Goal: Information Seeking & Learning: Learn about a topic

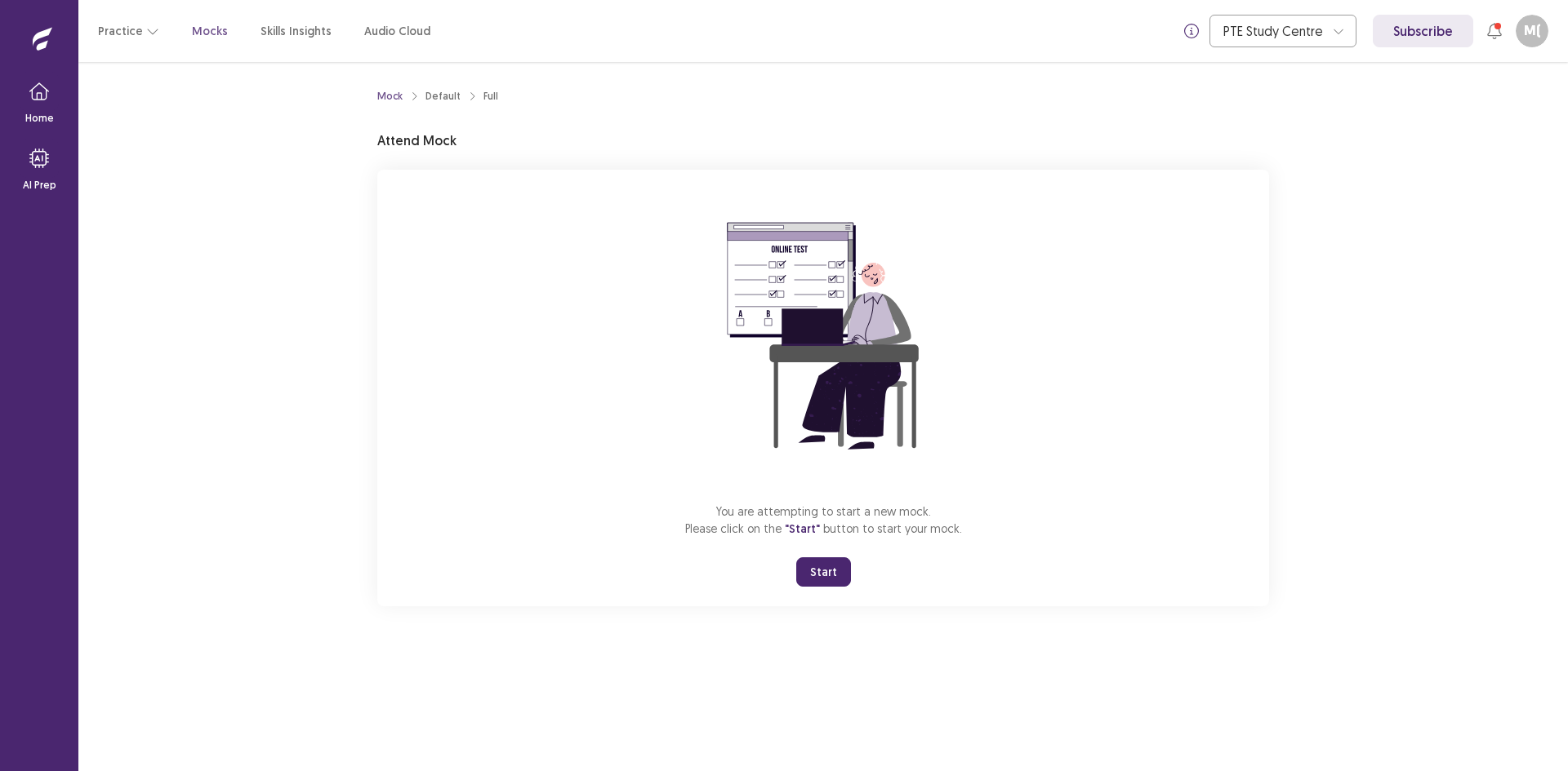
click at [809, 562] on button "Start" at bounding box center [823, 571] width 55 height 29
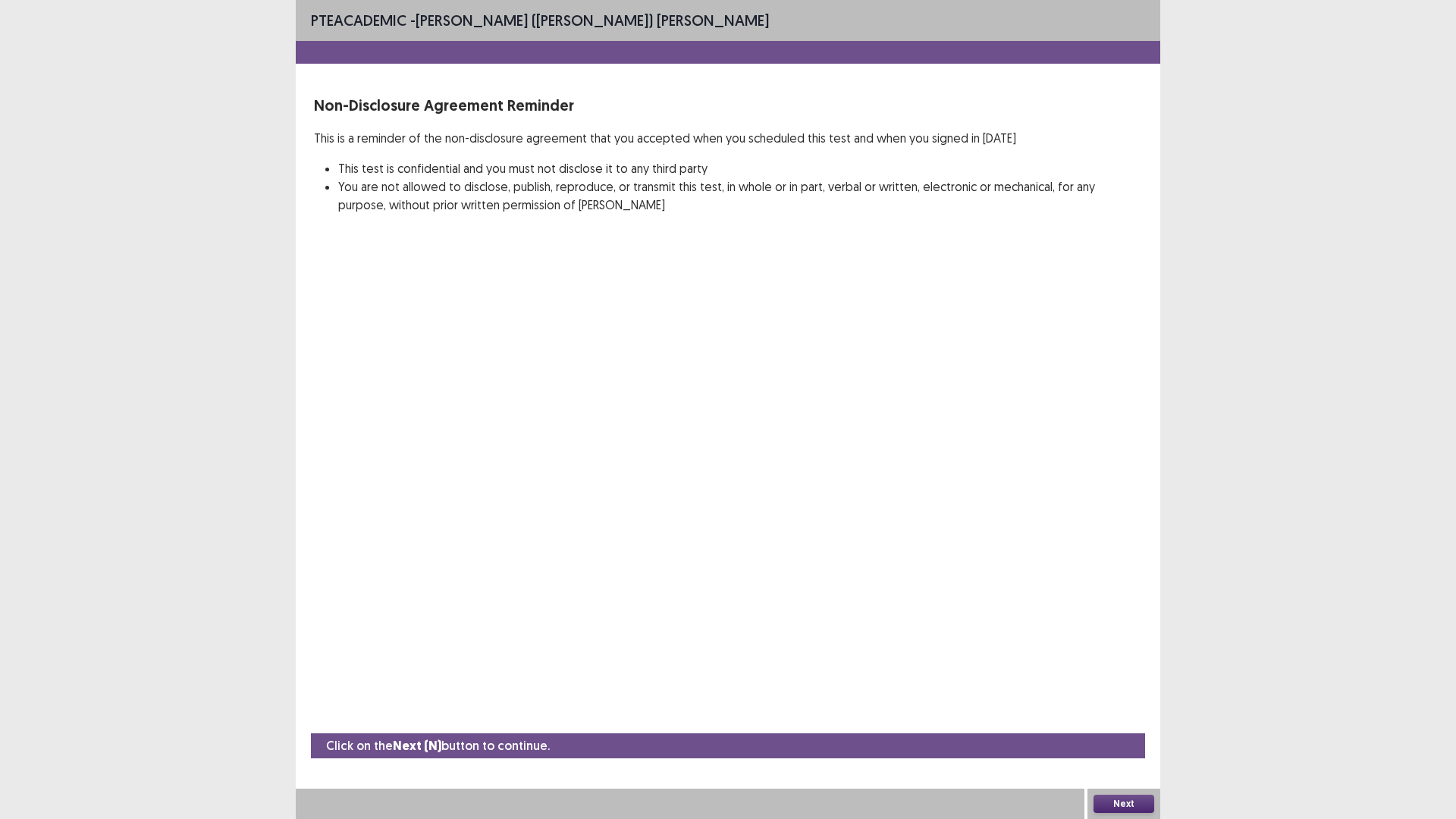
click at [1146, 716] on button "Next" at bounding box center [1124, 803] width 60 height 18
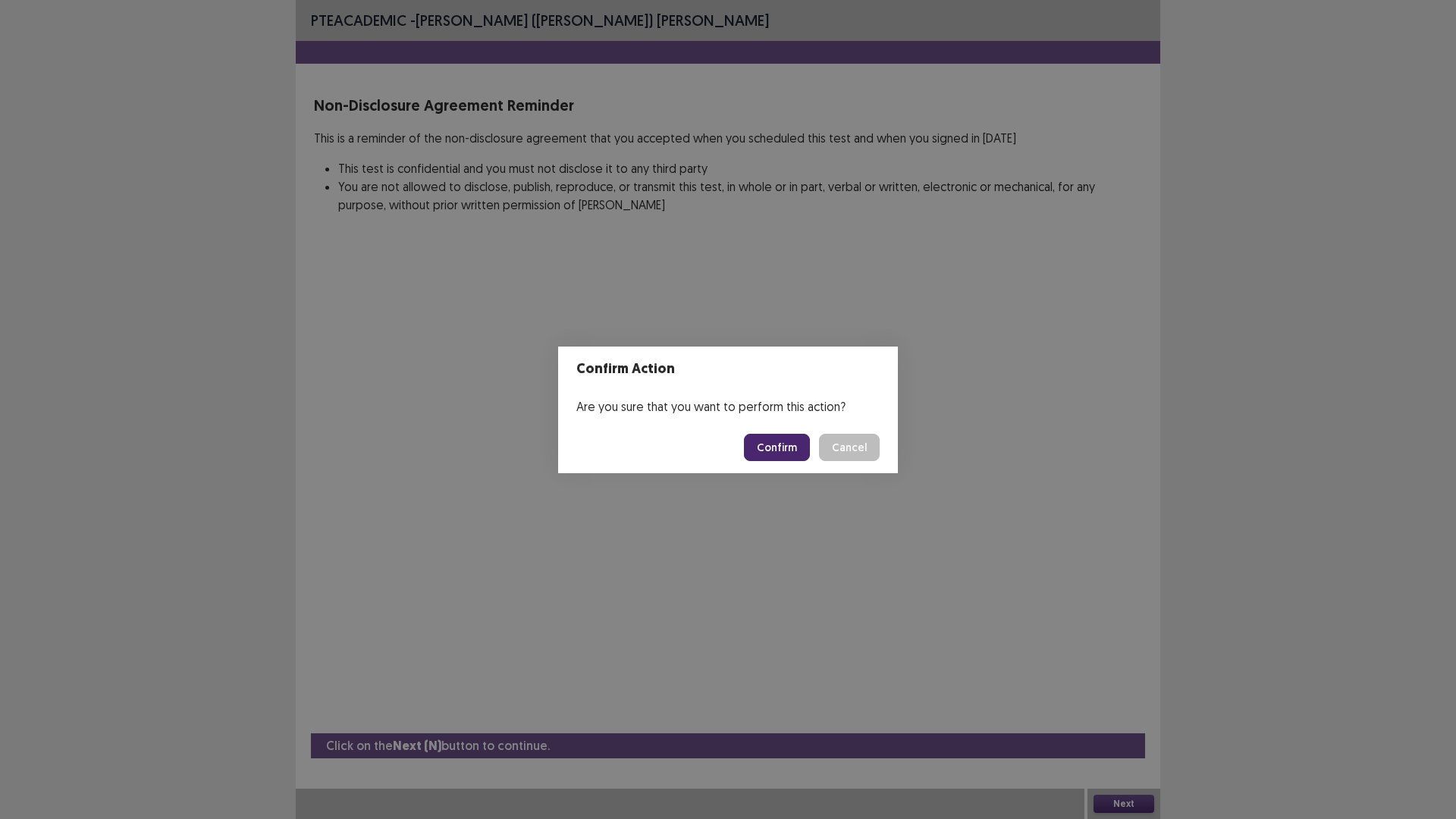
click at [773, 449] on button "Confirm" at bounding box center [777, 447] width 66 height 27
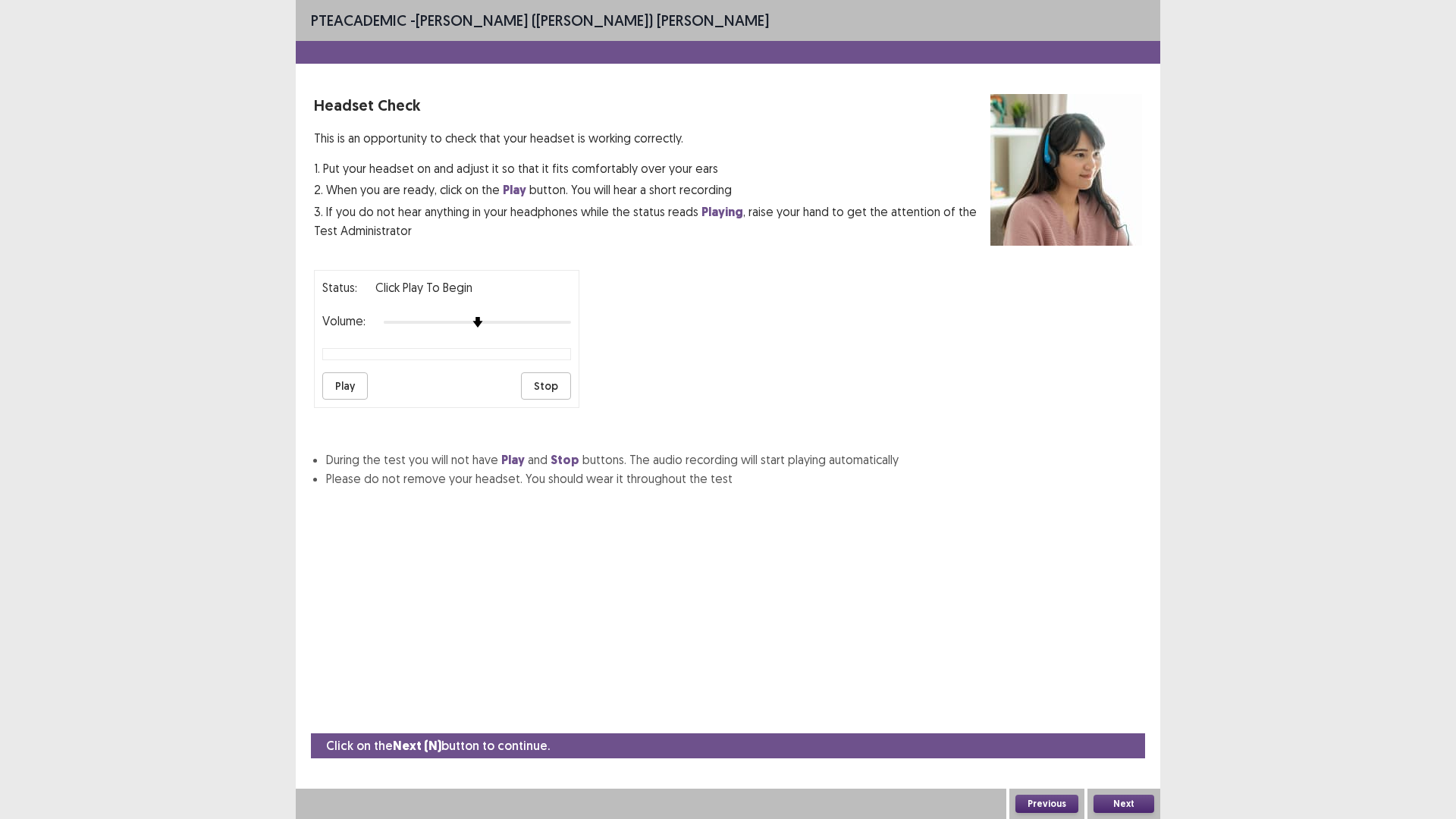
click at [1124, 716] on button "Next" at bounding box center [1124, 803] width 60 height 18
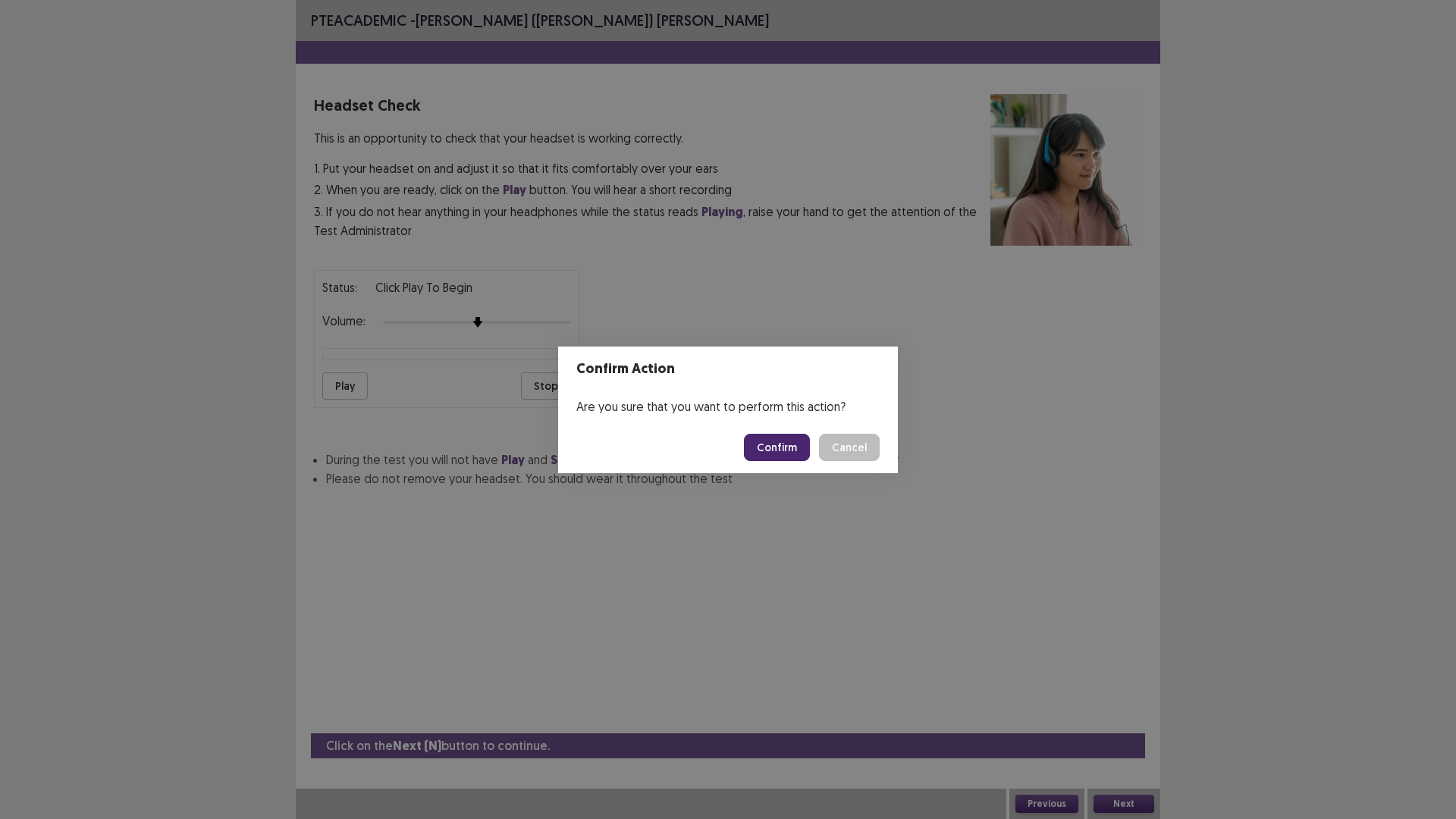
click at [780, 458] on button "Confirm" at bounding box center [777, 447] width 66 height 27
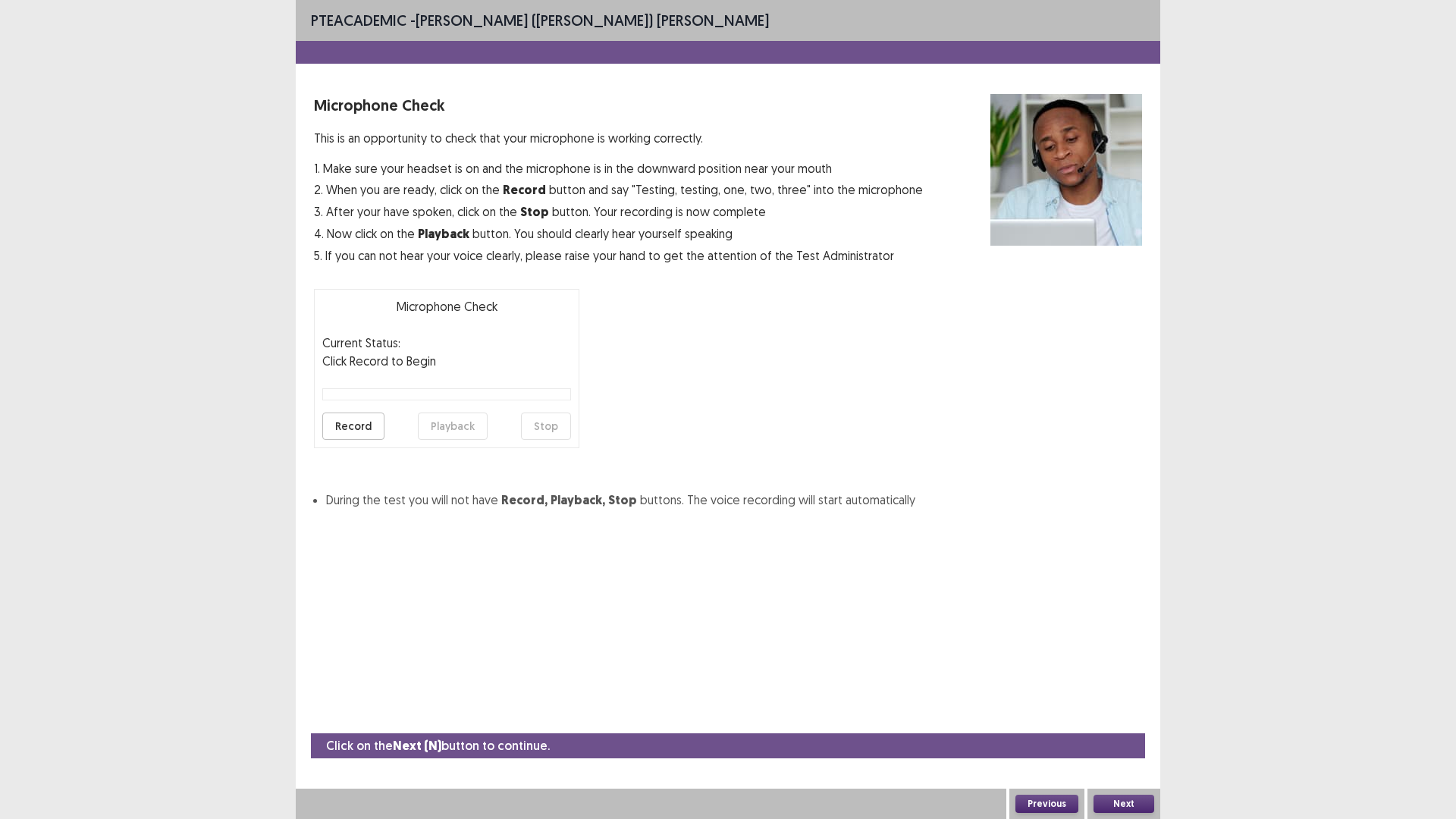
click at [353, 421] on button "Record" at bounding box center [354, 425] width 62 height 27
click at [551, 435] on button "Stop" at bounding box center [545, 425] width 50 height 27
click at [348, 434] on button "Record" at bounding box center [354, 425] width 62 height 27
click at [349, 434] on button "Record" at bounding box center [354, 425] width 62 height 27
click at [546, 429] on button "Stop" at bounding box center [545, 425] width 50 height 27
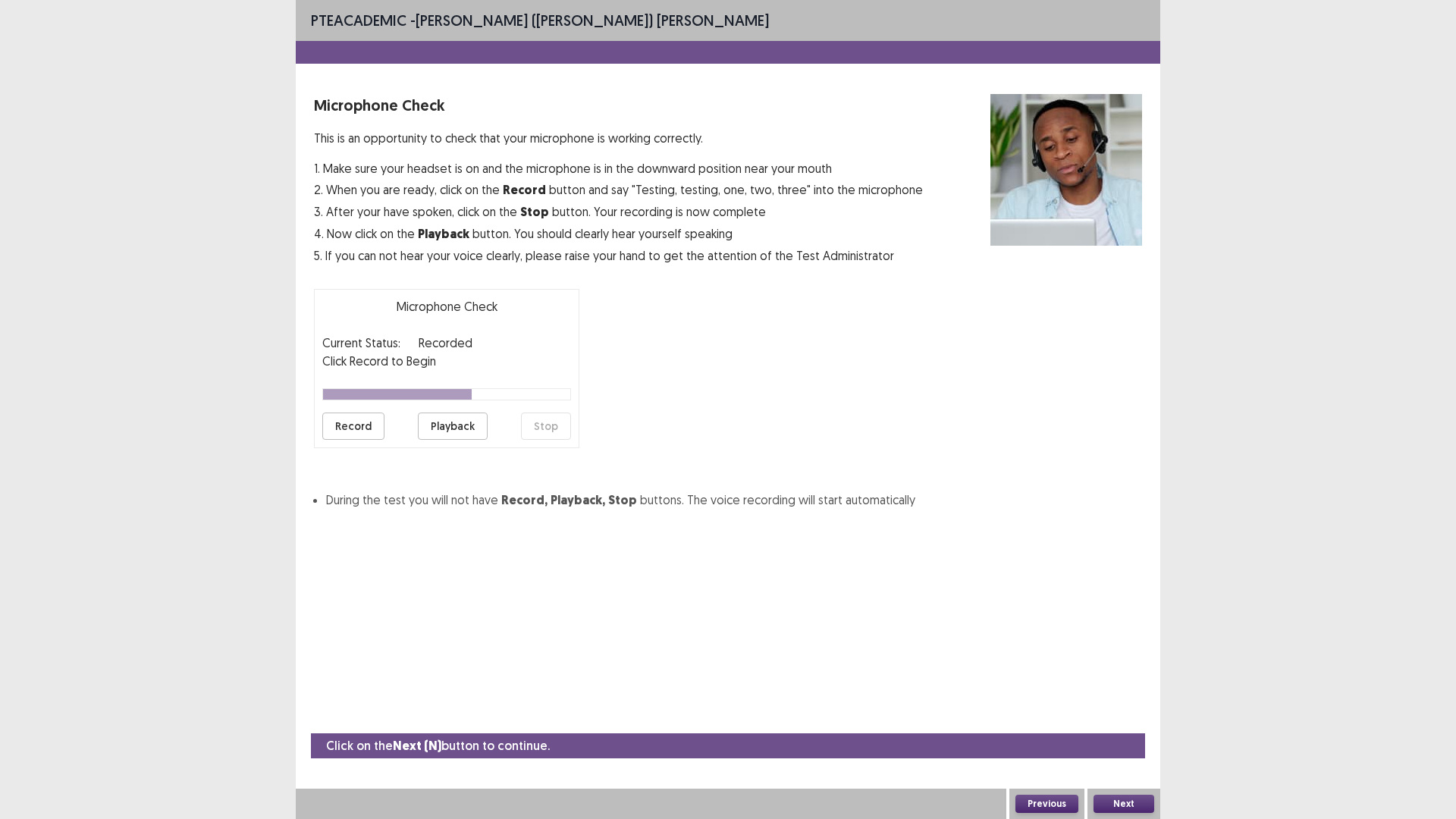
click at [448, 432] on button "Playback" at bounding box center [452, 425] width 69 height 27
click at [346, 434] on button "Record" at bounding box center [354, 425] width 62 height 27
click at [544, 432] on button "Stop" at bounding box center [545, 425] width 50 height 27
click at [464, 428] on button "Playback" at bounding box center [452, 425] width 69 height 27
click at [1129, 716] on button "Next" at bounding box center [1124, 803] width 60 height 18
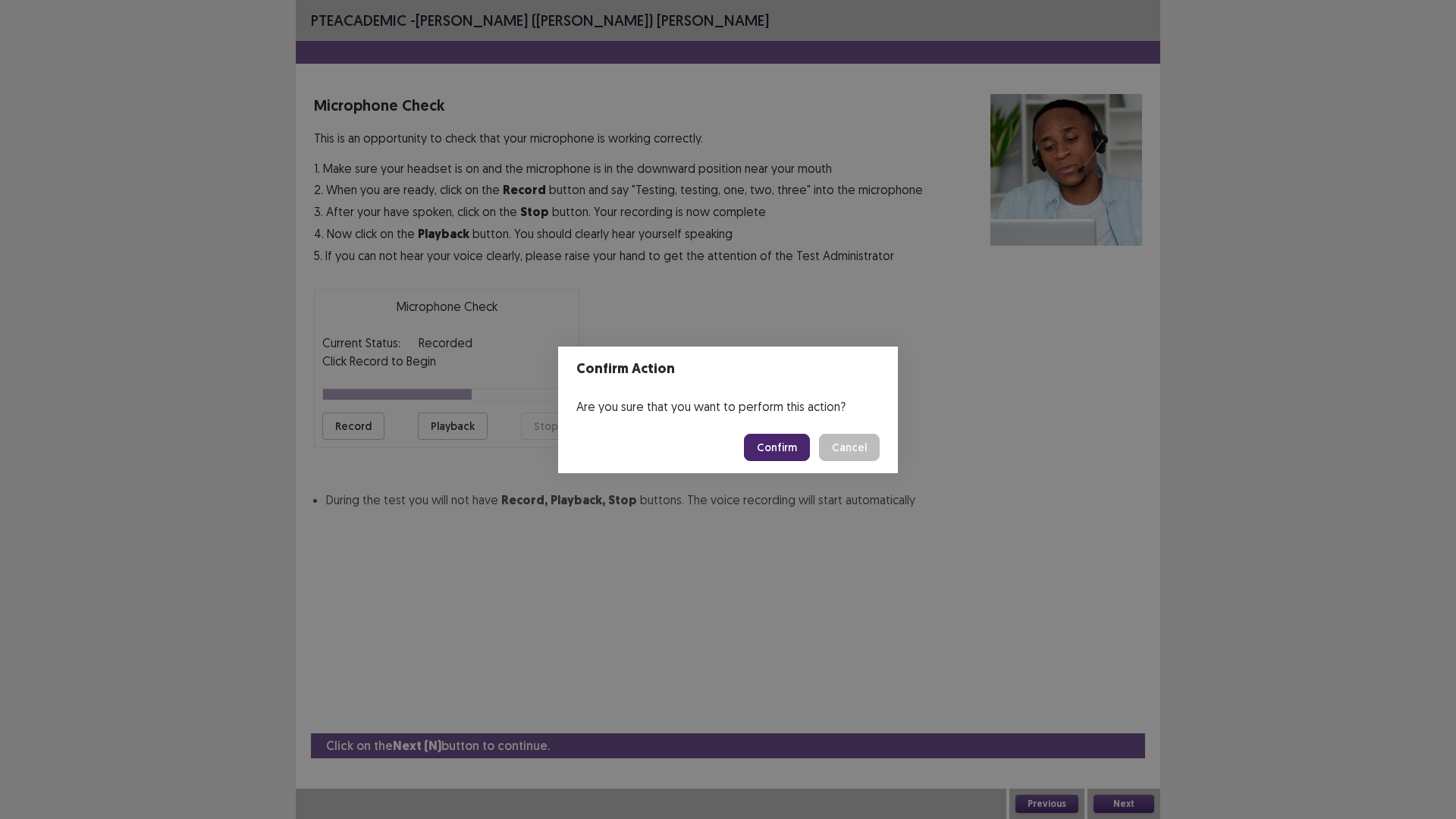
click at [785, 443] on button "Confirm" at bounding box center [777, 447] width 66 height 27
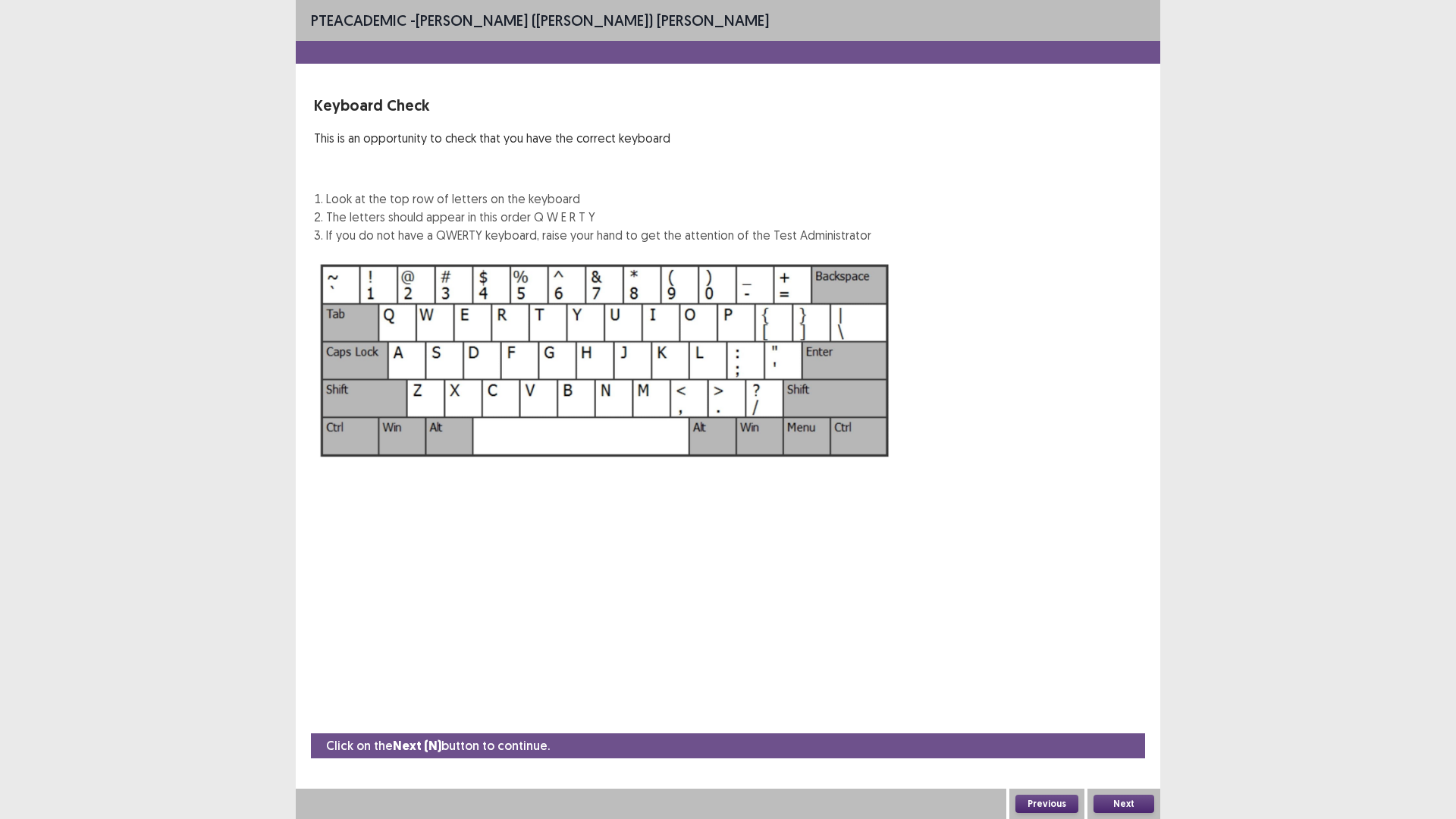
click at [1135, 716] on button "Next" at bounding box center [1124, 803] width 60 height 18
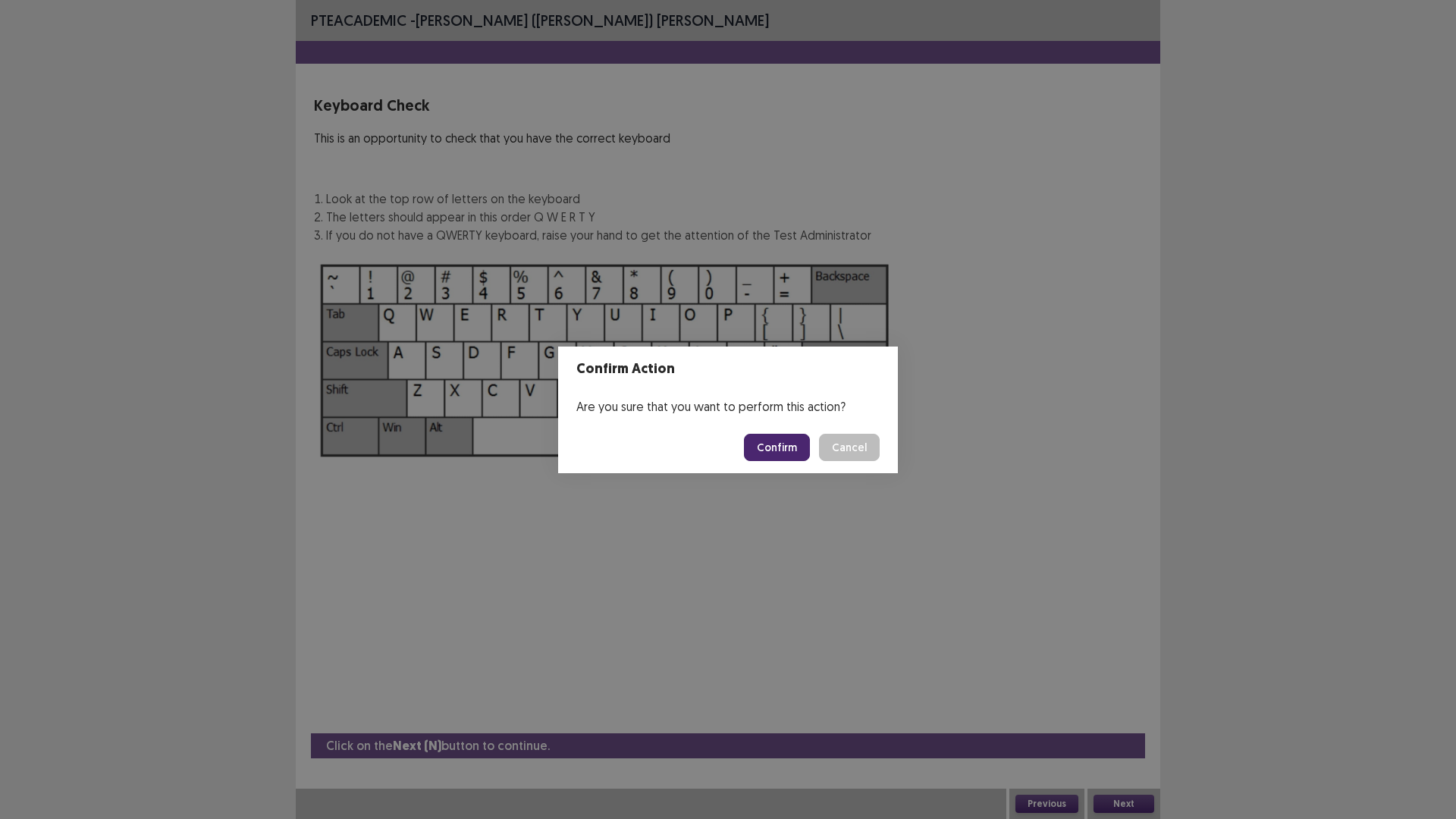
click at [783, 449] on button "Confirm" at bounding box center [777, 447] width 66 height 27
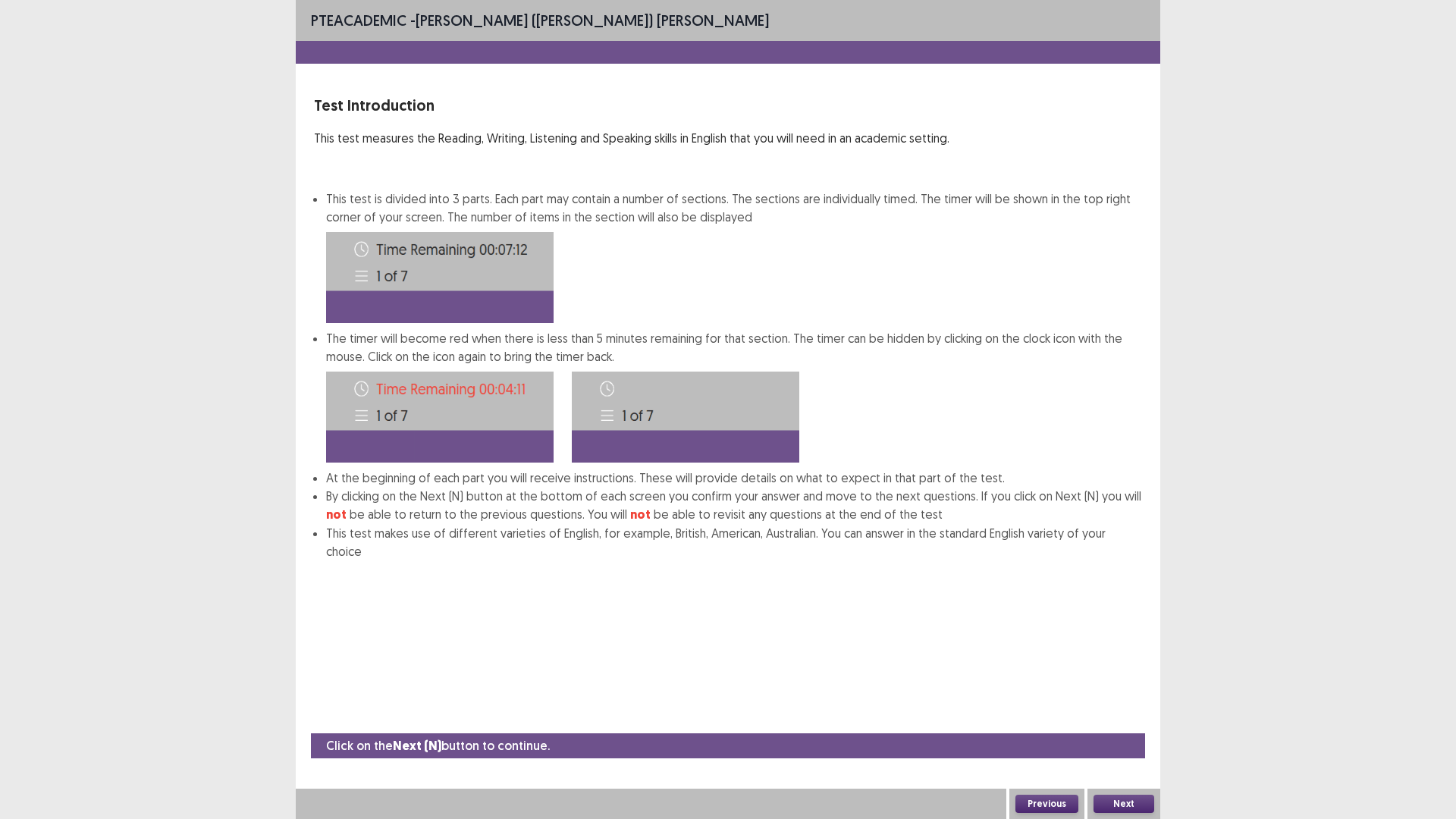
click at [1117, 716] on button "Next" at bounding box center [1124, 803] width 60 height 18
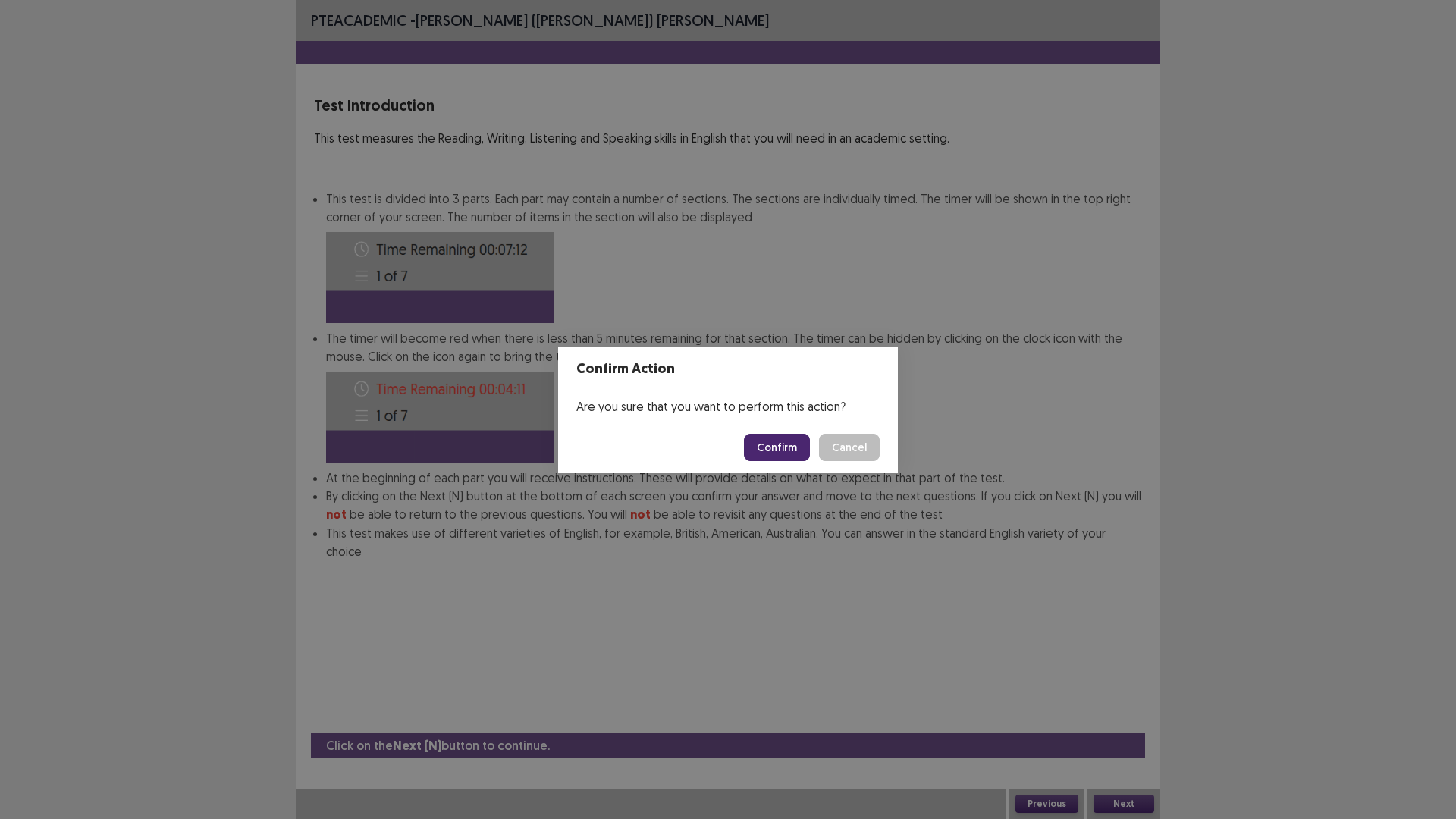
click at [778, 449] on button "Confirm" at bounding box center [777, 447] width 66 height 27
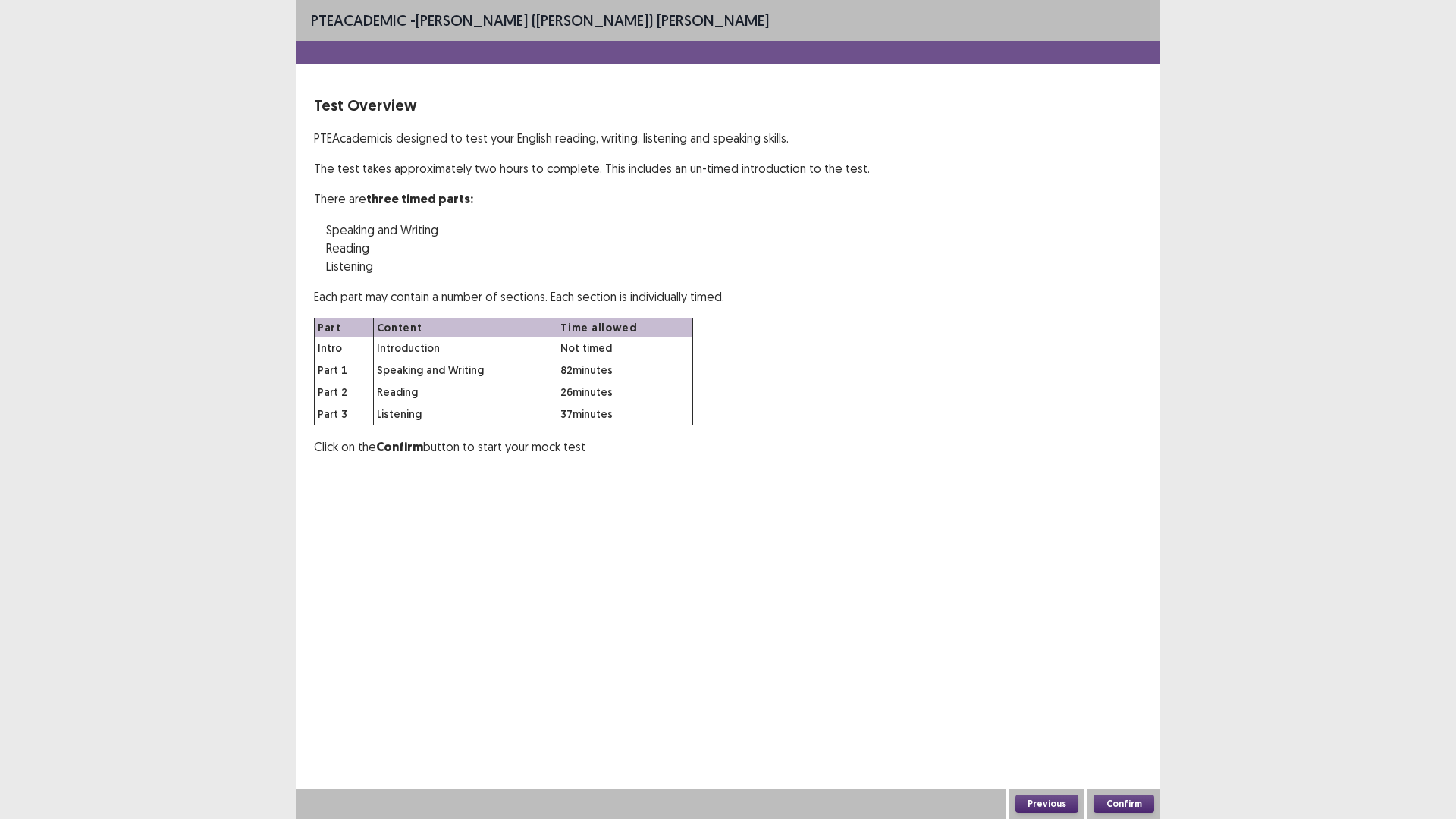
click at [1131, 716] on button "Confirm" at bounding box center [1124, 803] width 60 height 18
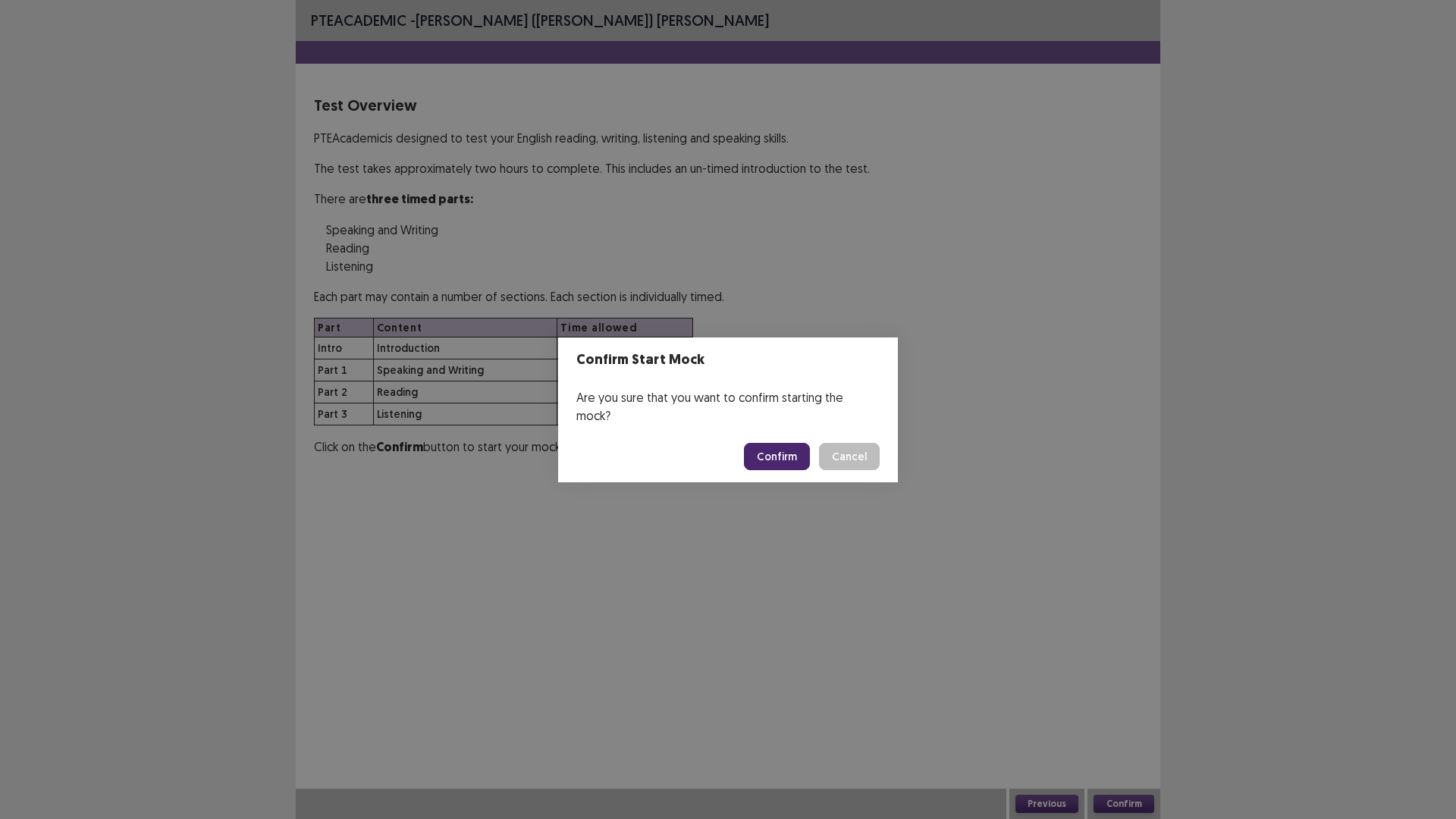
click at [780, 455] on button "Confirm" at bounding box center [777, 456] width 66 height 27
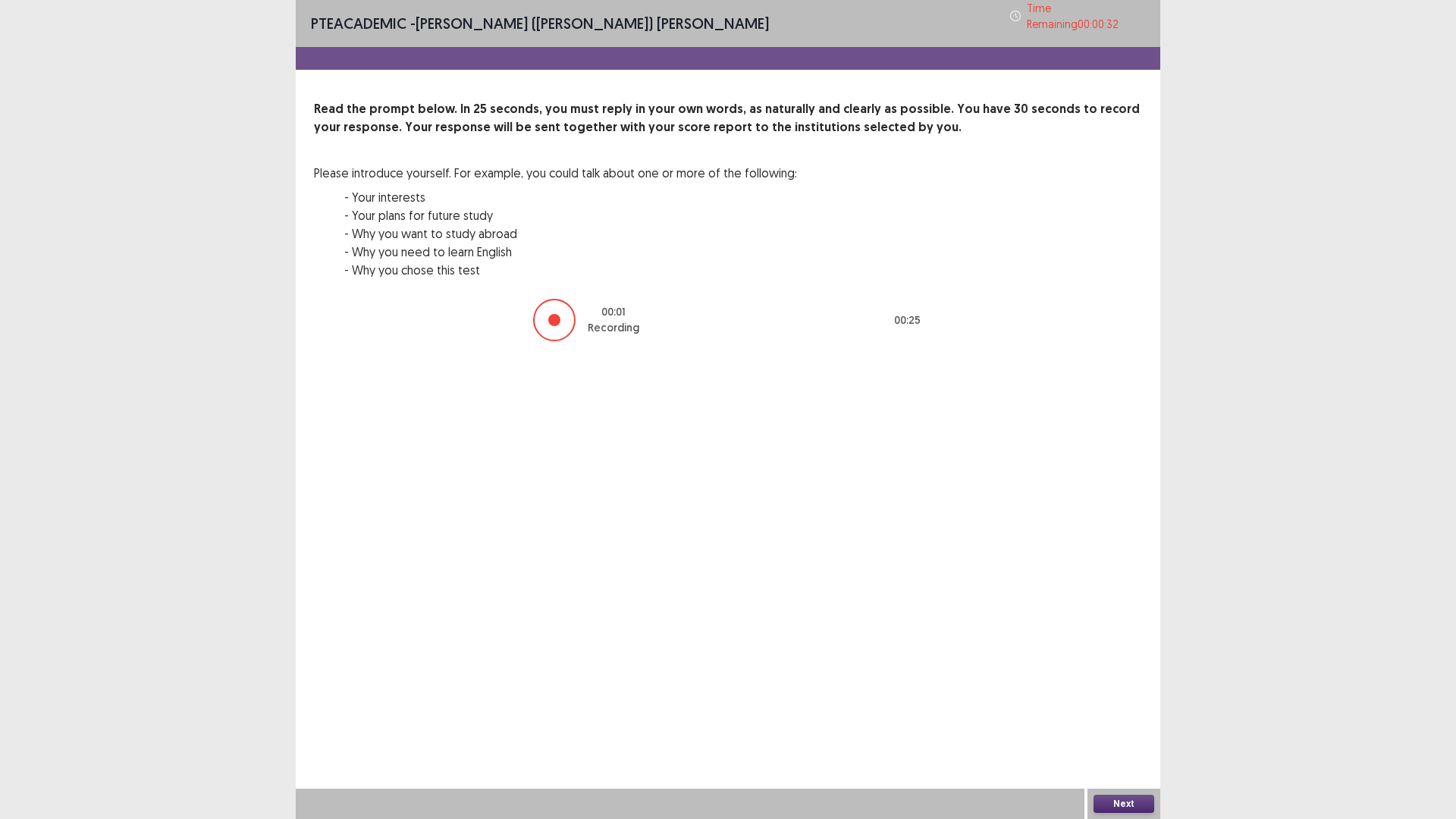
drag, startPoint x: 523, startPoint y: 331, endPoint x: 492, endPoint y: 333, distance: 31.1
click at [492, 333] on div "00 : 01 Recording 00 : 25" at bounding box center [728, 320] width 828 height 46
click at [556, 319] on div at bounding box center [551, 319] width 12 height 12
click at [556, 318] on div at bounding box center [551, 319] width 12 height 12
click at [607, 320] on p "Completed" at bounding box center [613, 327] width 58 height 16
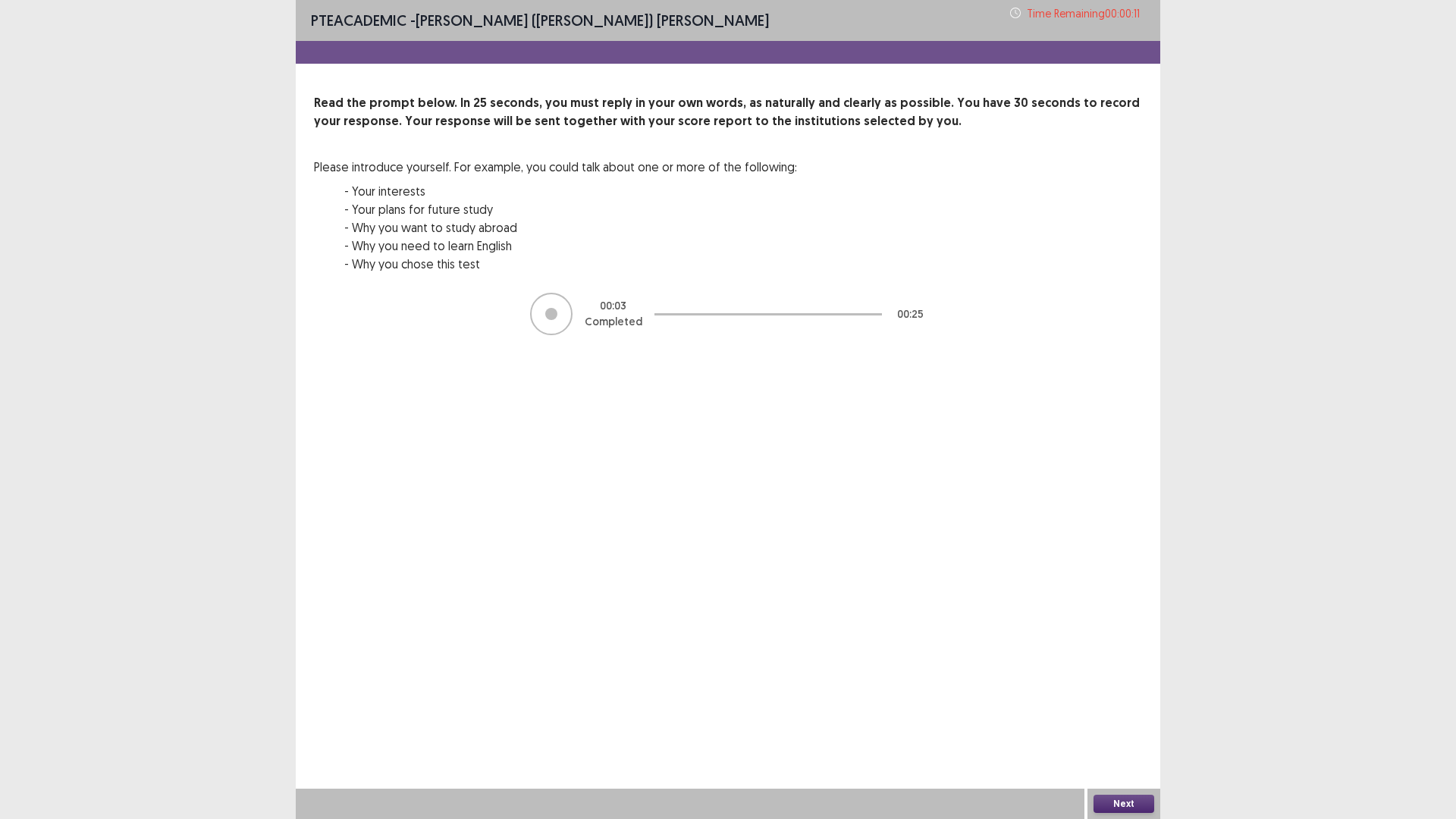
click at [1126, 716] on button "Next" at bounding box center [1124, 803] width 60 height 18
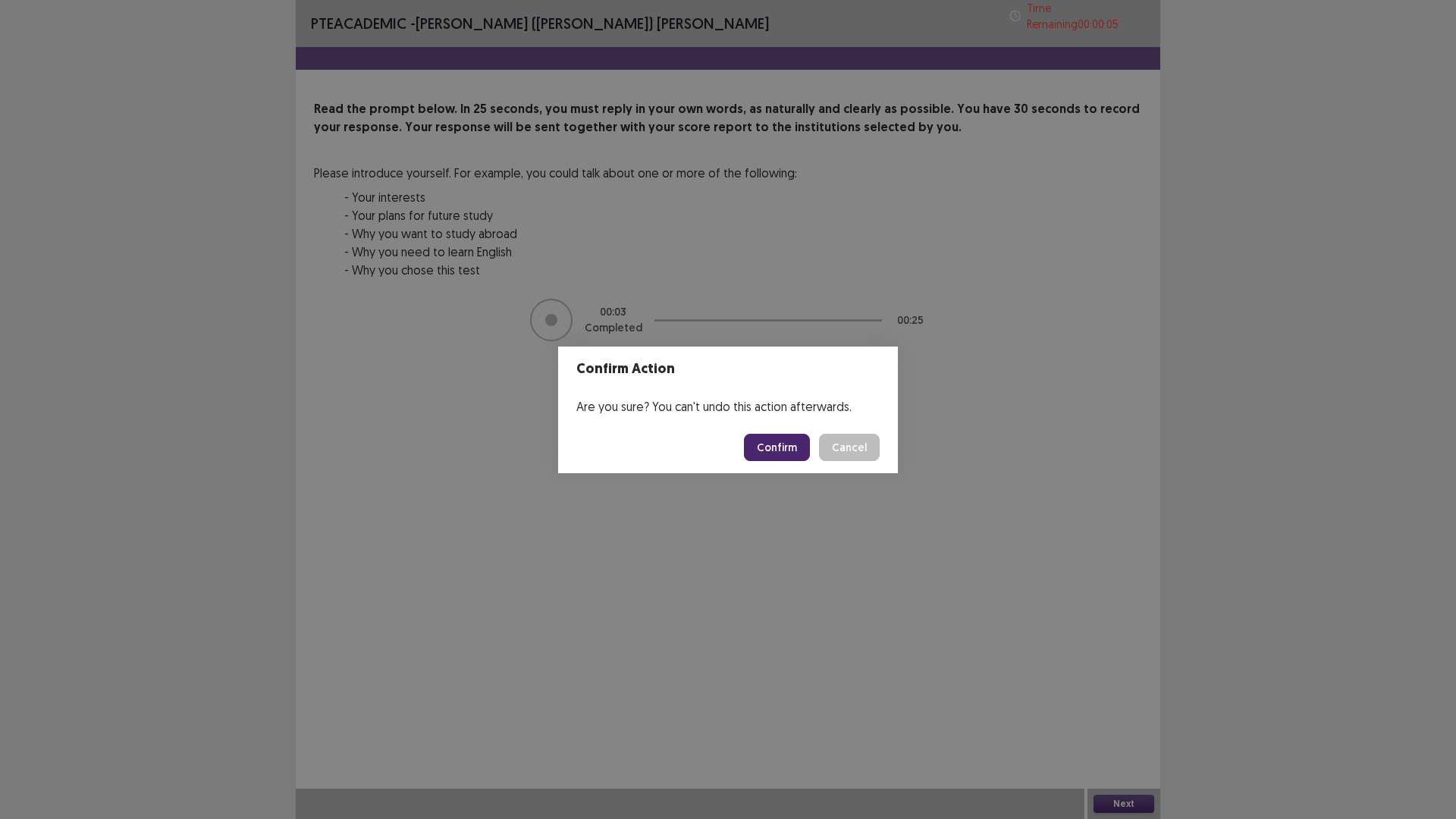
click at [848, 448] on button "Cancel" at bounding box center [849, 447] width 60 height 27
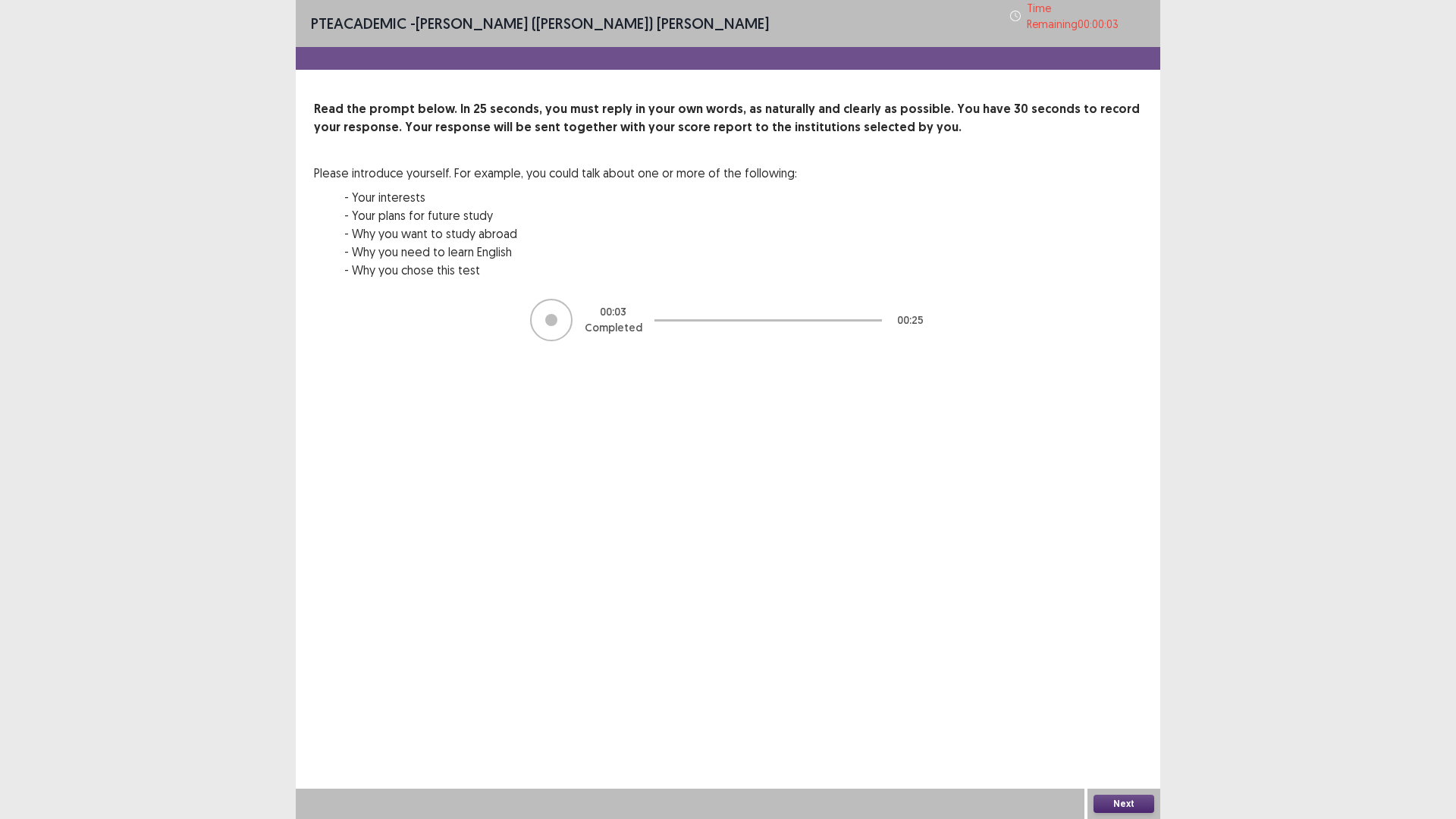
click at [555, 318] on div at bounding box center [551, 319] width 12 height 12
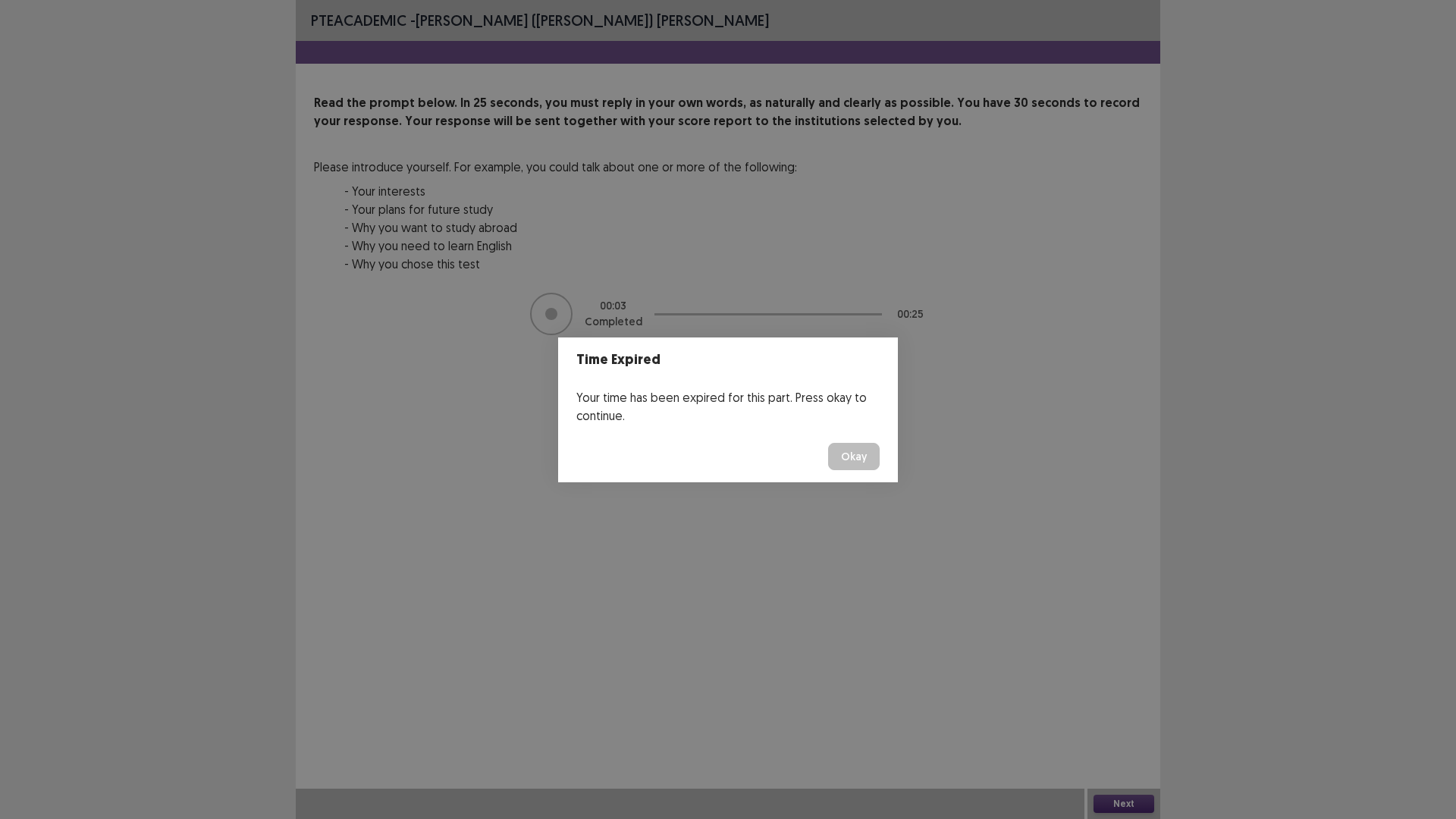
click at [843, 461] on button "Okay" at bounding box center [853, 456] width 51 height 27
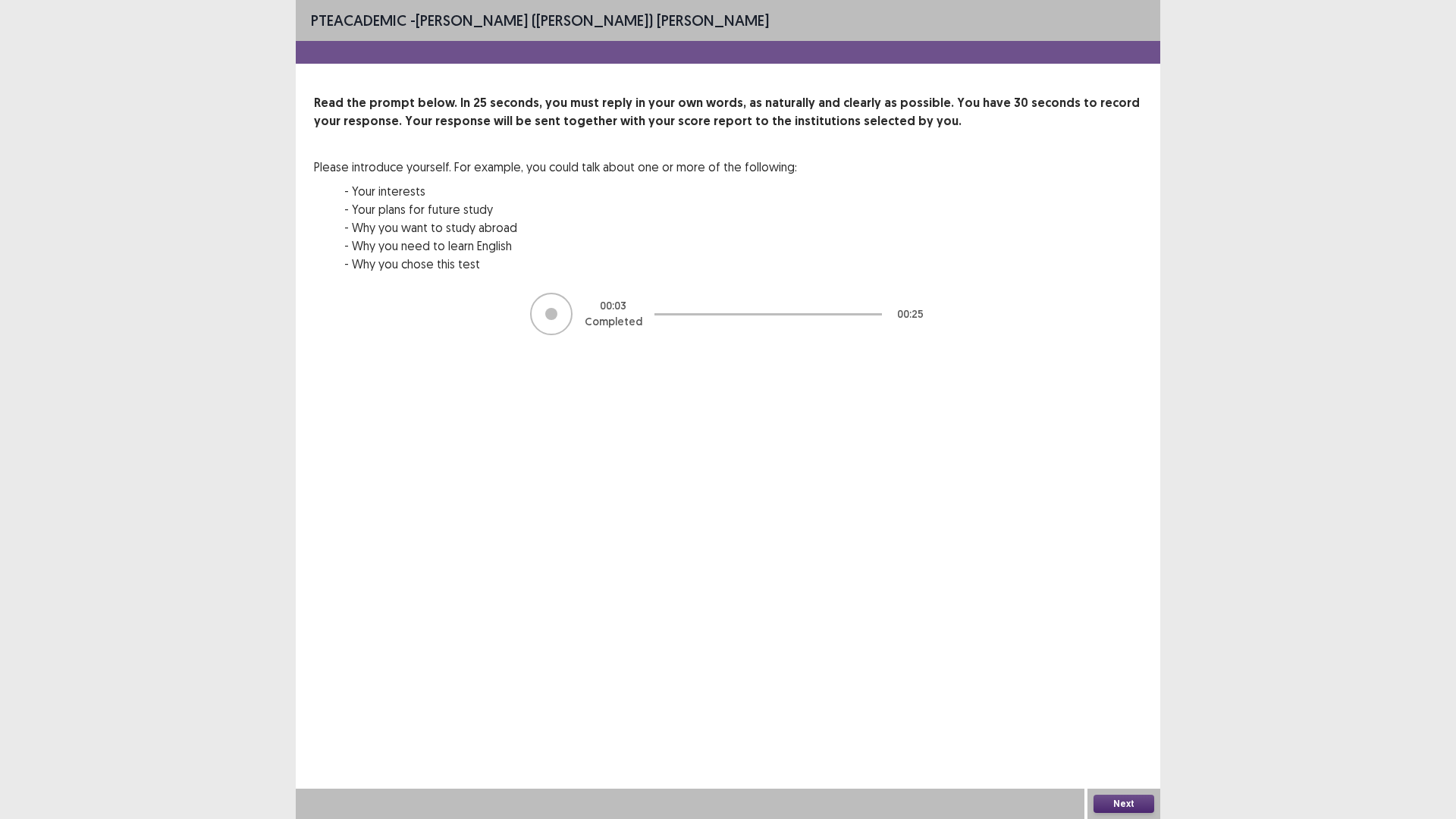
click at [1120, 716] on button "Next" at bounding box center [1124, 803] width 60 height 18
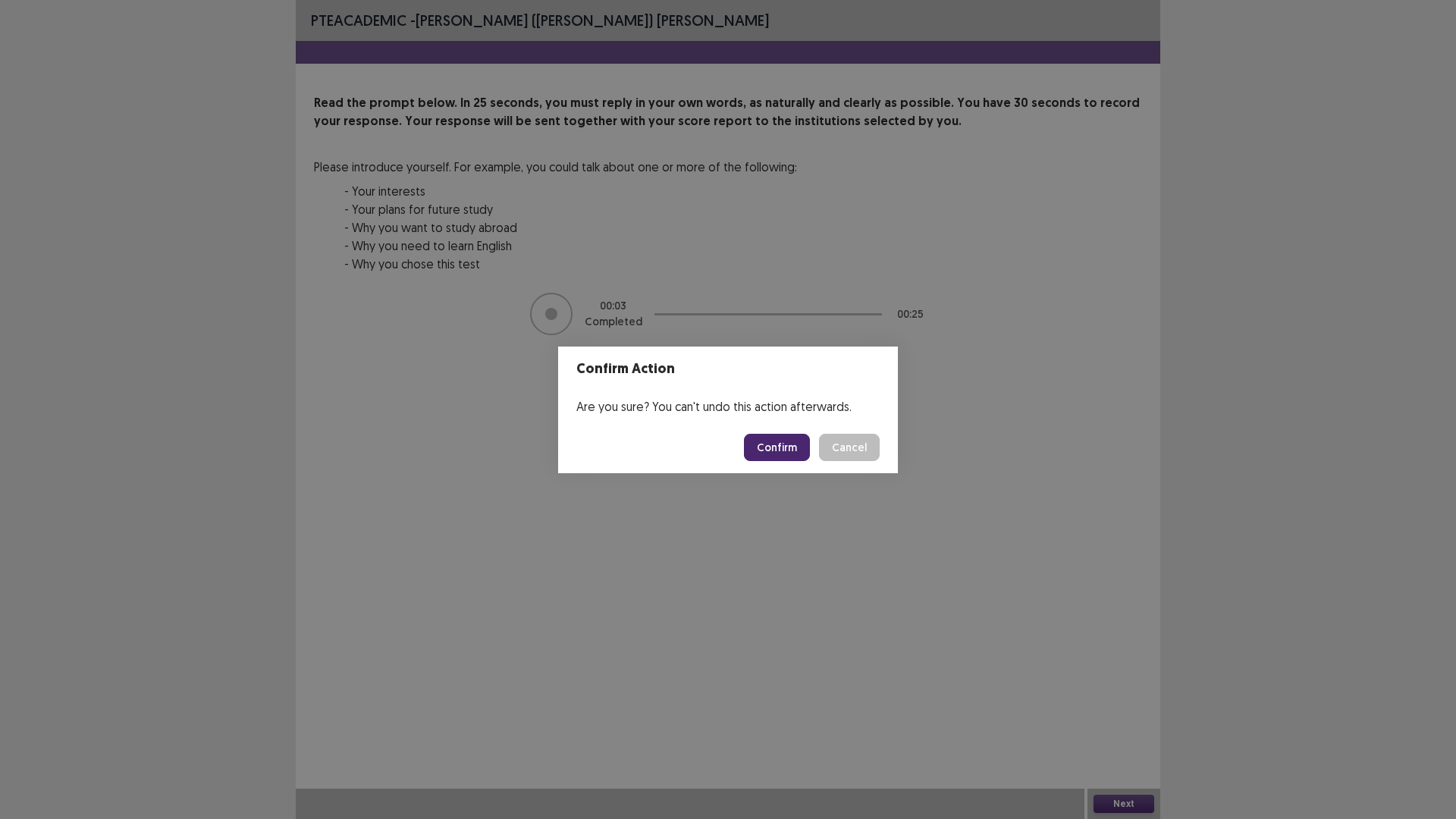
click at [775, 447] on button "Confirm" at bounding box center [777, 447] width 66 height 27
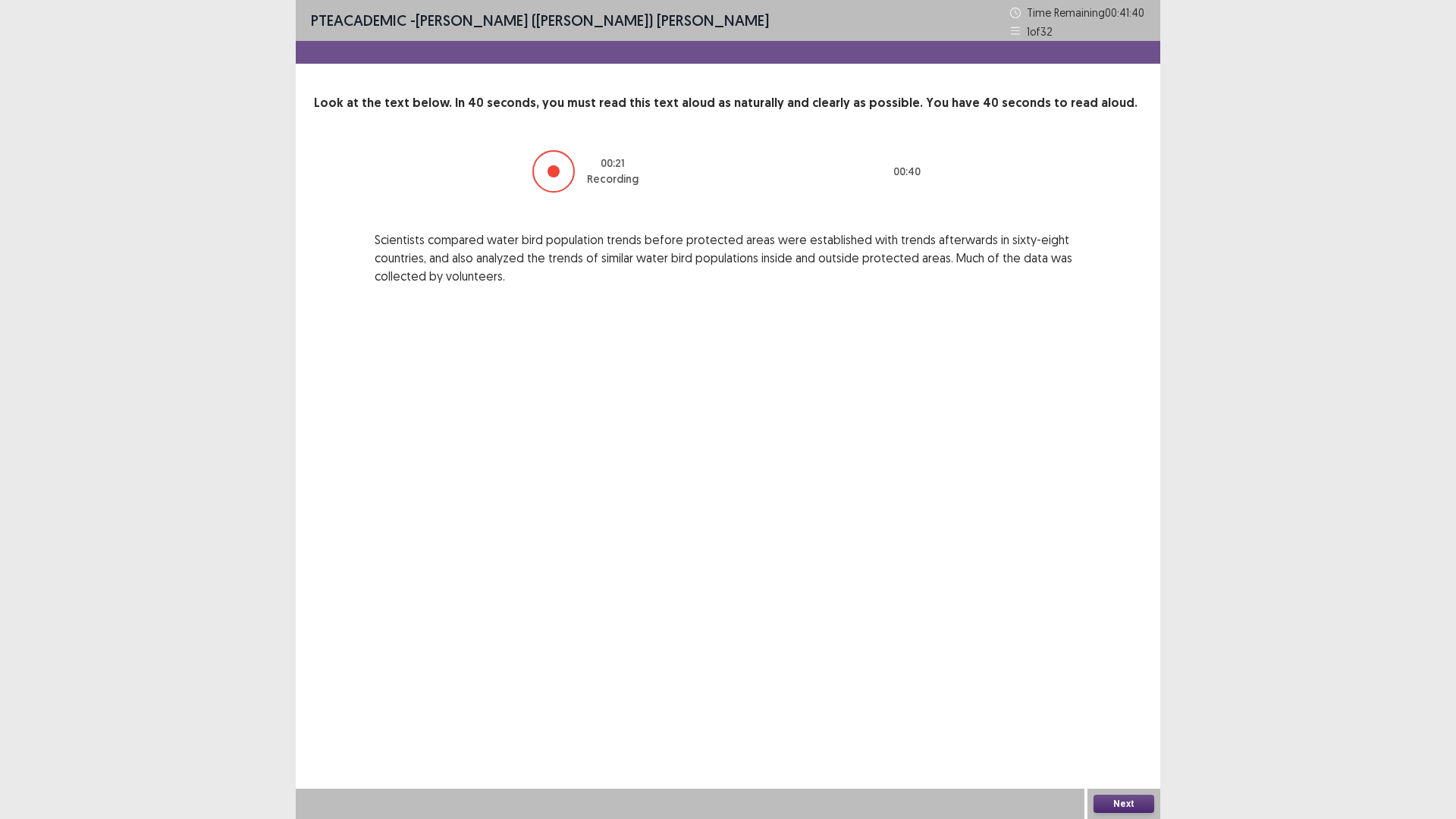
click at [1118, 716] on button "Next" at bounding box center [1124, 803] width 60 height 18
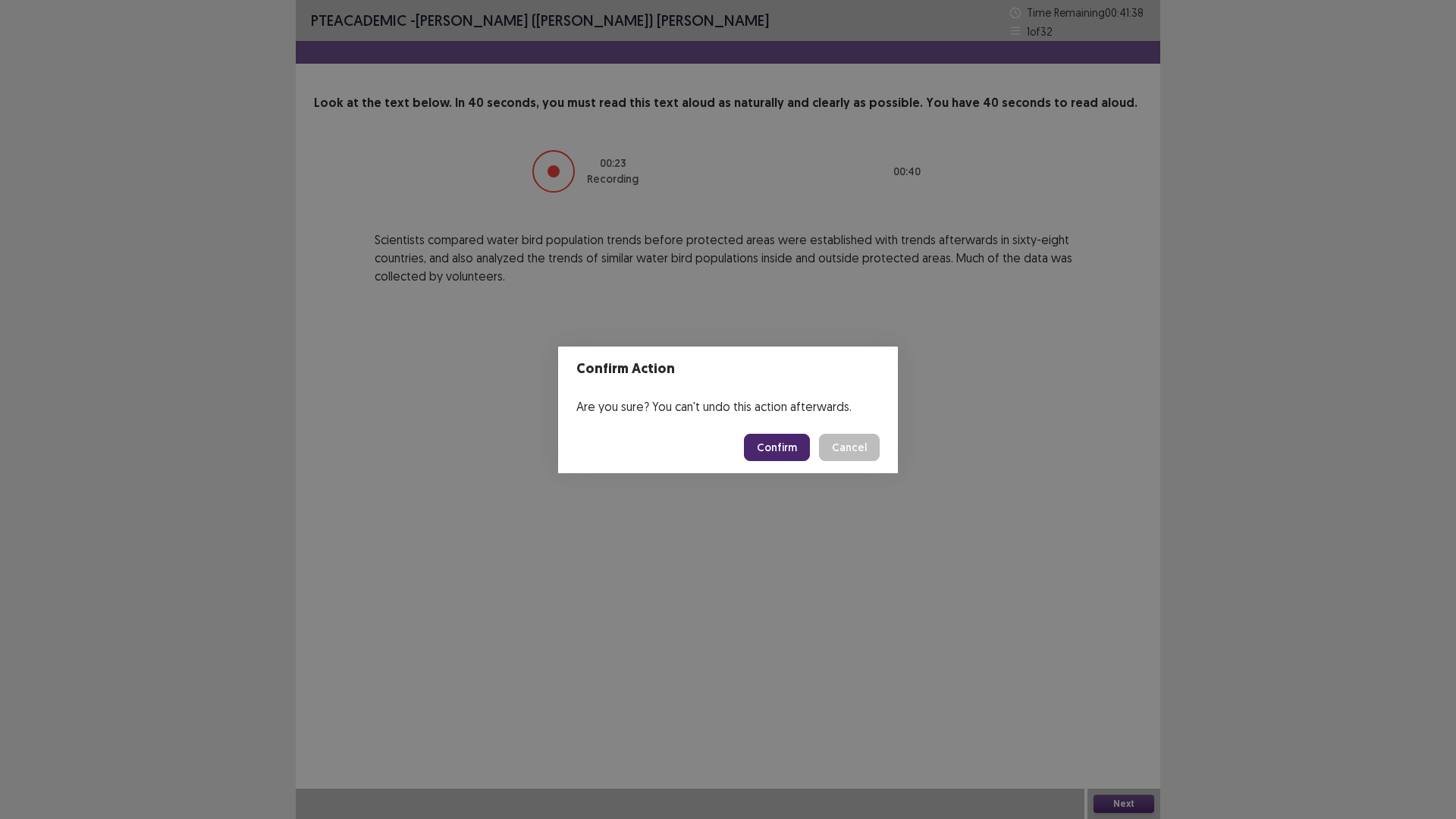
click at [790, 452] on button "Confirm" at bounding box center [777, 447] width 66 height 27
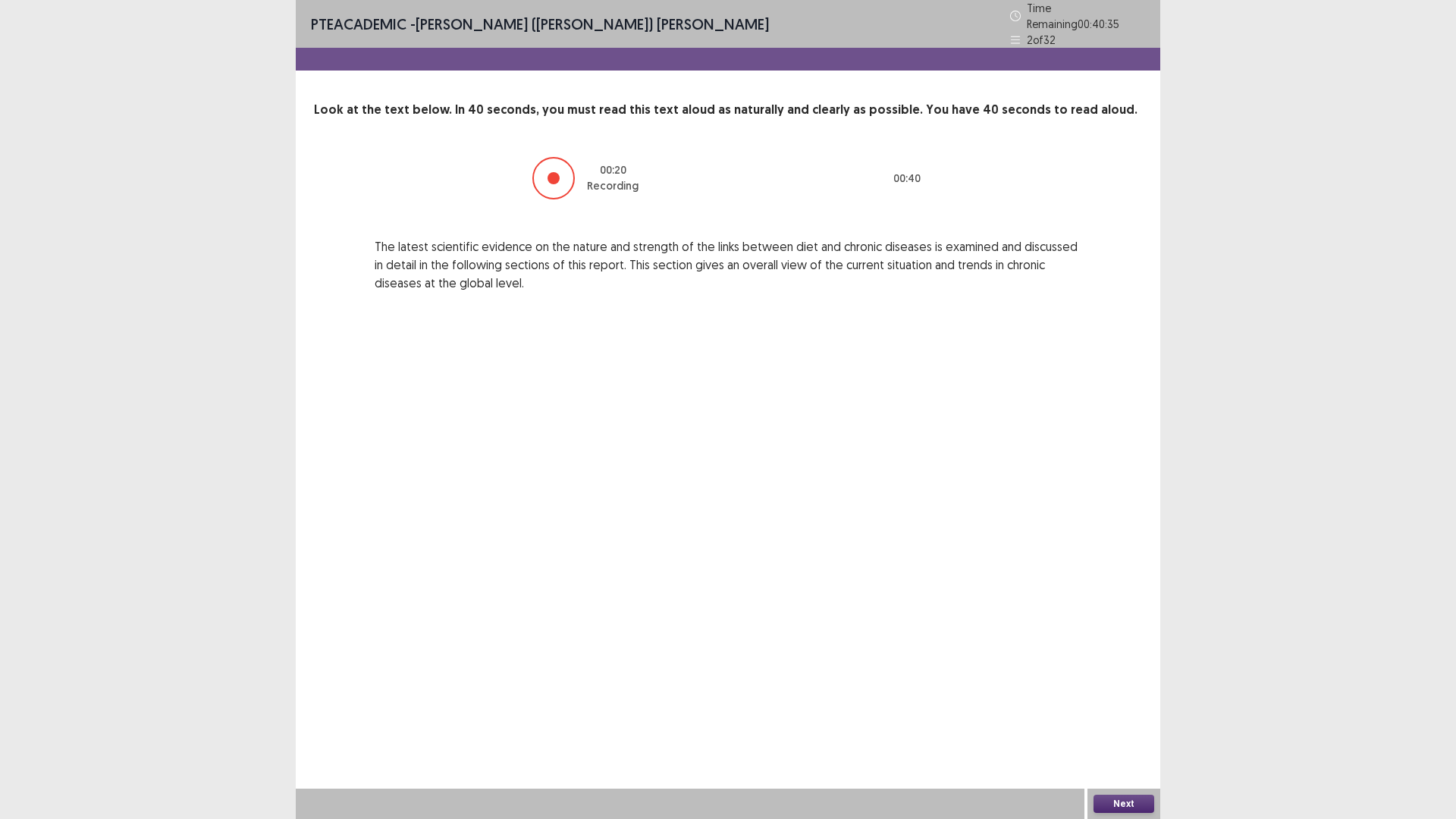
click at [1133, 716] on button "Next" at bounding box center [1124, 803] width 60 height 18
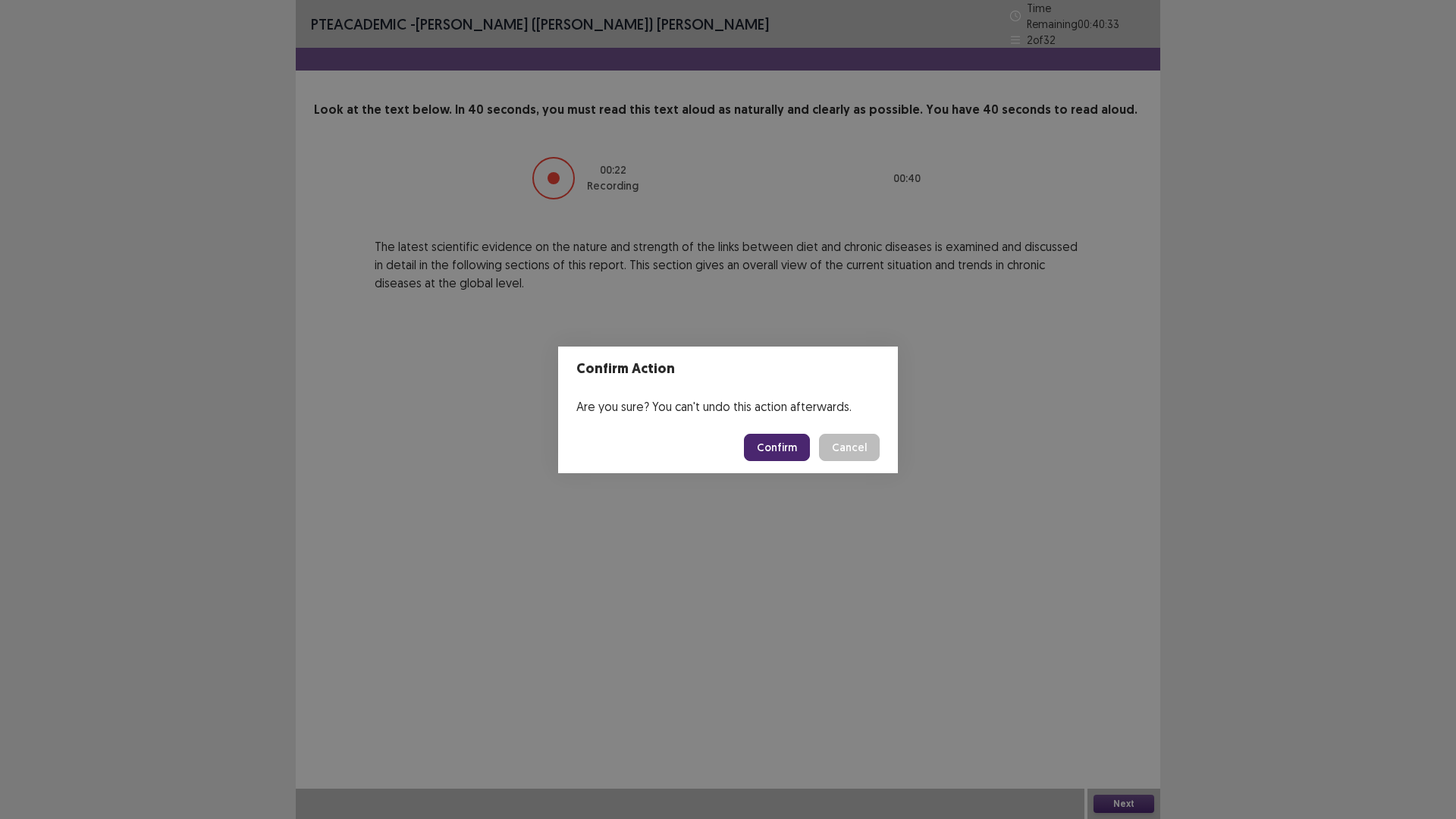
click at [774, 456] on button "Confirm" at bounding box center [777, 447] width 66 height 27
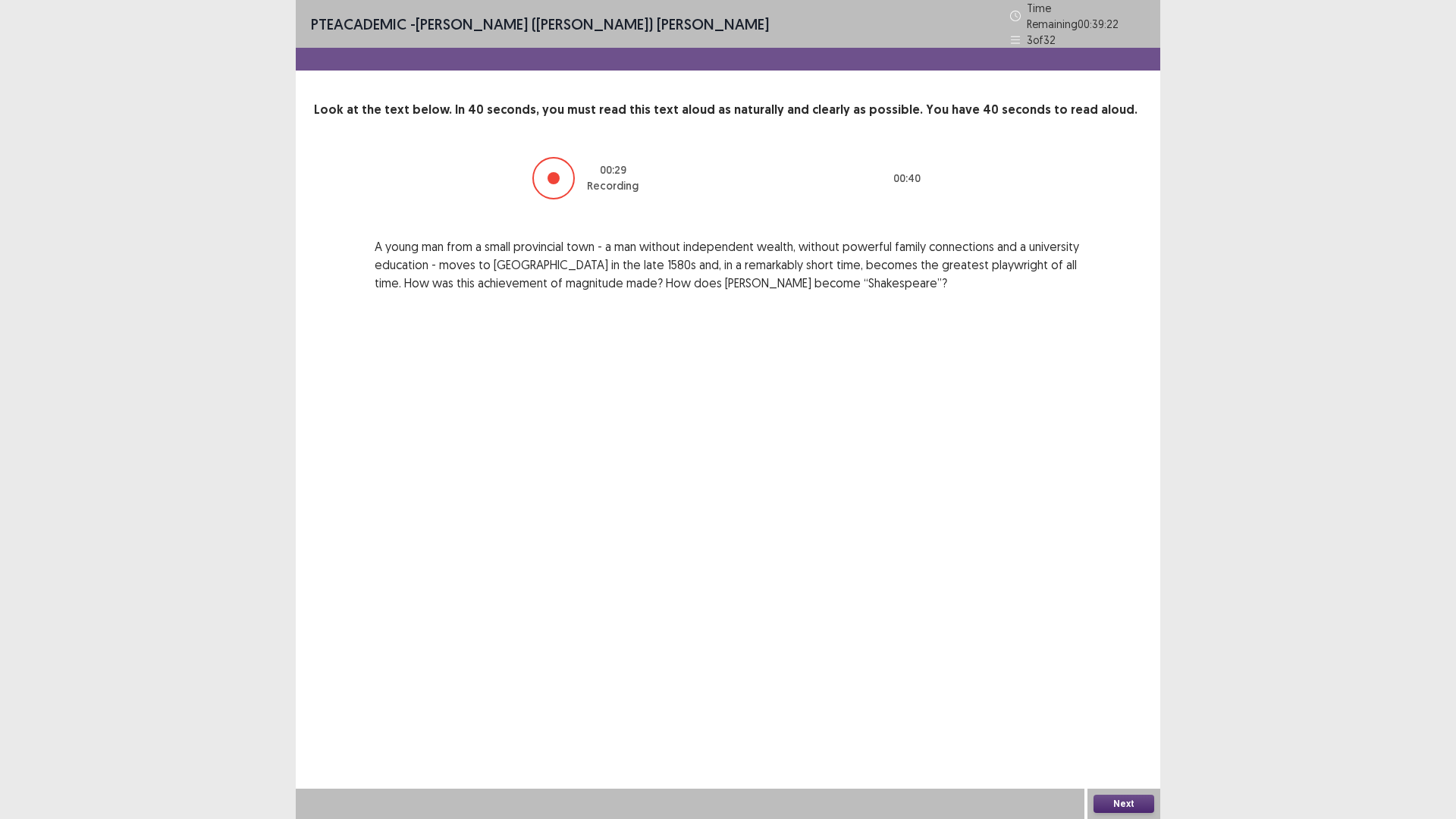
click at [1131, 716] on button "Next" at bounding box center [1124, 803] width 60 height 18
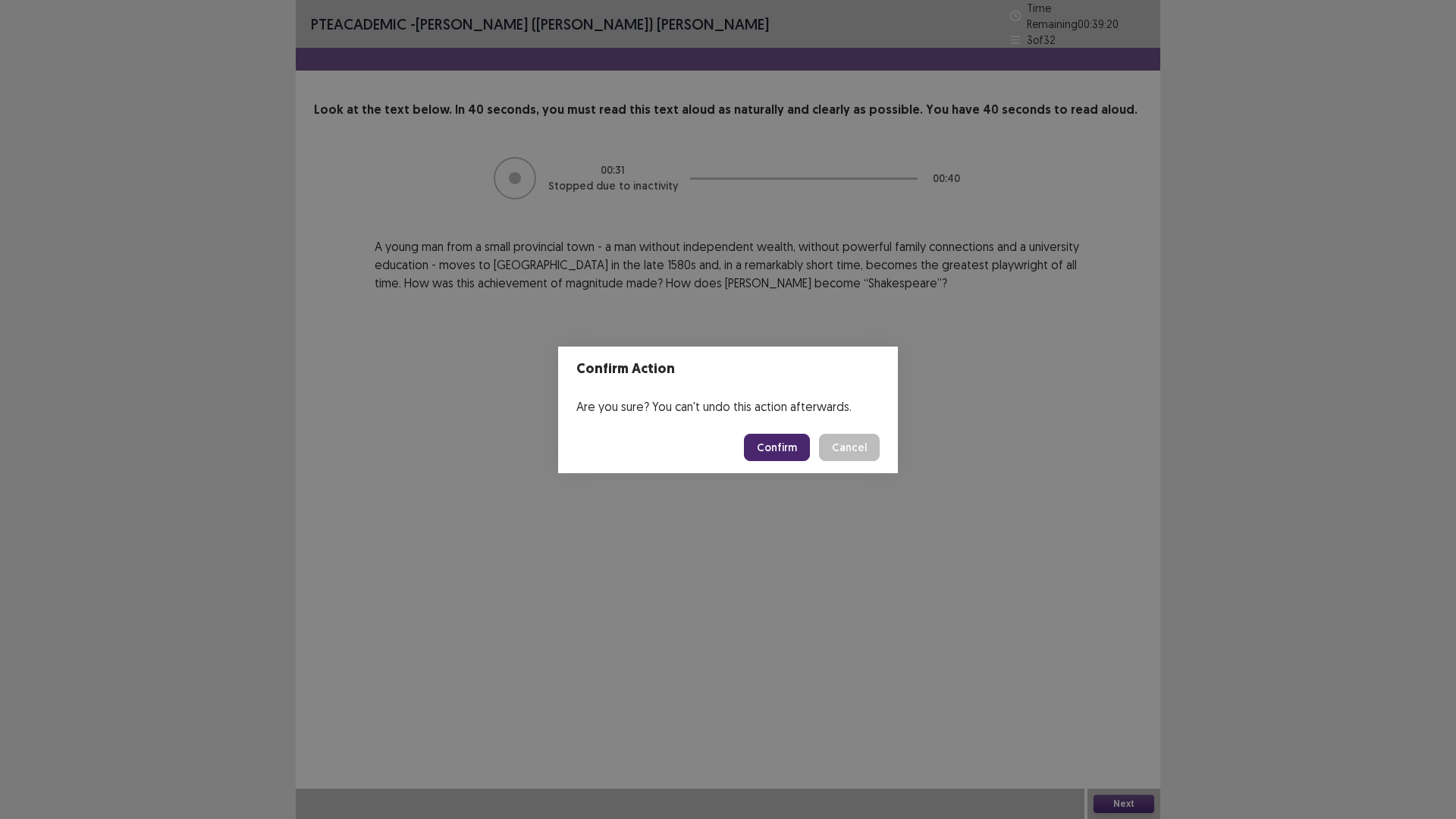
click at [774, 451] on button "Confirm" at bounding box center [777, 447] width 66 height 27
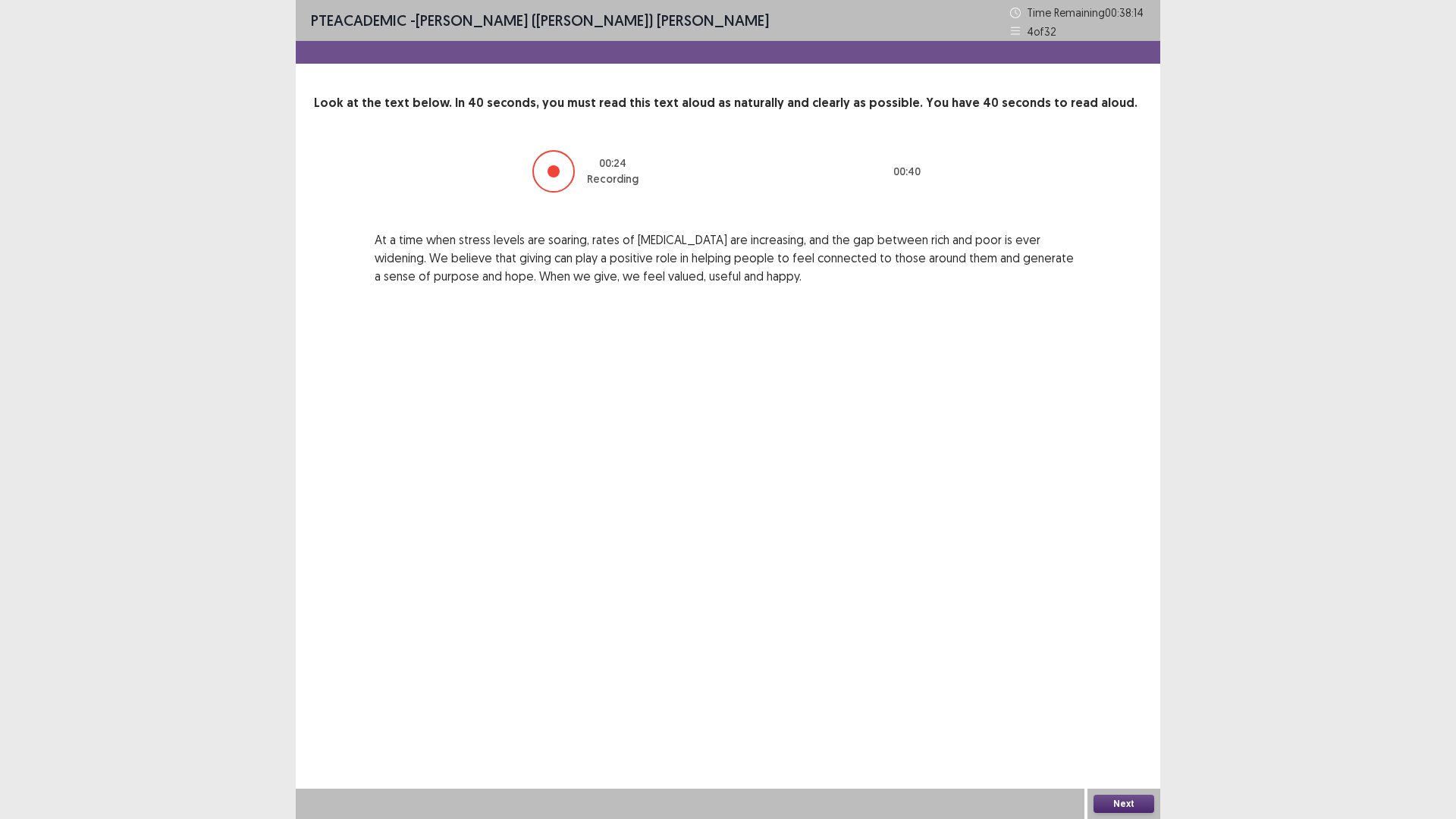
drag, startPoint x: 1134, startPoint y: 754, endPoint x: 1163, endPoint y: 808, distance: 61.3
click at [1169, 716] on div "PTE academic - [PERSON_NAME] ([PERSON_NAME]) [PERSON_NAME] Time Remaining 00 : …" at bounding box center [728, 409] width 1456 height 819
click at [1131, 716] on button "Next" at bounding box center [1124, 803] width 60 height 18
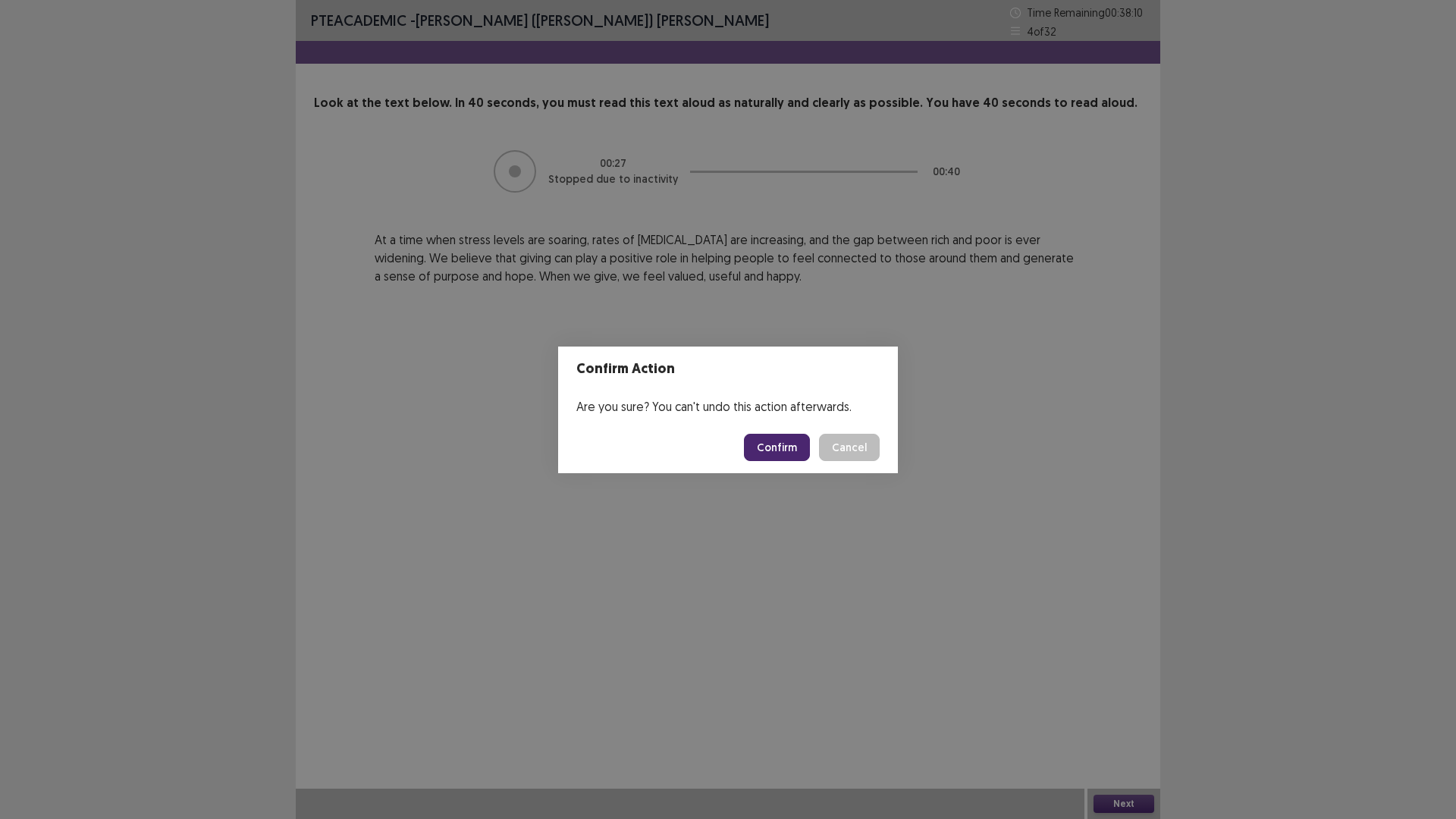
click at [765, 446] on button "Confirm" at bounding box center [777, 447] width 66 height 27
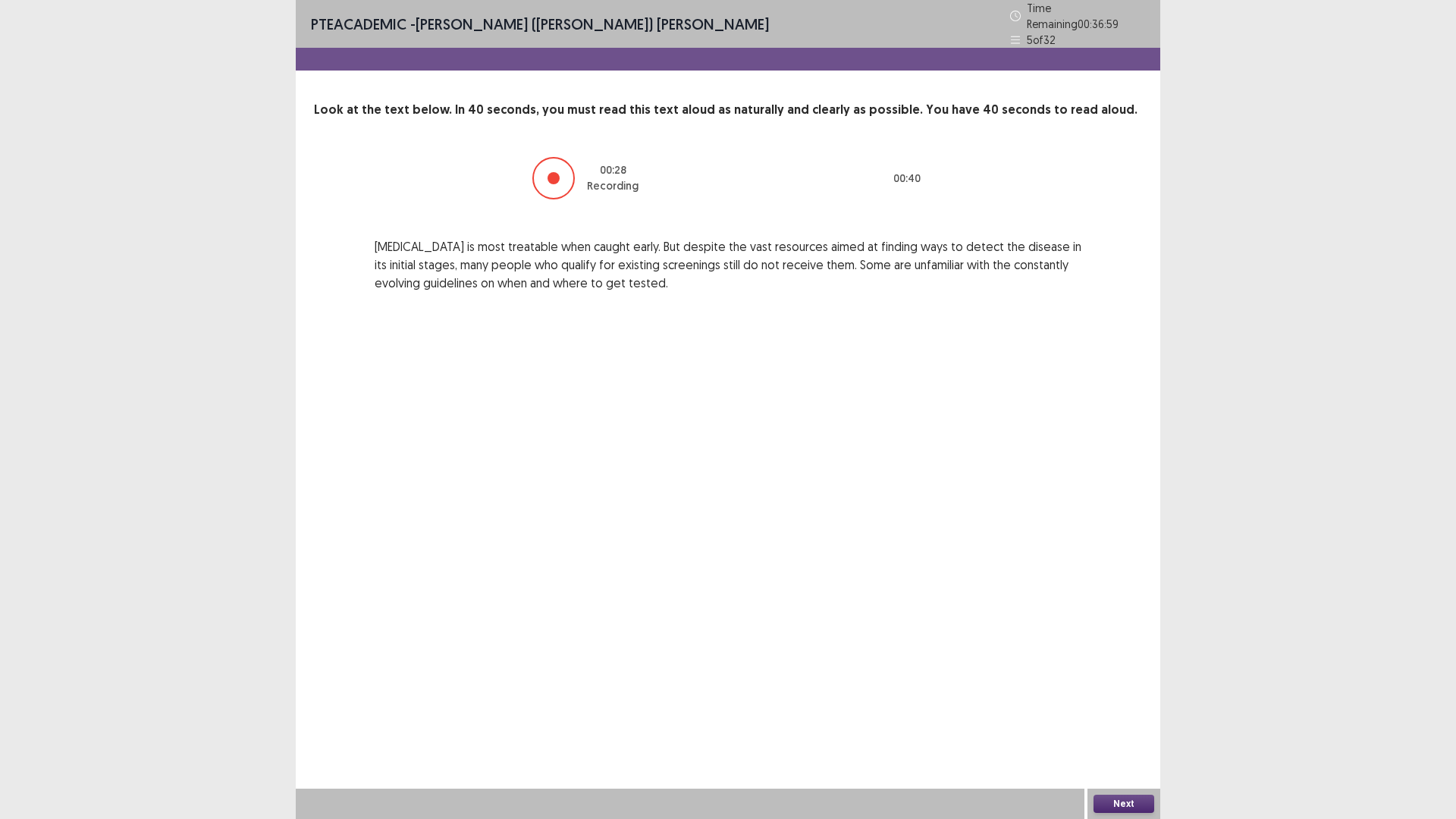
click at [1115, 716] on button "Next" at bounding box center [1124, 803] width 60 height 18
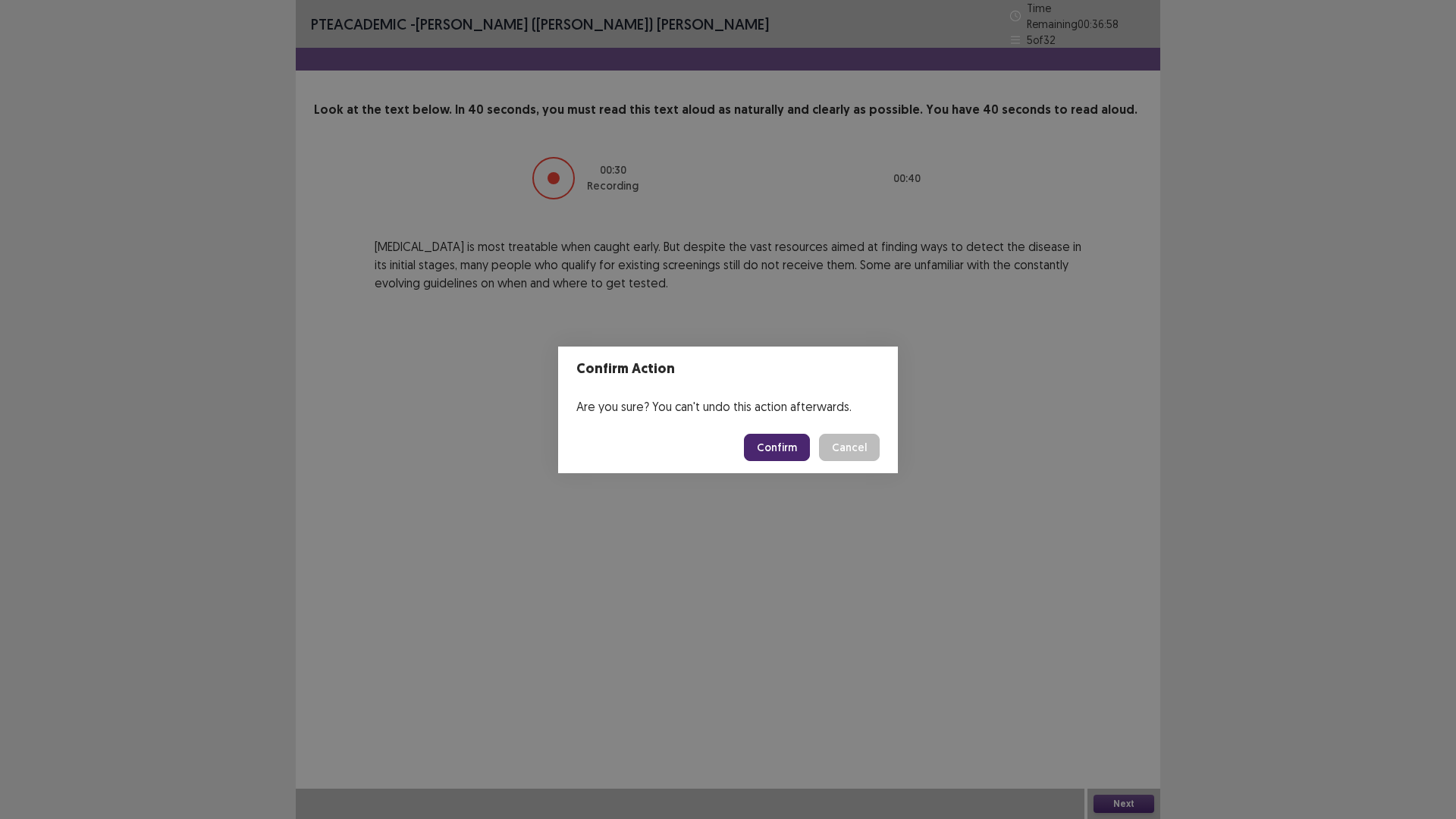
click at [791, 439] on button "Confirm" at bounding box center [777, 447] width 66 height 27
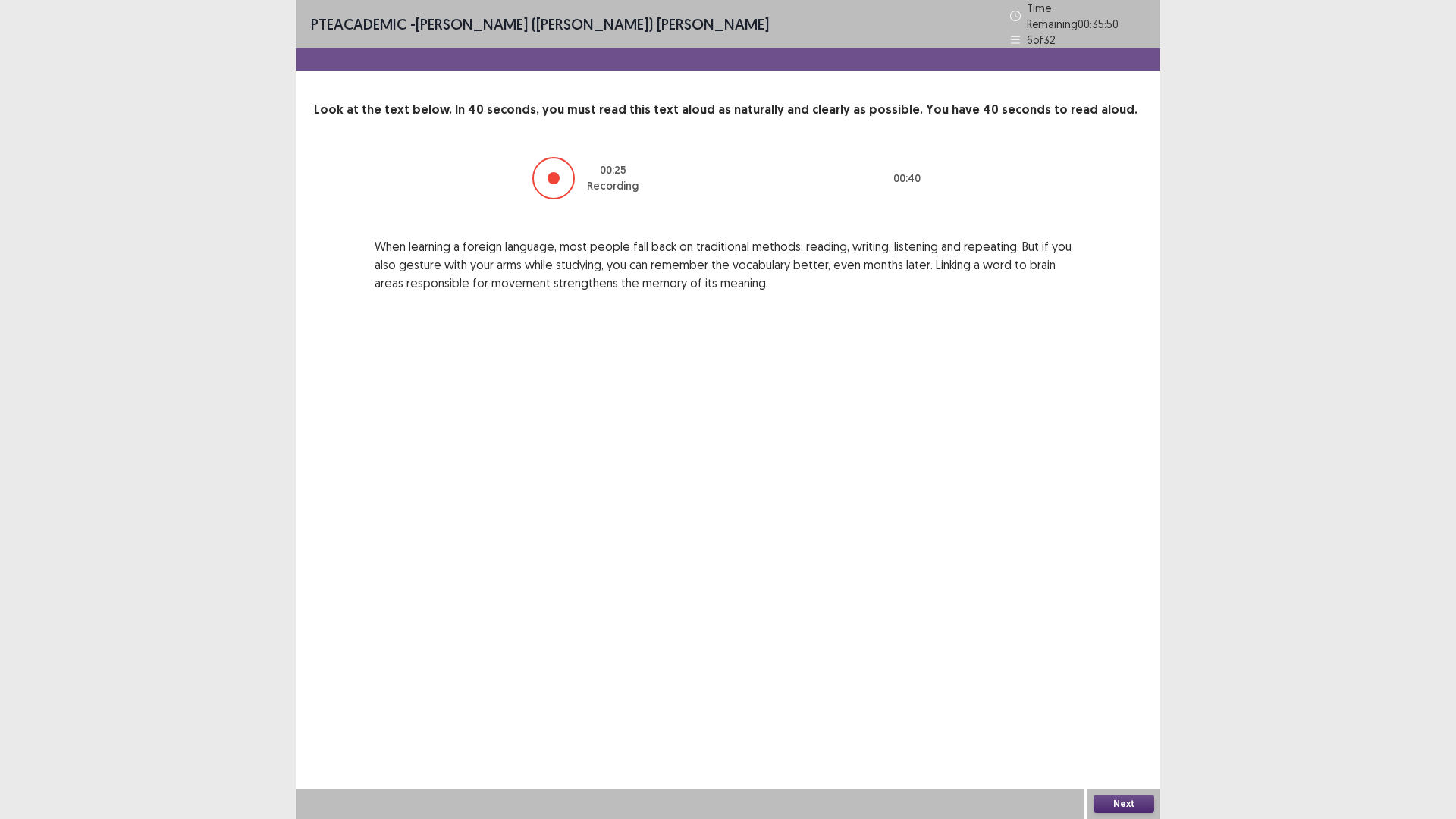
click at [1113, 716] on button "Next" at bounding box center [1124, 803] width 60 height 18
click at [1106, 716] on button "Next" at bounding box center [1124, 803] width 60 height 18
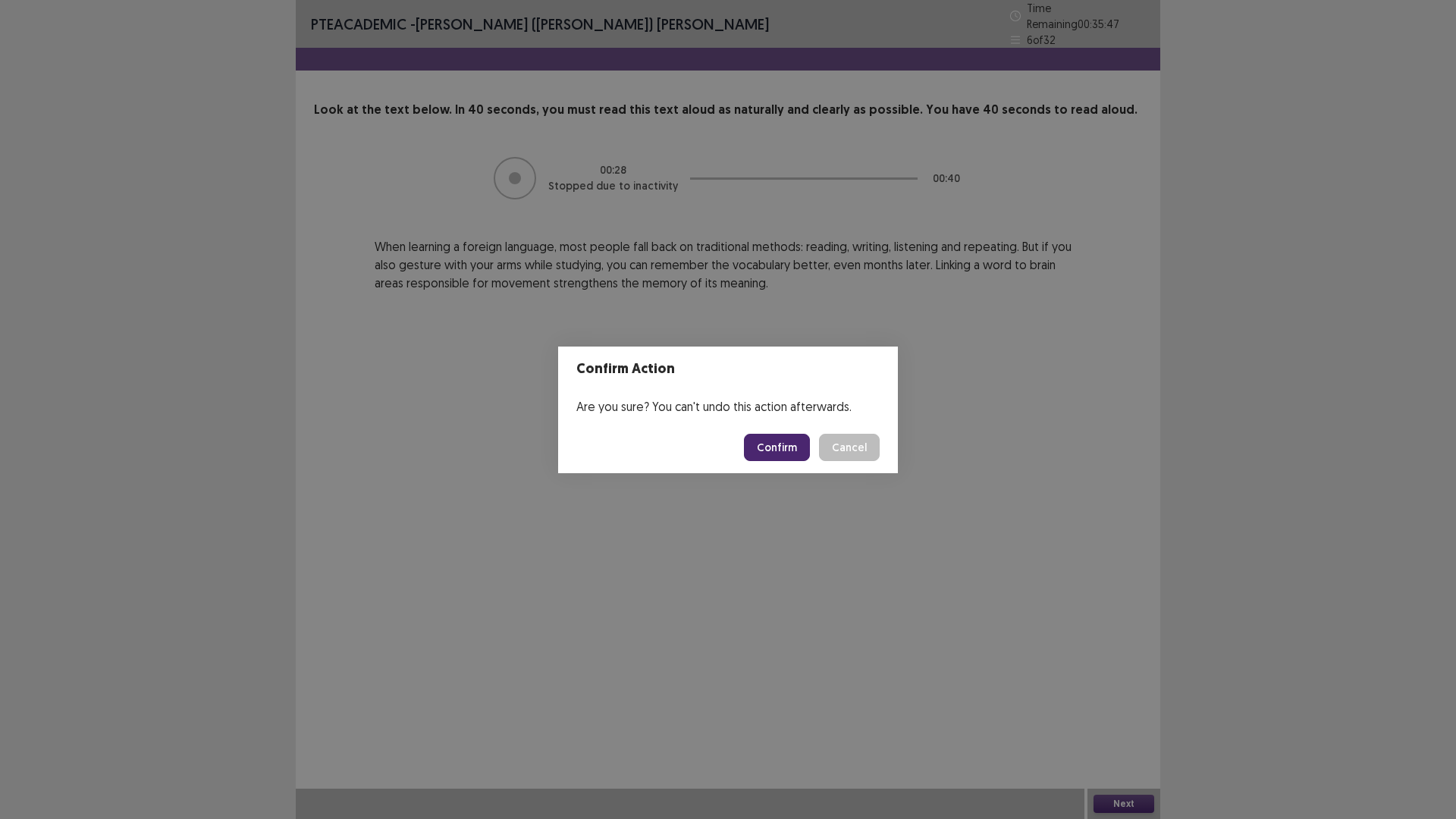
click at [771, 448] on button "Confirm" at bounding box center [777, 447] width 66 height 27
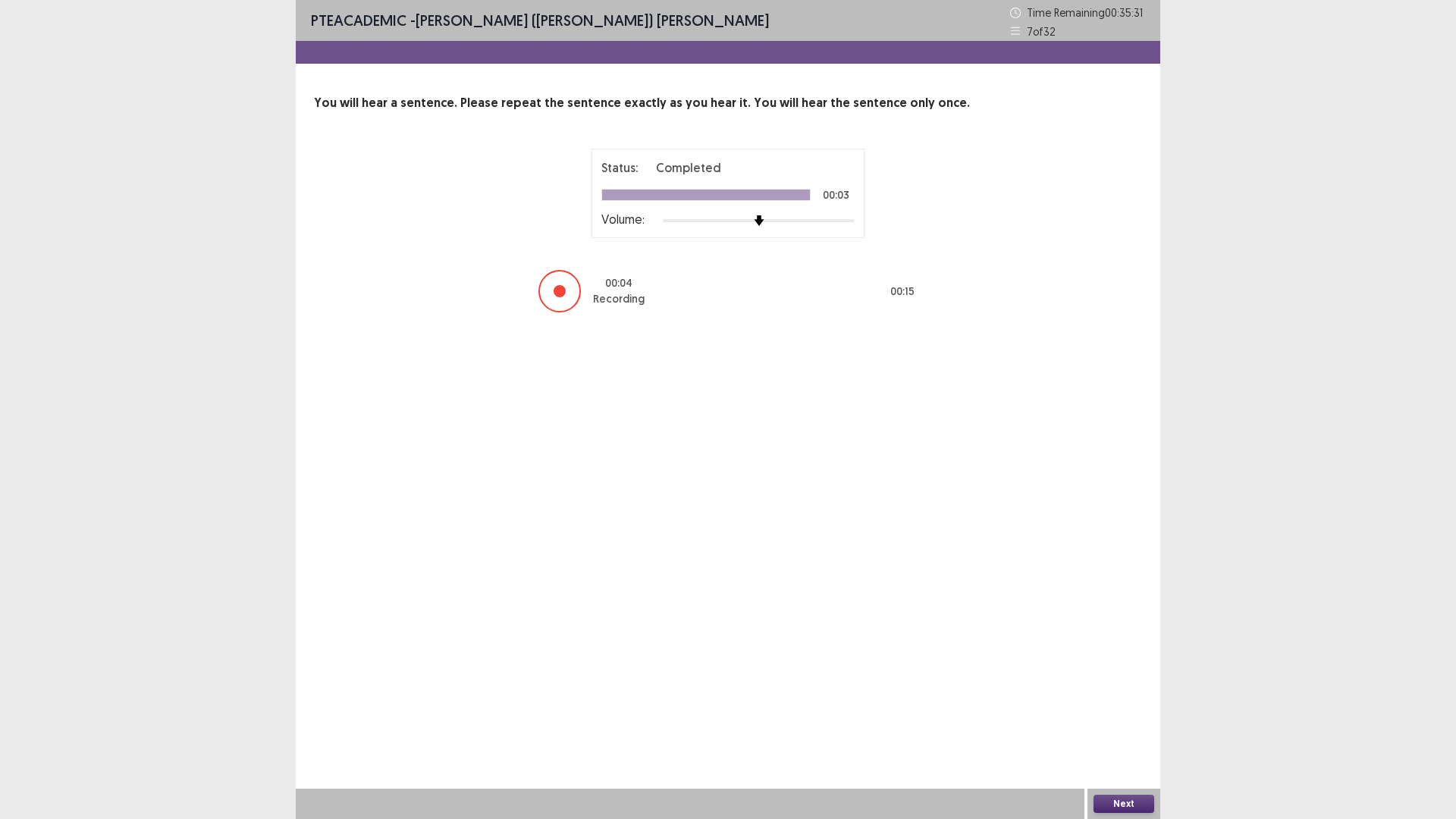
click at [1120, 716] on button "Next" at bounding box center [1124, 803] width 60 height 18
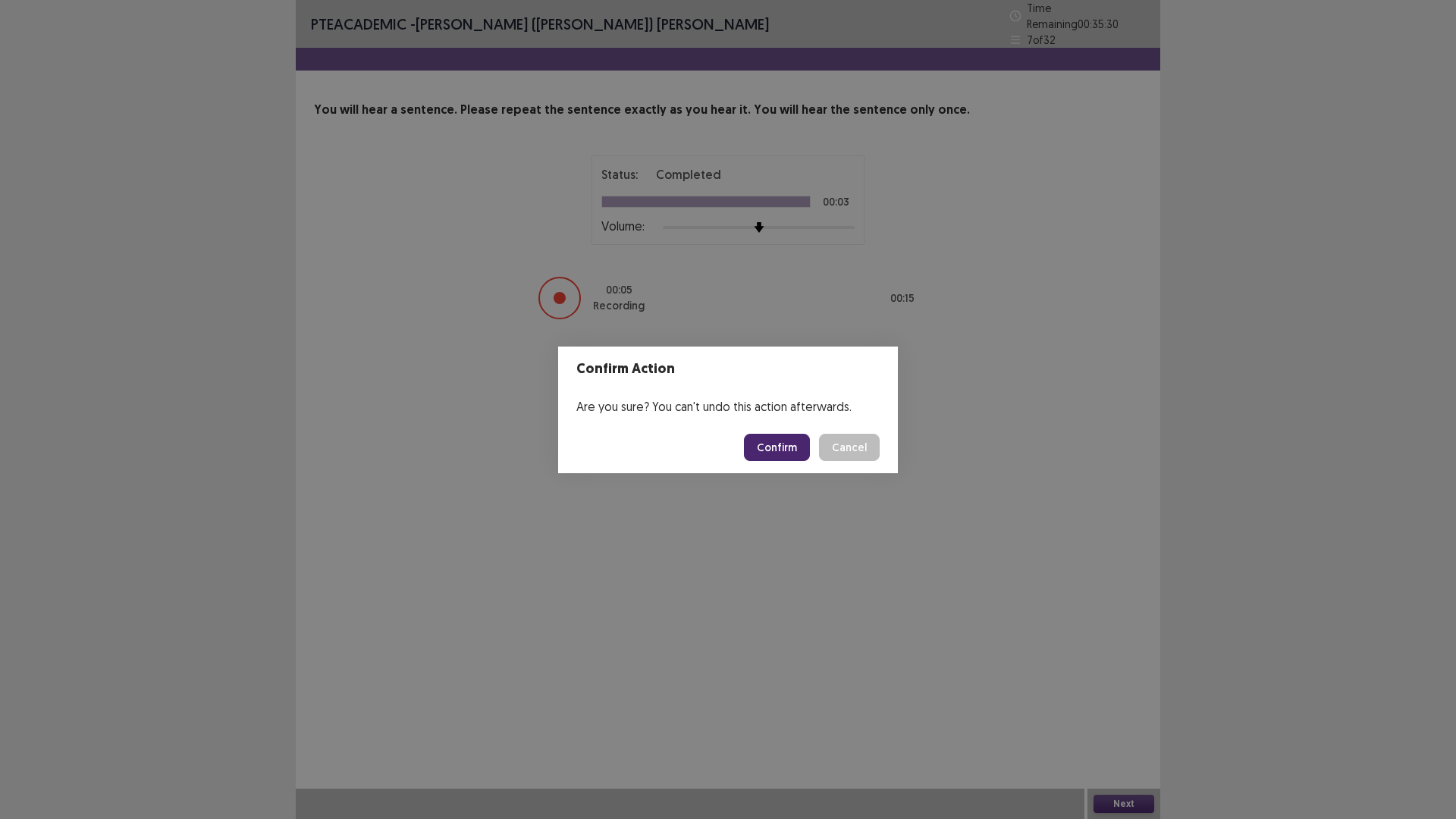
click at [774, 439] on button "Confirm" at bounding box center [777, 447] width 66 height 27
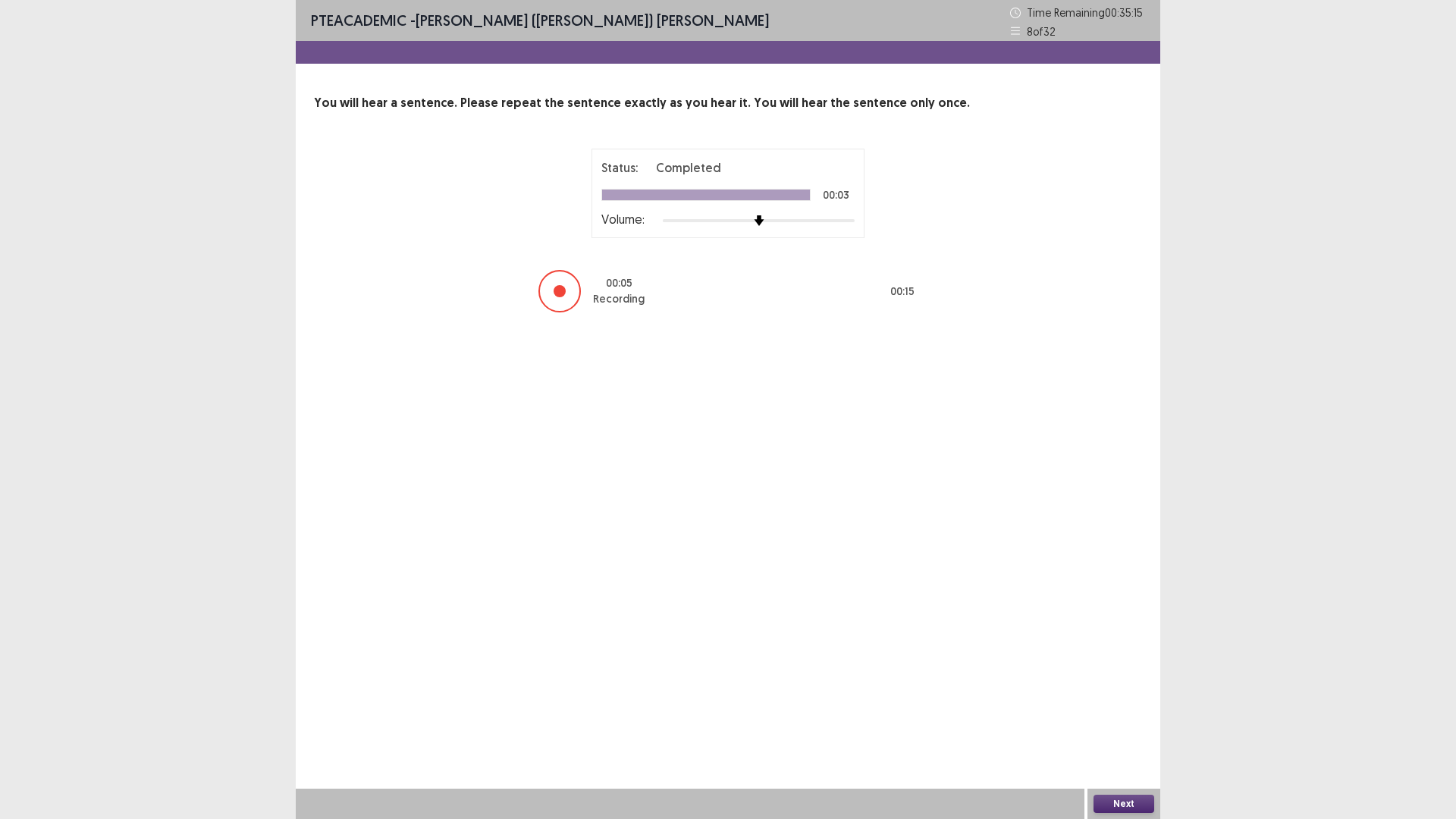
click at [1120, 716] on button "Next" at bounding box center [1124, 803] width 60 height 18
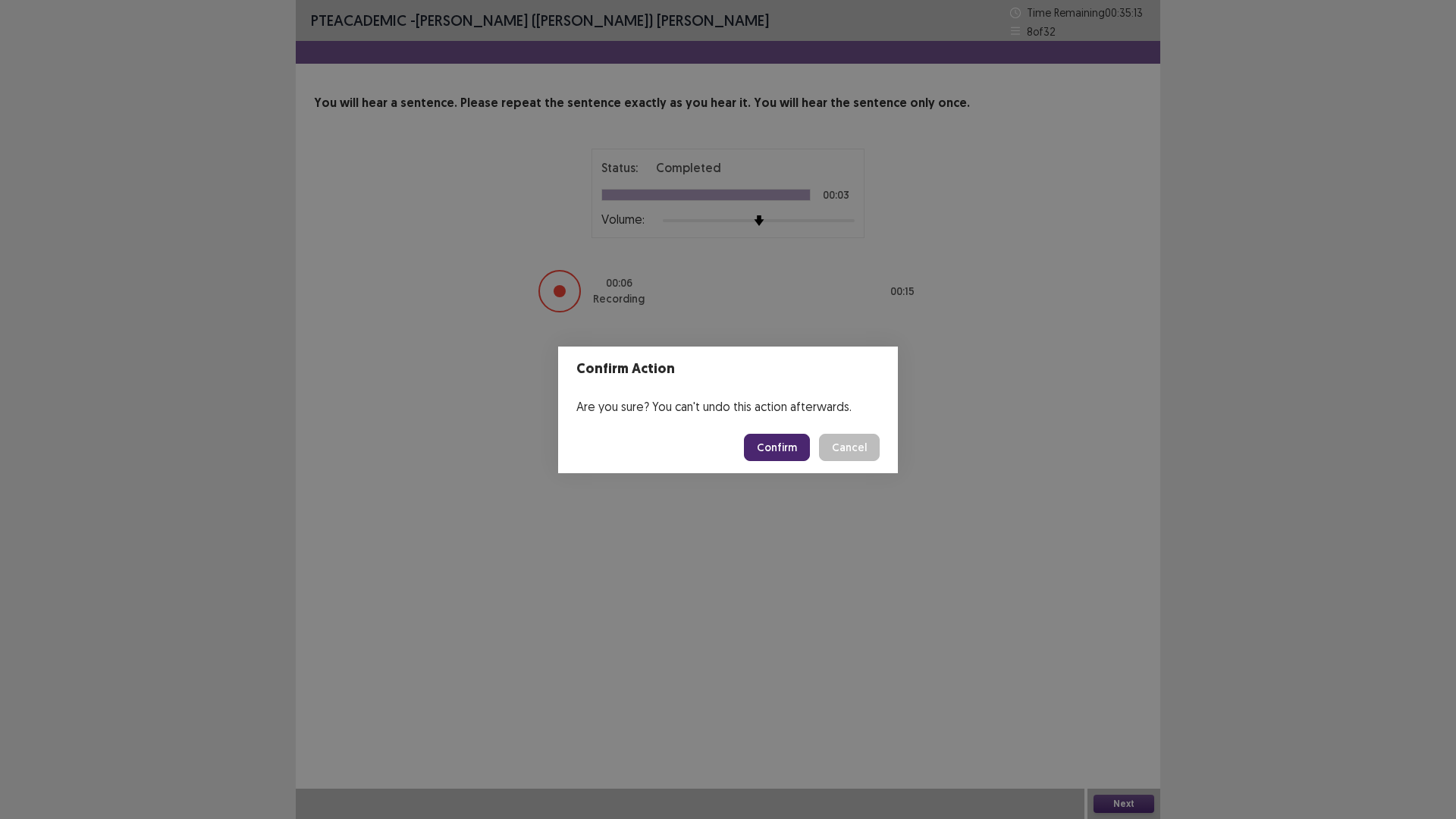
click at [780, 446] on button "Confirm" at bounding box center [777, 447] width 66 height 27
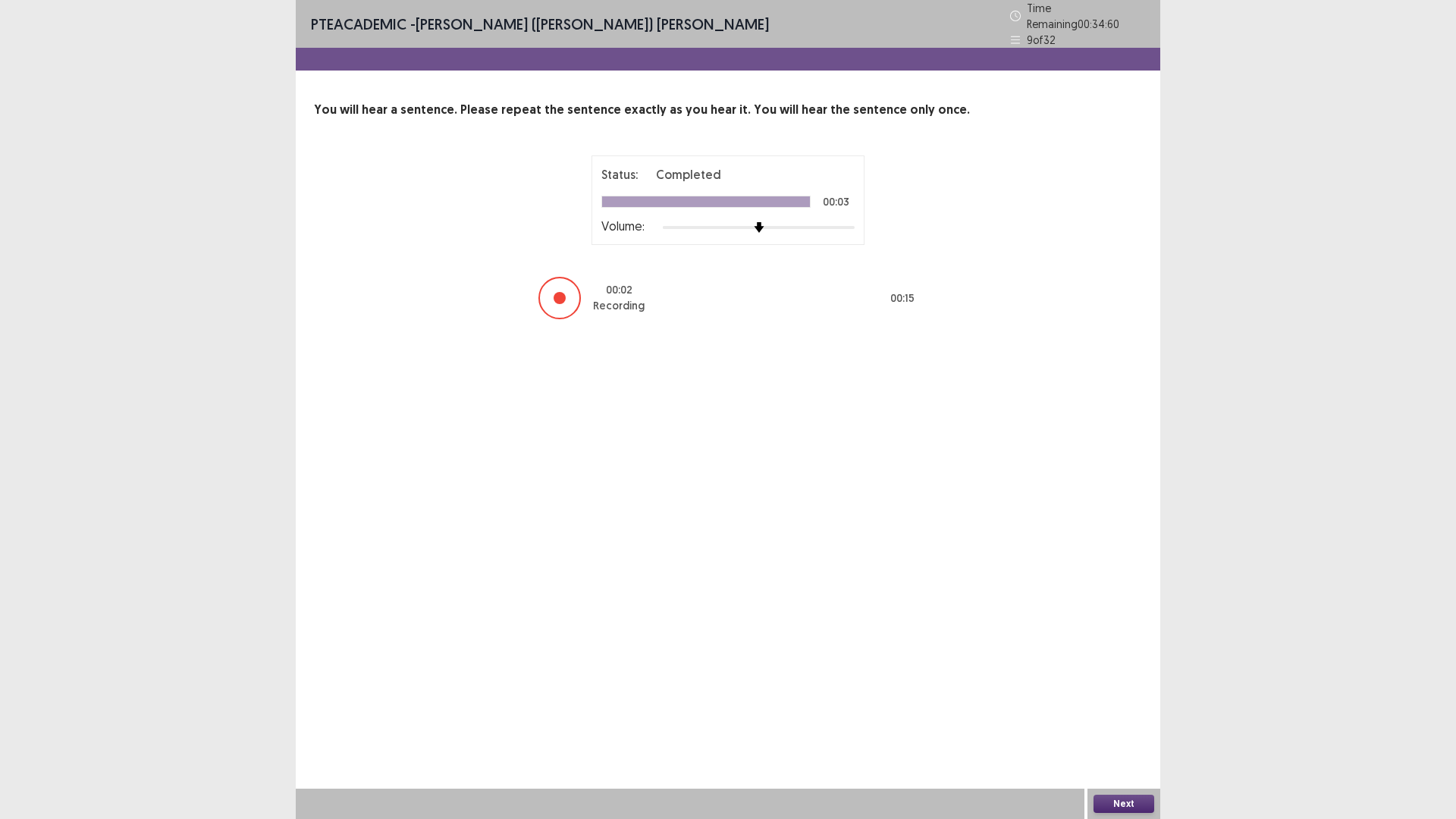
click at [1113, 716] on button "Next" at bounding box center [1124, 803] width 60 height 18
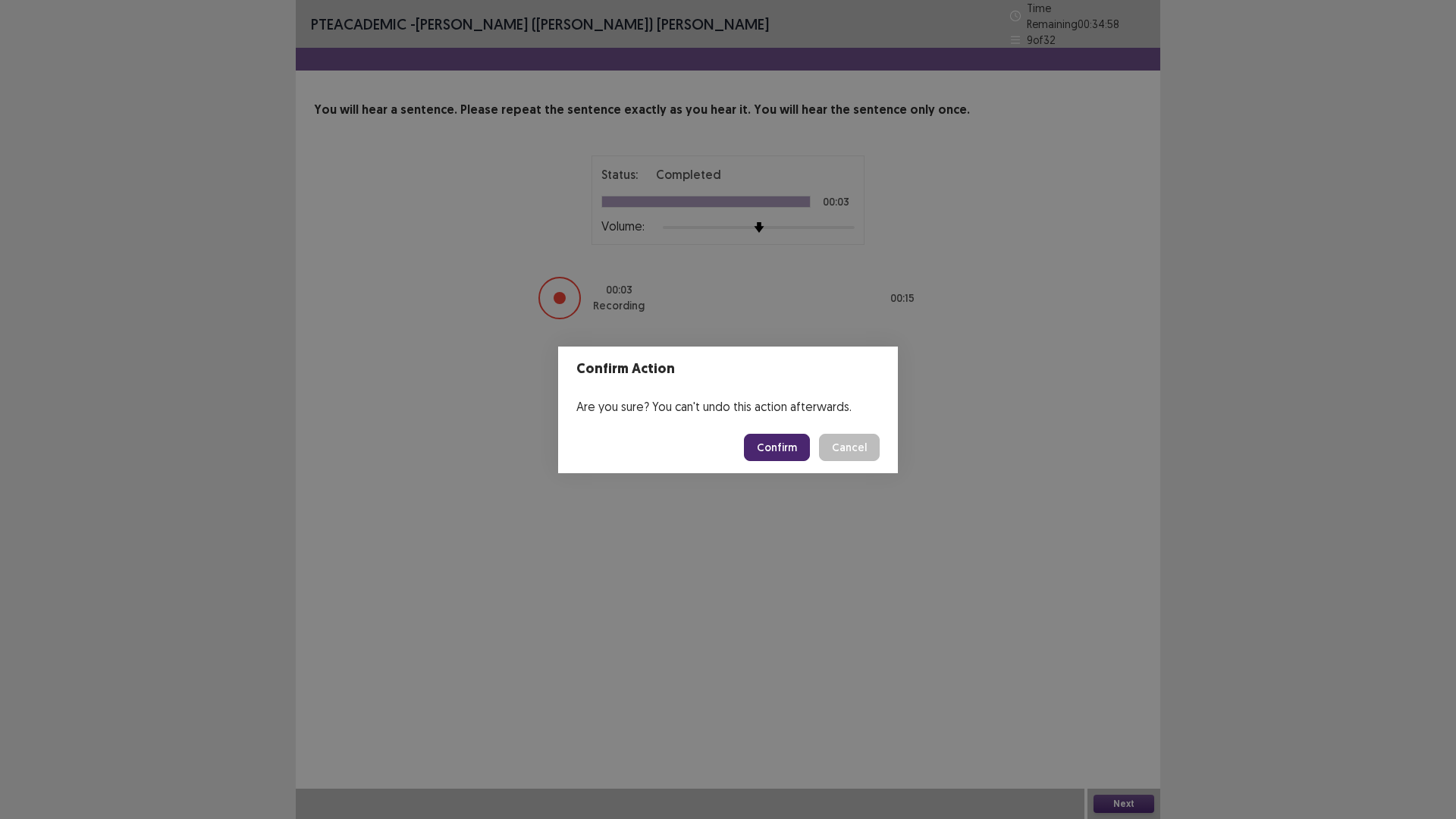
click at [769, 450] on button "Confirm" at bounding box center [777, 447] width 66 height 27
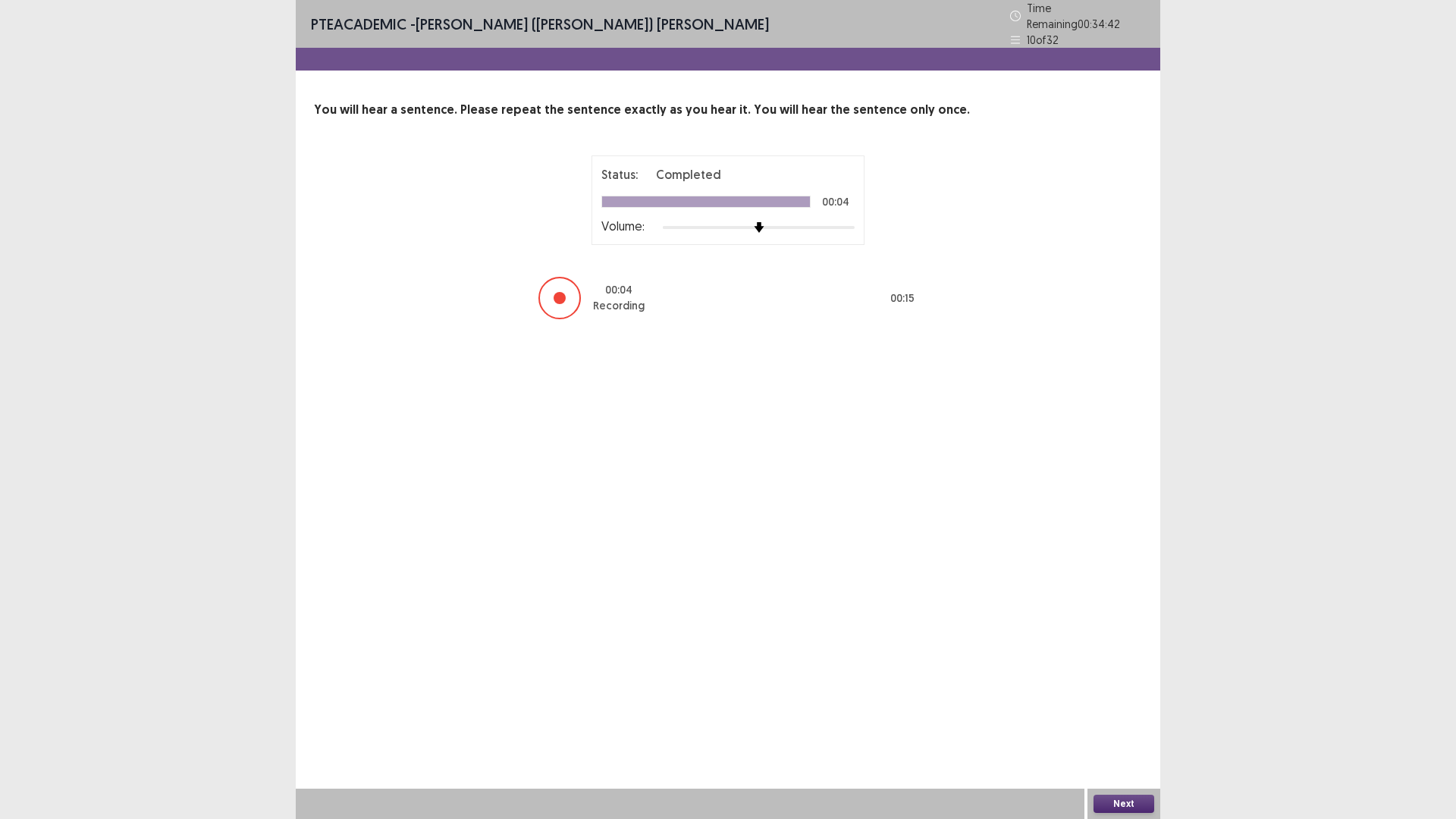
click at [1098, 716] on button "Next" at bounding box center [1124, 803] width 60 height 18
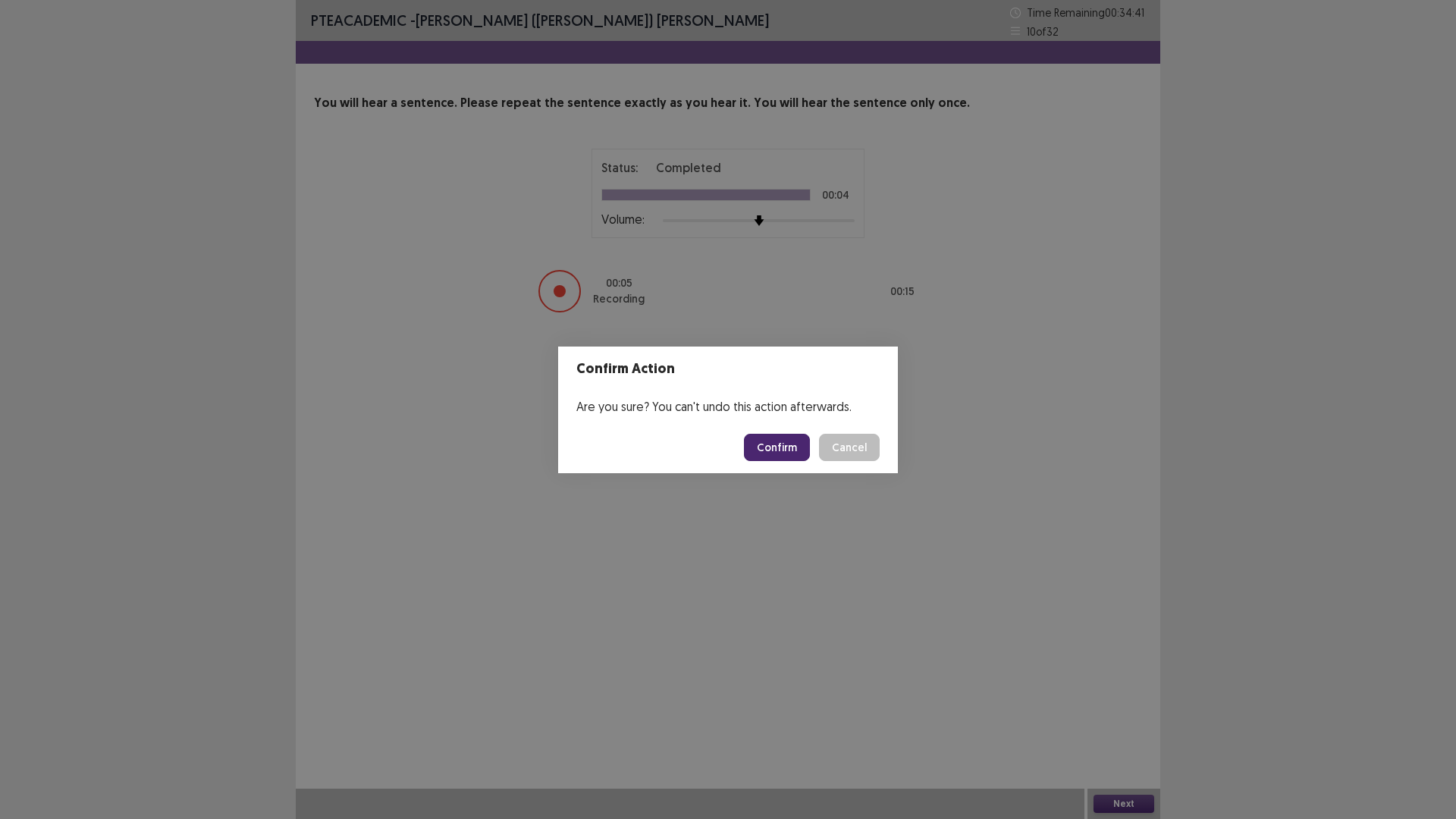
click at [781, 452] on button "Confirm" at bounding box center [777, 447] width 66 height 27
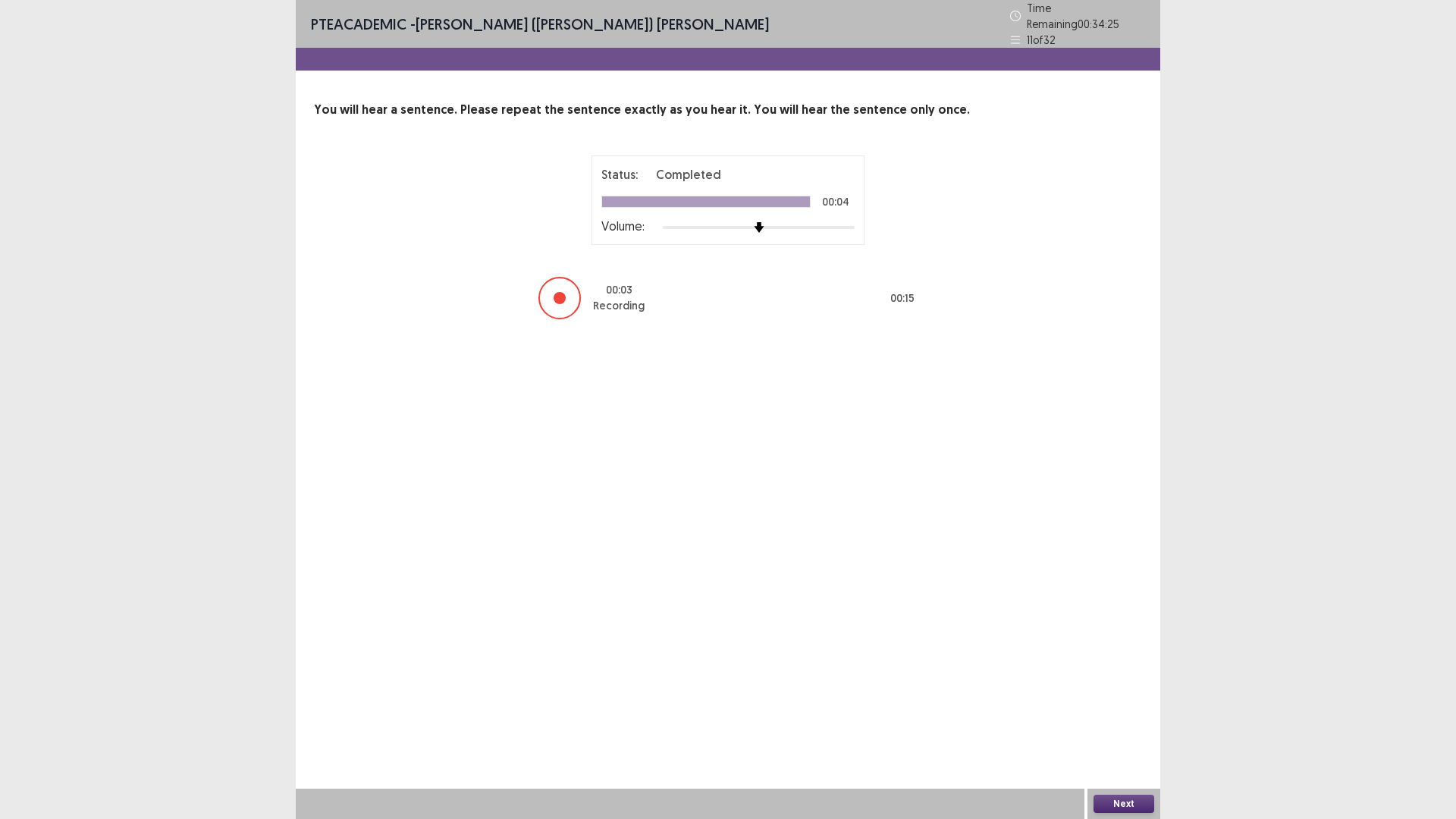
click at [1108, 716] on button "Next" at bounding box center [1124, 803] width 60 height 18
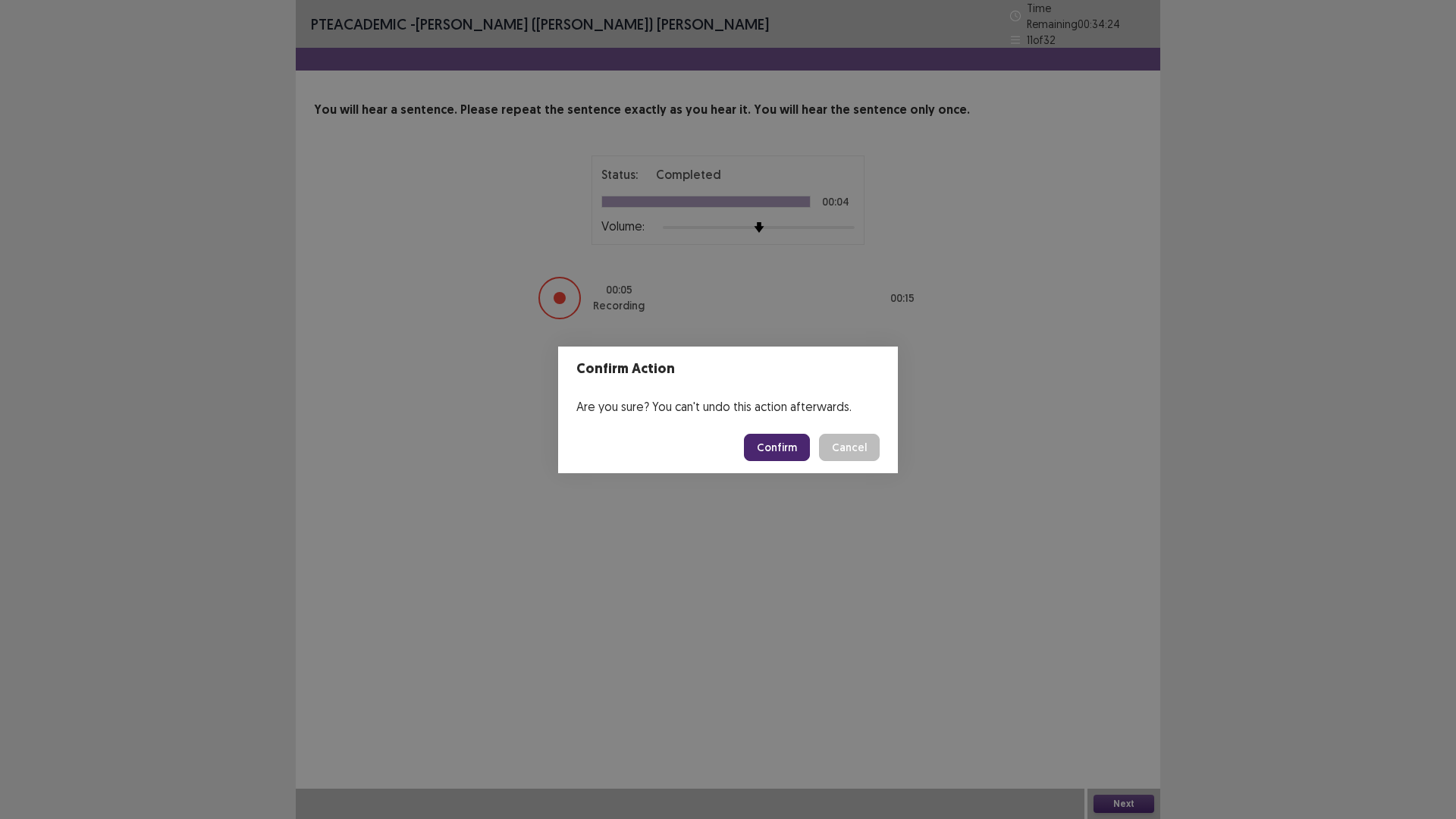
drag, startPoint x: 770, startPoint y: 443, endPoint x: 754, endPoint y: 464, distance: 26.4
click at [769, 445] on button "Confirm" at bounding box center [777, 447] width 66 height 27
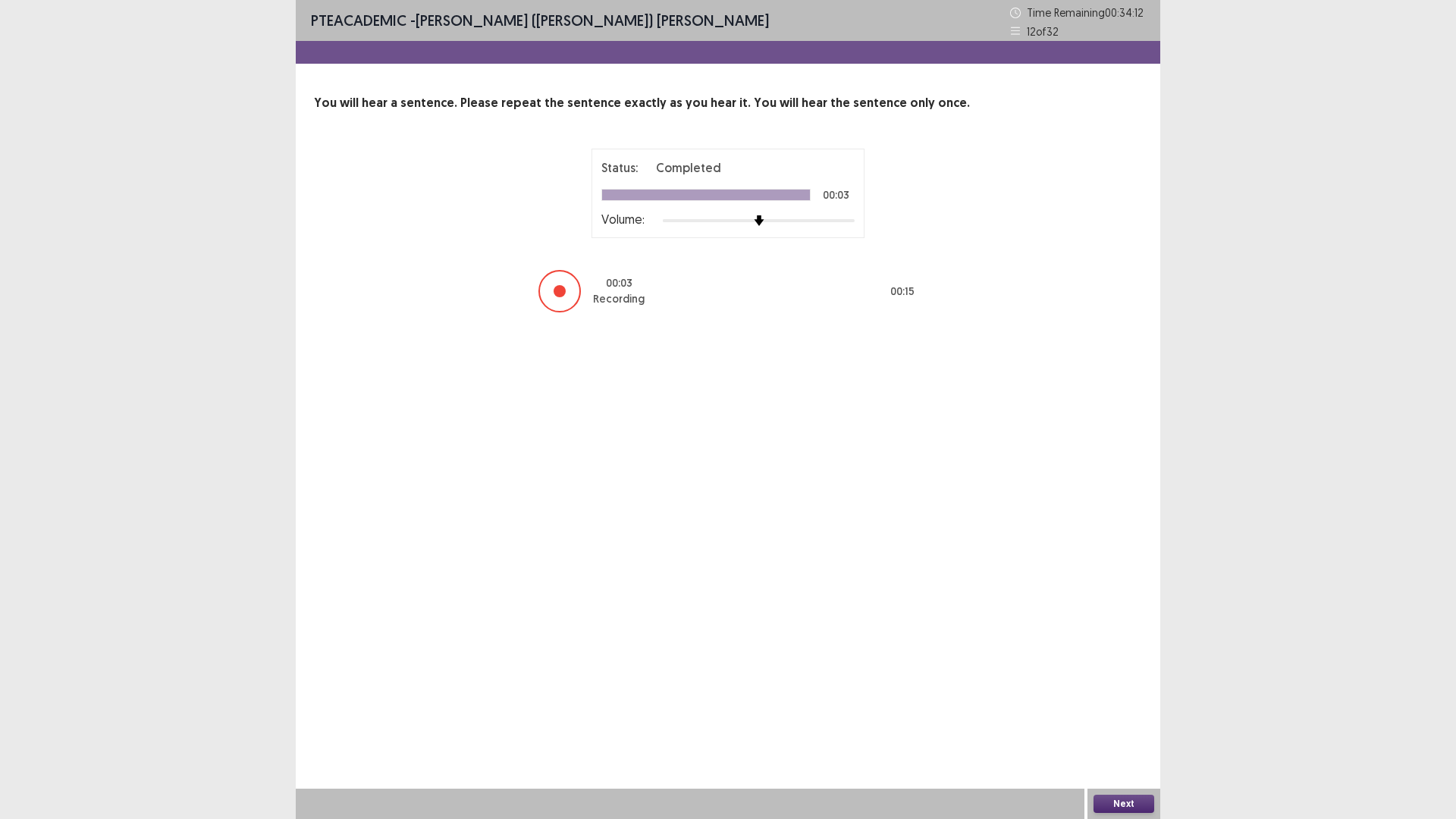
click at [1105, 716] on button "Next" at bounding box center [1124, 803] width 60 height 18
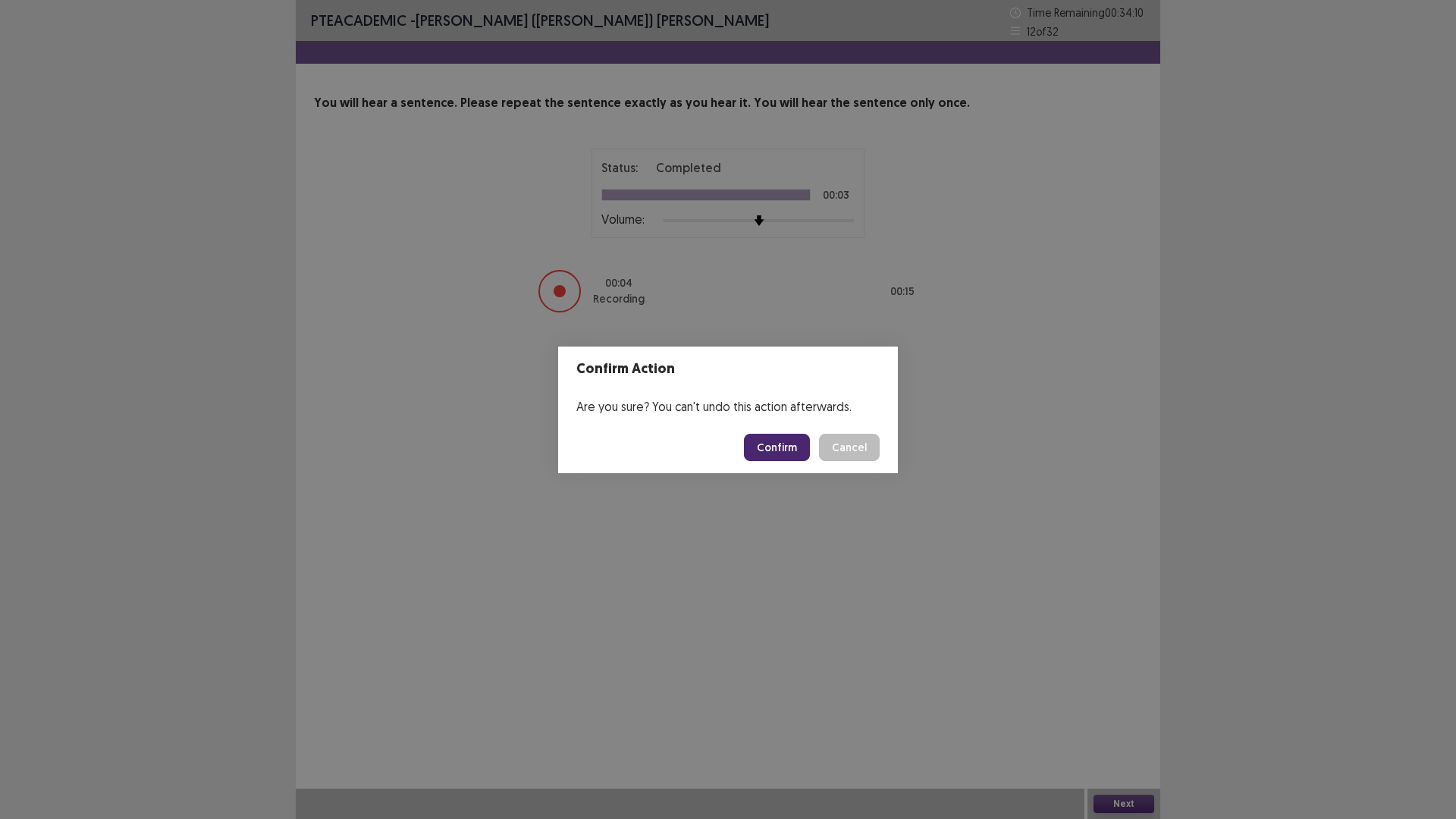
click at [778, 450] on button "Confirm" at bounding box center [777, 447] width 66 height 27
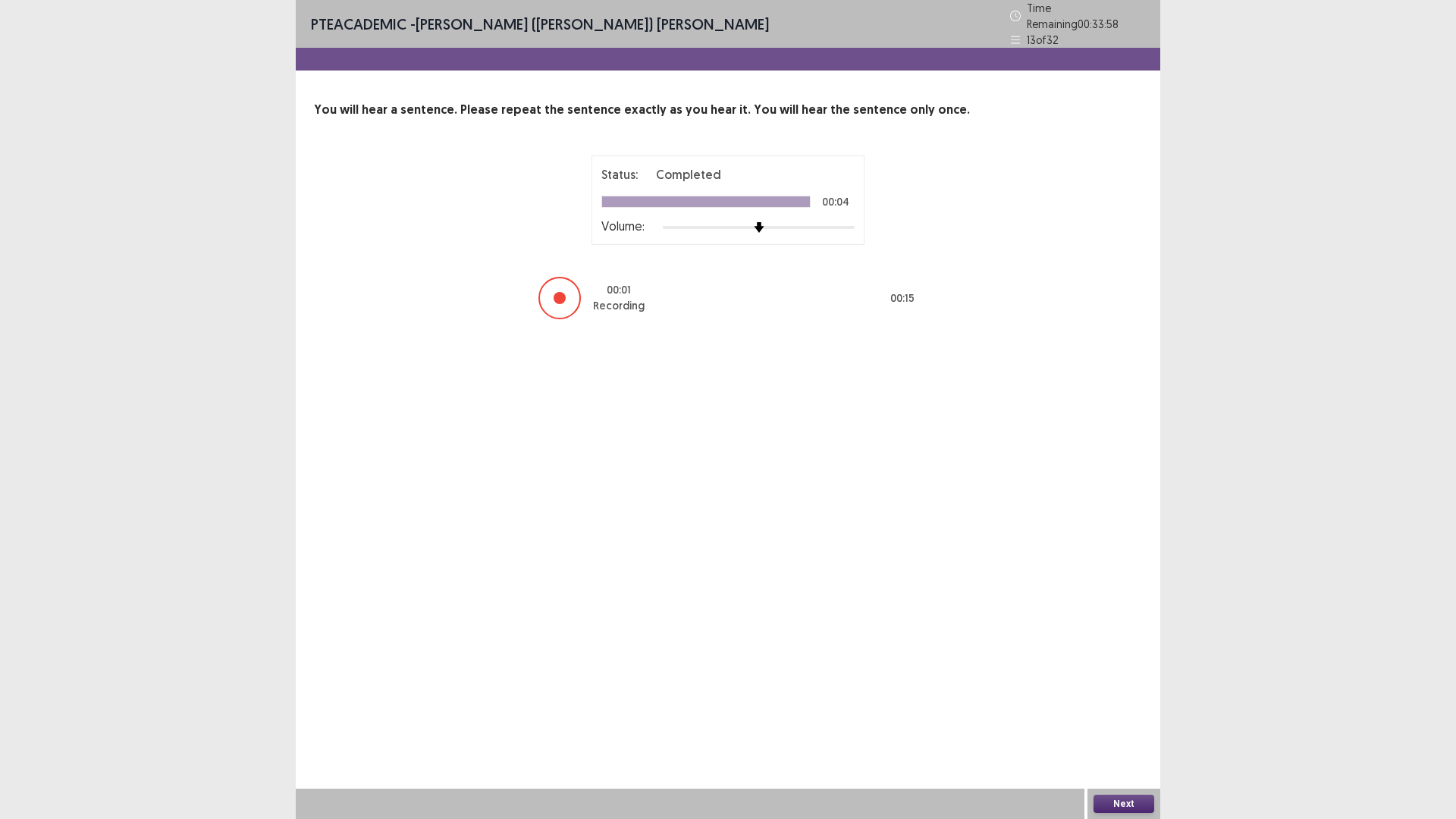
click at [1124, 716] on button "Next" at bounding box center [1124, 803] width 60 height 18
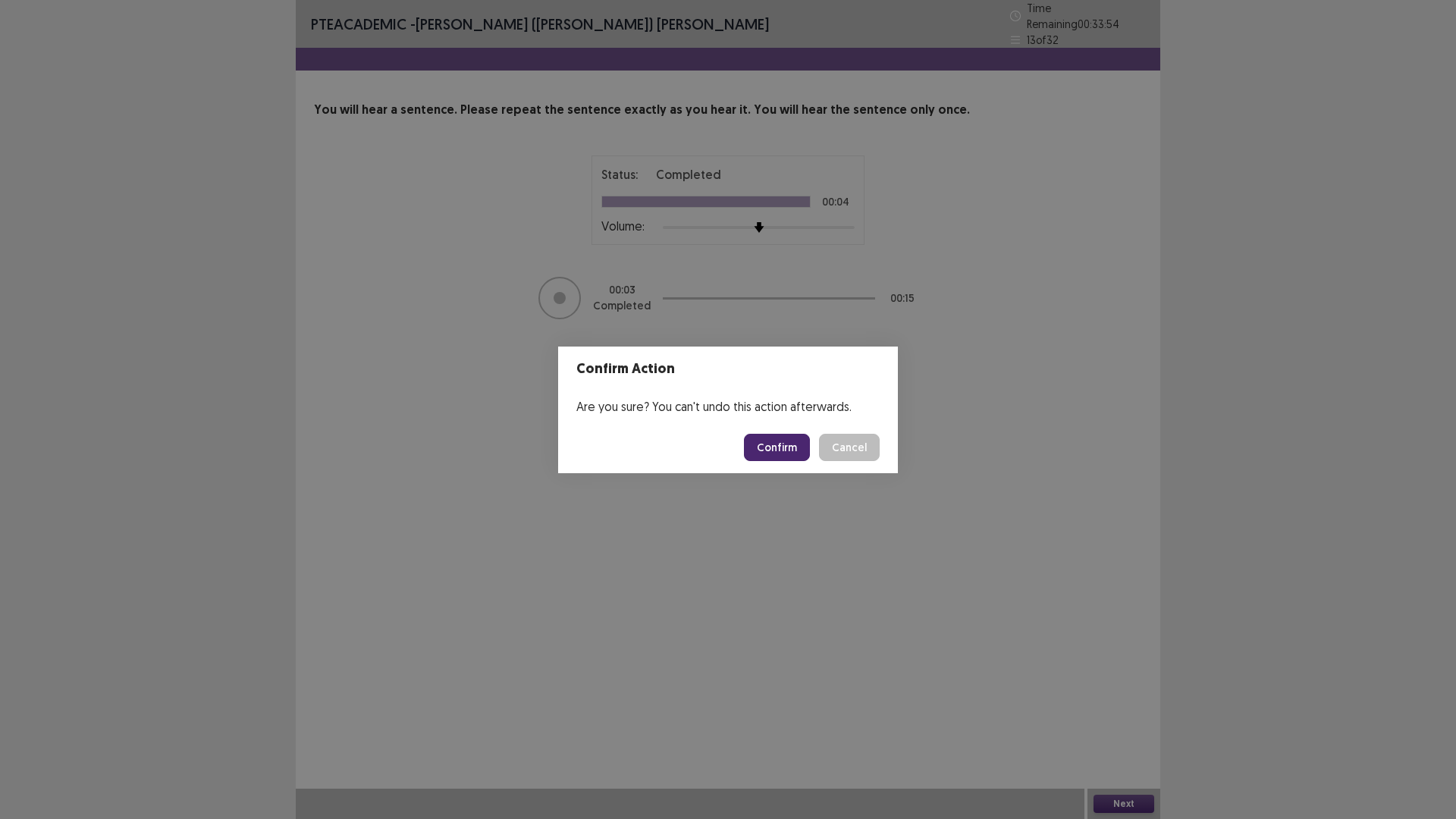
click at [768, 444] on button "Confirm" at bounding box center [777, 447] width 66 height 27
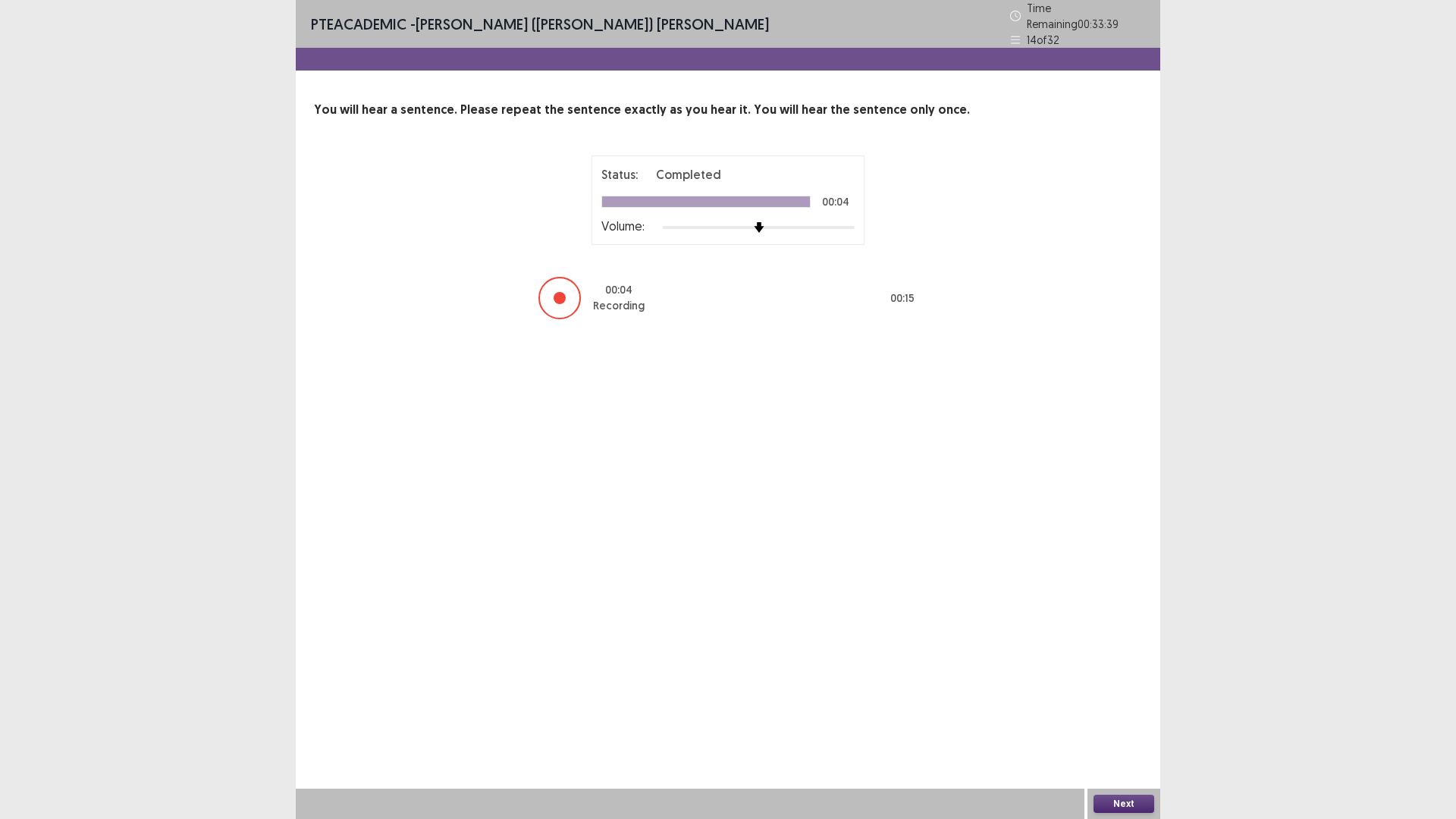
click at [1129, 716] on button "Next" at bounding box center [1124, 803] width 60 height 18
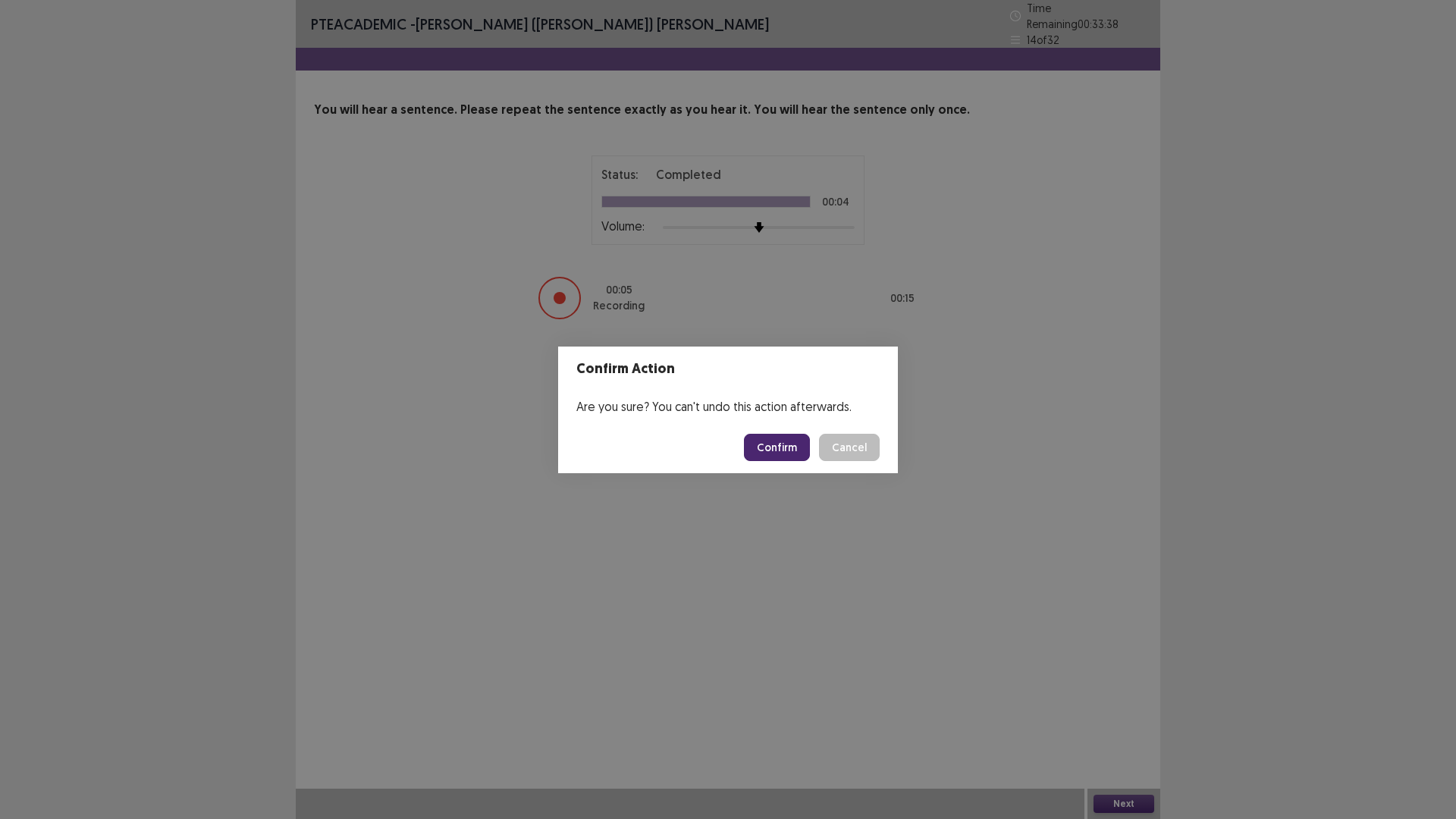
click at [793, 440] on button "Confirm" at bounding box center [777, 447] width 66 height 27
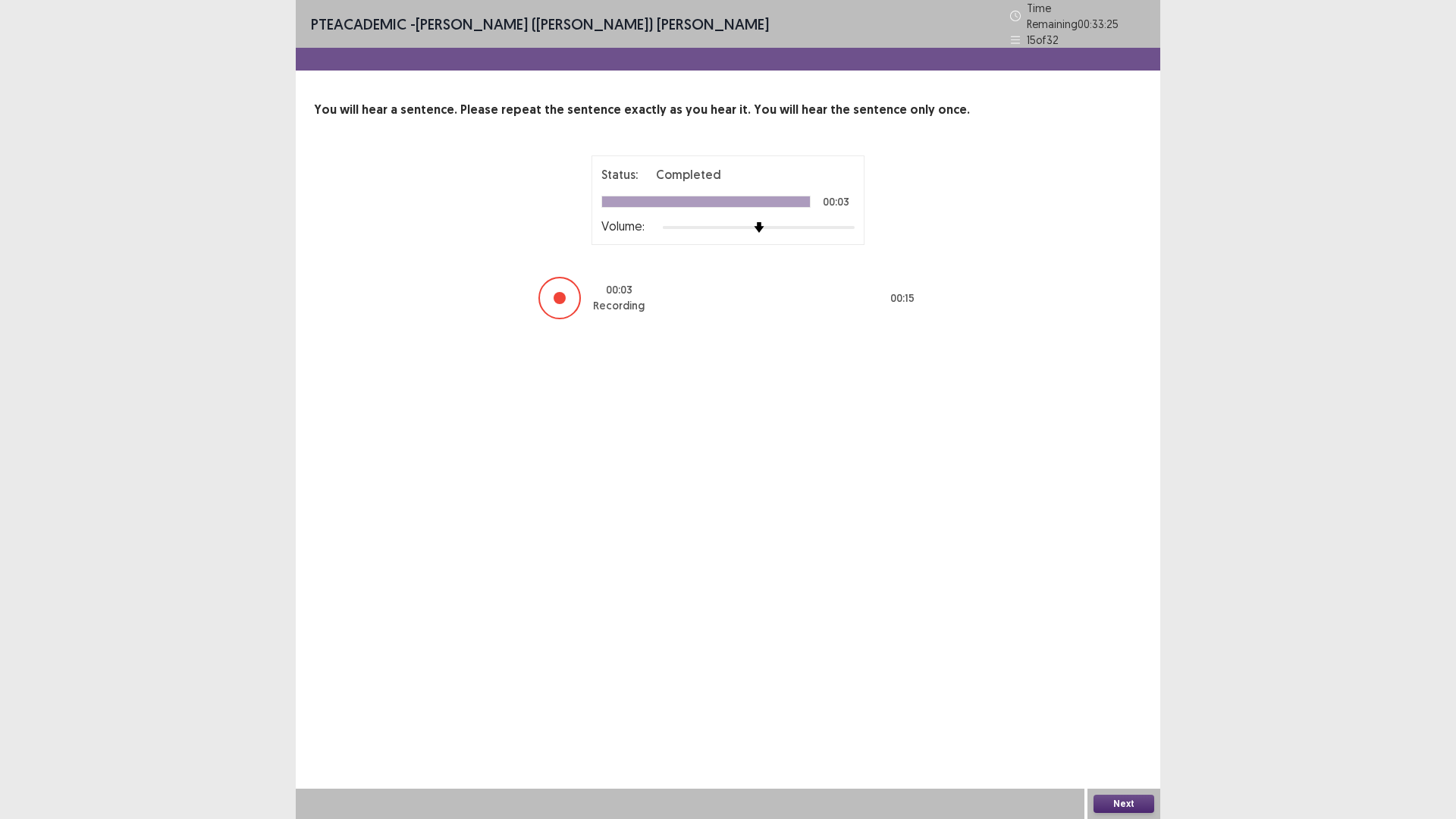
click at [1105, 716] on button "Next" at bounding box center [1124, 803] width 60 height 18
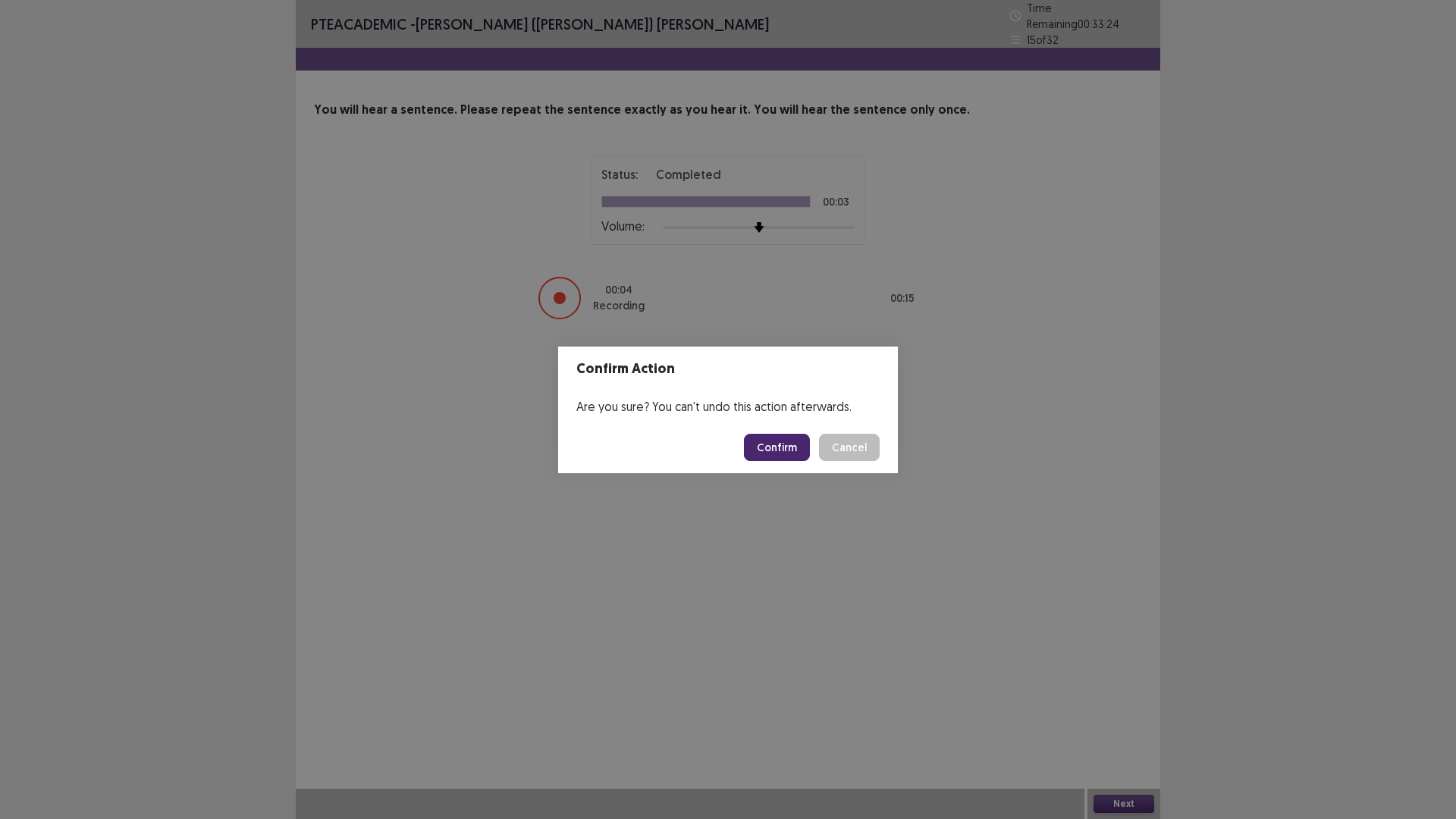
click at [794, 450] on button "Confirm" at bounding box center [777, 447] width 66 height 27
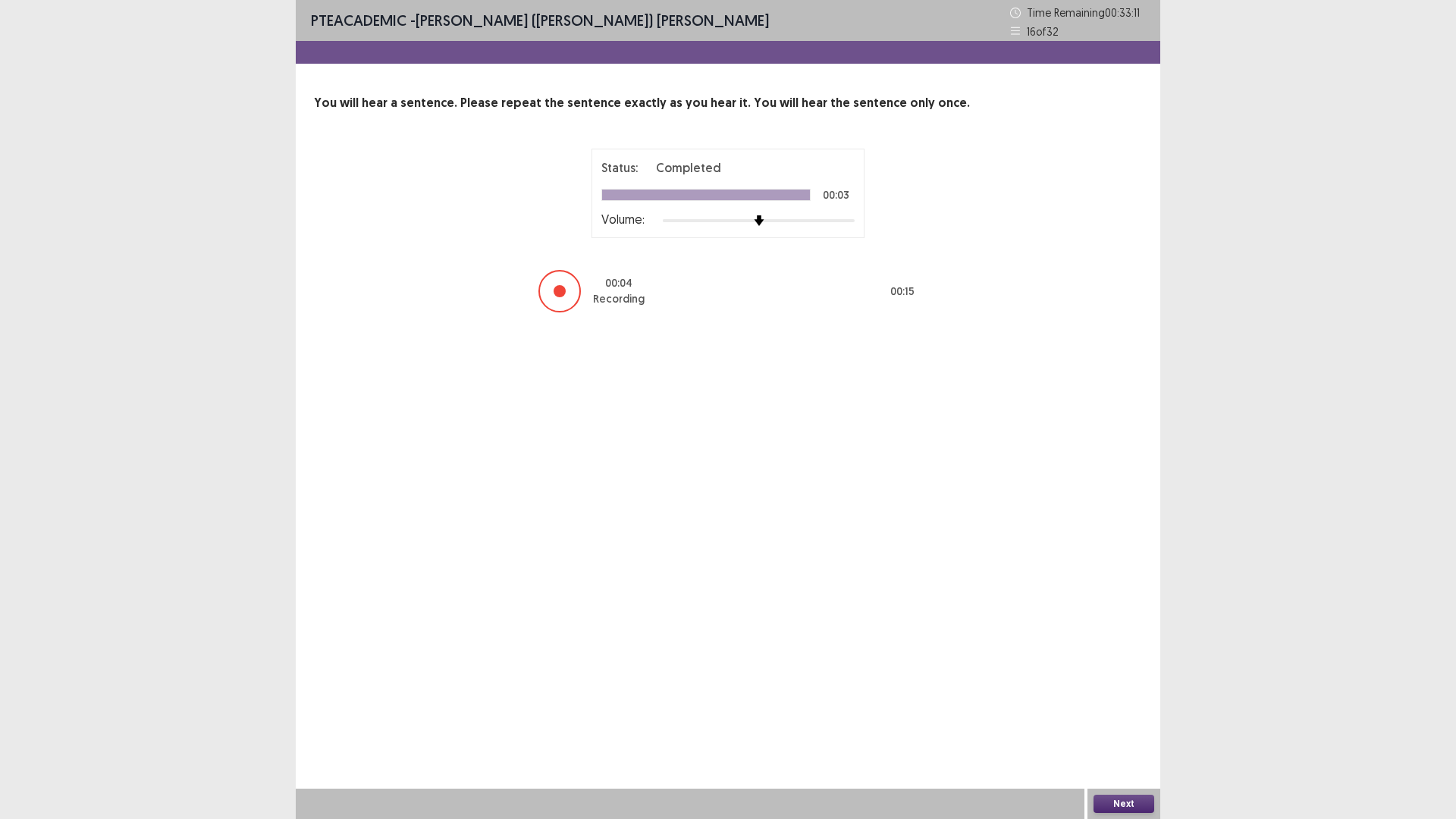
click at [1114, 716] on button "Next" at bounding box center [1124, 803] width 60 height 18
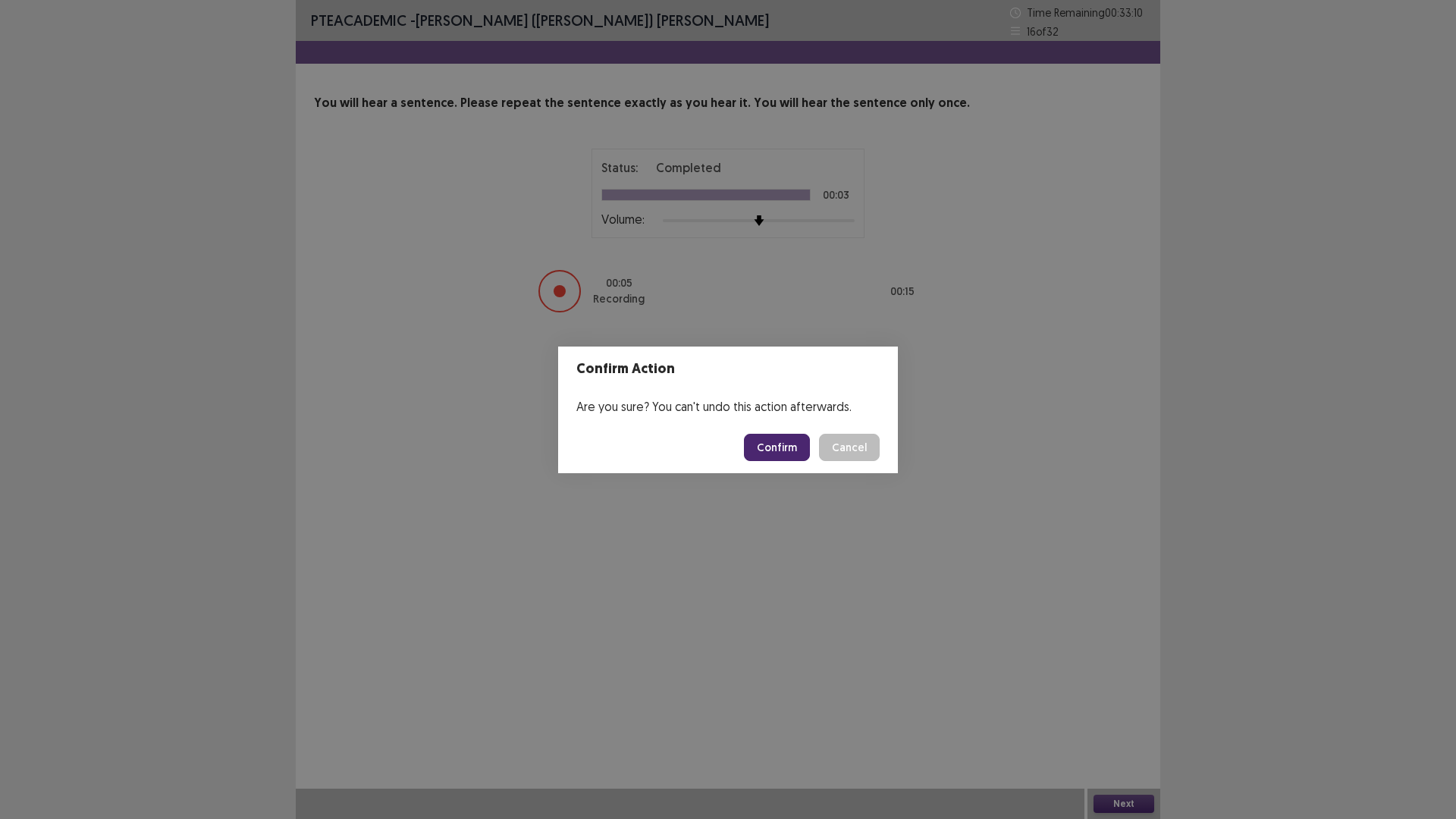
click at [773, 447] on button "Confirm" at bounding box center [777, 447] width 66 height 27
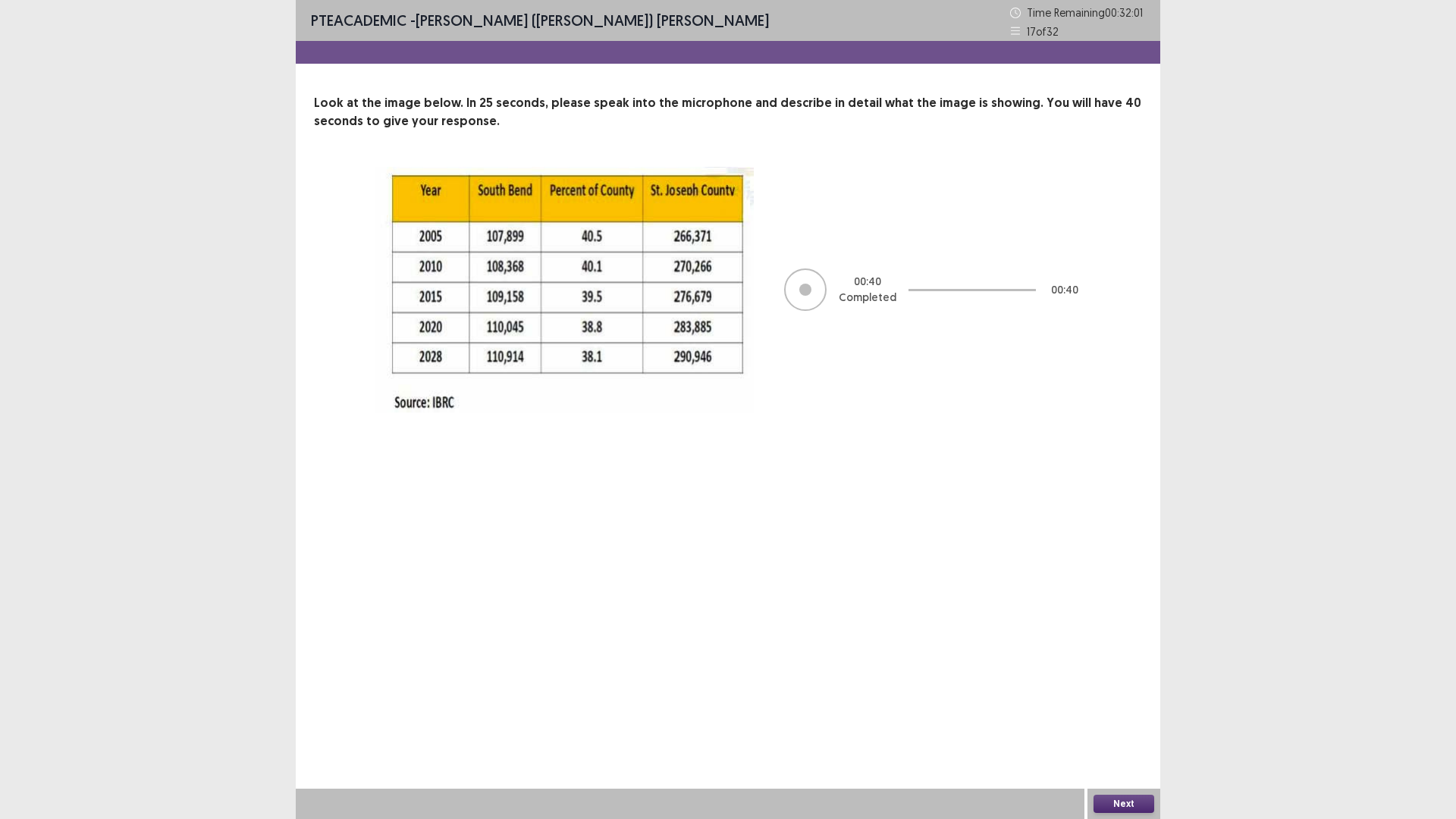
click at [1107, 716] on button "Next" at bounding box center [1124, 803] width 60 height 18
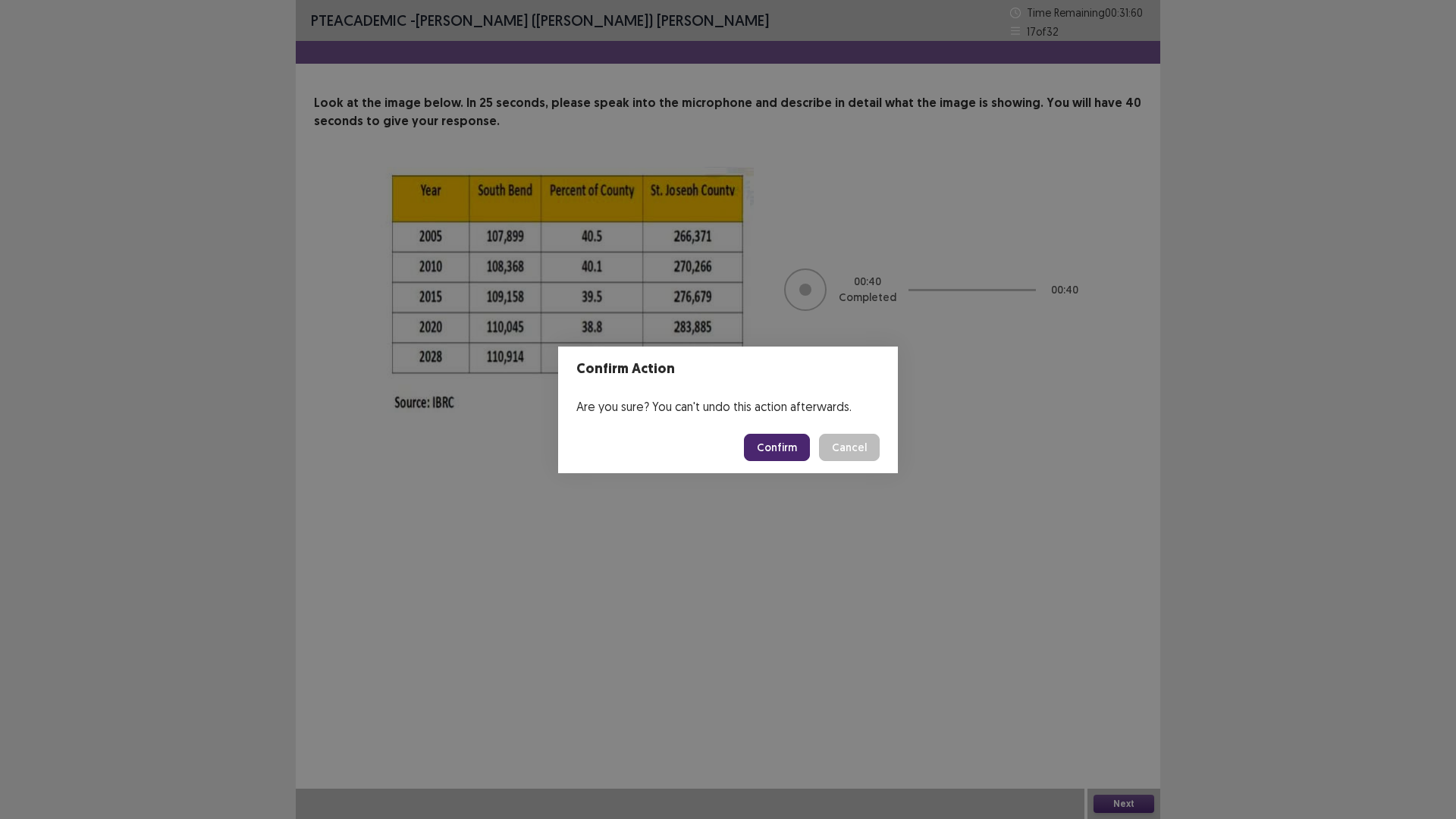
click at [775, 450] on button "Confirm" at bounding box center [777, 447] width 66 height 27
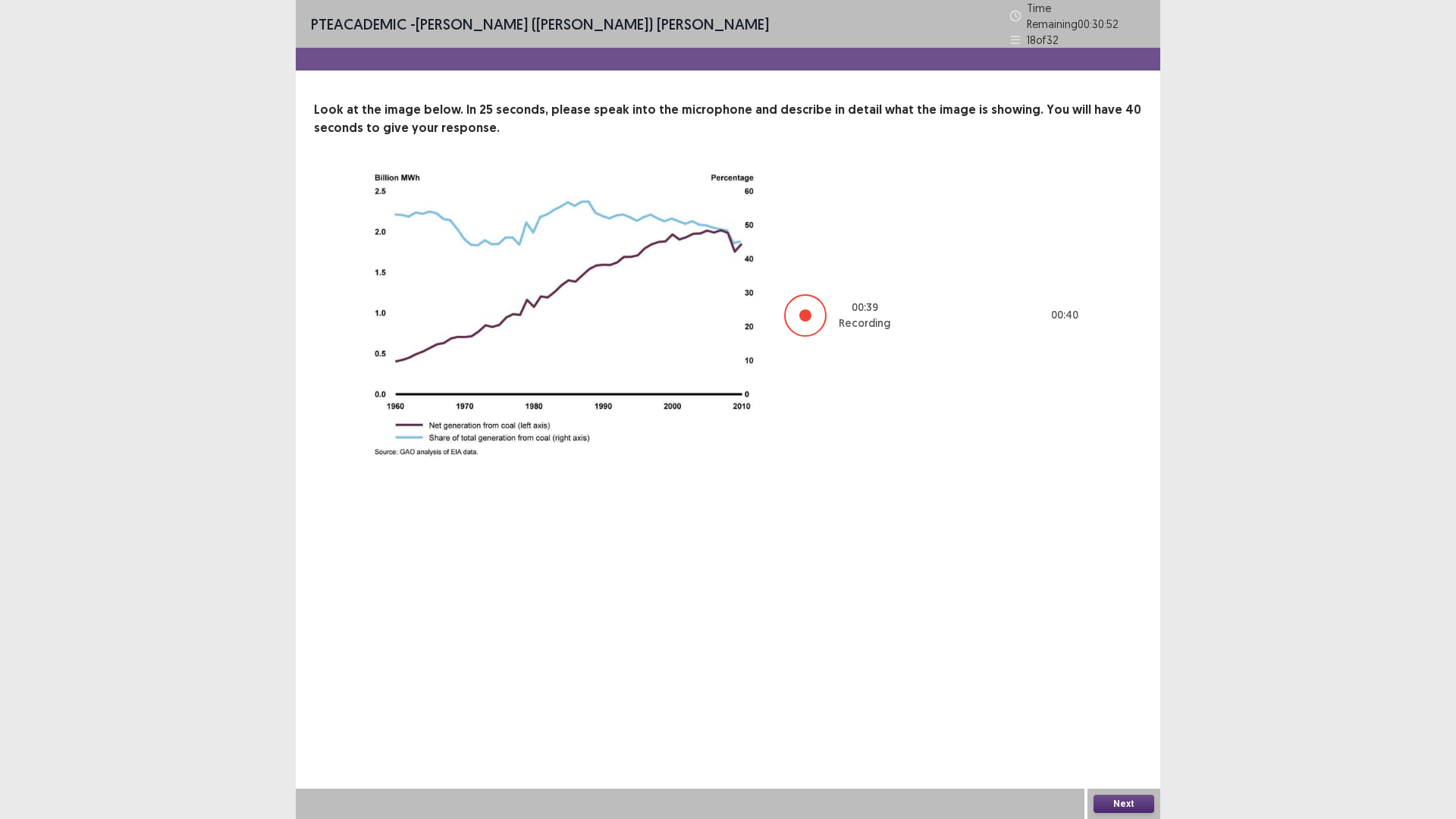
click at [1107, 716] on button "Next" at bounding box center [1124, 803] width 60 height 18
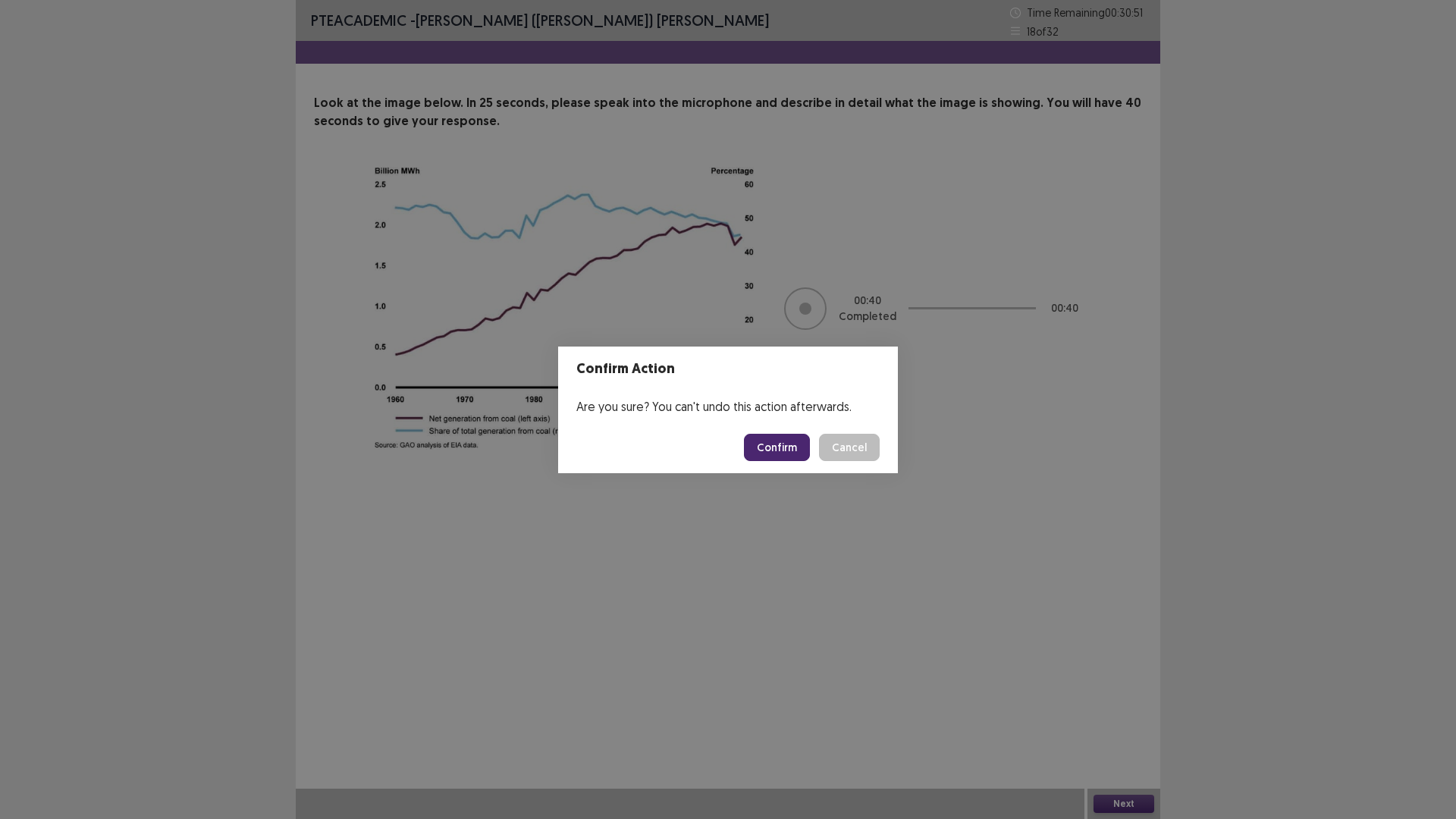
click at [769, 448] on button "Confirm" at bounding box center [777, 447] width 66 height 27
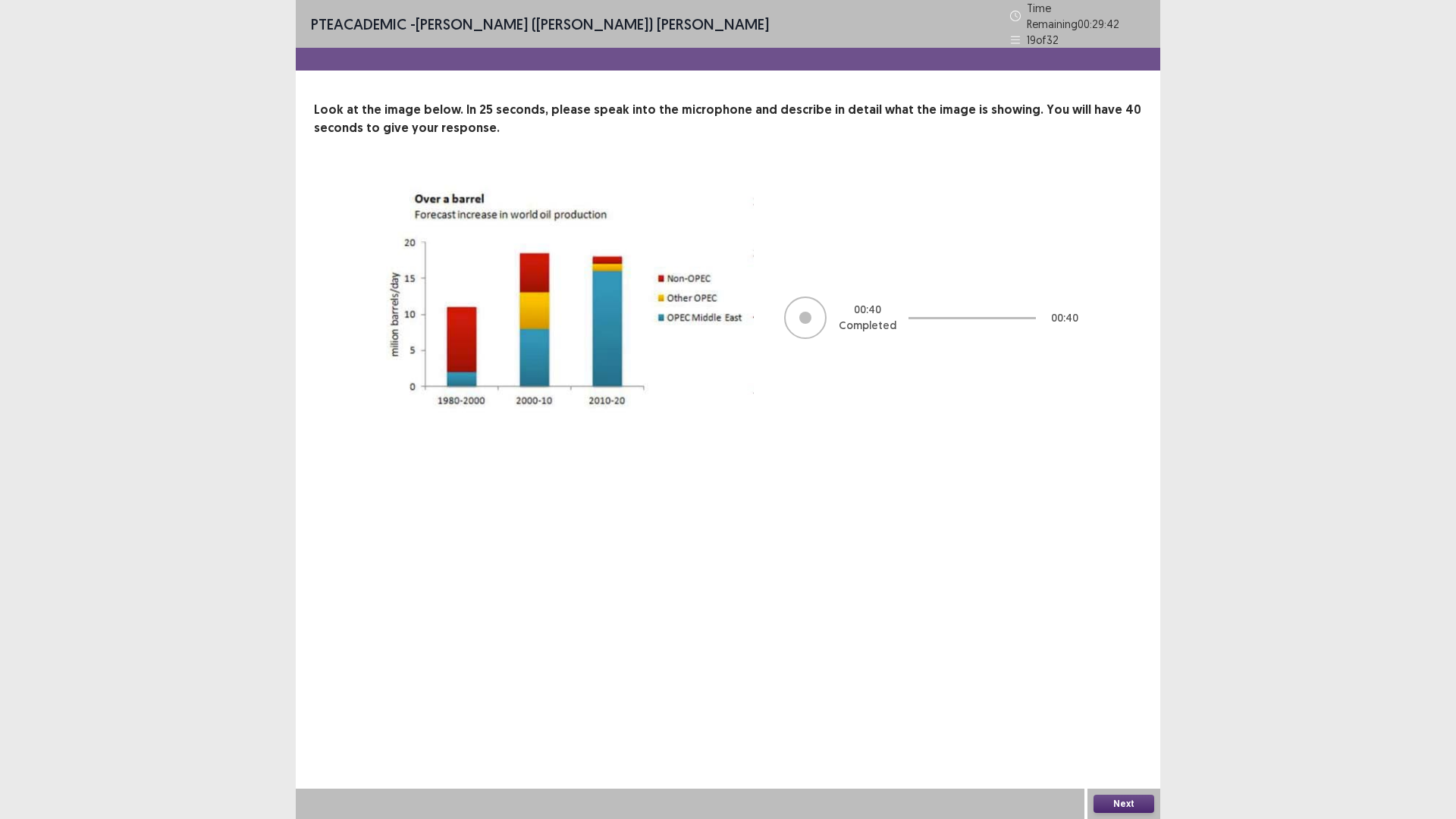
click at [1097, 716] on button "Next" at bounding box center [1124, 803] width 60 height 18
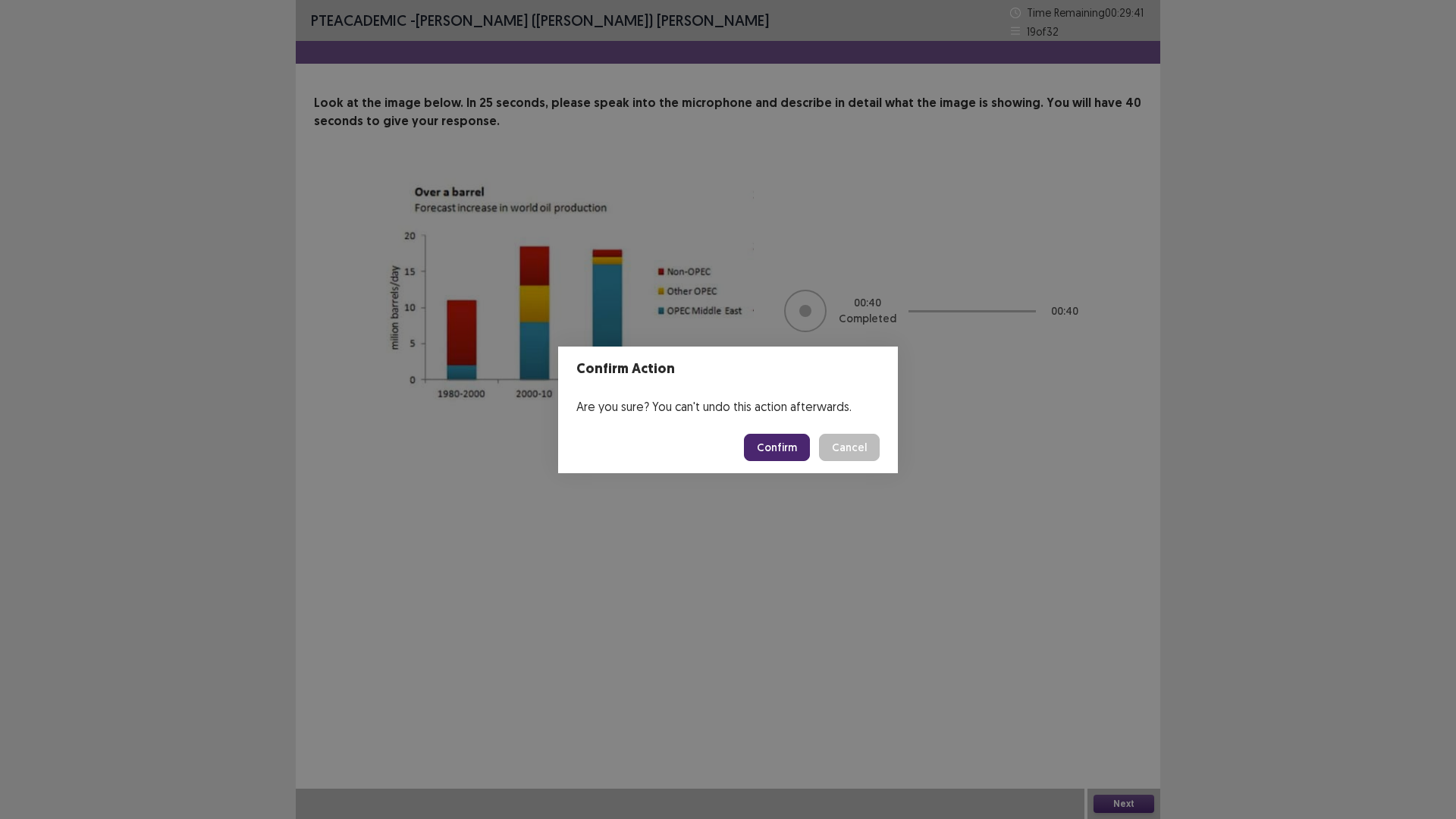
click at [764, 443] on button "Confirm" at bounding box center [777, 447] width 66 height 27
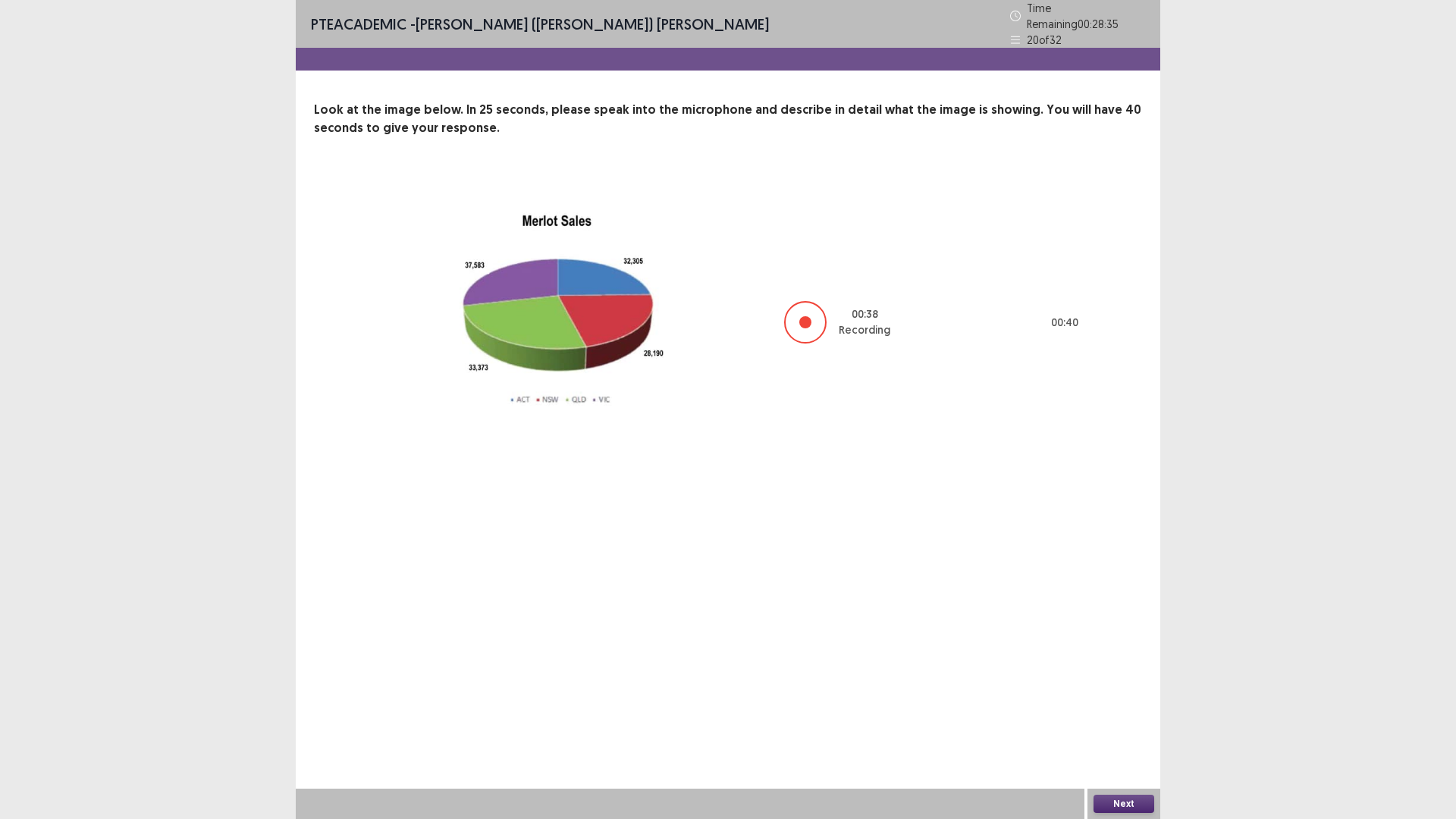
drag, startPoint x: 1115, startPoint y: 801, endPoint x: 1106, endPoint y: 800, distance: 9.1
click at [1106, 716] on button "Next" at bounding box center [1124, 803] width 60 height 18
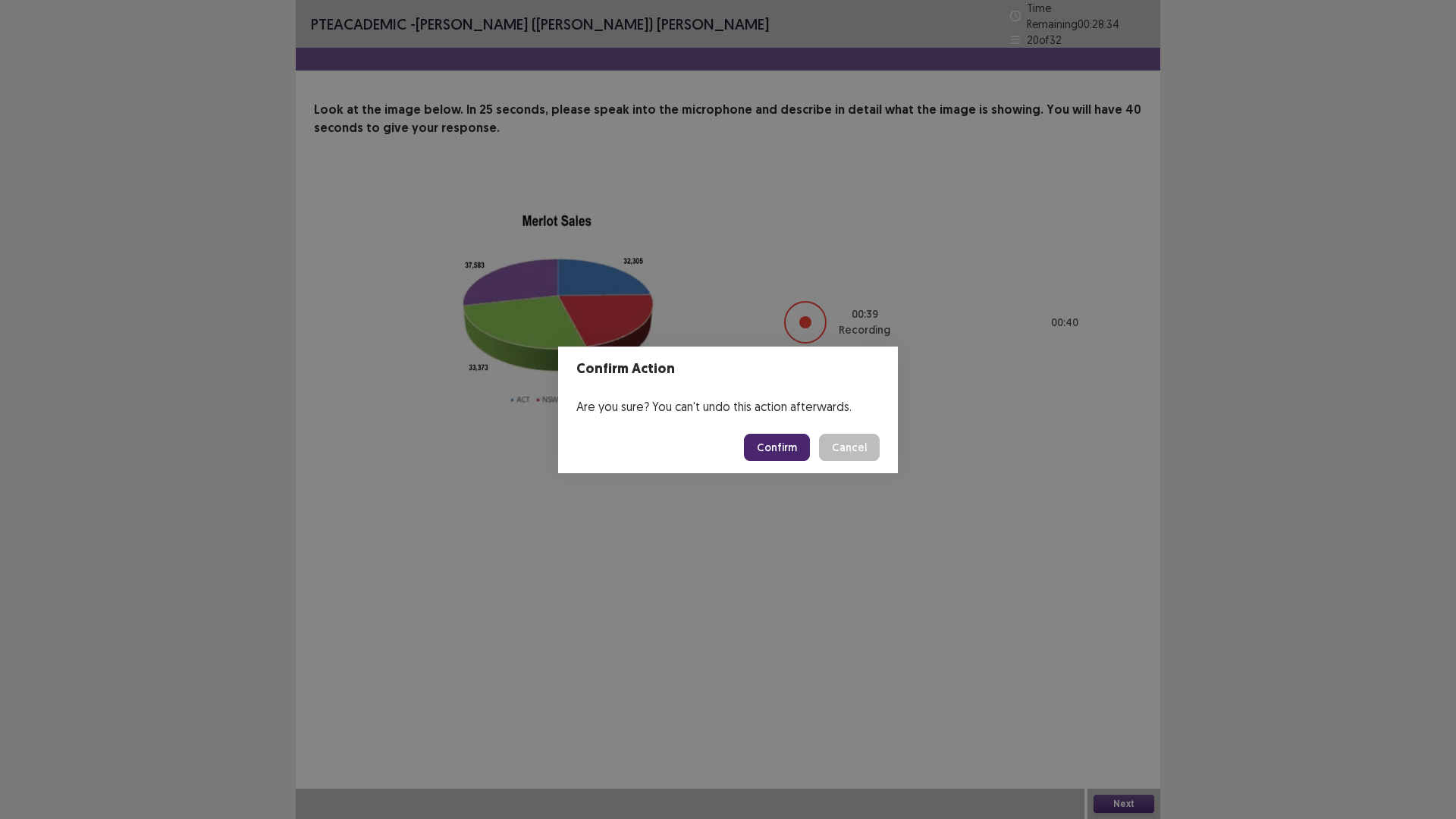
click at [773, 443] on button "Confirm" at bounding box center [777, 447] width 66 height 27
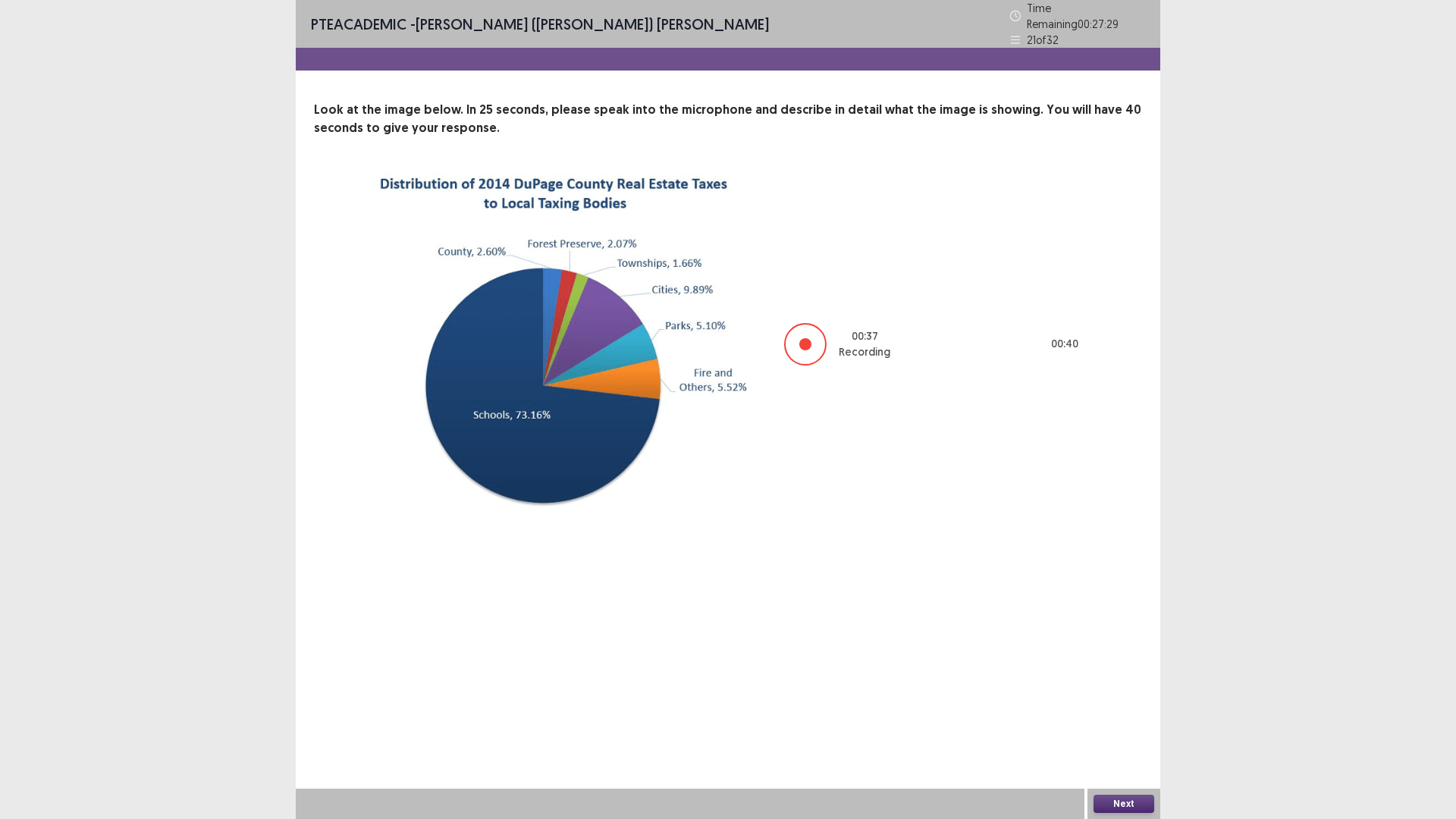
drag, startPoint x: 788, startPoint y: 818, endPoint x: 879, endPoint y: 799, distance: 93.0
click at [792, 716] on div at bounding box center [690, 803] width 789 height 30
click at [833, 716] on div at bounding box center [690, 803] width 789 height 30
click at [1138, 716] on button "Next" at bounding box center [1124, 803] width 60 height 18
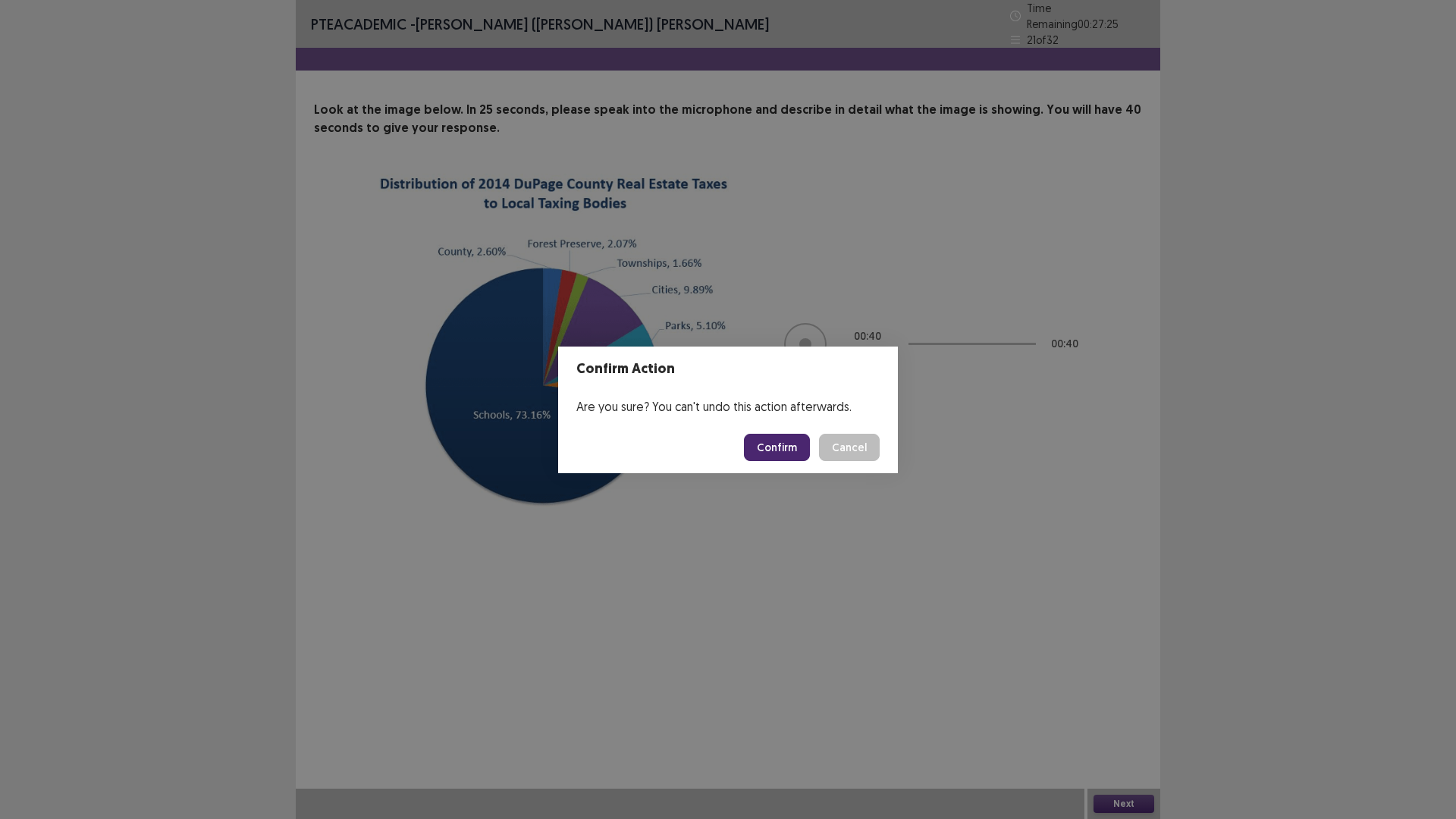
click at [789, 451] on button "Confirm" at bounding box center [777, 447] width 66 height 27
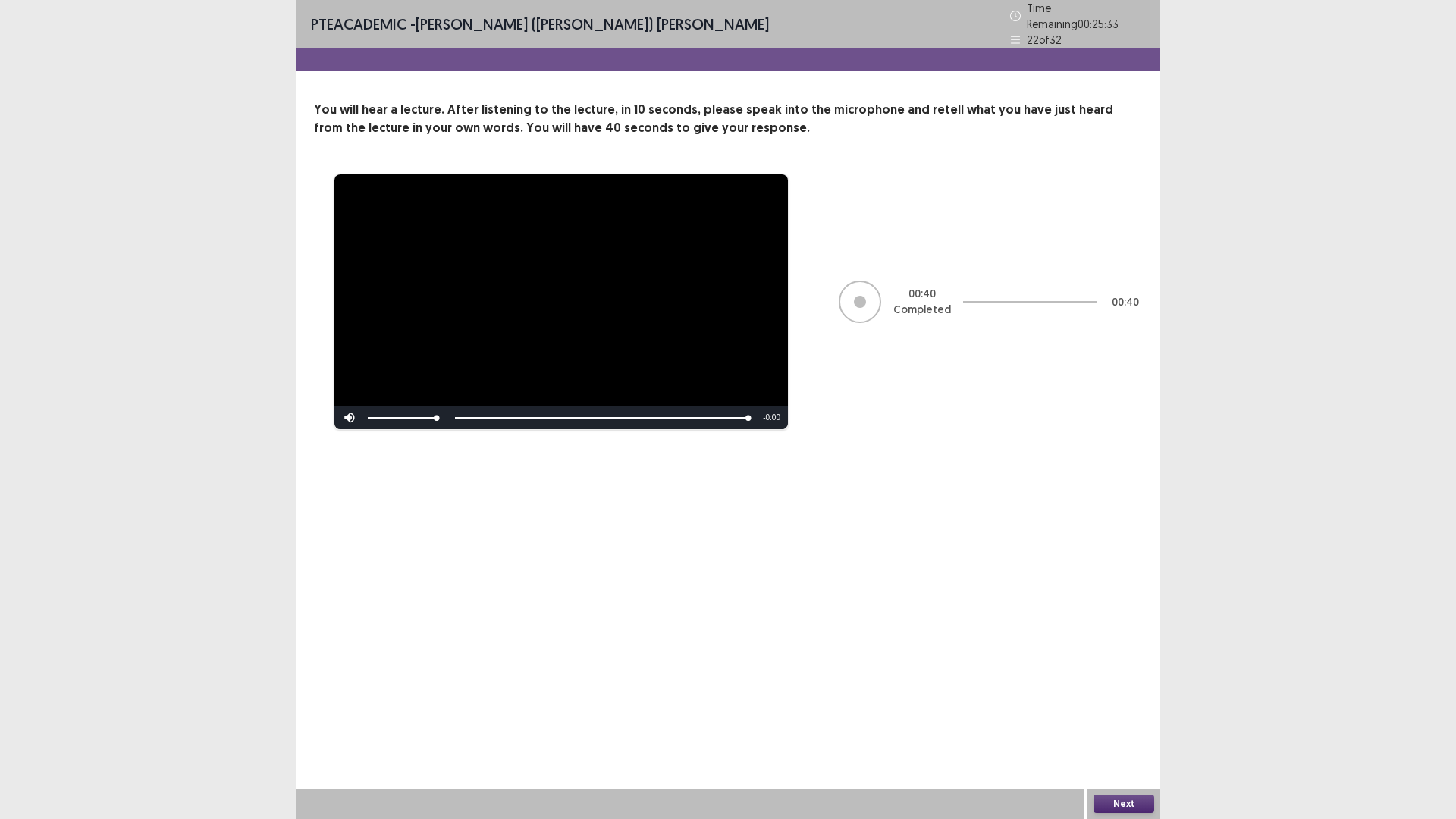
click at [1130, 716] on button "Next" at bounding box center [1124, 803] width 60 height 18
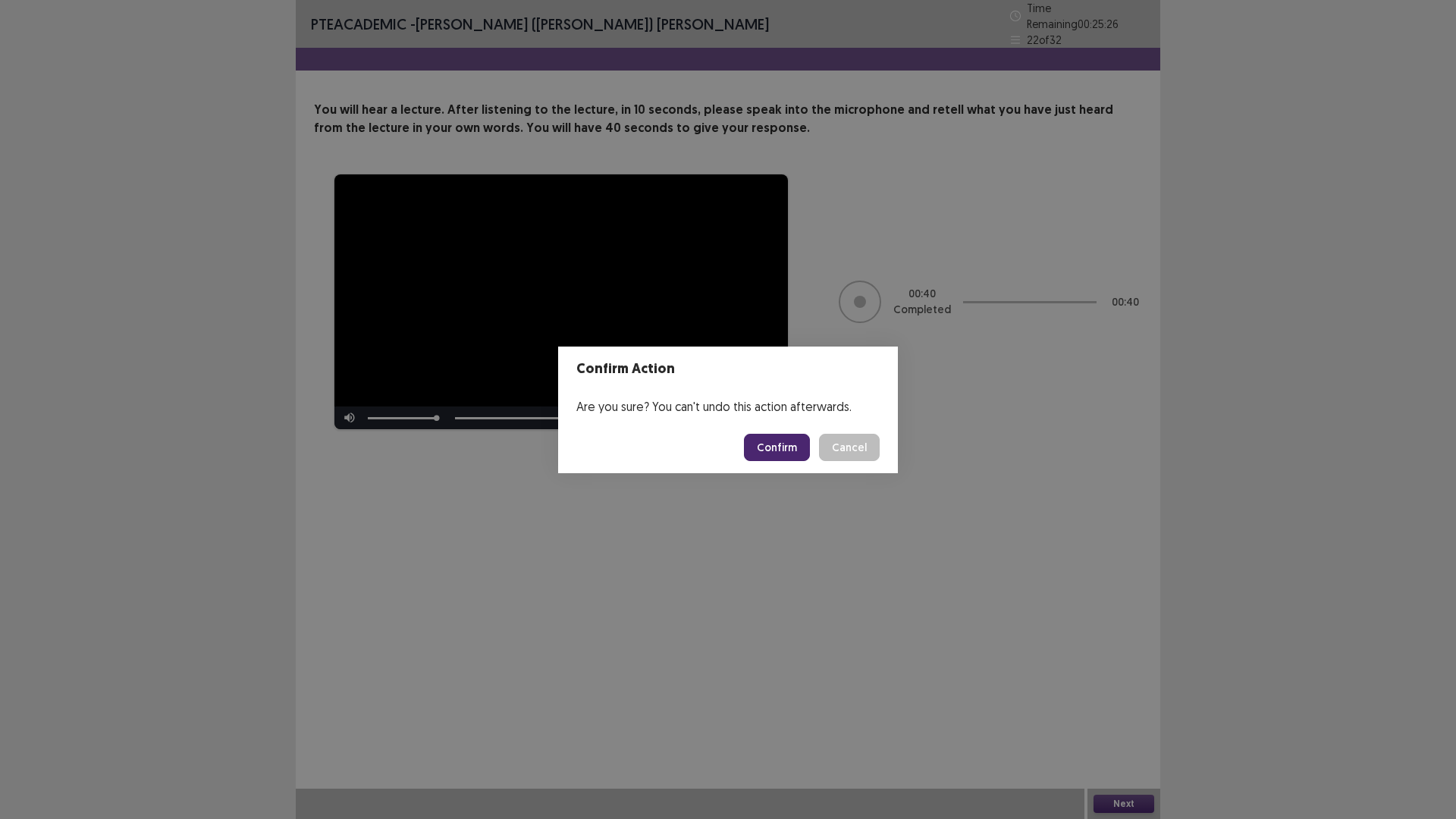
drag, startPoint x: 781, startPoint y: 446, endPoint x: 775, endPoint y: 430, distance: 17.1
click at [780, 446] on button "Confirm" at bounding box center [777, 447] width 66 height 27
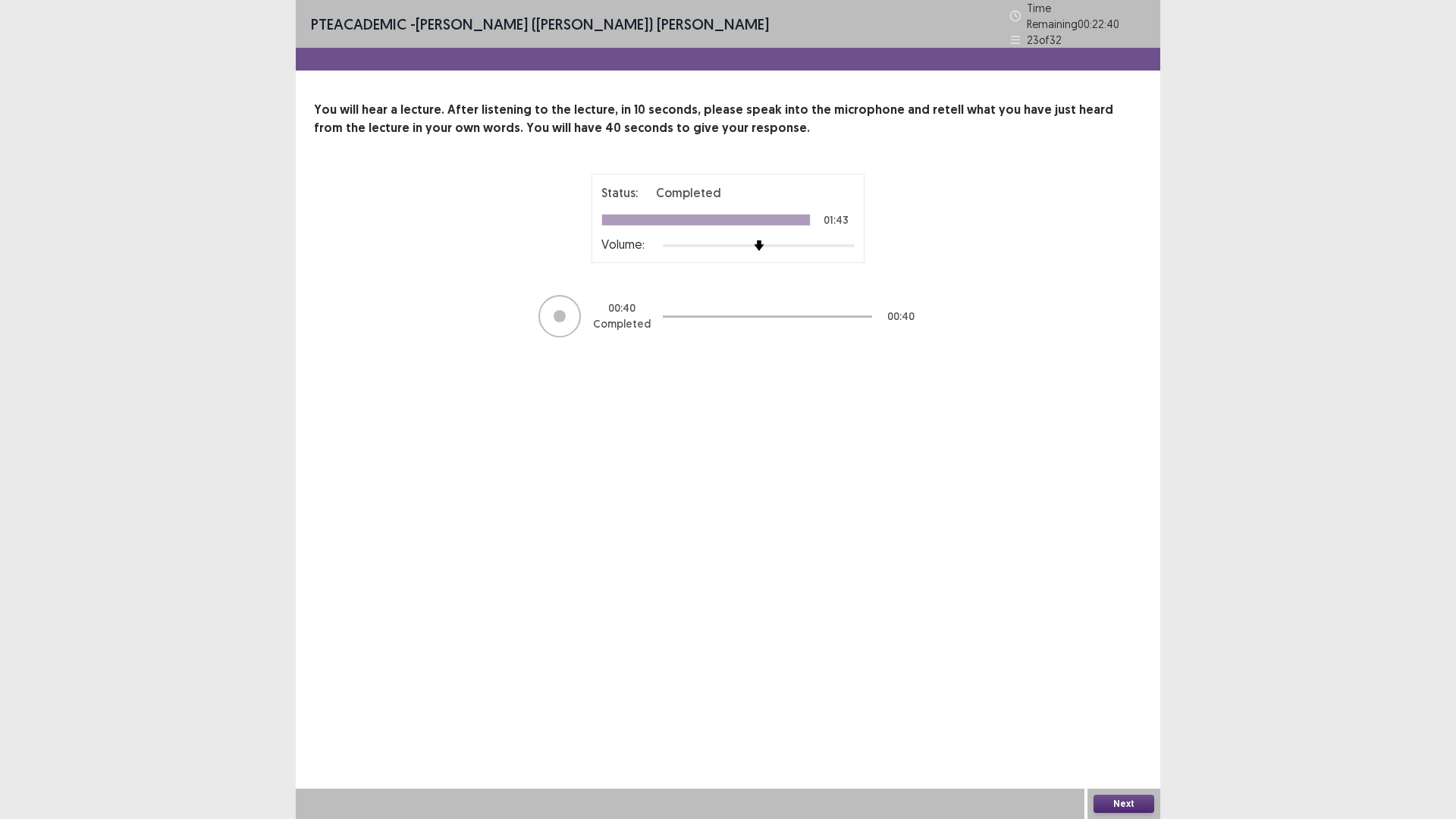
click at [1119, 716] on button "Next" at bounding box center [1124, 803] width 60 height 18
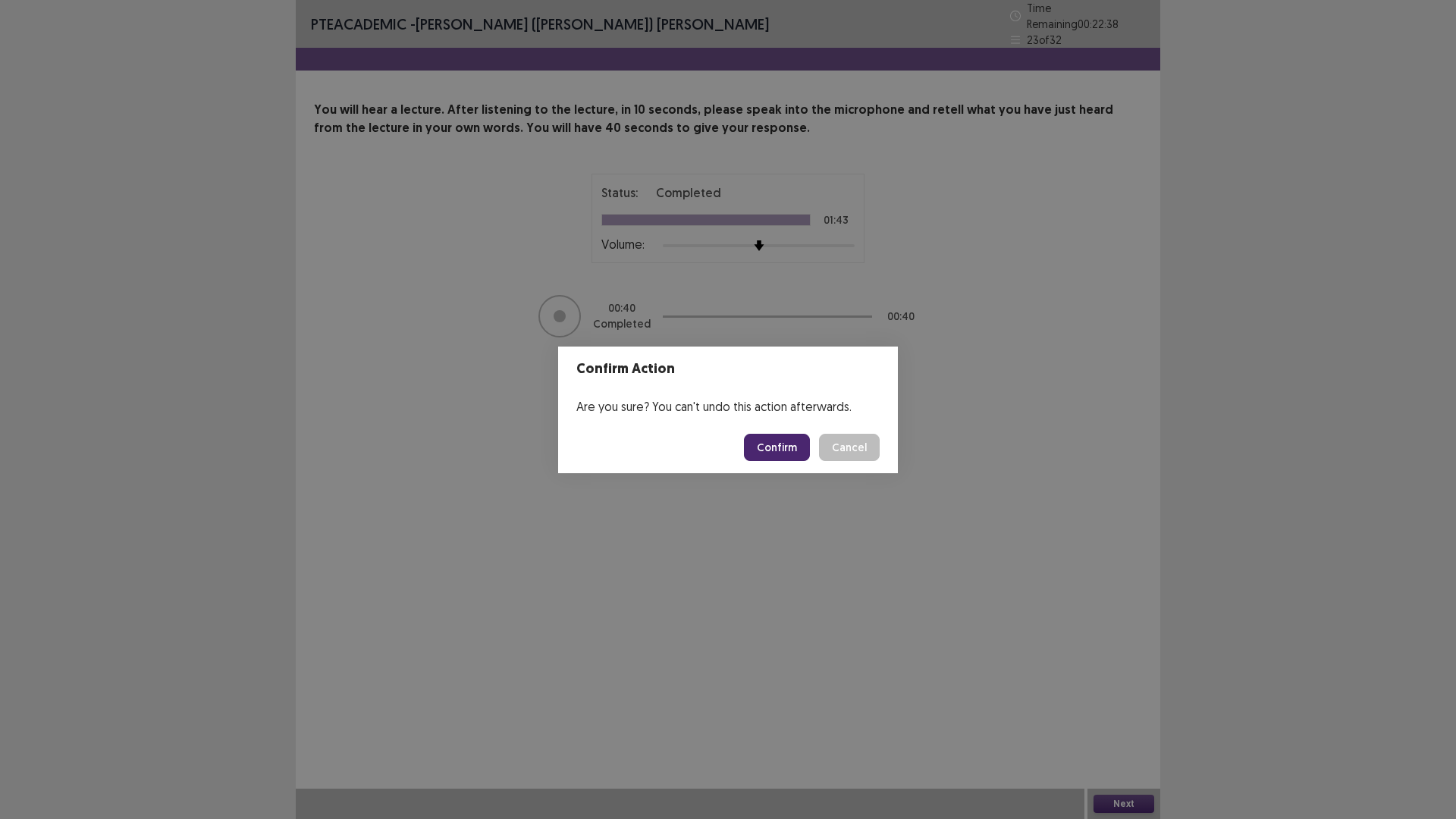
click at [786, 443] on button "Confirm" at bounding box center [777, 447] width 66 height 27
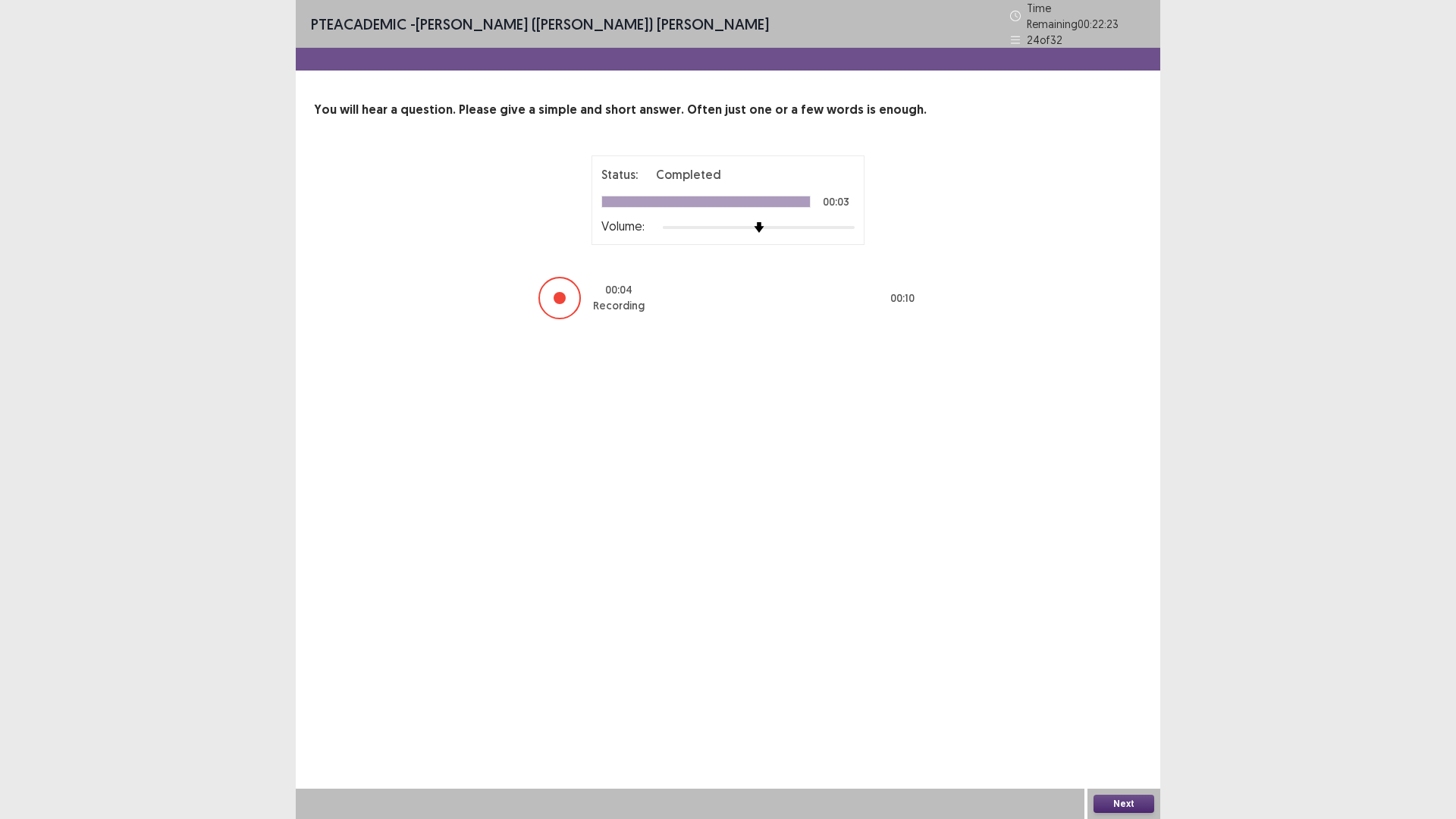
click at [1139, 716] on button "Next" at bounding box center [1124, 803] width 60 height 18
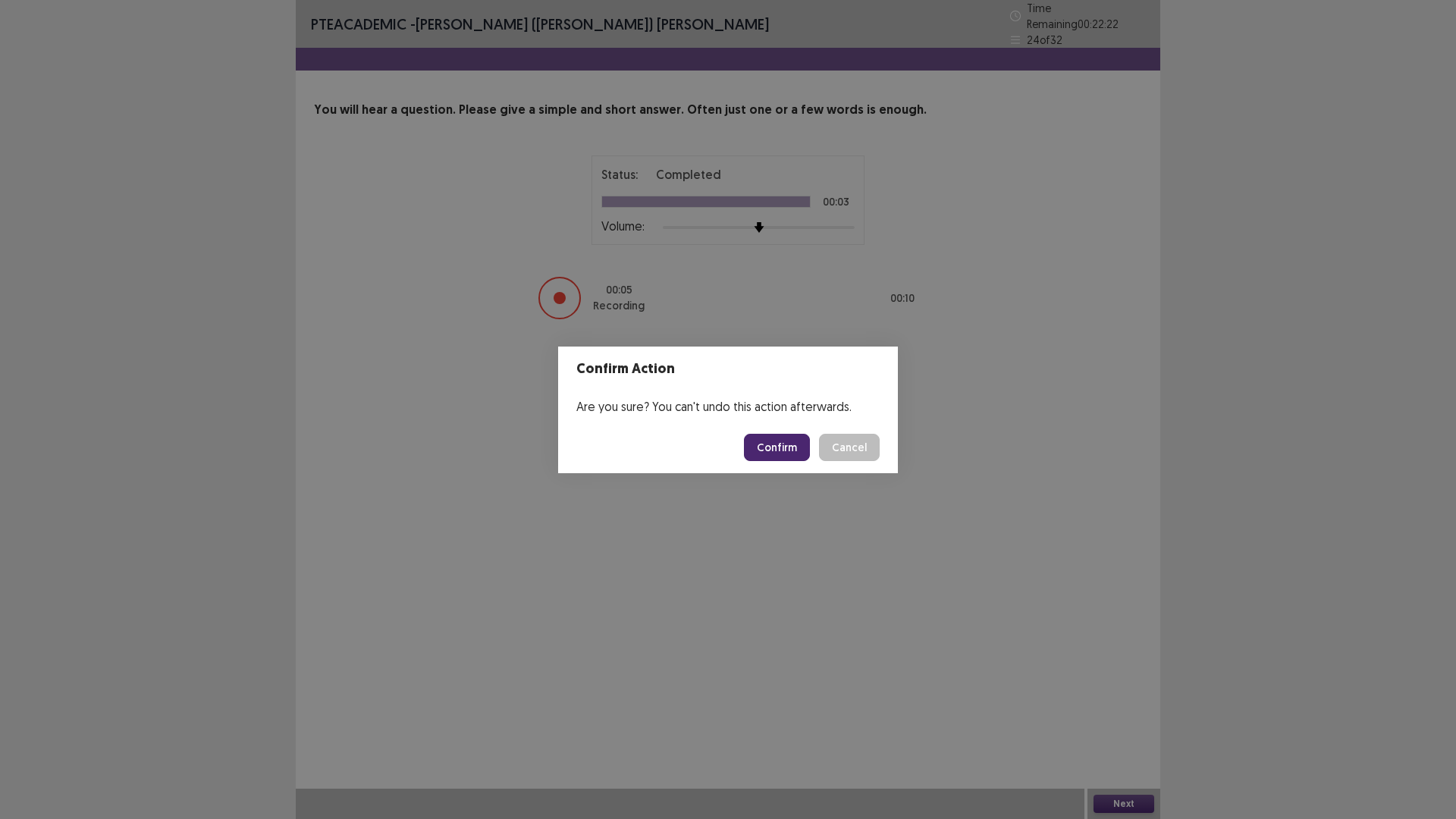
click at [797, 451] on button "Confirm" at bounding box center [777, 447] width 66 height 27
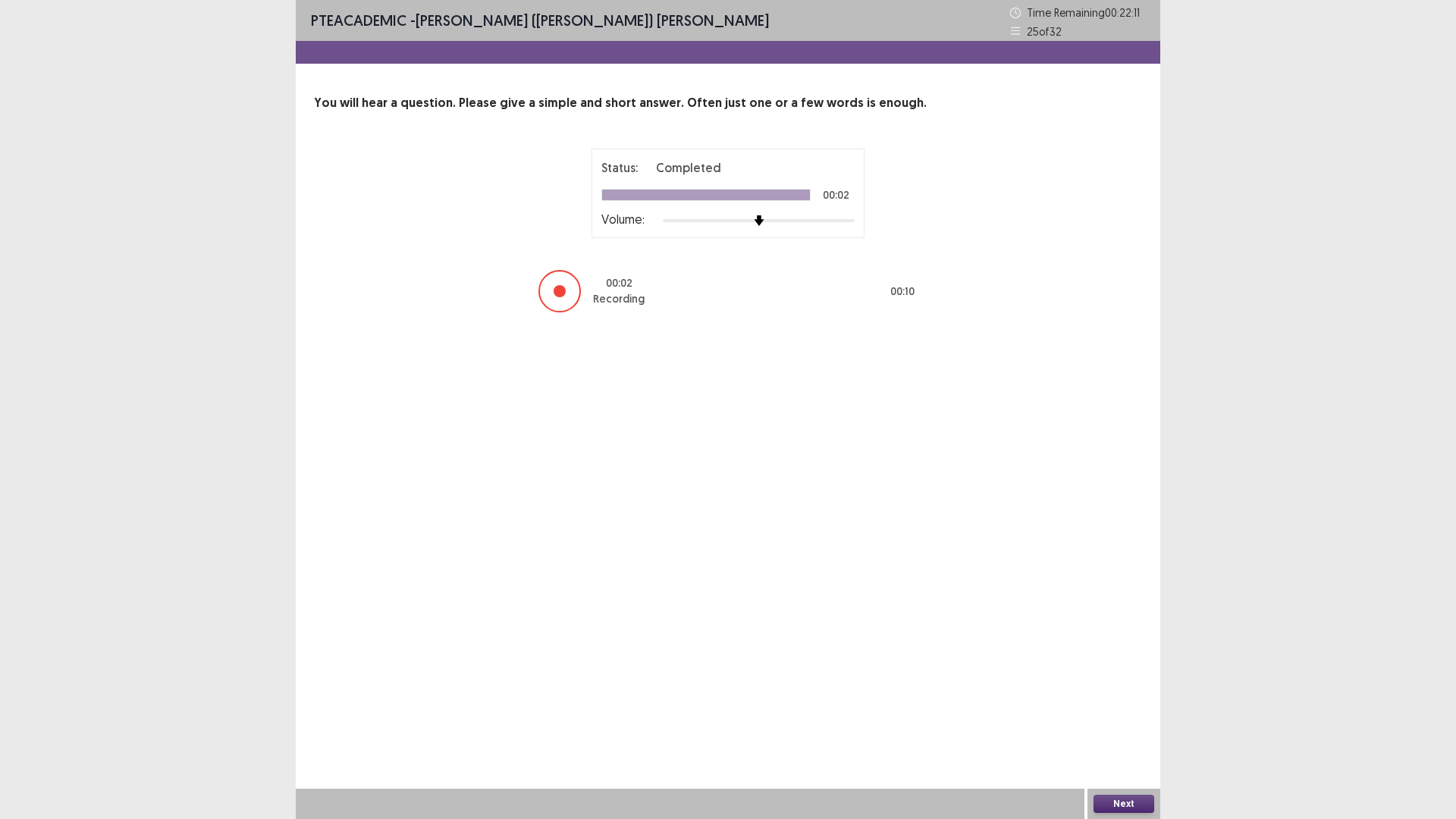
click at [1115, 716] on button "Next" at bounding box center [1124, 803] width 60 height 18
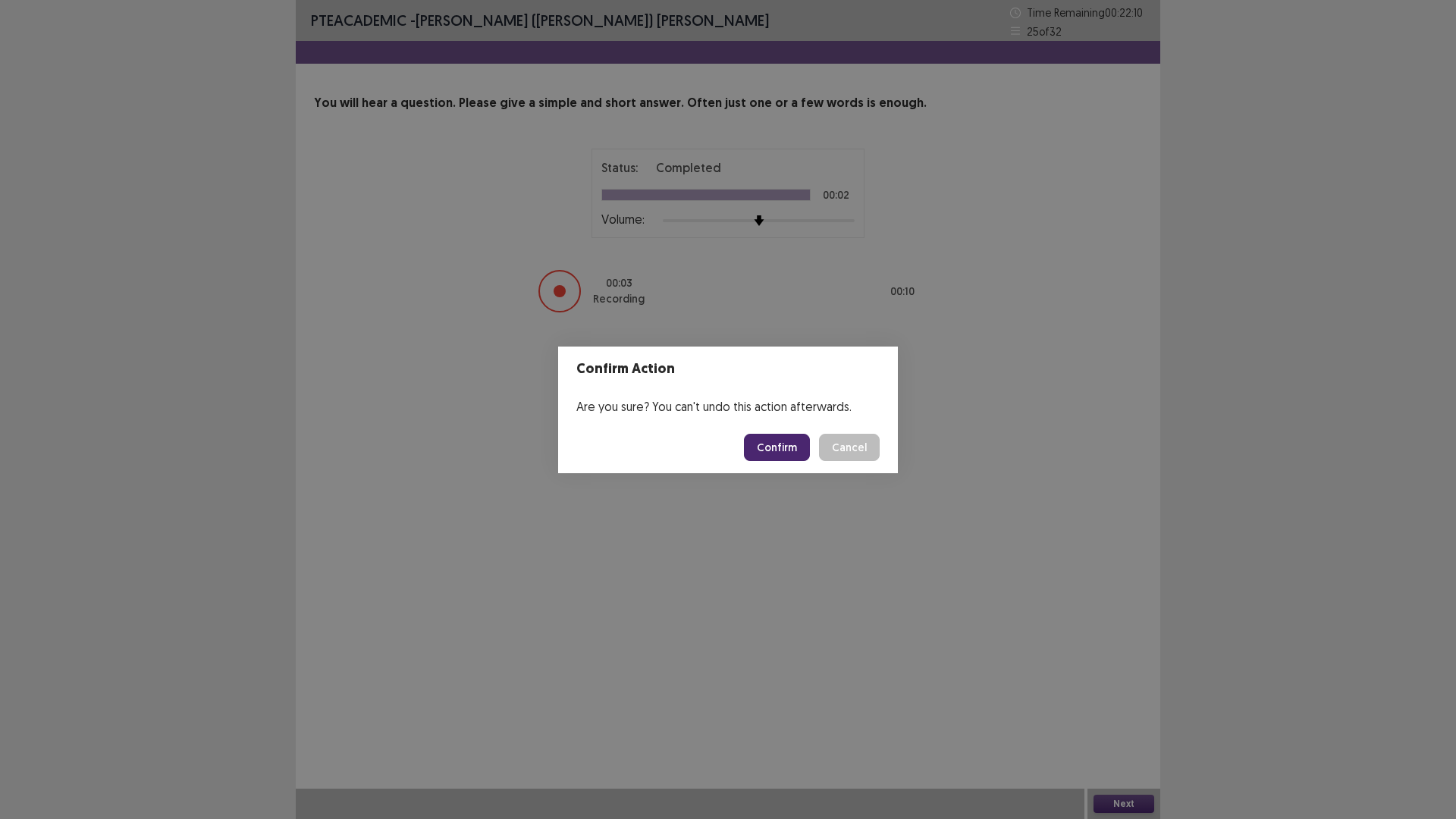
click at [782, 444] on button "Confirm" at bounding box center [777, 447] width 66 height 27
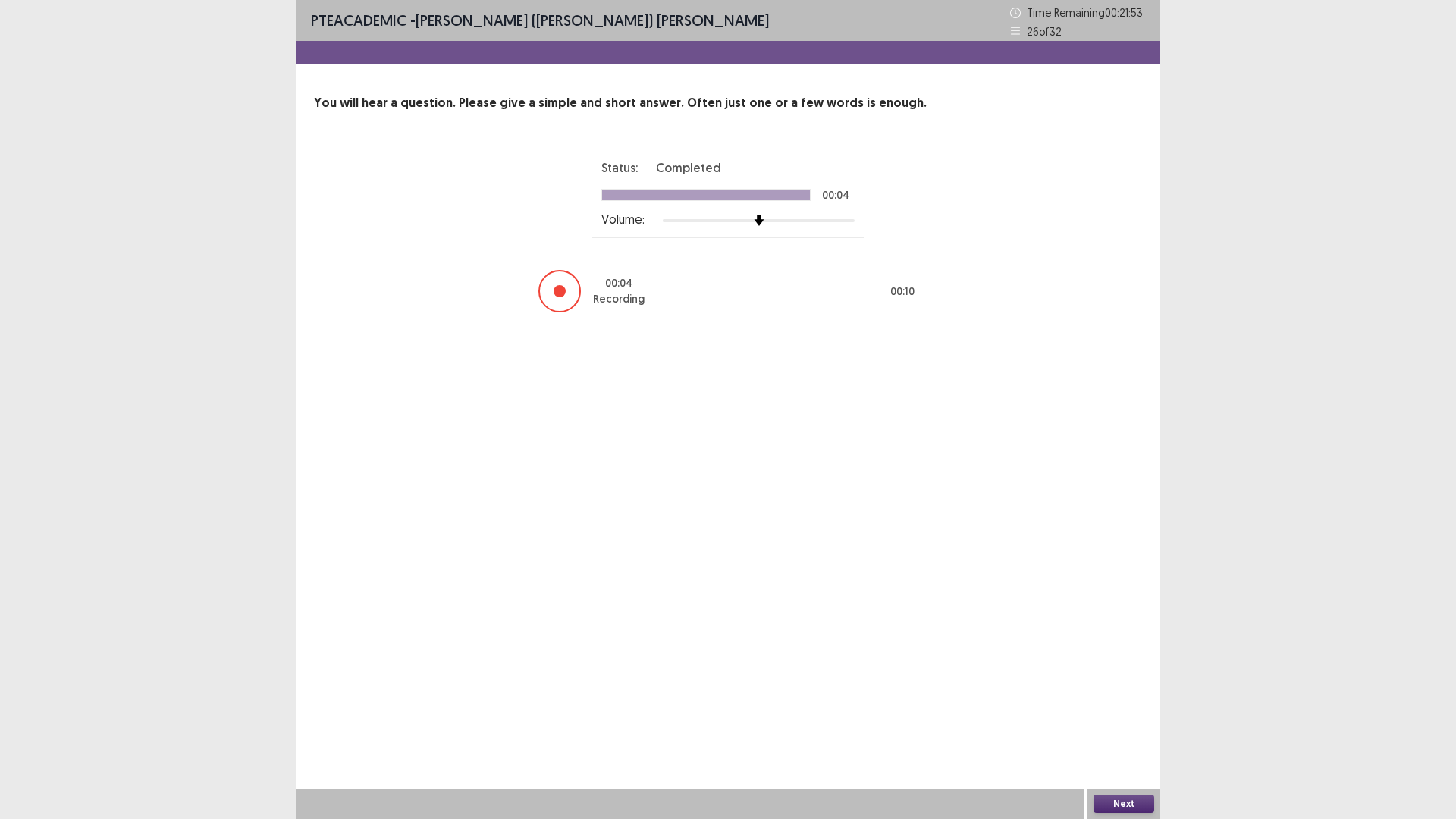
click at [1123, 716] on button "Next" at bounding box center [1124, 803] width 60 height 18
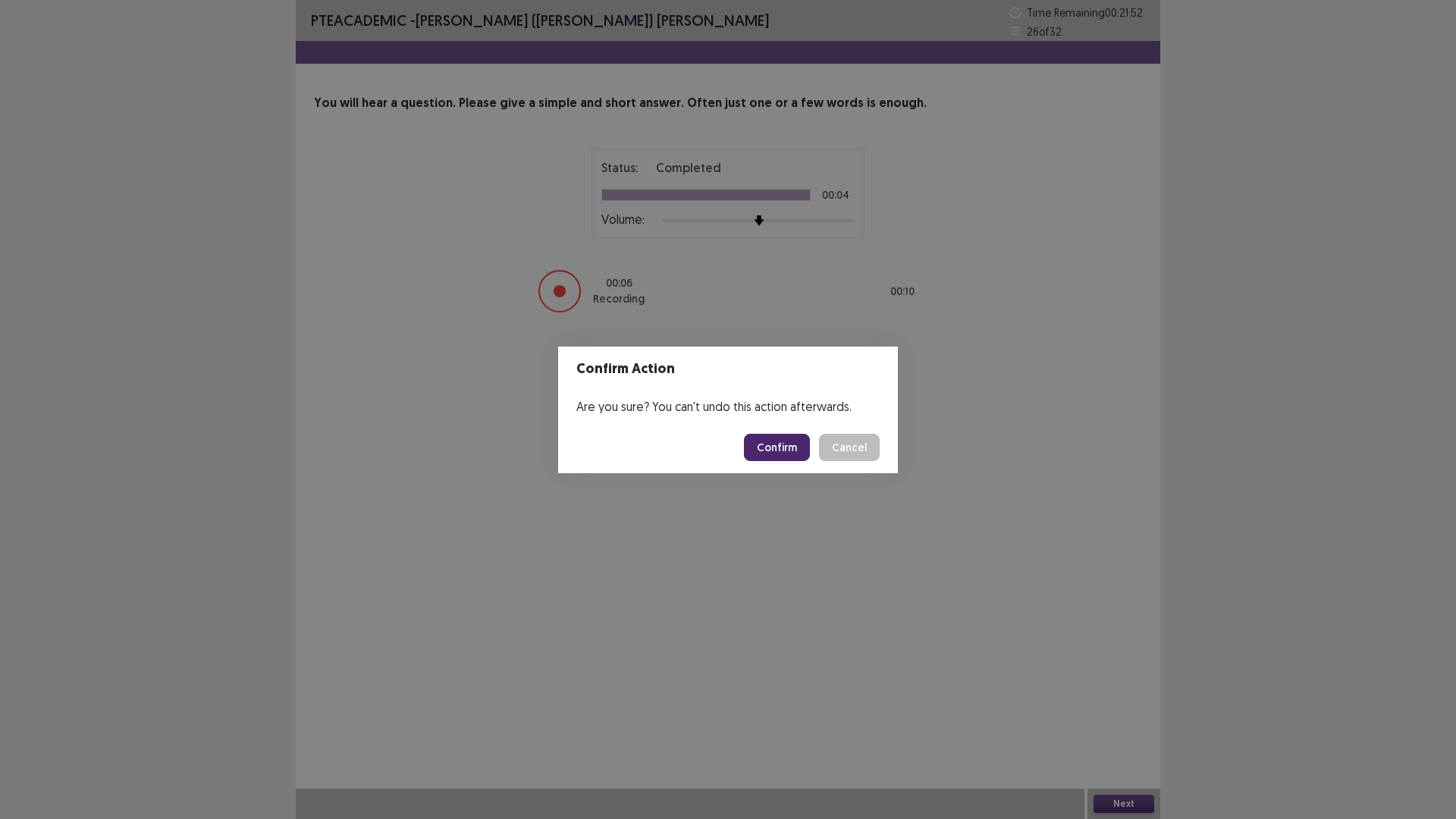
click at [788, 443] on button "Confirm" at bounding box center [777, 447] width 66 height 27
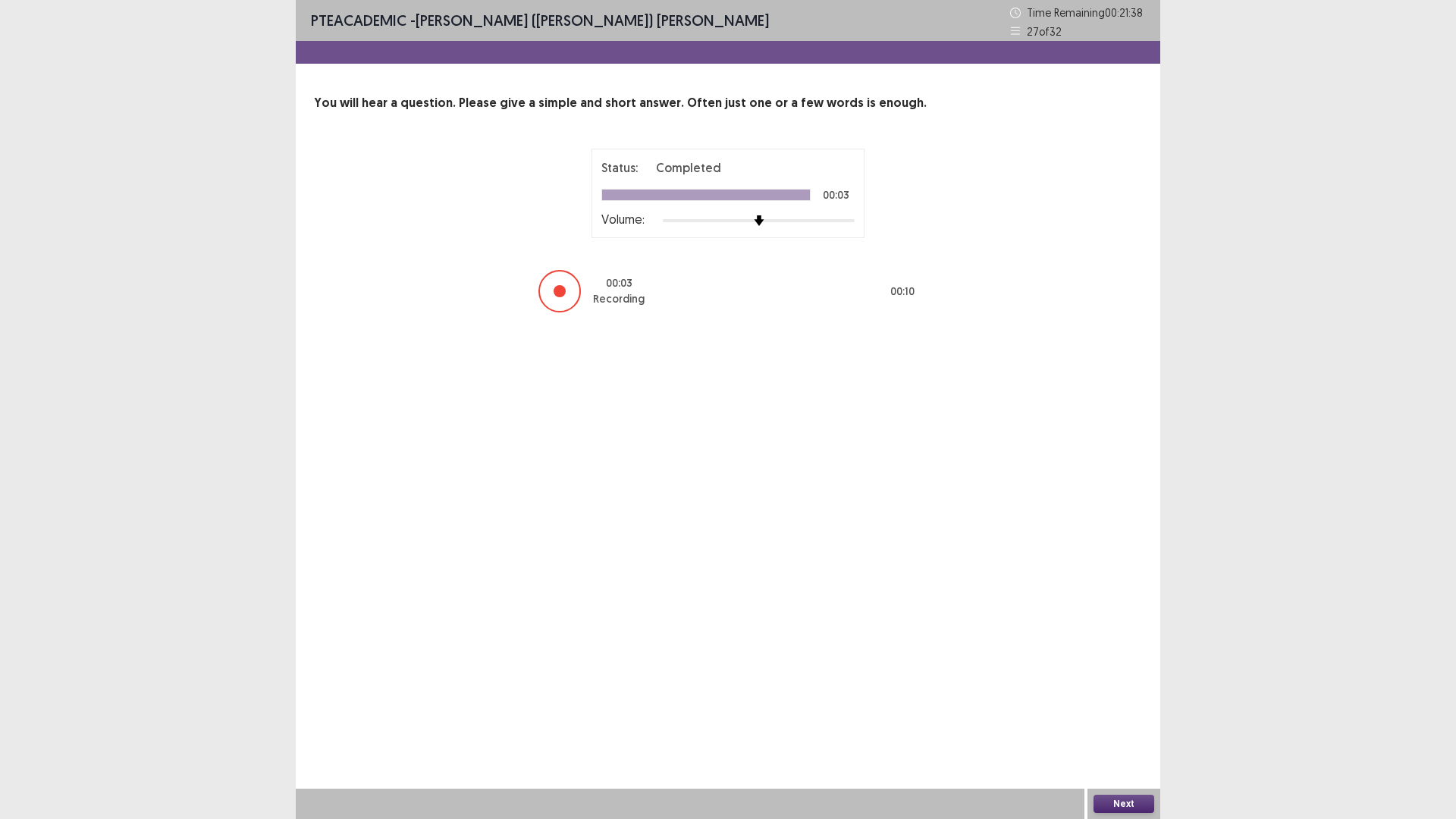
drag, startPoint x: 1135, startPoint y: 803, endPoint x: 1131, endPoint y: 796, distance: 8.1
click at [1131, 716] on button "Next" at bounding box center [1124, 803] width 60 height 18
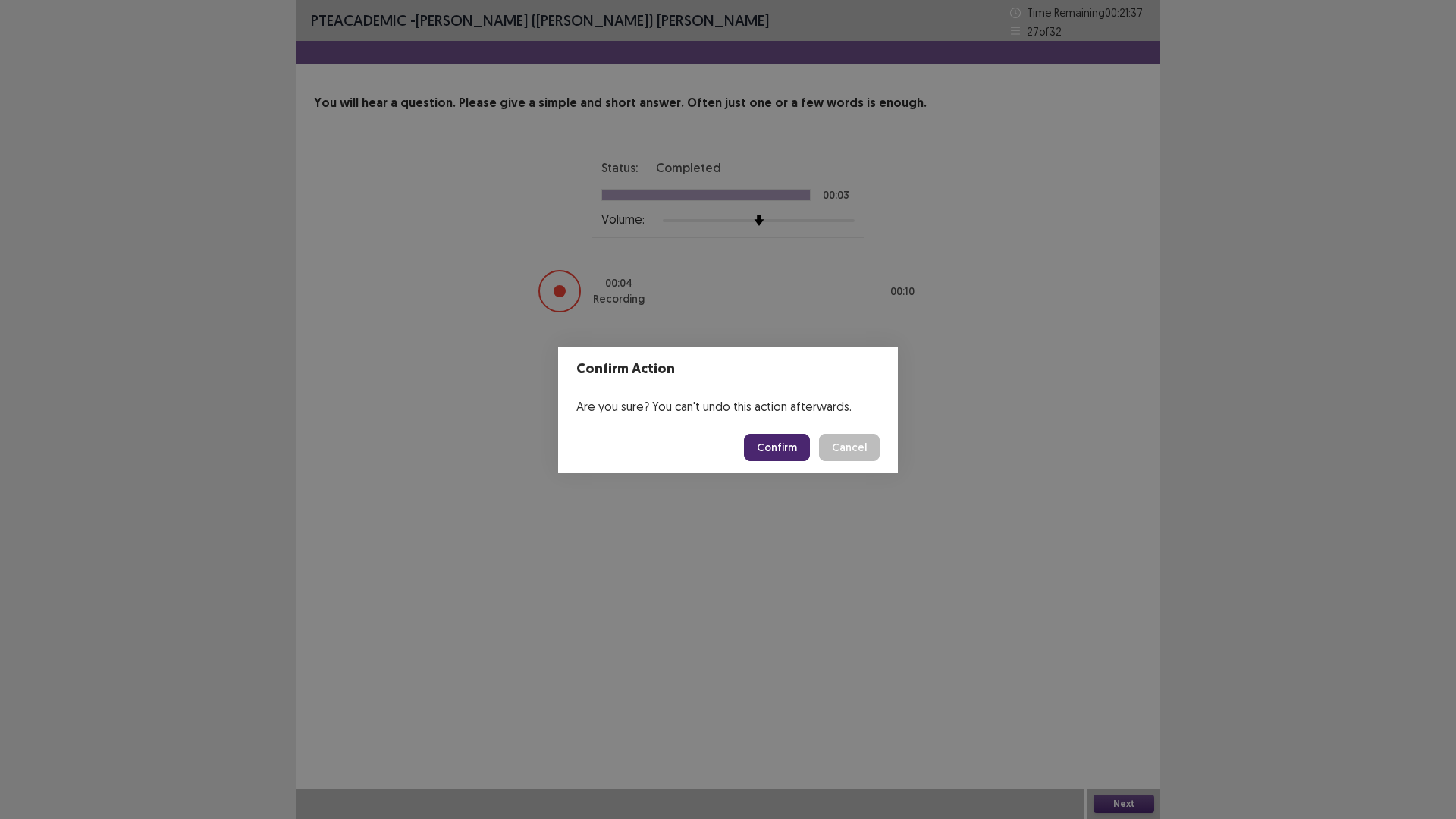
click at [800, 443] on button "Confirm" at bounding box center [777, 447] width 66 height 27
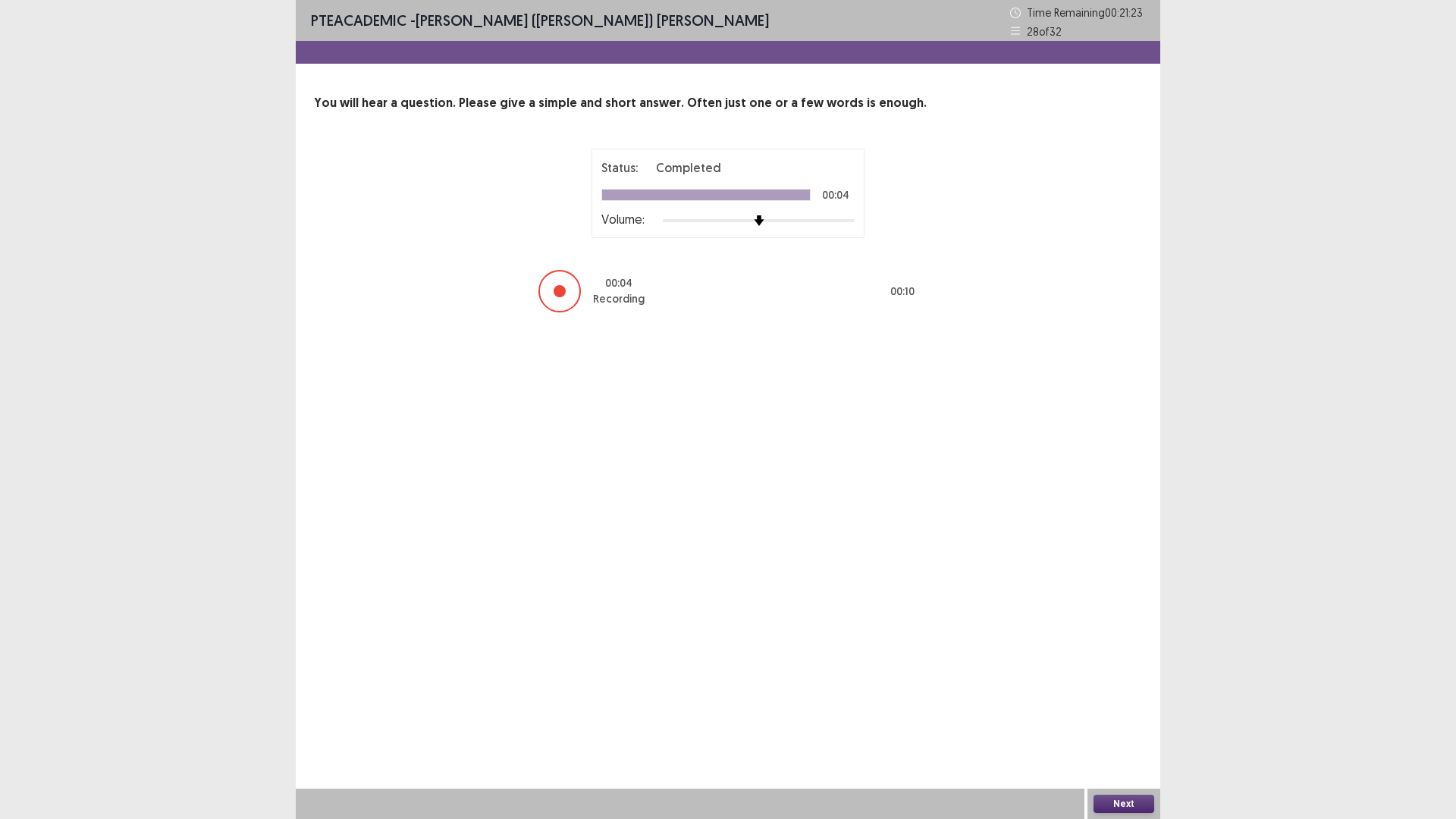
click at [1119, 716] on button "Next" at bounding box center [1124, 803] width 60 height 18
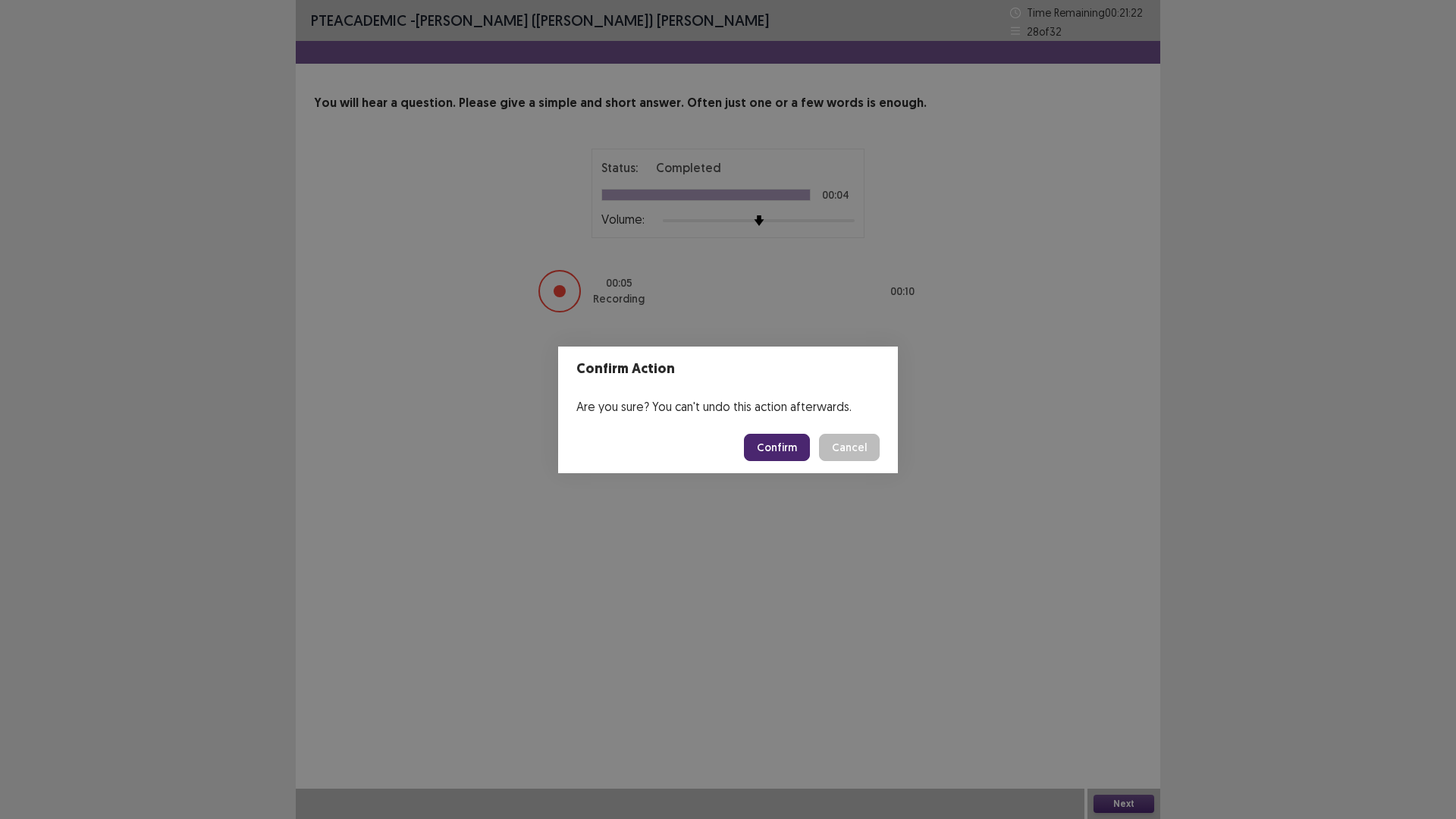
click at [795, 447] on button "Confirm" at bounding box center [777, 447] width 66 height 27
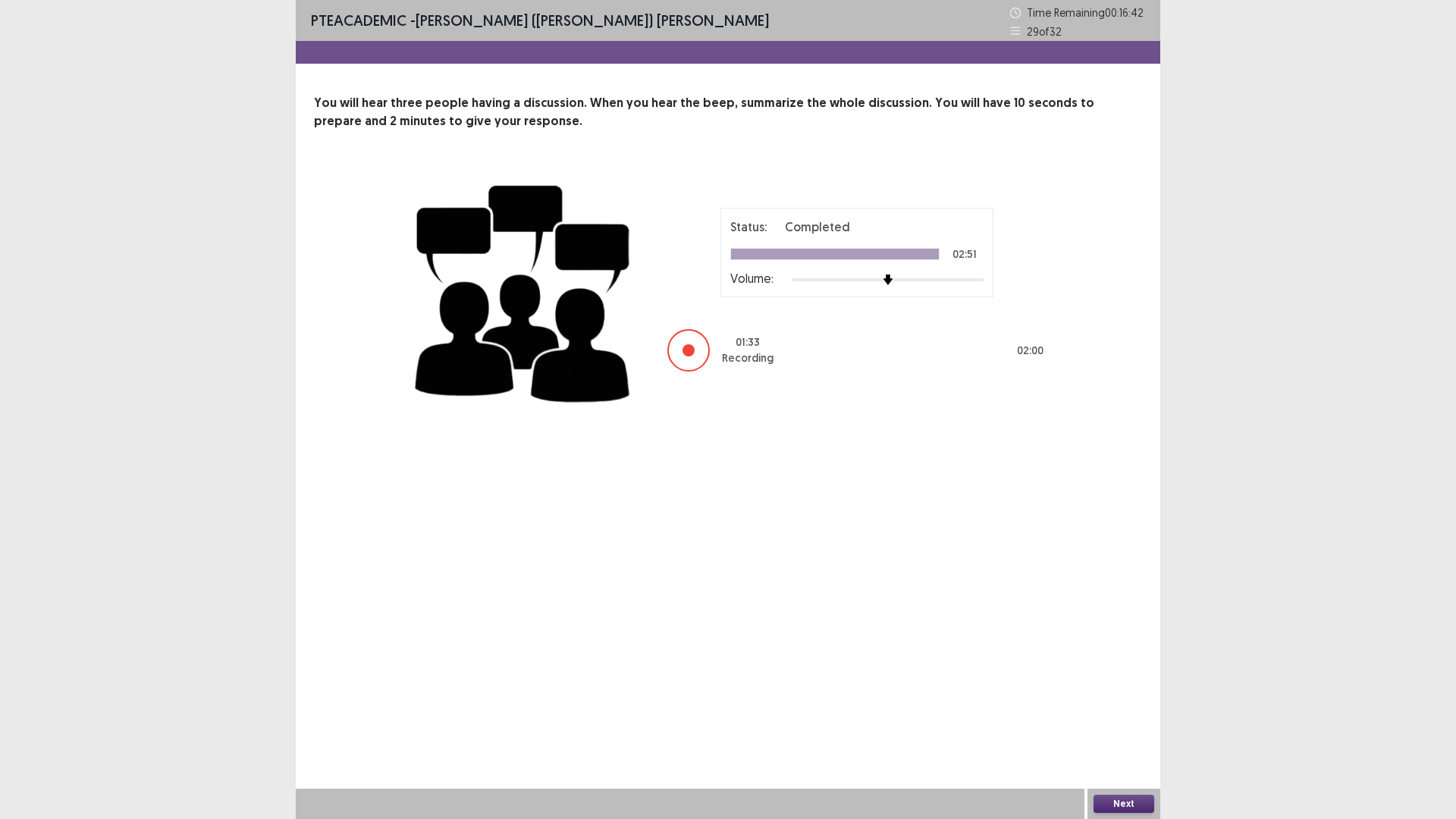
click at [1119, 716] on button "Next" at bounding box center [1124, 803] width 60 height 18
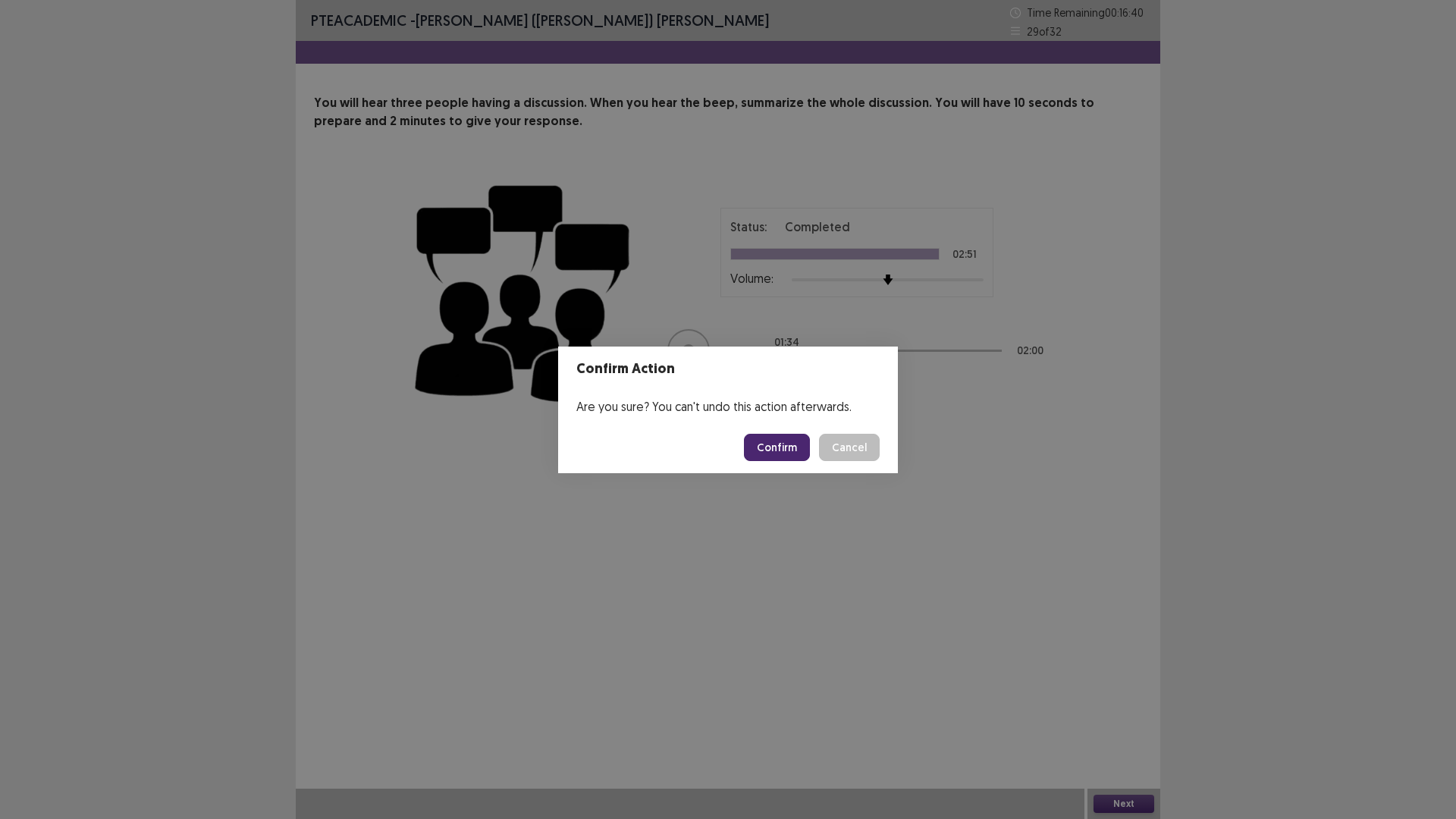
click at [767, 441] on button "Confirm" at bounding box center [777, 447] width 66 height 27
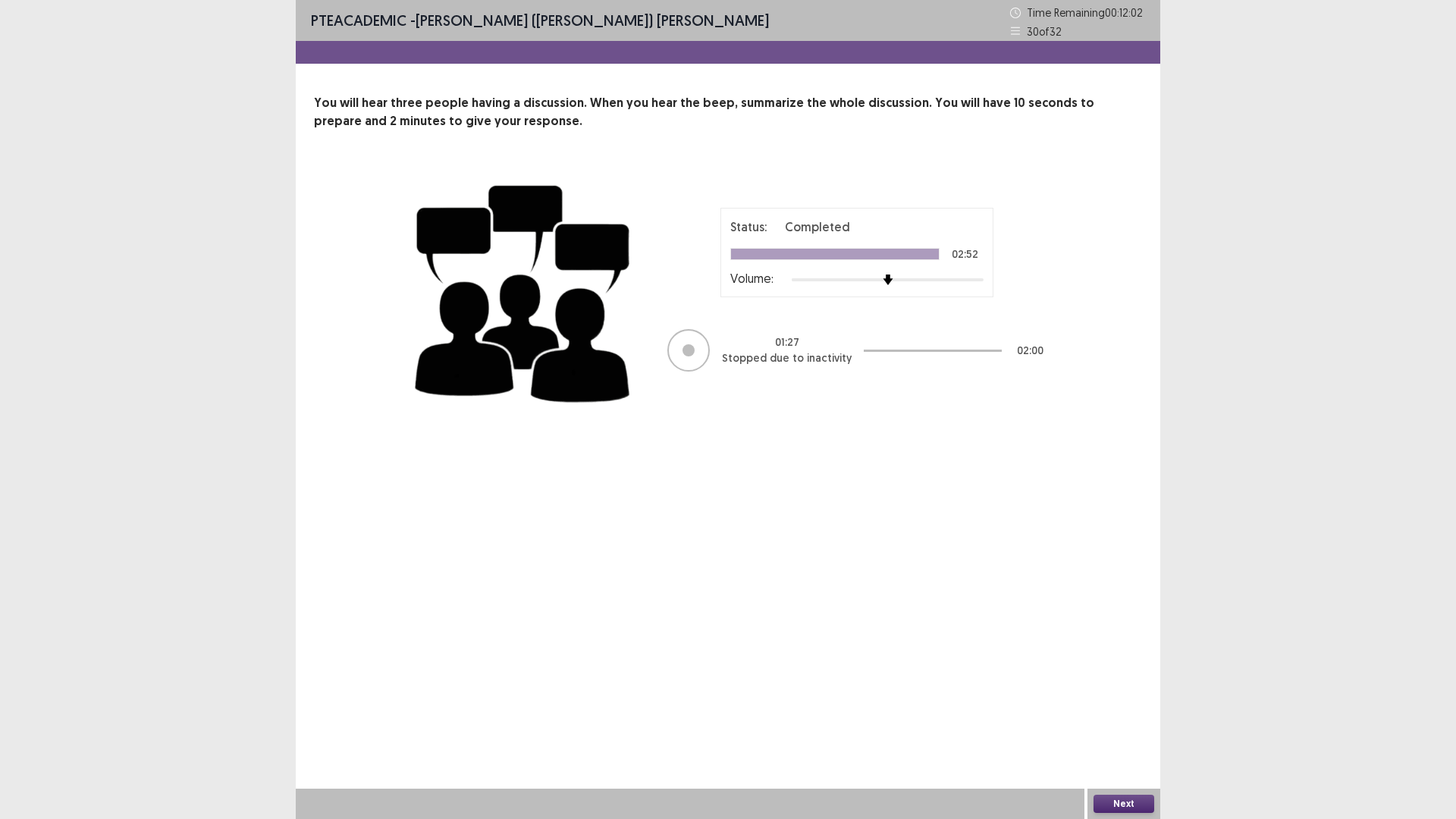
click at [1141, 716] on button "Next" at bounding box center [1124, 803] width 60 height 18
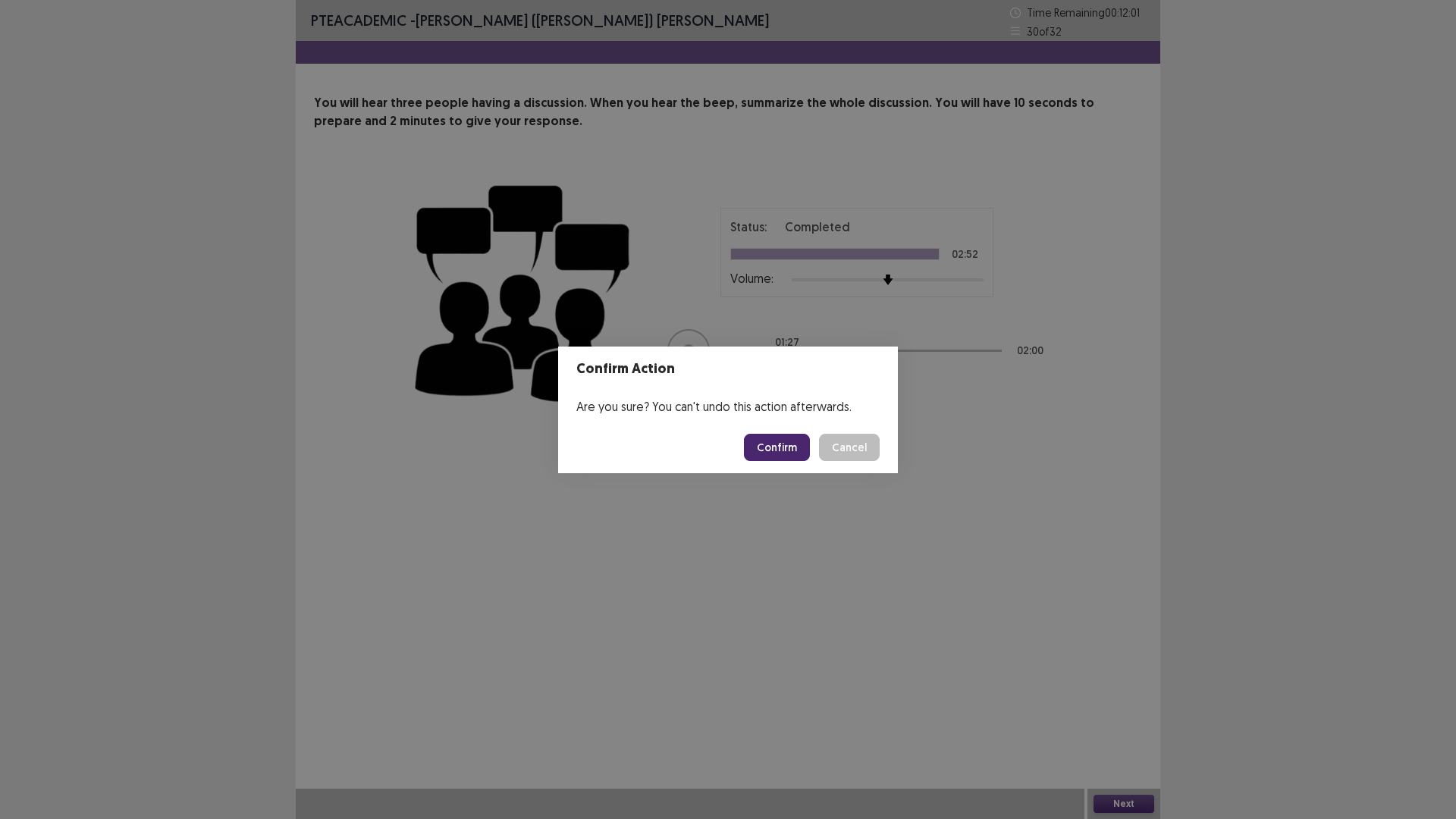
click at [795, 443] on button "Confirm" at bounding box center [777, 447] width 66 height 27
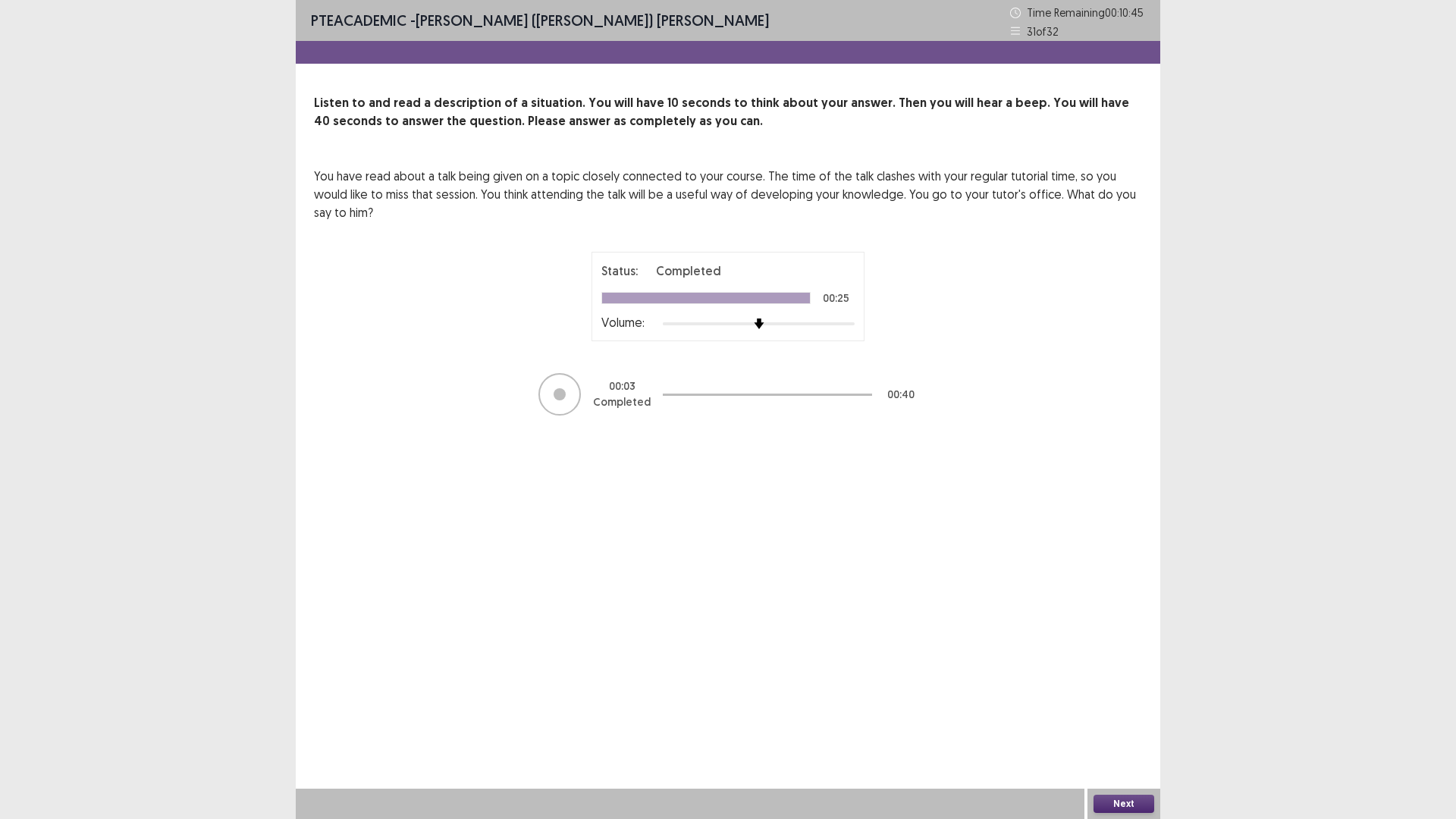
click at [1116, 716] on button "Next" at bounding box center [1124, 803] width 60 height 18
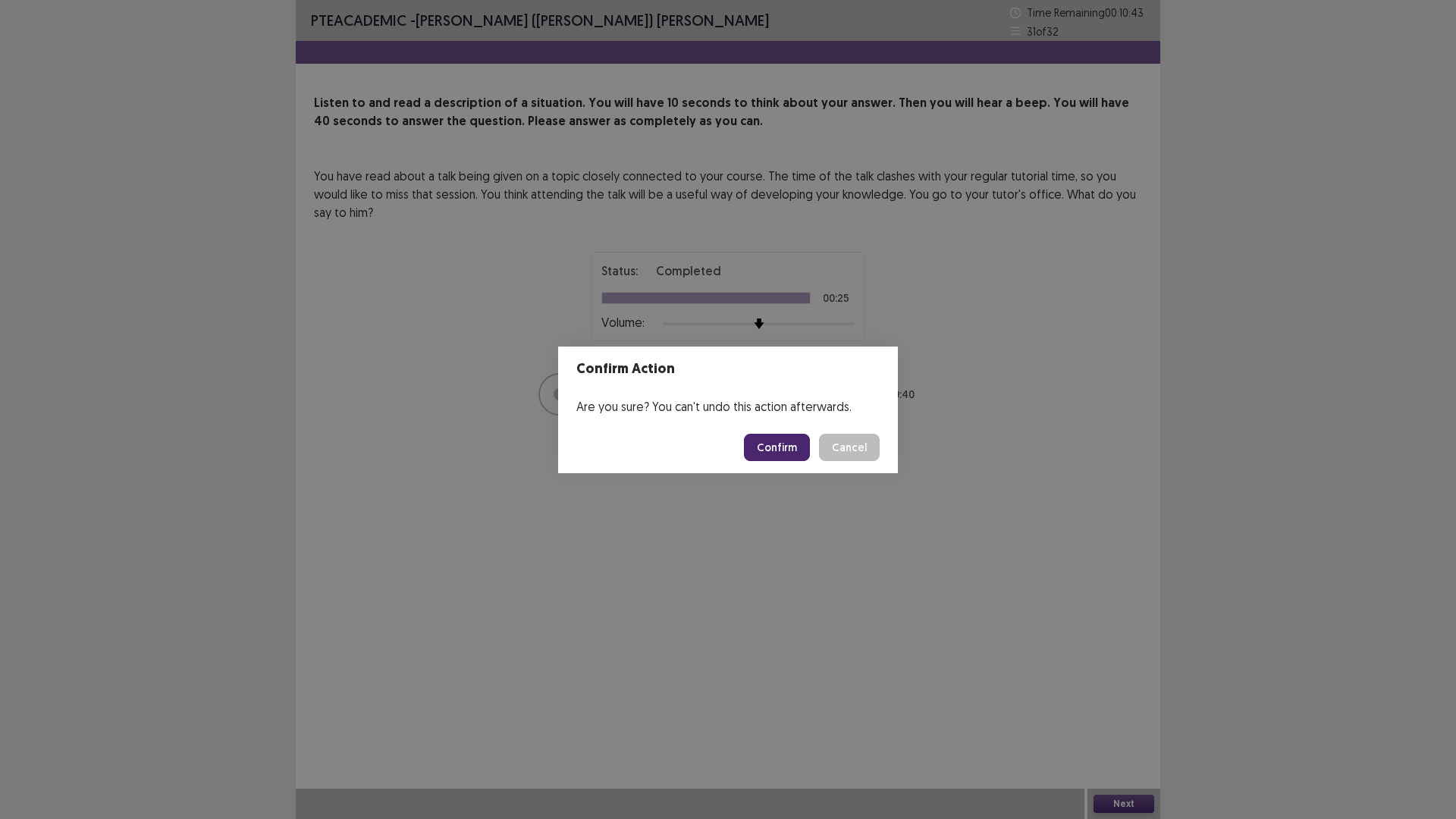
click at [781, 444] on button "Confirm" at bounding box center [777, 447] width 66 height 27
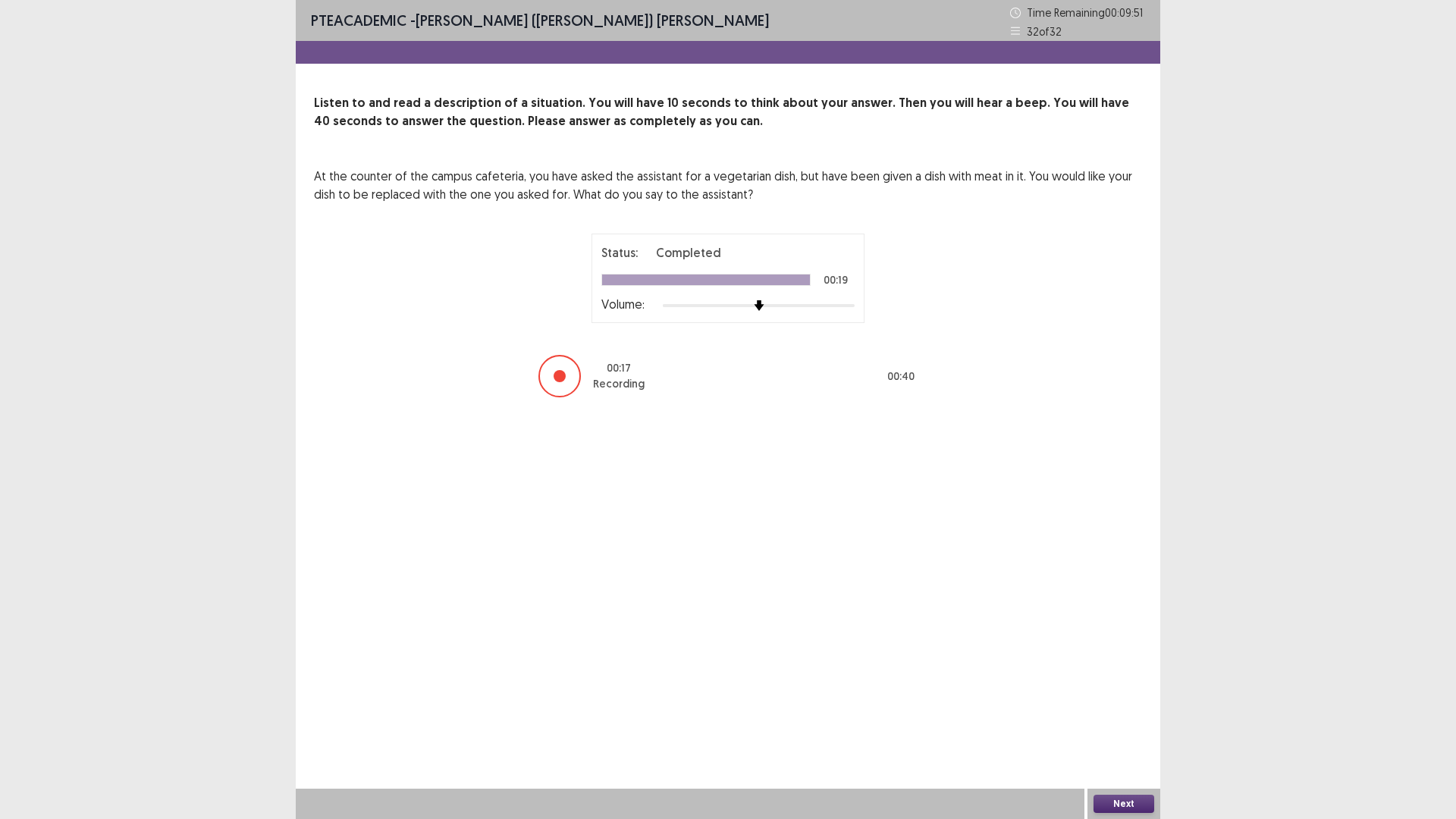
click at [1106, 716] on button "Next" at bounding box center [1124, 803] width 60 height 18
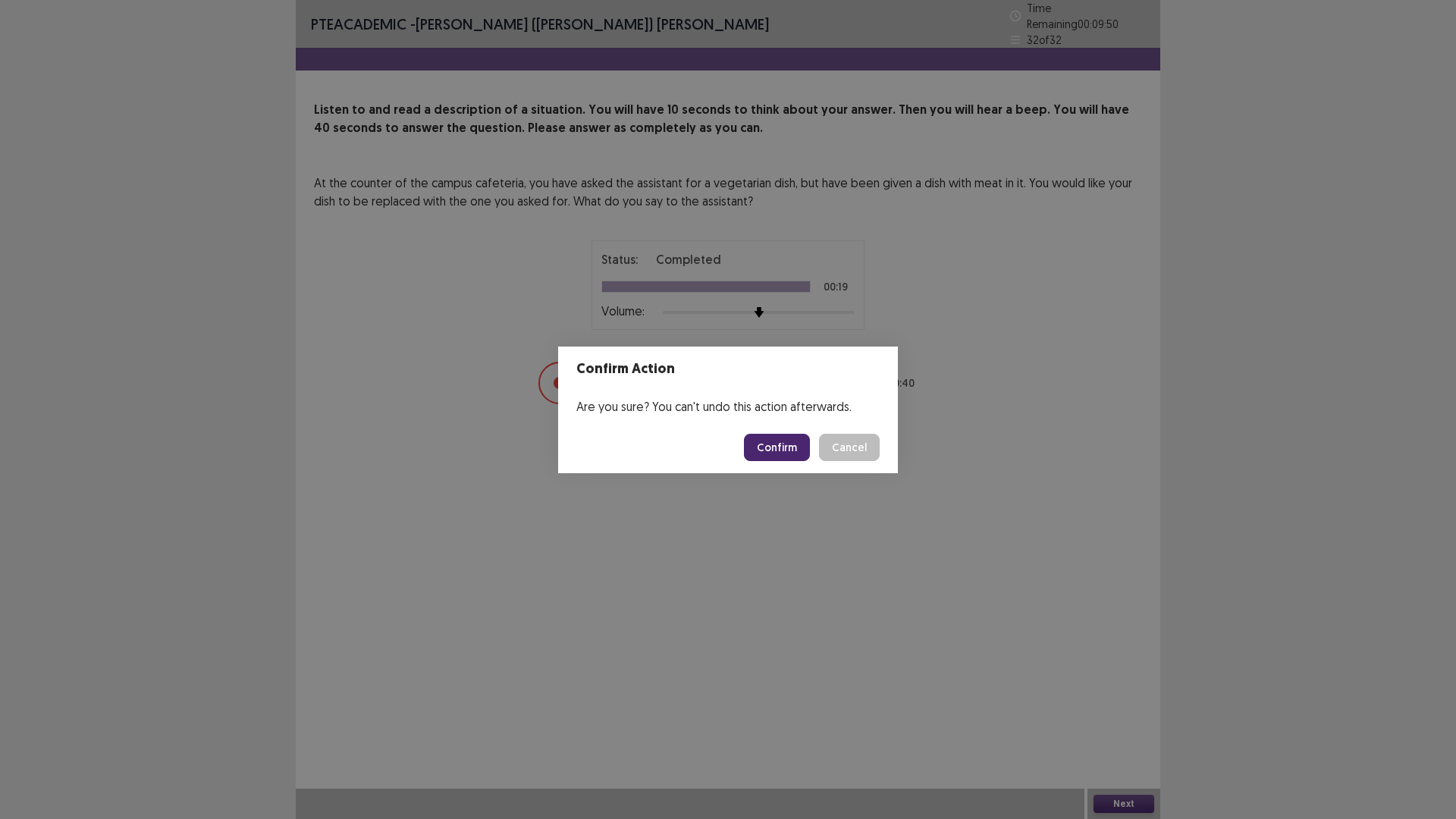
click at [766, 443] on button "Confirm" at bounding box center [777, 447] width 66 height 27
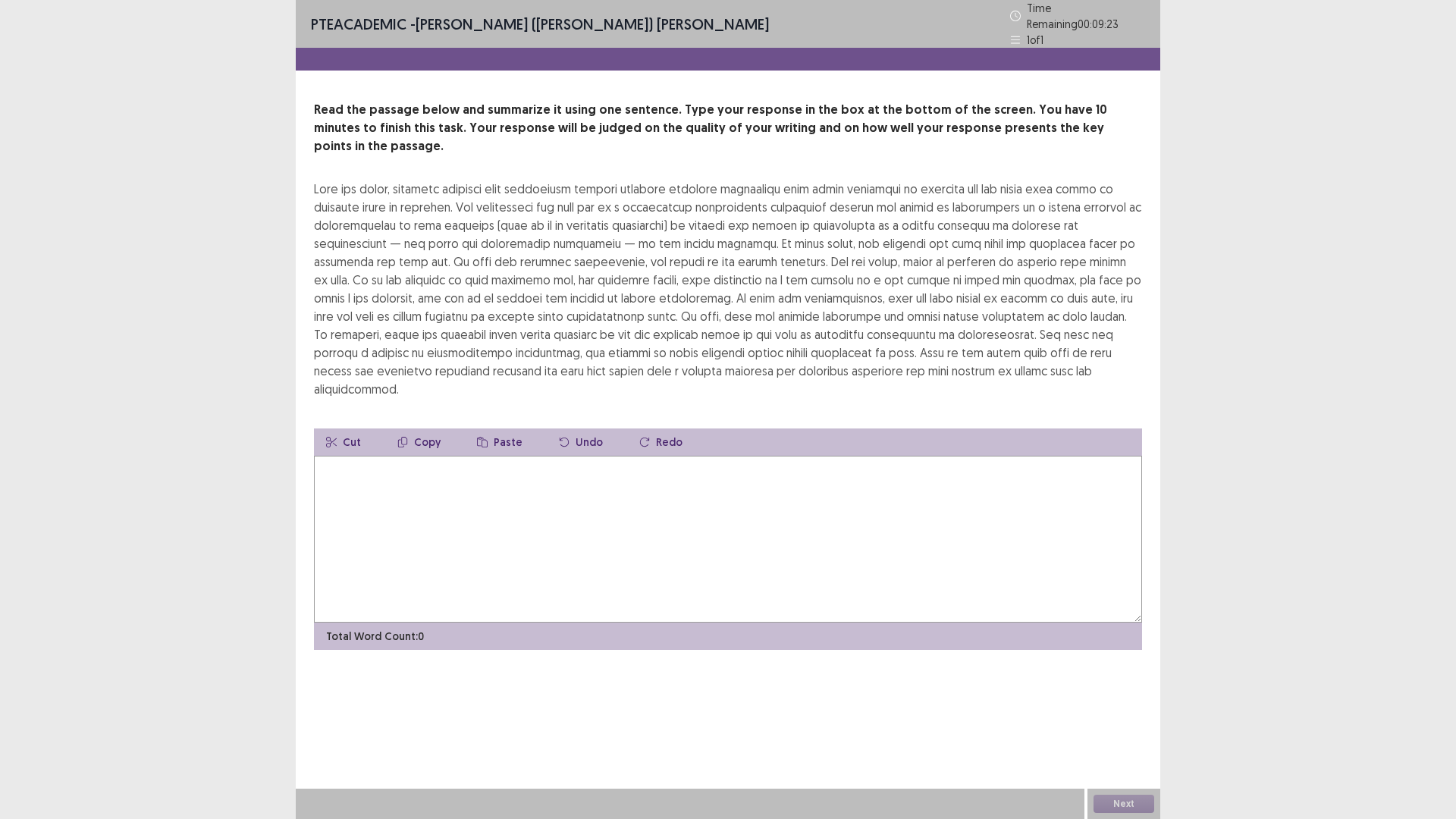
drag, startPoint x: 519, startPoint y: 523, endPoint x: 534, endPoint y: 509, distance: 20.5
click at [521, 520] on textarea at bounding box center [728, 539] width 828 height 167
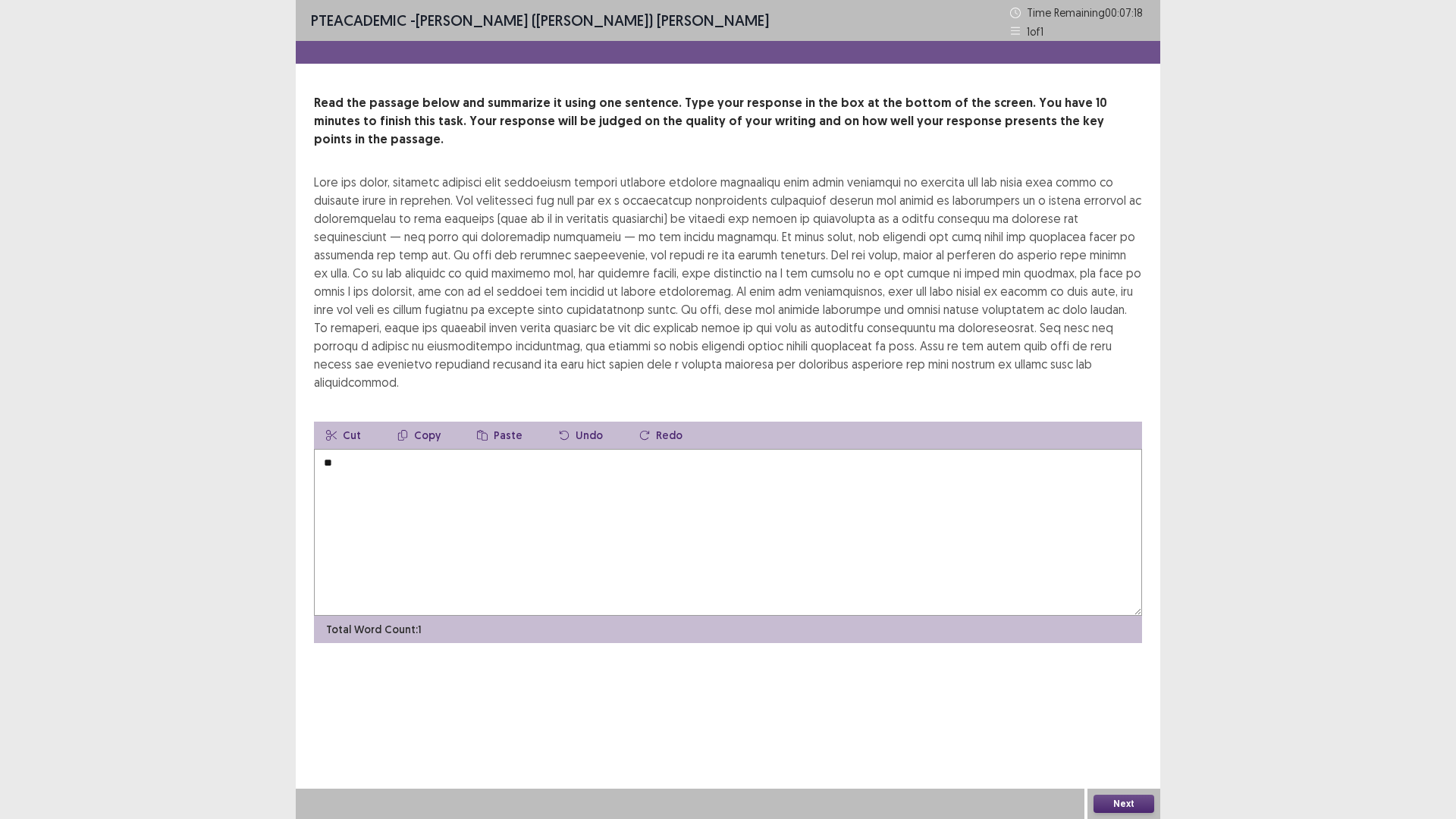
type textarea "*"
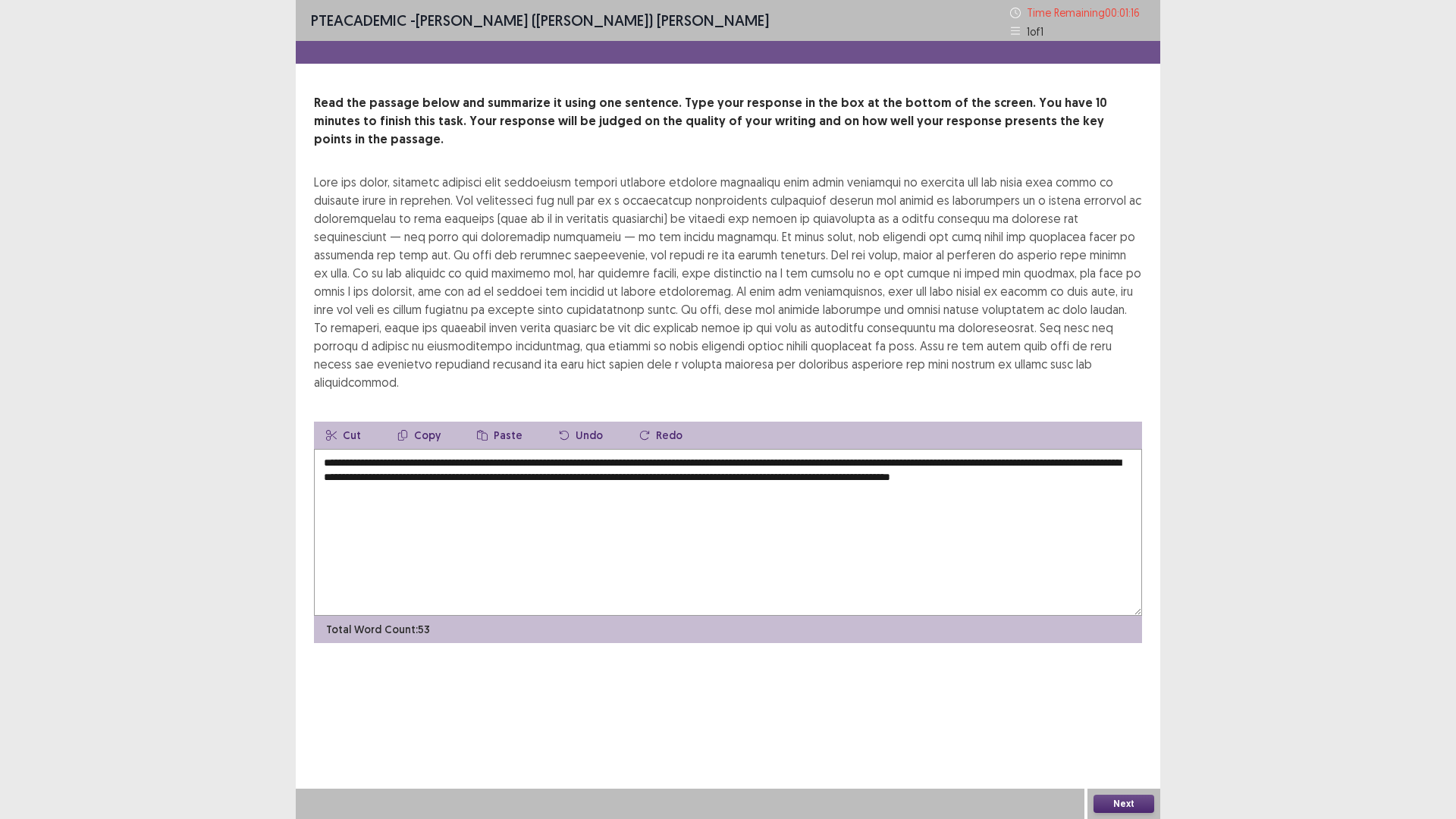
type textarea "**********"
click at [1127, 716] on button "Next" at bounding box center [1124, 803] width 60 height 18
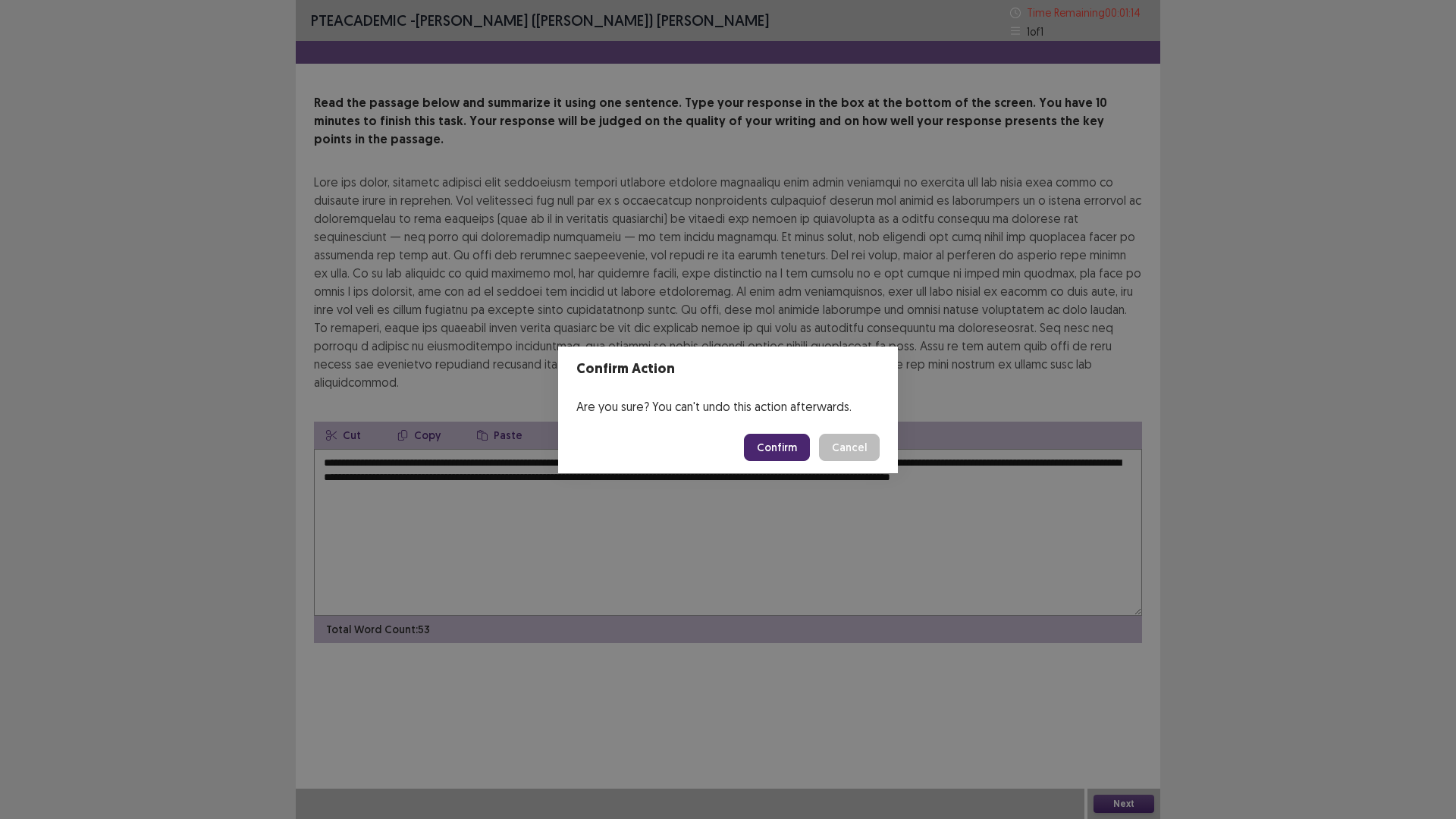
click at [768, 452] on button "Confirm" at bounding box center [777, 447] width 66 height 27
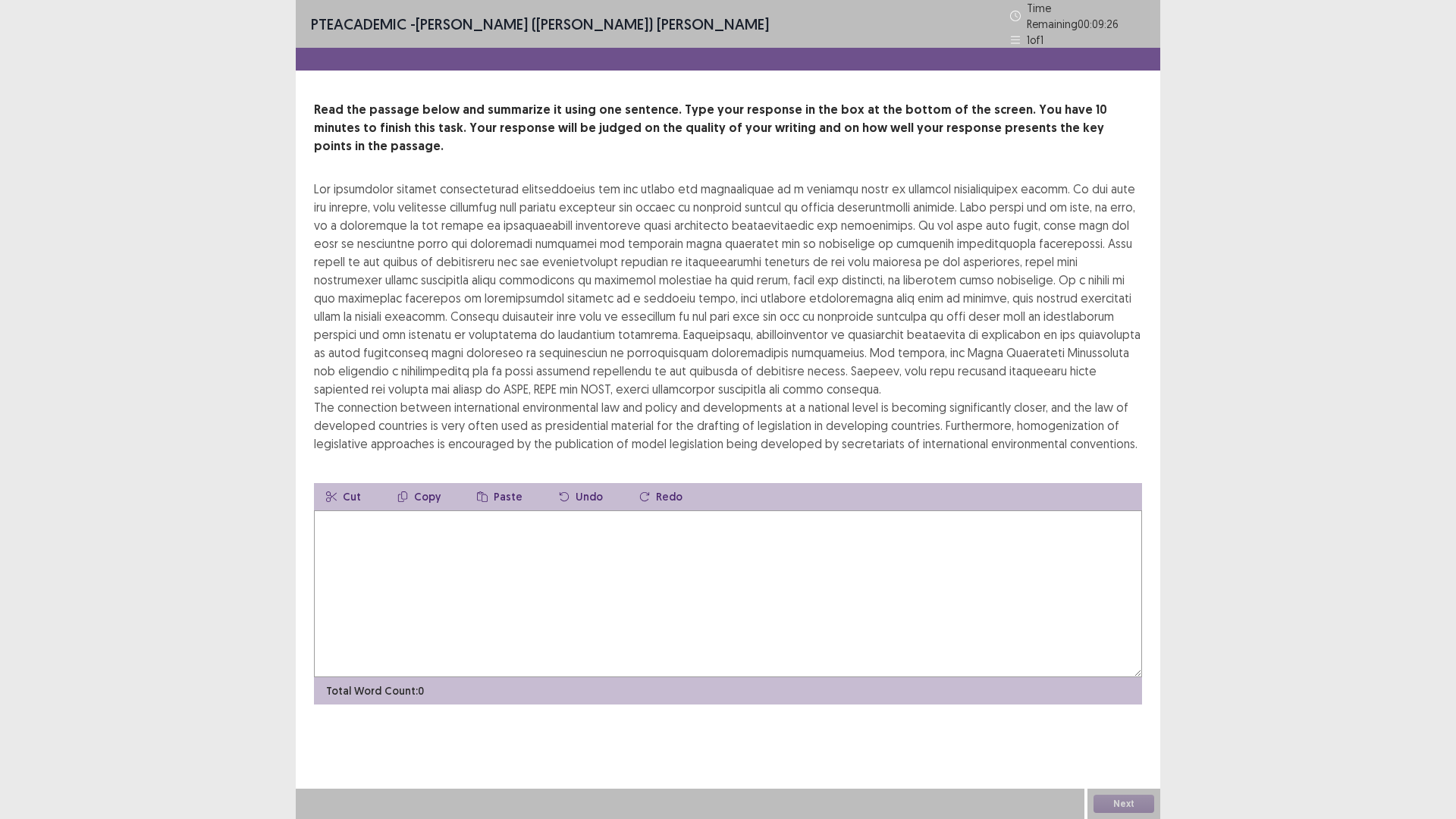
click at [455, 557] on textarea at bounding box center [728, 594] width 828 height 167
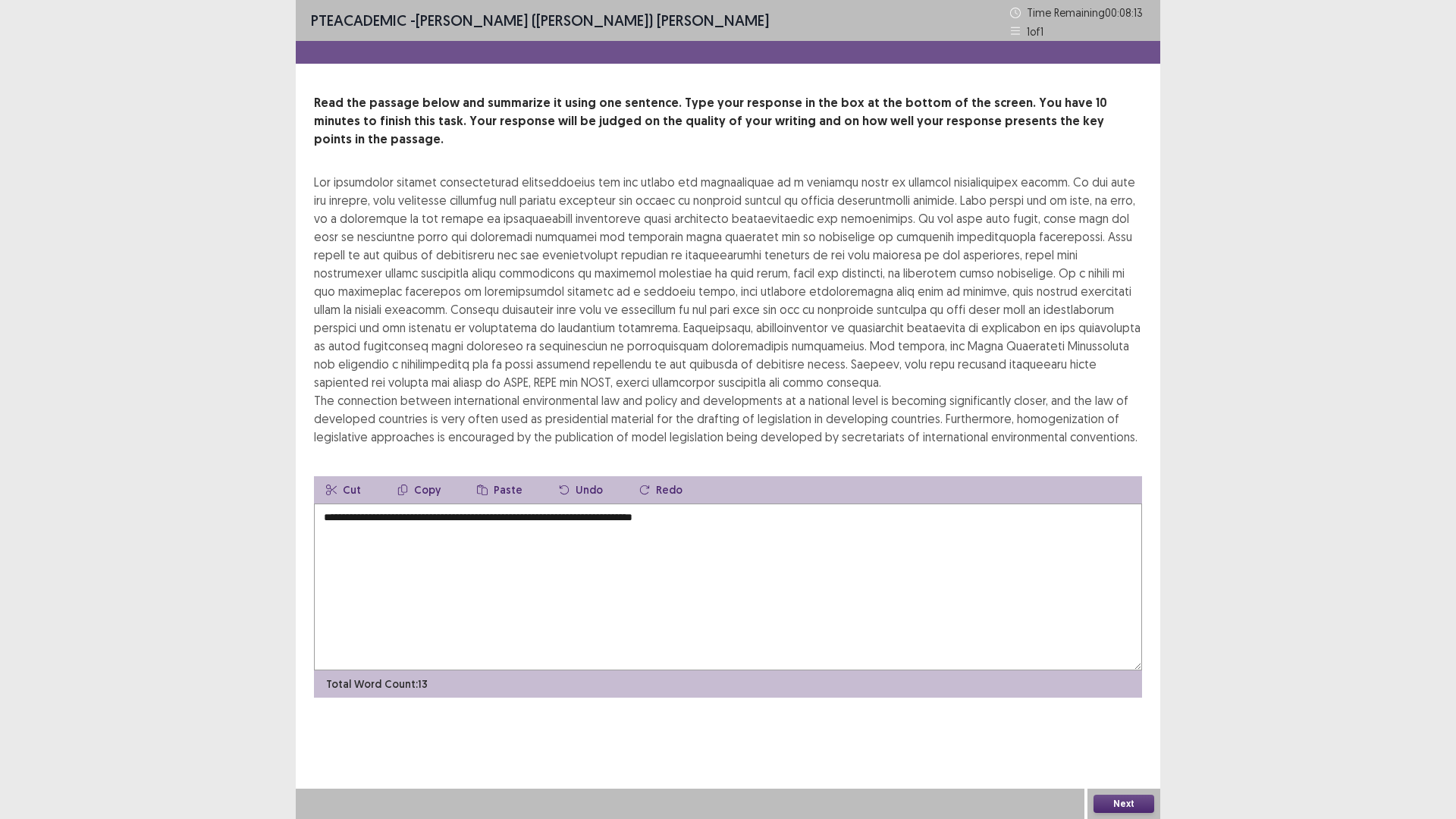
click at [664, 504] on textarea "**********" at bounding box center [728, 587] width 828 height 167
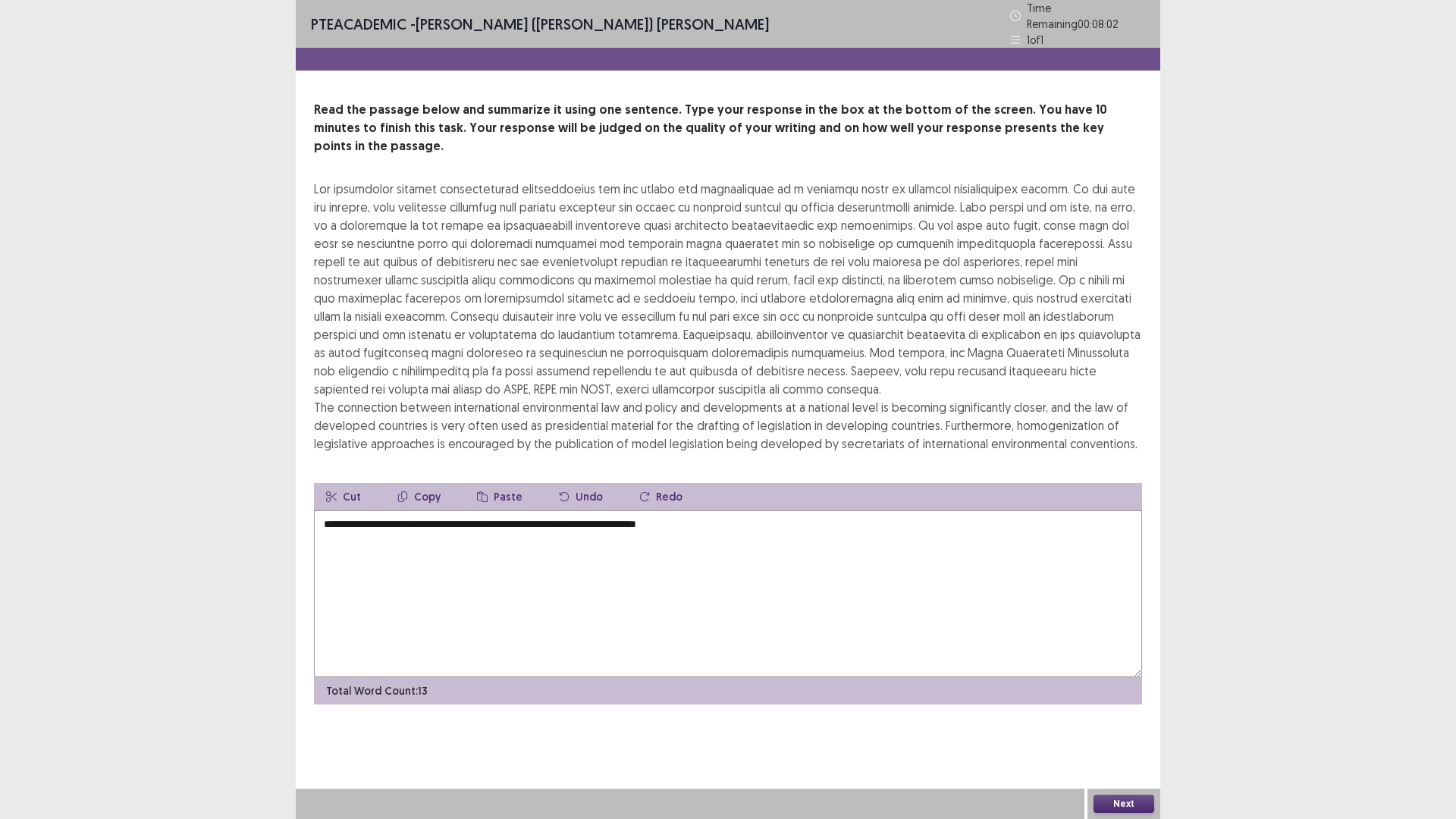
click at [647, 510] on textarea "**********" at bounding box center [728, 594] width 828 height 167
click at [741, 510] on textarea "**********" at bounding box center [728, 594] width 828 height 167
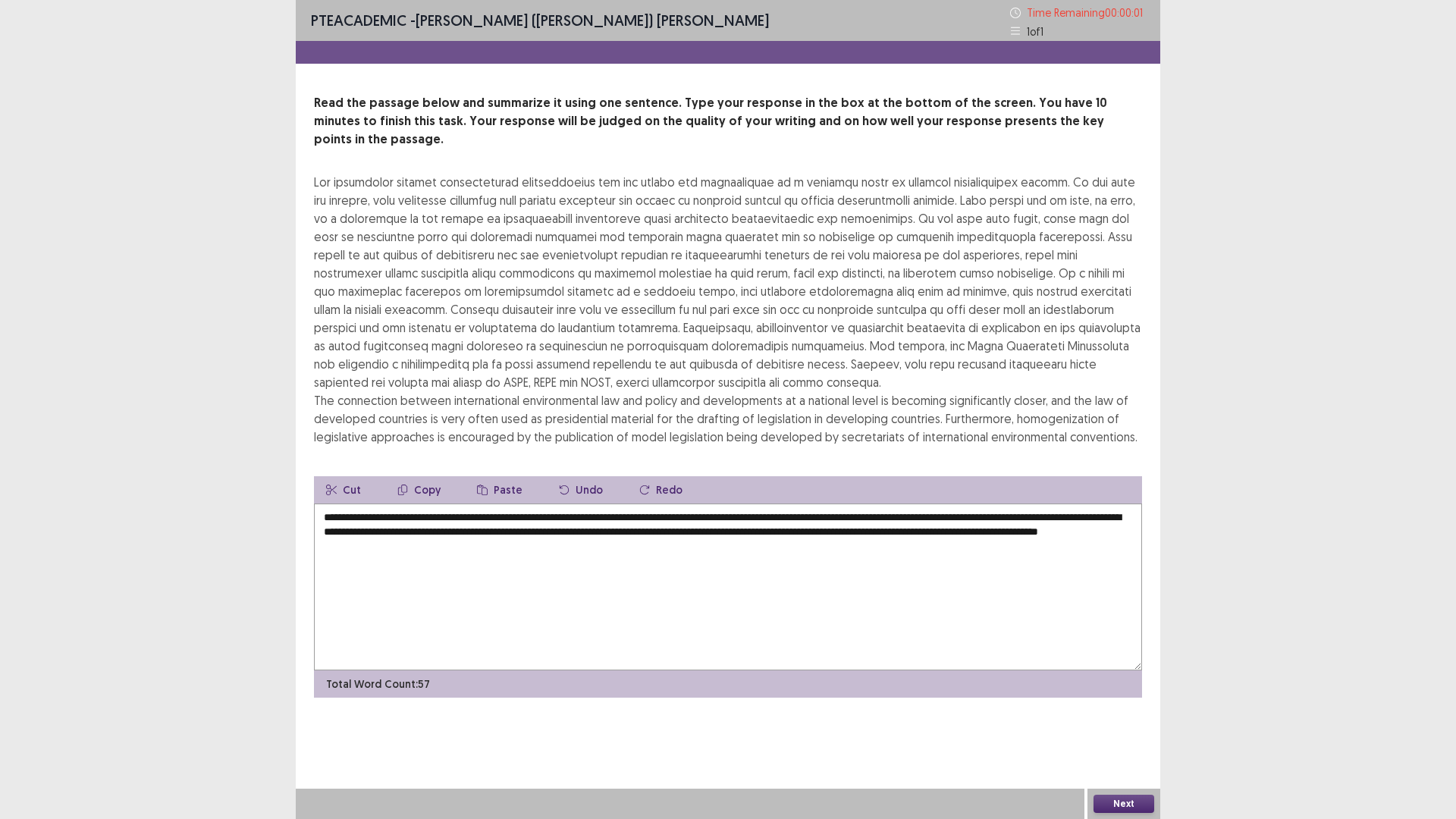
type textarea "**********"
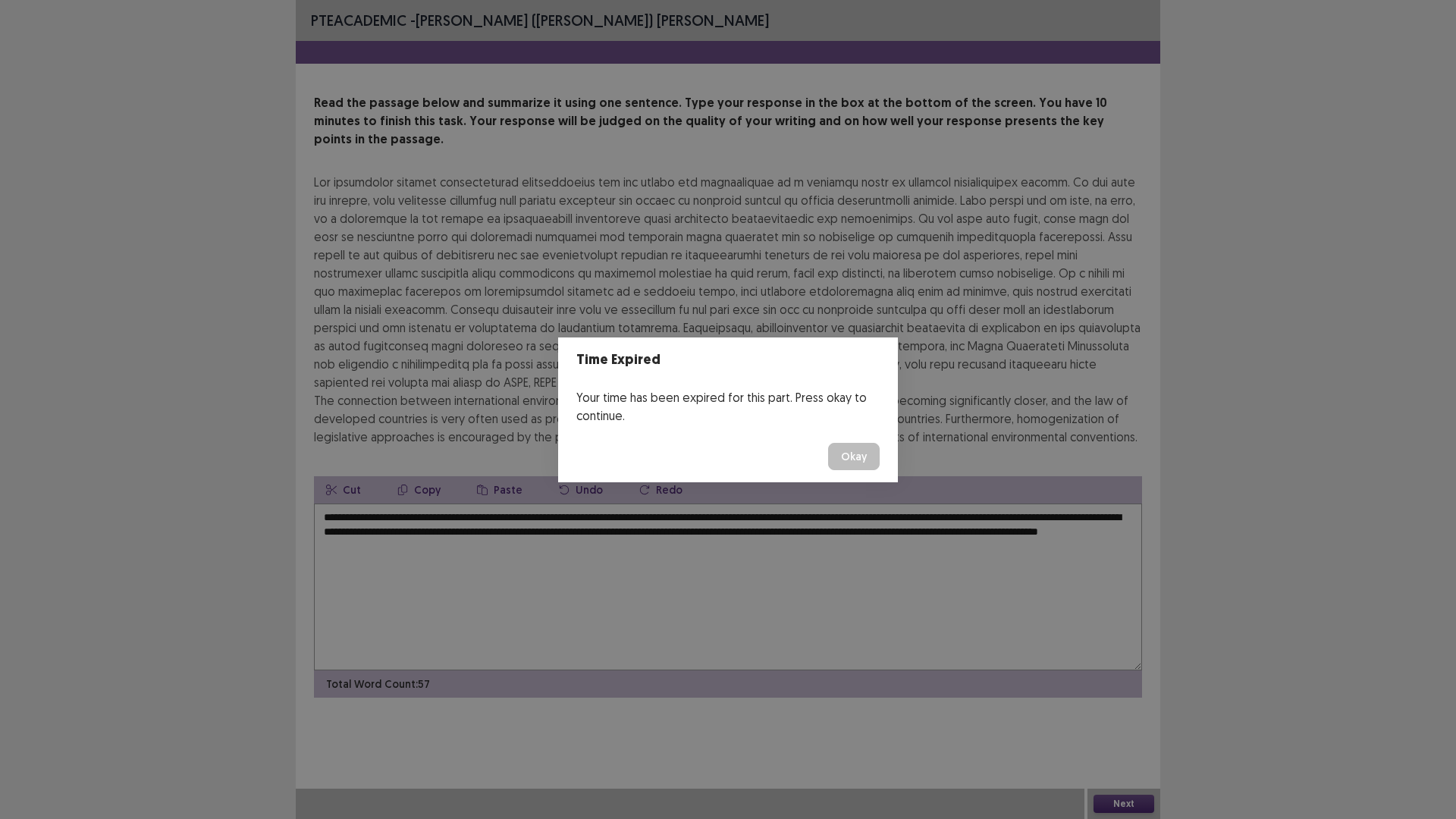
click at [844, 468] on button "Okay" at bounding box center [853, 456] width 51 height 27
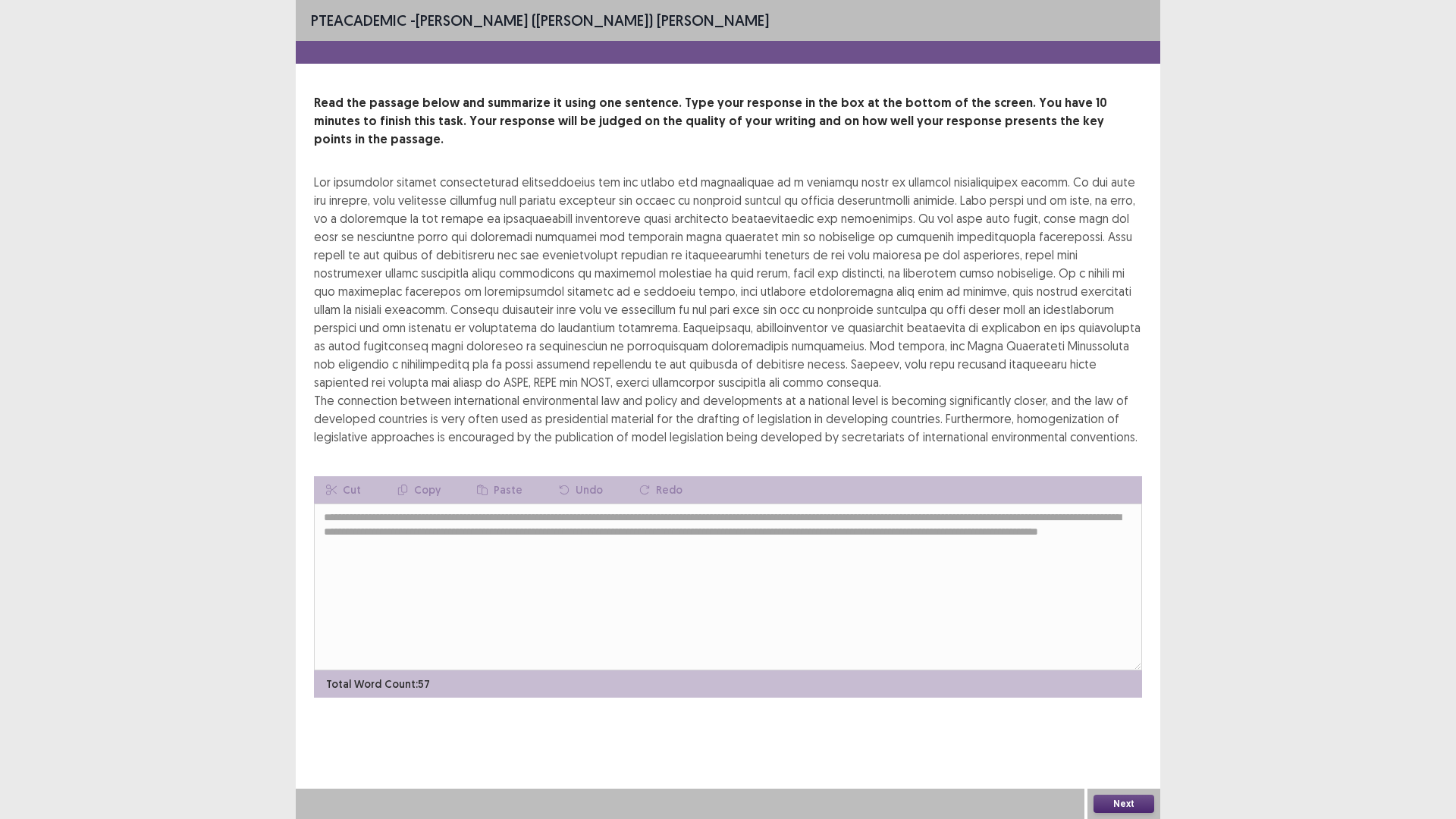
click at [1141, 716] on button "Next" at bounding box center [1124, 803] width 60 height 18
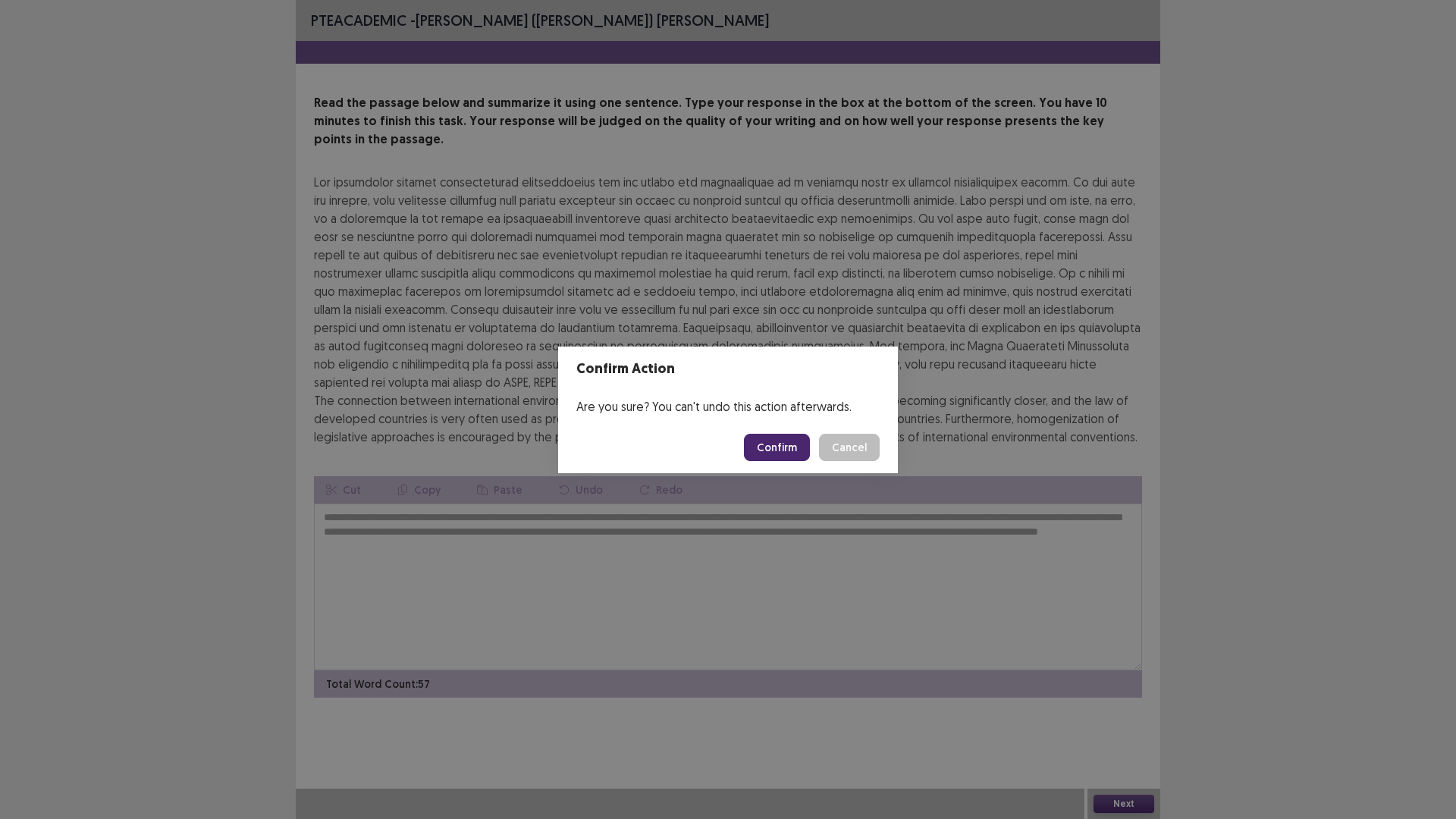
click at [787, 440] on button "Confirm" at bounding box center [777, 447] width 66 height 27
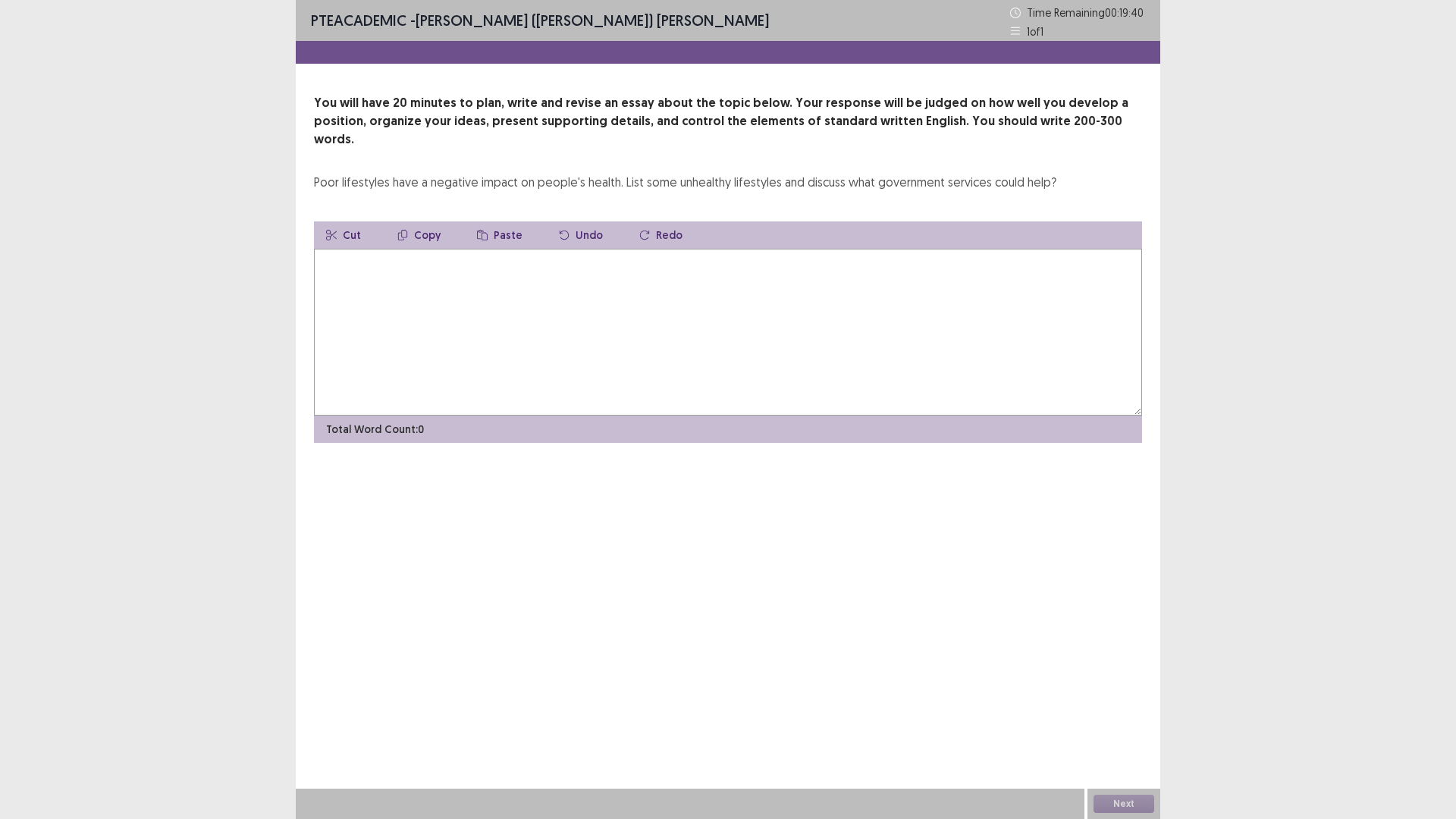
click at [456, 314] on textarea at bounding box center [728, 332] width 828 height 167
click at [586, 249] on textarea "**********" at bounding box center [728, 332] width 828 height 167
click at [630, 249] on textarea "**********" at bounding box center [728, 332] width 828 height 167
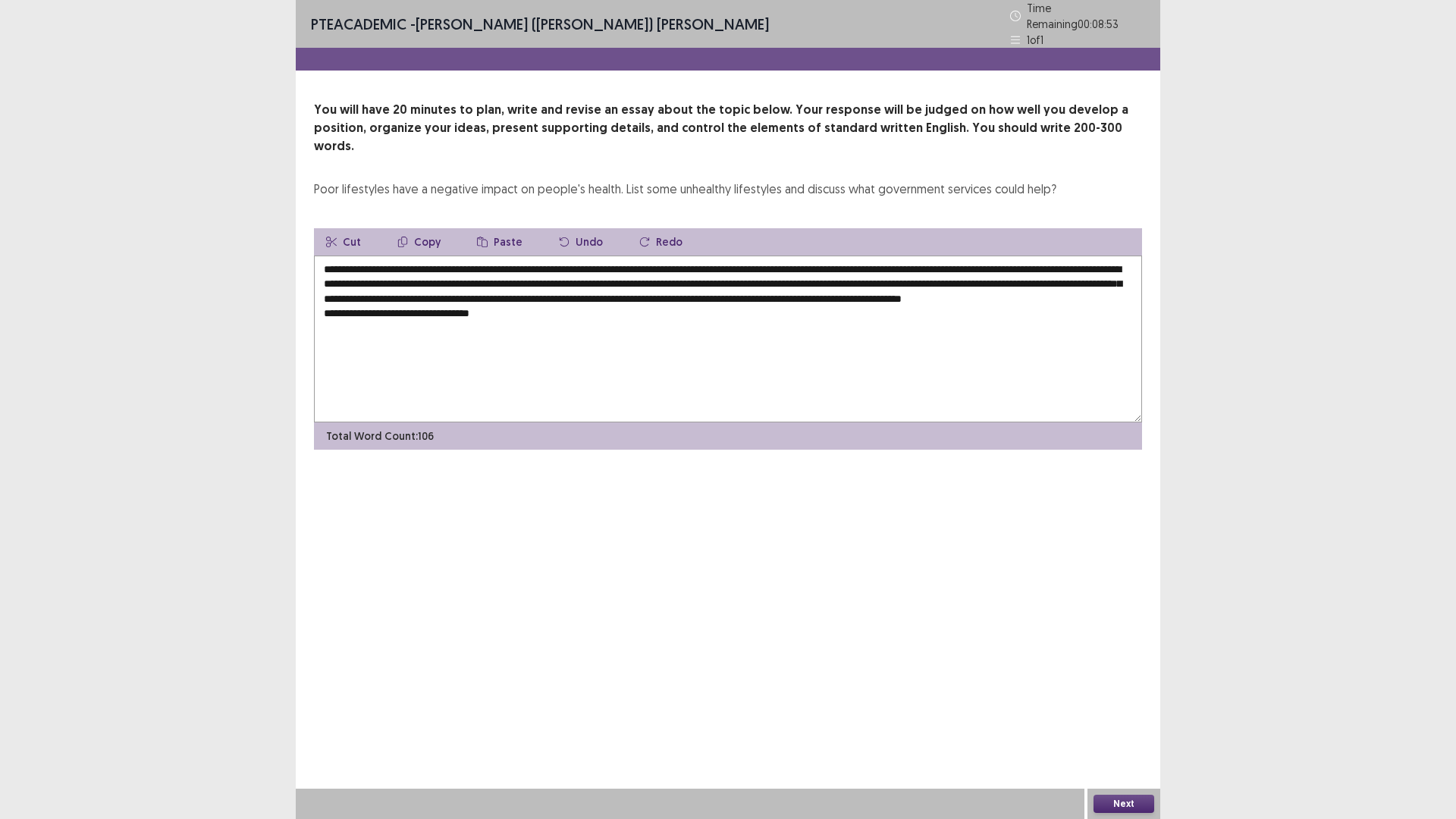
click at [429, 304] on textarea "**********" at bounding box center [728, 339] width 828 height 167
click at [532, 305] on textarea "**********" at bounding box center [728, 339] width 828 height 167
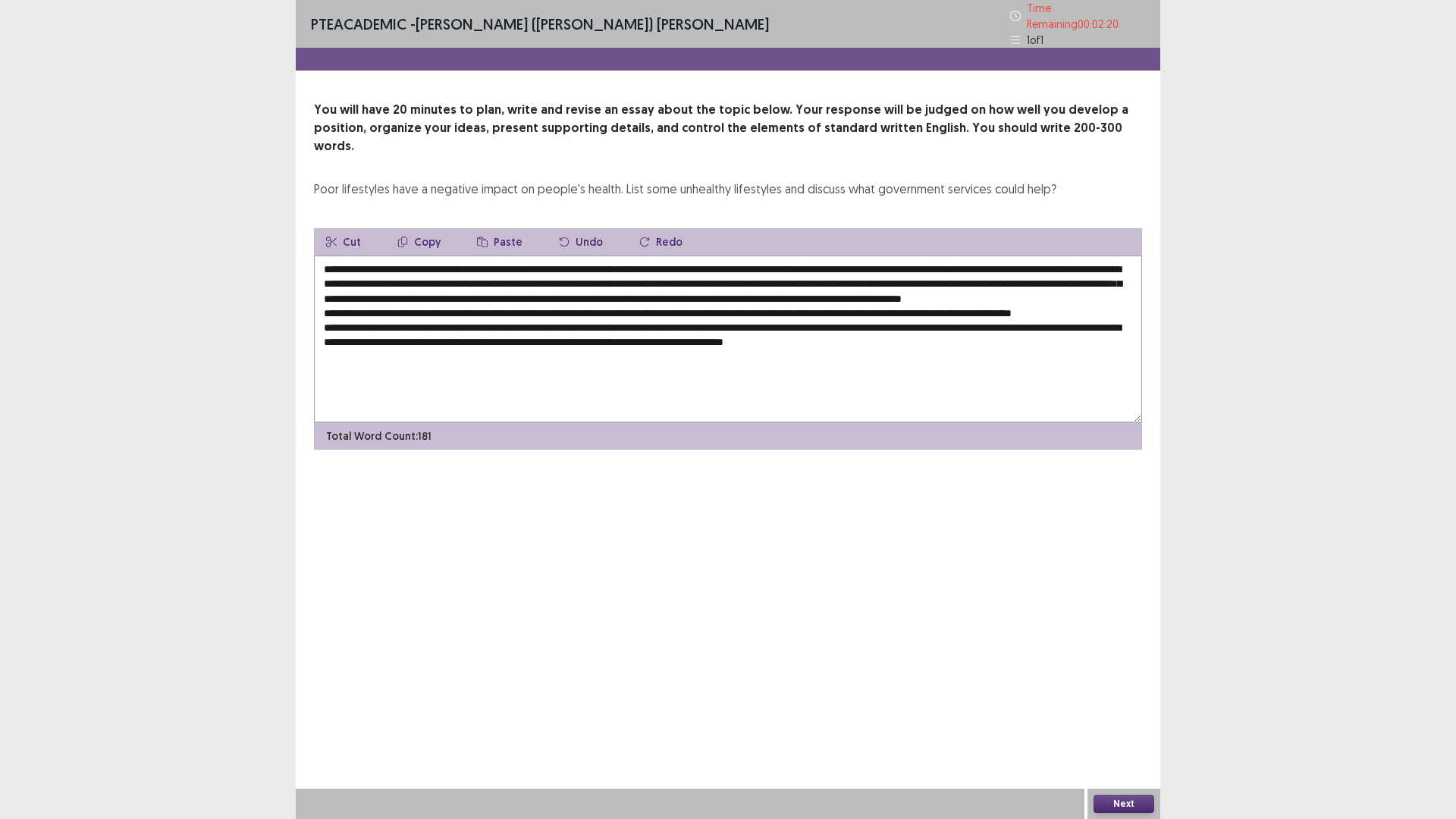
click at [464, 387] on textarea at bounding box center [728, 339] width 828 height 167
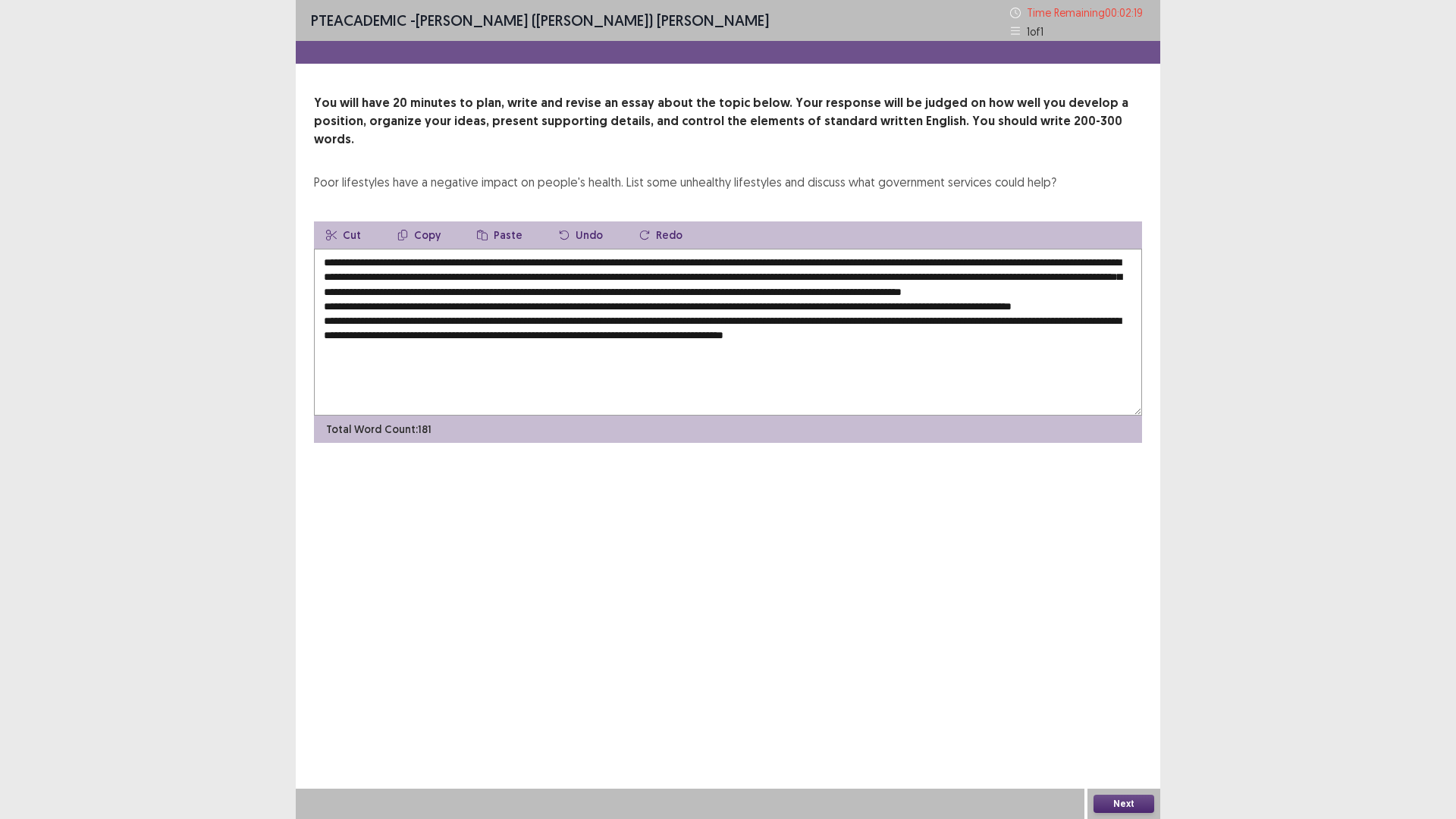
click at [1033, 360] on textarea at bounding box center [728, 332] width 828 height 167
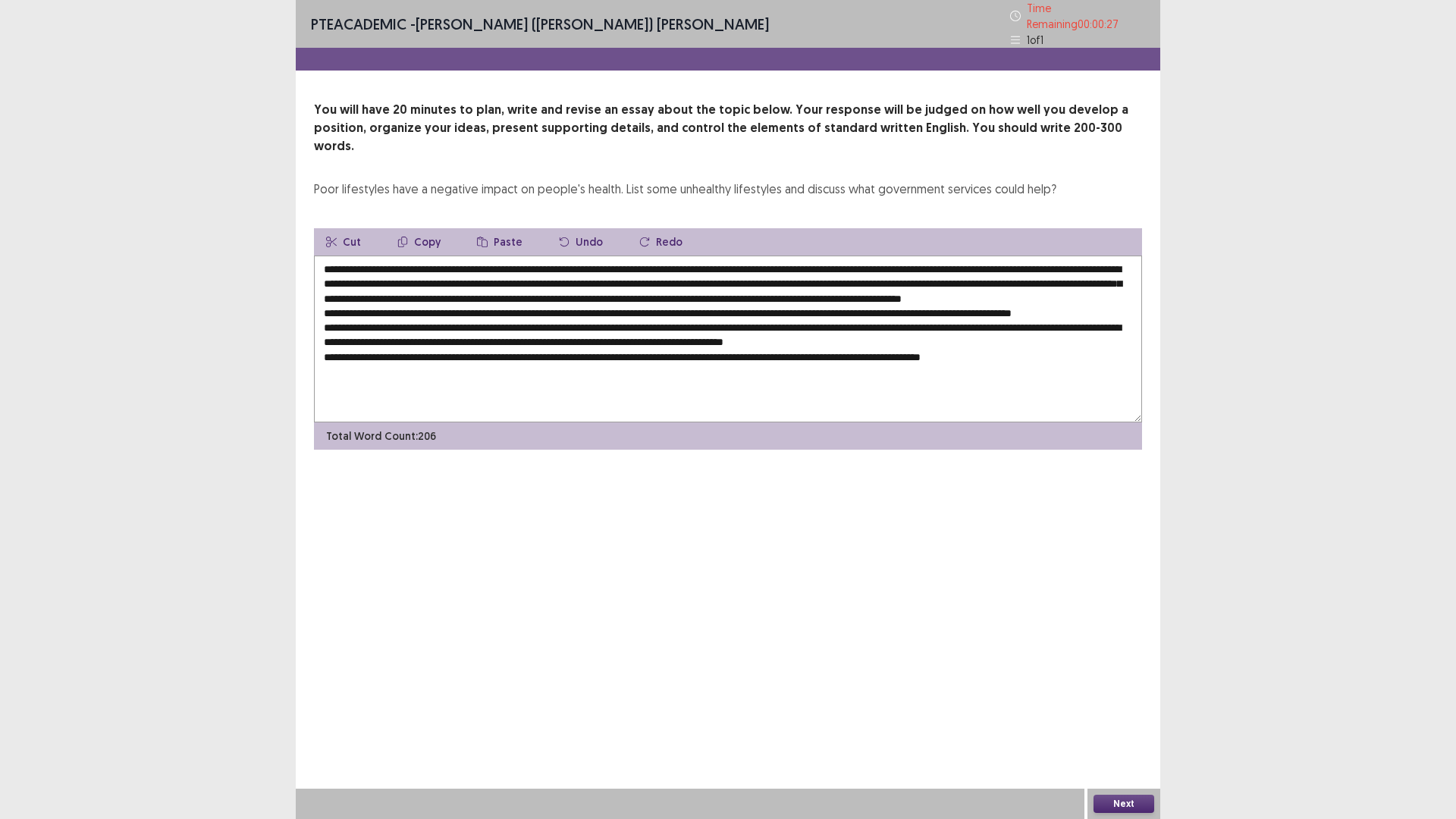
type textarea "**********"
click at [1121, 716] on button "Next" at bounding box center [1124, 803] width 60 height 18
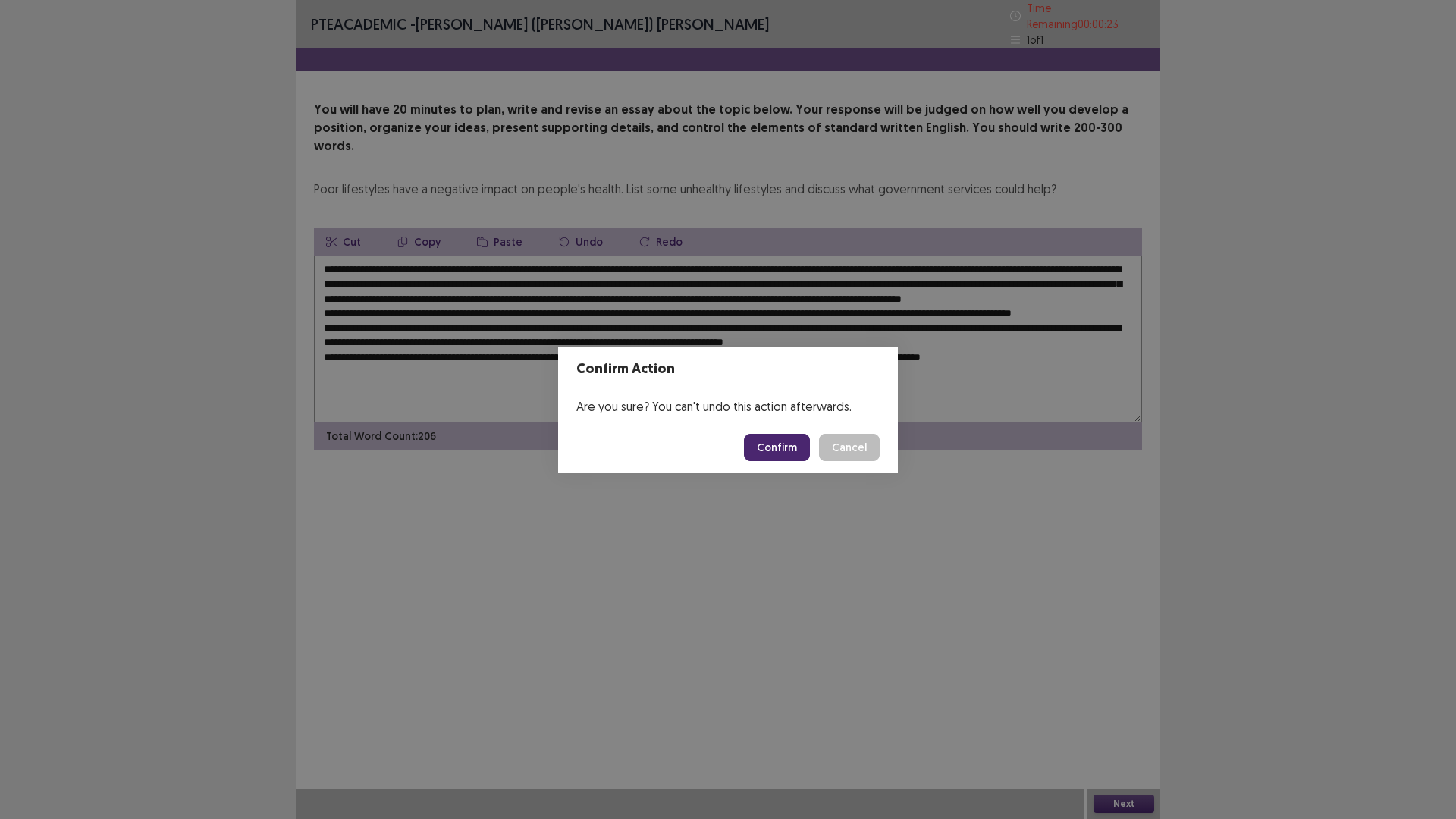
click at [780, 460] on button "Confirm" at bounding box center [777, 447] width 66 height 27
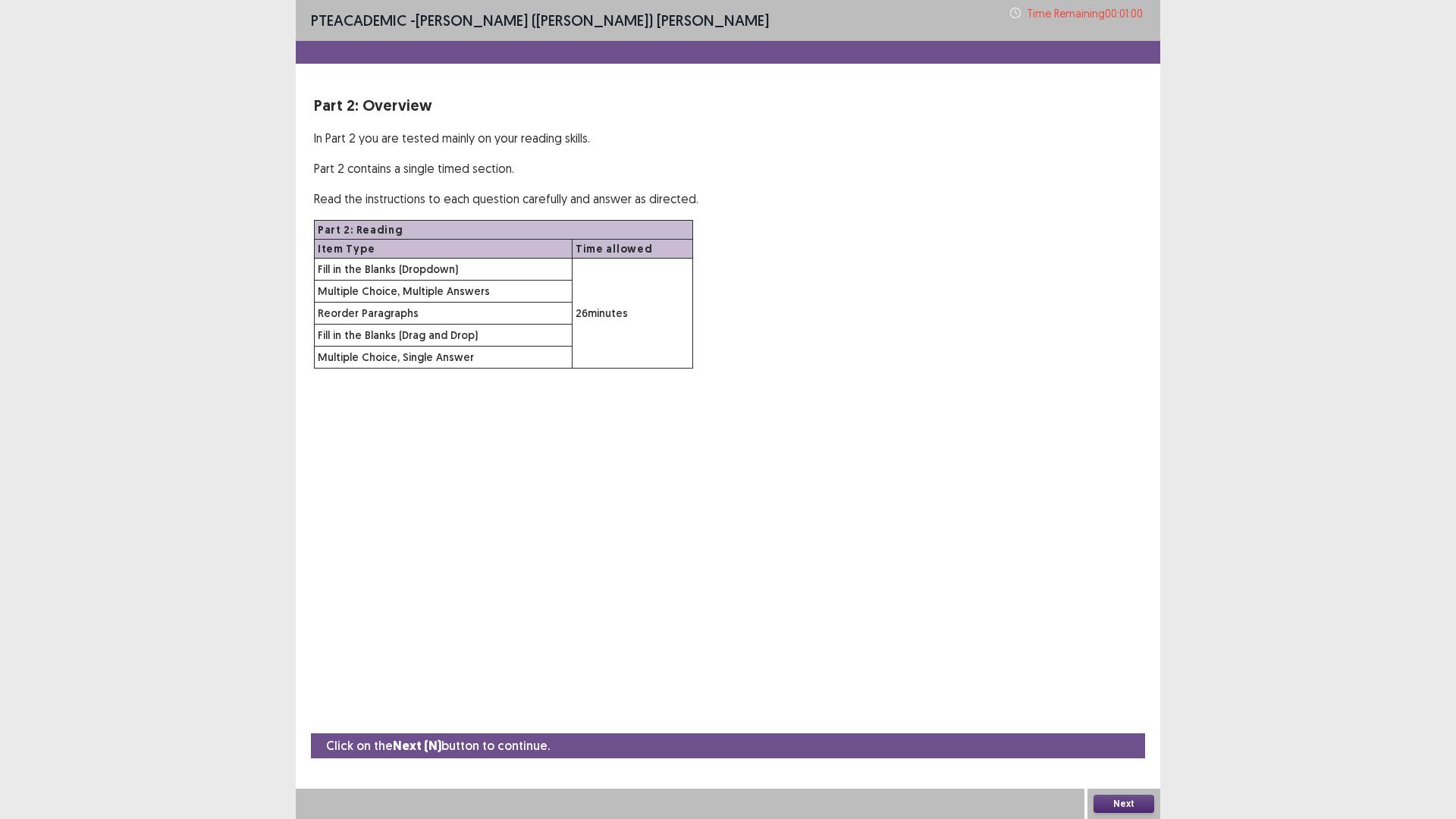
click at [1124, 716] on button "Next" at bounding box center [1124, 803] width 60 height 18
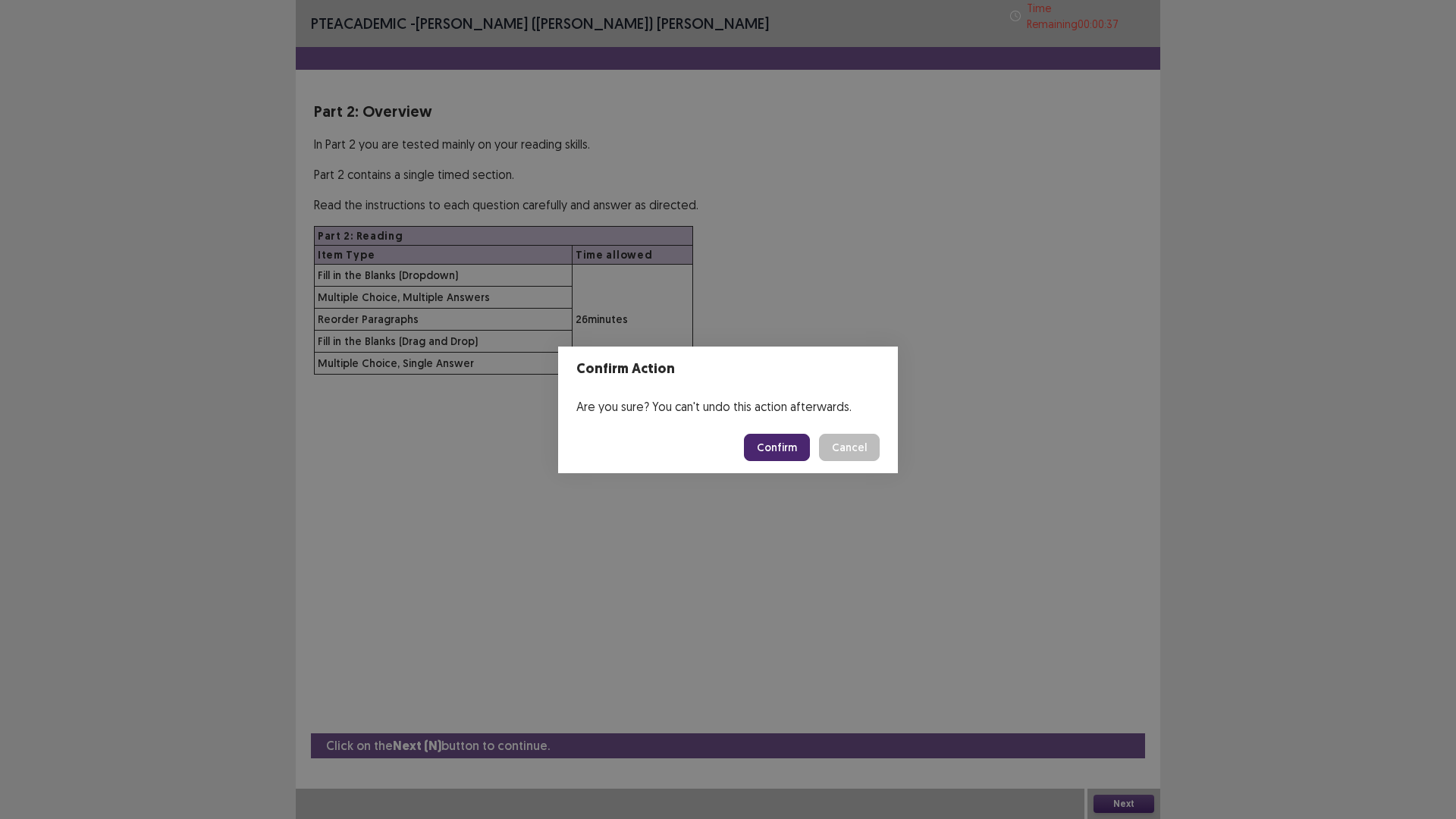
click at [778, 448] on button "Confirm" at bounding box center [777, 447] width 66 height 27
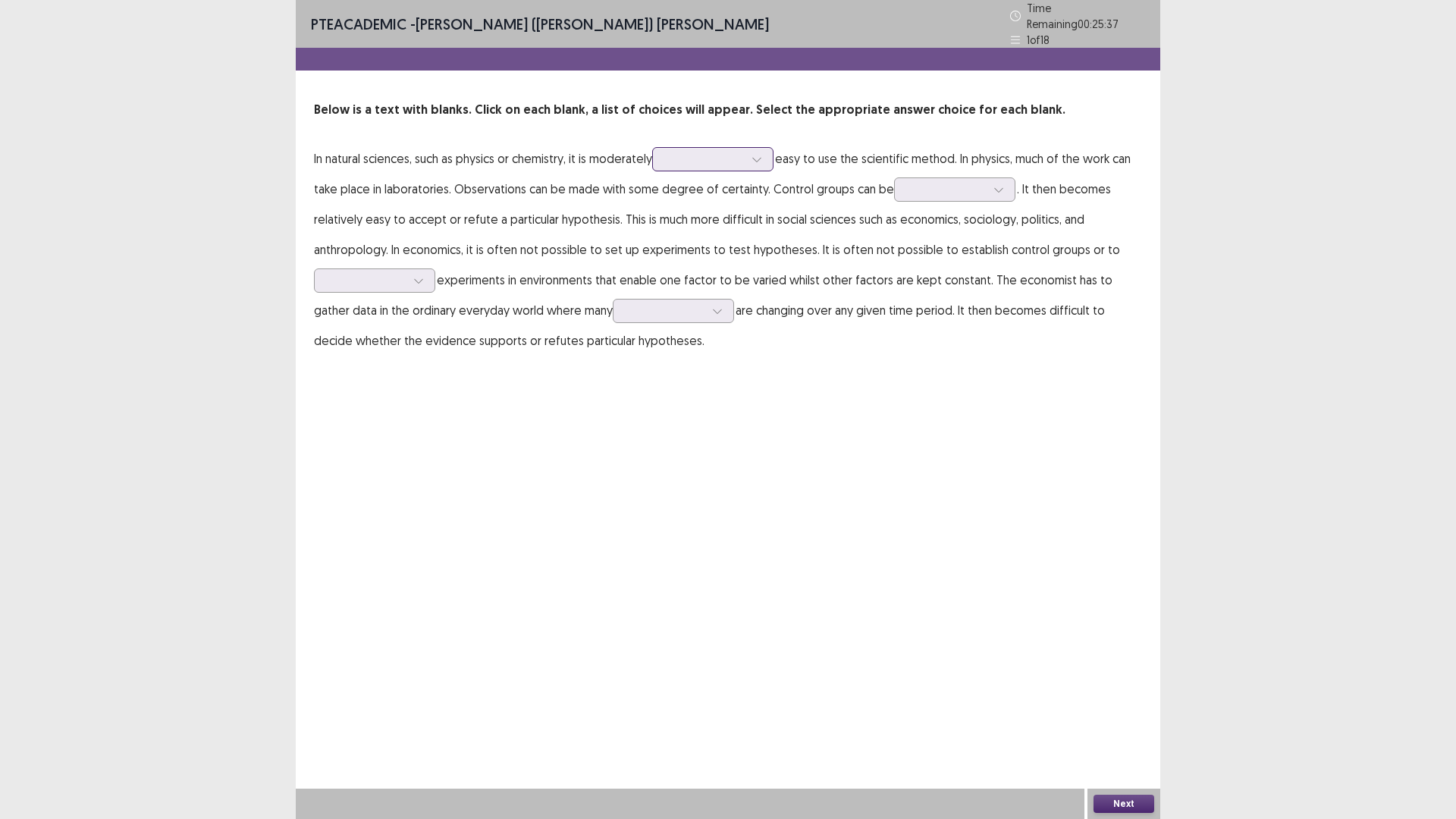
click at [744, 153] on div at bounding box center [704, 159] width 79 height 15
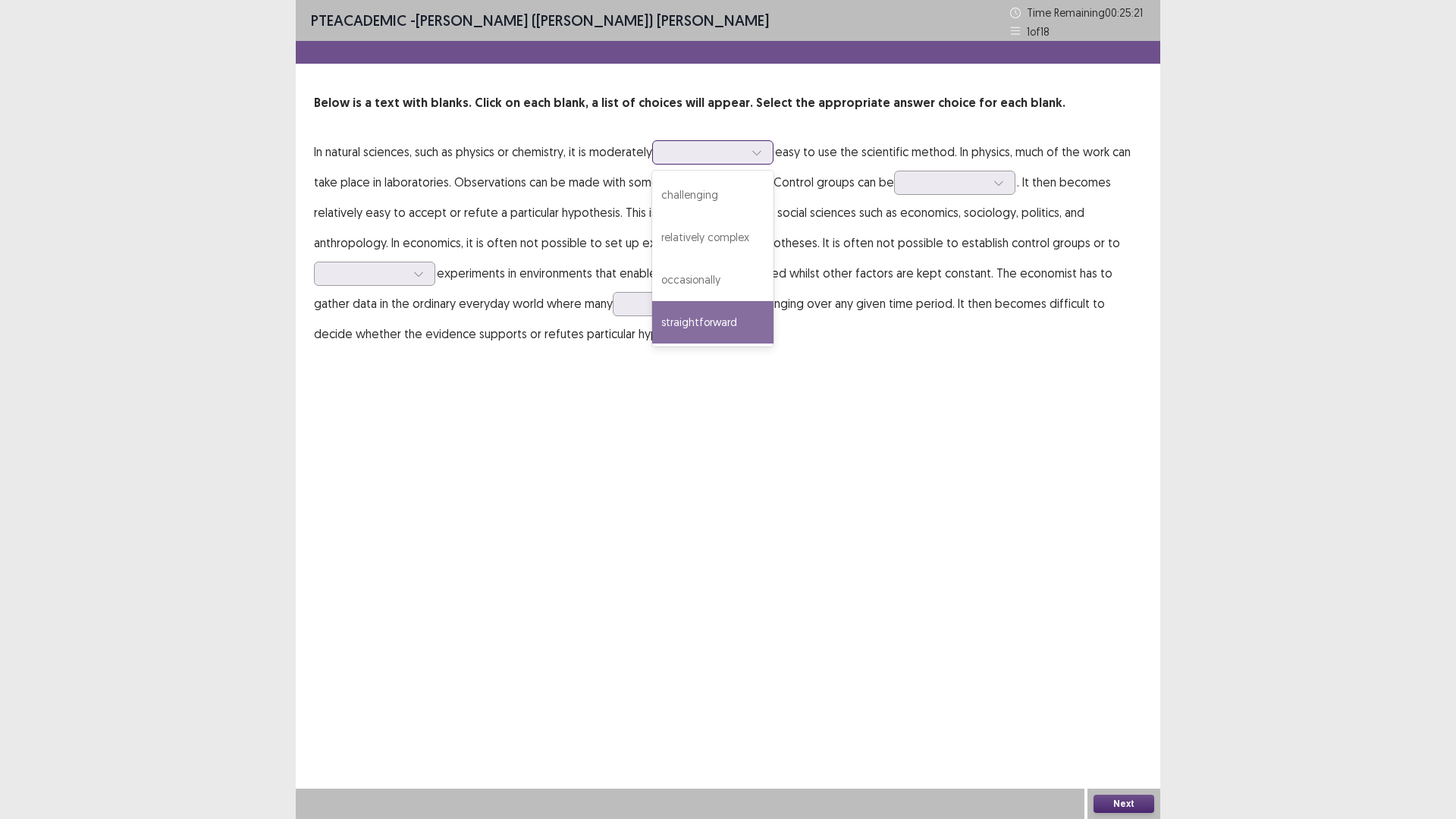
click at [711, 327] on div "straightforward" at bounding box center [713, 323] width 122 height 42
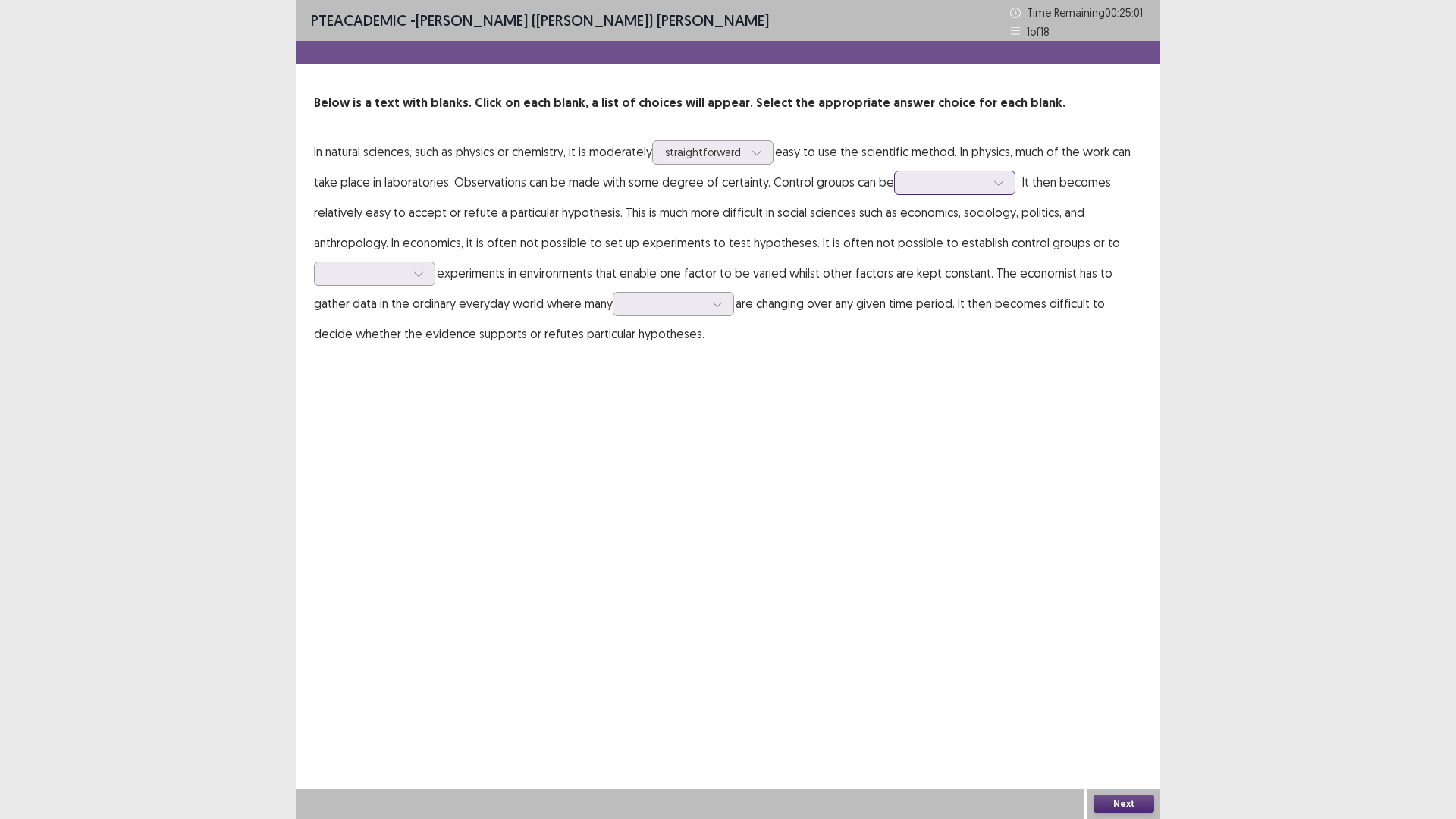
click at [995, 185] on icon at bounding box center [998, 182] width 11 height 11
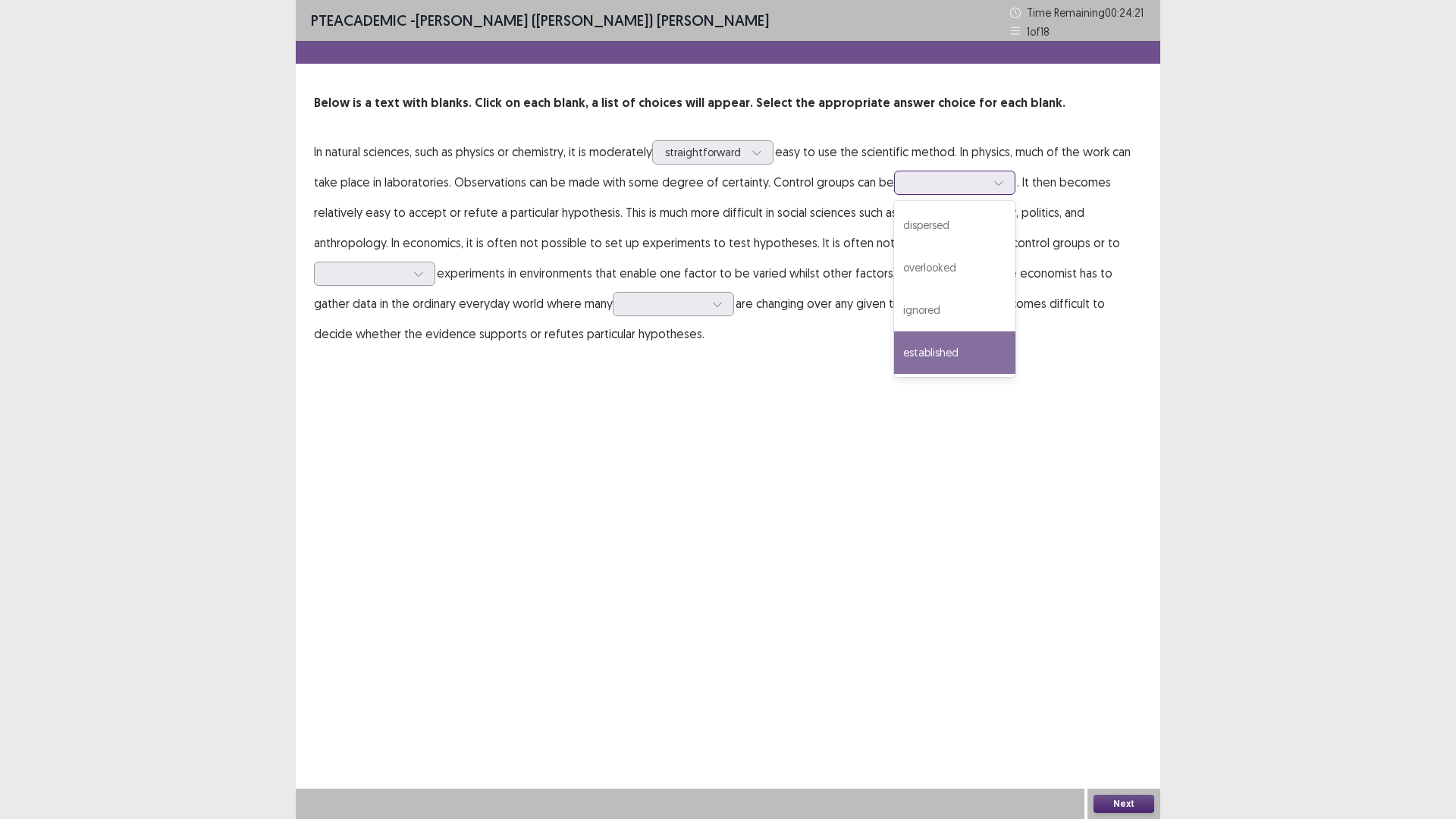
click at [925, 349] on div "established" at bounding box center [955, 353] width 122 height 42
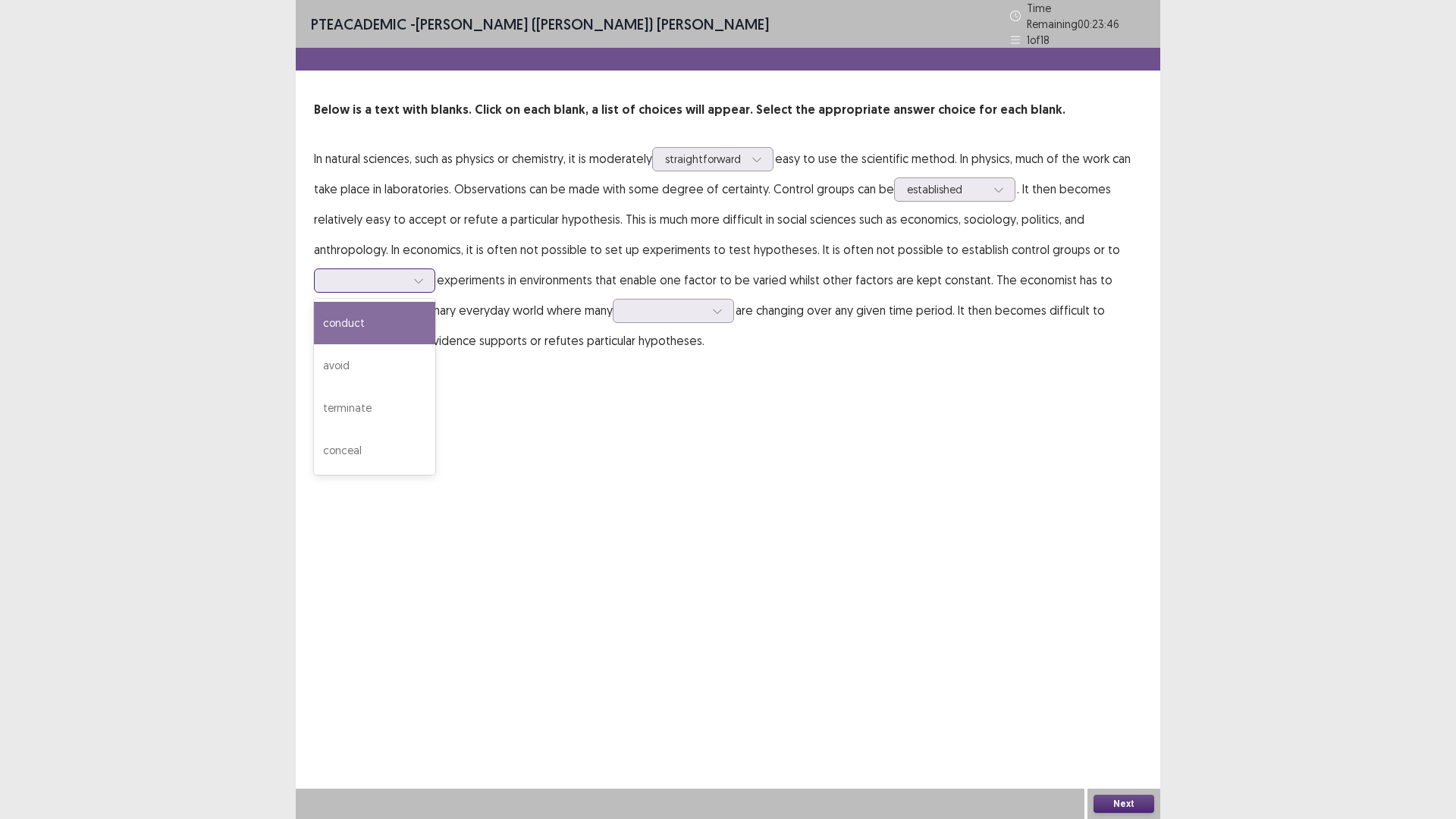
click at [422, 275] on icon at bounding box center [418, 280] width 11 height 11
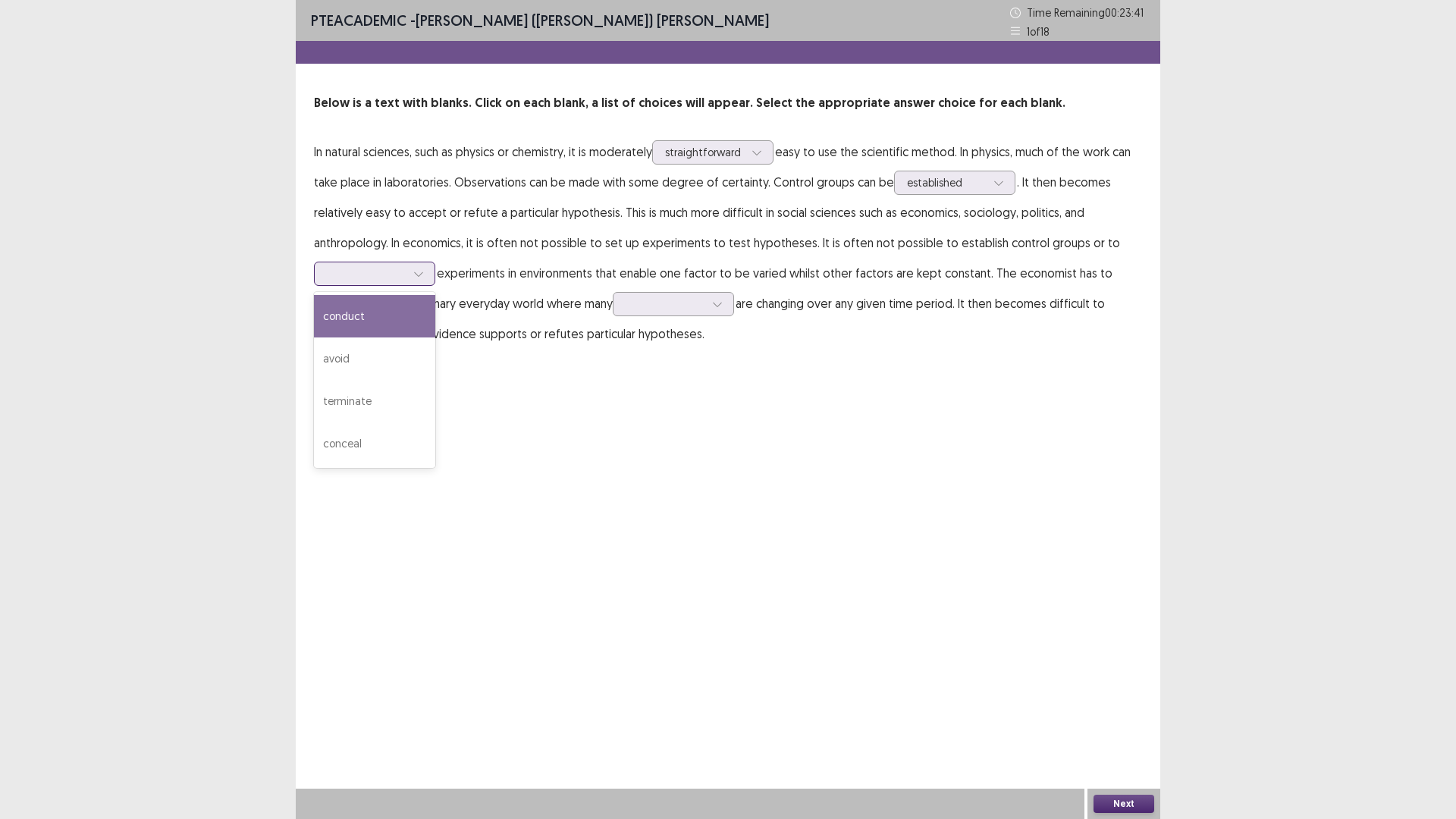
click at [414, 315] on div "conduct" at bounding box center [374, 316] width 122 height 42
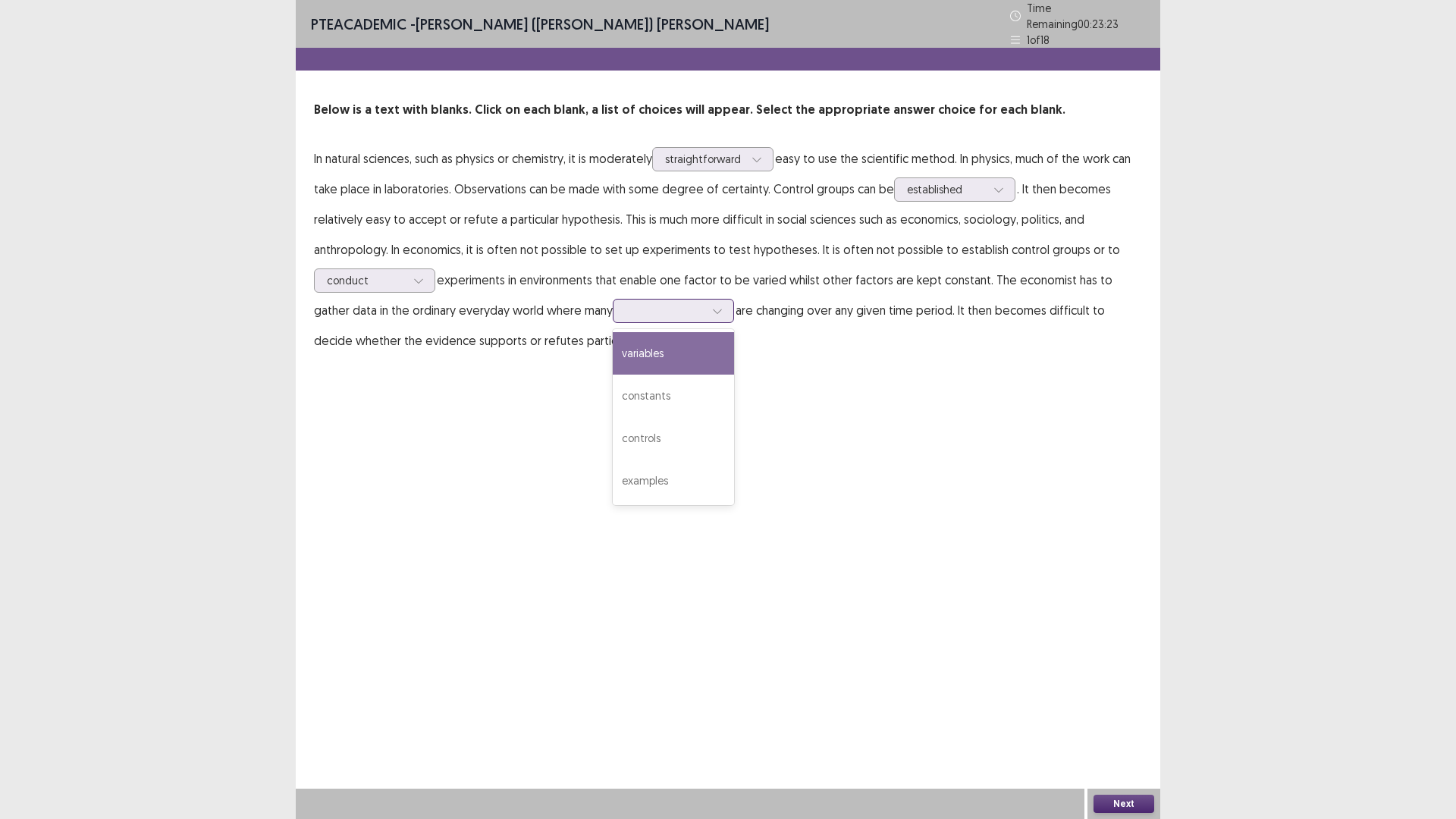
click at [626, 309] on div at bounding box center [665, 310] width 79 height 15
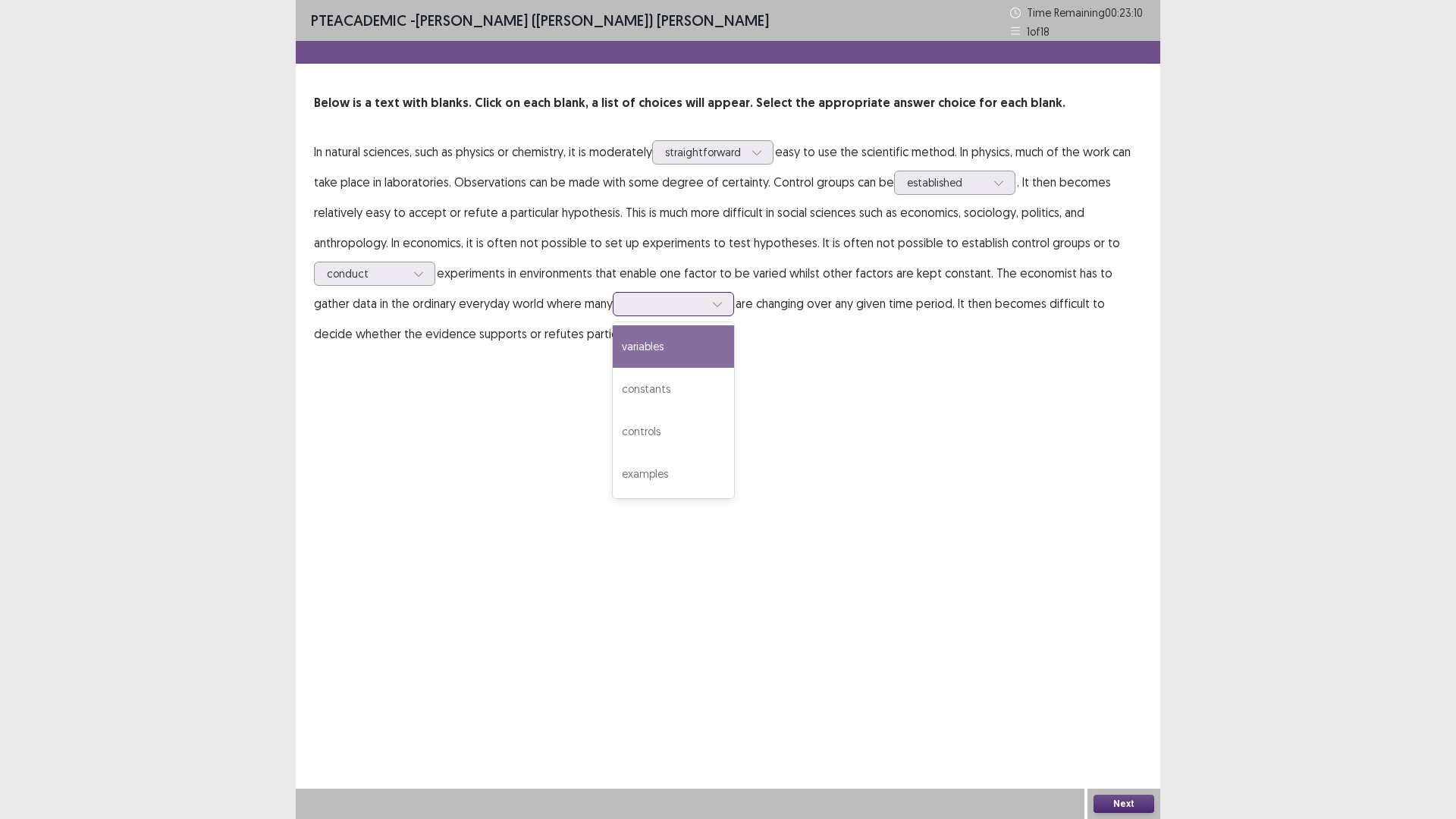
click at [634, 345] on div "variables" at bounding box center [673, 346] width 122 height 42
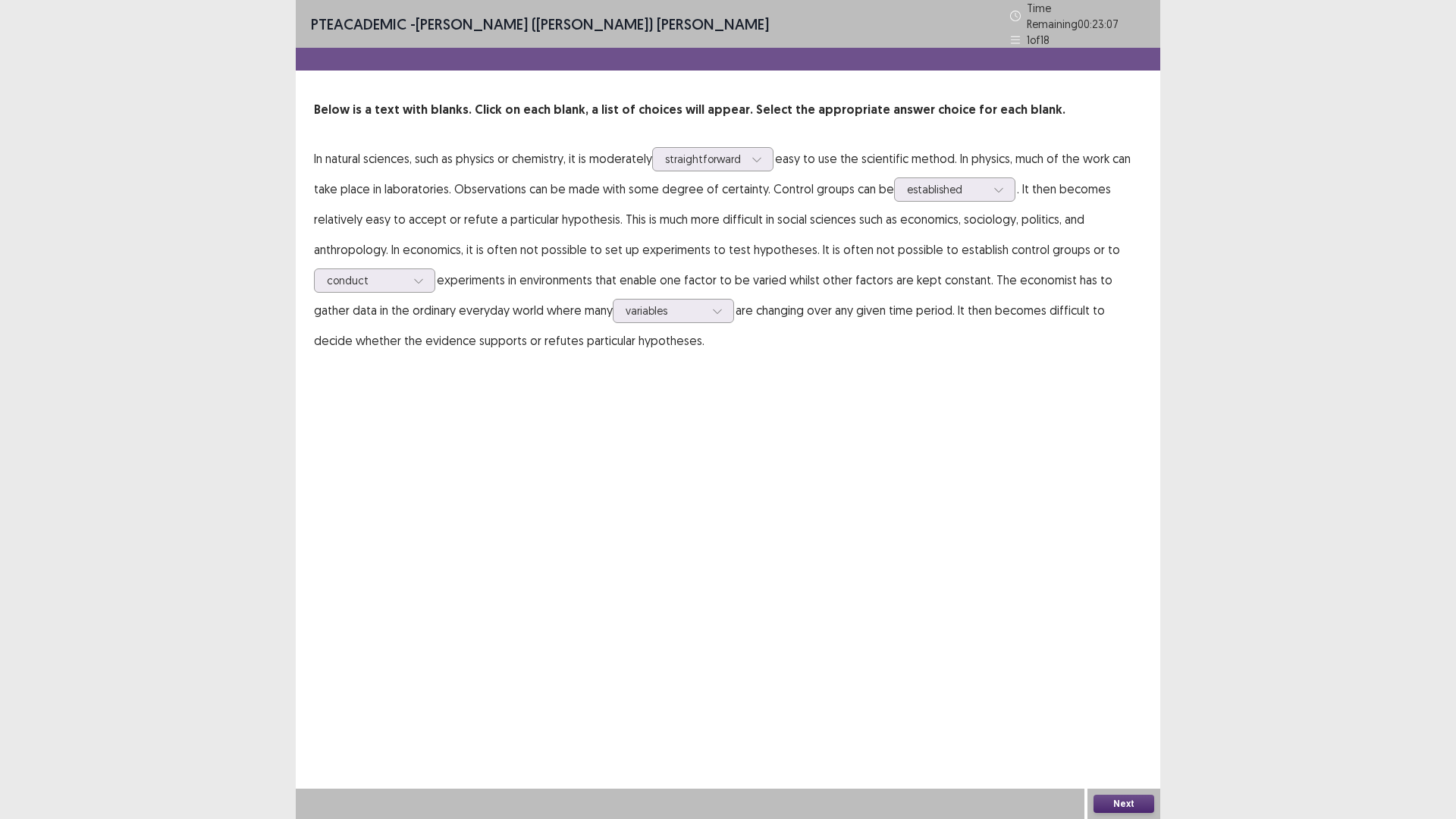
click at [1127, 716] on button "Next" at bounding box center [1124, 803] width 60 height 18
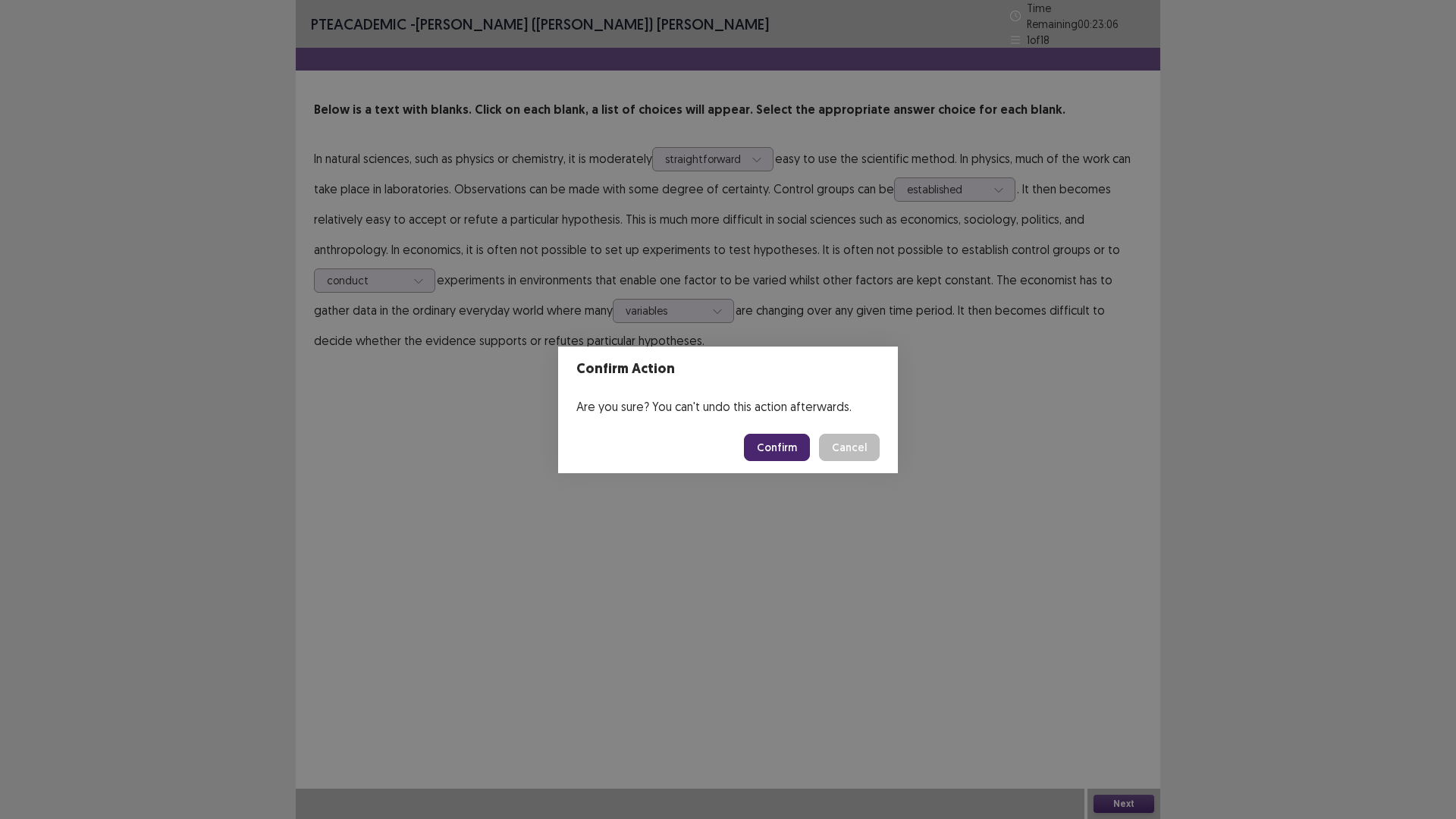
click at [779, 448] on button "Confirm" at bounding box center [777, 447] width 66 height 27
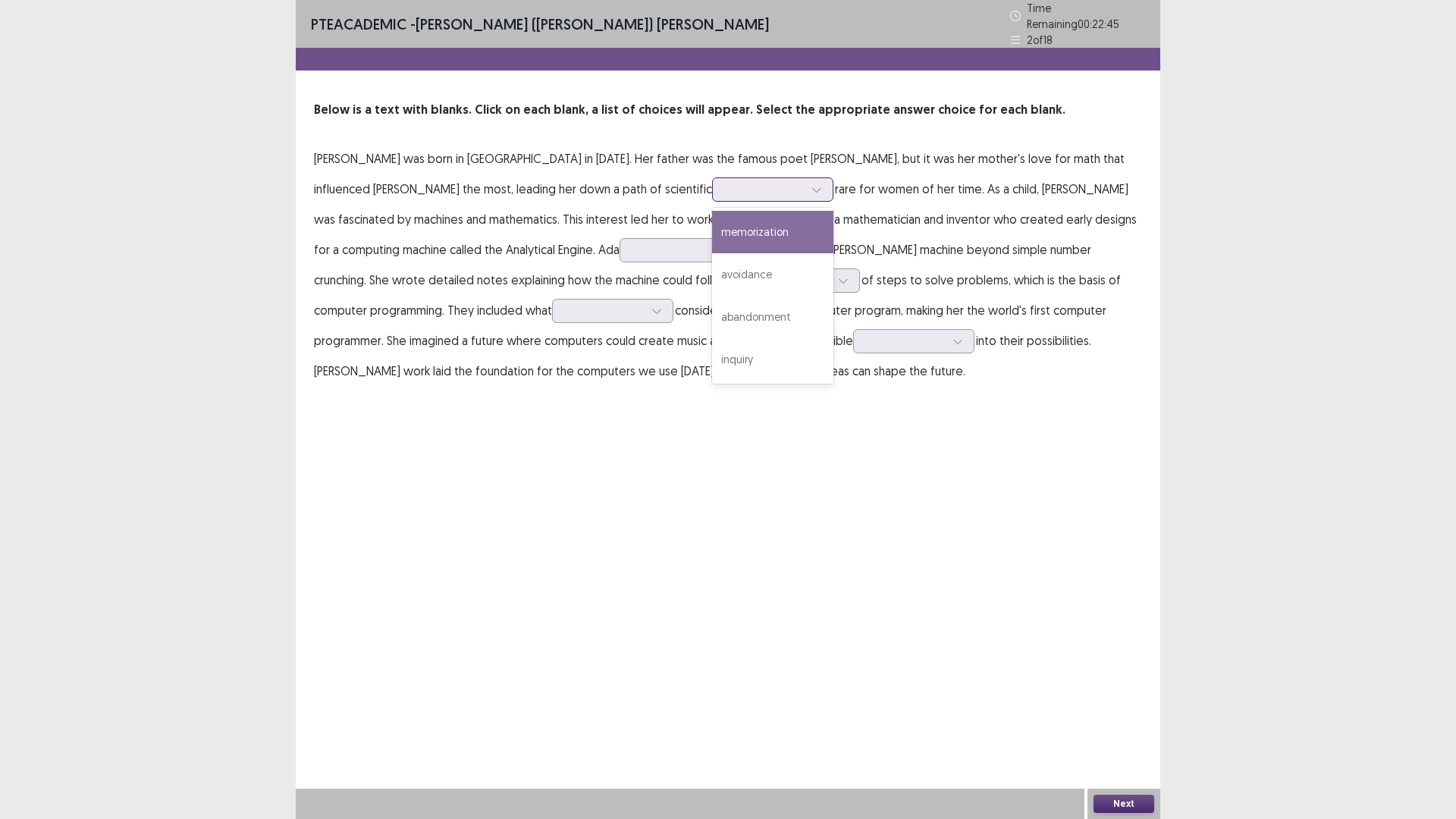
click at [725, 182] on div at bounding box center [764, 189] width 79 height 15
click at [712, 306] on div "abandonment" at bounding box center [773, 317] width 122 height 42
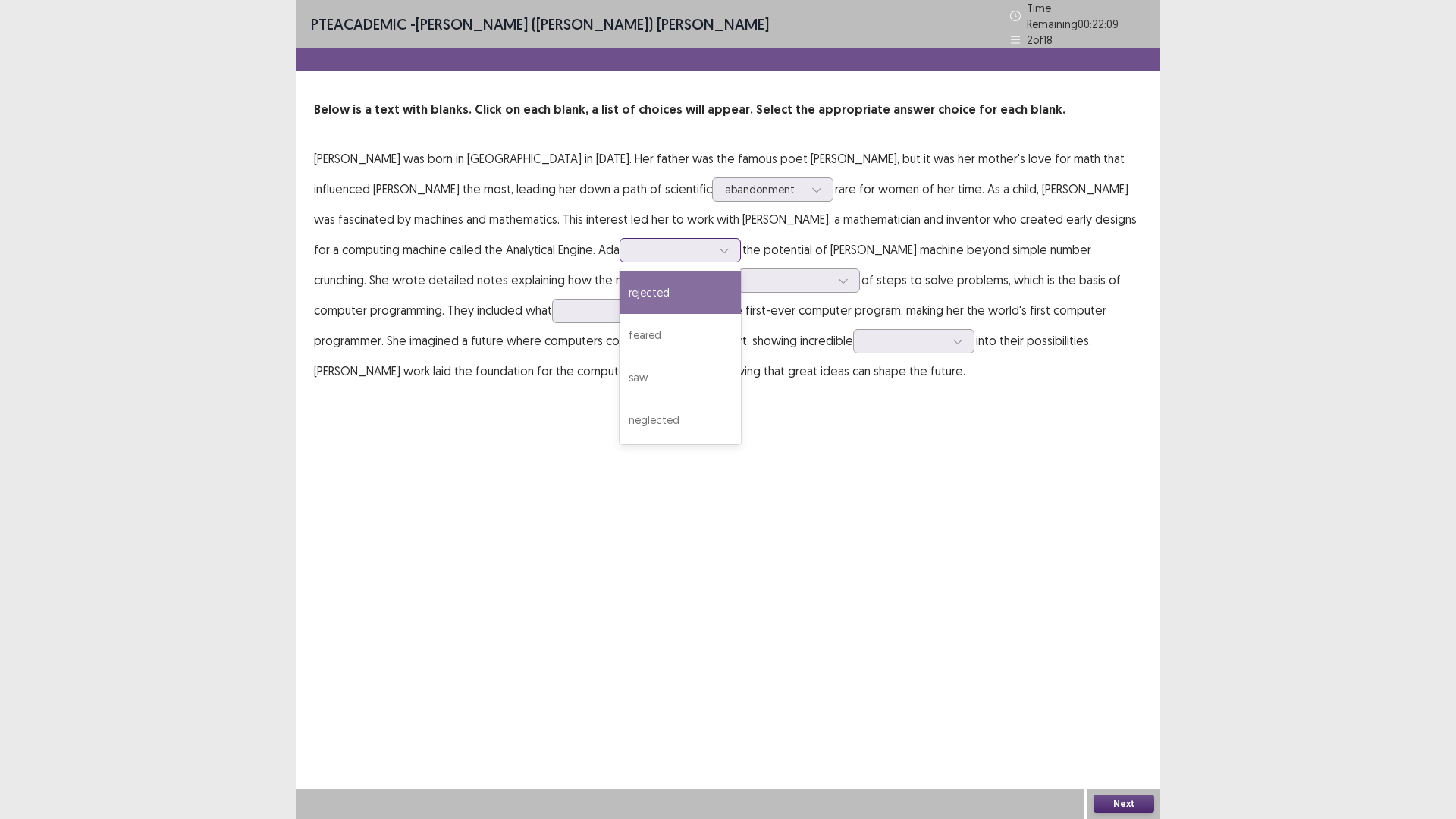
click at [632, 248] on div at bounding box center [671, 250] width 79 height 15
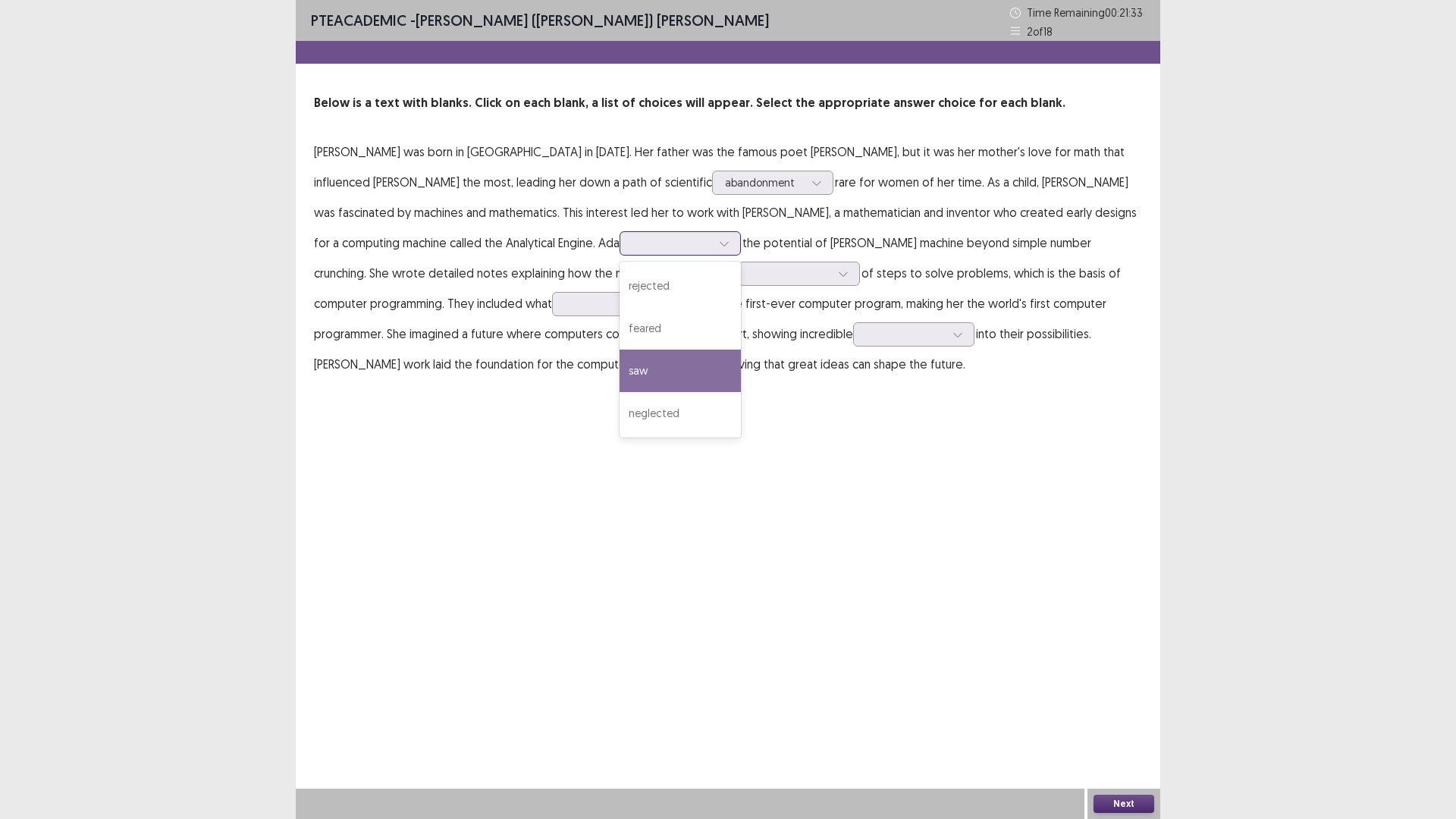
click at [620, 368] on div "saw" at bounding box center [680, 371] width 122 height 42
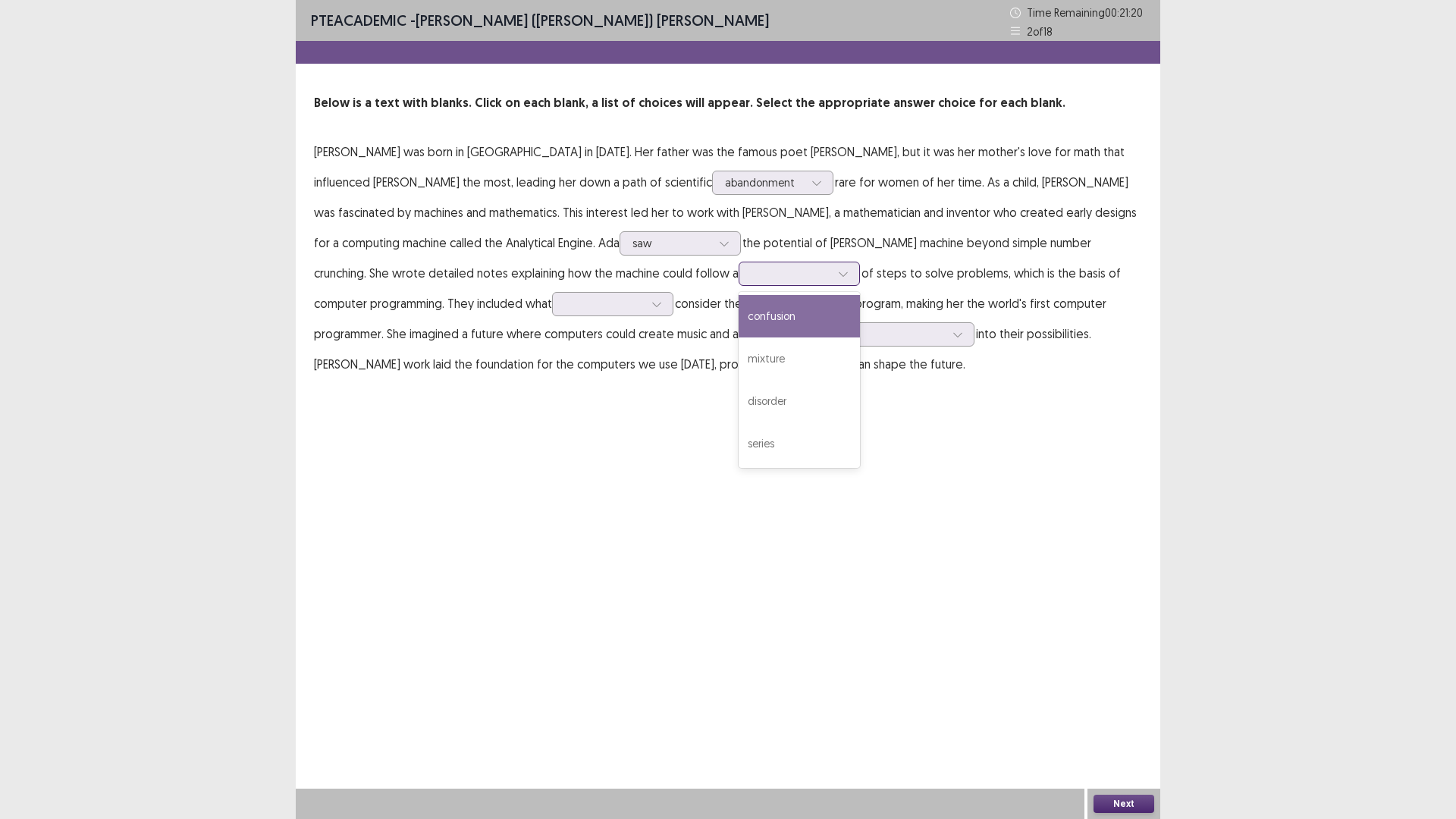
click at [751, 281] on div at bounding box center [790, 274] width 79 height 15
click at [738, 428] on div "series" at bounding box center [799, 443] width 122 height 42
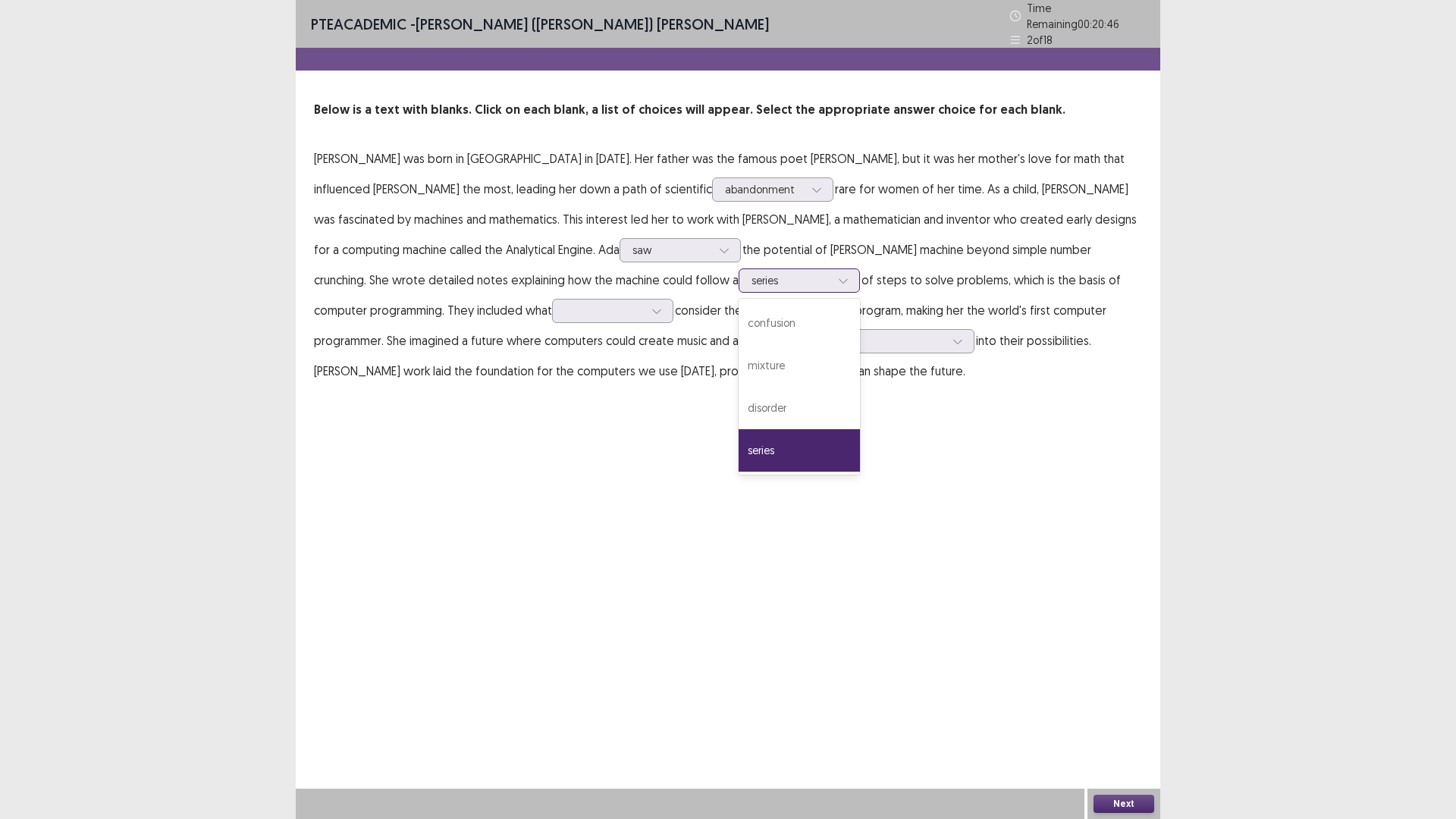
click at [838, 278] on icon at bounding box center [843, 280] width 11 height 11
click at [738, 365] on div "mixture" at bounding box center [799, 366] width 122 height 42
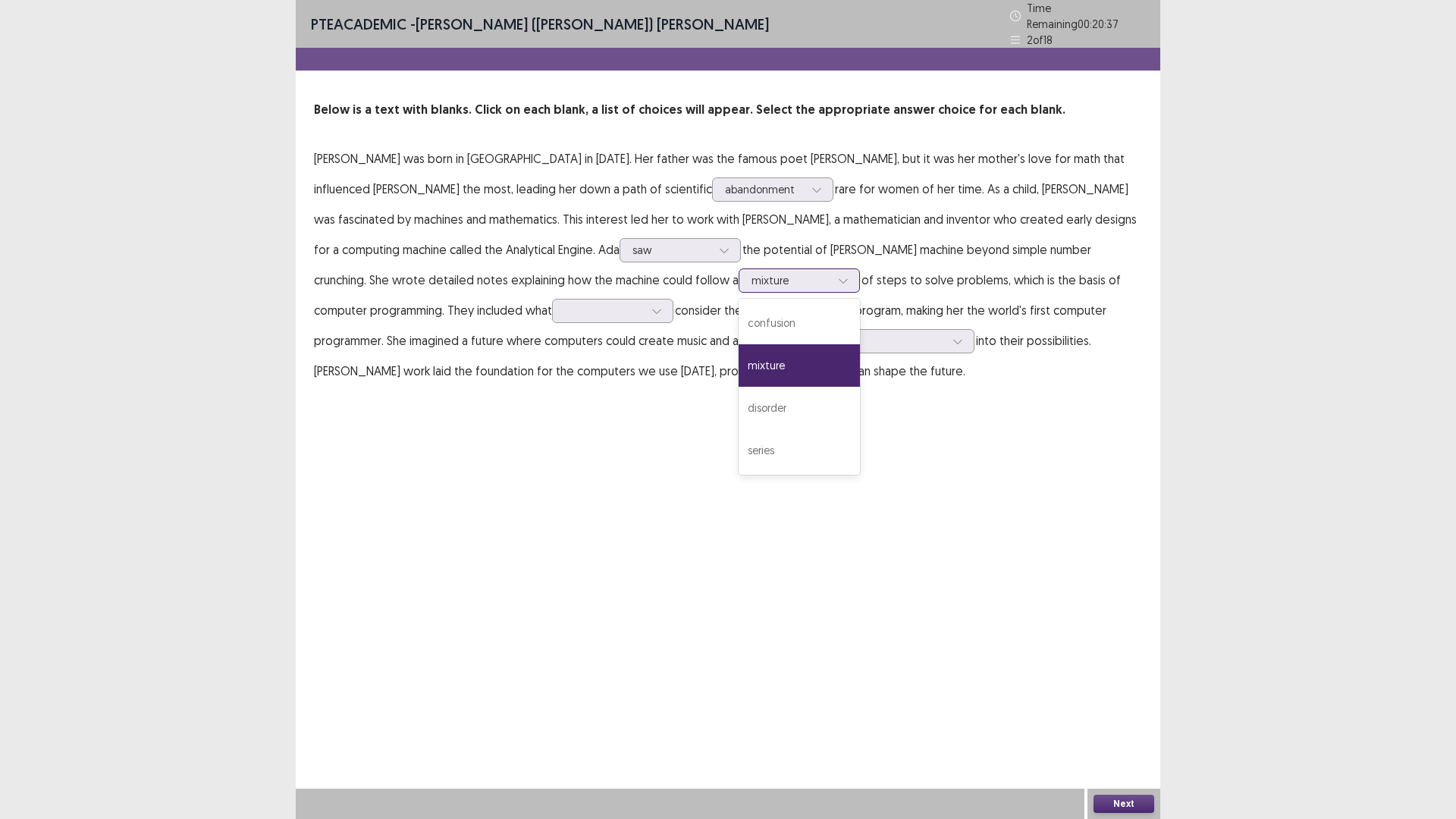
click at [751, 276] on div at bounding box center [790, 280] width 79 height 15
click at [738, 442] on div "series" at bounding box center [799, 451] width 122 height 42
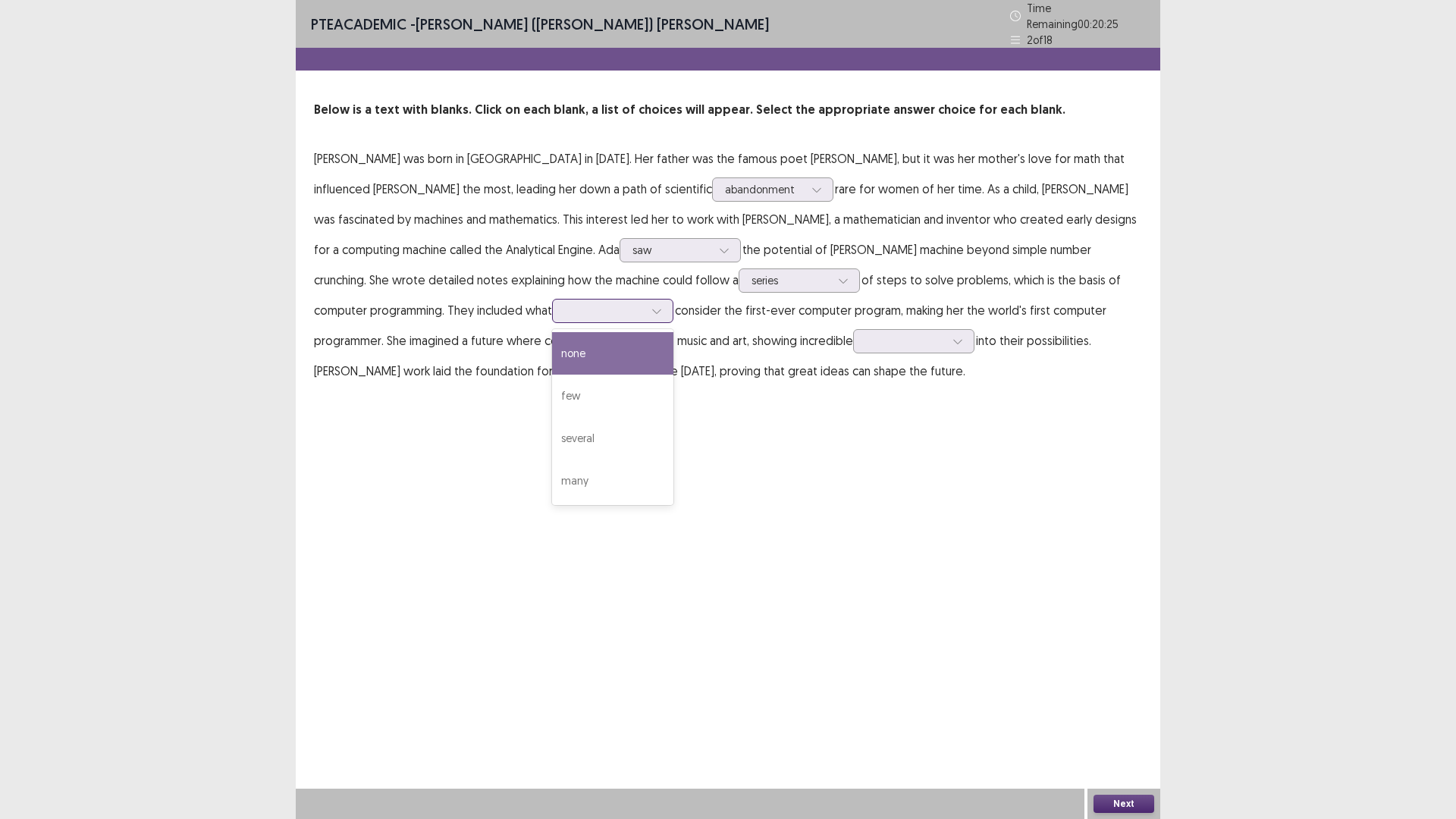
click at [565, 303] on div at bounding box center [604, 310] width 79 height 15
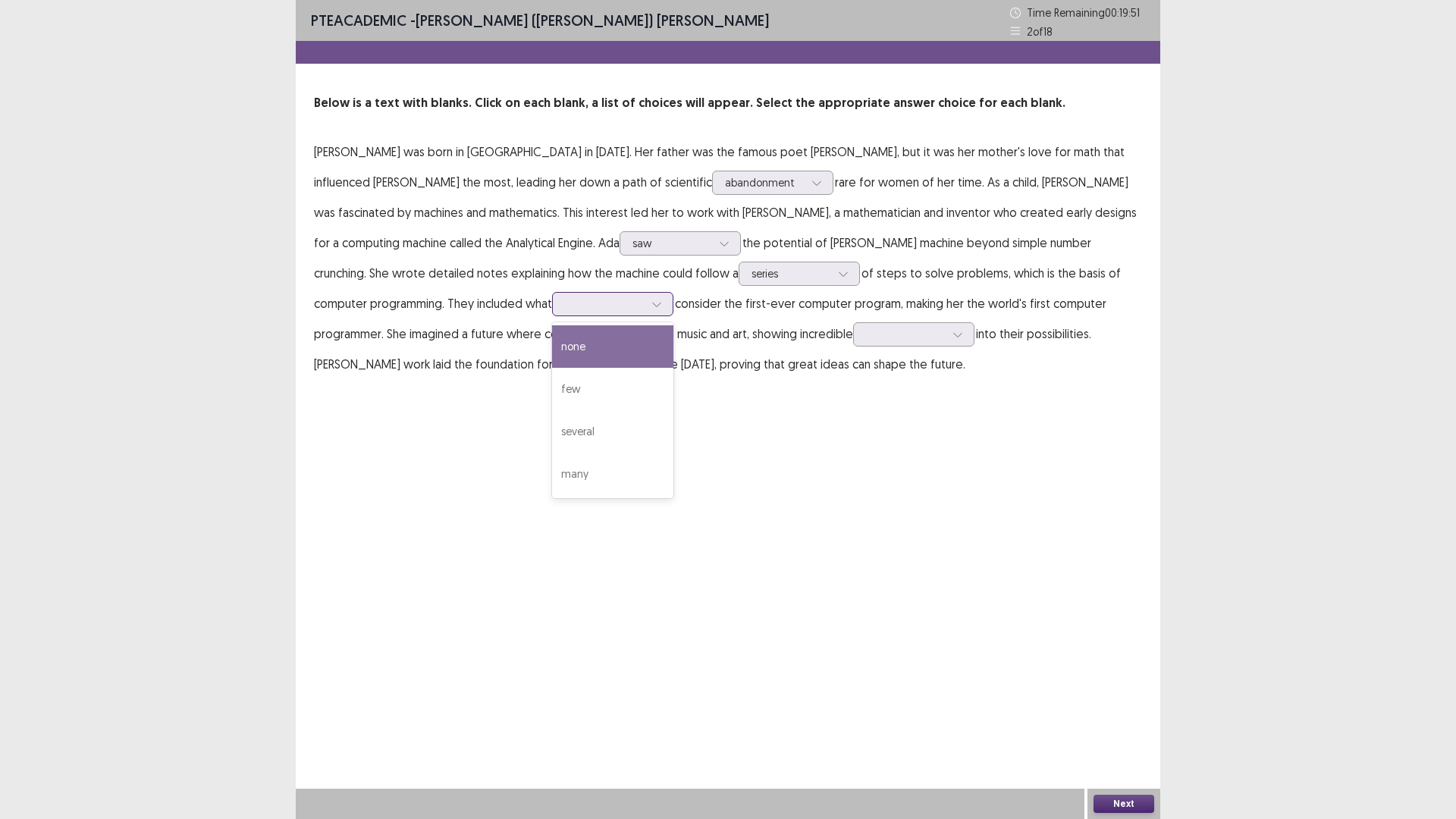
click at [552, 340] on div "none" at bounding box center [612, 346] width 122 height 42
click at [652, 299] on icon at bounding box center [657, 304] width 11 height 11
click at [726, 417] on div "PTE academic - [PERSON_NAME] ([PERSON_NAME]) [PERSON_NAME] Time Remaining 00 : …" at bounding box center [728, 409] width 865 height 819
click at [866, 327] on div at bounding box center [905, 334] width 79 height 15
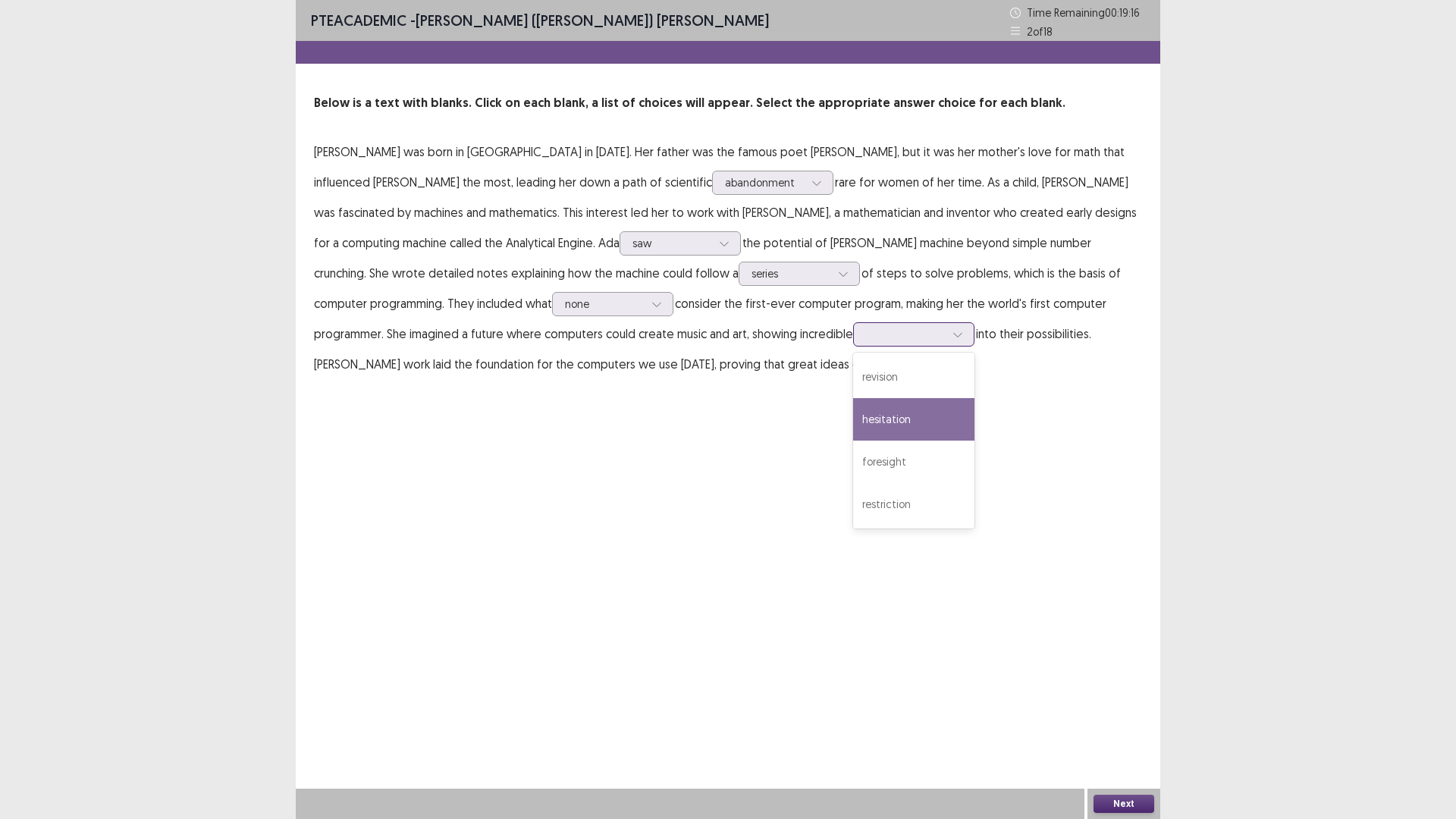
click at [853, 421] on div "hesitation" at bounding box center [914, 419] width 122 height 42
click at [866, 341] on div at bounding box center [905, 334] width 79 height 15
click at [853, 381] on div "revision" at bounding box center [914, 376] width 122 height 42
click at [1133, 716] on button "Next" at bounding box center [1124, 803] width 60 height 18
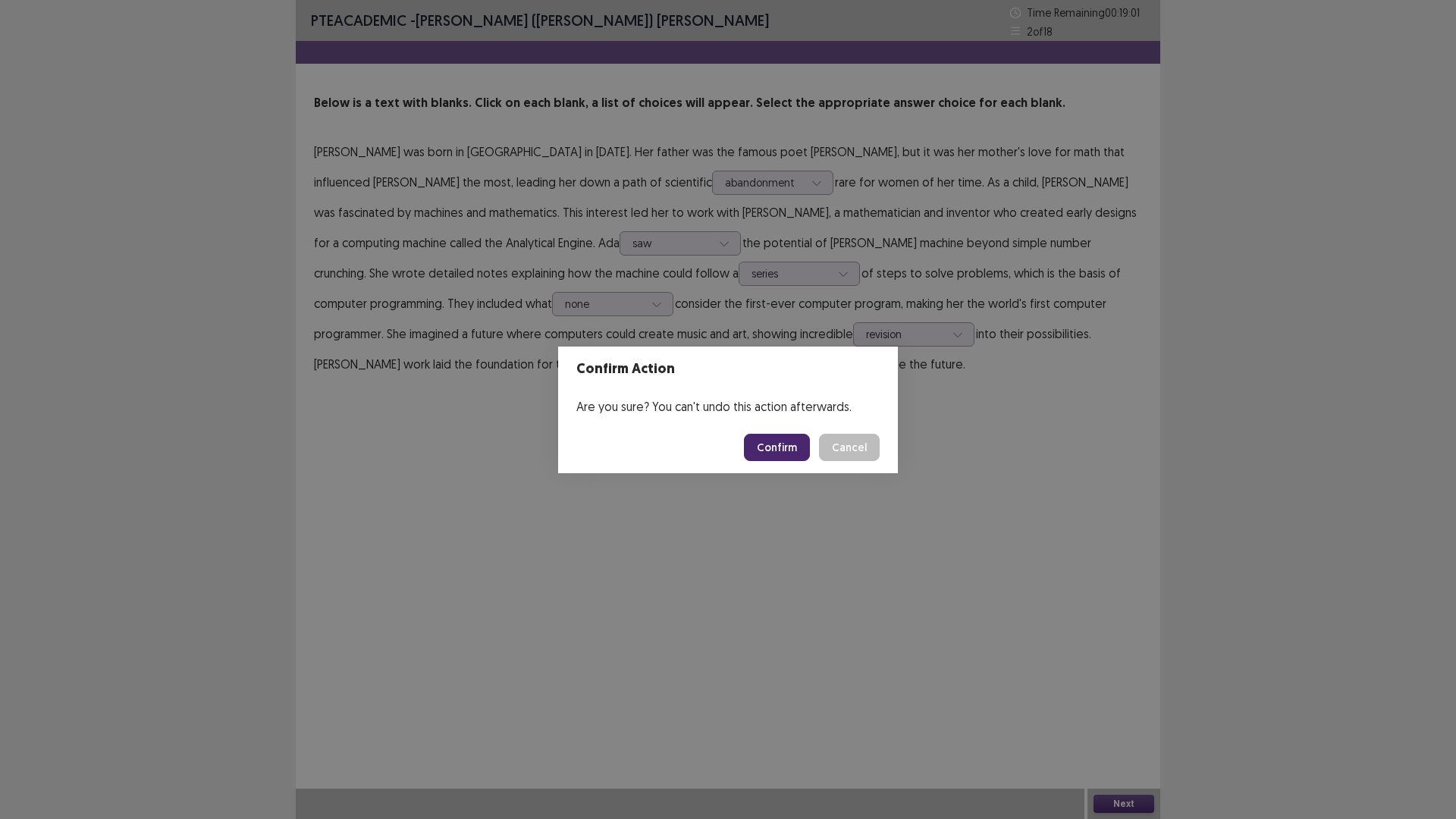
click at [772, 449] on button "Confirm" at bounding box center [777, 447] width 66 height 27
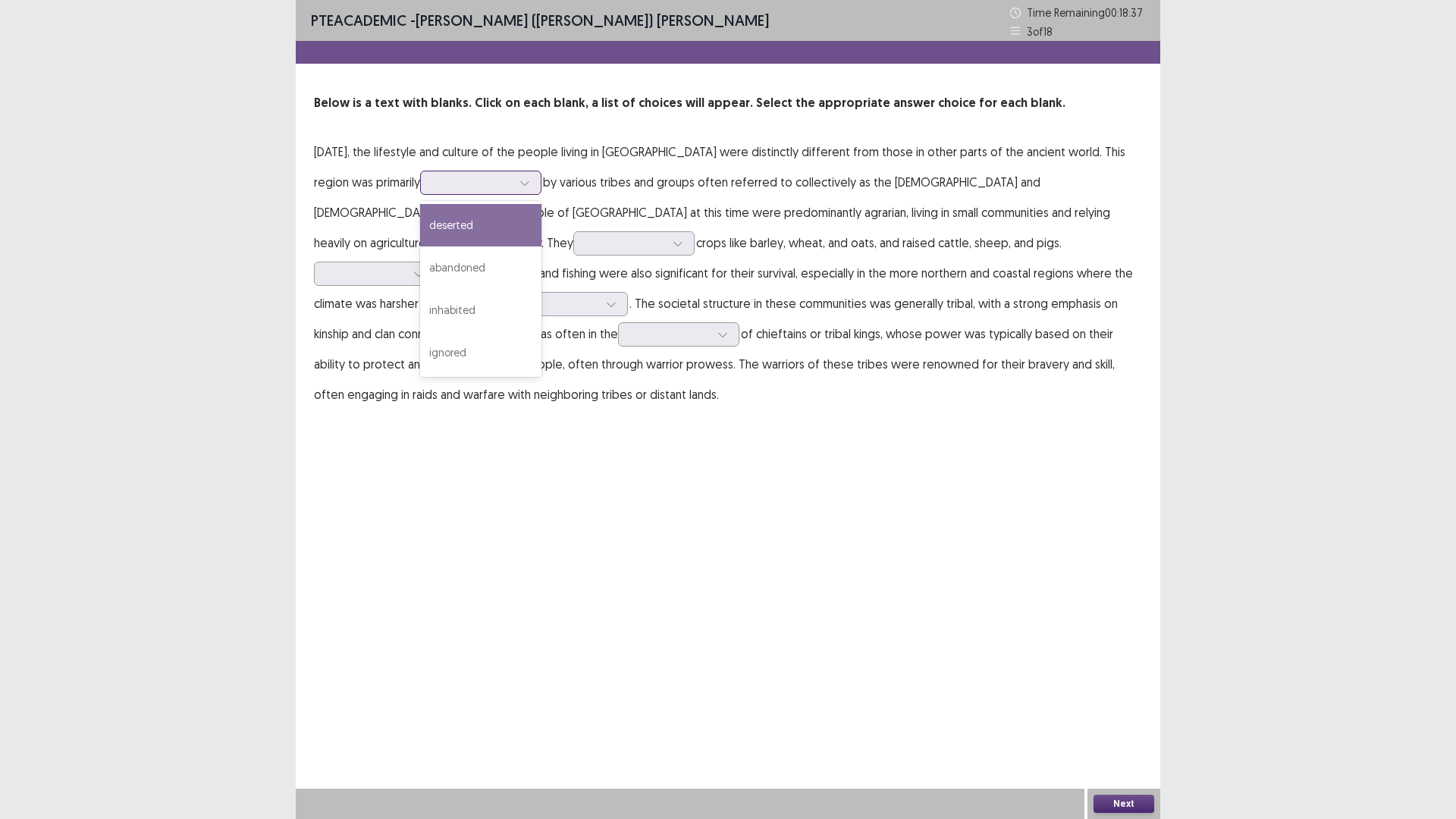
click at [512, 183] on div at bounding box center [472, 182] width 79 height 15
click at [541, 275] on div "abandoned" at bounding box center [480, 268] width 122 height 42
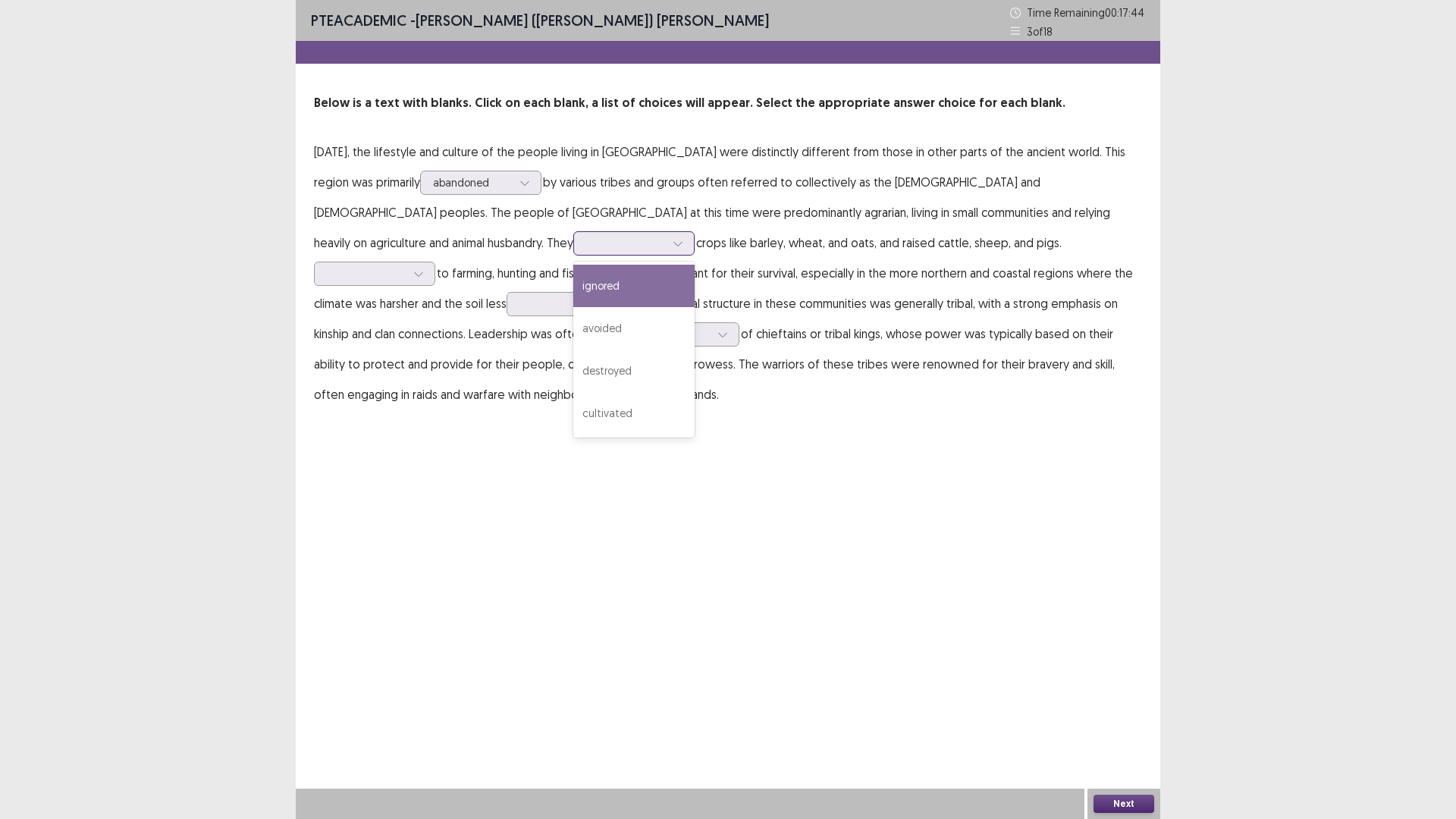
click at [586, 236] on div at bounding box center [626, 243] width 79 height 15
drag, startPoint x: 368, startPoint y: 417, endPoint x: 376, endPoint y: 412, distance: 9.4
click at [573, 416] on div "cultivated" at bounding box center [634, 413] width 122 height 42
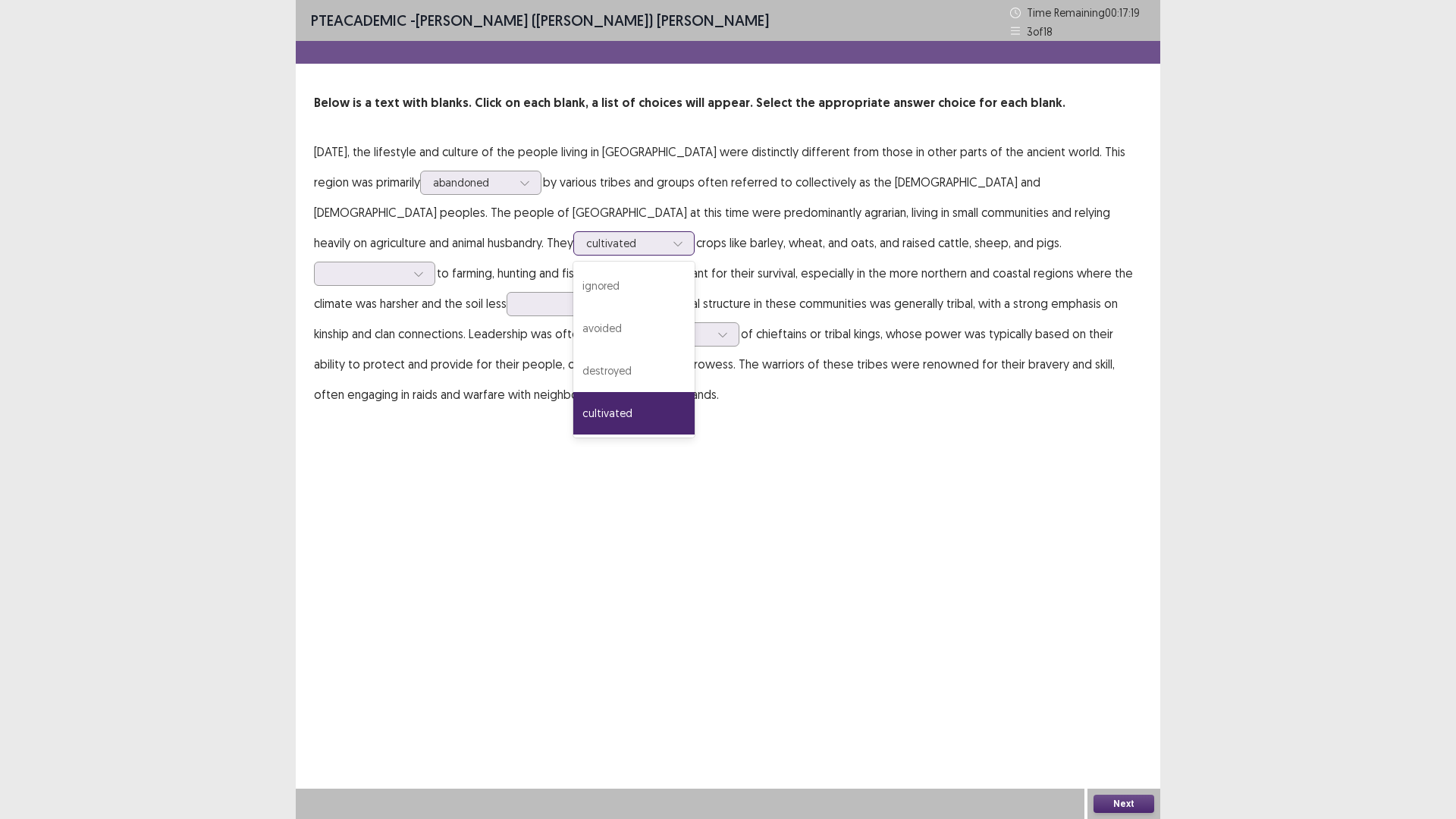
click at [586, 243] on div at bounding box center [626, 243] width 79 height 15
click at [573, 338] on div "avoided" at bounding box center [634, 328] width 122 height 42
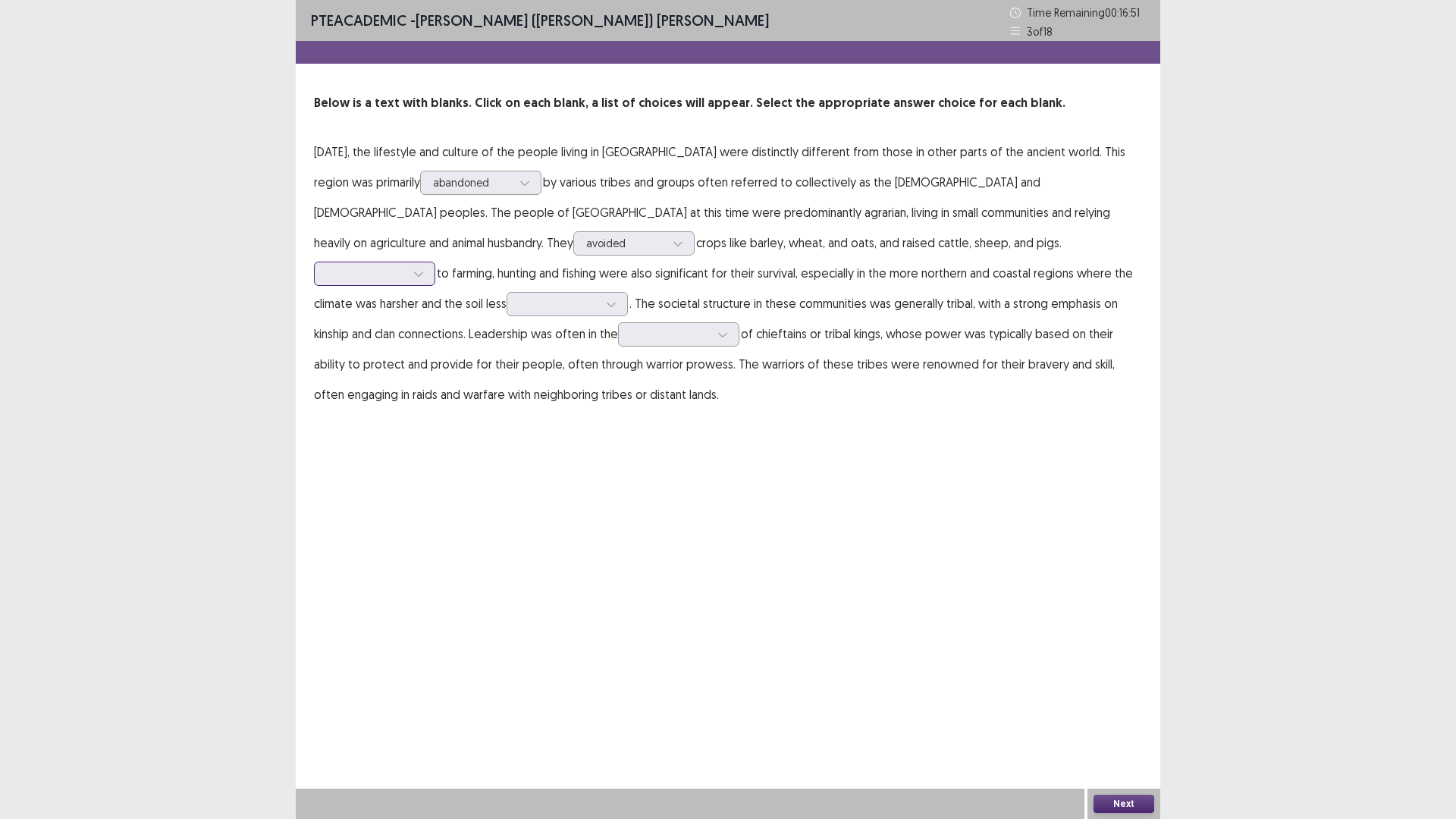
click at [406, 266] on div at bounding box center [366, 274] width 79 height 15
click at [435, 295] on div "In addition" at bounding box center [374, 316] width 122 height 42
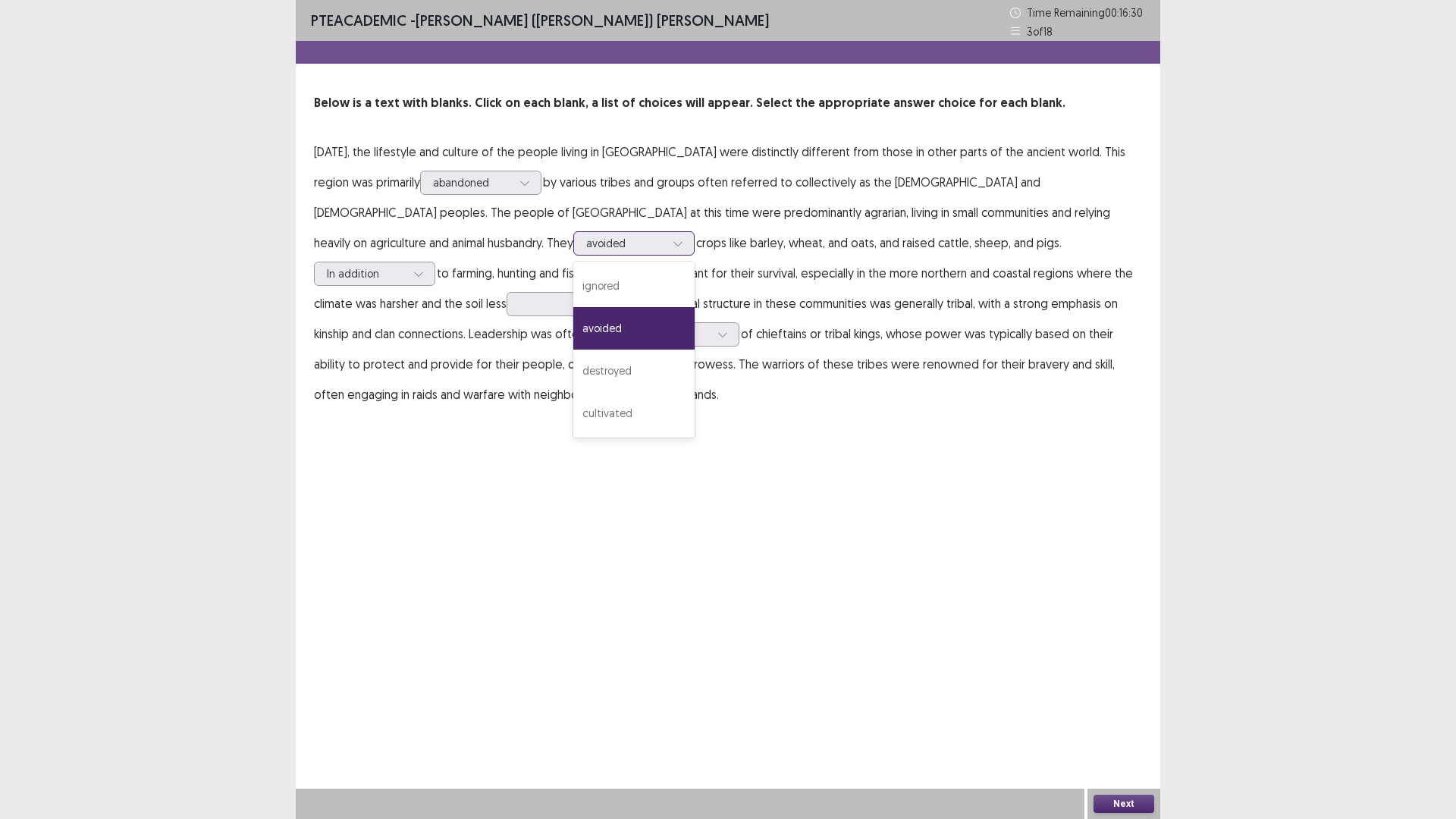
click at [585, 244] on div "avoided" at bounding box center [626, 243] width 82 height 23
click at [573, 376] on div "destroyed" at bounding box center [634, 371] width 122 height 42
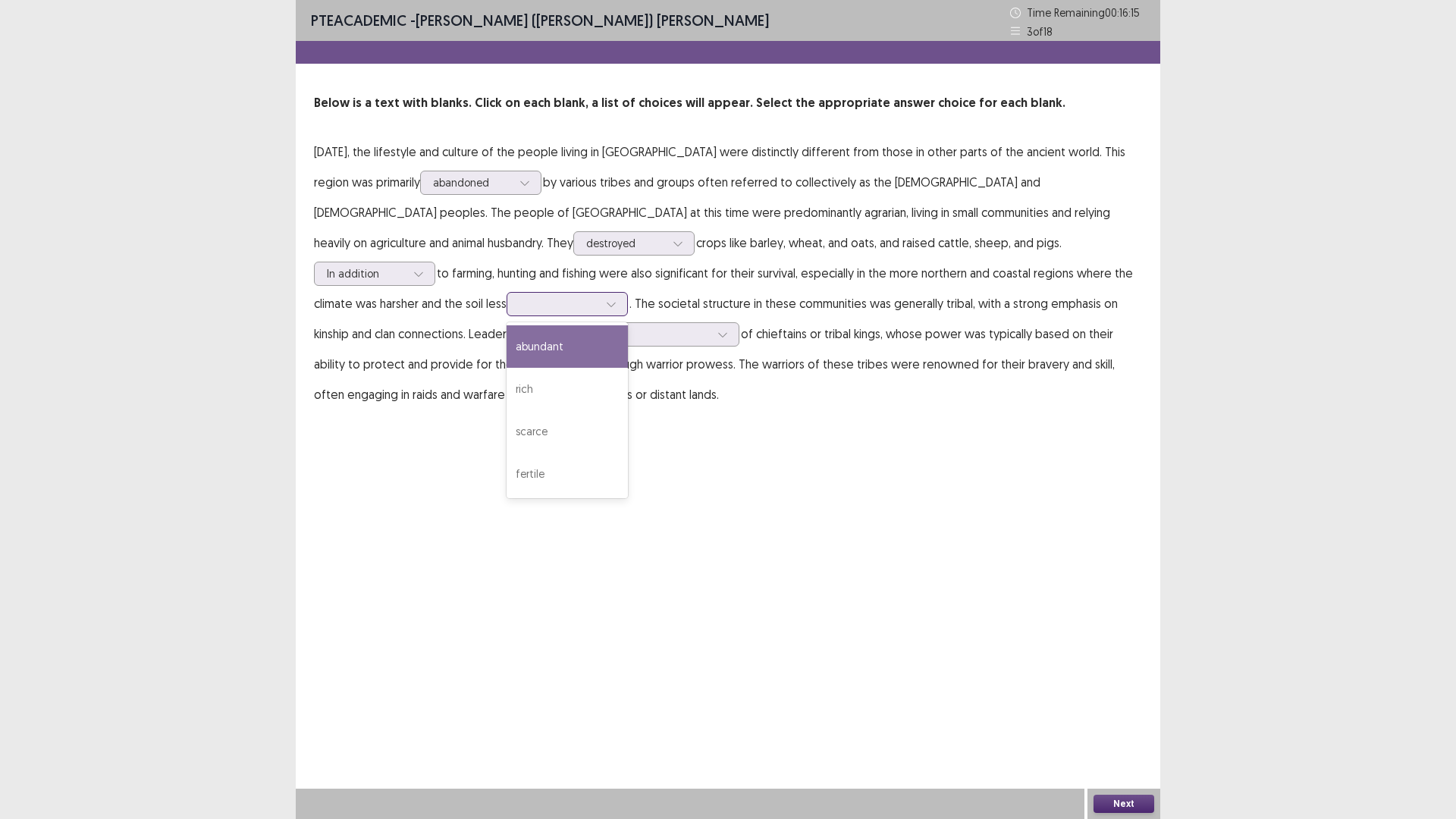
click at [519, 309] on div at bounding box center [559, 304] width 79 height 15
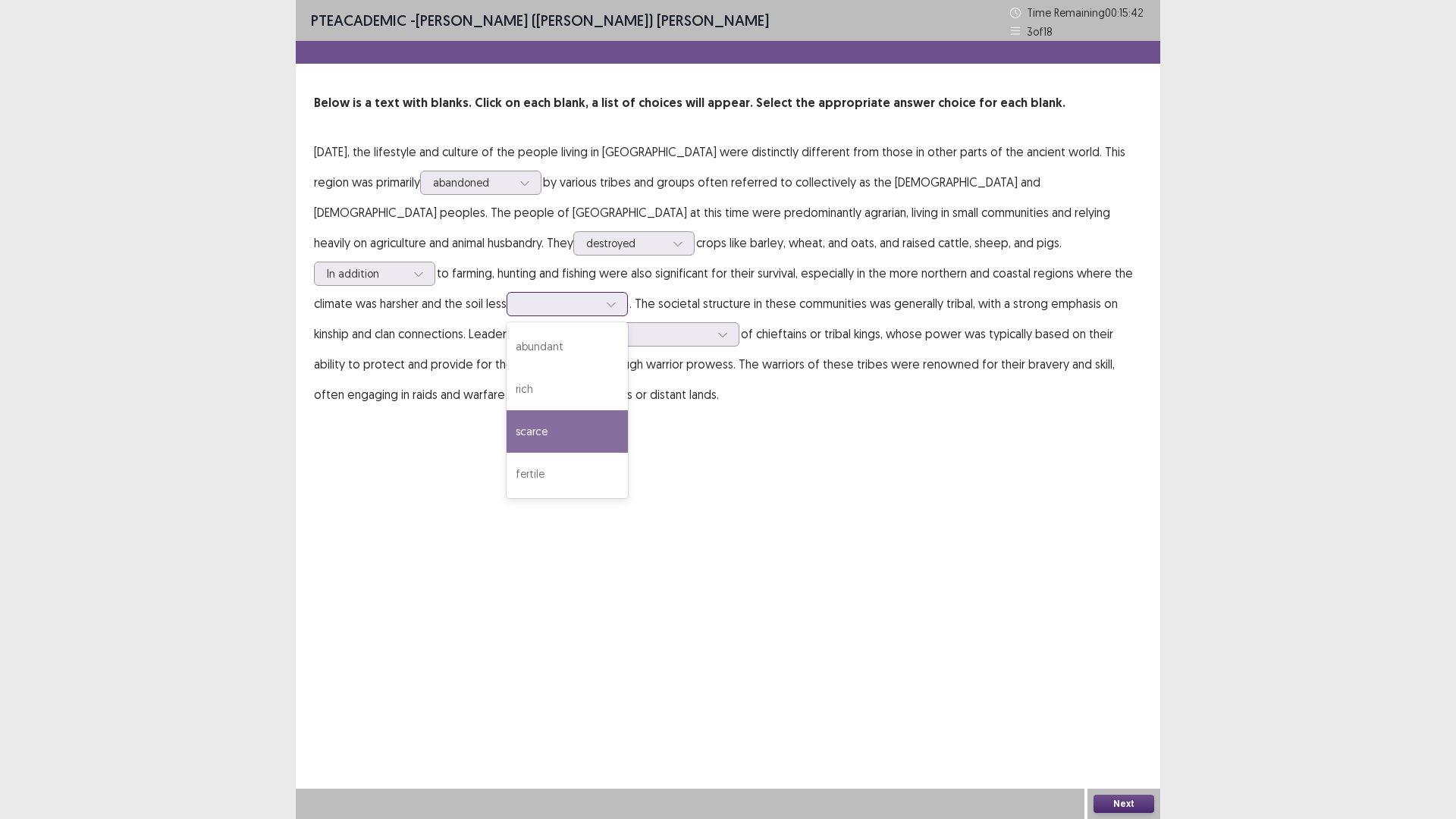
click at [506, 421] on div "scarce" at bounding box center [567, 431] width 122 height 42
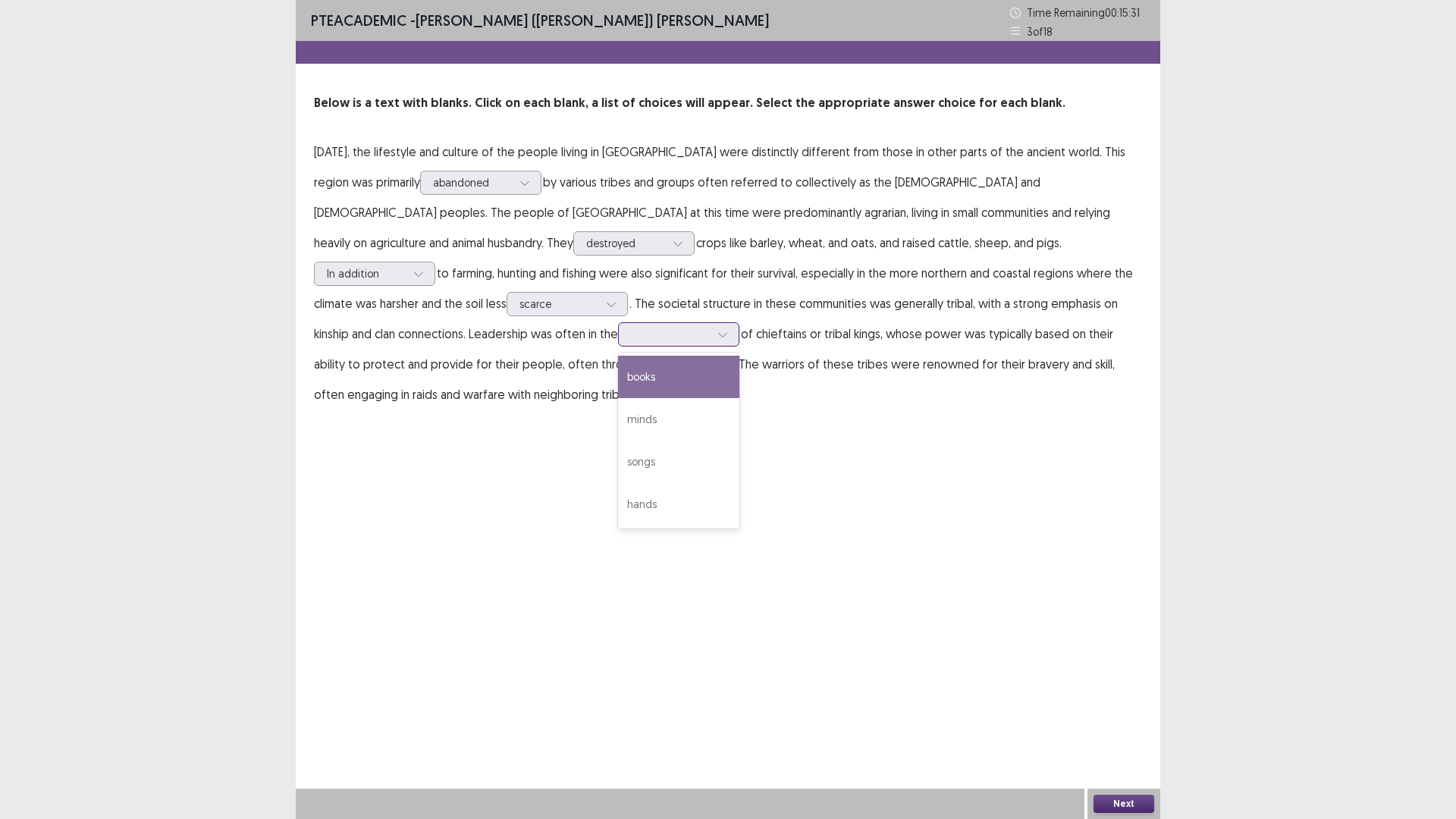
click at [631, 336] on div at bounding box center [670, 334] width 79 height 15
click at [618, 416] on div "minds" at bounding box center [679, 419] width 122 height 42
click at [631, 340] on div at bounding box center [670, 334] width 79 height 15
click at [619, 470] on div "PTE academic - [PERSON_NAME] ([PERSON_NAME]) [PERSON_NAME] Time Remaining 00 : …" at bounding box center [728, 409] width 865 height 819
click at [1125, 716] on button "Next" at bounding box center [1124, 803] width 60 height 18
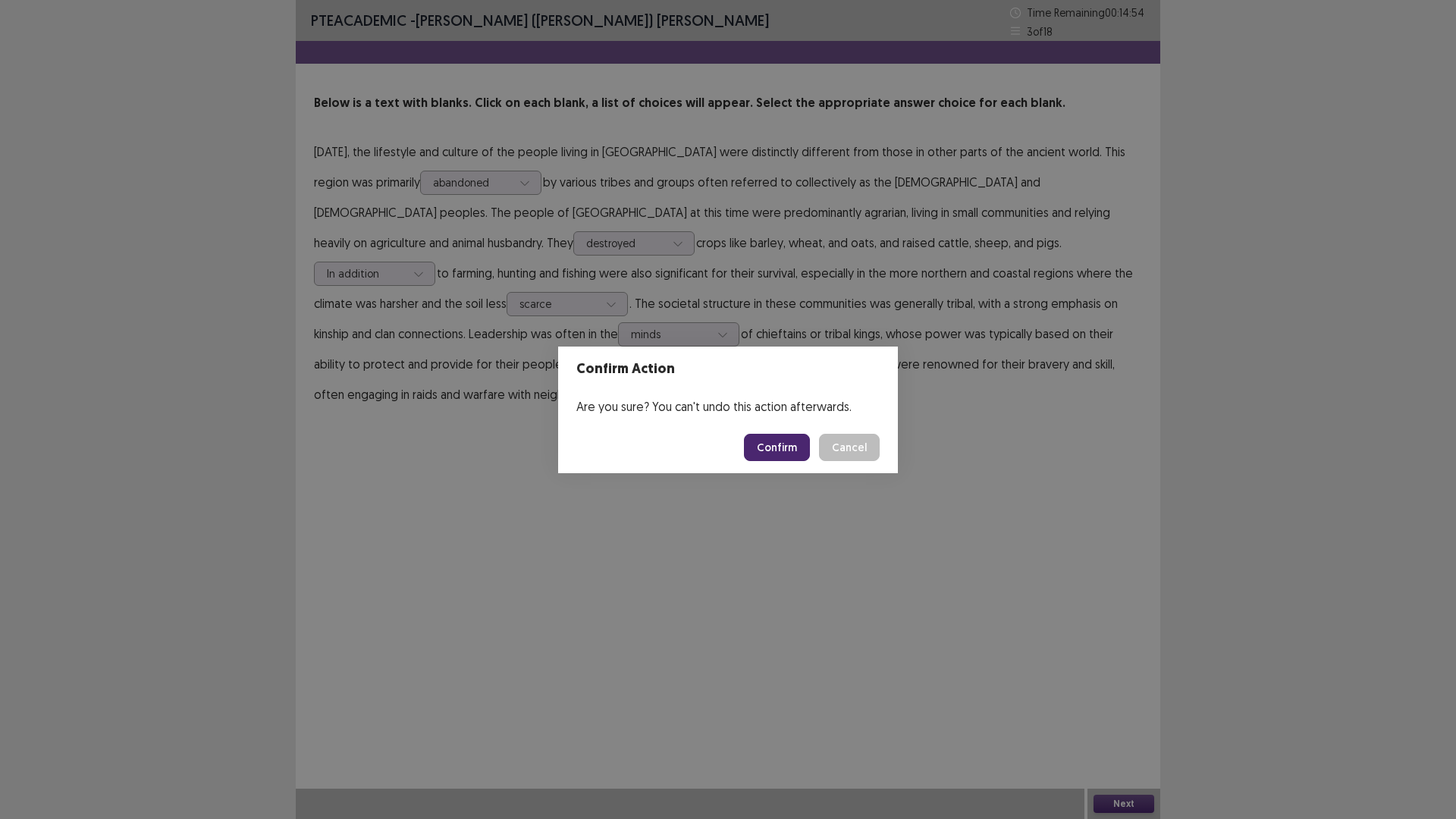
drag, startPoint x: 775, startPoint y: 444, endPoint x: 765, endPoint y: 432, distance: 15.6
click at [775, 443] on button "Confirm" at bounding box center [777, 447] width 66 height 27
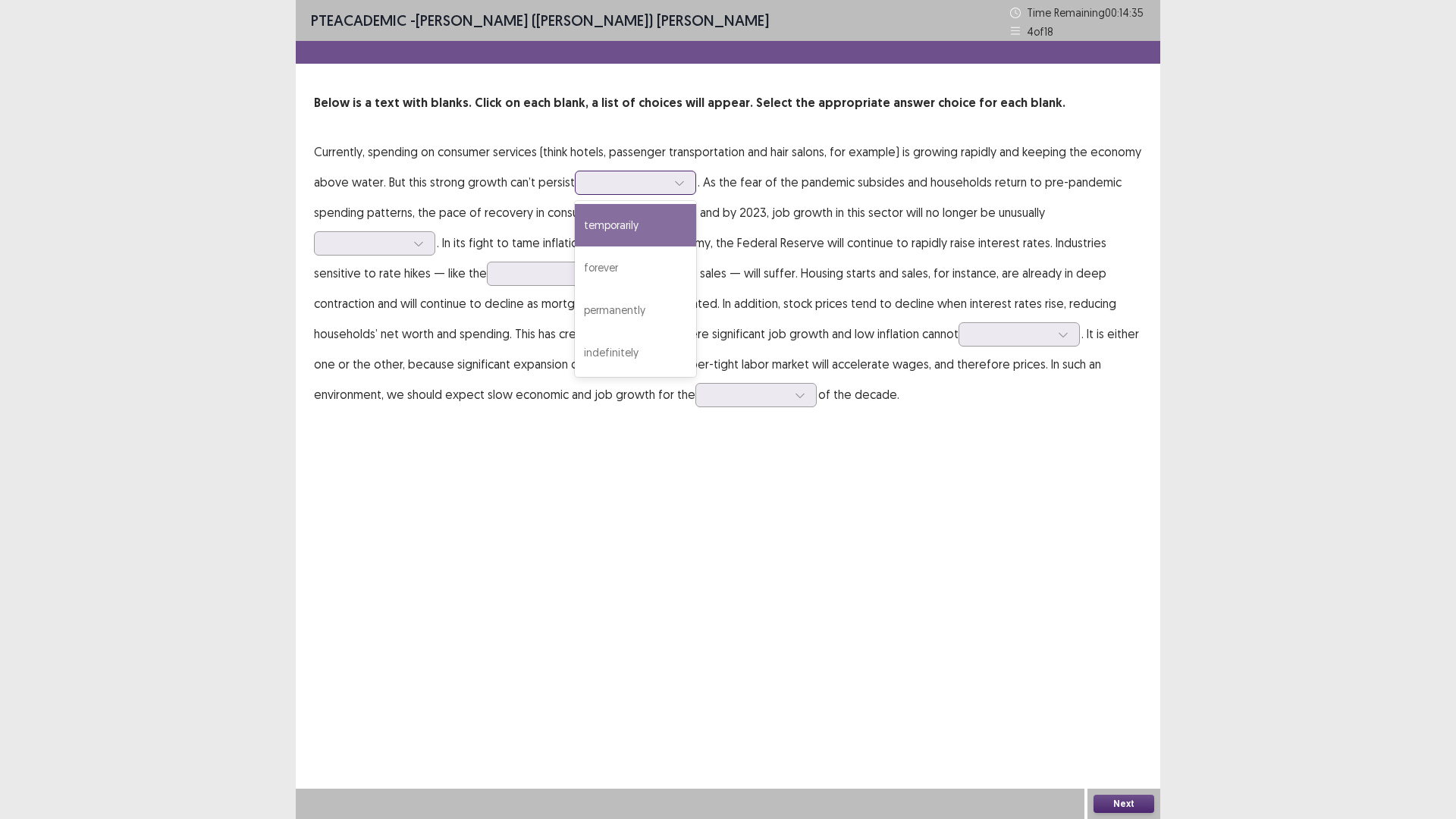
click at [636, 189] on div at bounding box center [627, 182] width 79 height 15
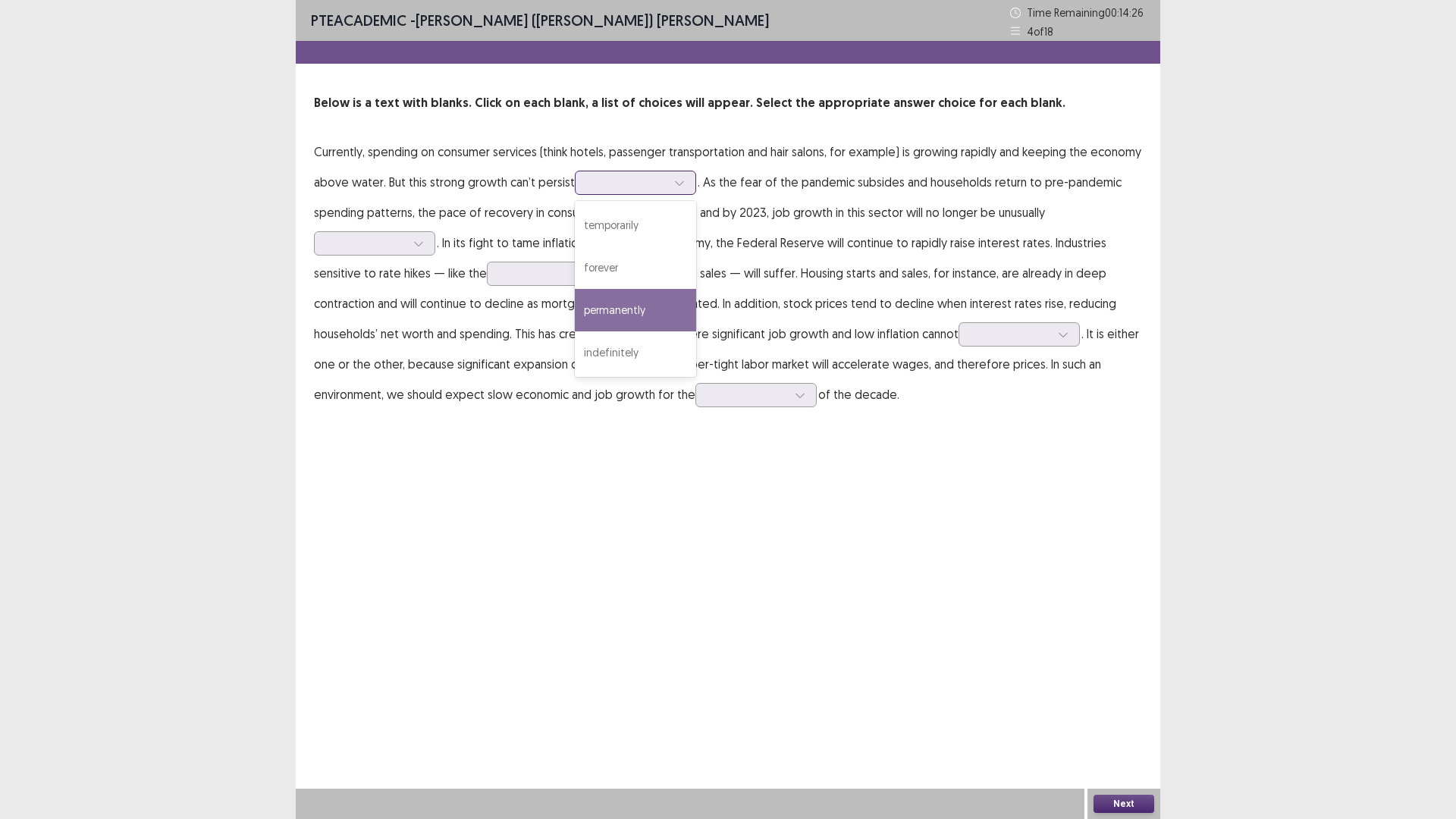
click at [648, 309] on div "permanently" at bounding box center [635, 310] width 122 height 42
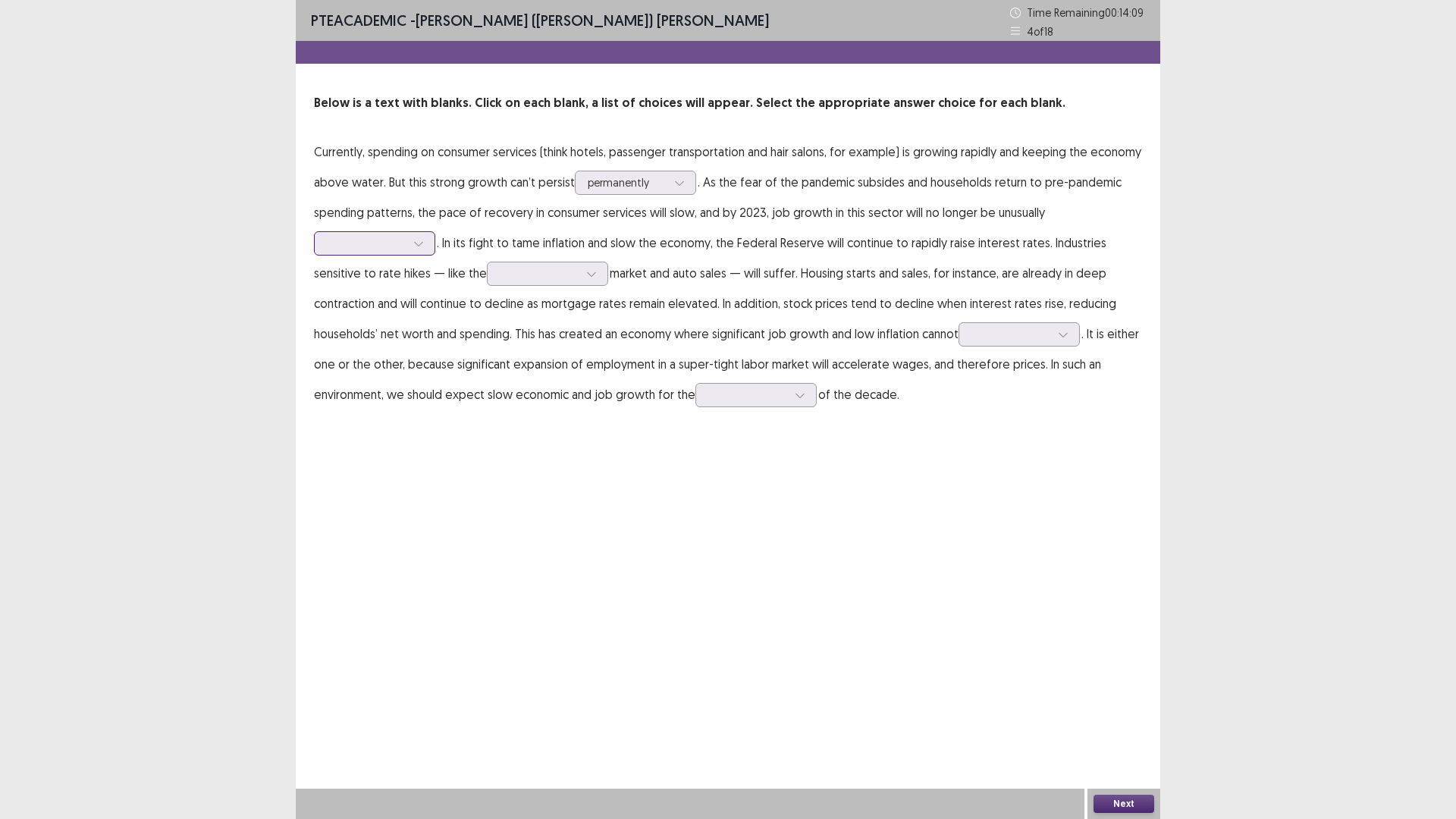
click at [354, 246] on div at bounding box center [366, 243] width 79 height 15
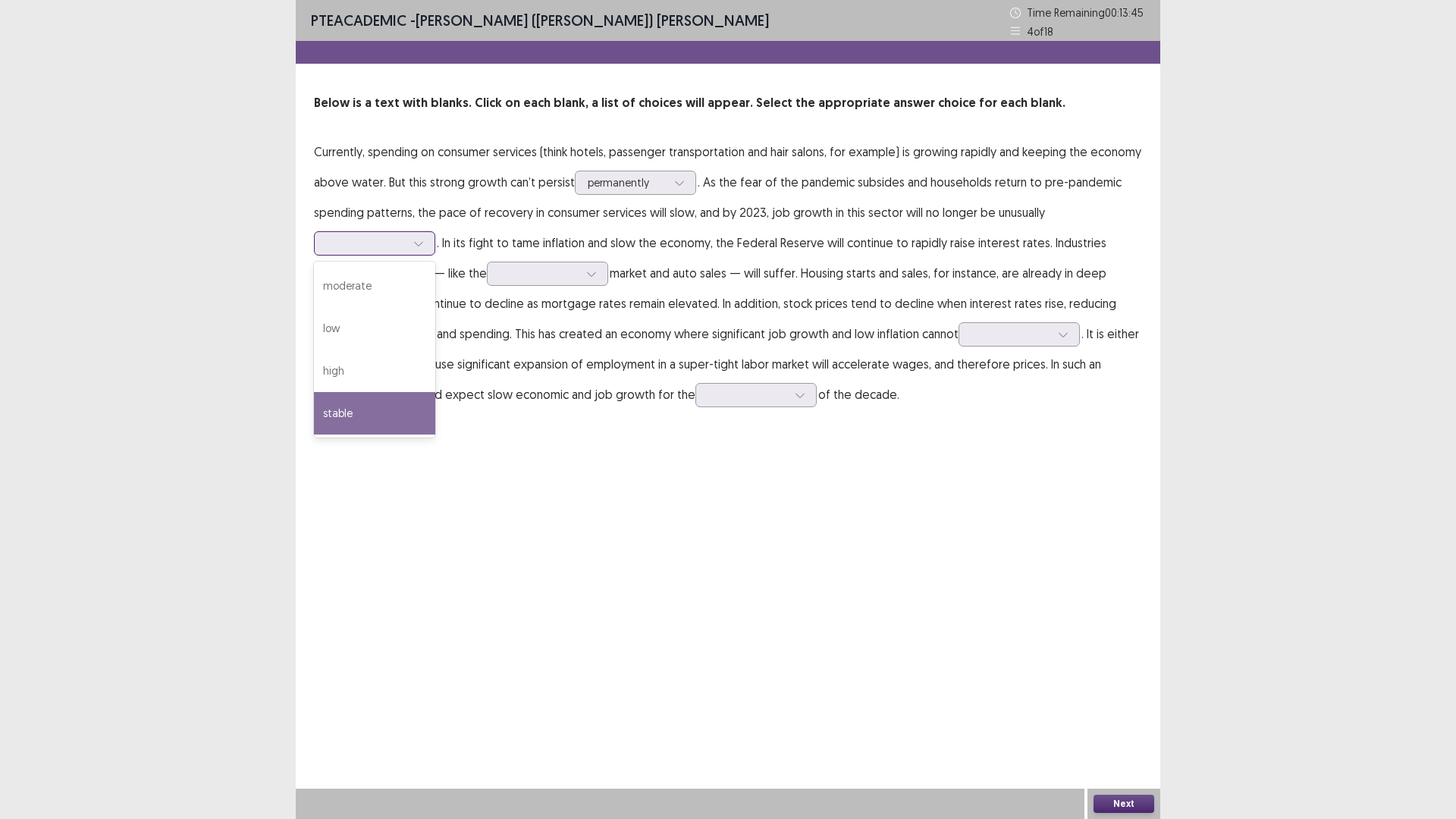
click at [403, 407] on div "stable" at bounding box center [374, 413] width 122 height 42
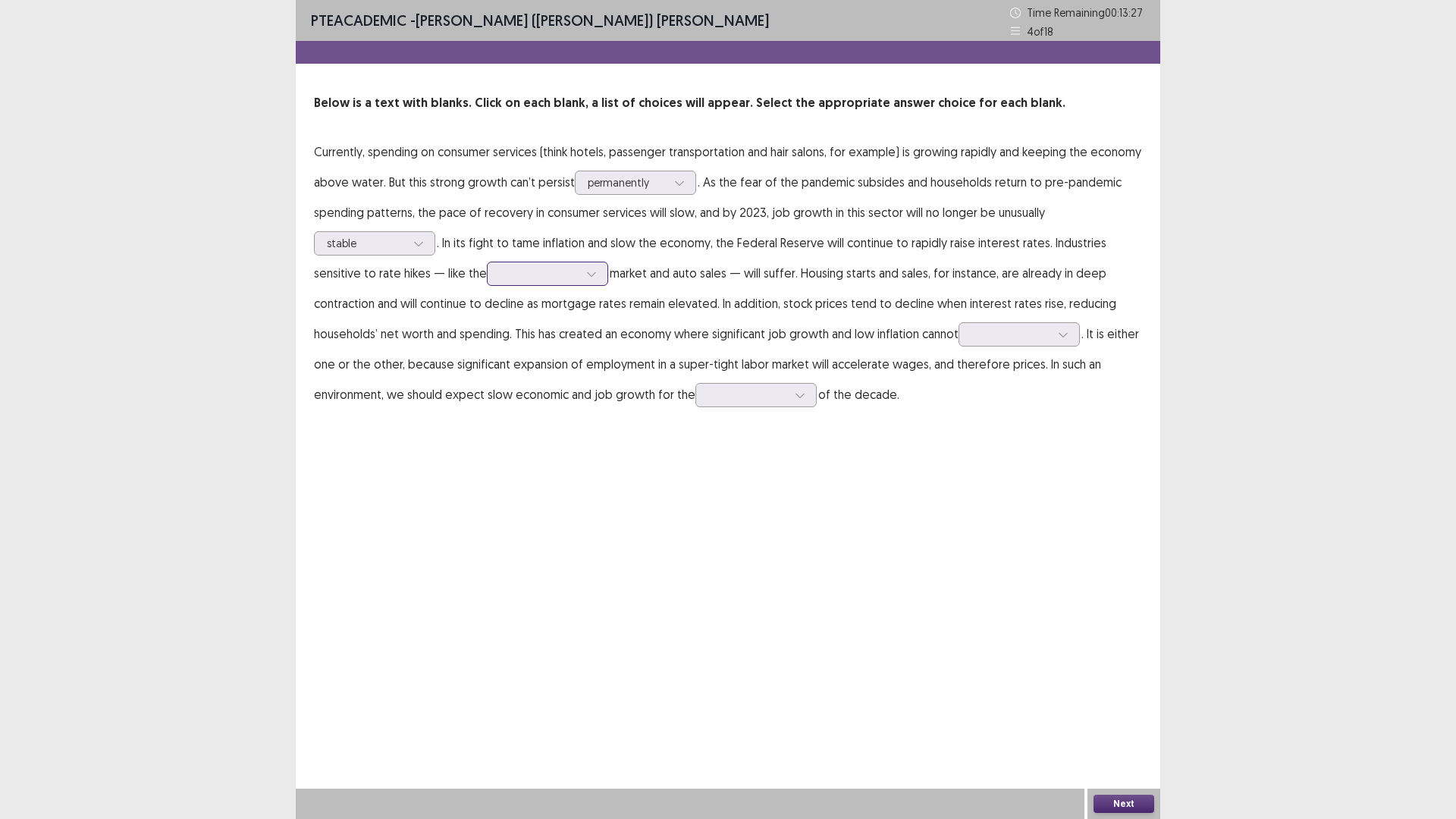
click at [522, 268] on div at bounding box center [539, 274] width 79 height 15
click at [539, 354] on div "housing" at bounding box center [547, 358] width 122 height 42
click at [538, 354] on p "Currently, spending on consumer services (think hotels, passenger transportatio…" at bounding box center [728, 273] width 828 height 273
click at [995, 338] on div at bounding box center [1010, 334] width 79 height 15
click at [1003, 459] on div "improve" at bounding box center [1019, 461] width 122 height 42
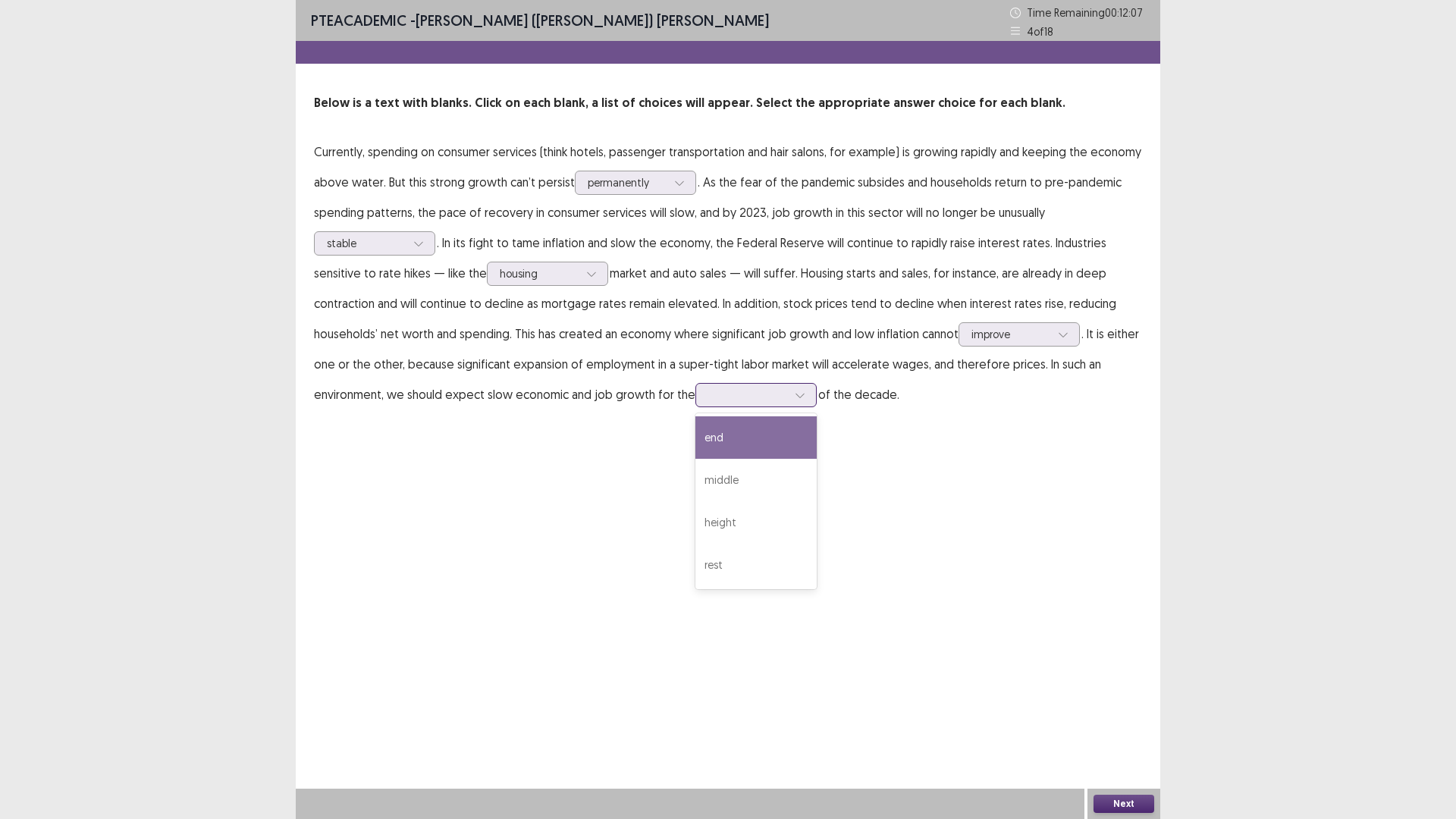
click at [761, 398] on div at bounding box center [747, 394] width 79 height 15
click at [729, 485] on div "middle" at bounding box center [755, 480] width 122 height 42
click at [1121, 716] on button "Next" at bounding box center [1124, 803] width 60 height 18
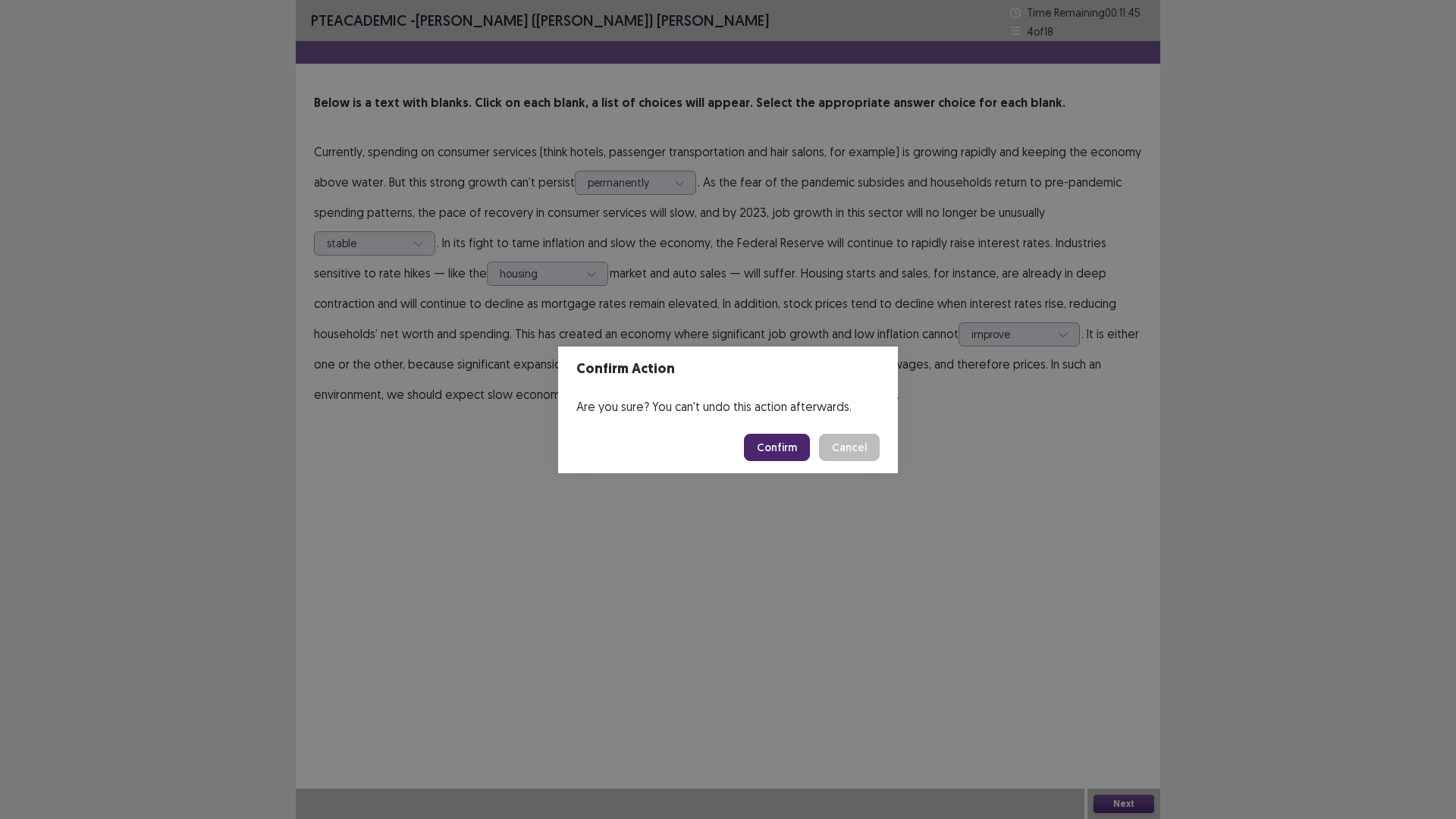
drag, startPoint x: 786, startPoint y: 438, endPoint x: 771, endPoint y: 438, distance: 15.0
click at [784, 438] on button "Confirm" at bounding box center [777, 447] width 66 height 27
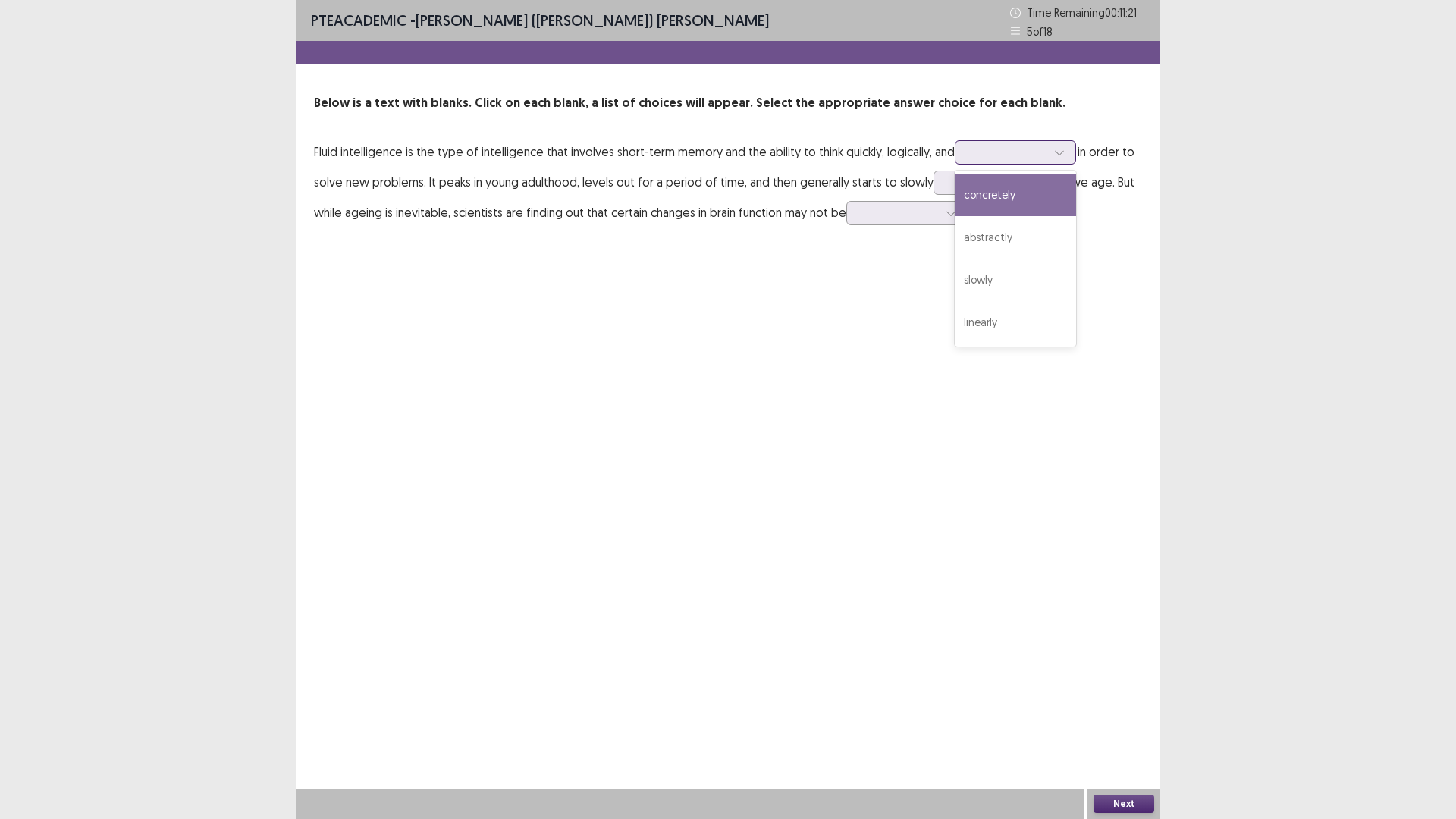
click at [1005, 152] on div at bounding box center [1007, 152] width 79 height 15
click at [992, 185] on div "concretely" at bounding box center [1015, 195] width 122 height 42
click at [961, 185] on div at bounding box center [986, 182] width 79 height 15
click at [948, 231] on div "increase" at bounding box center [994, 225] width 122 height 42
click at [858, 212] on div at bounding box center [906, 213] width 122 height 24
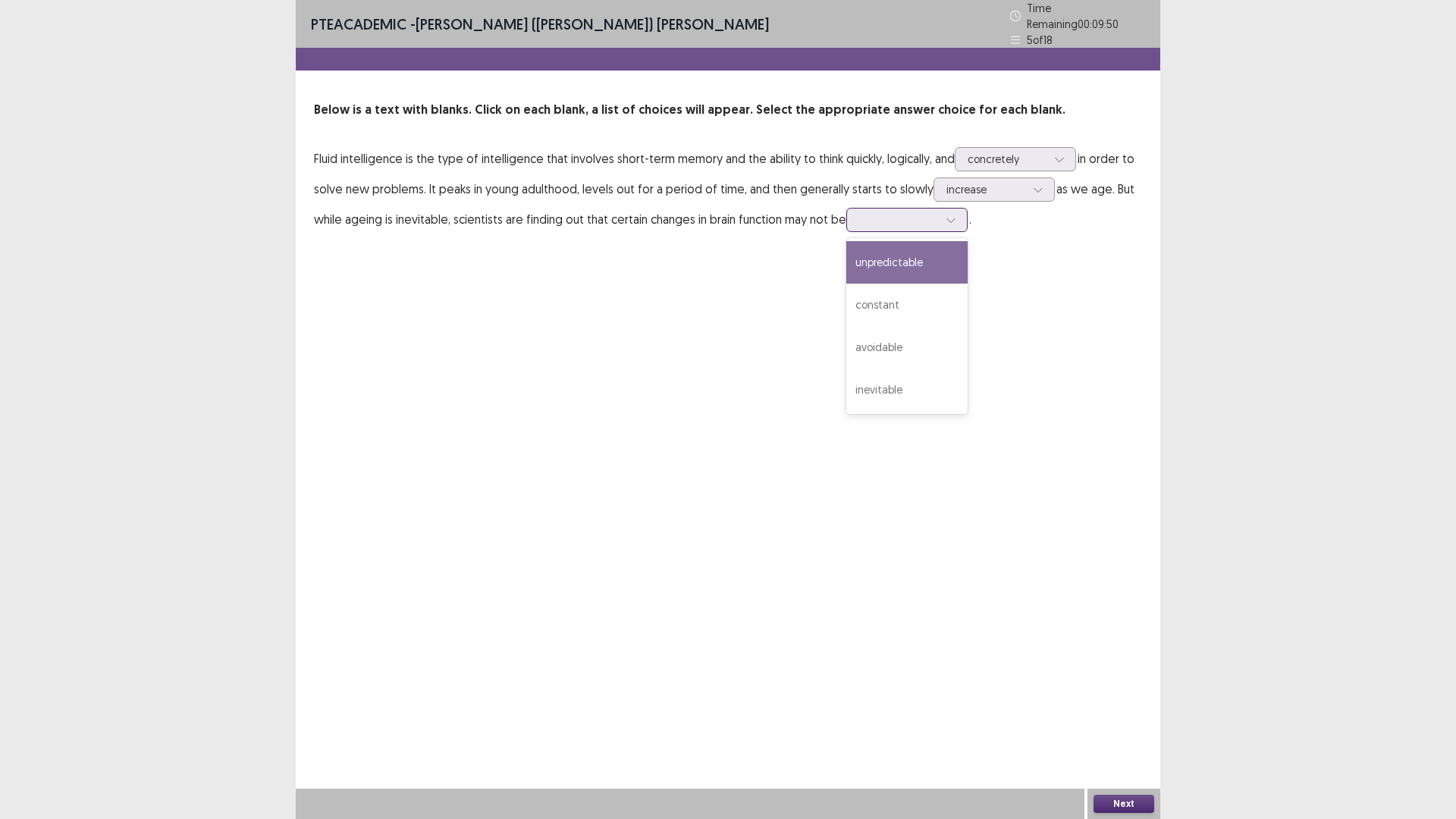
click at [862, 256] on div "unpredictable" at bounding box center [906, 262] width 122 height 42
click at [933, 217] on div at bounding box center [898, 220] width 79 height 15
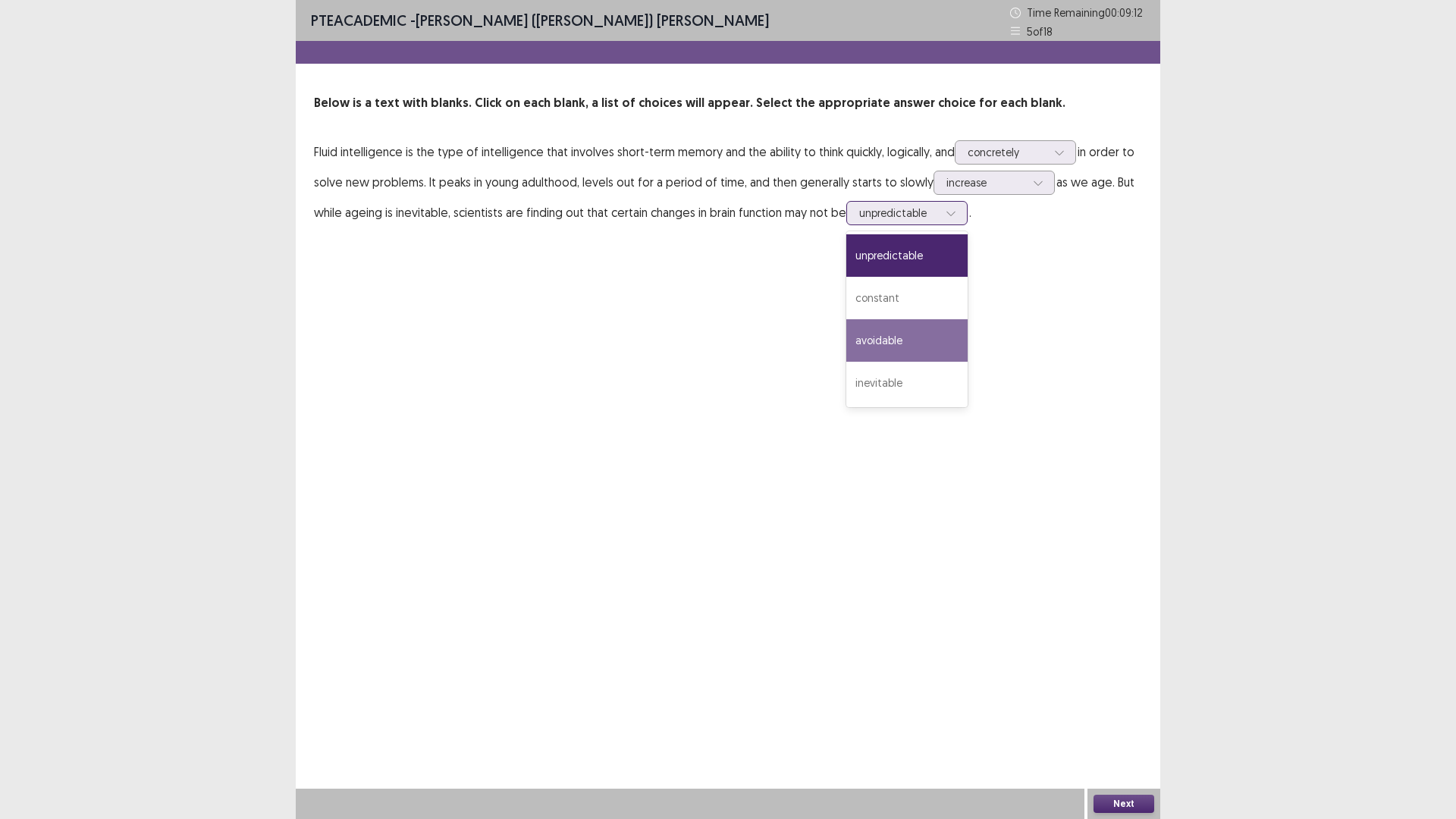
click at [892, 354] on div "avoidable" at bounding box center [906, 341] width 122 height 42
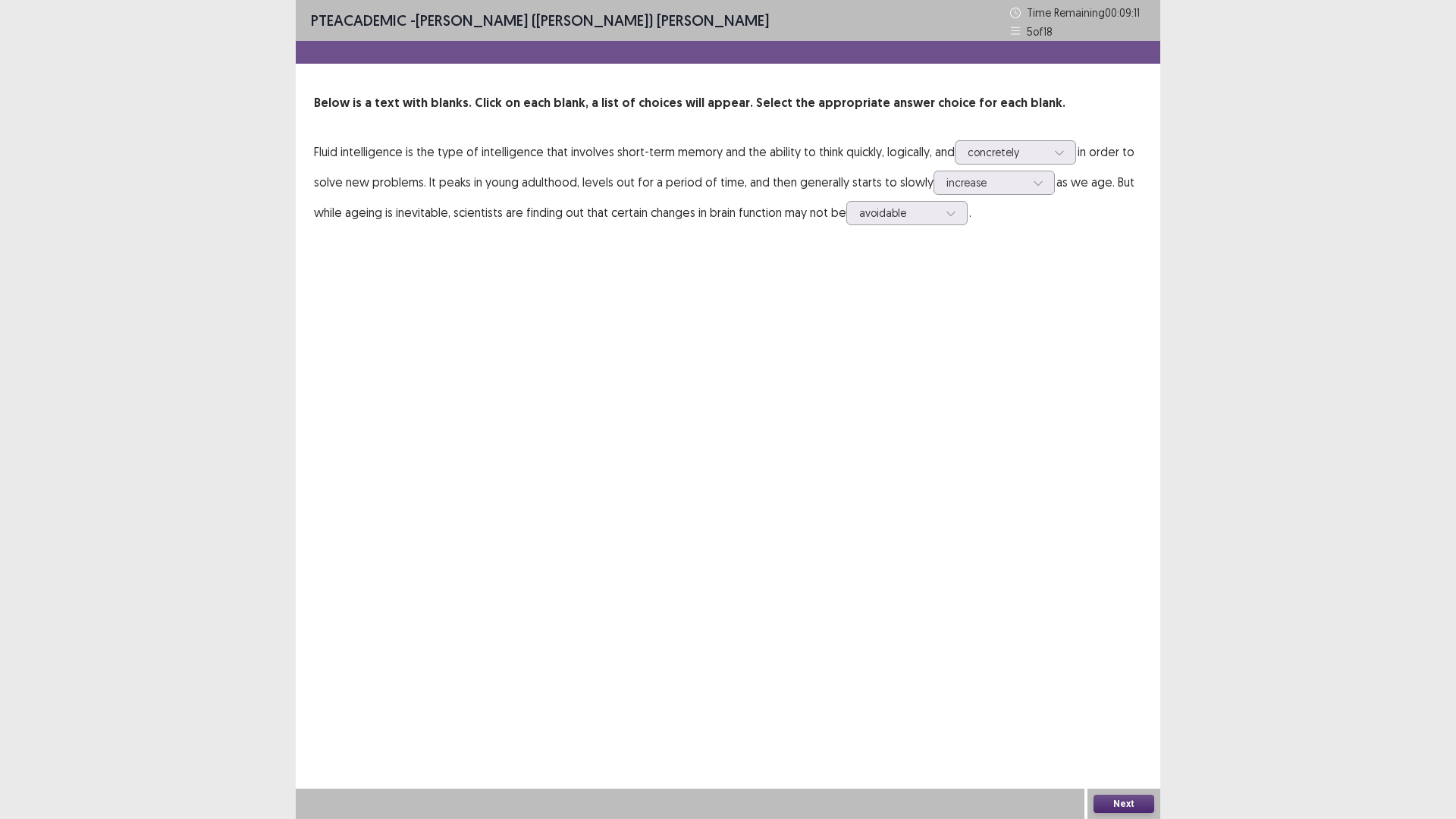
click at [1124, 716] on button "Next" at bounding box center [1124, 803] width 60 height 18
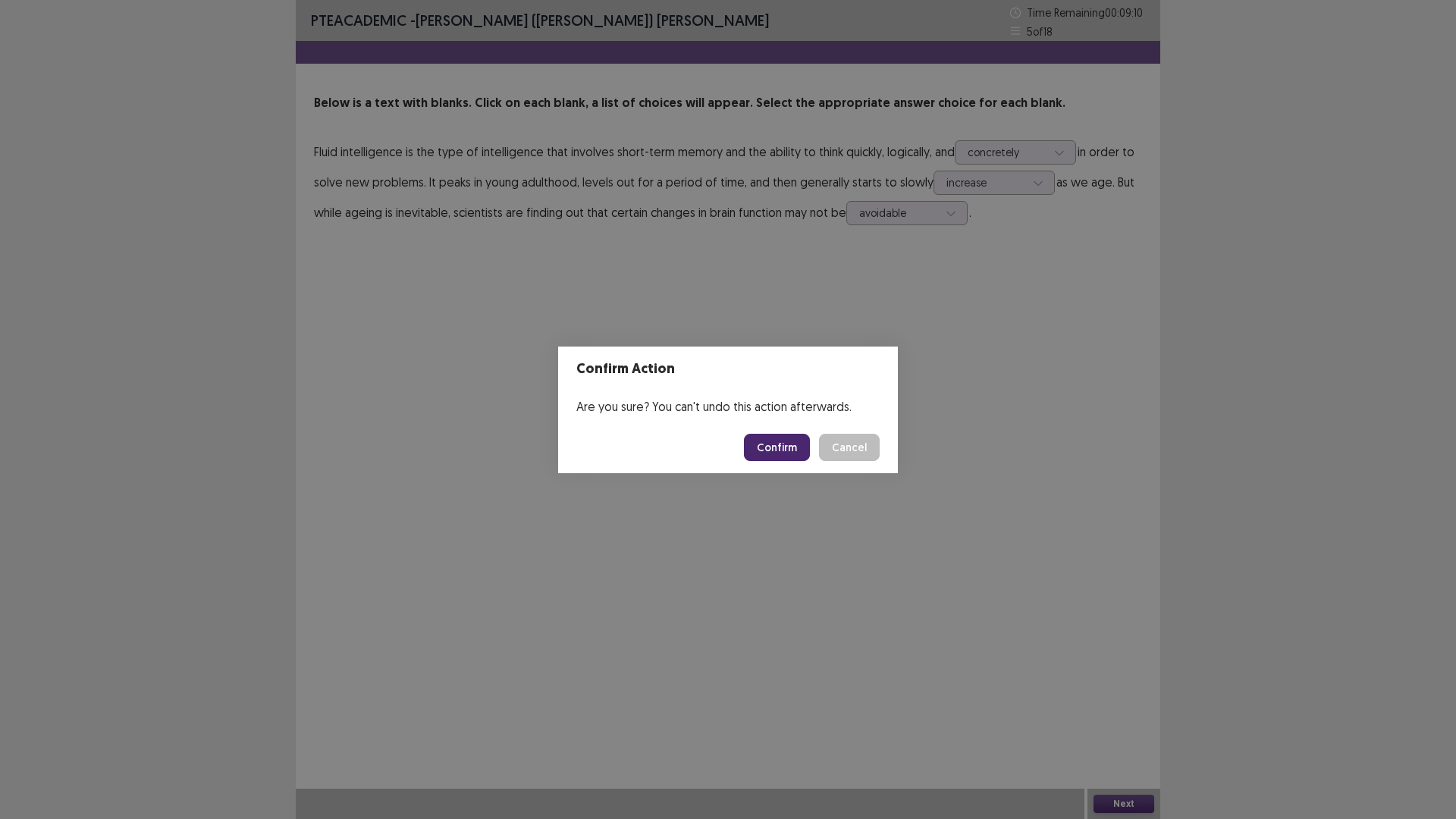
click at [795, 445] on button "Confirm" at bounding box center [777, 447] width 66 height 27
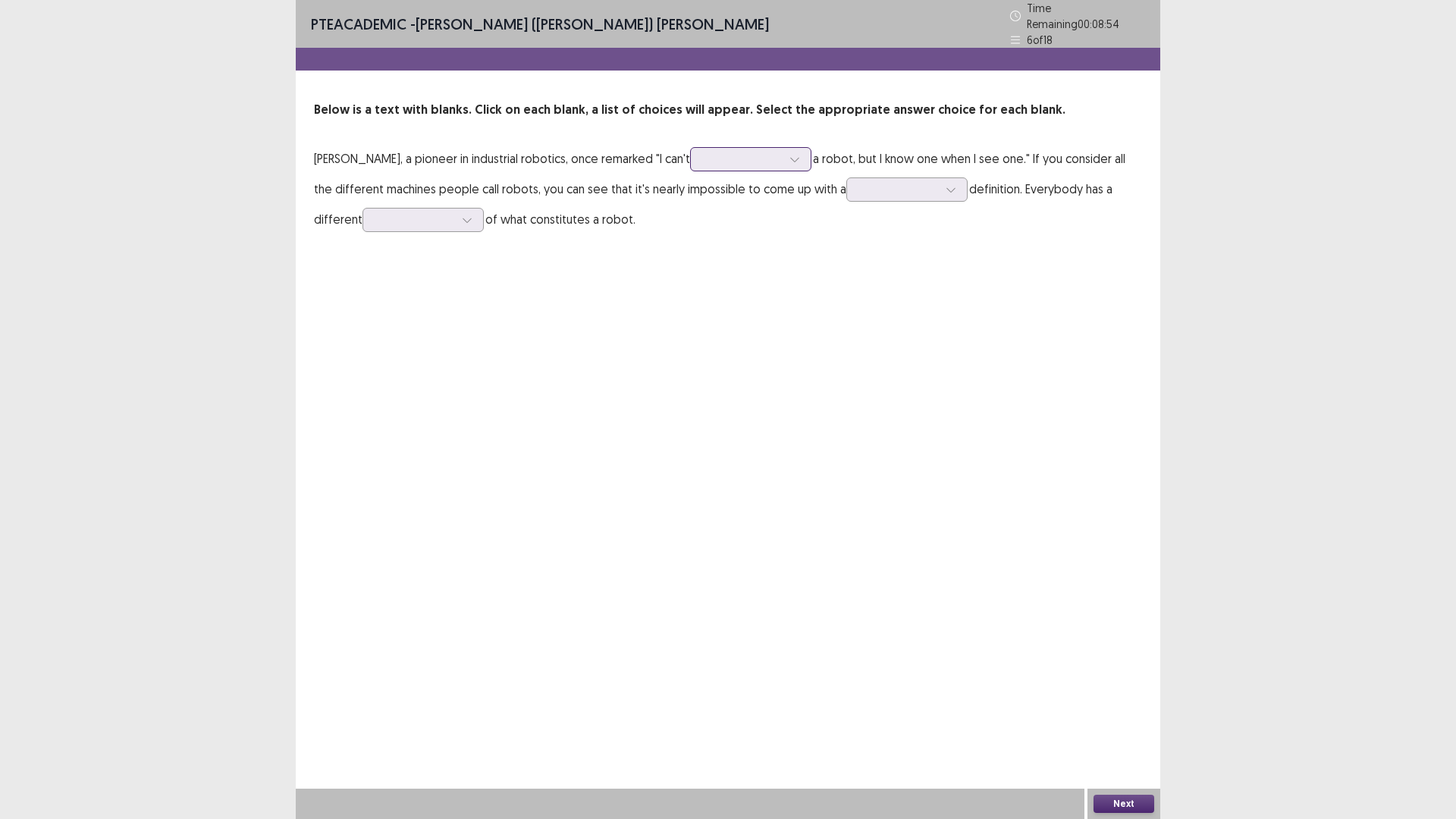
click at [741, 153] on div at bounding box center [742, 159] width 79 height 15
click at [738, 196] on div "define" at bounding box center [750, 202] width 122 height 42
click at [749, 154] on div at bounding box center [742, 159] width 79 height 15
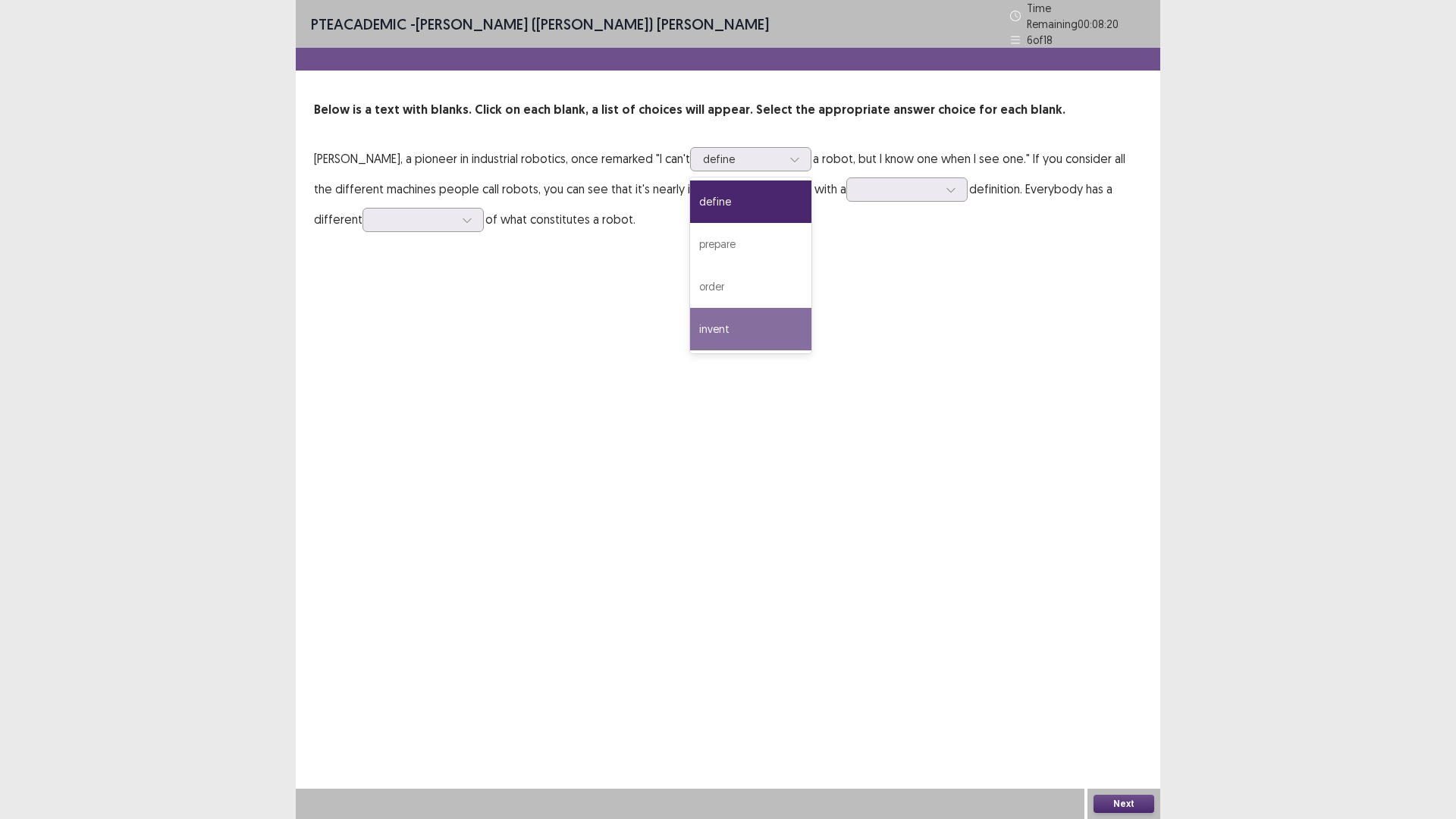
click at [652, 346] on div "PTE academic - [PERSON_NAME] ([PERSON_NAME]) [PERSON_NAME] Time Remaining 00 : …" at bounding box center [728, 409] width 865 height 819
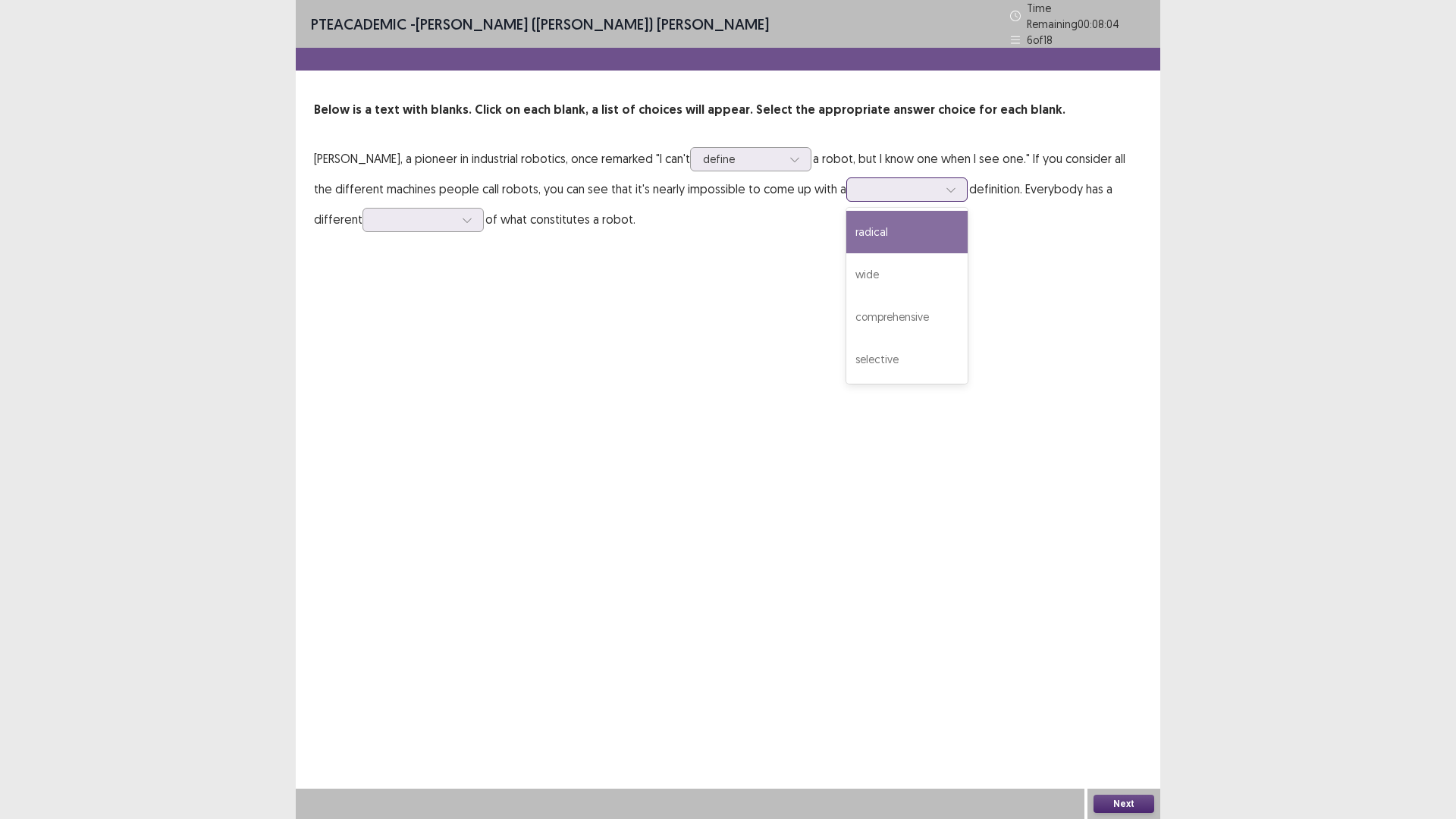
click at [901, 189] on div at bounding box center [898, 189] width 79 height 15
click at [894, 310] on div "comprehensive" at bounding box center [906, 317] width 122 height 42
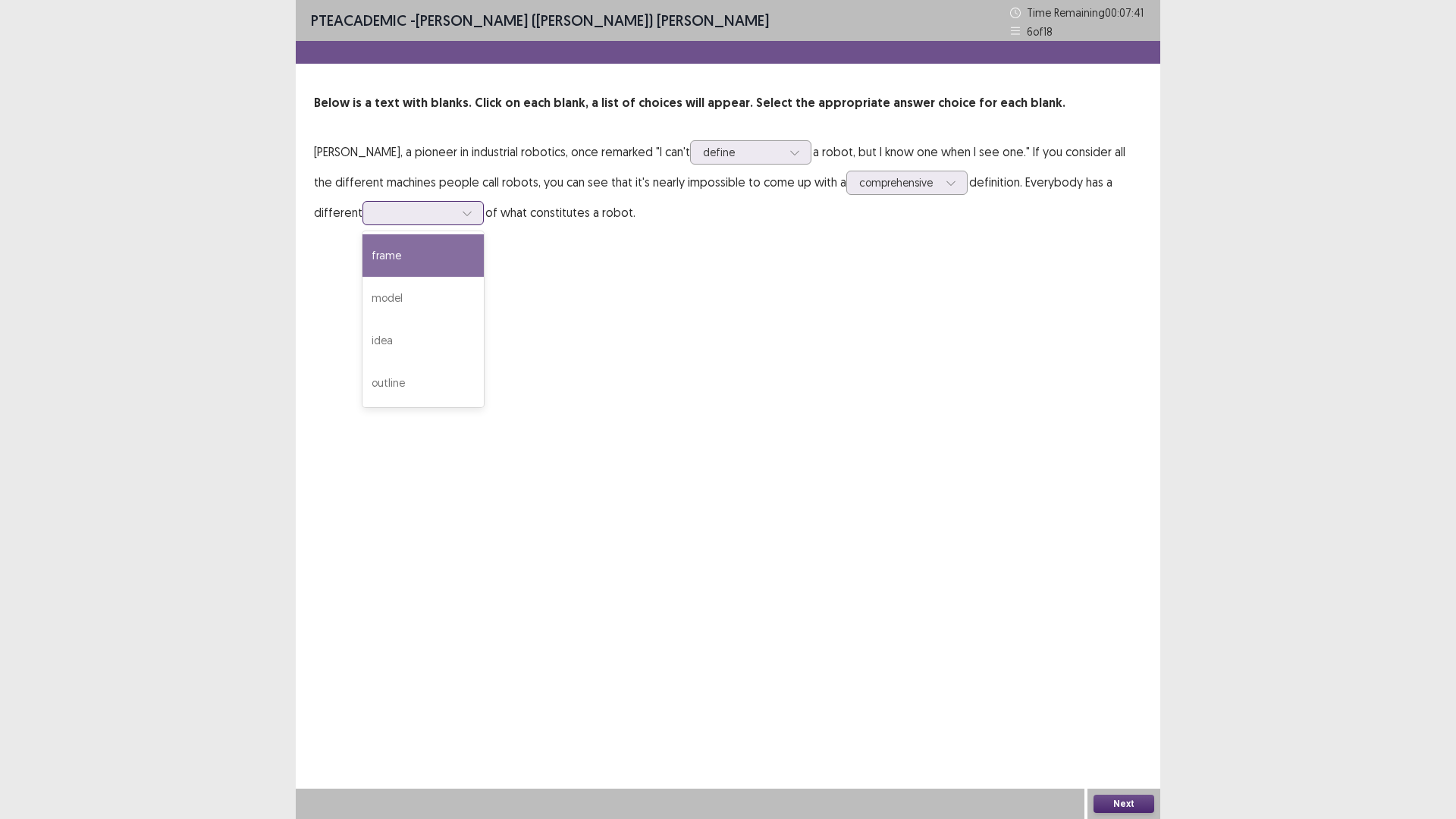
click at [425, 218] on div at bounding box center [415, 213] width 79 height 15
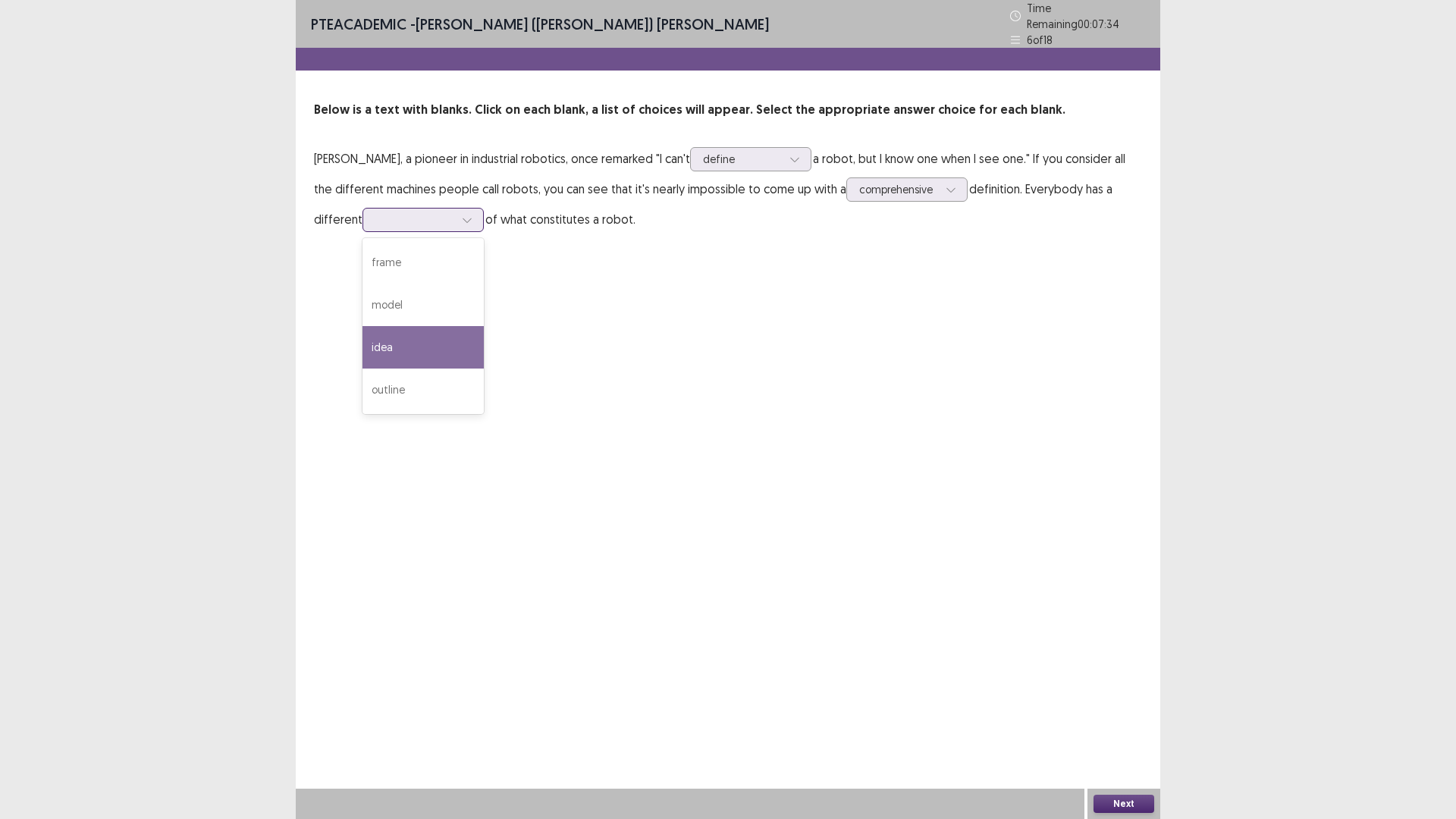
click at [400, 345] on div "idea" at bounding box center [423, 347] width 122 height 42
click at [1134, 716] on button "Next" at bounding box center [1124, 803] width 60 height 18
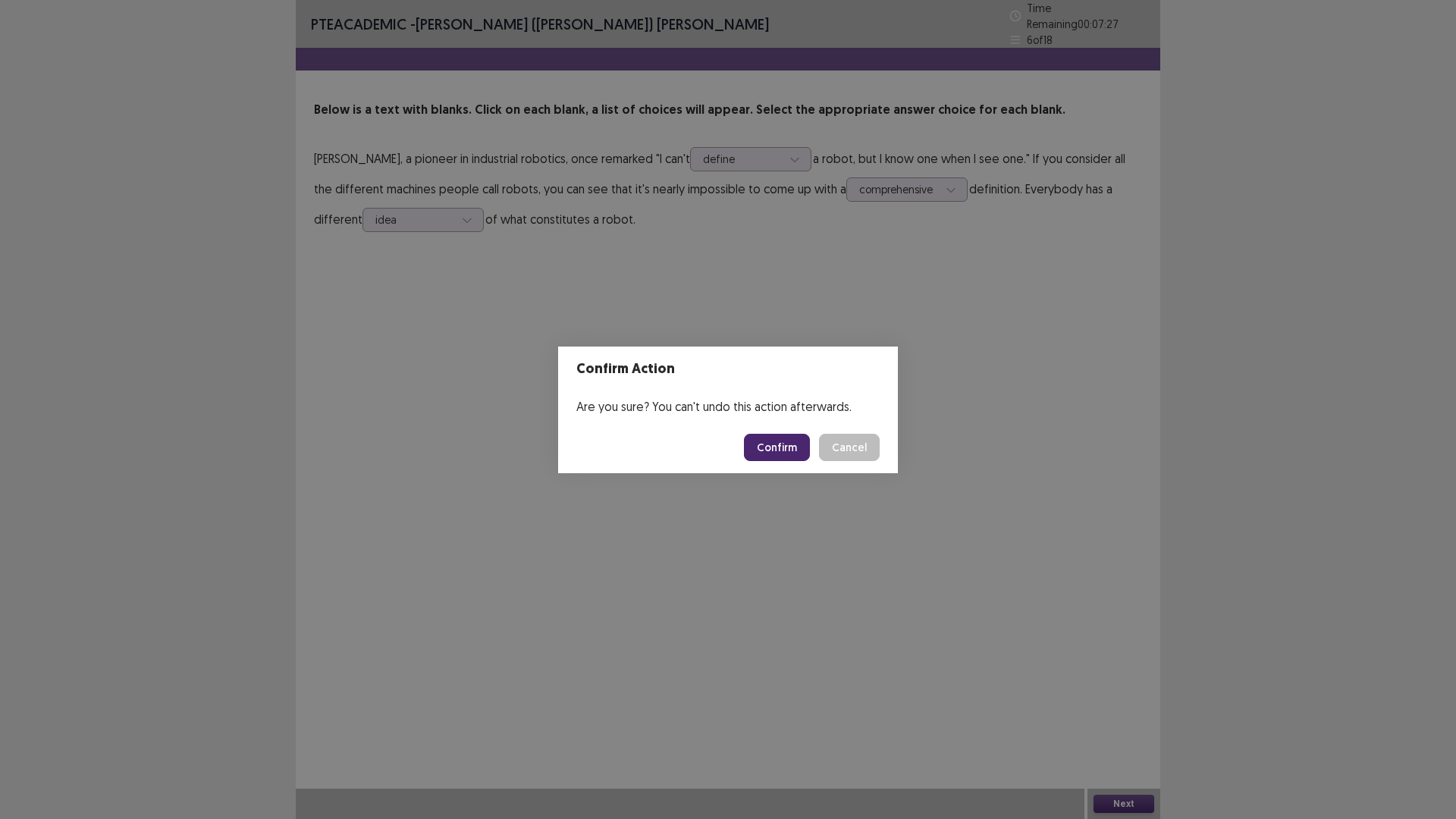
click at [771, 448] on button "Confirm" at bounding box center [777, 447] width 66 height 27
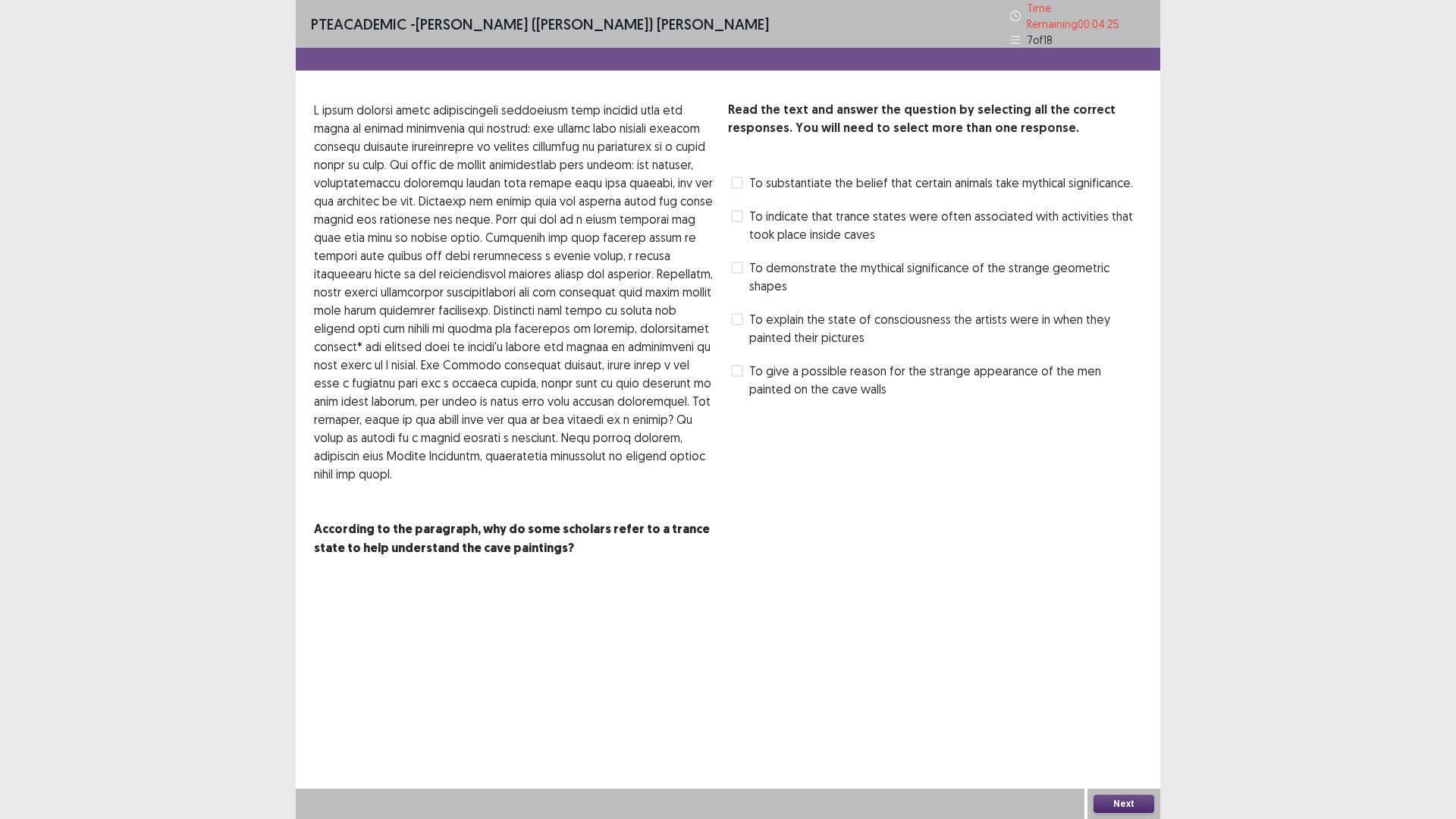
click at [742, 365] on span at bounding box center [737, 371] width 12 height 12
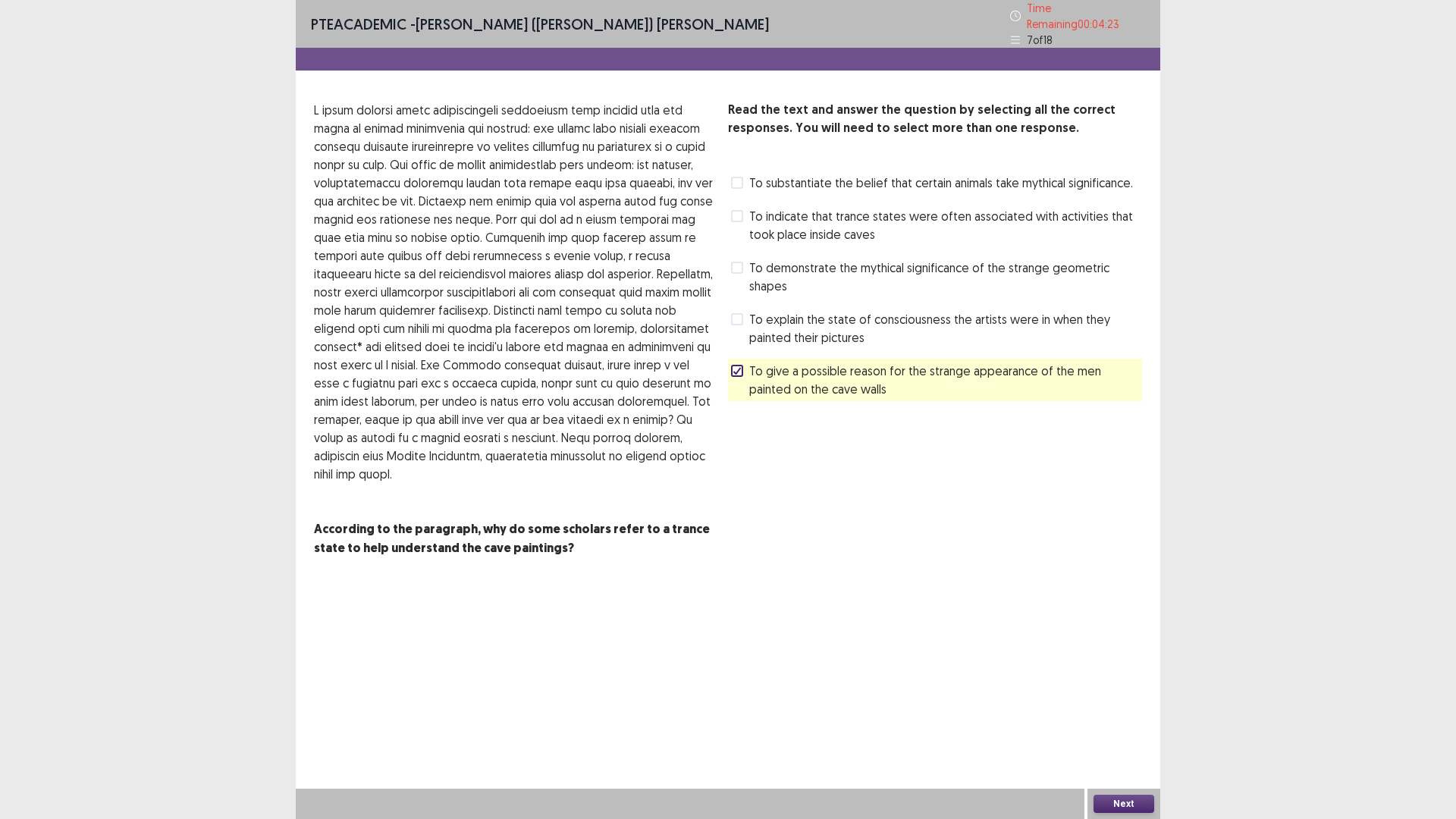
click at [1115, 716] on button "Next" at bounding box center [1124, 803] width 60 height 18
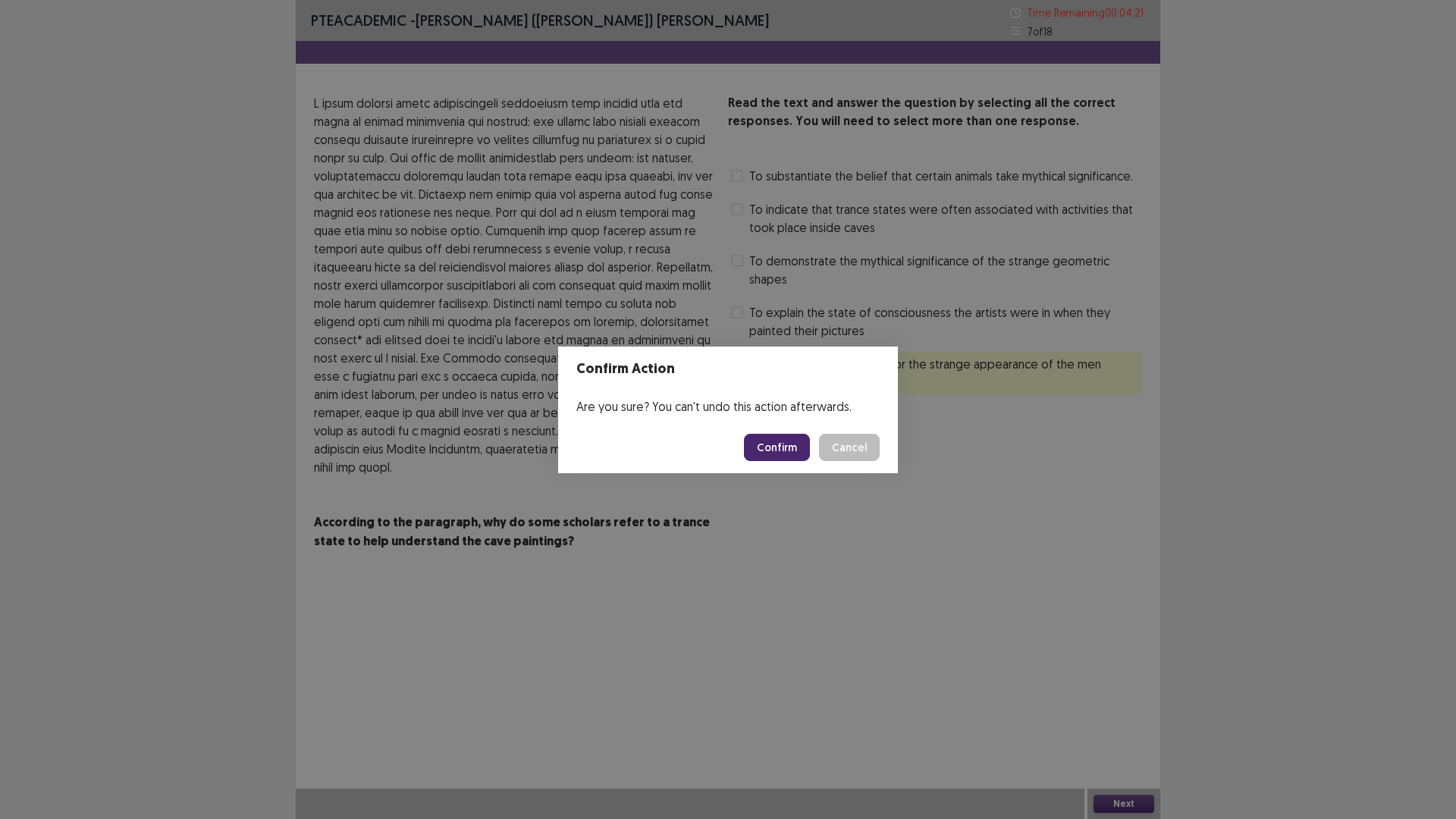
click at [774, 450] on button "Confirm" at bounding box center [777, 447] width 66 height 27
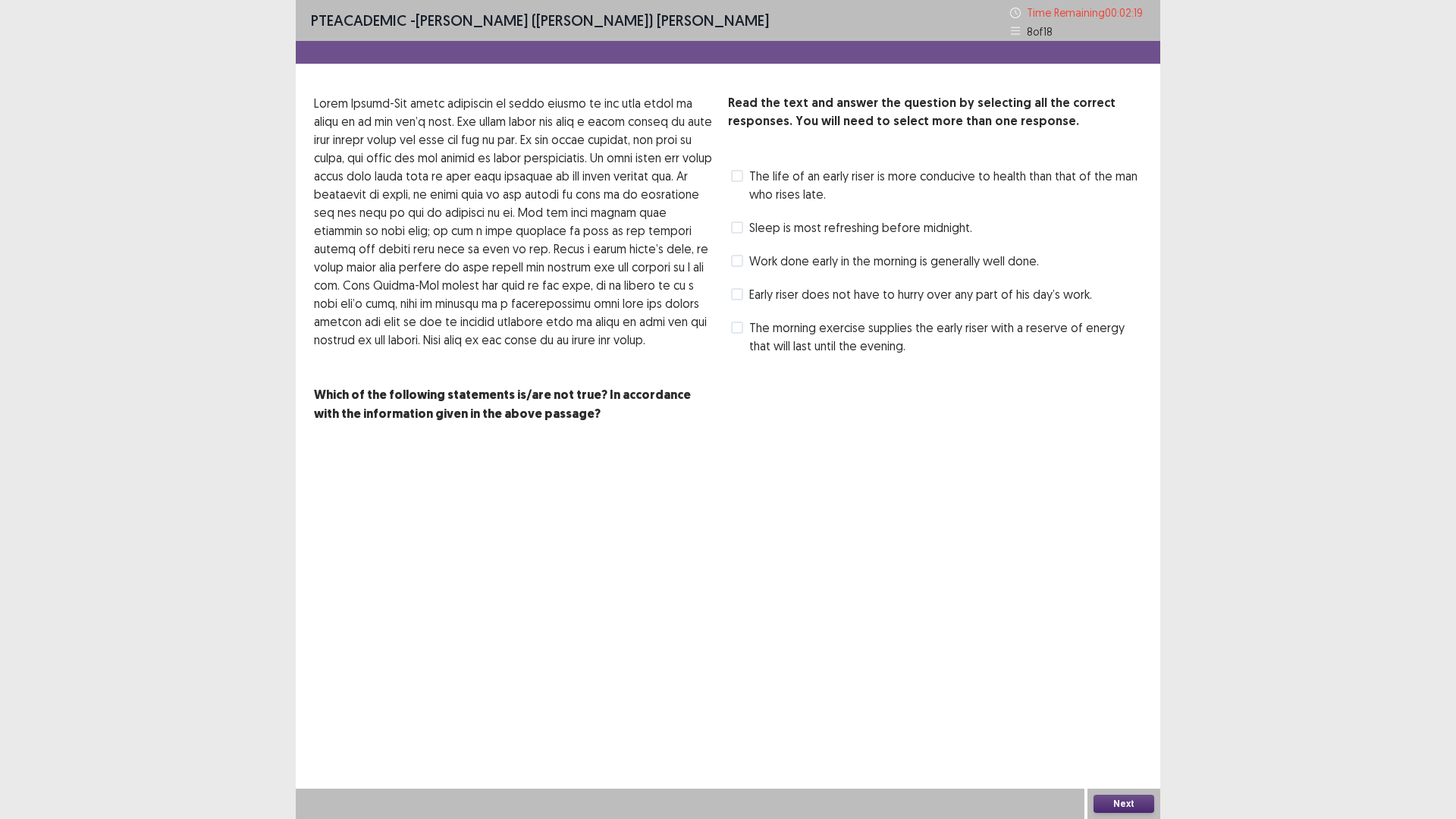
click at [750, 228] on span "Sleep is most refreshing before midnight." at bounding box center [860, 227] width 223 height 18
click at [737, 228] on polyline at bounding box center [737, 227] width 7 height 6
click at [744, 264] on label "Work done early in the morning is generally well done." at bounding box center [884, 260] width 308 height 18
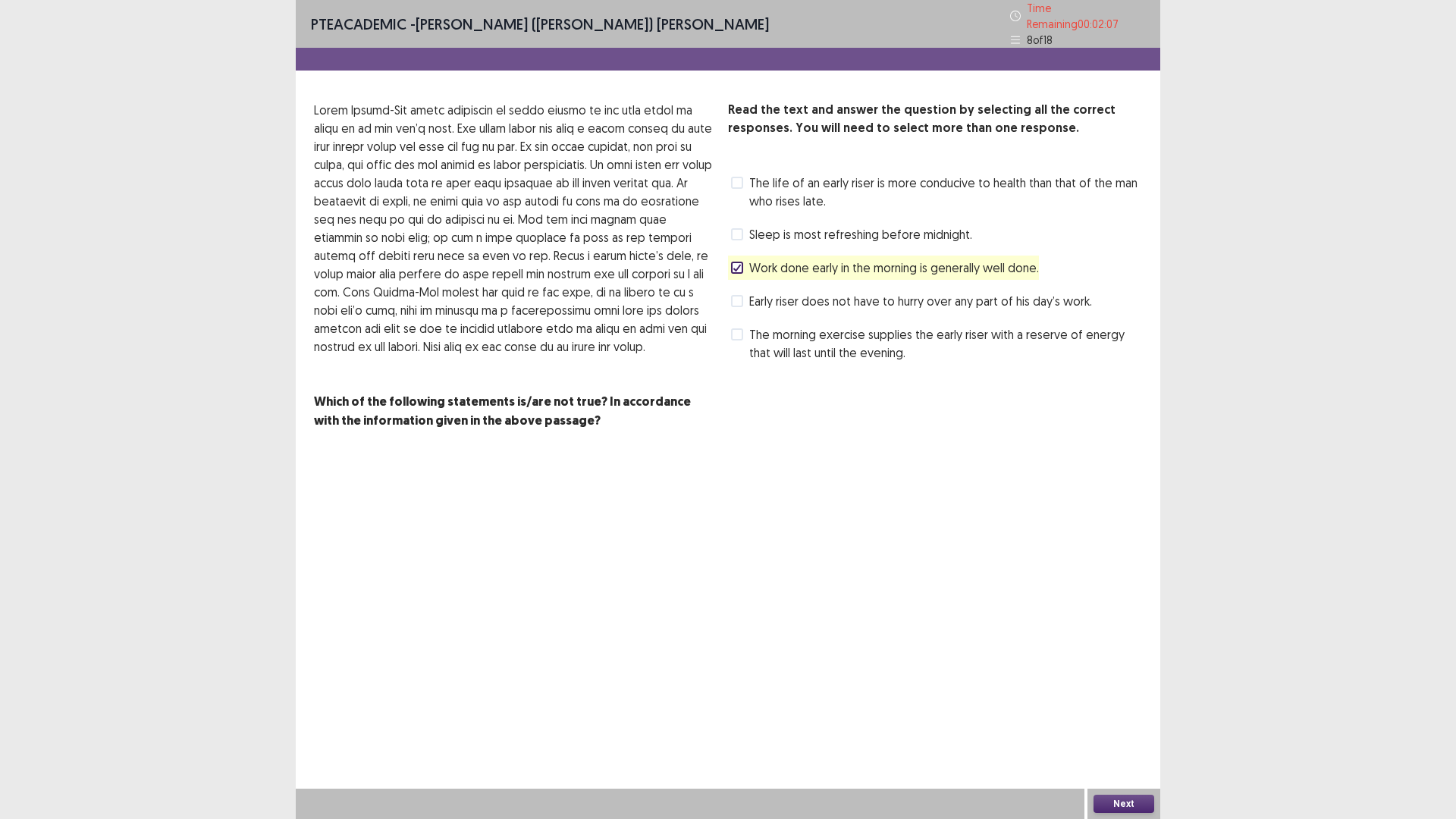
click at [739, 295] on span at bounding box center [737, 300] width 12 height 12
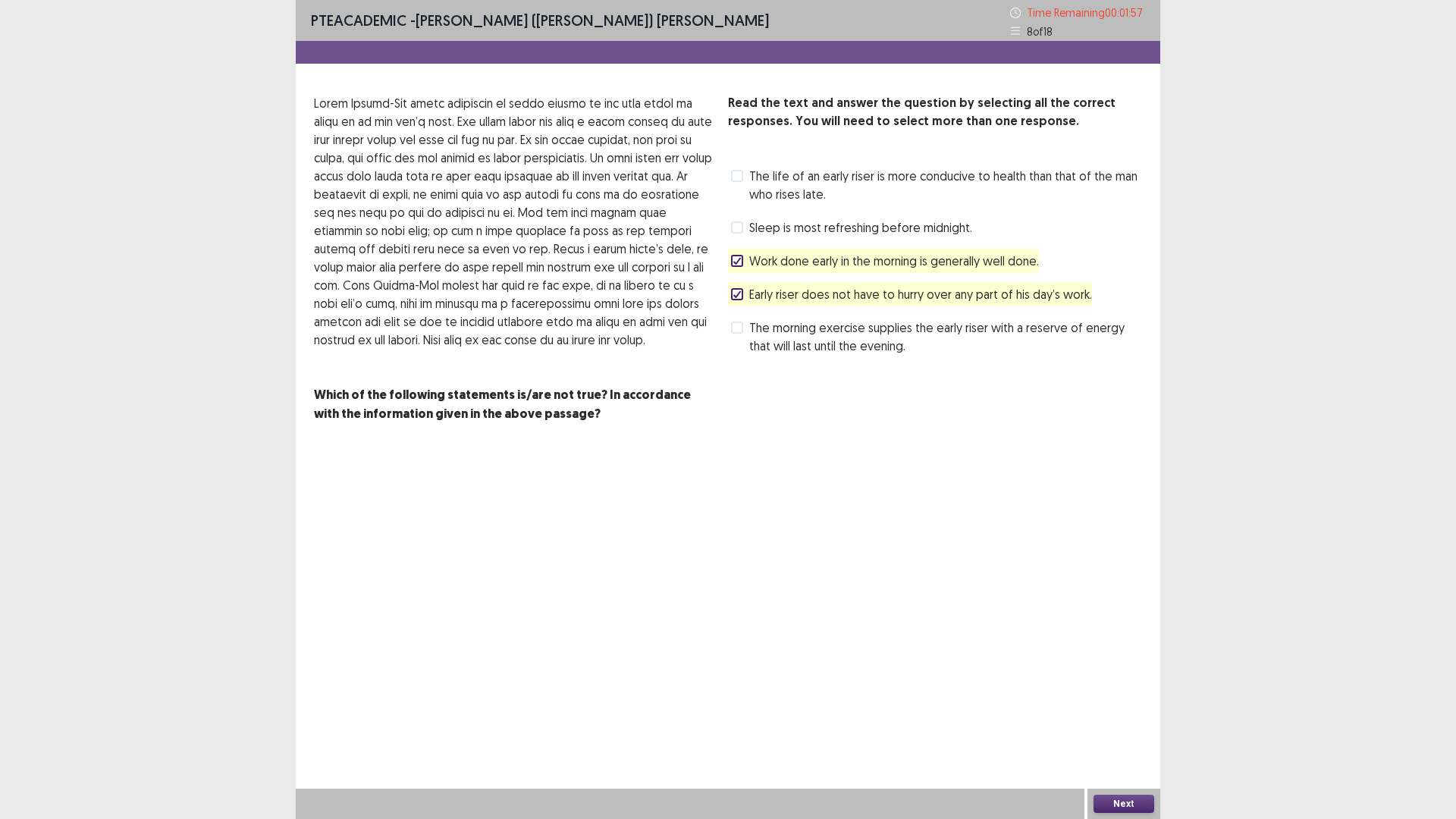
click at [741, 330] on span at bounding box center [737, 327] width 12 height 12
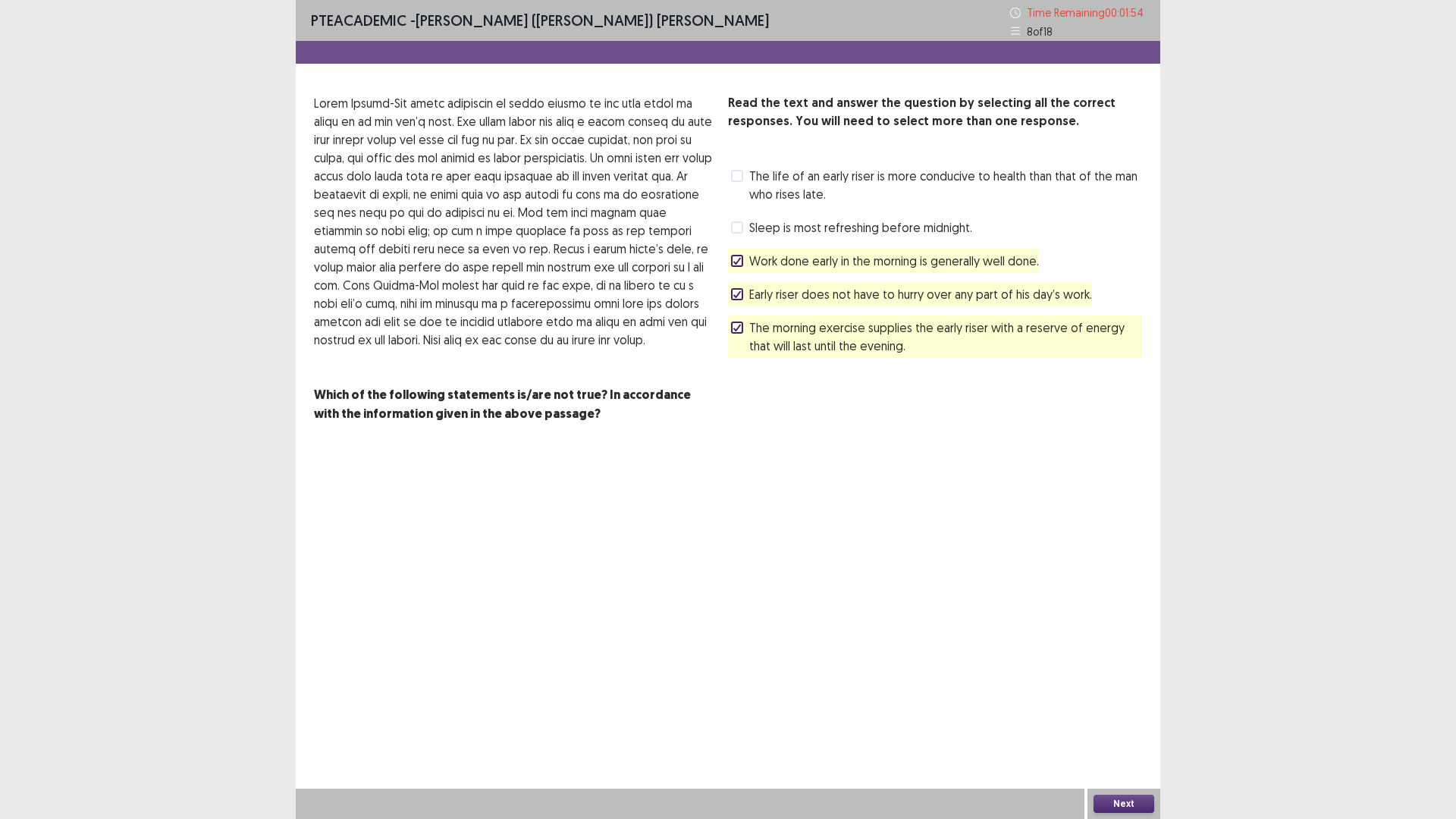
click at [1131, 716] on div "Next" at bounding box center [1124, 803] width 73 height 30
click at [1130, 716] on button "Next" at bounding box center [1124, 803] width 60 height 18
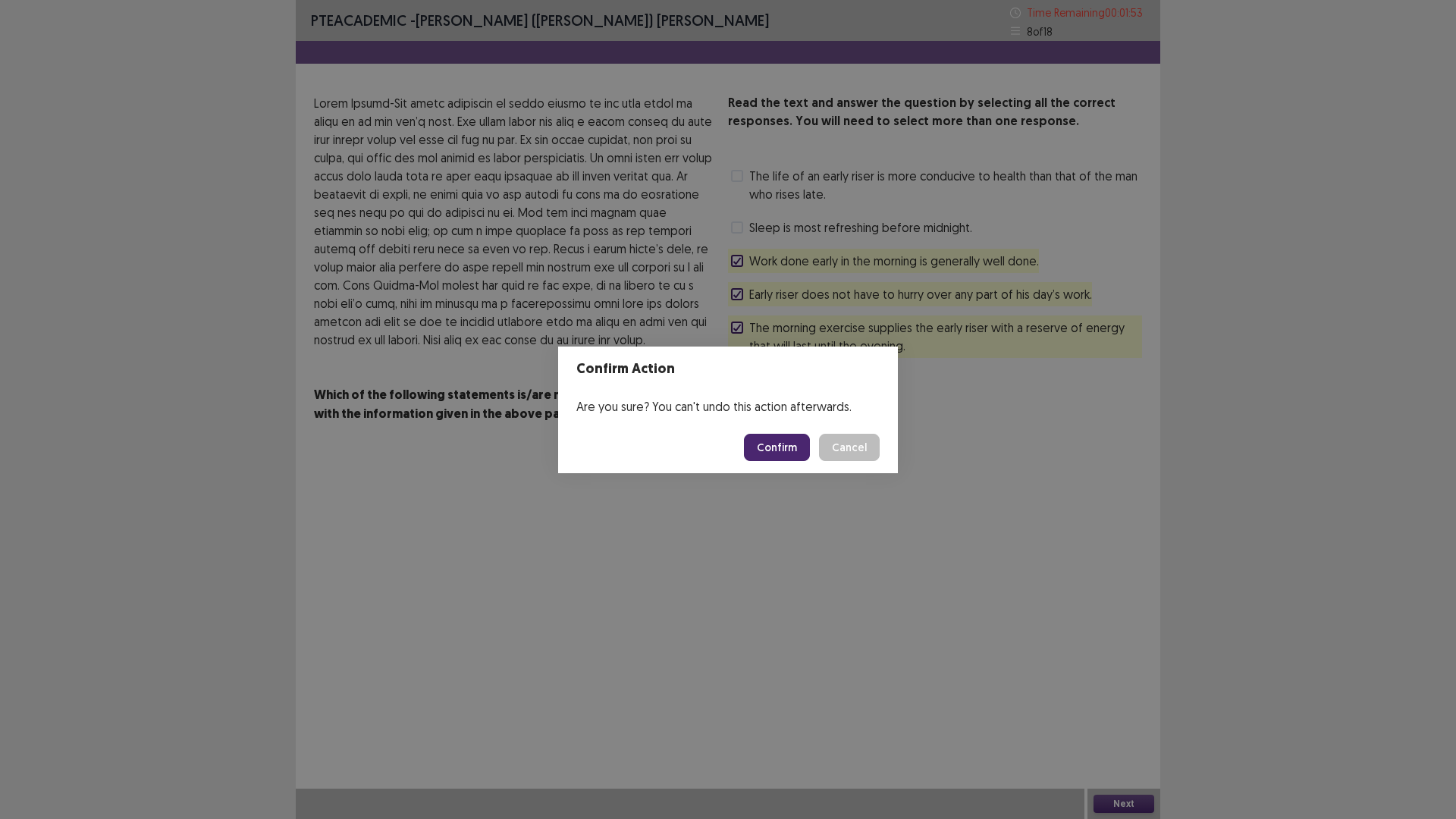
click at [770, 455] on button "Confirm" at bounding box center [777, 447] width 66 height 27
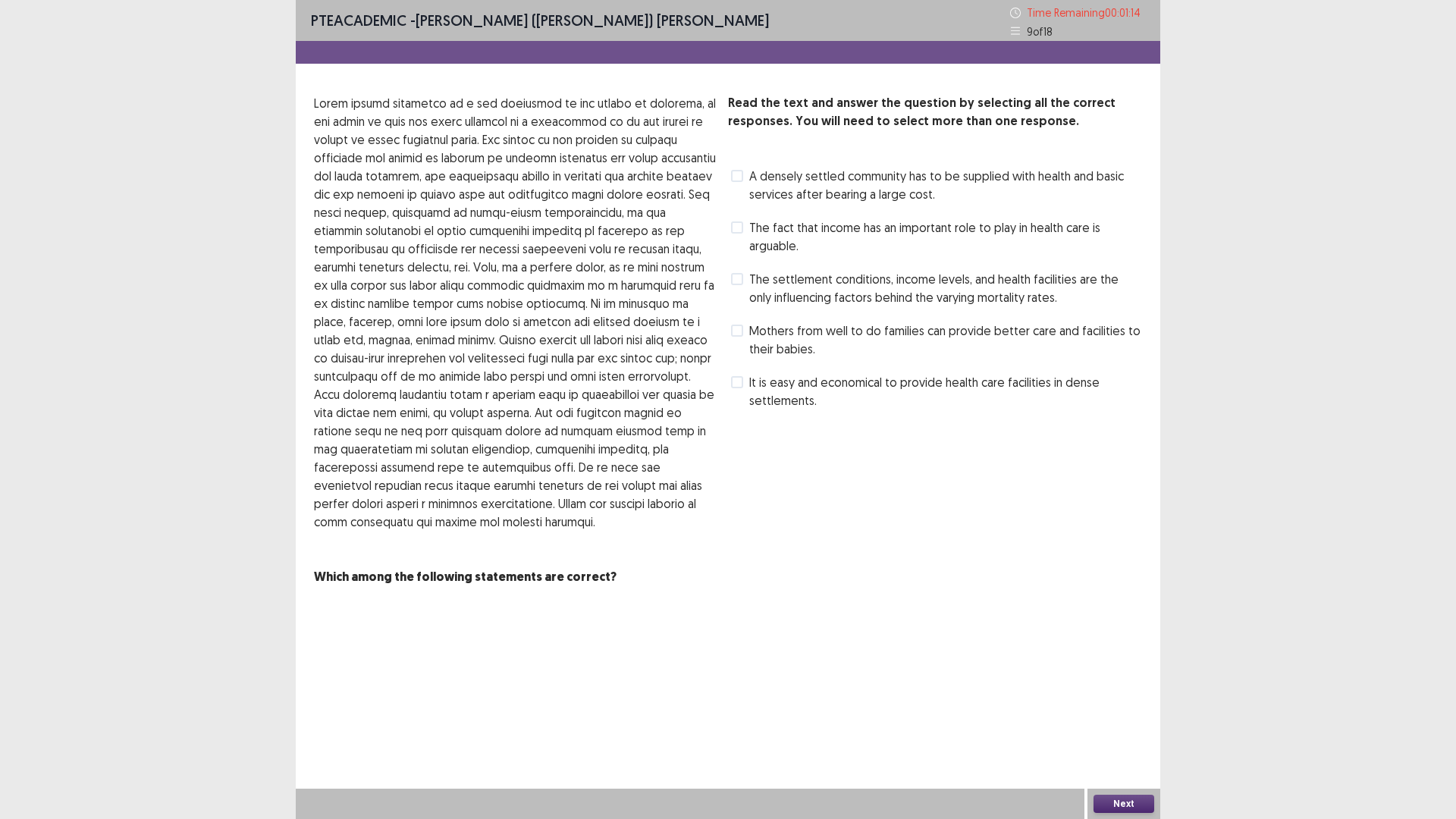
click at [740, 229] on span at bounding box center [737, 227] width 12 height 12
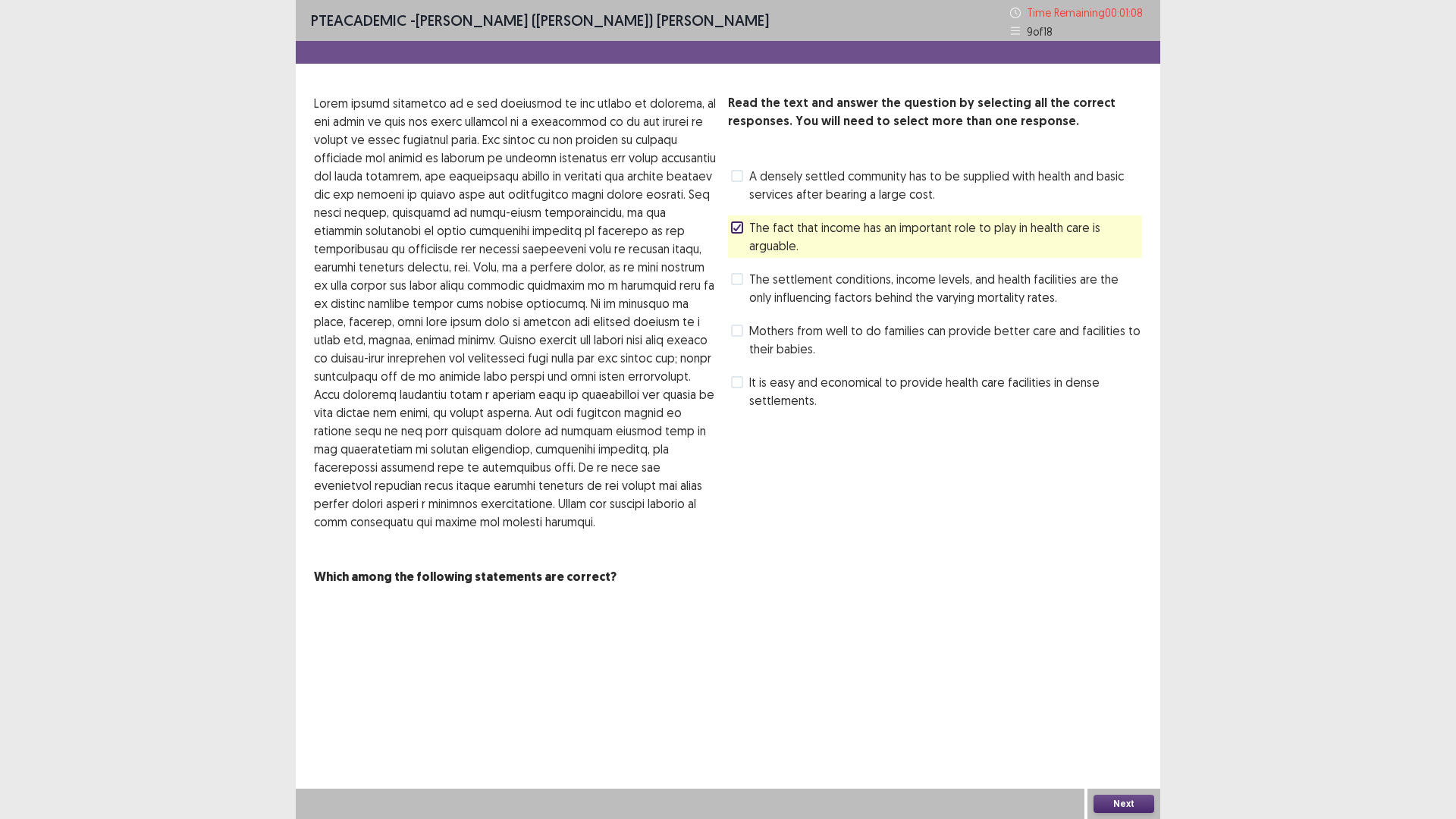
click at [737, 228] on icon at bounding box center [737, 227] width 9 height 7
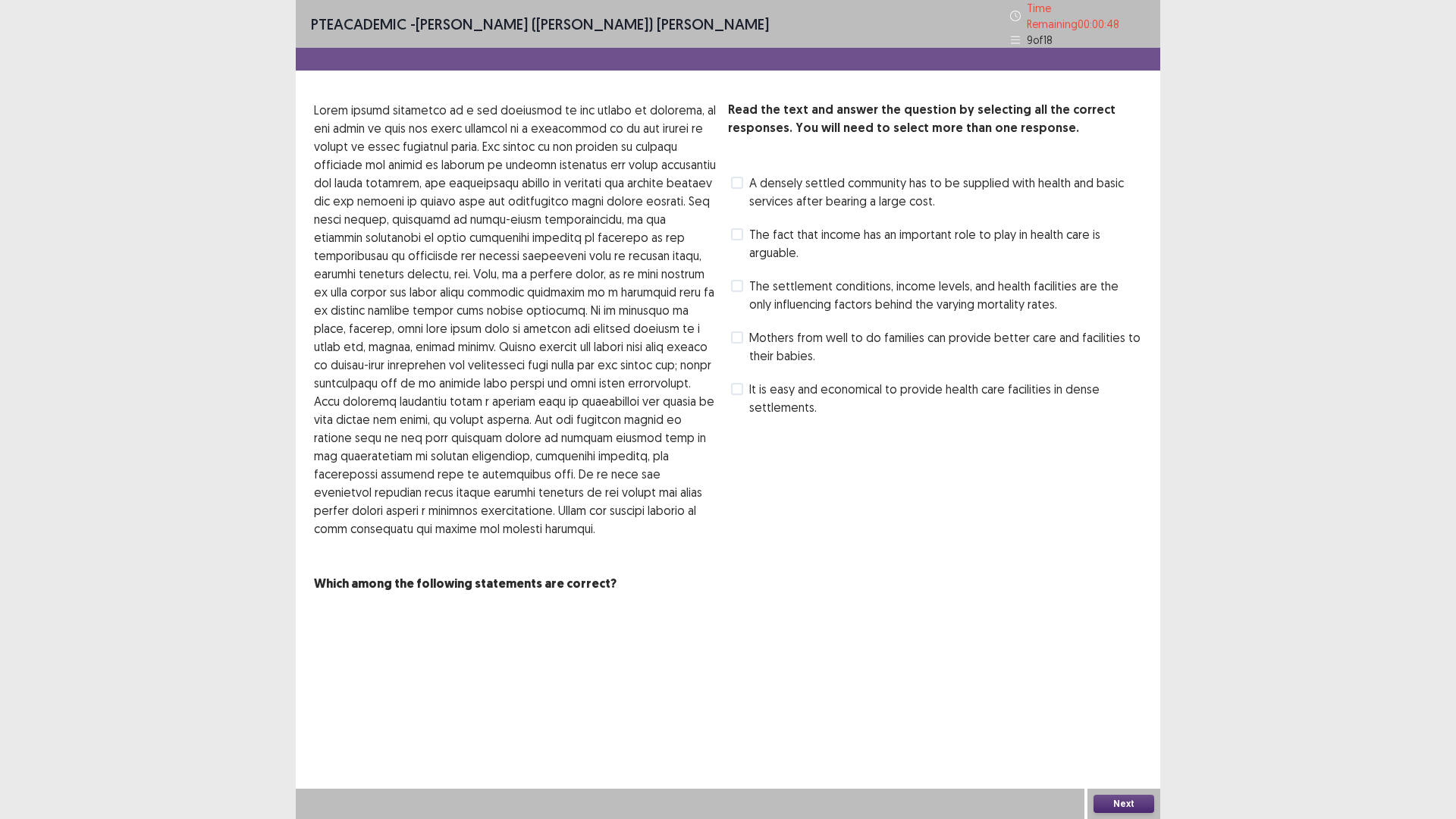
click at [737, 335] on span at bounding box center [737, 337] width 12 height 12
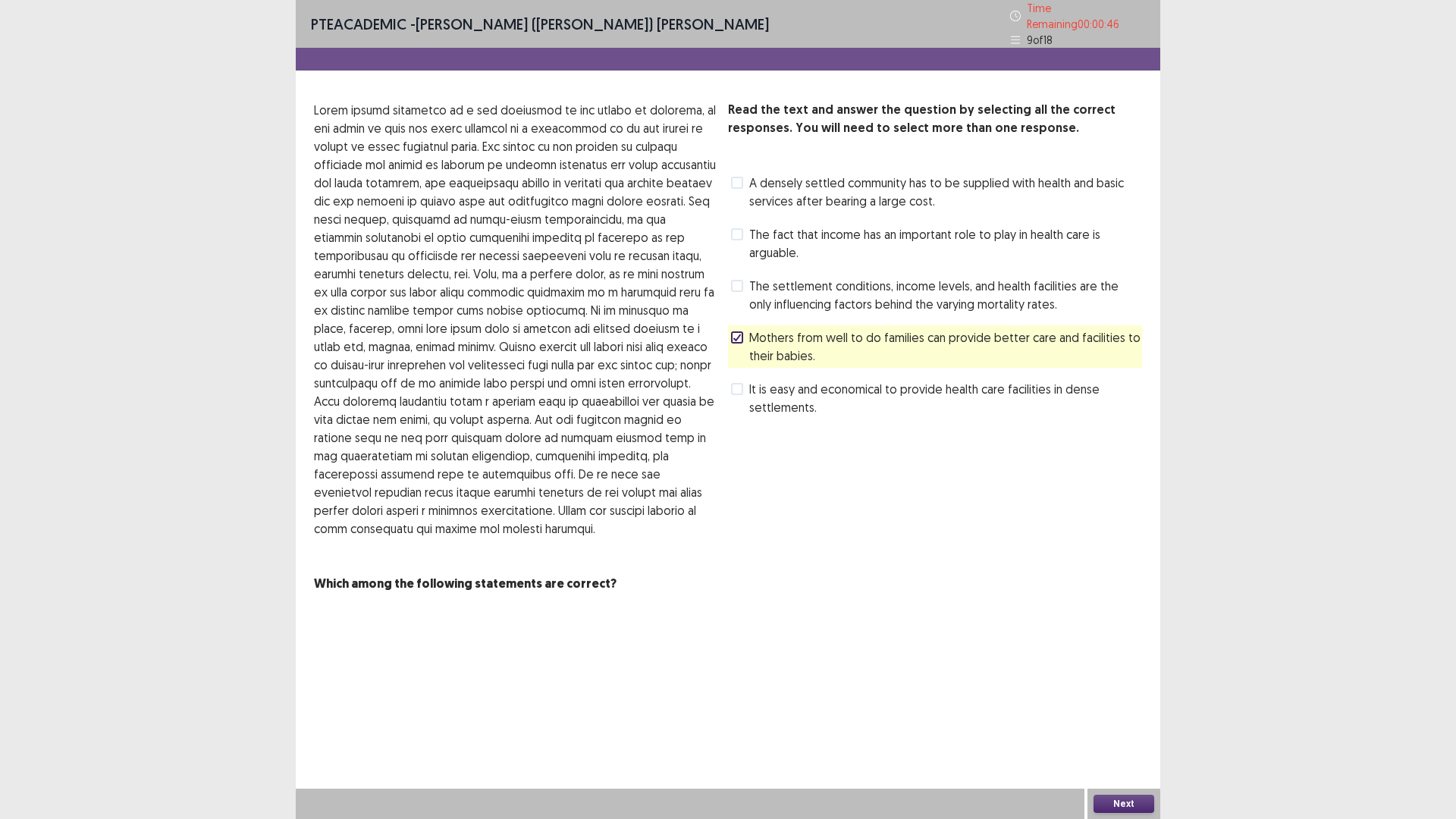
click at [1144, 716] on button "Next" at bounding box center [1124, 803] width 60 height 18
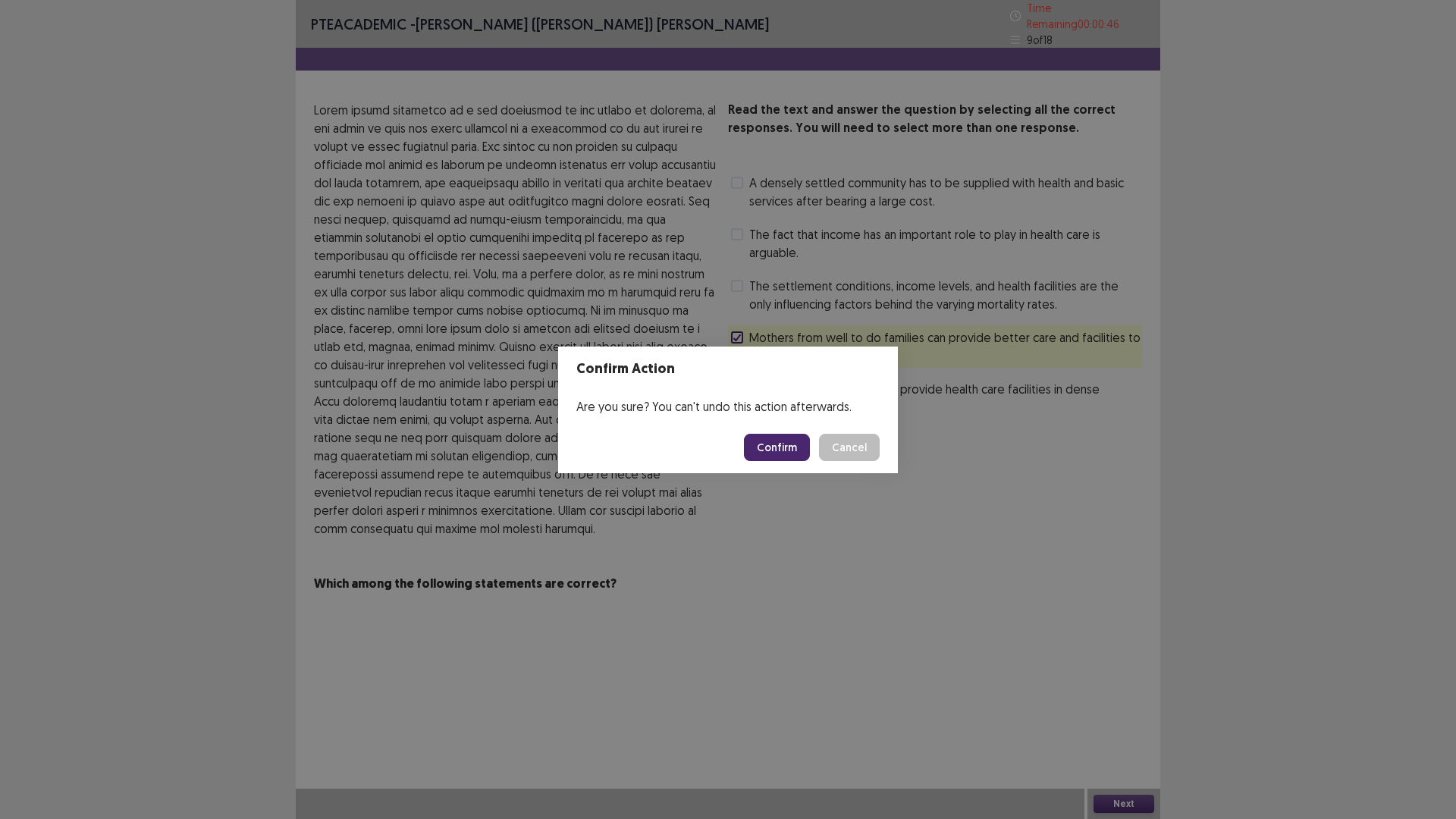
click at [773, 453] on button "Confirm" at bounding box center [777, 447] width 66 height 27
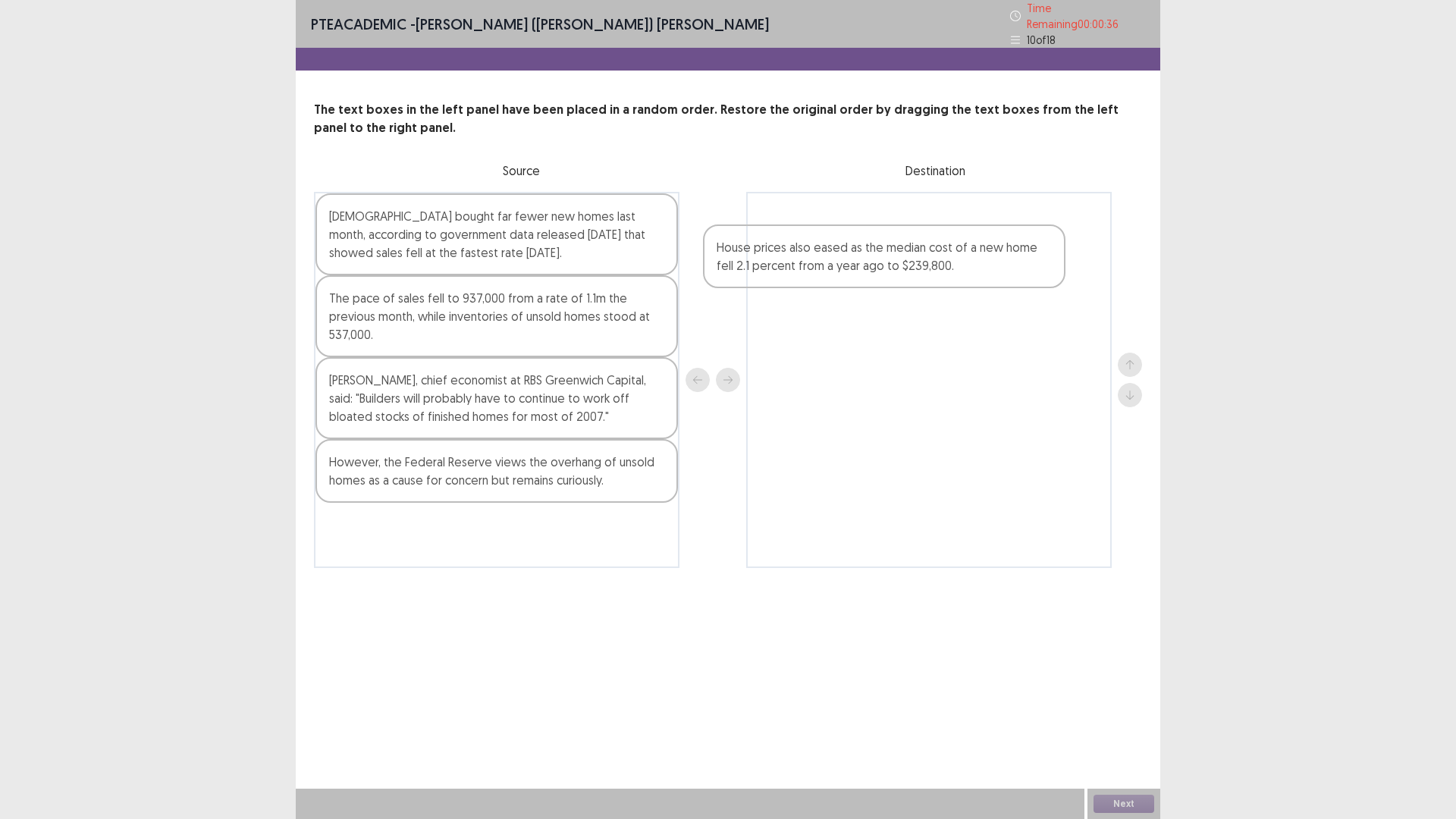
drag, startPoint x: 397, startPoint y: 318, endPoint x: 788, endPoint y: 274, distance: 393.5
click at [788, 274] on div "[DEMOGRAPHIC_DATA] bought far fewer new homes last month, according to governme…" at bounding box center [728, 380] width 828 height 376
click at [788, 274] on div at bounding box center [929, 380] width 366 height 376
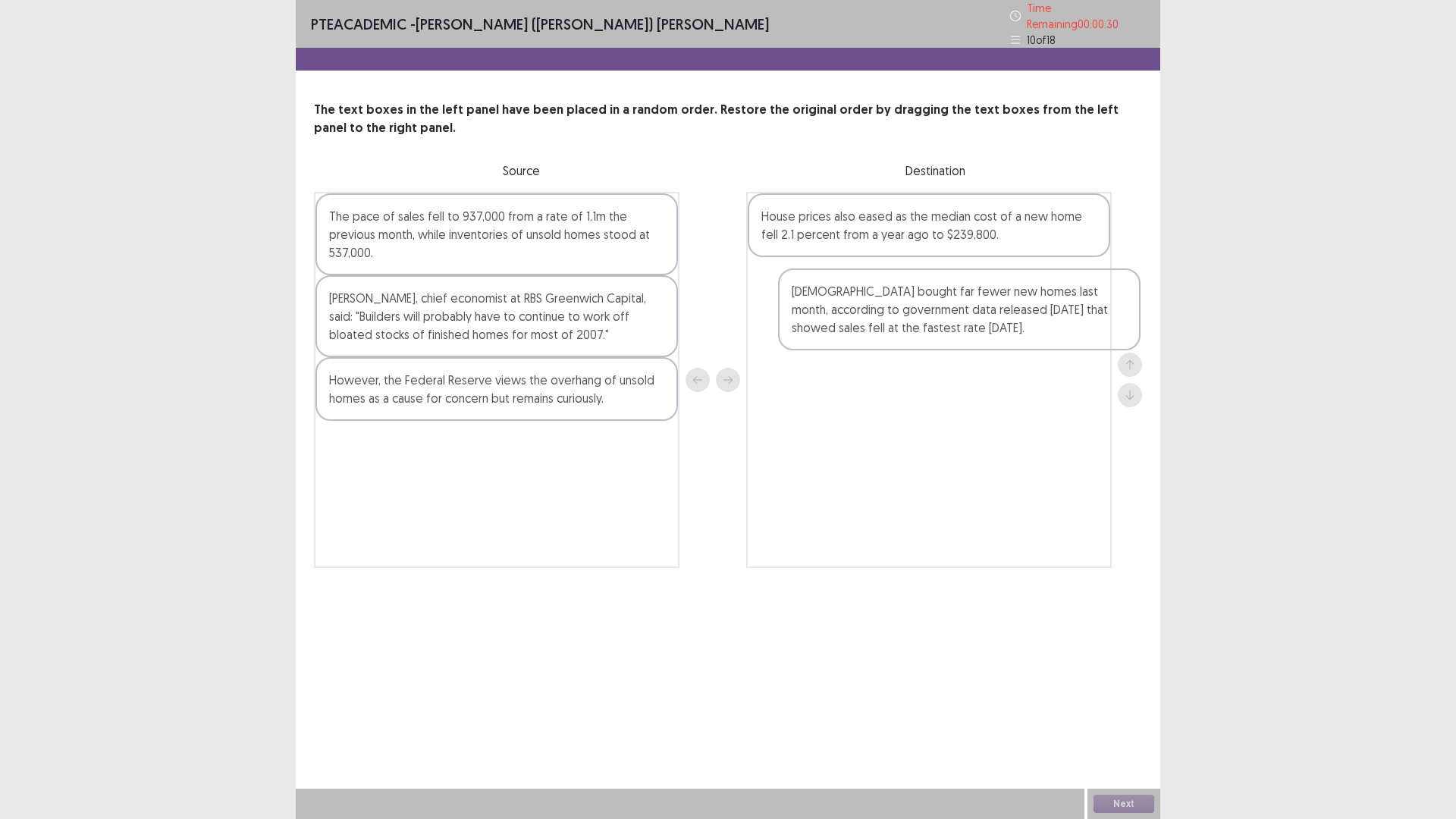
drag, startPoint x: 480, startPoint y: 238, endPoint x: 946, endPoint y: 319, distance: 473.0
click at [946, 319] on div "[DEMOGRAPHIC_DATA] bought far fewer new homes last month, according to governme…" at bounding box center [728, 380] width 828 height 376
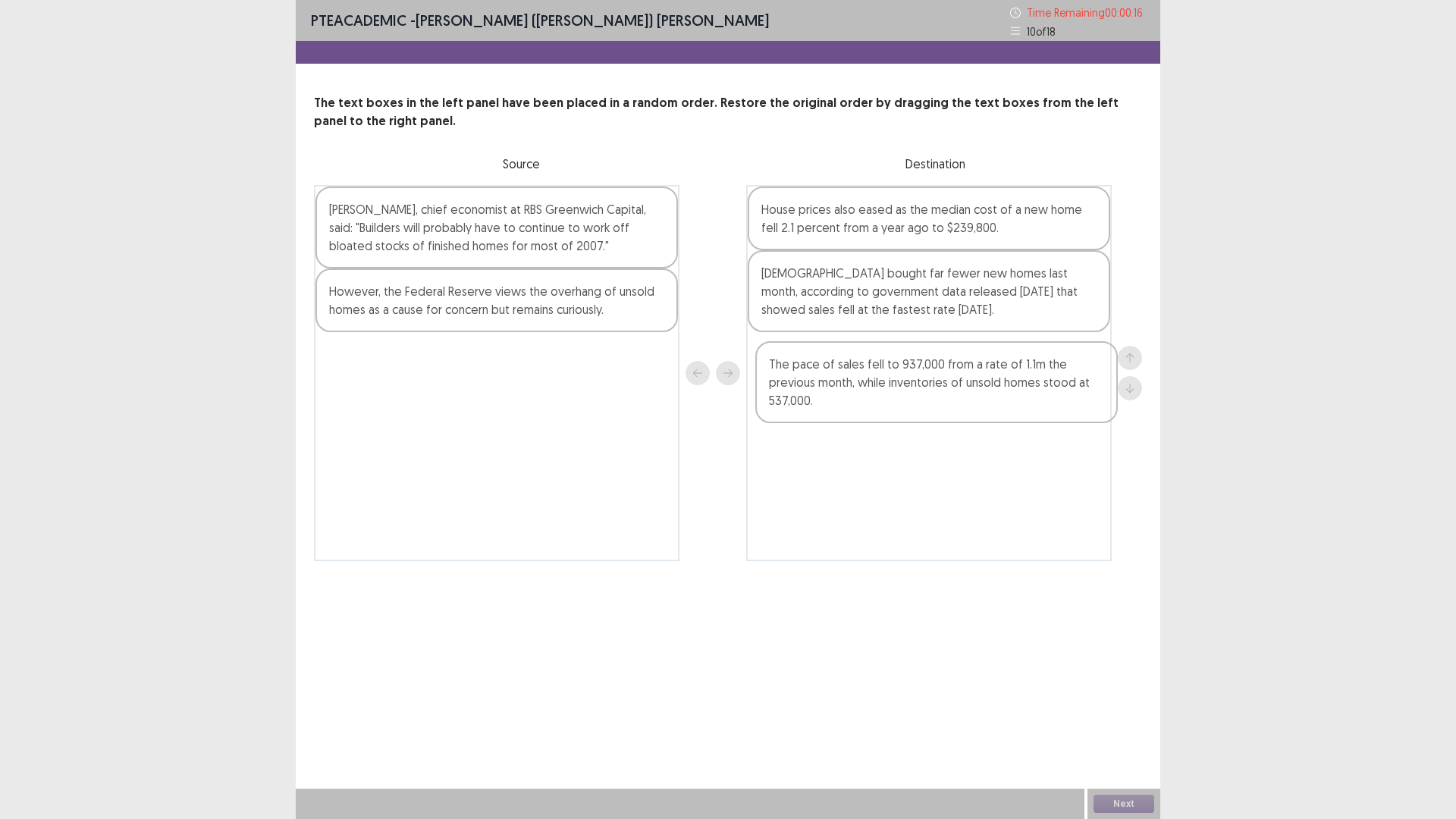
drag, startPoint x: 495, startPoint y: 253, endPoint x: 939, endPoint y: 409, distance: 470.6
click at [939, 409] on div "The pace of sales fell to 937,000 from a rate of 1.1m the previous month, while…" at bounding box center [728, 373] width 828 height 376
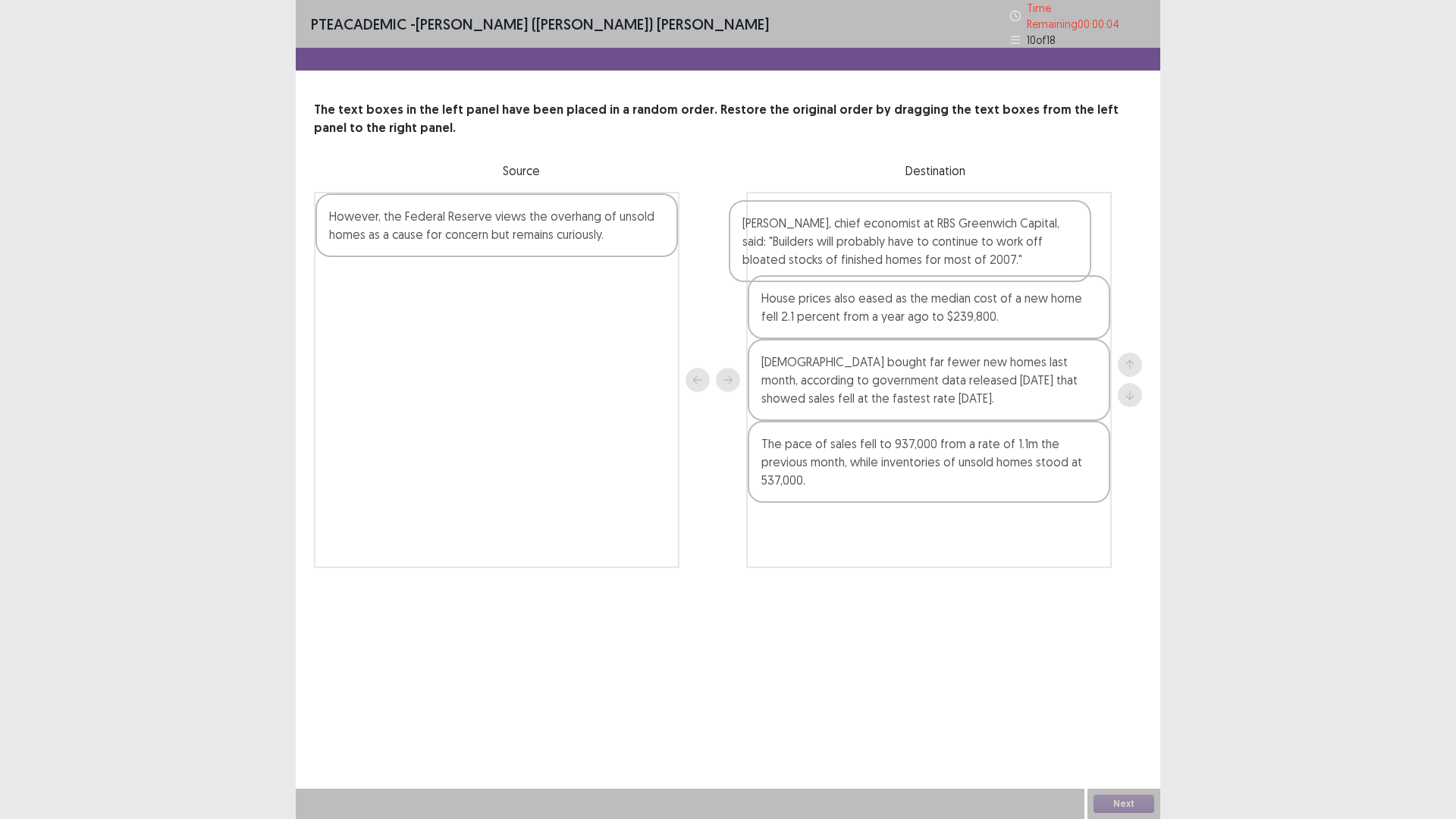
drag, startPoint x: 563, startPoint y: 235, endPoint x: 986, endPoint y: 249, distance: 423.2
click at [984, 249] on div "[PERSON_NAME], chief economist at RBS Greenwich Capital, said: "Builders will p…" at bounding box center [728, 380] width 828 height 376
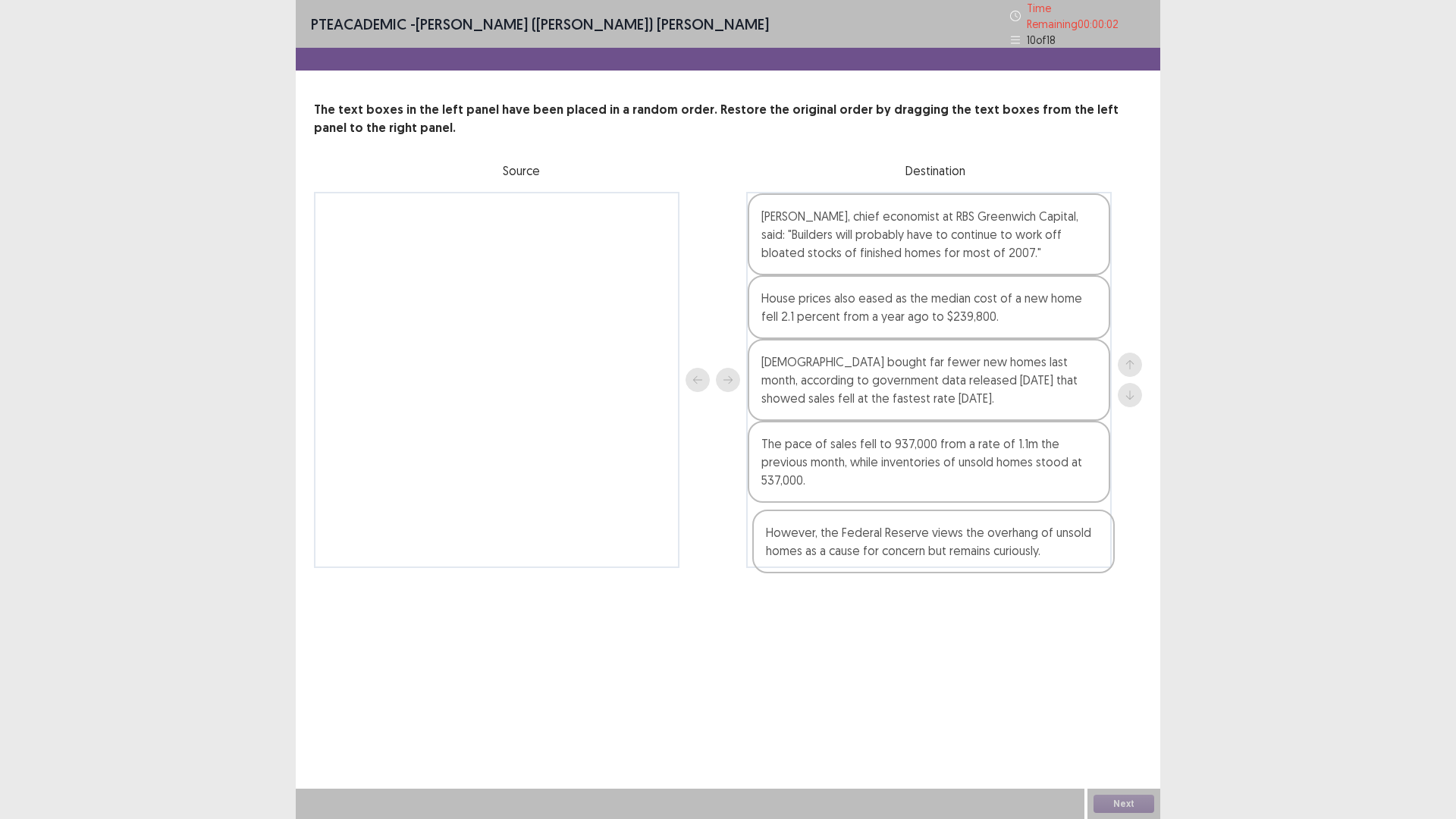
drag, startPoint x: 589, startPoint y: 245, endPoint x: 1029, endPoint y: 557, distance: 539.4
click at [1030, 559] on div "However, the Federal Reserve views the overhang of unsold homes as a cause for …" at bounding box center [728, 380] width 828 height 376
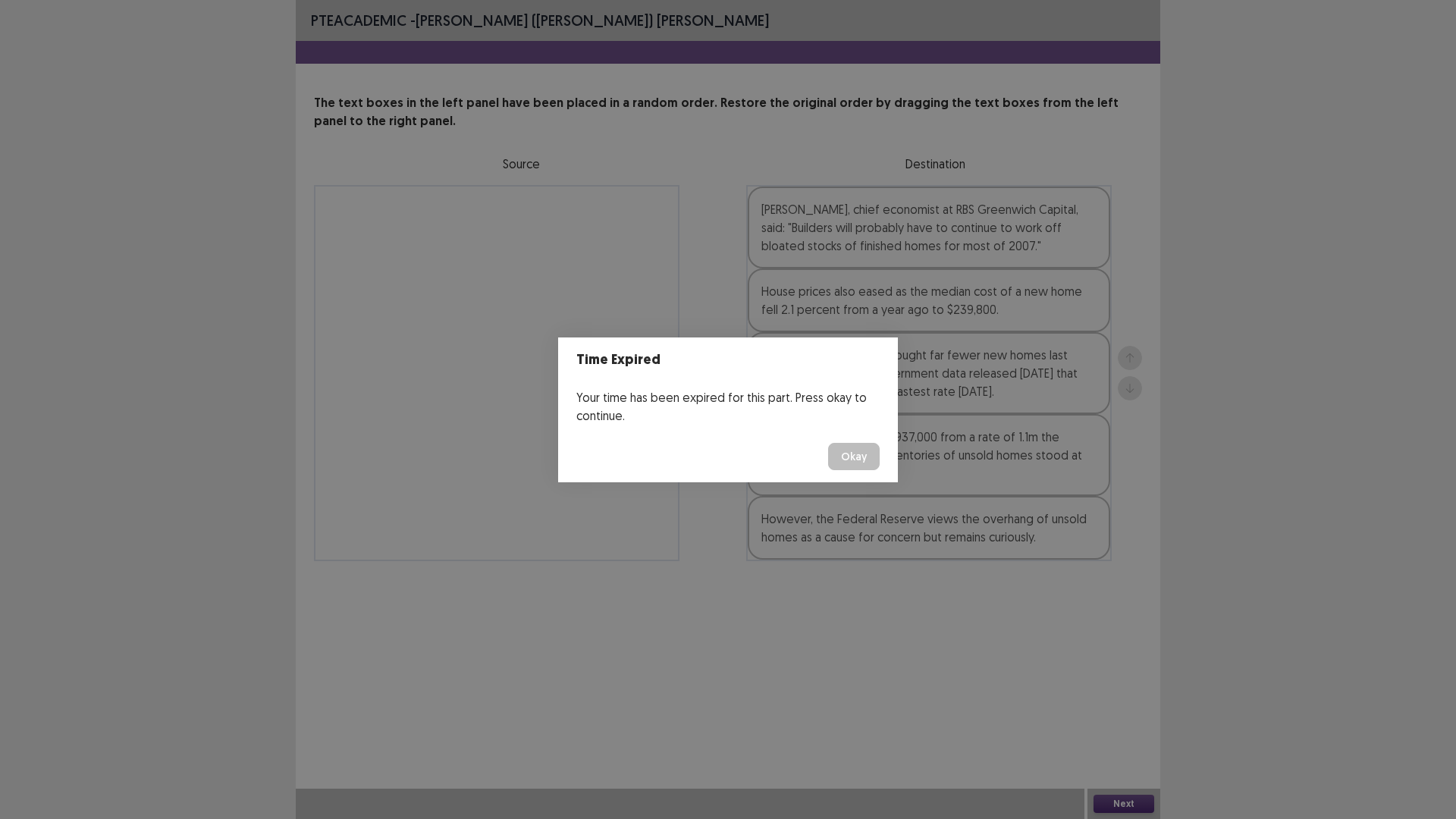
drag, startPoint x: 1119, startPoint y: 794, endPoint x: 1106, endPoint y: 789, distance: 13.9
click at [1119, 716] on div "Time Expired Your time has been expired for this part. Press okay to continue. …" at bounding box center [728, 409] width 1456 height 819
drag, startPoint x: 1109, startPoint y: 800, endPoint x: 1086, endPoint y: 789, distance: 25.5
click at [1102, 716] on div "Time Expired Your time has been expired for this part. Press okay to continue. …" at bounding box center [728, 409] width 1456 height 819
click at [855, 464] on button "Okay" at bounding box center [853, 456] width 51 height 27
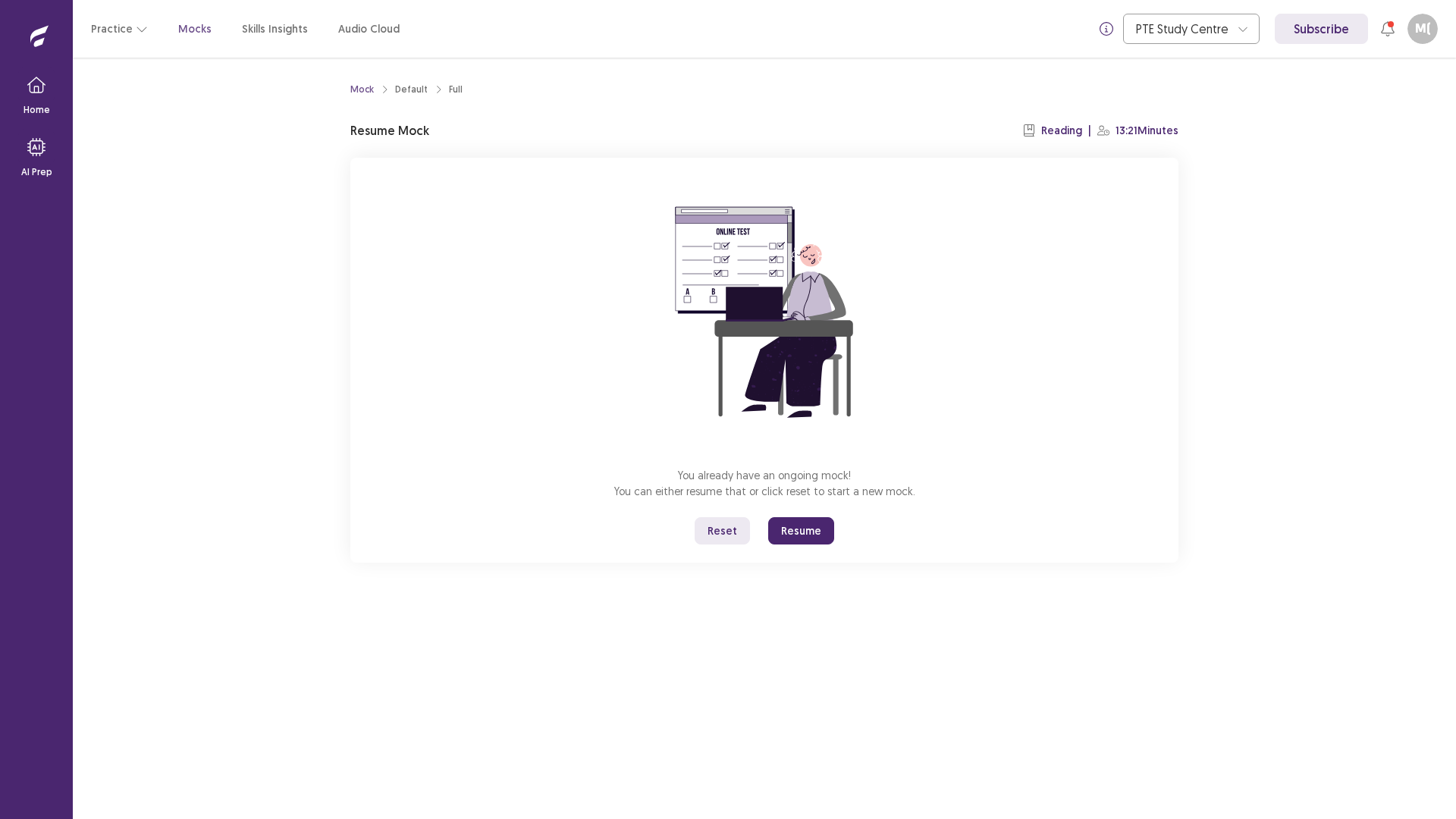
click at [812, 539] on button "Resume" at bounding box center [801, 530] width 66 height 27
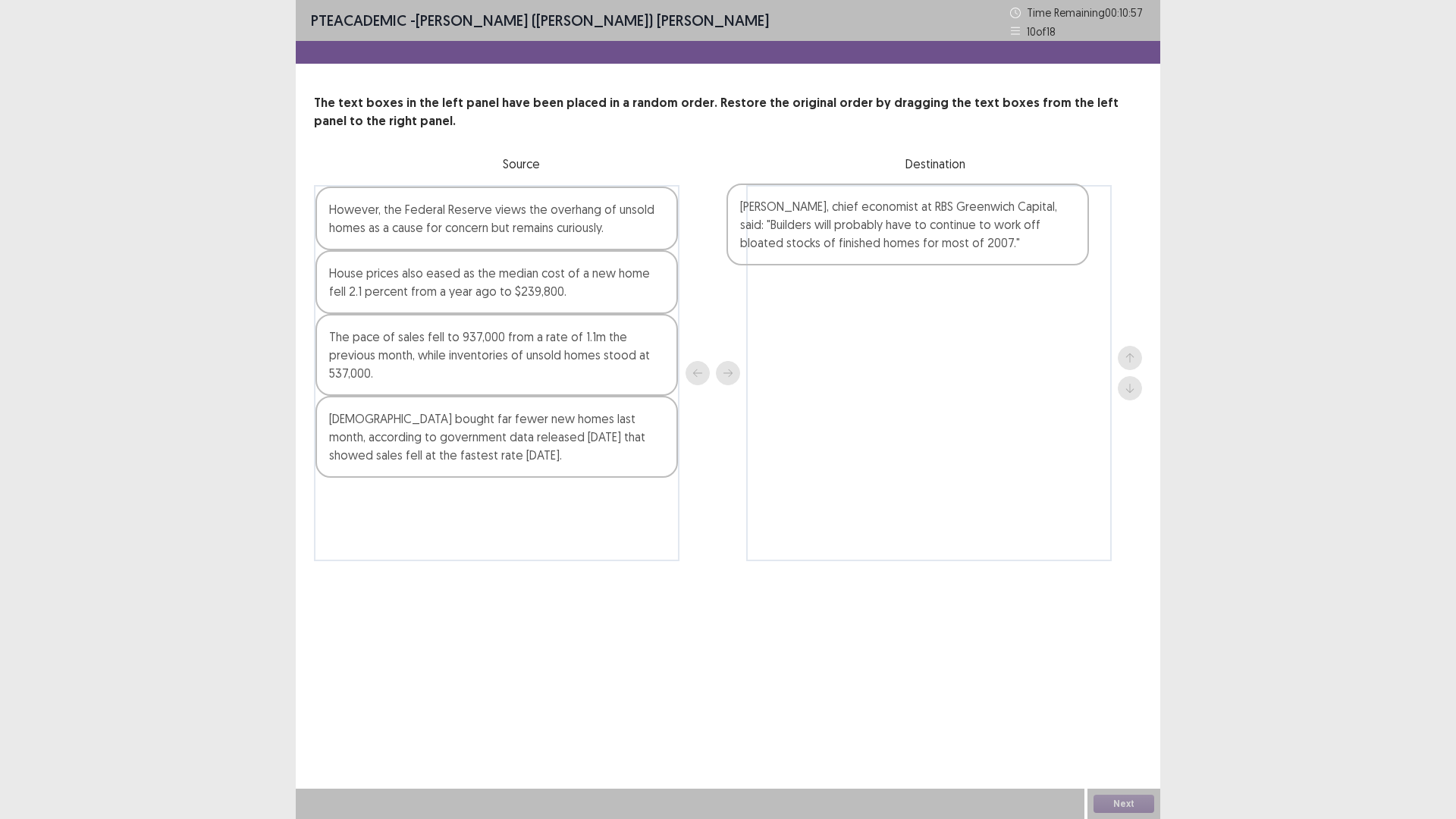
drag, startPoint x: 478, startPoint y: 371, endPoint x: 896, endPoint y: 237, distance: 439.0
click at [896, 237] on div "However, the Federal Reserve views the overhang of unsold homes as a cause for …" at bounding box center [728, 373] width 828 height 376
drag, startPoint x: 506, startPoint y: 452, endPoint x: 628, endPoint y: 418, distance: 126.6
click at [665, 406] on div "[DEMOGRAPHIC_DATA] bought far fewer new homes last month, according to governme…" at bounding box center [496, 437] width 363 height 82
drag, startPoint x: 533, startPoint y: 443, endPoint x: 616, endPoint y: 417, distance: 87.0
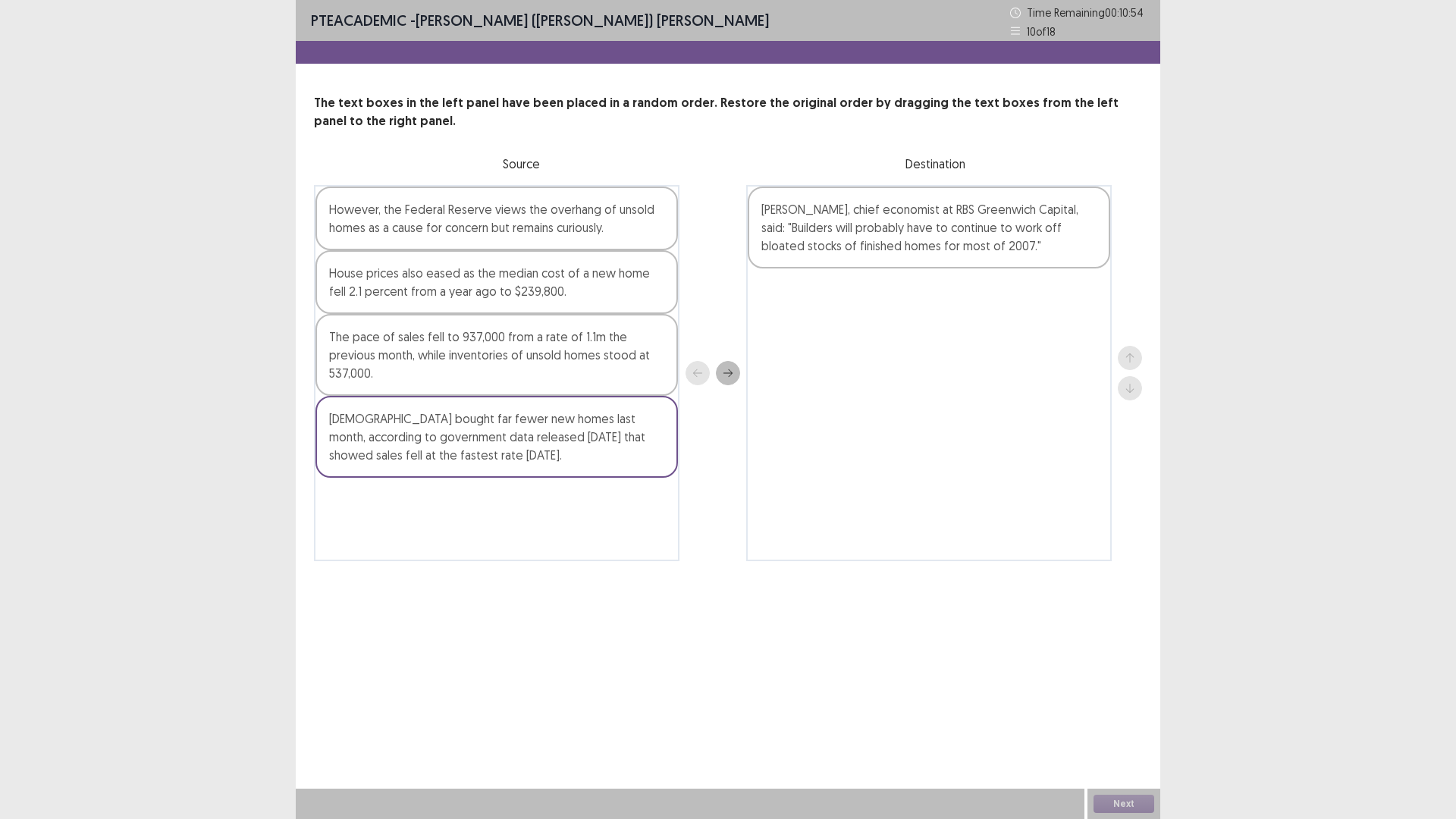
click at [617, 416] on div "[DEMOGRAPHIC_DATA] bought far fewer new homes last month, according to governme…" at bounding box center [496, 437] width 363 height 82
drag, startPoint x: 498, startPoint y: 455, endPoint x: 532, endPoint y: 457, distance: 34.1
click at [499, 455] on div "[DEMOGRAPHIC_DATA] bought far fewer new homes last month, according to governme…" at bounding box center [496, 437] width 363 height 82
click at [779, 490] on div "[PERSON_NAME], chief economist at RBS Greenwich Capital, said: "Builders will p…" at bounding box center [929, 373] width 366 height 376
drag, startPoint x: 546, startPoint y: 462, endPoint x: 749, endPoint y: 394, distance: 214.1
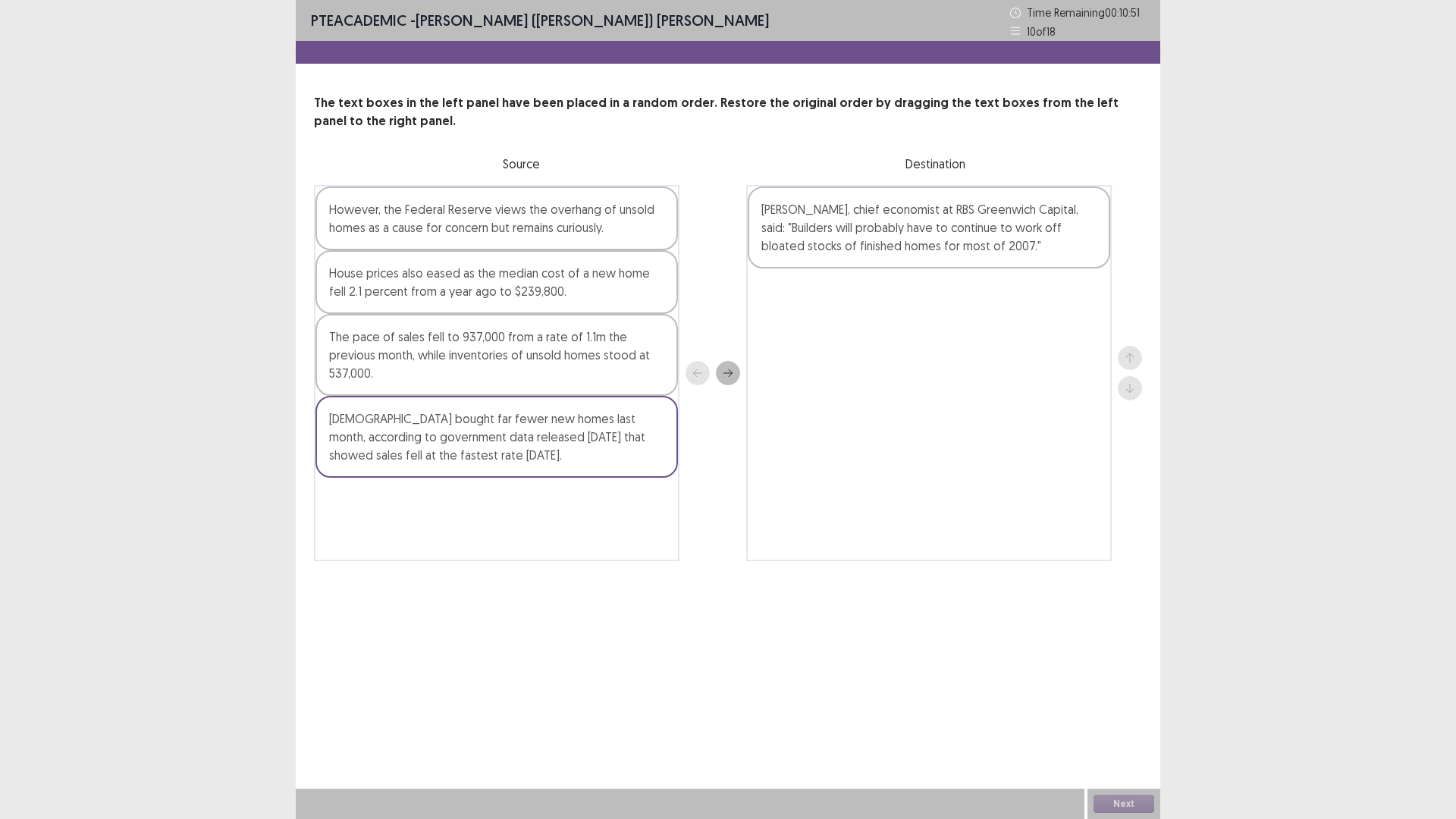
click at [745, 402] on div "However, the Federal Reserve views the overhang of unsold homes as a cause for …" at bounding box center [728, 373] width 828 height 376
click at [716, 316] on div at bounding box center [712, 373] width 55 height 376
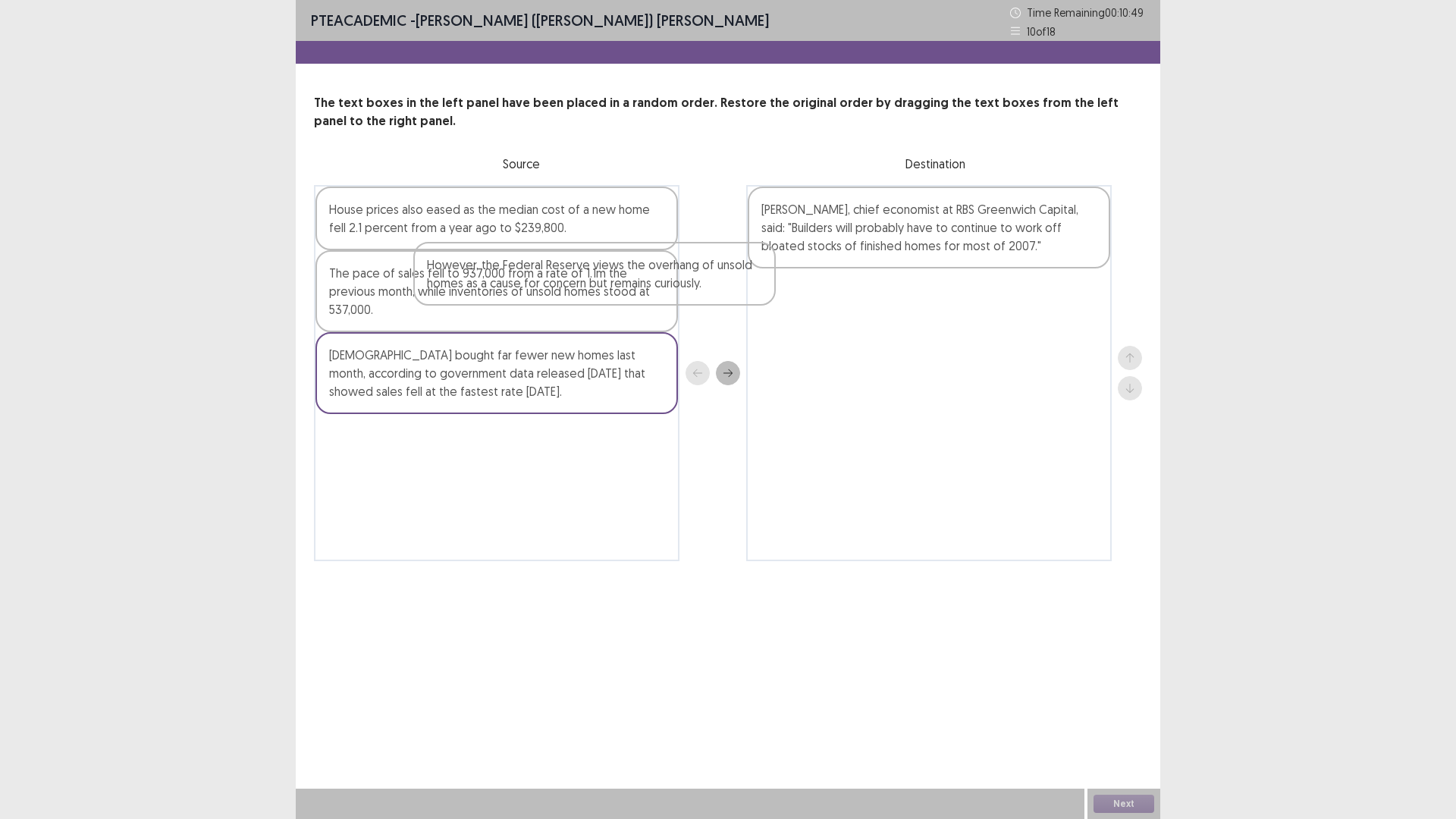
drag, startPoint x: 519, startPoint y: 227, endPoint x: 594, endPoint y: 252, distance: 79.1
click at [599, 265] on div "However, the Federal Reserve views the overhang of unsold homes as a cause for …" at bounding box center [496, 373] width 366 height 376
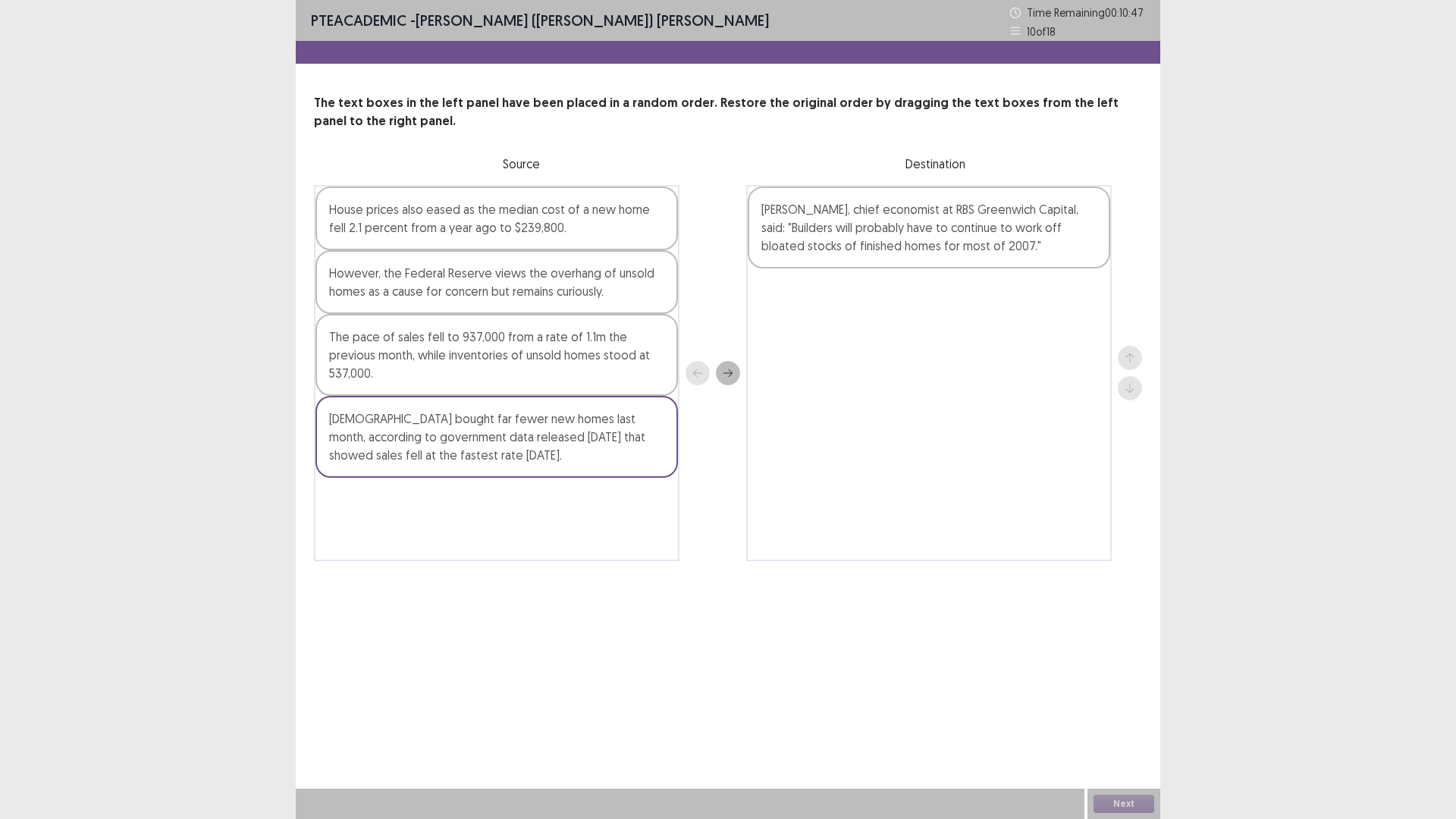
drag, startPoint x: 469, startPoint y: 464, endPoint x: 674, endPoint y: 417, distance: 210.3
click at [674, 416] on div "[DEMOGRAPHIC_DATA] bought far fewer new homes last month, according to governme…" at bounding box center [496, 437] width 363 height 82
drag, startPoint x: 656, startPoint y: 451, endPoint x: 783, endPoint y: 363, distance: 154.5
click at [783, 363] on div "House prices also eased as the median cost of a new home fell 2.1 percent from …" at bounding box center [728, 373] width 828 height 376
drag, startPoint x: 342, startPoint y: 436, endPoint x: 615, endPoint y: 395, distance: 276.1
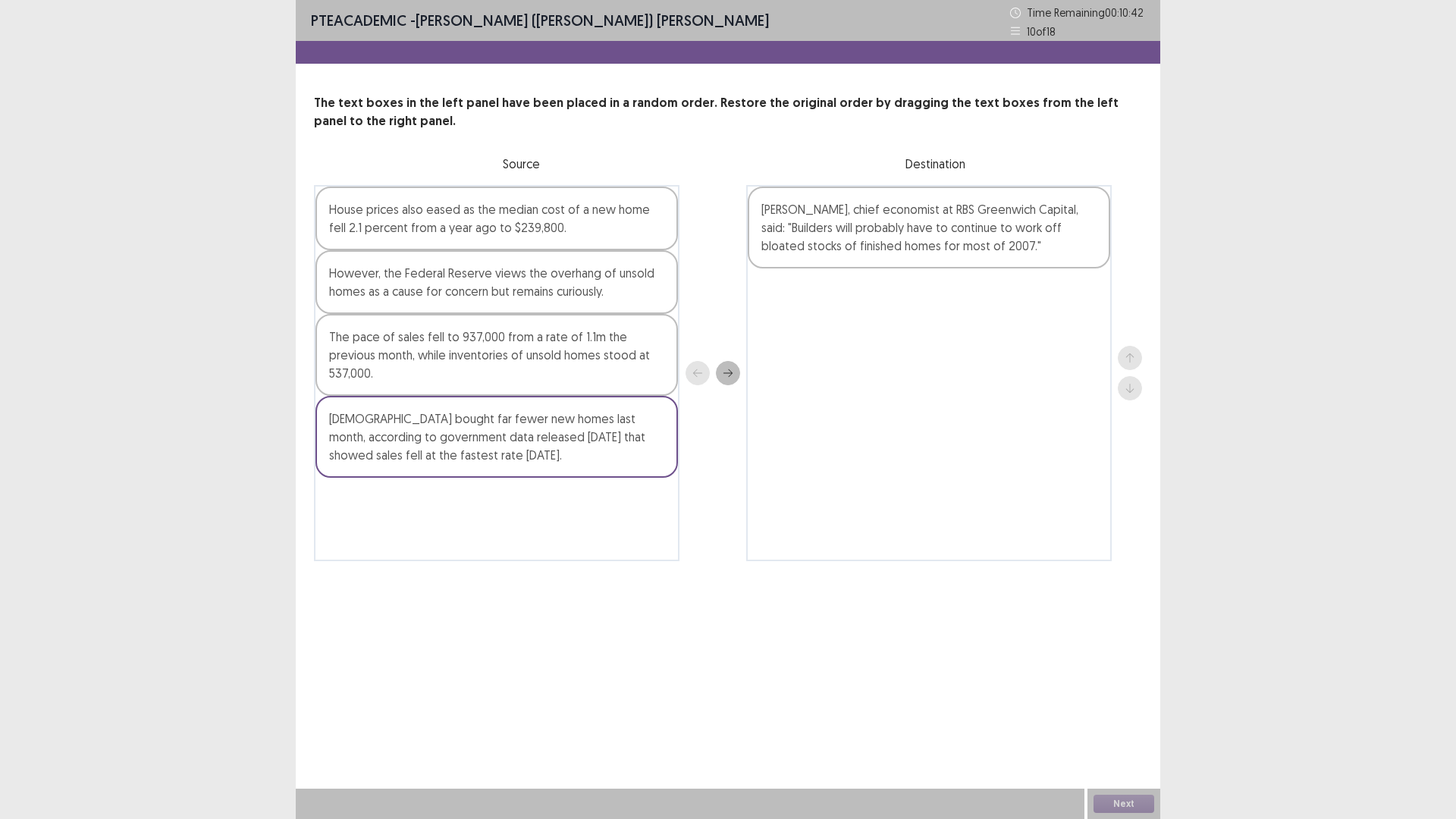
click at [567, 418] on div "[DEMOGRAPHIC_DATA] bought far fewer new homes last month, according to governme…" at bounding box center [496, 437] width 363 height 82
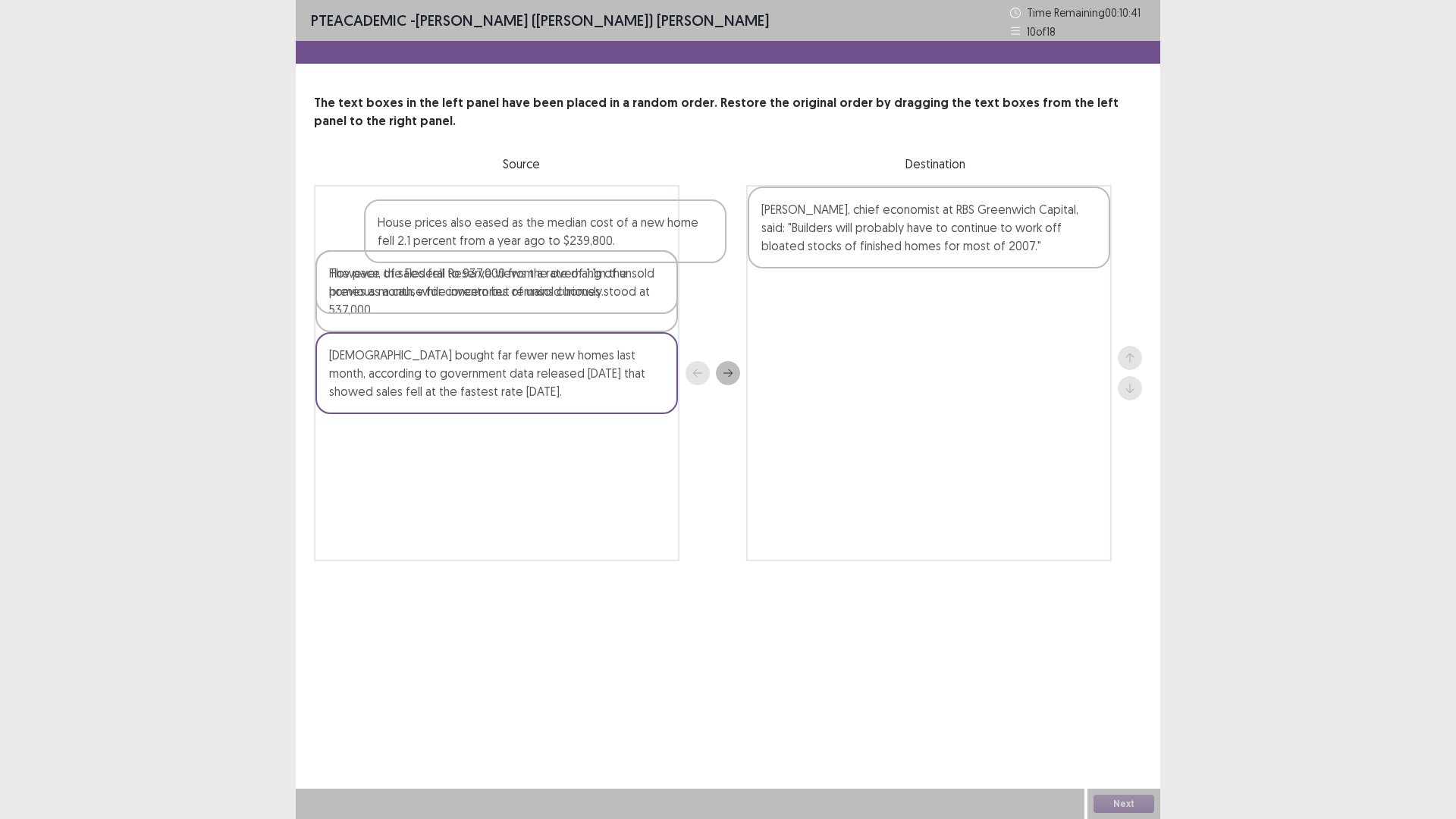
drag, startPoint x: 594, startPoint y: 237, endPoint x: 599, endPoint y: 225, distance: 13.0
click at [602, 228] on div "House prices also eased as the median cost of a new home fell 2.1 percent from …" at bounding box center [496, 373] width 366 height 376
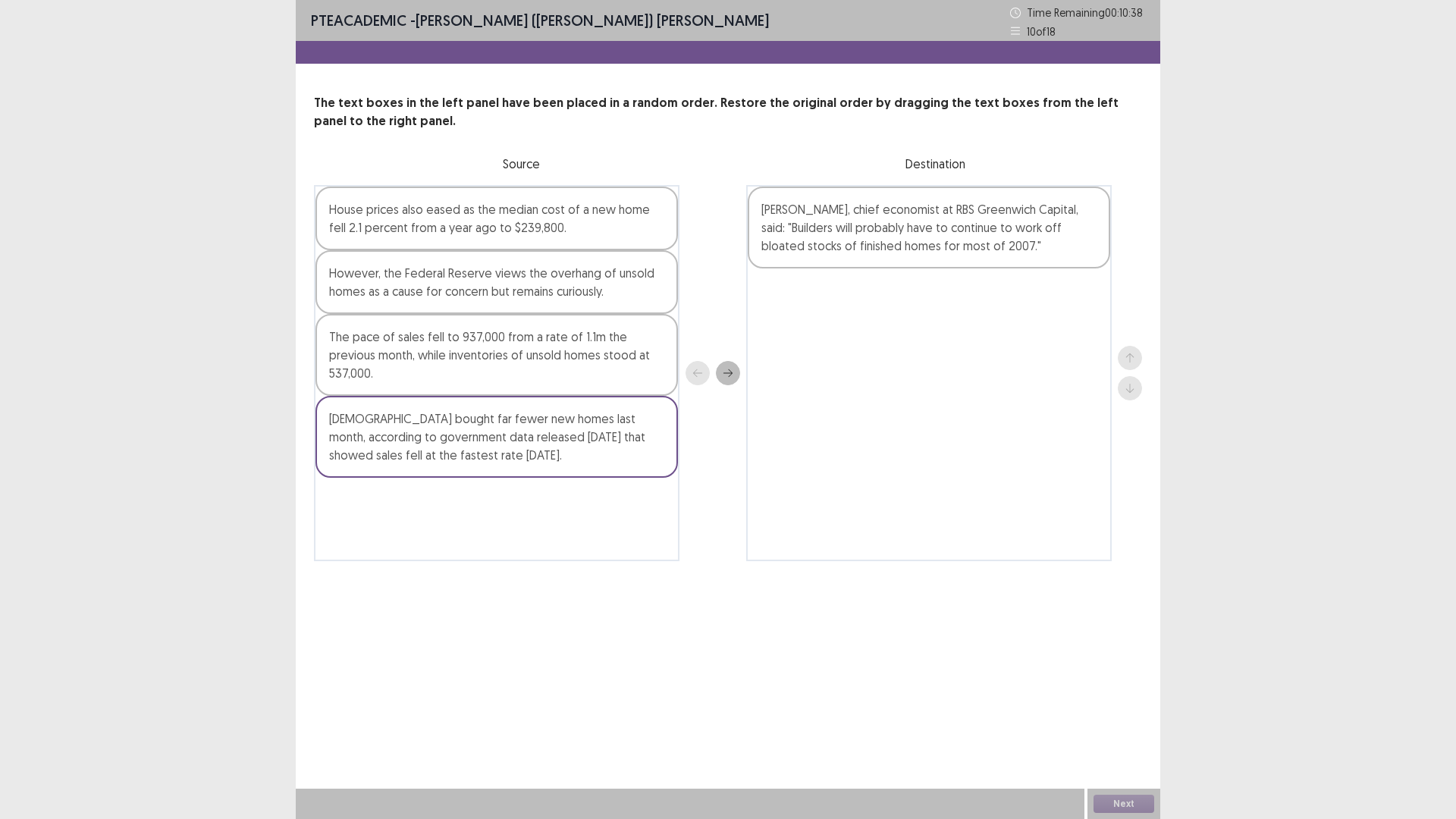
drag, startPoint x: 422, startPoint y: 438, endPoint x: 544, endPoint y: 449, distance: 122.5
click at [557, 441] on div "[DEMOGRAPHIC_DATA] bought far fewer new homes last month, according to governme…" at bounding box center [496, 437] width 363 height 82
drag, startPoint x: 472, startPoint y: 490, endPoint x: 479, endPoint y: 491, distance: 7.1
click at [478, 491] on div "House prices also eased as the median cost of a new home fell 2.1 percent from …" at bounding box center [496, 373] width 366 height 376
click at [483, 490] on div "House prices also eased as the median cost of a new home fell 2.1 percent from …" at bounding box center [496, 373] width 366 height 376
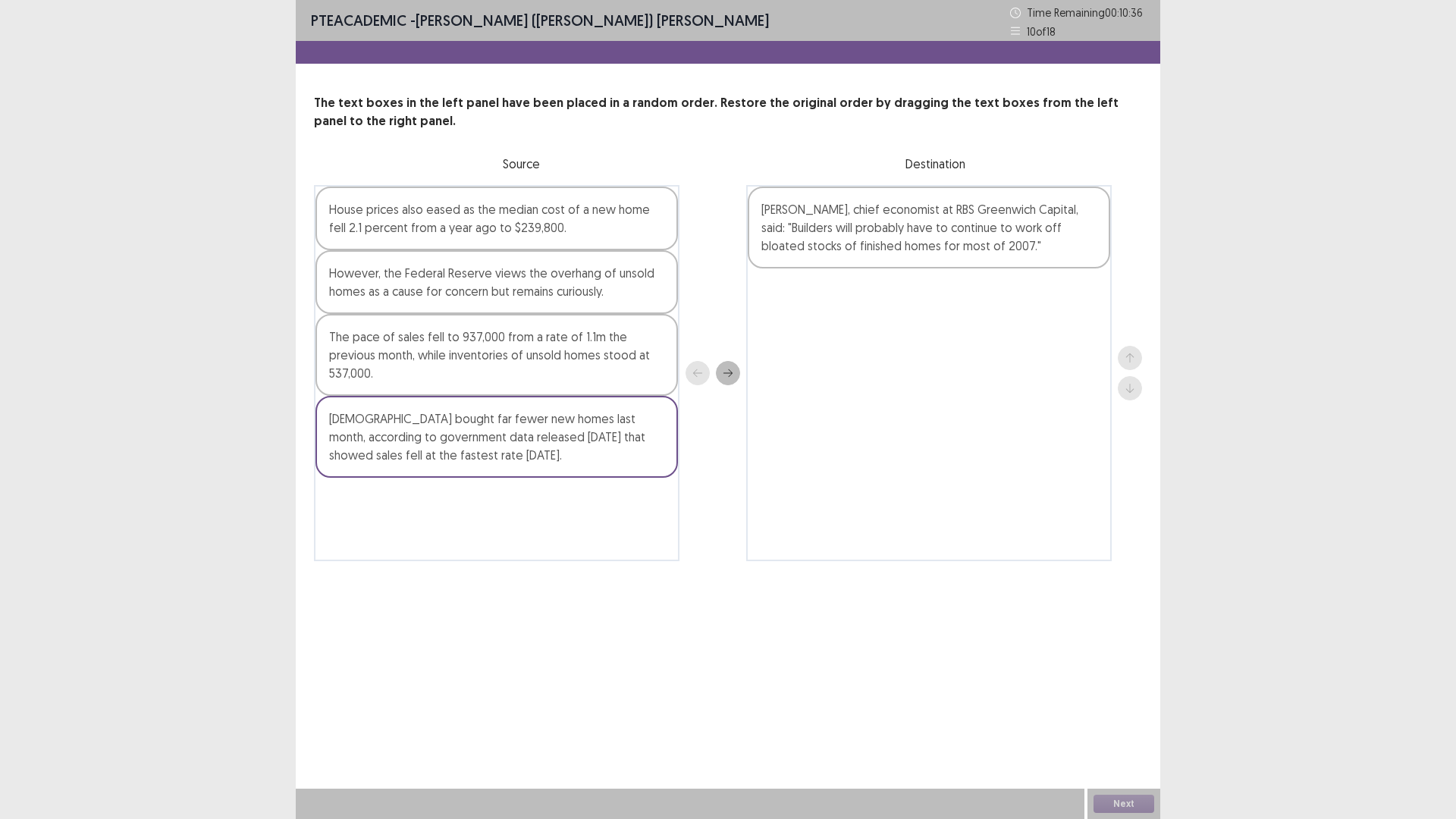
drag, startPoint x: 488, startPoint y: 442, endPoint x: 772, endPoint y: 477, distance: 286.1
click at [773, 477] on div "House prices also eased as the median cost of a new home fell 2.1 percent from …" at bounding box center [728, 373] width 828 height 376
drag, startPoint x: 666, startPoint y: 491, endPoint x: 662, endPoint y: 501, distance: 10.8
click at [663, 501] on div "House prices also eased as the median cost of a new home fell 2.1 percent from …" at bounding box center [496, 373] width 366 height 376
drag, startPoint x: 668, startPoint y: 476, endPoint x: 800, endPoint y: 456, distance: 133.5
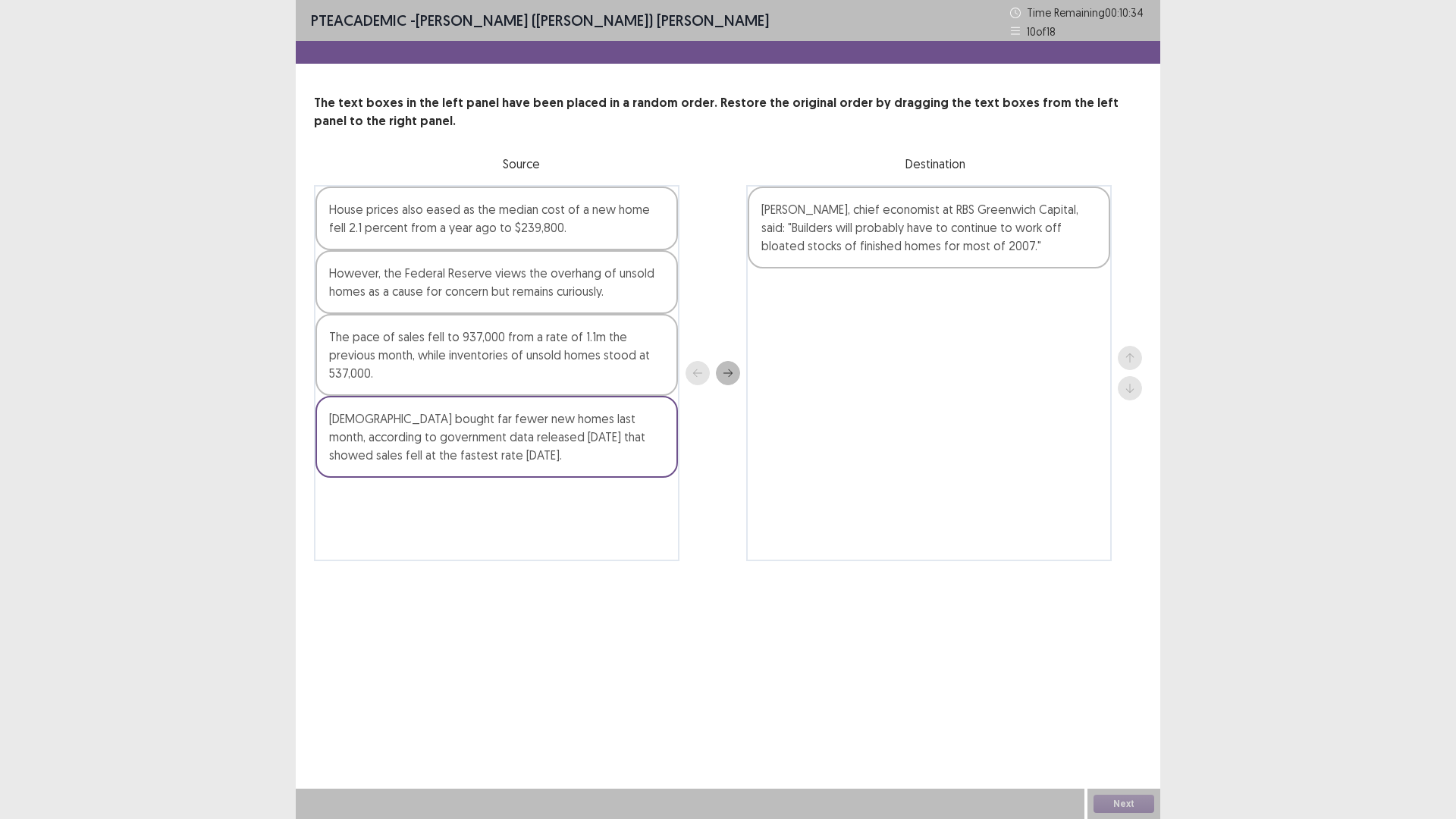
click at [800, 458] on div "House prices also eased as the median cost of a new home fell 2.1 percent from …" at bounding box center [728, 373] width 828 height 376
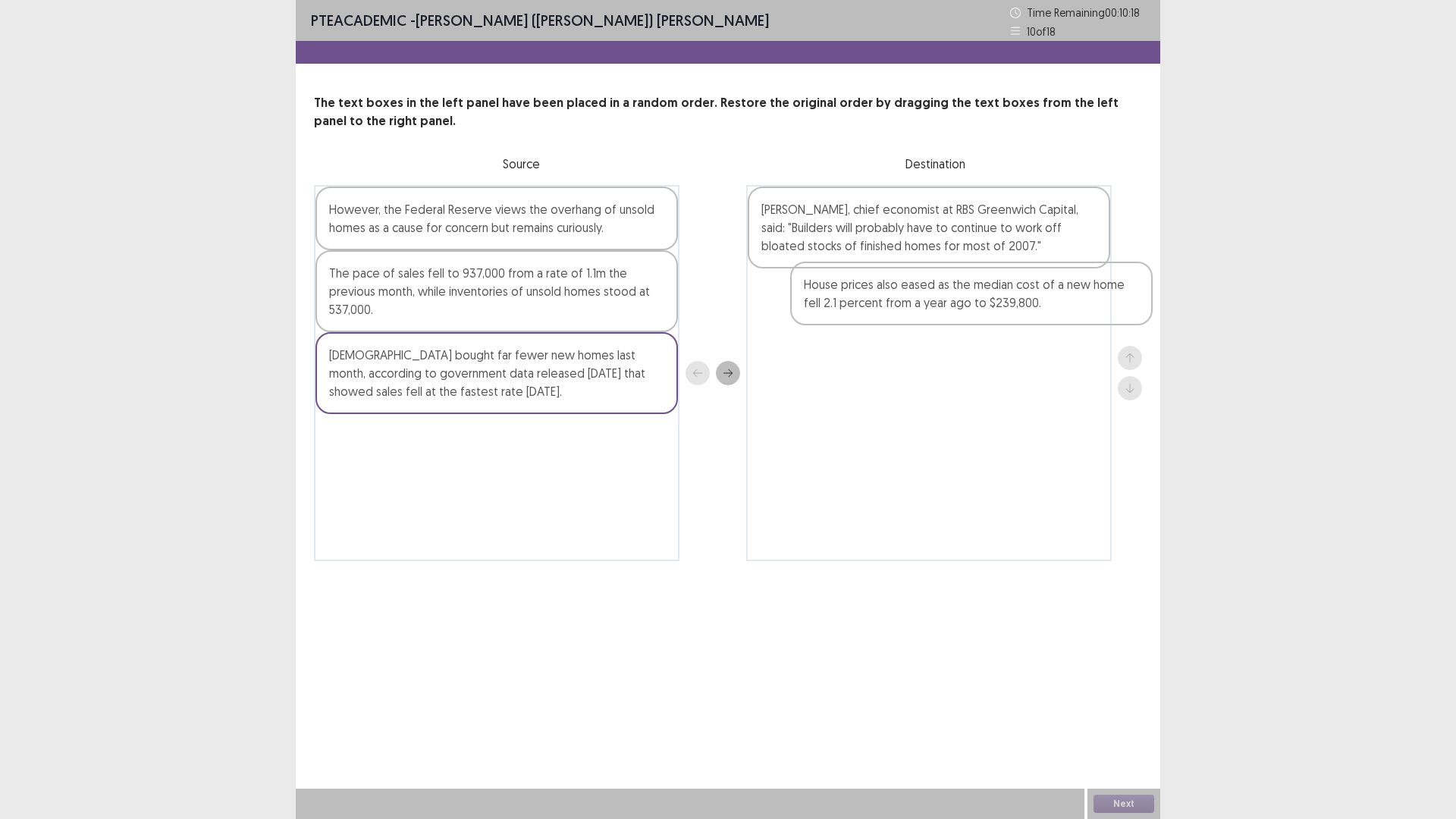
drag, startPoint x: 507, startPoint y: 234, endPoint x: 976, endPoint y: 312, distance: 475.4
click at [976, 312] on div "House prices also eased as the median cost of a new home fell 2.1 percent from …" at bounding box center [728, 373] width 828 height 376
drag, startPoint x: 529, startPoint y: 291, endPoint x: 636, endPoint y: 310, distance: 108.7
click at [636, 310] on div "The pace of sales fell to 937,000 from a rate of 1.1m the previous month, while…" at bounding box center [496, 291] width 363 height 82
drag, startPoint x: 664, startPoint y: 323, endPoint x: 817, endPoint y: 369, distance: 159.8
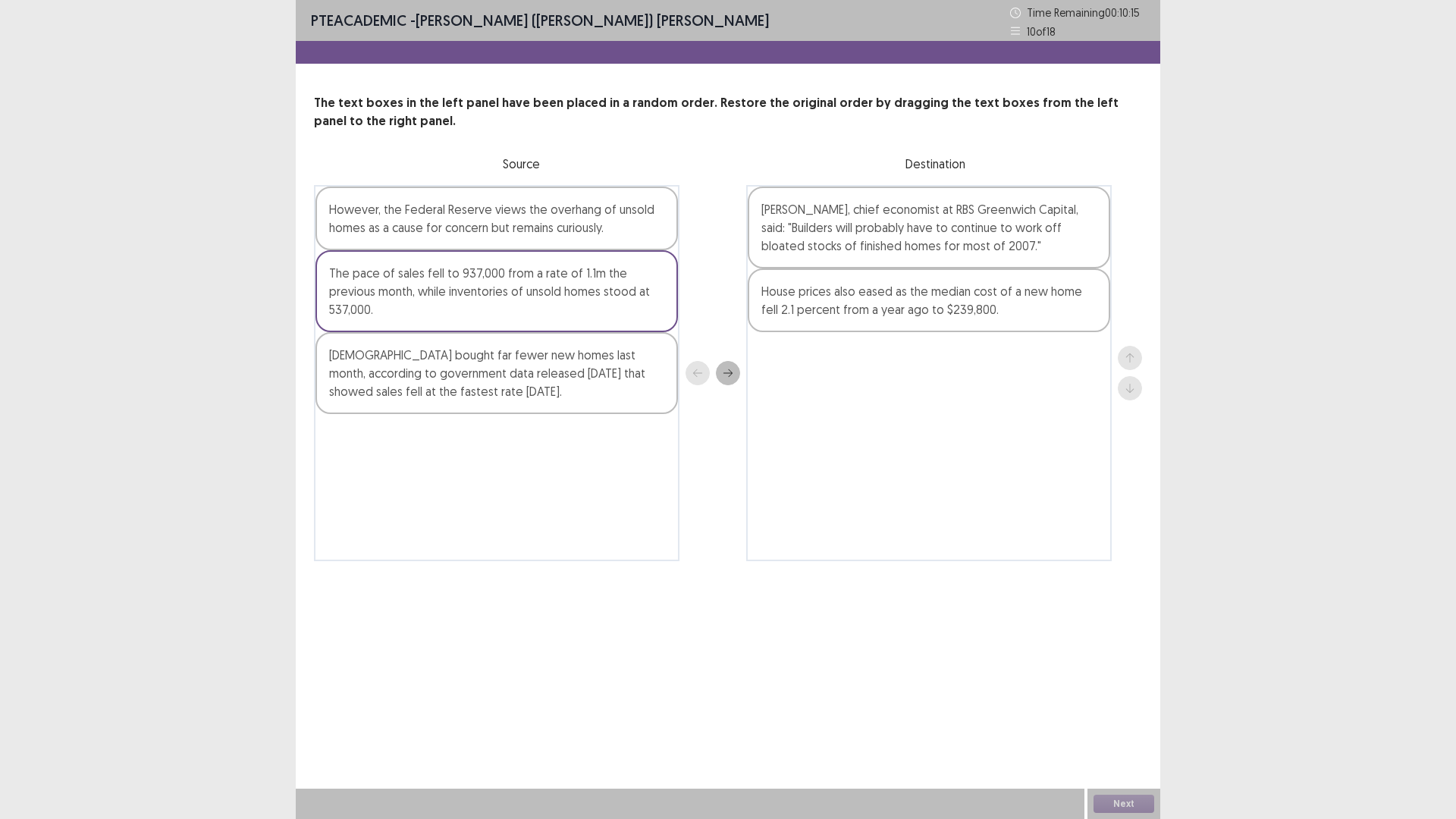
click at [817, 369] on div "However, the Federal Reserve views the overhang of unsold homes as a cause for …" at bounding box center [728, 373] width 828 height 376
drag, startPoint x: 642, startPoint y: 375, endPoint x: 613, endPoint y: 272, distance: 107.0
click at [759, 386] on div "However, the Federal Reserve views the overhang of unsold homes as a cause for …" at bounding box center [728, 373] width 828 height 376
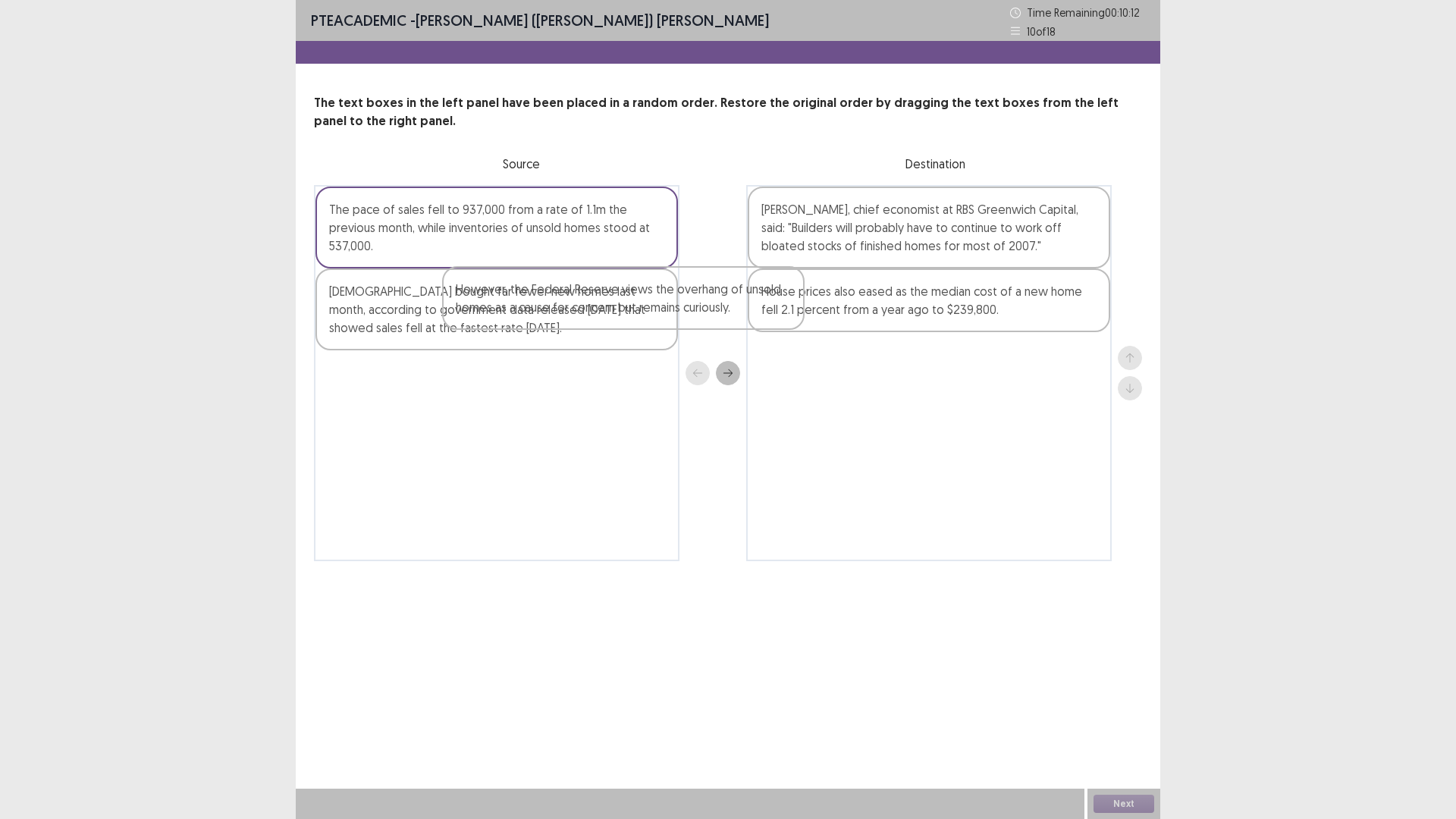
drag, startPoint x: 600, startPoint y: 228, endPoint x: 680, endPoint y: 256, distance: 84.8
click at [687, 263] on div "However, the Federal Reserve views the overhang of unsold homes as a cause for …" at bounding box center [728, 373] width 828 height 376
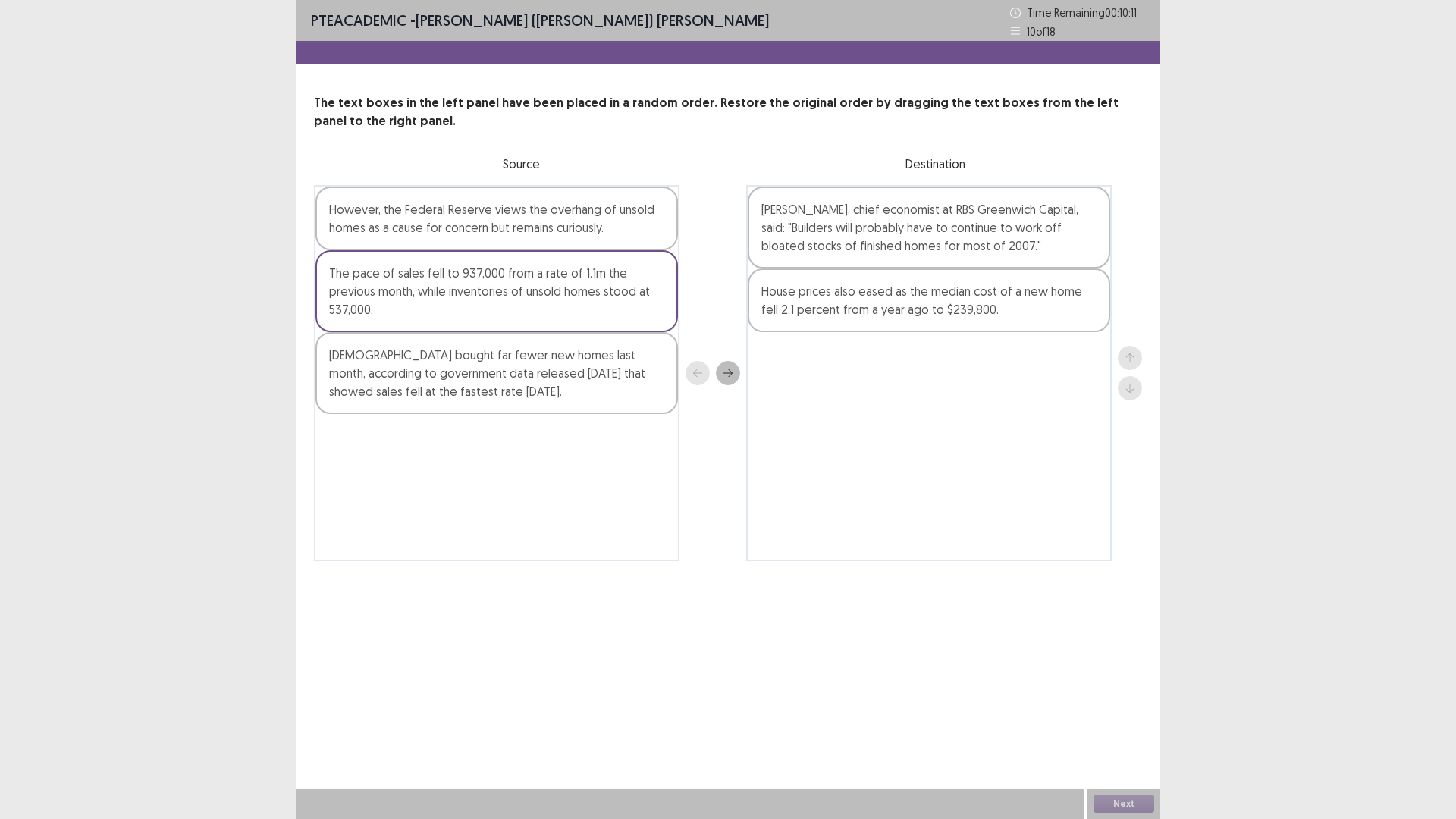
drag, startPoint x: 662, startPoint y: 314, endPoint x: 700, endPoint y: 290, distance: 44.9
click at [768, 347] on div "However, the Federal Reserve views the overhang of unsold homes as a cause for …" at bounding box center [728, 373] width 828 height 376
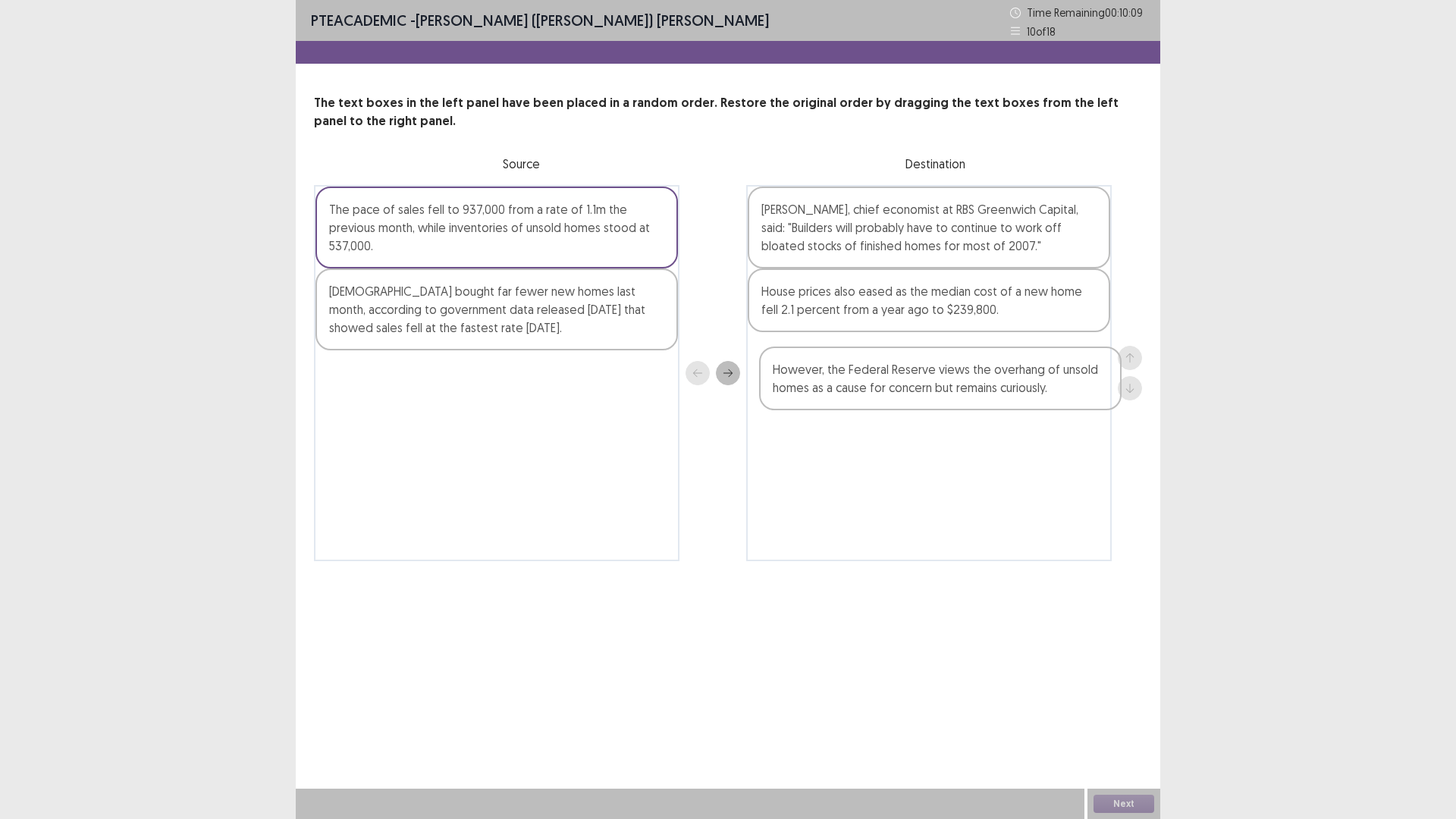
drag, startPoint x: 648, startPoint y: 244, endPoint x: 1077, endPoint y: 391, distance: 453.5
click at [1081, 392] on div "However, the Federal Reserve views the overhang of unsold homes as a cause for …" at bounding box center [728, 373] width 828 height 376
drag, startPoint x: 545, startPoint y: 260, endPoint x: 550, endPoint y: 299, distance: 39.3
click at [616, 366] on div "The pace of sales fell to 937,000 from a rate of 1.1m the previous month, while…" at bounding box center [496, 373] width 366 height 376
drag, startPoint x: 548, startPoint y: 256, endPoint x: 707, endPoint y: 376, distance: 199.2
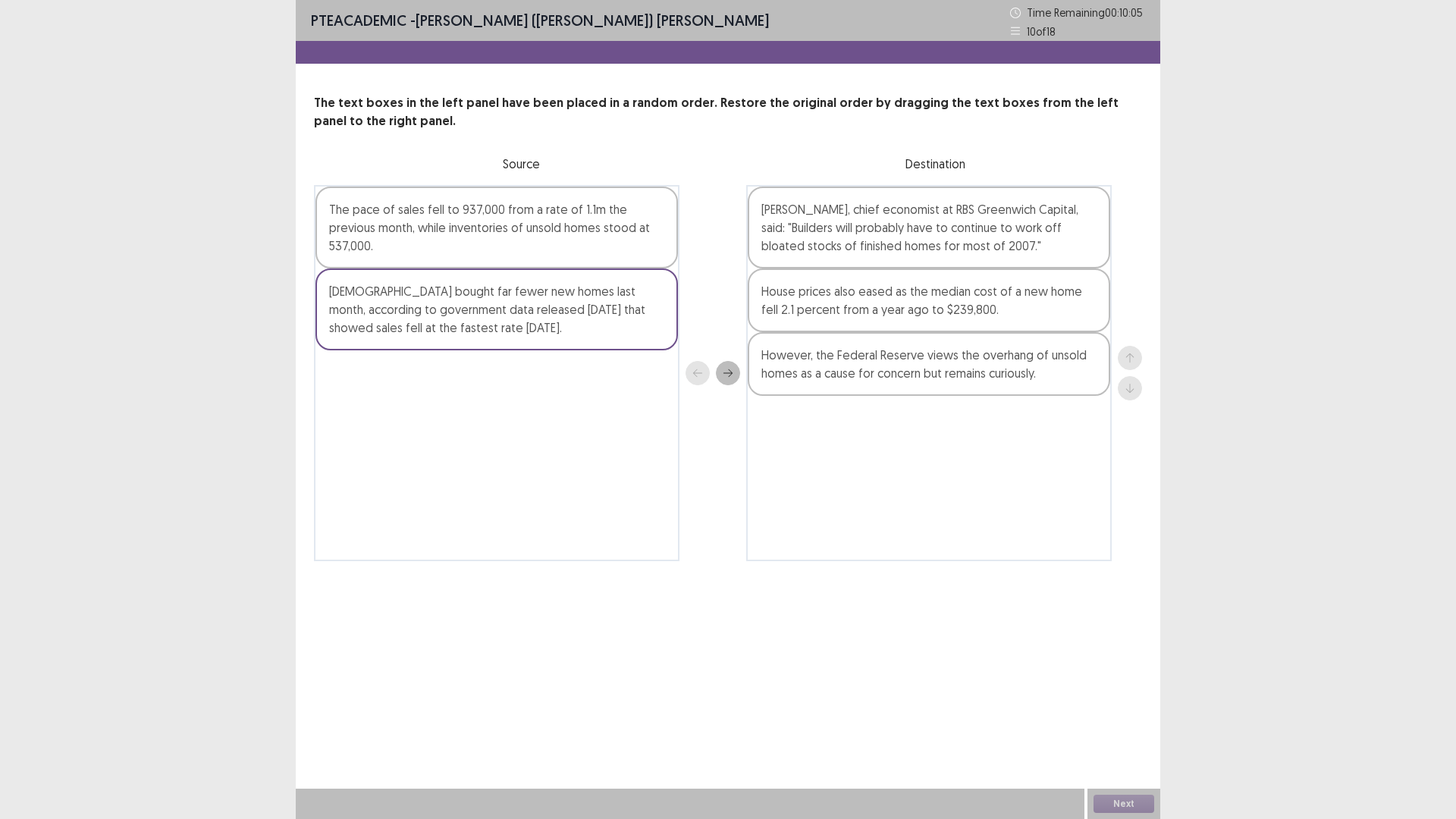
click at [707, 376] on div "The pace of sales fell to 937,000 from a rate of 1.1m the previous month, while…" at bounding box center [728, 373] width 828 height 376
drag, startPoint x: 613, startPoint y: 323, endPoint x: 884, endPoint y: 470, distance: 308.3
click at [833, 462] on div "The pace of sales fell to 937,000 from a rate of 1.1m the previous month, while…" at bounding box center [728, 373] width 828 height 376
drag, startPoint x: 500, startPoint y: 238, endPoint x: 770, endPoint y: 316, distance: 281.0
click at [768, 314] on div "The pace of sales fell to 937,000 from a rate of 1.1m the previous month, while…" at bounding box center [728, 373] width 828 height 376
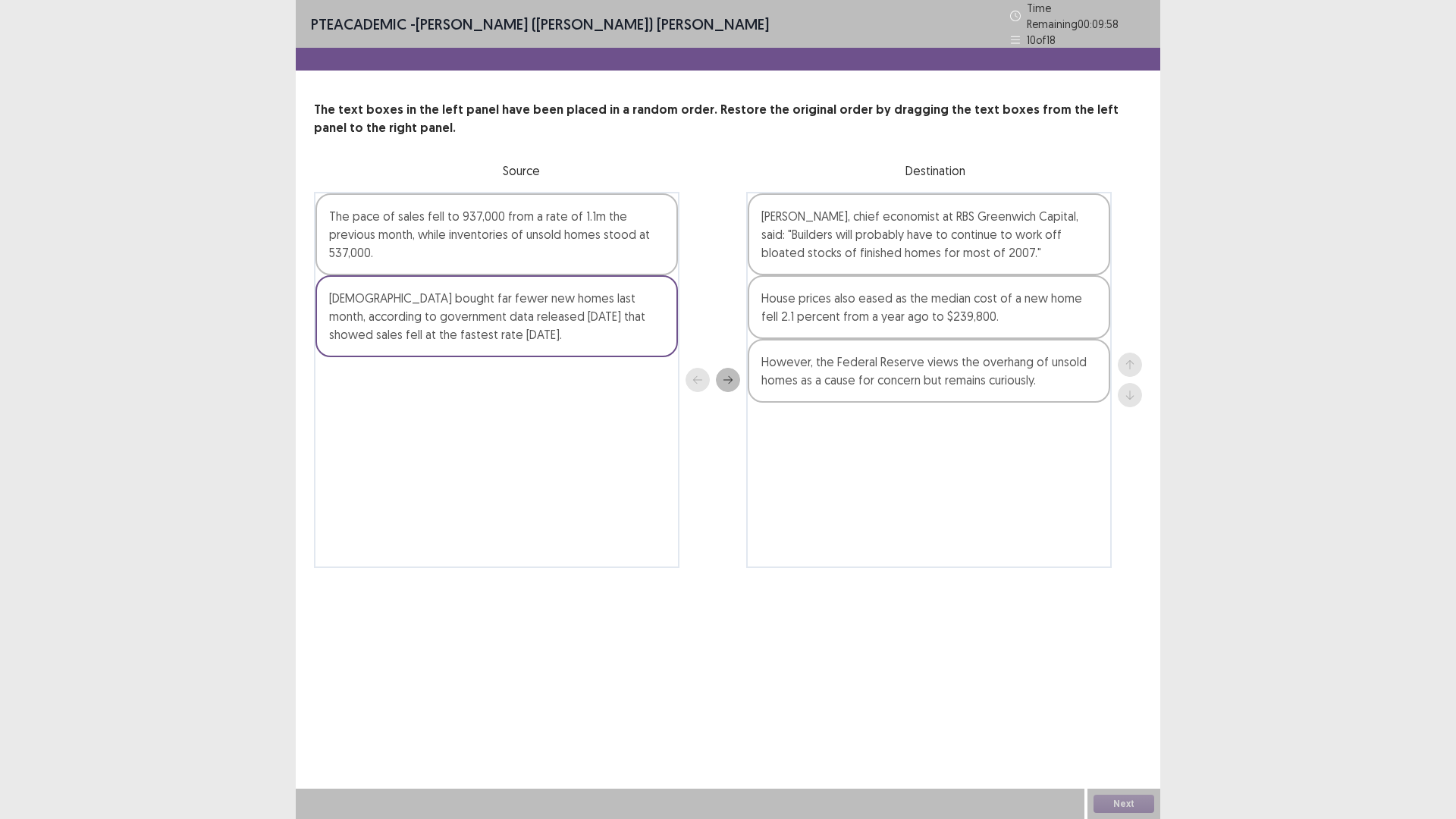
drag, startPoint x: 374, startPoint y: 345, endPoint x: 845, endPoint y: 188, distance: 496.5
click at [936, 207] on div "The pace of sales fell to 937,000 from a rate of 1.1m the previous month, while…" at bounding box center [728, 380] width 828 height 376
drag, startPoint x: 660, startPoint y: 208, endPoint x: 805, endPoint y: 243, distance: 149.2
click at [892, 243] on div "The pace of sales fell to 937,000 from a rate of 1.1m the previous month, while…" at bounding box center [728, 380] width 828 height 376
drag, startPoint x: 450, startPoint y: 185, endPoint x: 382, endPoint y: 197, distance: 69.1
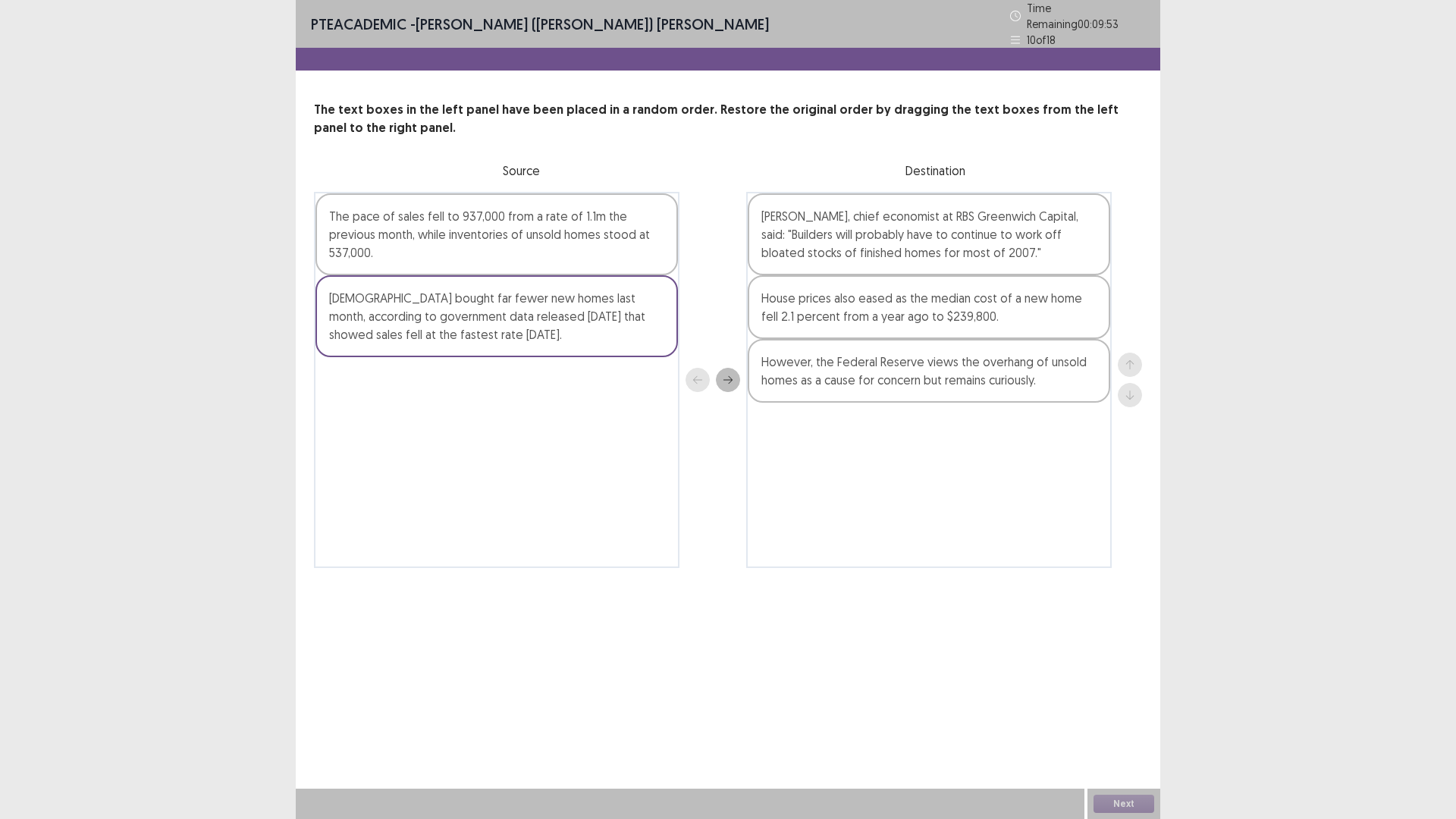
click at [382, 197] on div "The pace of sales fell to 937,000 from a rate of 1.1m the previous month, while…" at bounding box center [496, 234] width 363 height 82
drag, startPoint x: 434, startPoint y: 225, endPoint x: 565, endPoint y: 247, distance: 132.8
click at [572, 246] on div "The pace of sales fell to 937,000 from a rate of 1.1m the previous month, while…" at bounding box center [496, 234] width 363 height 82
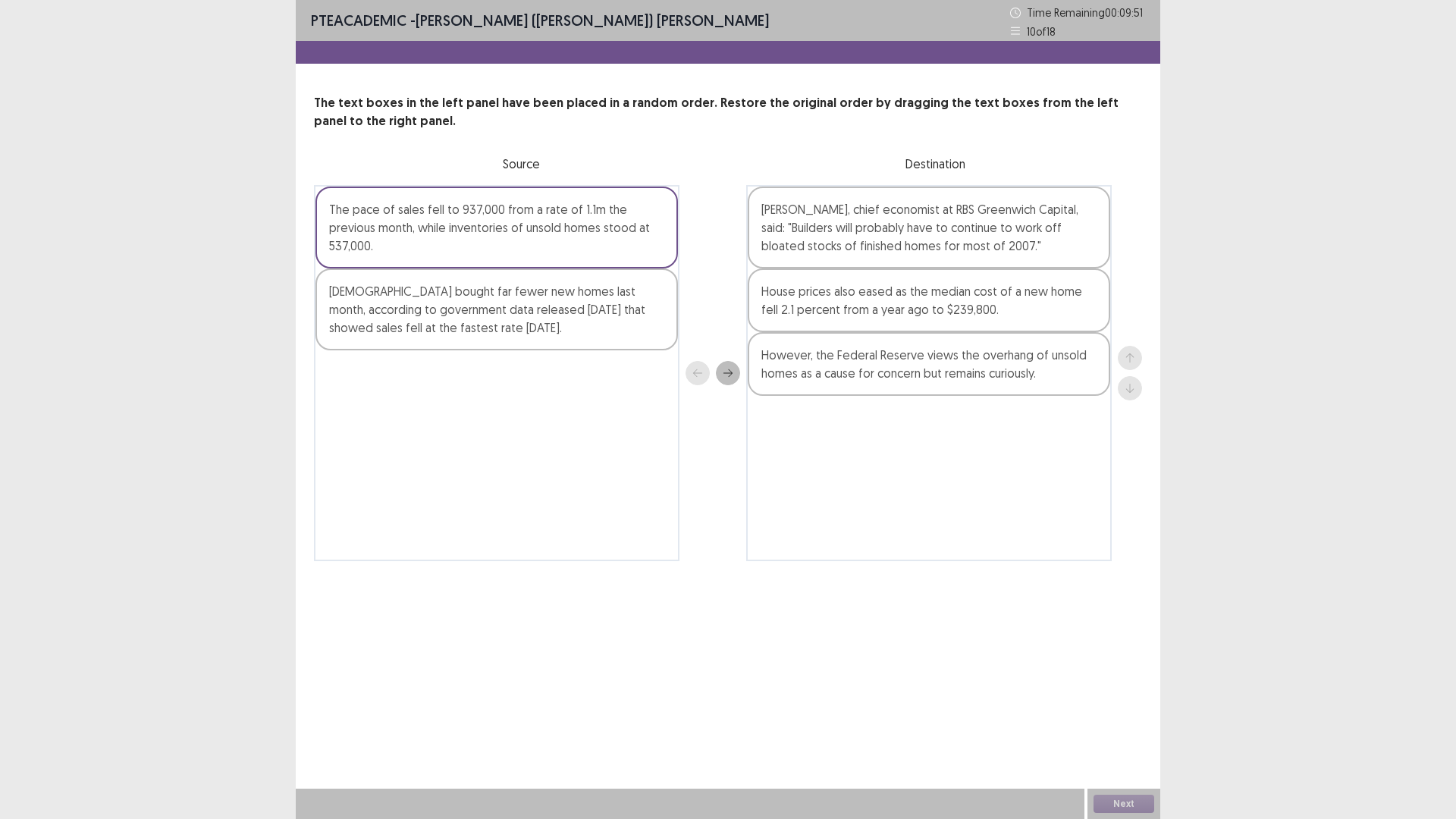
drag, startPoint x: 572, startPoint y: 314, endPoint x: 878, endPoint y: 332, distance: 306.5
click at [847, 315] on div "The pace of sales fell to 937,000 from a rate of 1.1m the previous month, while…" at bounding box center [728, 373] width 828 height 376
drag, startPoint x: 1403, startPoint y: 794, endPoint x: 1352, endPoint y: 786, distance: 51.6
click at [1397, 716] on div "PTE academic - [PERSON_NAME] ([PERSON_NAME]) [PERSON_NAME] Time Remaining 00 : …" at bounding box center [728, 409] width 1456 height 819
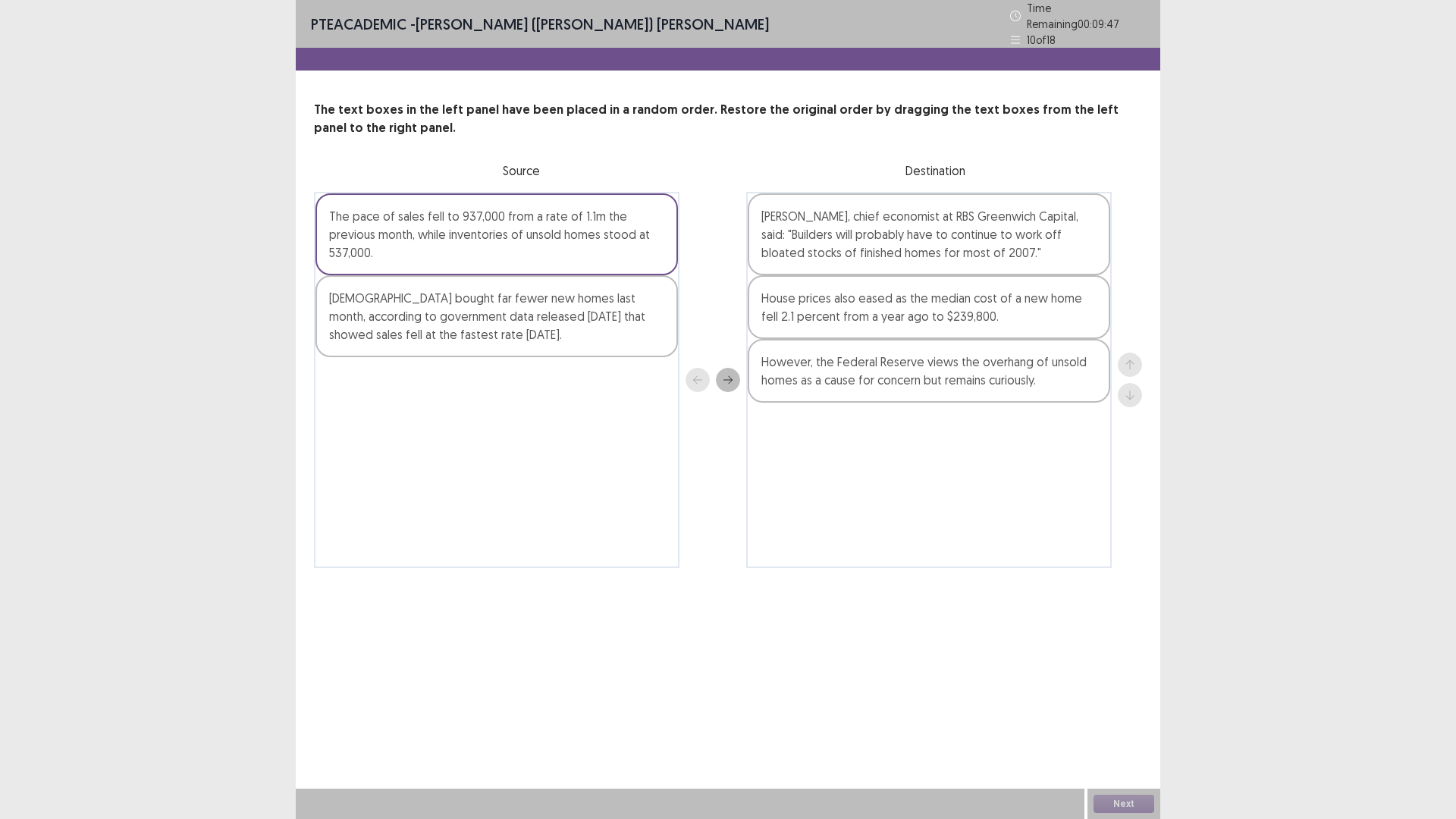
click at [732, 377] on icon "next" at bounding box center [728, 380] width 11 height 11
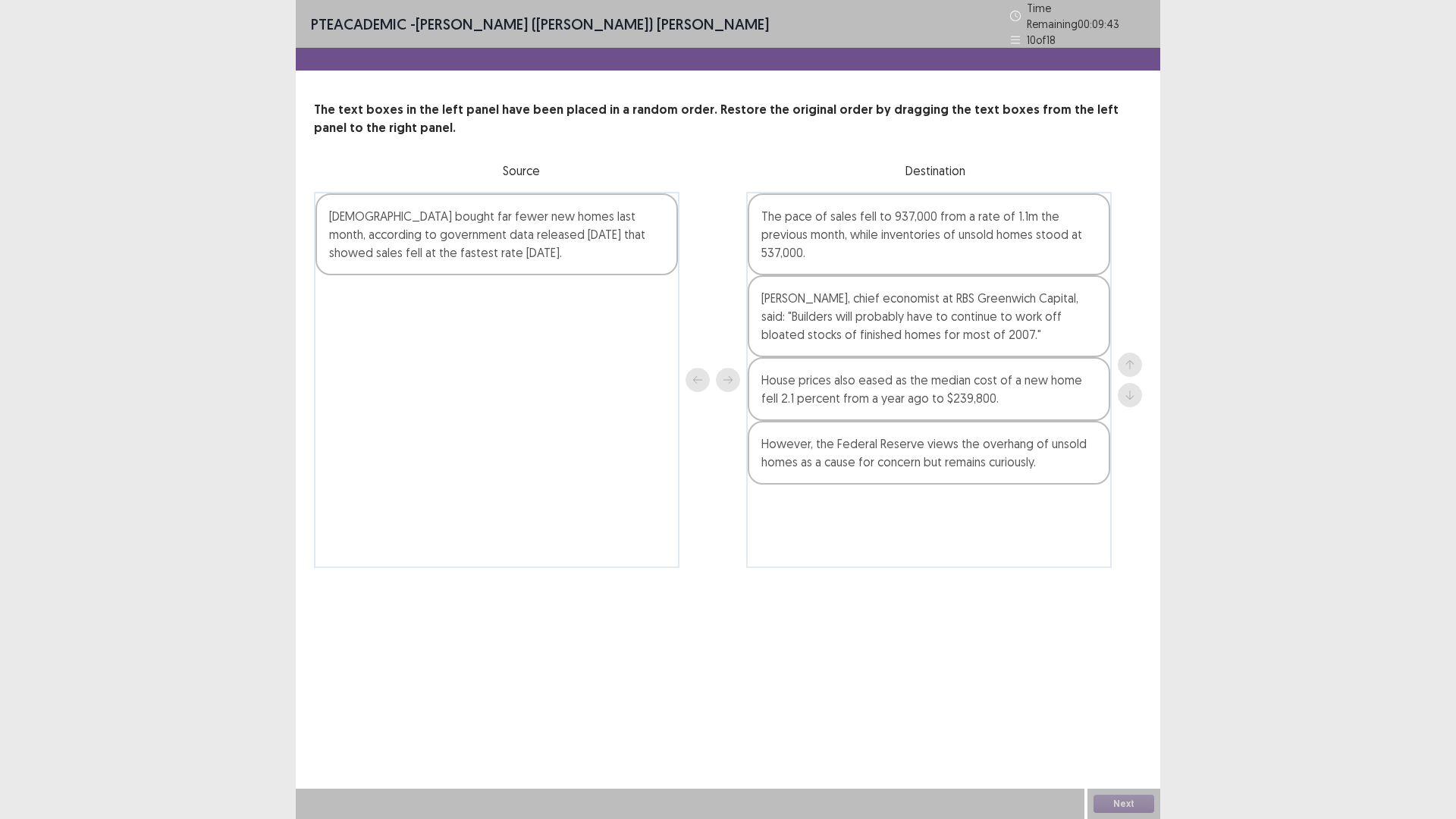
drag, startPoint x: 608, startPoint y: 257, endPoint x: 665, endPoint y: 278, distance: 60.7
click at [666, 278] on div "[DEMOGRAPHIC_DATA] bought far fewer new homes last month, according to governme…" at bounding box center [496, 380] width 366 height 376
drag, startPoint x: 652, startPoint y: 260, endPoint x: 835, endPoint y: 352, distance: 204.8
click at [835, 351] on div "[DEMOGRAPHIC_DATA] bought far fewer new homes last month, according to governme…" at bounding box center [728, 380] width 828 height 376
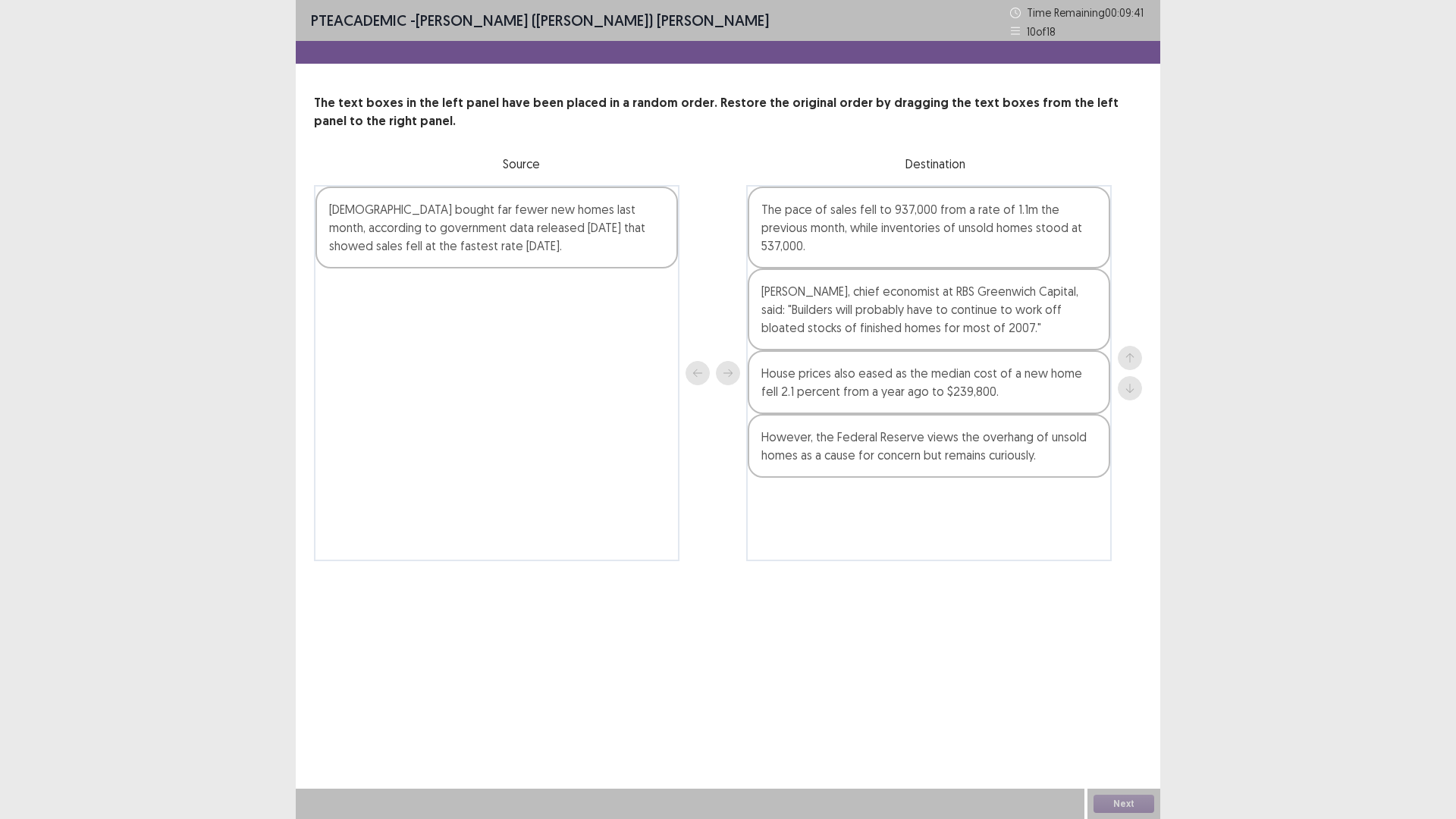
click at [736, 376] on div at bounding box center [712, 373] width 55 height 376
click at [732, 372] on div at bounding box center [712, 373] width 55 height 376
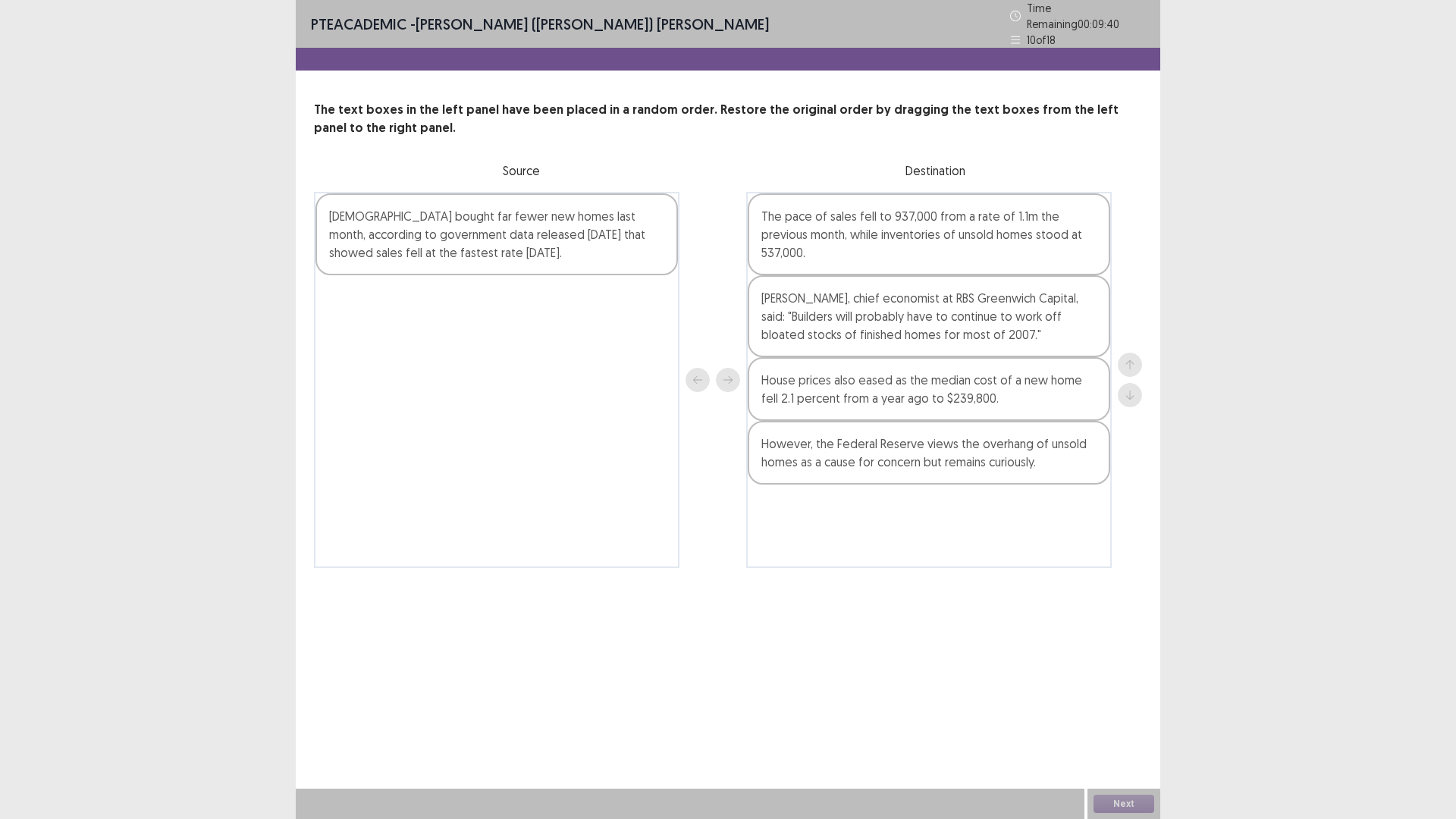
click at [721, 363] on div at bounding box center [712, 380] width 55 height 376
drag, startPoint x: 536, startPoint y: 207, endPoint x: 860, endPoint y: 271, distance: 330.3
click at [819, 260] on div "[DEMOGRAPHIC_DATA] bought far fewer new homes last month, according to governme…" at bounding box center [728, 380] width 828 height 376
drag, startPoint x: 872, startPoint y: 241, endPoint x: 864, endPoint y: 252, distance: 13.6
drag, startPoint x: 864, startPoint y: 252, endPoint x: 605, endPoint y: 217, distance: 261.4
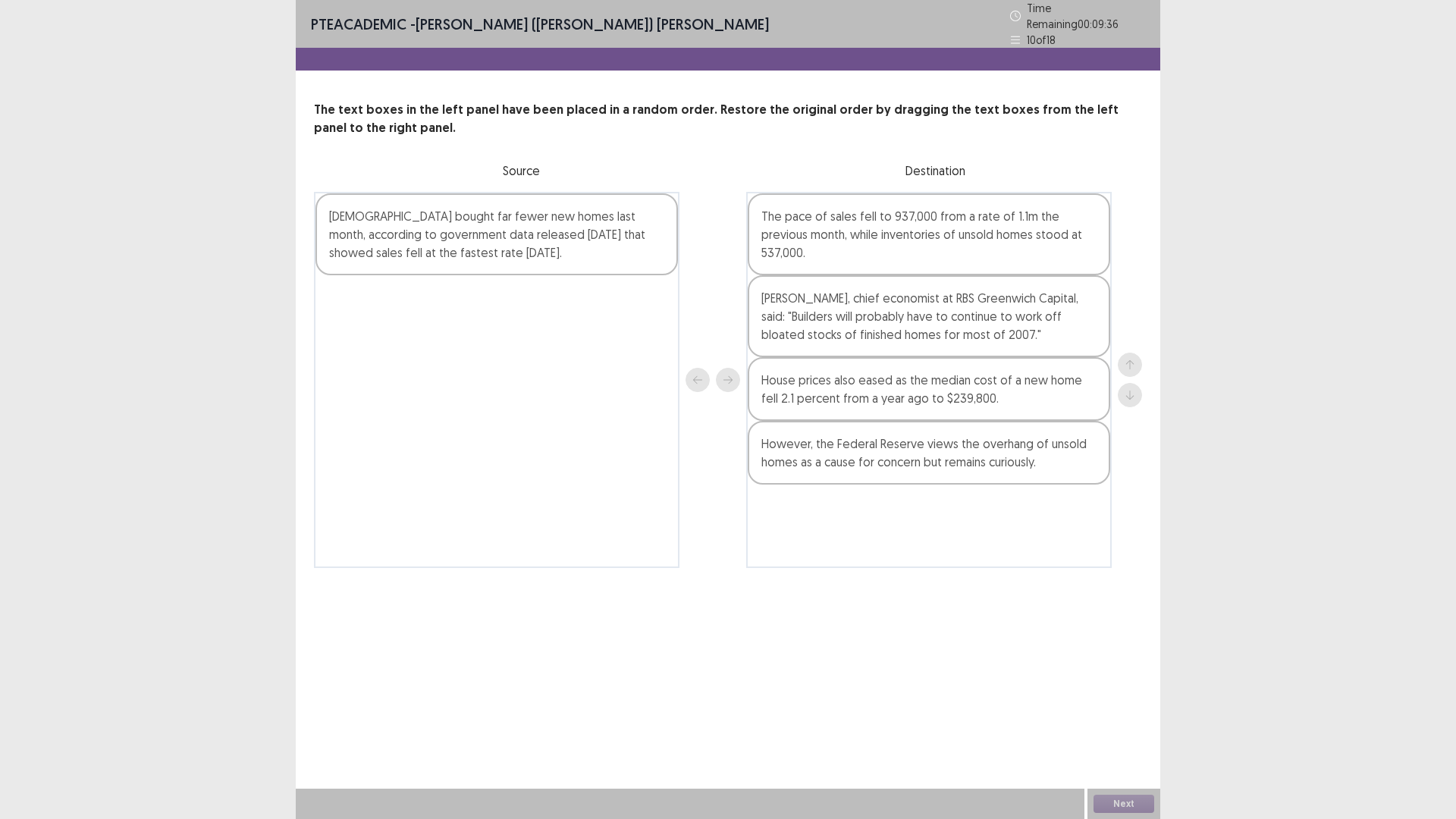
click at [604, 220] on div "[DEMOGRAPHIC_DATA] bought far fewer new homes last month, according to governme…" at bounding box center [496, 234] width 363 height 82
drag, startPoint x: 600, startPoint y: 207, endPoint x: 1103, endPoint y: 818, distance: 791.4
click at [1062, 649] on div "PTE academic - [PERSON_NAME] ([PERSON_NAME]) [PERSON_NAME] Time Remaining 00 : …" at bounding box center [728, 409] width 865 height 819
drag, startPoint x: 1103, startPoint y: 818, endPoint x: 1065, endPoint y: 818, distance: 38.0
drag, startPoint x: 1065, startPoint y: 818, endPoint x: 629, endPoint y: 698, distance: 452.2
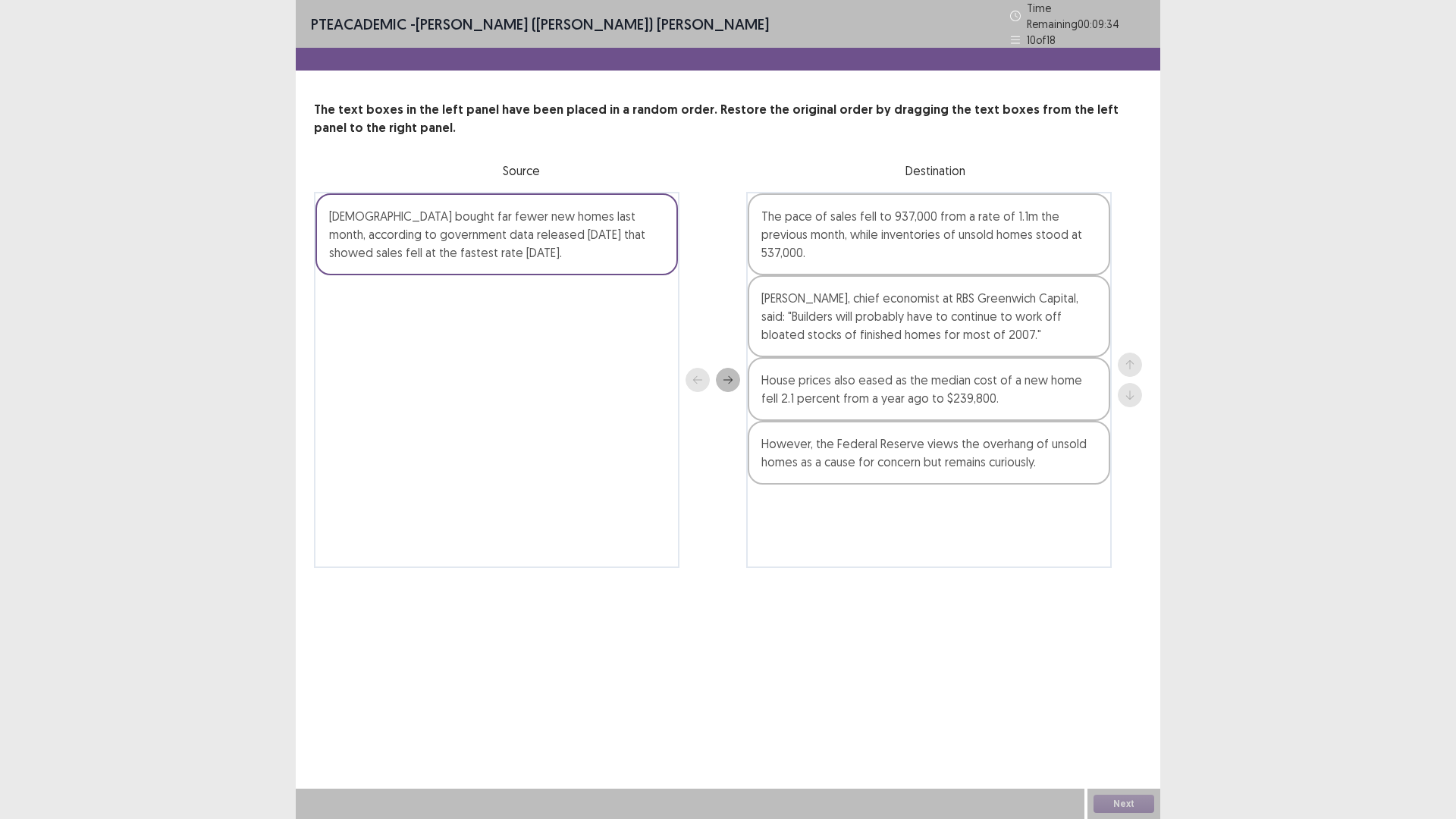
click at [844, 716] on div "PTE academic - [PERSON_NAME] ([PERSON_NAME]) [PERSON_NAME] Time Remaining 00 : …" at bounding box center [728, 409] width 865 height 819
click at [497, 283] on div "[DEMOGRAPHIC_DATA] bought far fewer new homes last month, according to governme…" at bounding box center [496, 380] width 366 height 376
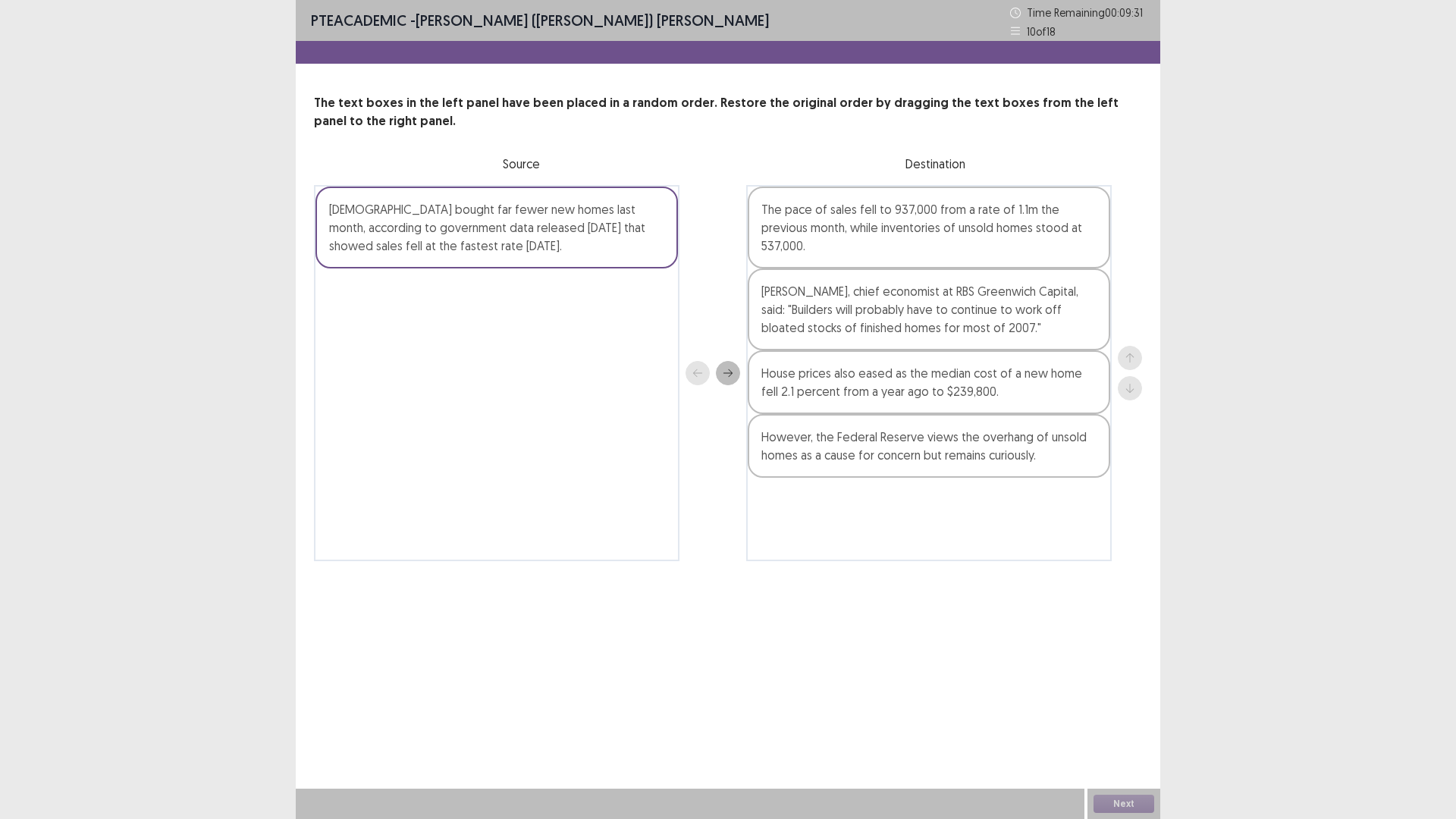
click at [491, 268] on div "[DEMOGRAPHIC_DATA] bought far fewer new homes last month, according to governme…" at bounding box center [496, 227] width 363 height 82
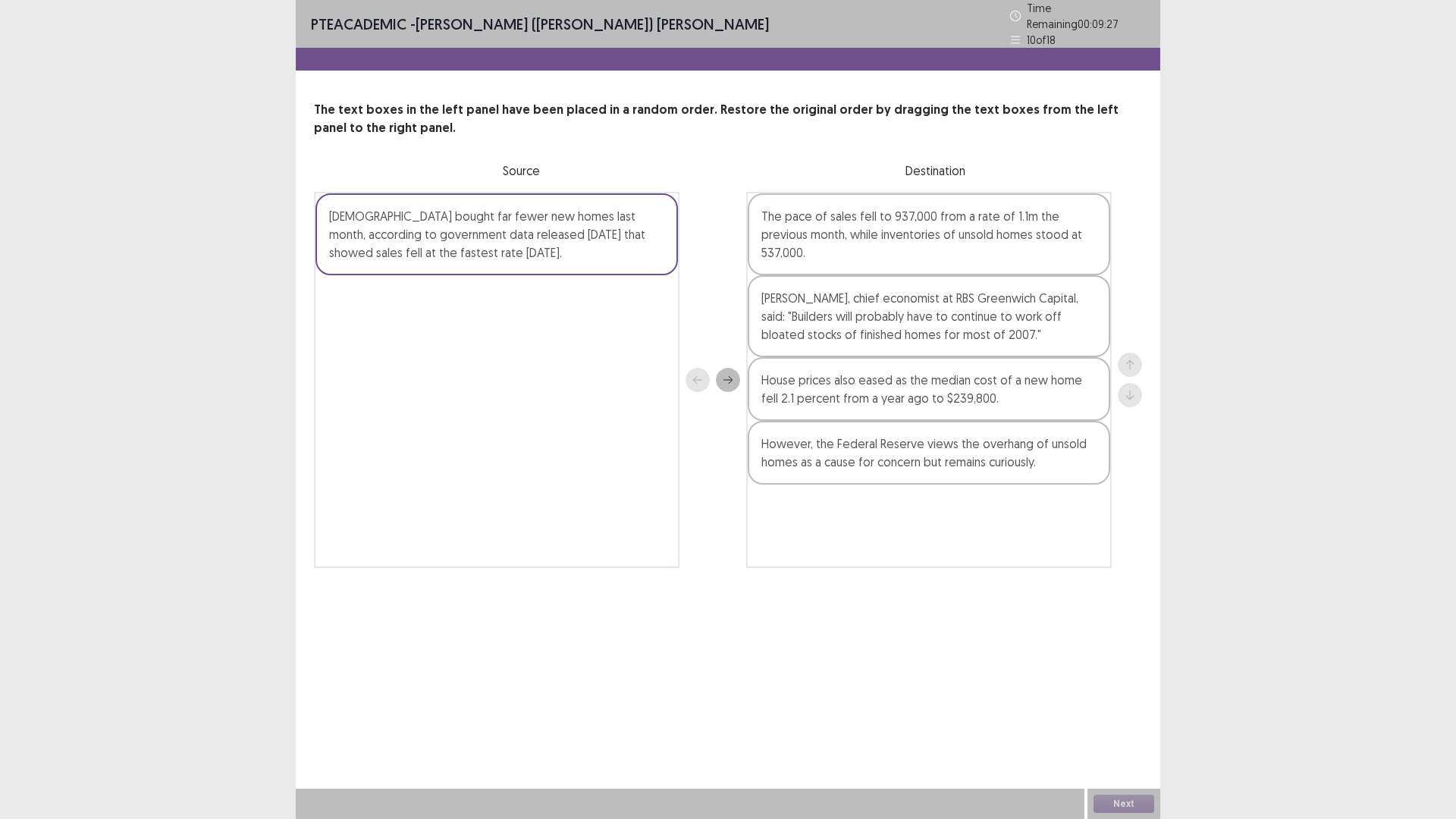
drag, startPoint x: 342, startPoint y: 203, endPoint x: 580, endPoint y: 271, distance: 247.5
click at [580, 269] on div "[DEMOGRAPHIC_DATA] bought far fewer new homes last month, according to governme…" at bounding box center [496, 380] width 366 height 376
click at [547, 244] on div "[DEMOGRAPHIC_DATA] bought far fewer new homes last month, according to governme…" at bounding box center [496, 234] width 363 height 82
drag, startPoint x: 547, startPoint y: 244, endPoint x: 540, endPoint y: 239, distance: 8.6
click at [546, 244] on div "[DEMOGRAPHIC_DATA] bought far fewer new homes last month, according to governme…" at bounding box center [496, 234] width 363 height 82
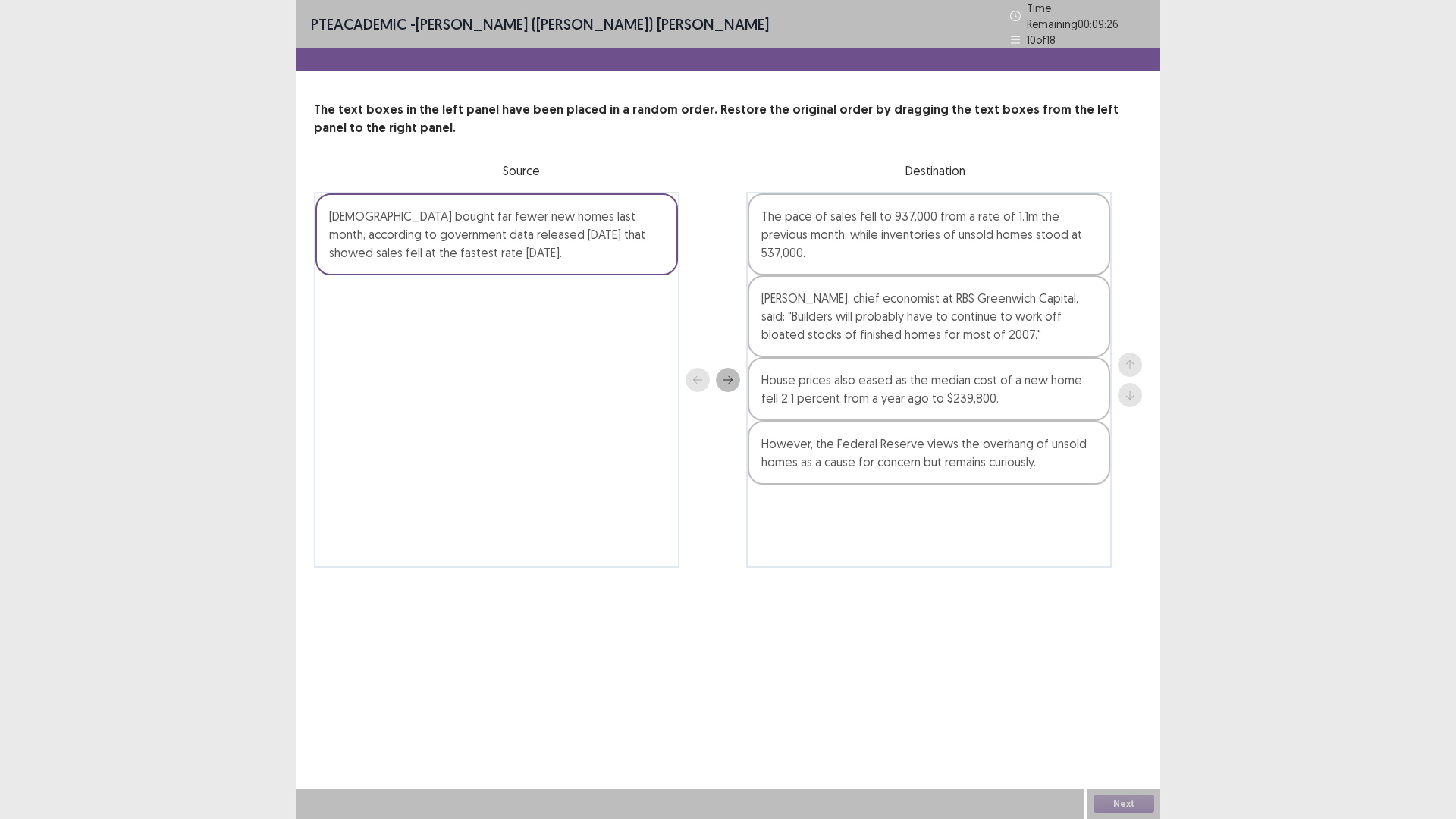
drag, startPoint x: 540, startPoint y: 239, endPoint x: 656, endPoint y: 325, distance: 144.4
click at [625, 375] on div "[DEMOGRAPHIC_DATA] bought far fewer new homes last month, according to governme…" at bounding box center [496, 380] width 366 height 376
click at [567, 229] on div "[DEMOGRAPHIC_DATA] bought far fewer new homes last month, according to governme…" at bounding box center [496, 234] width 363 height 82
click at [565, 224] on div "[DEMOGRAPHIC_DATA] bought far fewer new homes last month, according to governme…" at bounding box center [496, 234] width 363 height 82
drag, startPoint x: 565, startPoint y: 224, endPoint x: 639, endPoint y: 354, distance: 149.6
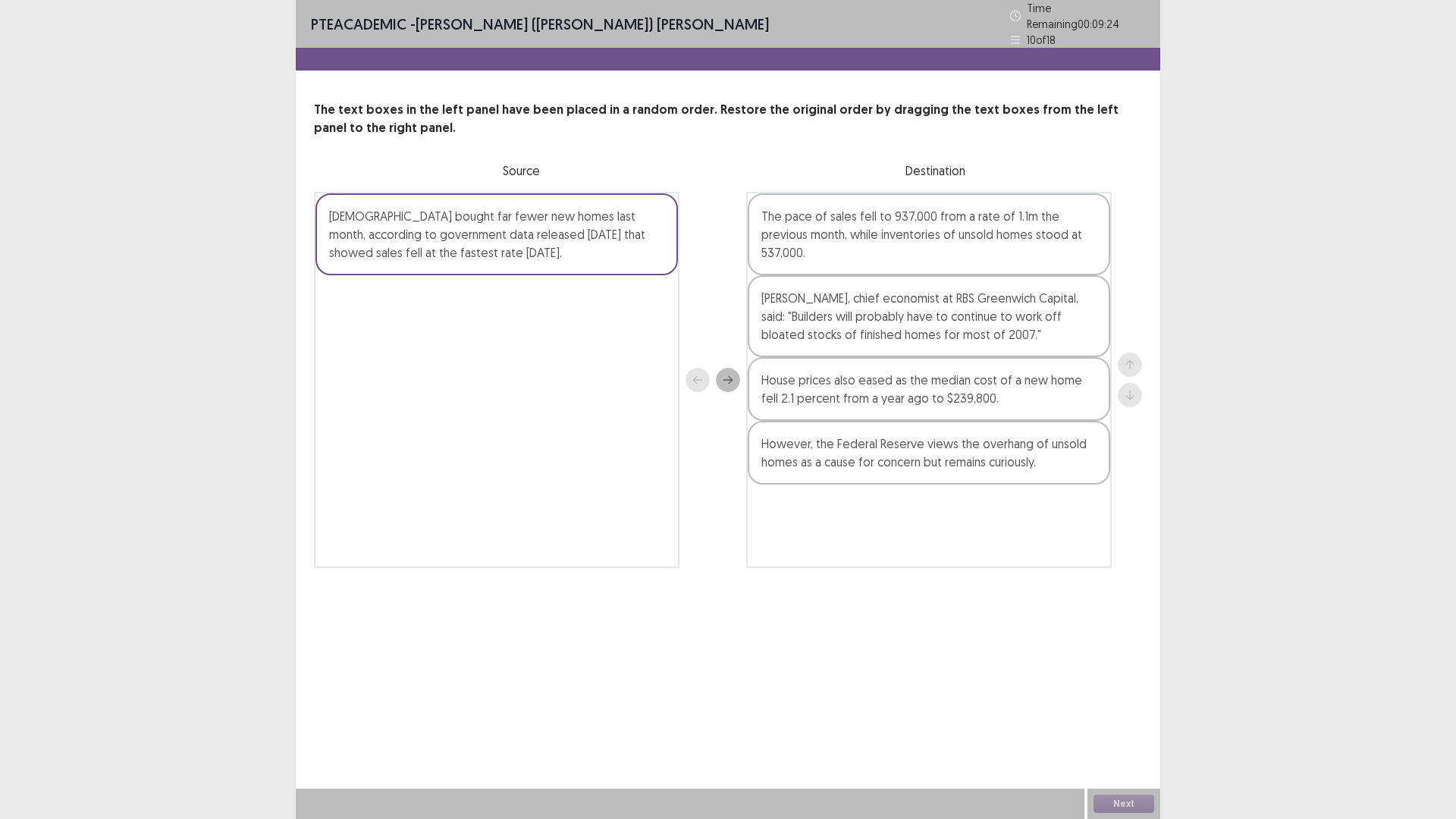
click at [651, 371] on div "[DEMOGRAPHIC_DATA] bought far fewer new homes last month, according to governme…" at bounding box center [496, 380] width 366 height 376
click at [505, 223] on div "[DEMOGRAPHIC_DATA] bought far fewer new homes last month, according to governme…" at bounding box center [496, 234] width 363 height 82
drag, startPoint x: 505, startPoint y: 223, endPoint x: 610, endPoint y: 329, distance: 149.2
click at [634, 353] on div "[DEMOGRAPHIC_DATA] bought far fewer new homes last month, according to governme…" at bounding box center [496, 380] width 366 height 376
click at [493, 241] on div "[DEMOGRAPHIC_DATA] bought far fewer new homes last month, according to governme…" at bounding box center [496, 234] width 363 height 82
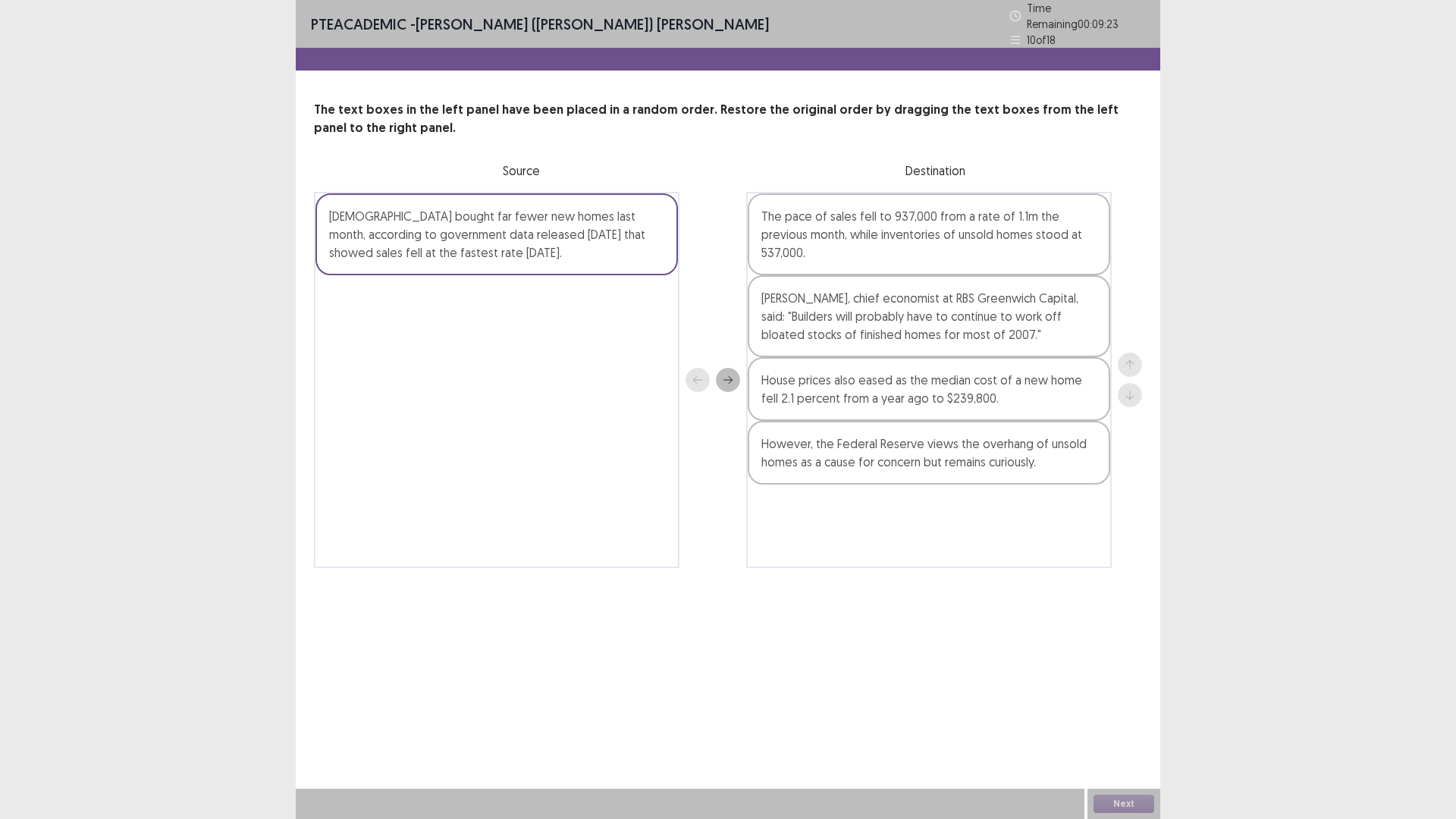
click at [496, 238] on div "[DEMOGRAPHIC_DATA] bought far fewer new homes last month, according to governme…" at bounding box center [496, 234] width 363 height 82
drag
click at [612, 345] on div "[DEMOGRAPHIC_DATA] bought far fewer new homes last month, according to governme…" at bounding box center [496, 380] width 366 height 376
click at [415, 223] on div "[DEMOGRAPHIC_DATA] bought far fewer new homes last month, according to governme…" at bounding box center [496, 234] width 363 height 82
click at [431, 229] on div "[DEMOGRAPHIC_DATA] bought far fewer new homes last month, according to governme…" at bounding box center [496, 234] width 363 height 82
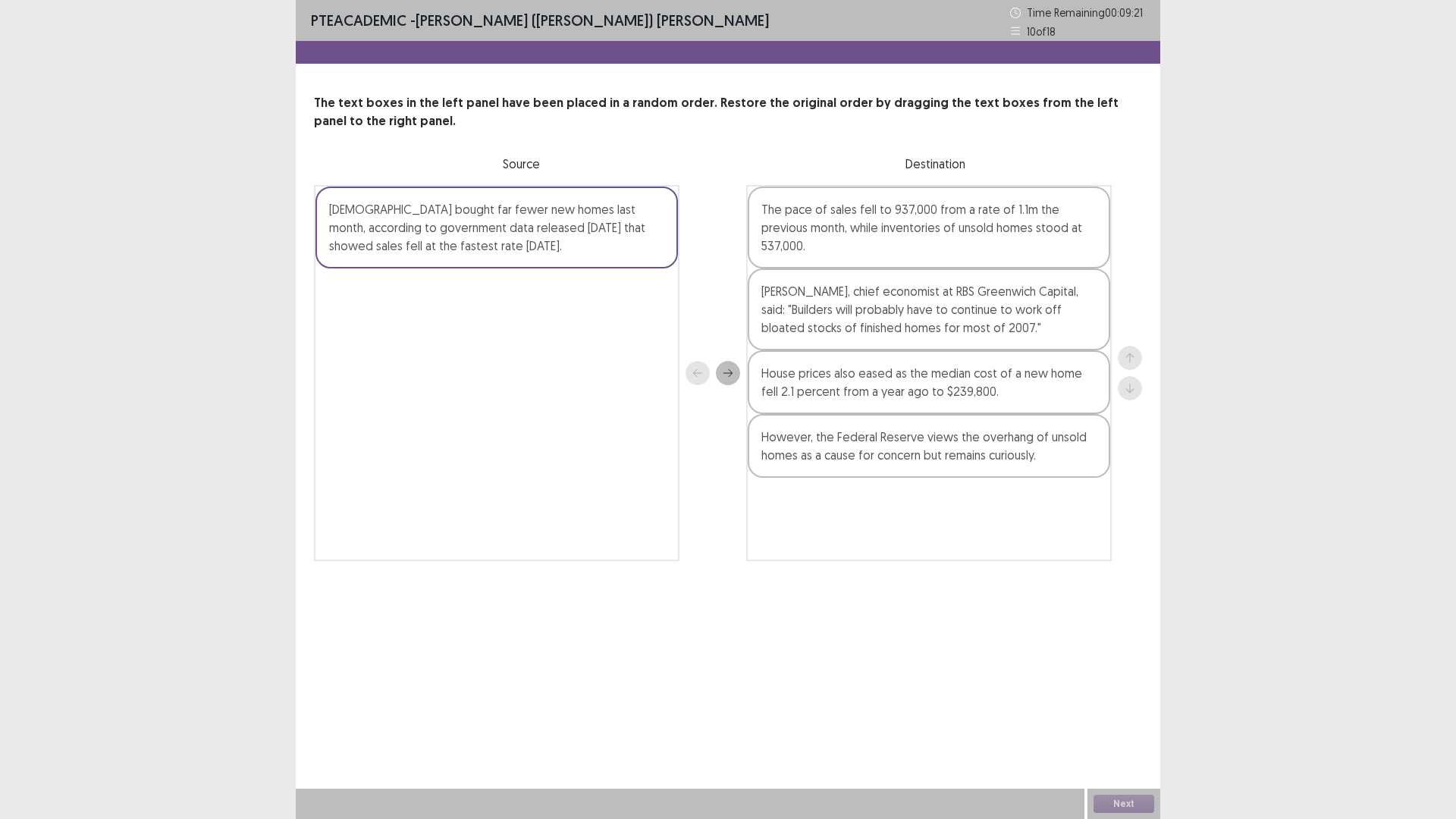
click at [562, 312] on div "[DEMOGRAPHIC_DATA] bought far fewer new homes last month, according to governme…" at bounding box center [496, 373] width 366 height 376
click at [727, 376] on icon "next" at bounding box center [728, 372] width 11 height 11
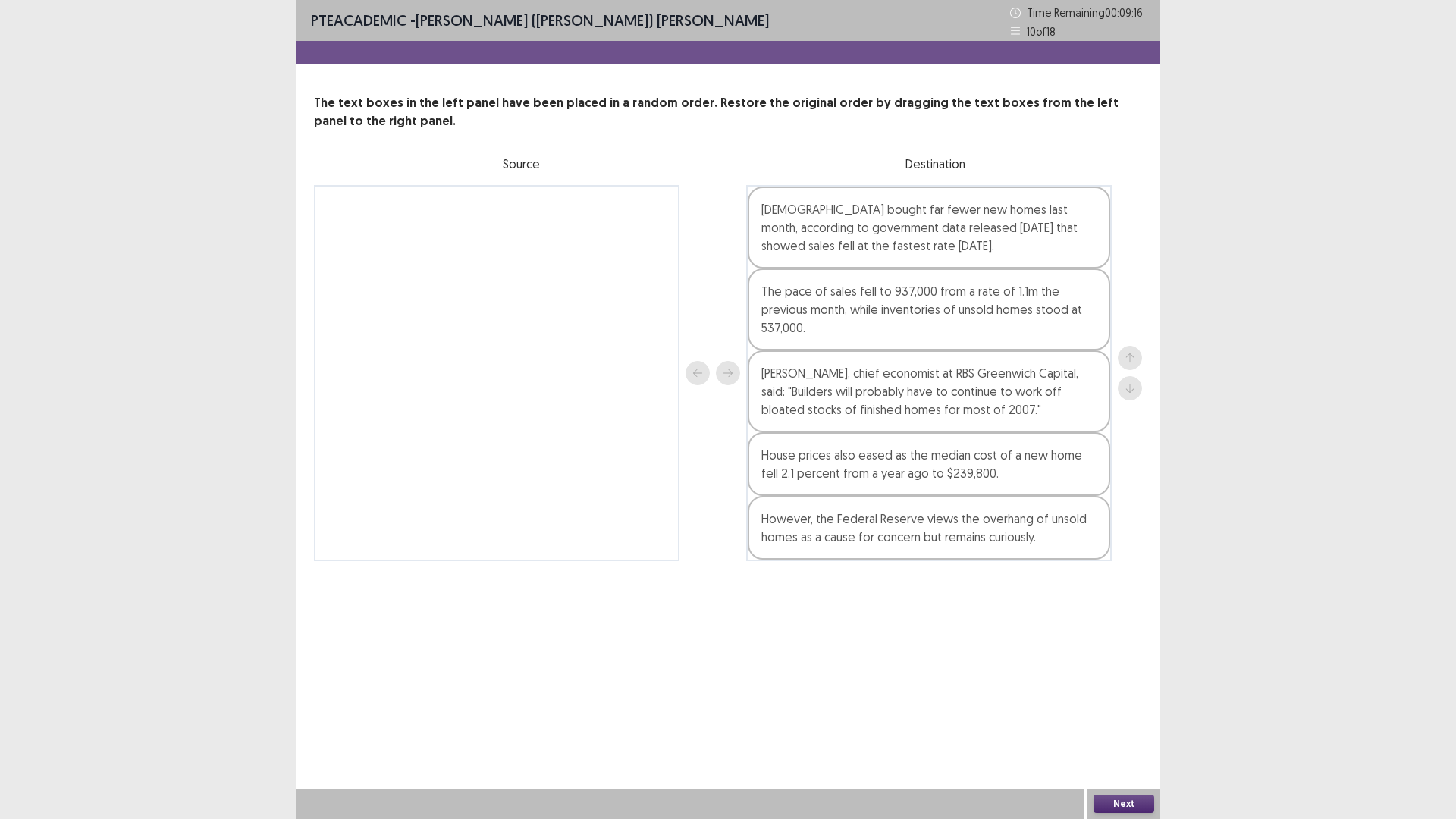
click at [1138, 716] on button "Next" at bounding box center [1124, 803] width 60 height 18
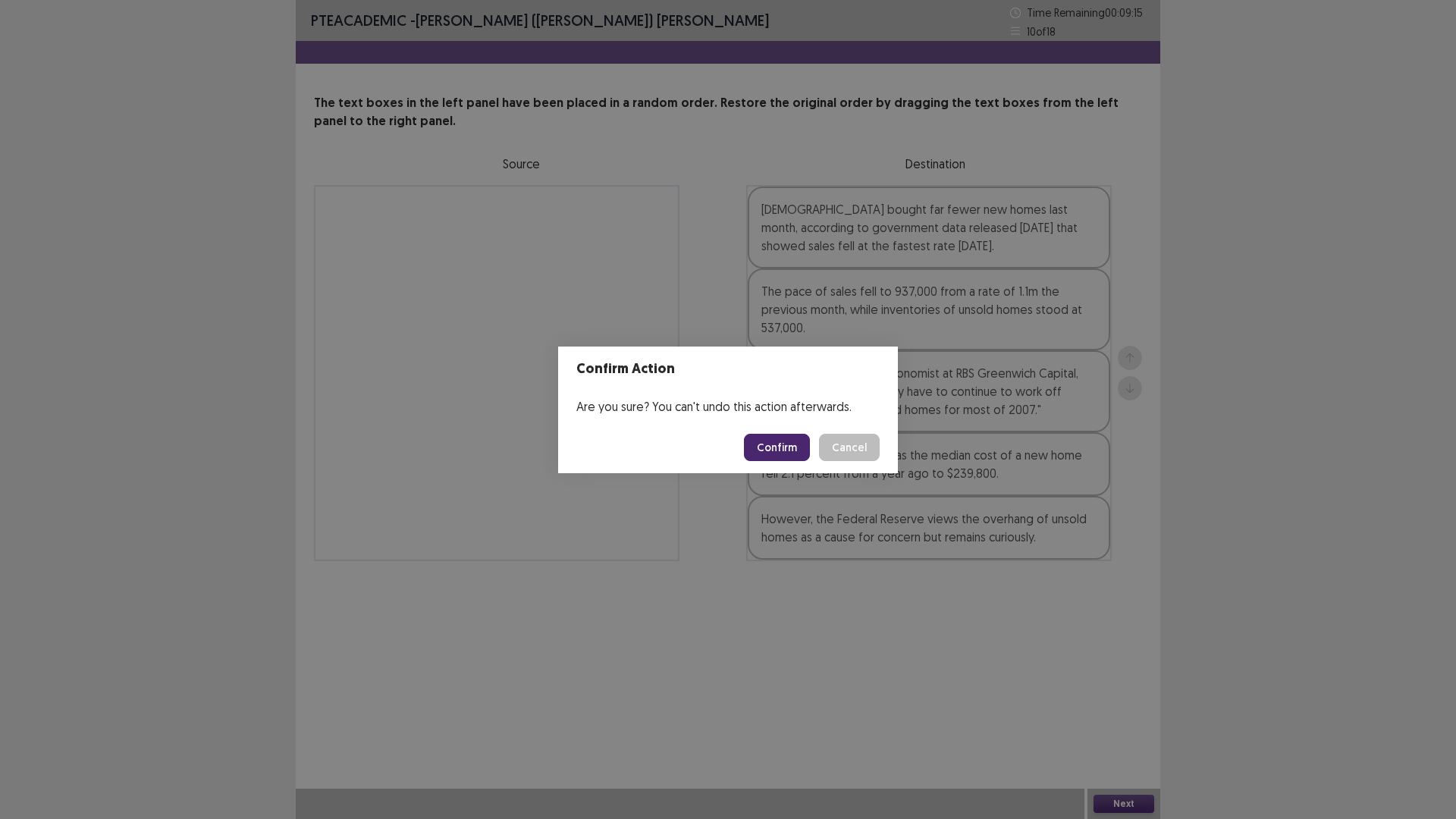
click at [787, 440] on button "Confirm" at bounding box center [777, 447] width 66 height 27
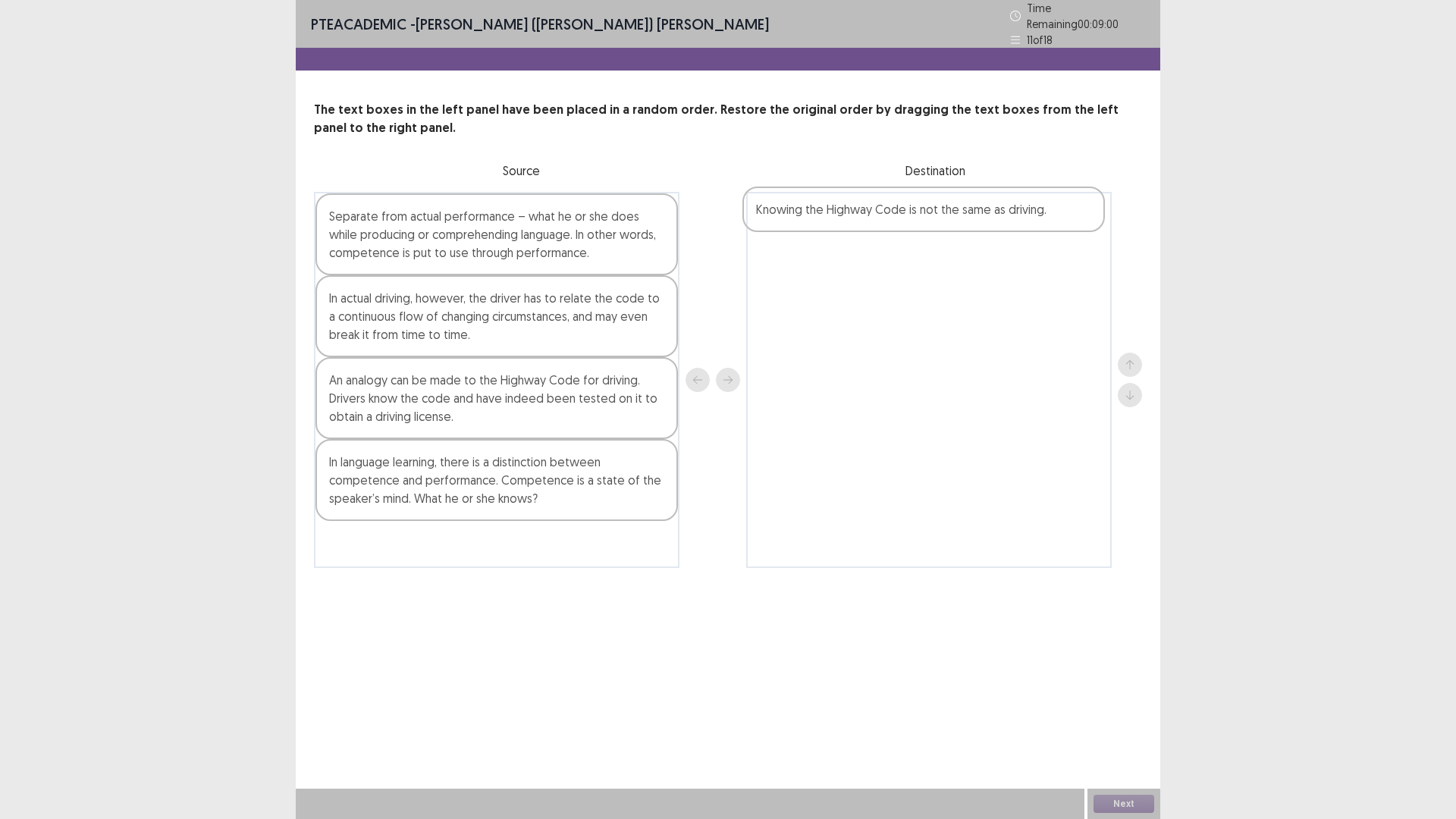
drag, startPoint x: 449, startPoint y: 466, endPoint x: 876, endPoint y: 217, distance: 494.3
click at [876, 217] on div "Separate from actual performance – what he or she does while producing or compr…" at bounding box center [728, 380] width 828 height 376
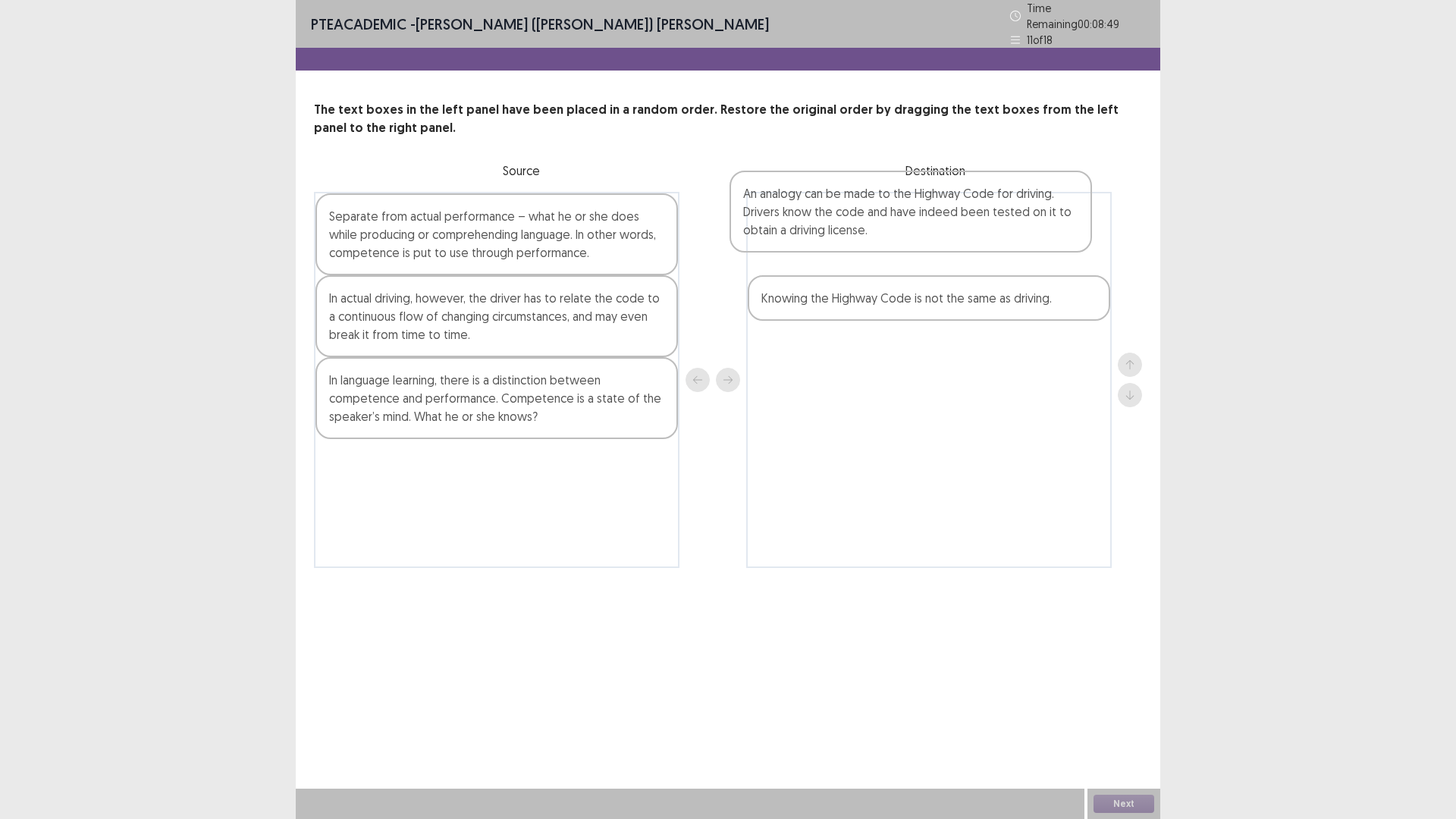
drag, startPoint x: 624, startPoint y: 393, endPoint x: 1042, endPoint y: 213, distance: 455.1
click at [1042, 213] on div "Separate from actual performance – what he or she does while producing or compr…" at bounding box center [728, 380] width 828 height 376
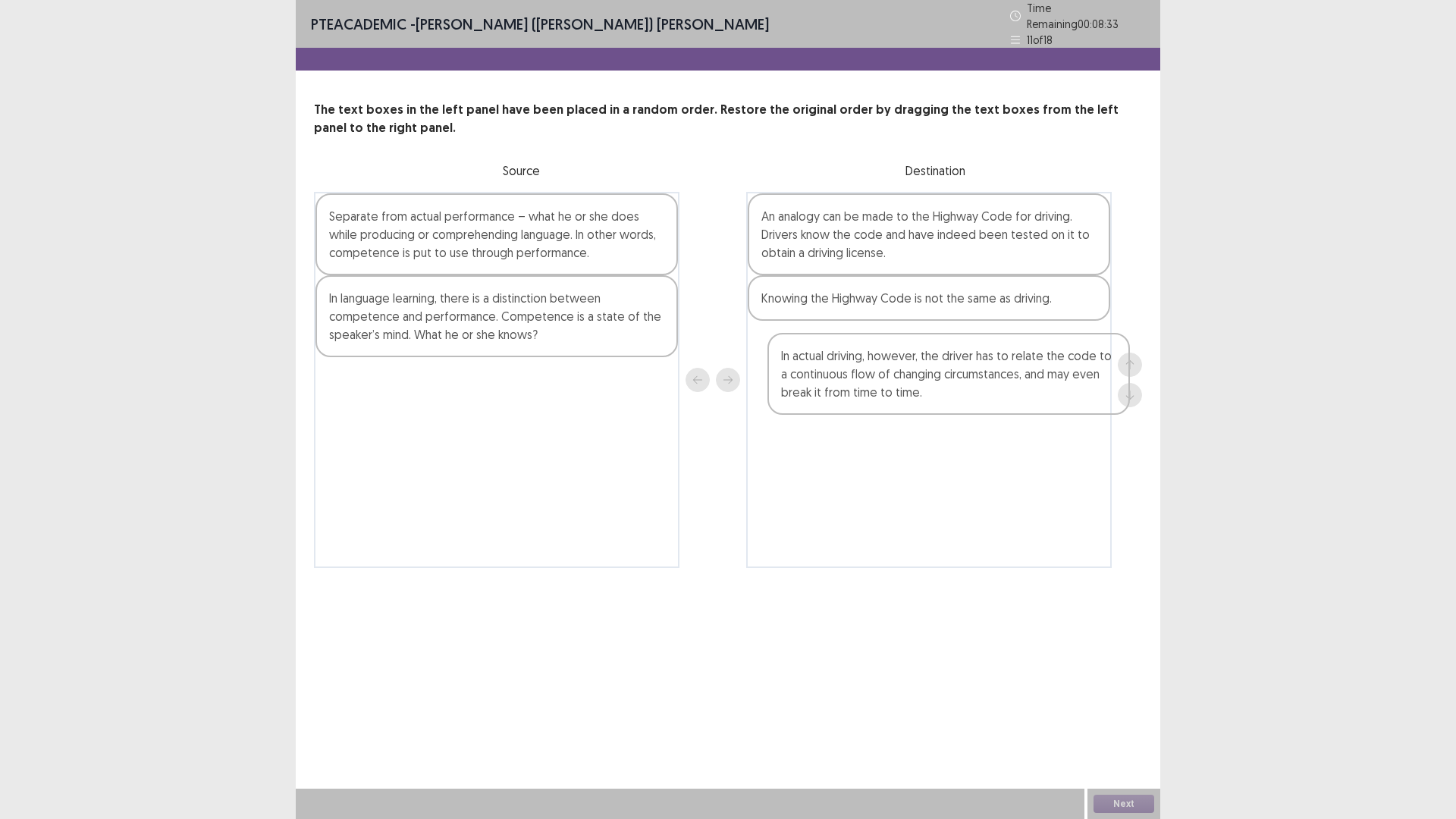
drag, startPoint x: 531, startPoint y: 300, endPoint x: 982, endPoint y: 358, distance: 454.7
click at [982, 358] on div "Separate from actual performance – what he or she does while producing or compr…" at bounding box center [728, 380] width 828 height 376
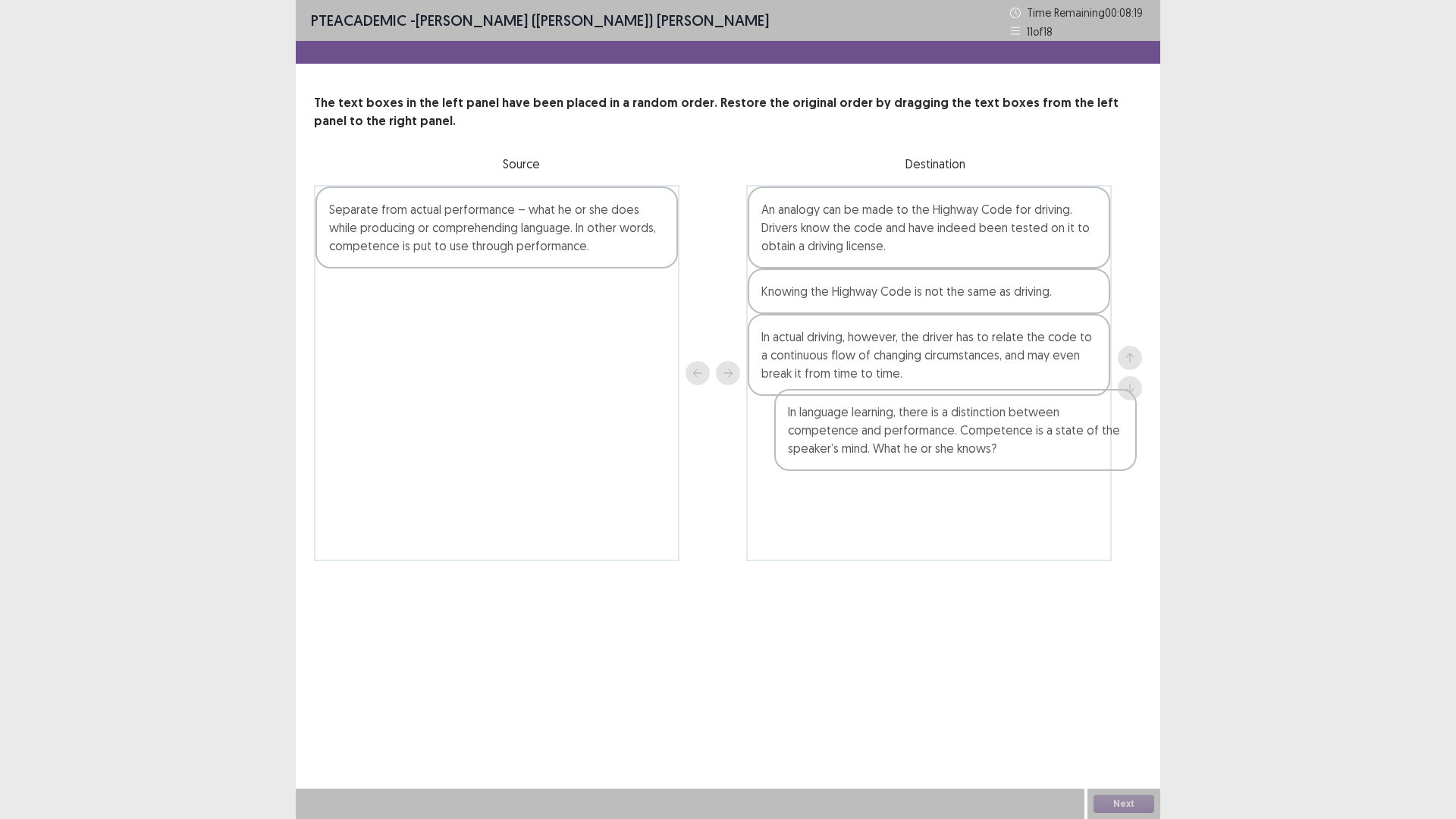
drag, startPoint x: 568, startPoint y: 310, endPoint x: 1022, endPoint y: 440, distance: 472.2
click at [1030, 432] on div "Separate from actual performance – what he or she does while producing or compr…" at bounding box center [728, 373] width 828 height 376
drag, startPoint x: 457, startPoint y: 267, endPoint x: 633, endPoint y: 337, distance: 189.4
click at [633, 334] on div "Separate from actual performance – what he or she does while producing or compr…" at bounding box center [496, 373] width 366 height 376
drag, startPoint x: 731, startPoint y: 428, endPoint x: 732, endPoint y: 472, distance: 44.0
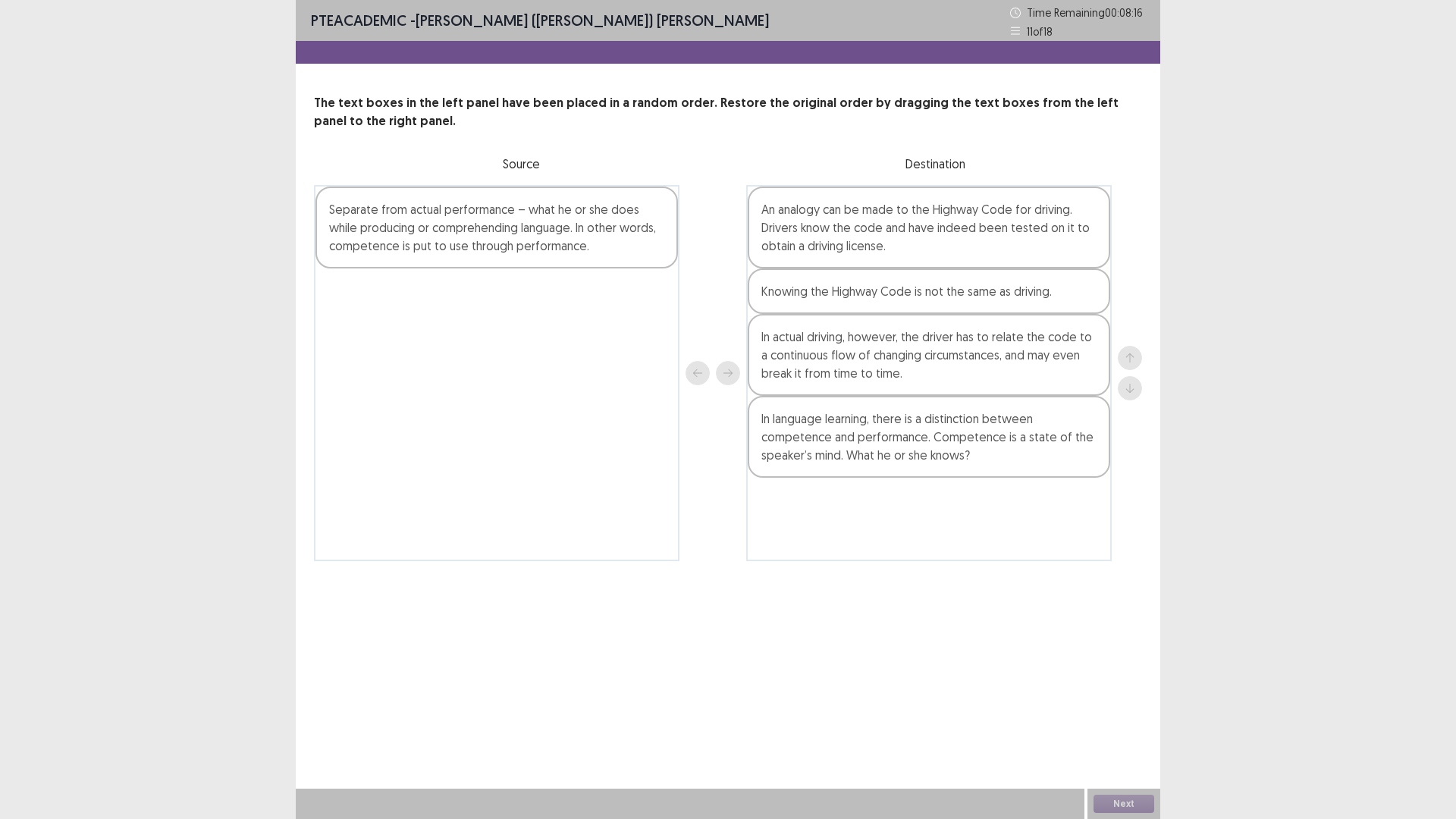
click at [822, 522] on div "Separate from actual performance – what he or she does while producing or compr…" at bounding box center [728, 373] width 828 height 376
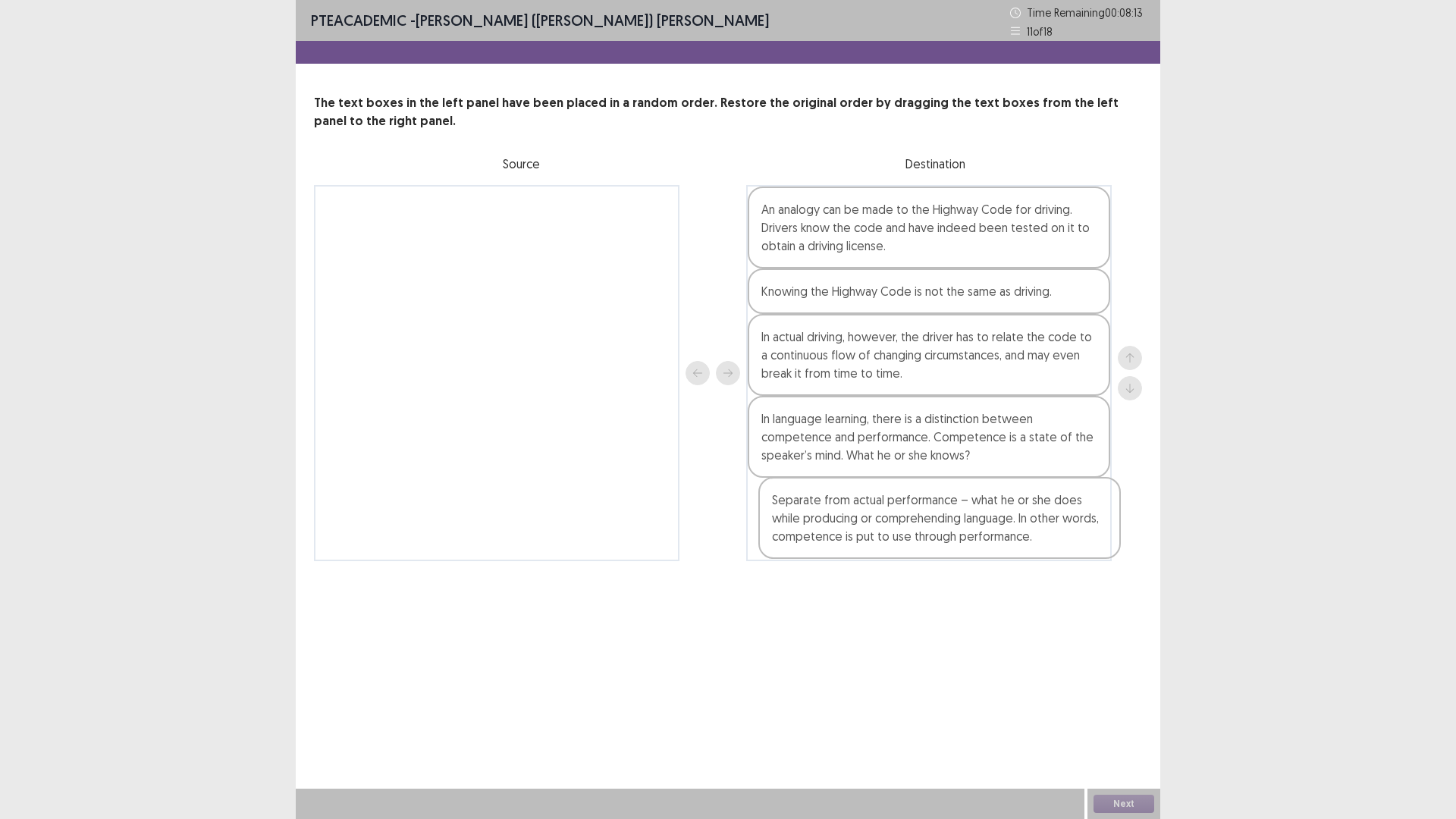
drag, startPoint x: 594, startPoint y: 268, endPoint x: 1042, endPoint y: 559, distance: 534.2
click at [1042, 559] on div "Separate from actual performance – what he or she does while producing or compr…" at bounding box center [728, 373] width 828 height 376
click at [1139, 716] on button "Next" at bounding box center [1124, 803] width 60 height 18
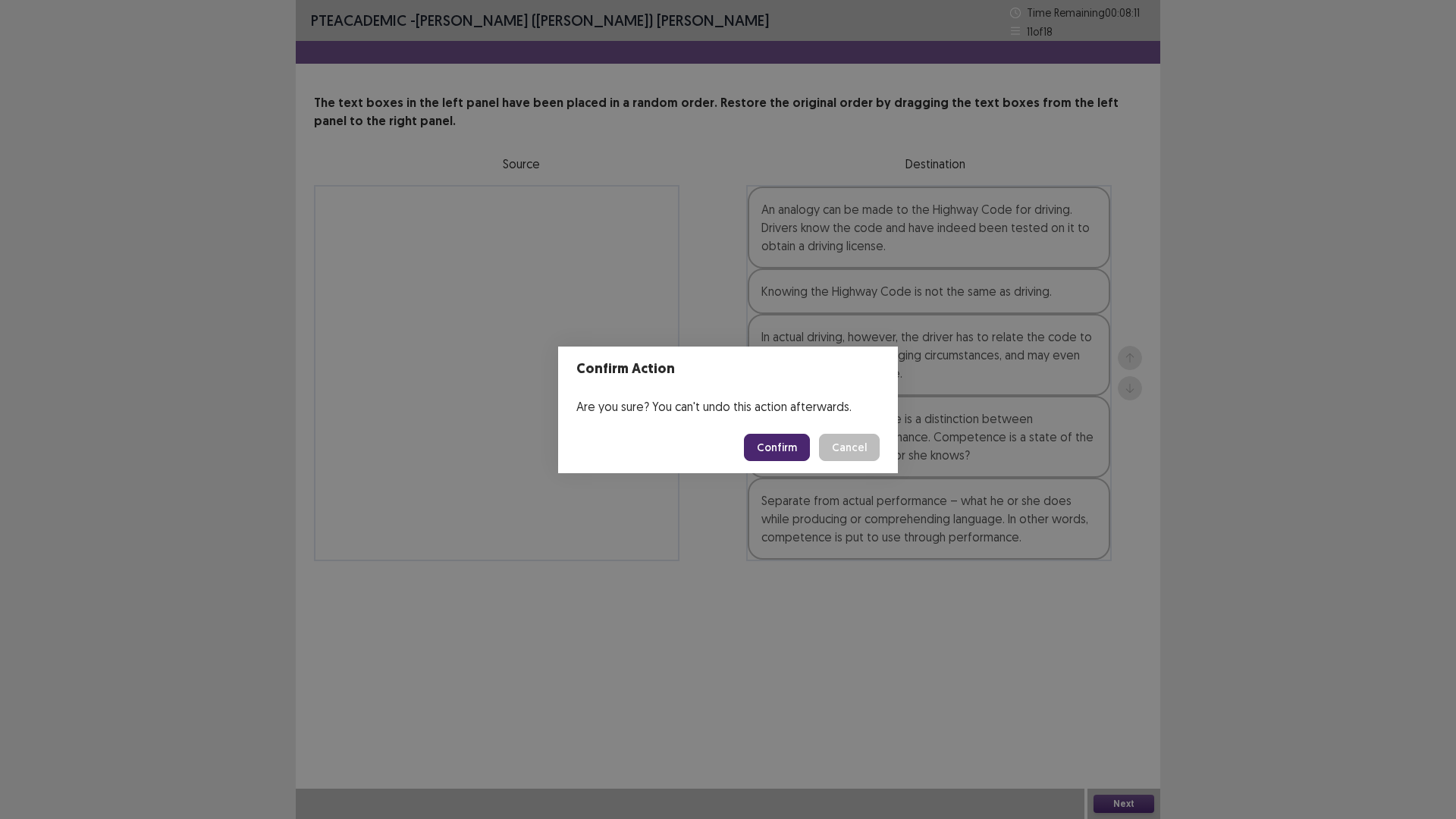
click at [774, 442] on button "Confirm" at bounding box center [777, 447] width 66 height 27
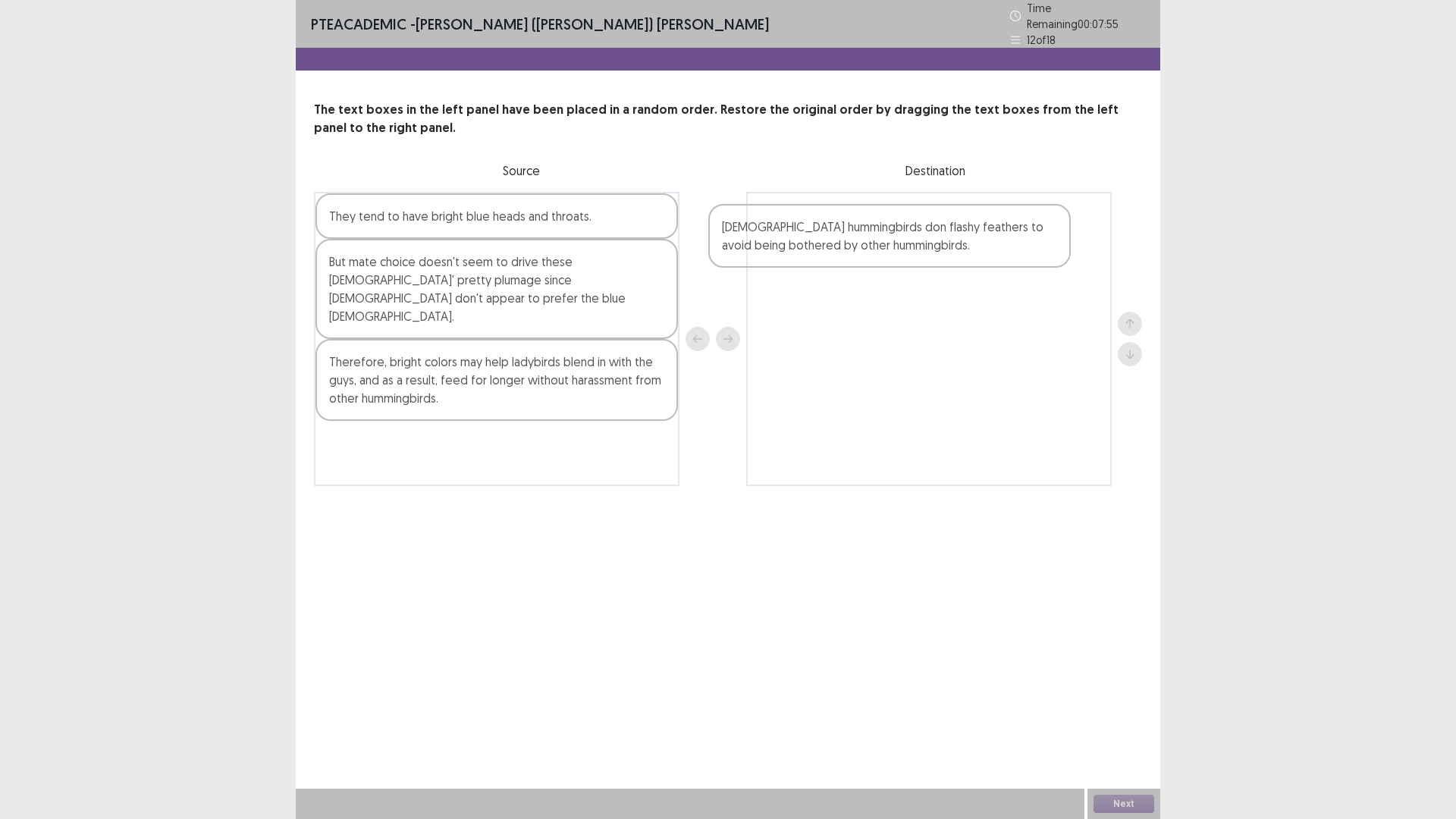
drag, startPoint x: 433, startPoint y: 279, endPoint x: 829, endPoint y: 251, distance: 397.0
click at [829, 251] on div "They tend to have bright blue heads and throats. [DEMOGRAPHIC_DATA] hummingbird…" at bounding box center [728, 339] width 828 height 294
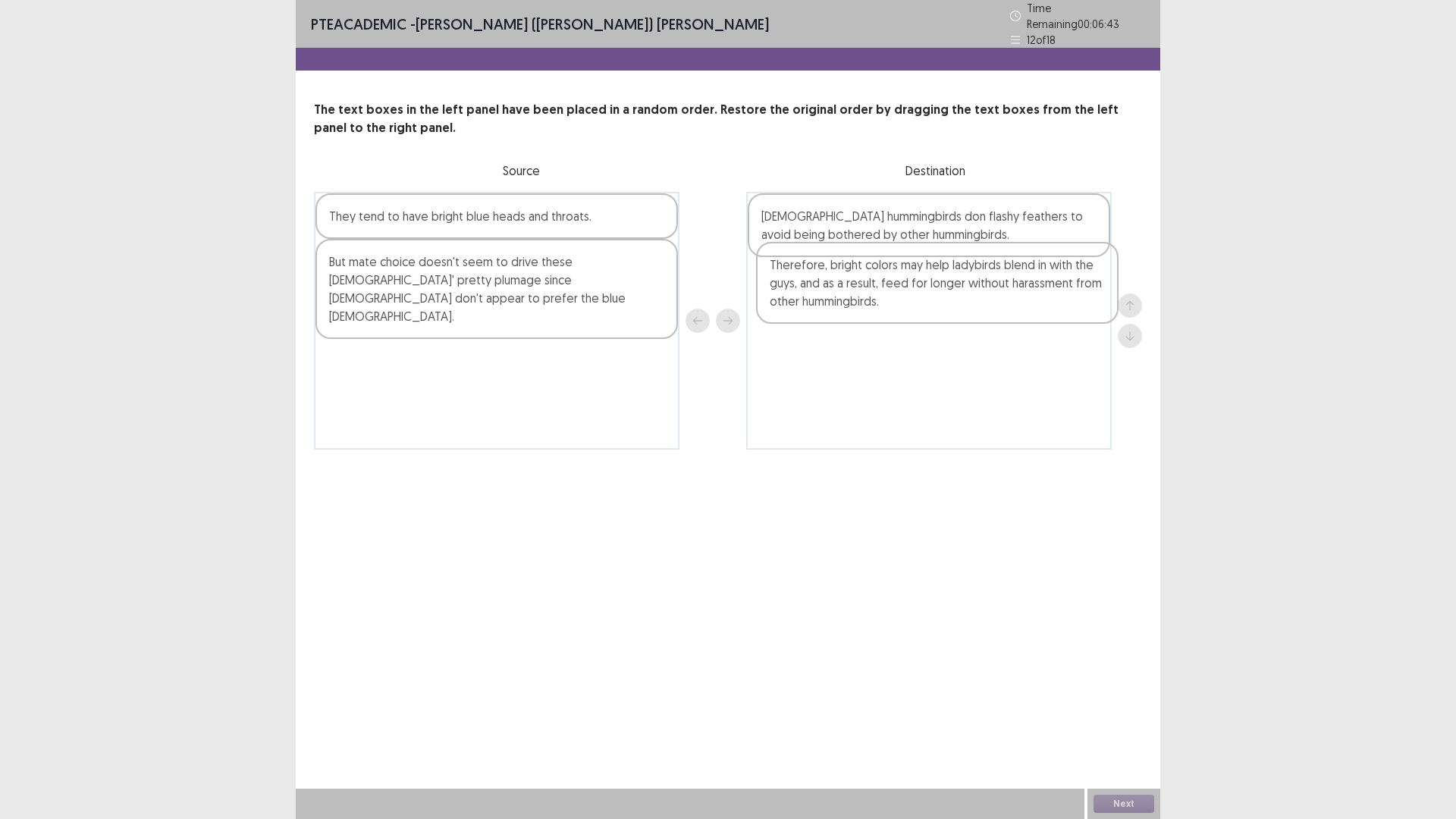
drag, startPoint x: 524, startPoint y: 350, endPoint x: 968, endPoint y: 296, distance: 447.3
click at [968, 296] on div "They tend to have bright blue heads and throats. But mate choice doesn't seem t…" at bounding box center [728, 321] width 828 height 258
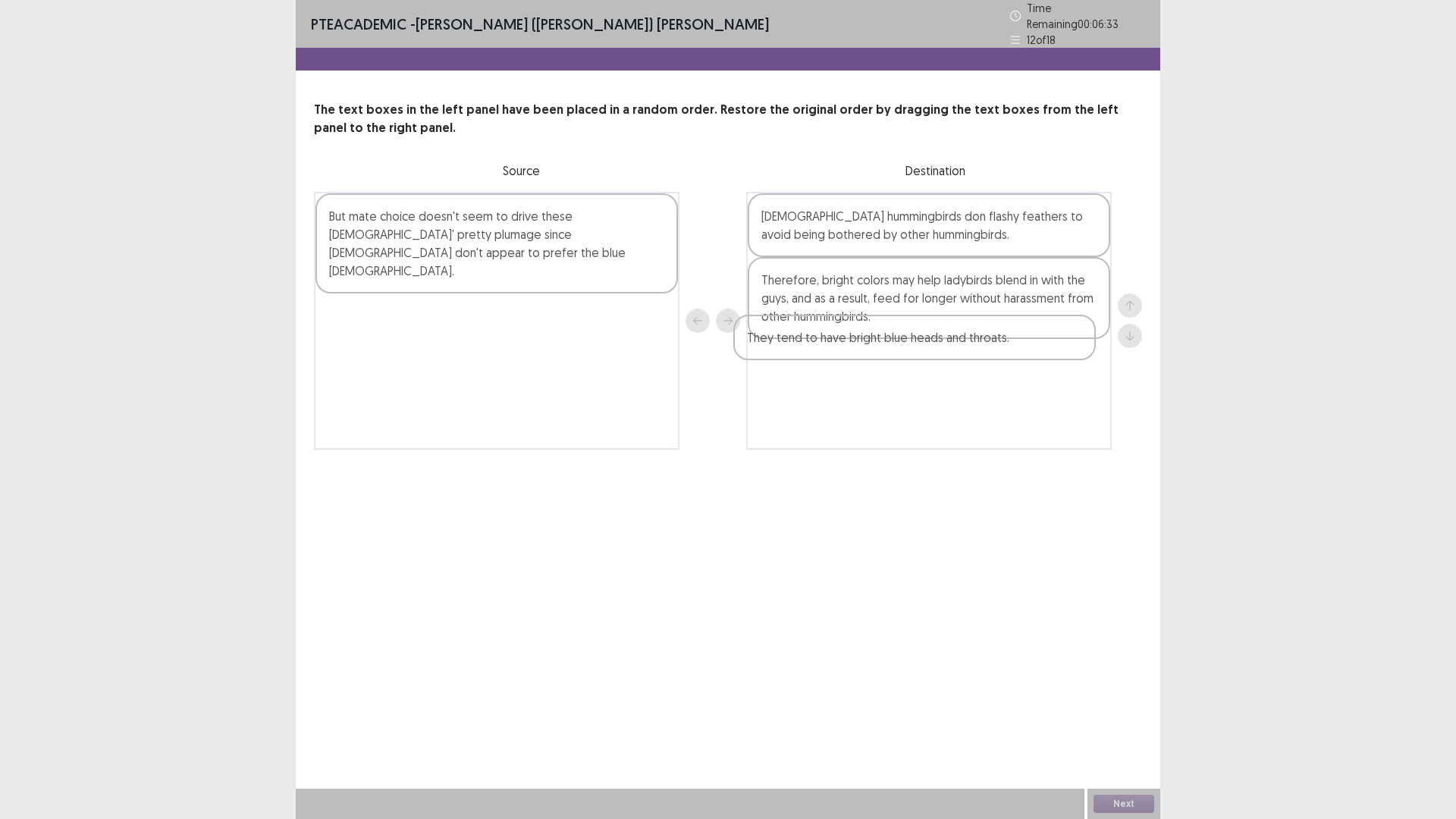
drag, startPoint x: 591, startPoint y: 228, endPoint x: 1013, endPoint y: 355, distance: 440.7
click at [1013, 355] on div "They tend to have bright blue heads and throats. But mate choice doesn't seem t…" at bounding box center [728, 321] width 828 height 258
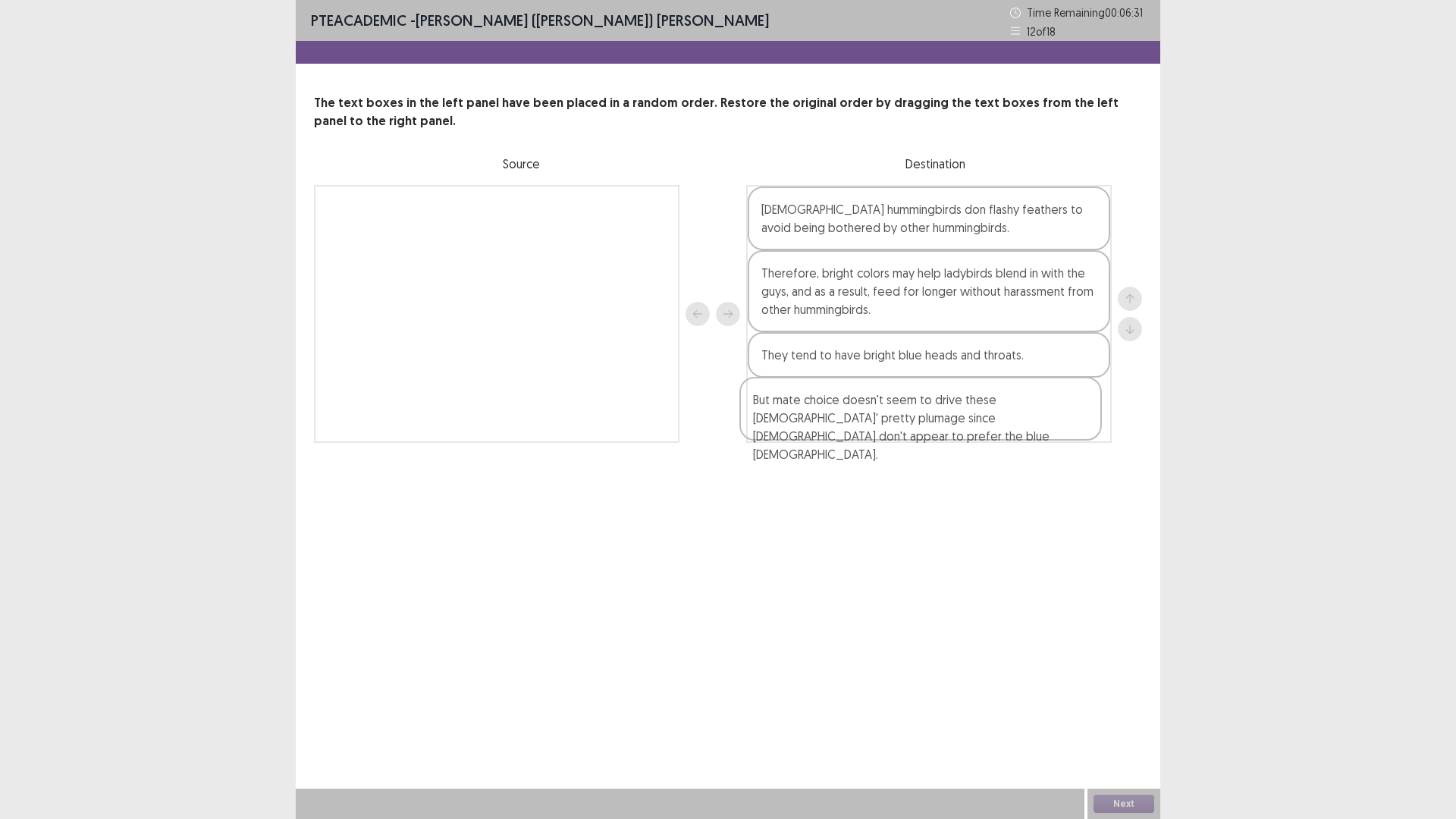
drag, startPoint x: 631, startPoint y: 232, endPoint x: 1066, endPoint y: 425, distance: 475.9
click at [1066, 425] on div "But mate choice doesn't seem to drive these [DEMOGRAPHIC_DATA]' pretty plumage …" at bounding box center [728, 314] width 828 height 258
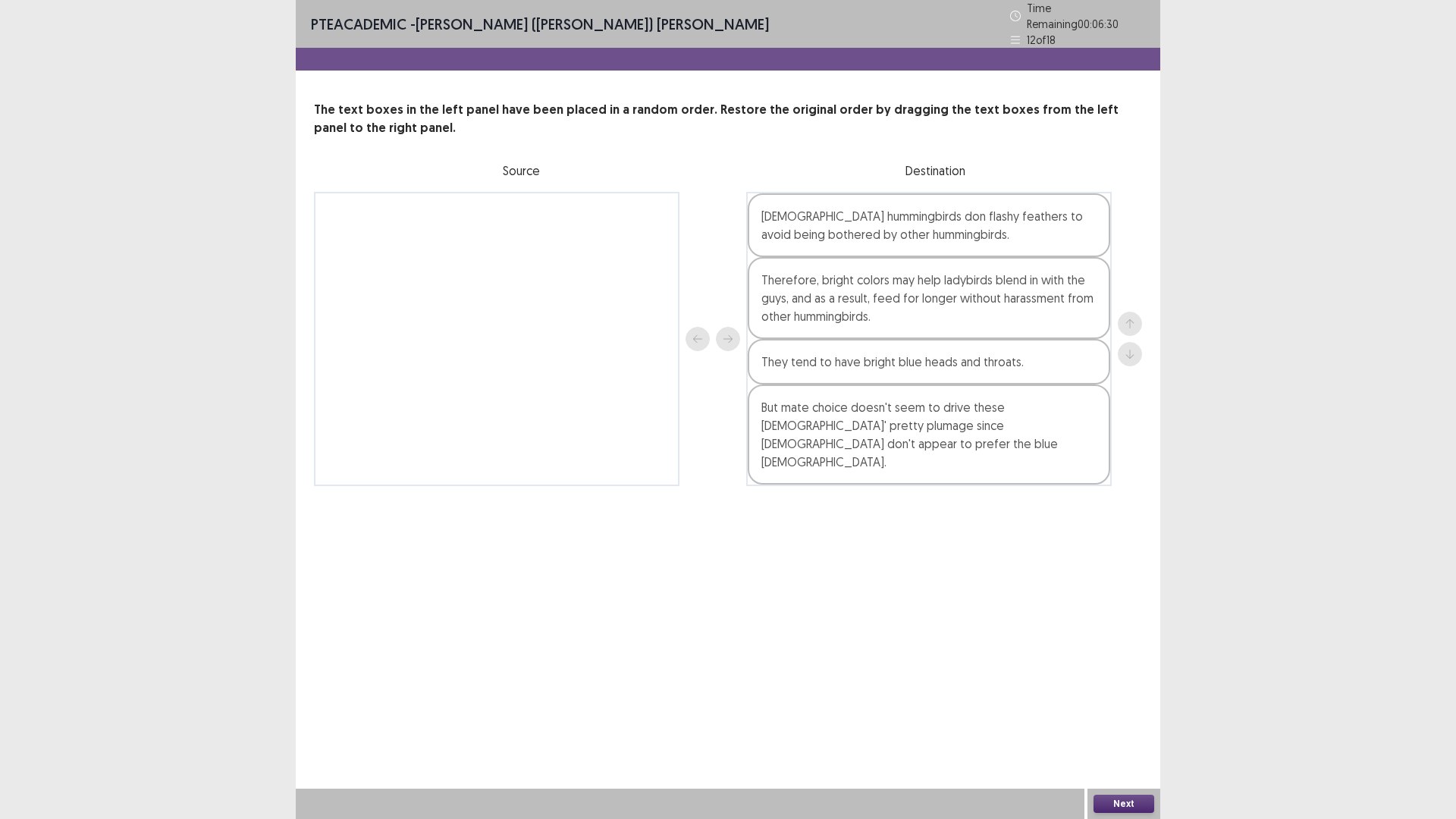
click at [1124, 716] on button "Next" at bounding box center [1124, 803] width 60 height 18
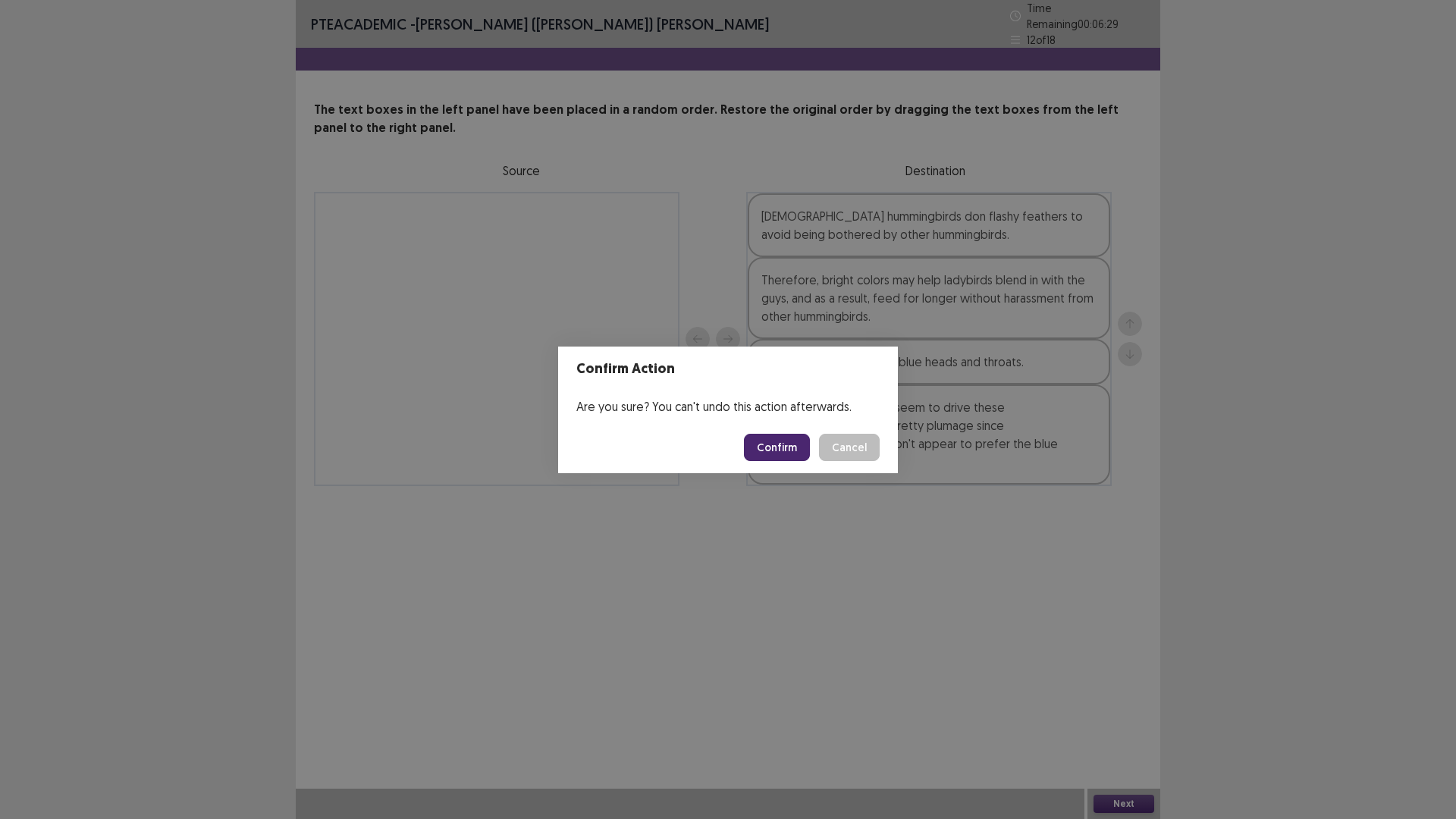
click at [763, 434] on button "Confirm" at bounding box center [777, 447] width 66 height 27
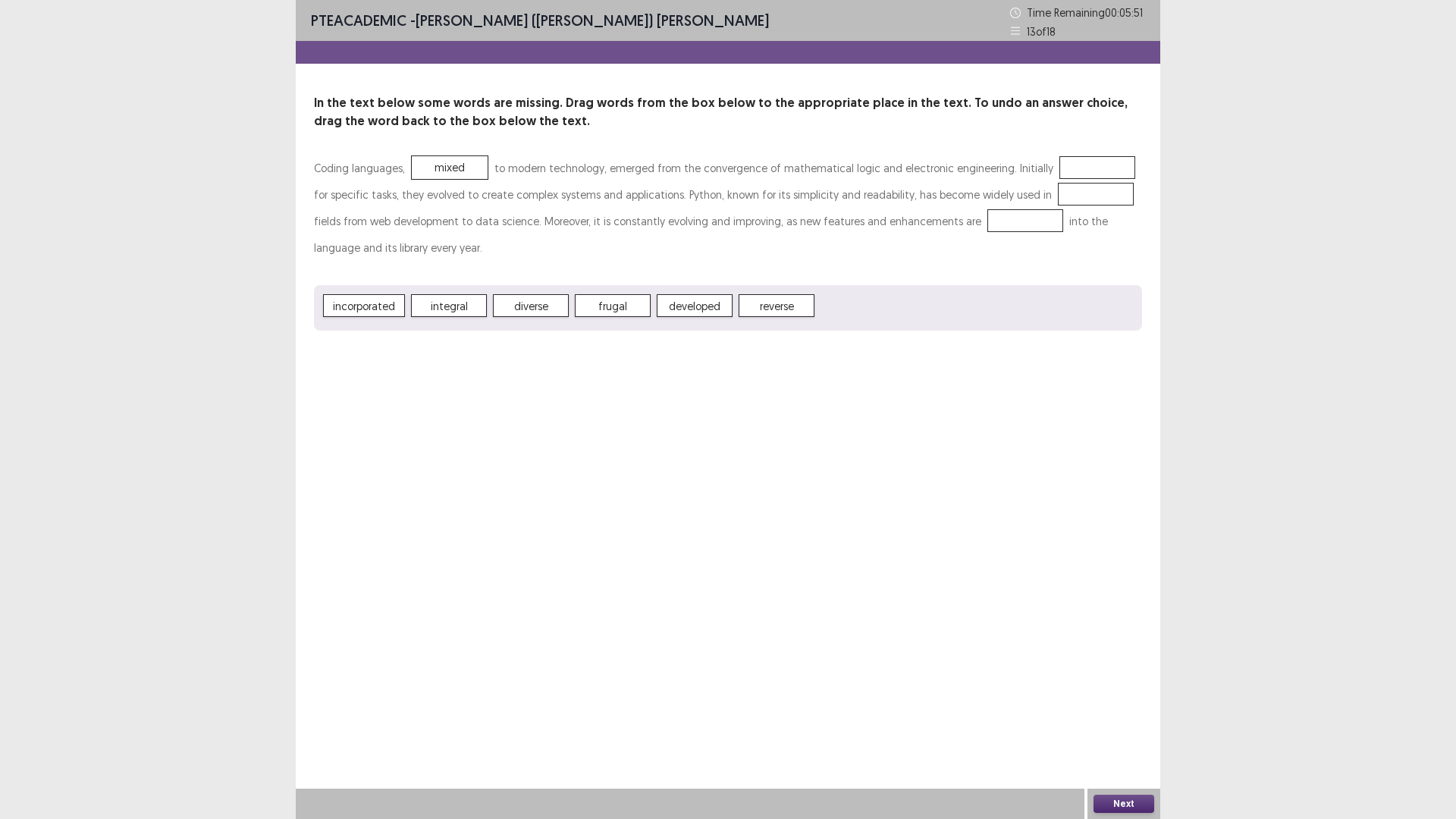
click at [696, 347] on div "PTE academic - [PERSON_NAME] ([PERSON_NAME]) [PERSON_NAME] Time Remaining 00 : …" at bounding box center [728, 180] width 865 height 361
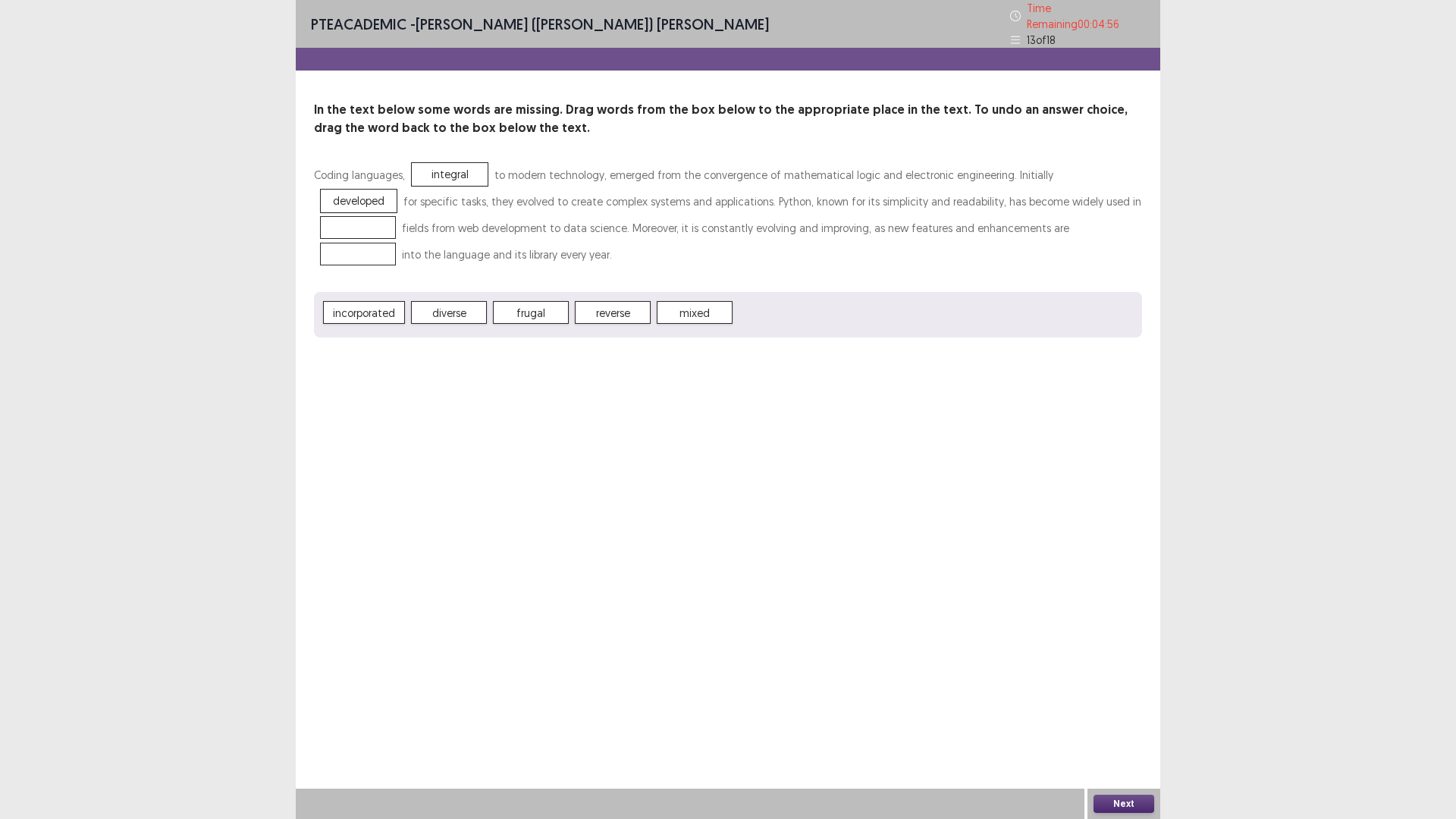
drag, startPoint x: 659, startPoint y: 256, endPoint x: 753, endPoint y: 289, distance: 99.6
click at [875, 234] on div "Coding languages, integral to modern technology, emerged from the convergence o…" at bounding box center [728, 217] width 828 height 112
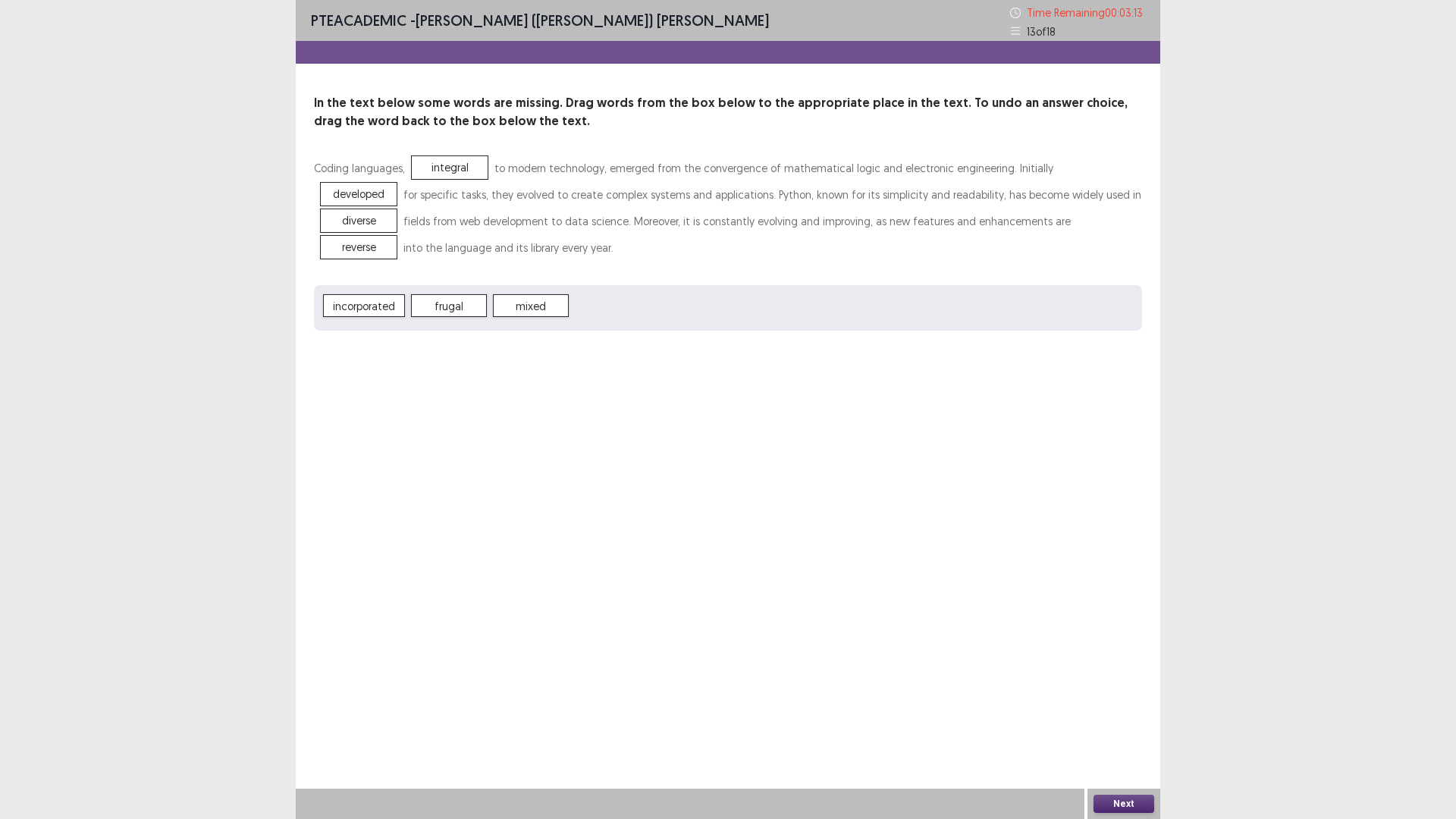
click at [1125, 716] on button "Next" at bounding box center [1124, 803] width 60 height 18
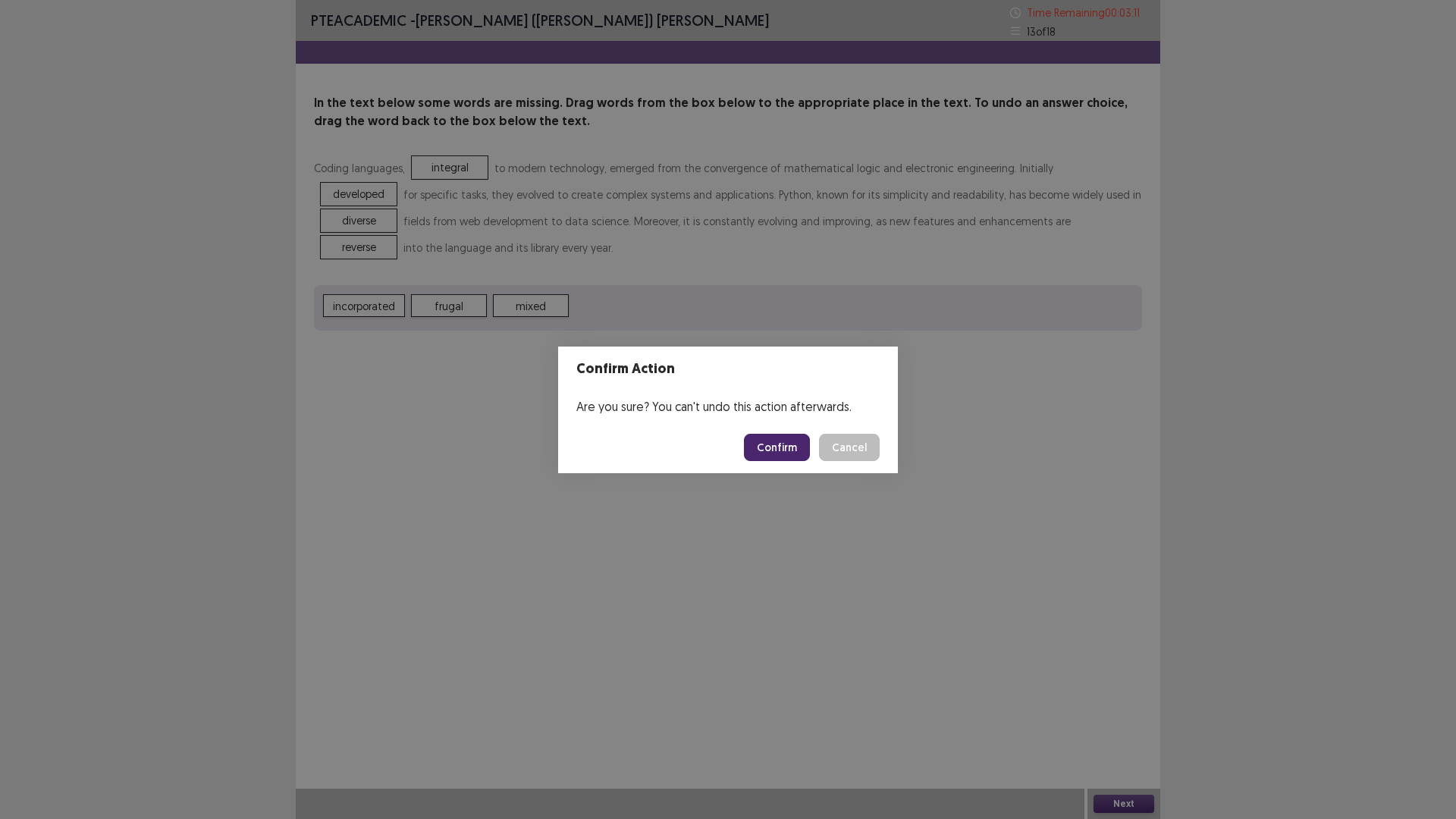
click at [770, 444] on button "Confirm" at bounding box center [777, 447] width 66 height 27
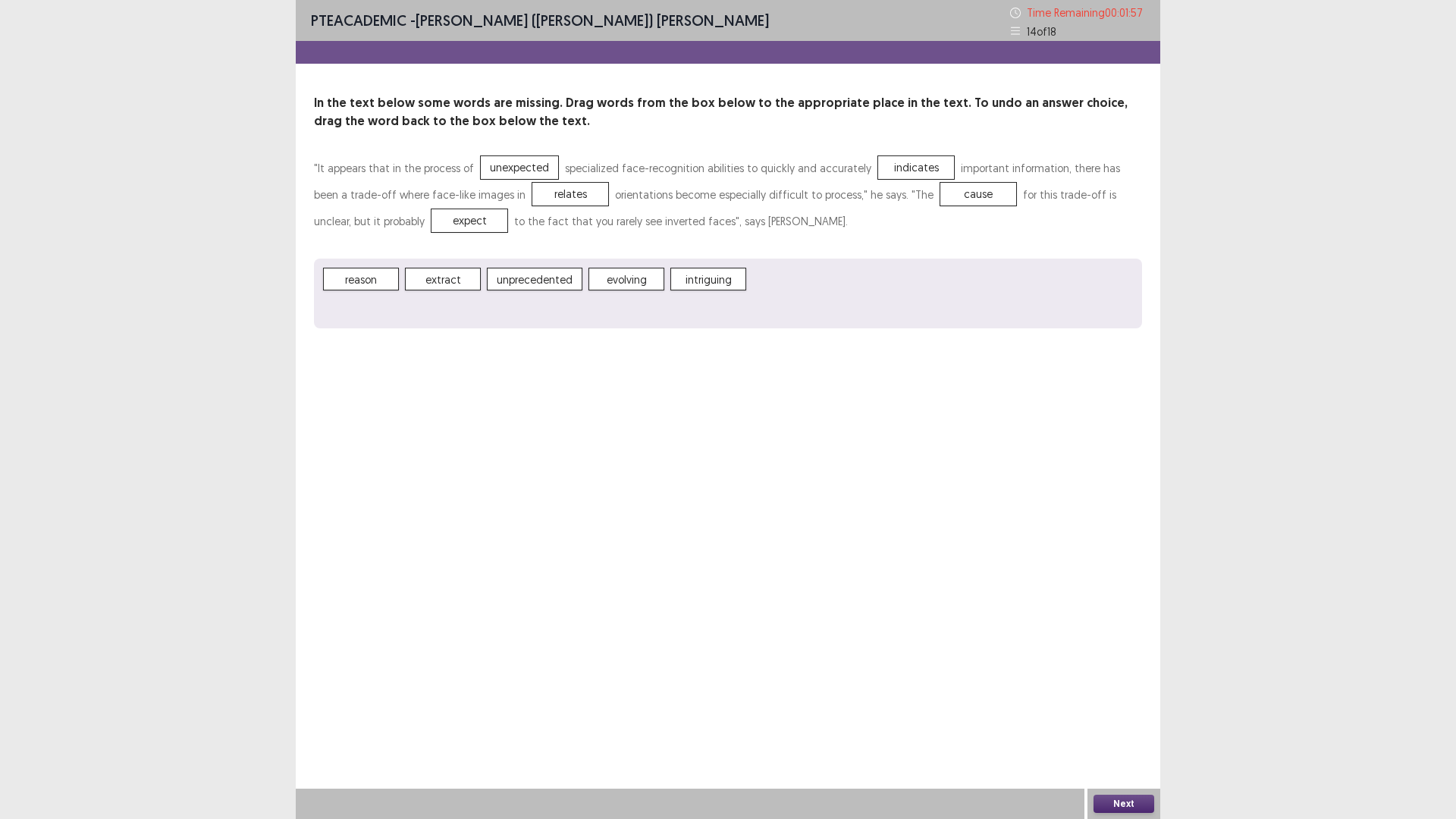
drag, startPoint x: 1122, startPoint y: 799, endPoint x: 1087, endPoint y: 751, distance: 59.4
click at [1122, 716] on div "Next" at bounding box center [1124, 803] width 73 height 30
click at [1125, 716] on button "Next" at bounding box center [1124, 803] width 60 height 18
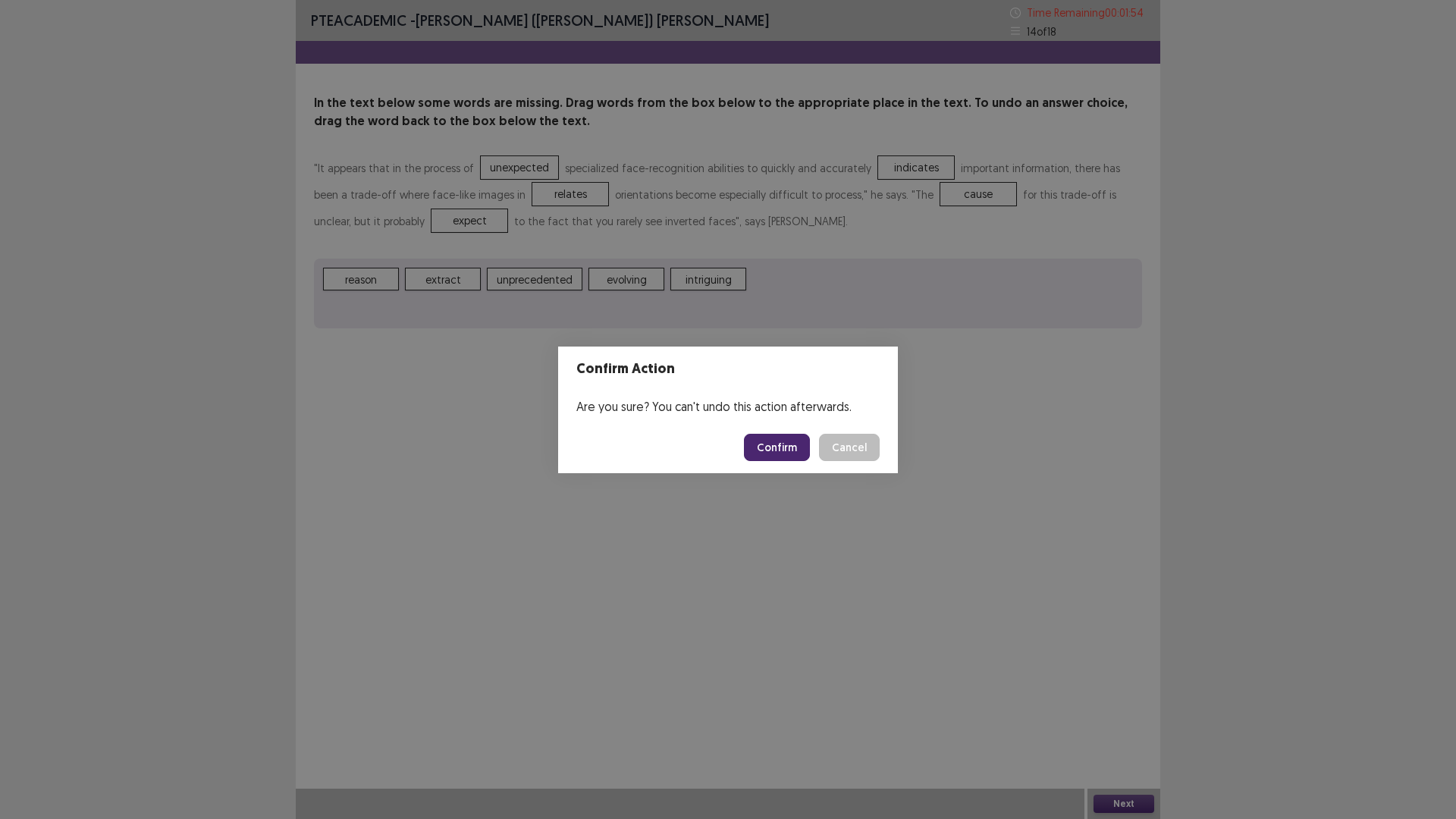
click at [781, 446] on button "Confirm" at bounding box center [777, 447] width 66 height 27
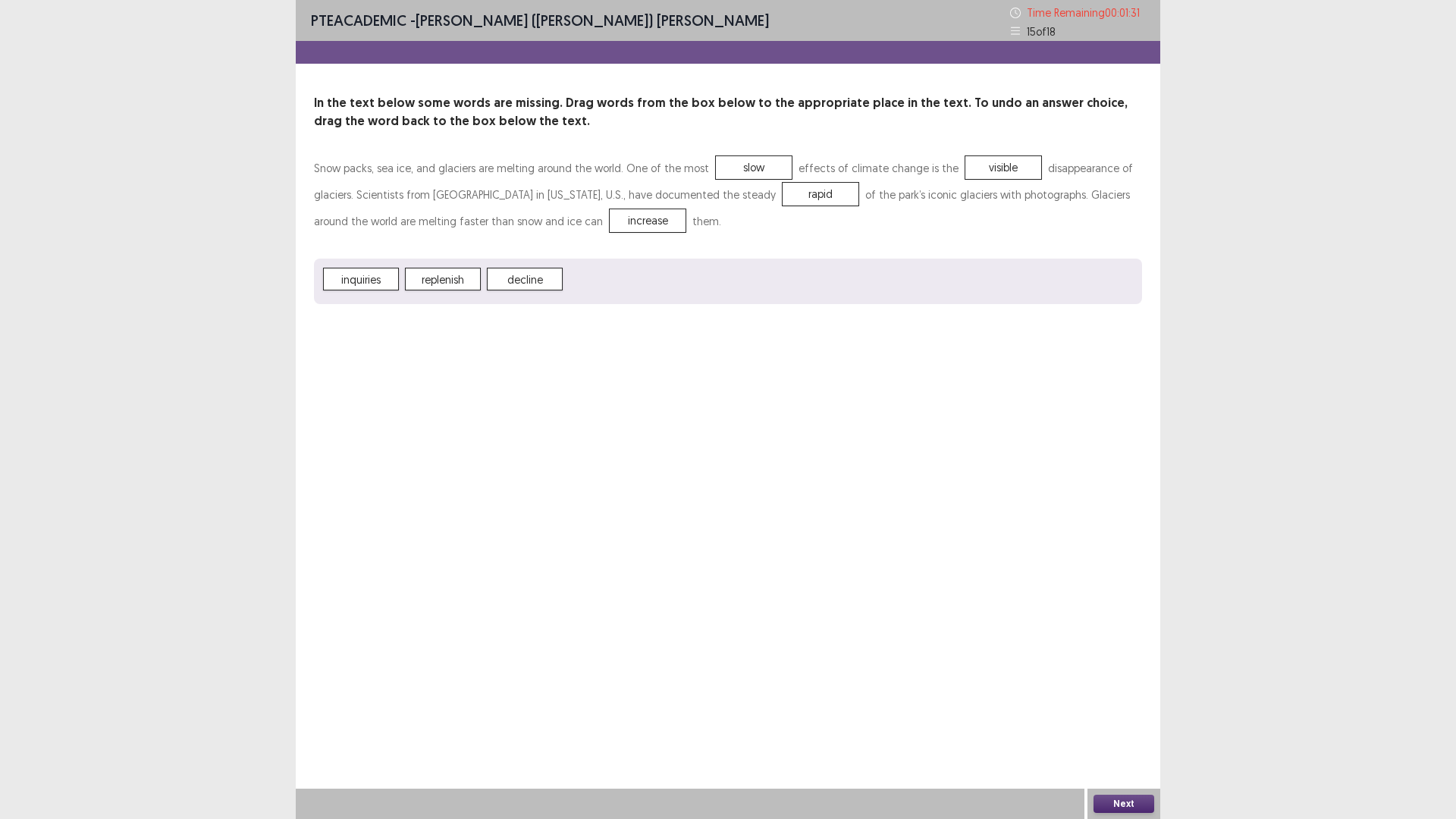
drag, startPoint x: 1130, startPoint y: 803, endPoint x: 1084, endPoint y: 739, distance: 78.8
click at [1124, 716] on div "Next" at bounding box center [1124, 803] width 73 height 30
click at [1111, 716] on button "Next" at bounding box center [1124, 803] width 60 height 18
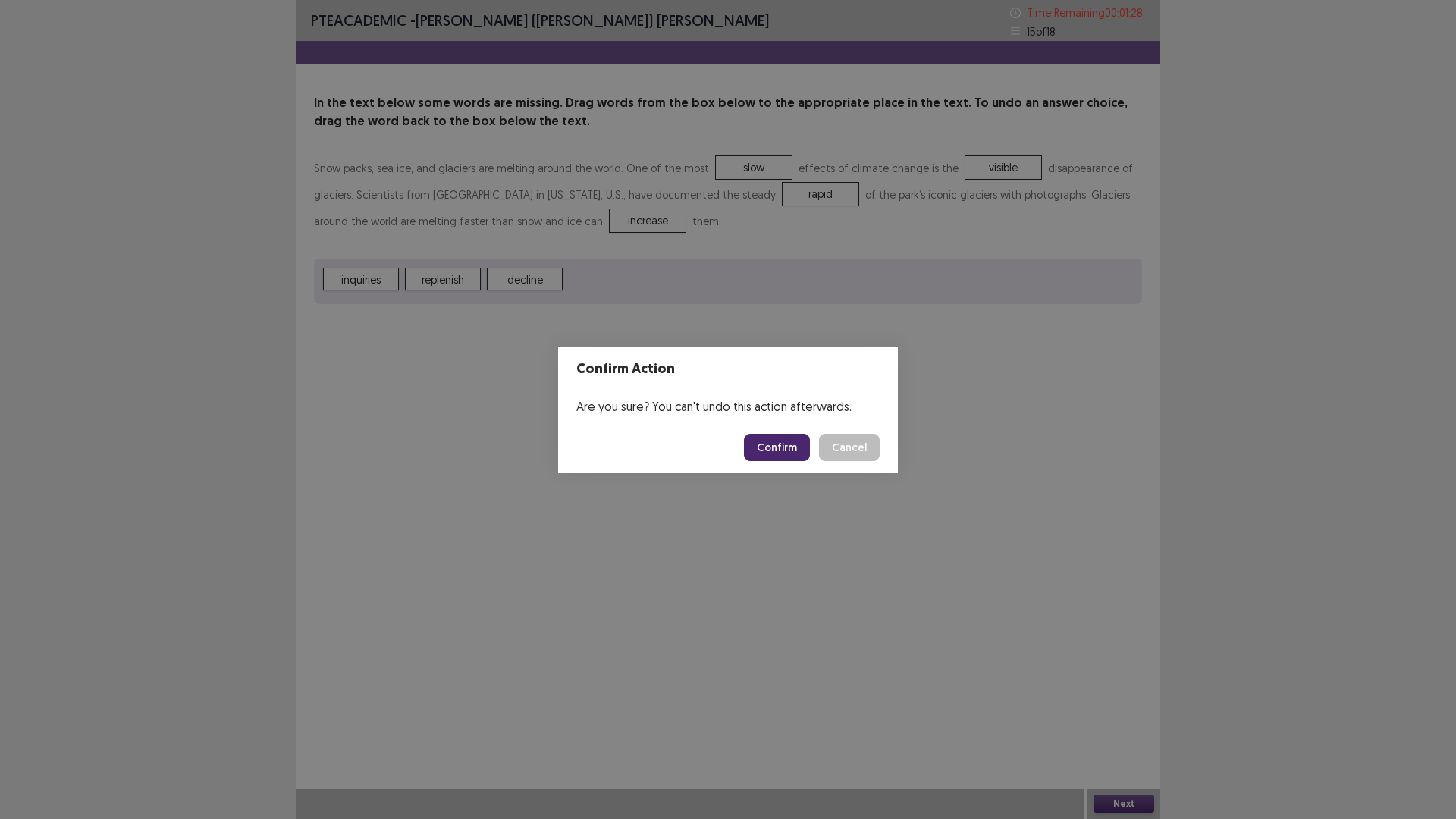
click at [764, 448] on button "Confirm" at bounding box center [777, 447] width 66 height 27
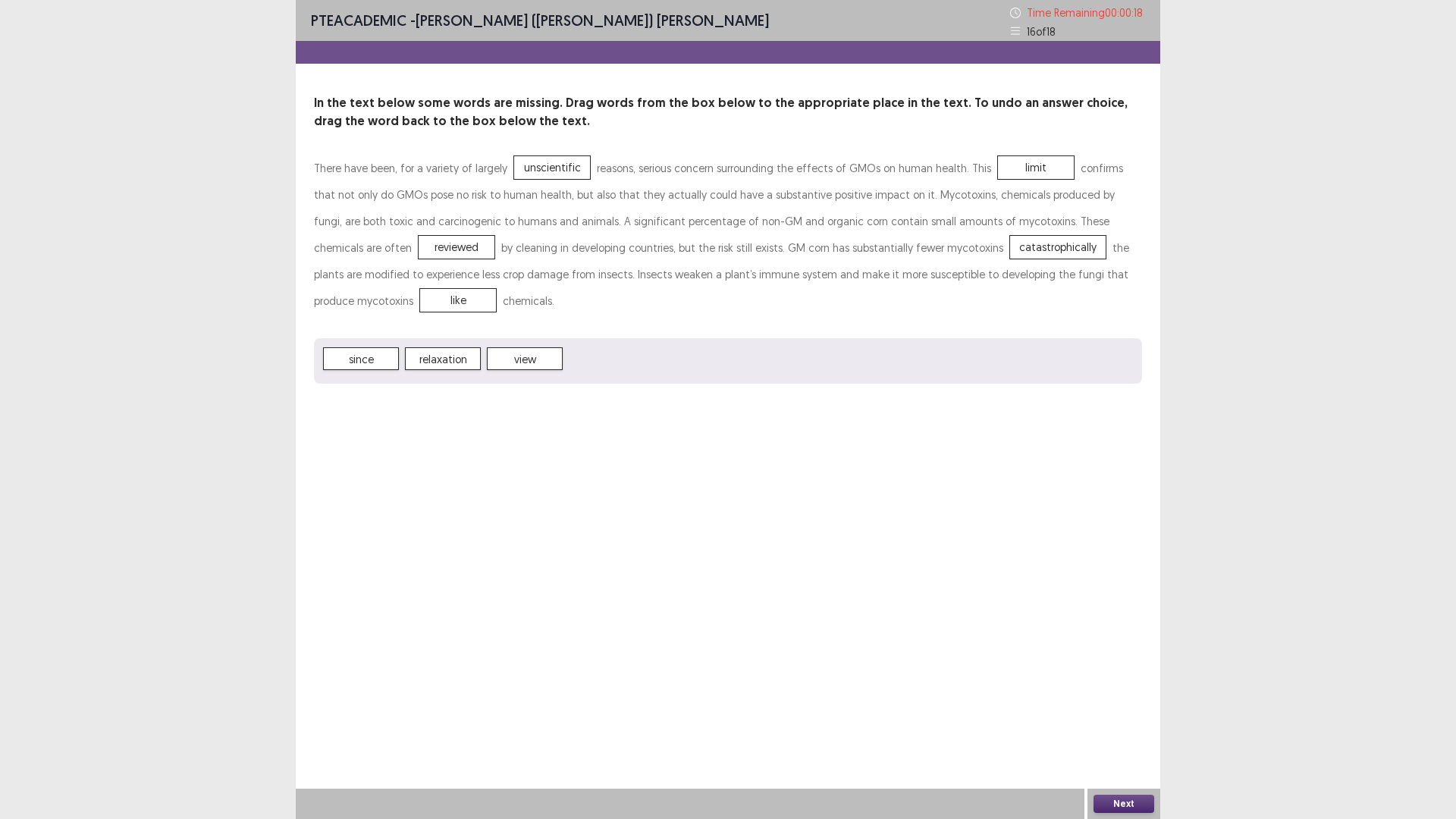
click at [1114, 716] on div "Next" at bounding box center [1124, 803] width 73 height 30
click at [1109, 716] on button "Next" at bounding box center [1124, 803] width 60 height 18
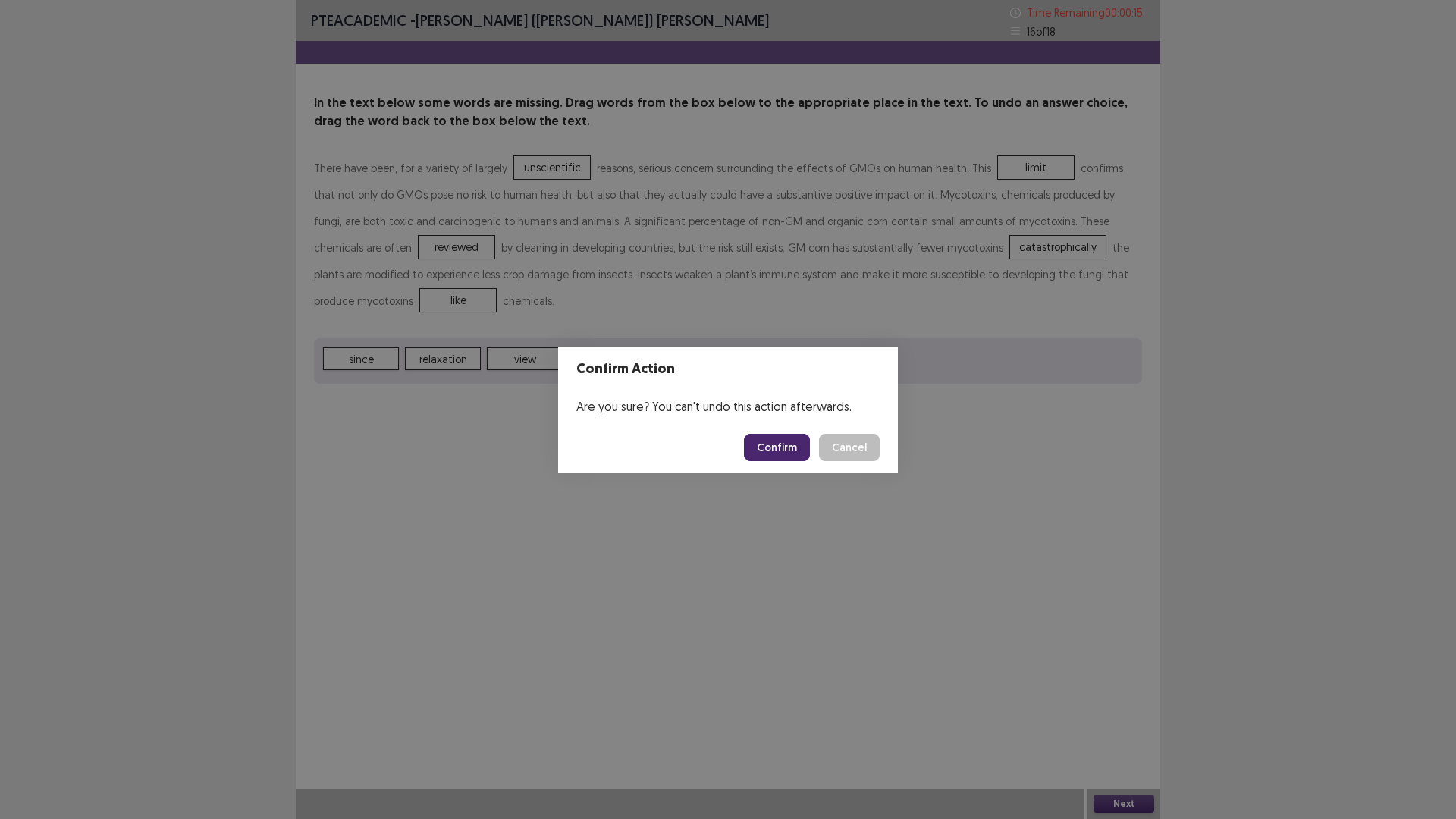
click at [780, 448] on button "Confirm" at bounding box center [777, 447] width 66 height 27
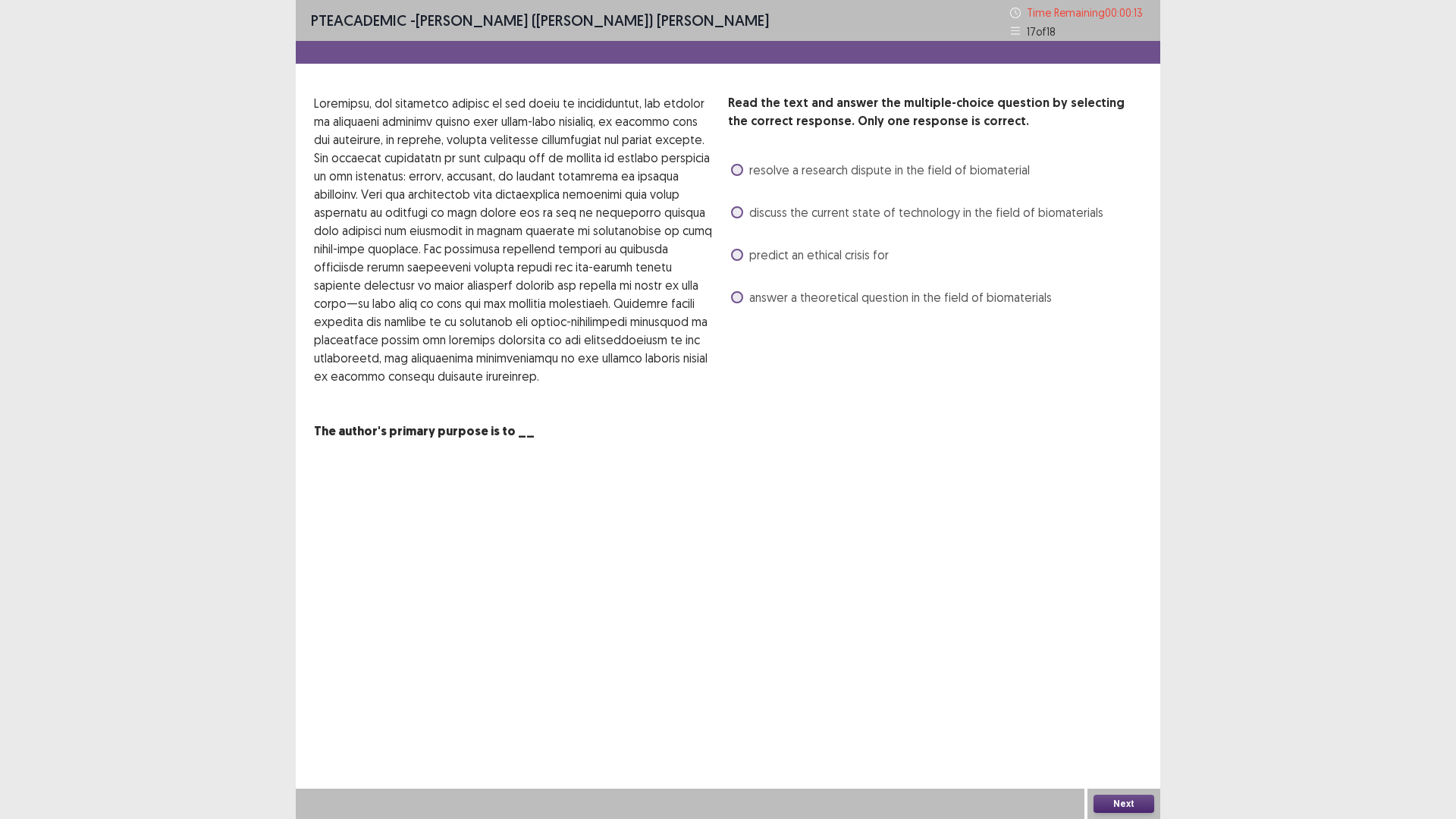
drag, startPoint x: 734, startPoint y: 168, endPoint x: 749, endPoint y: 302, distance: 134.8
click at [734, 169] on span at bounding box center [737, 170] width 12 height 12
click at [1120, 716] on button "Next" at bounding box center [1124, 803] width 60 height 18
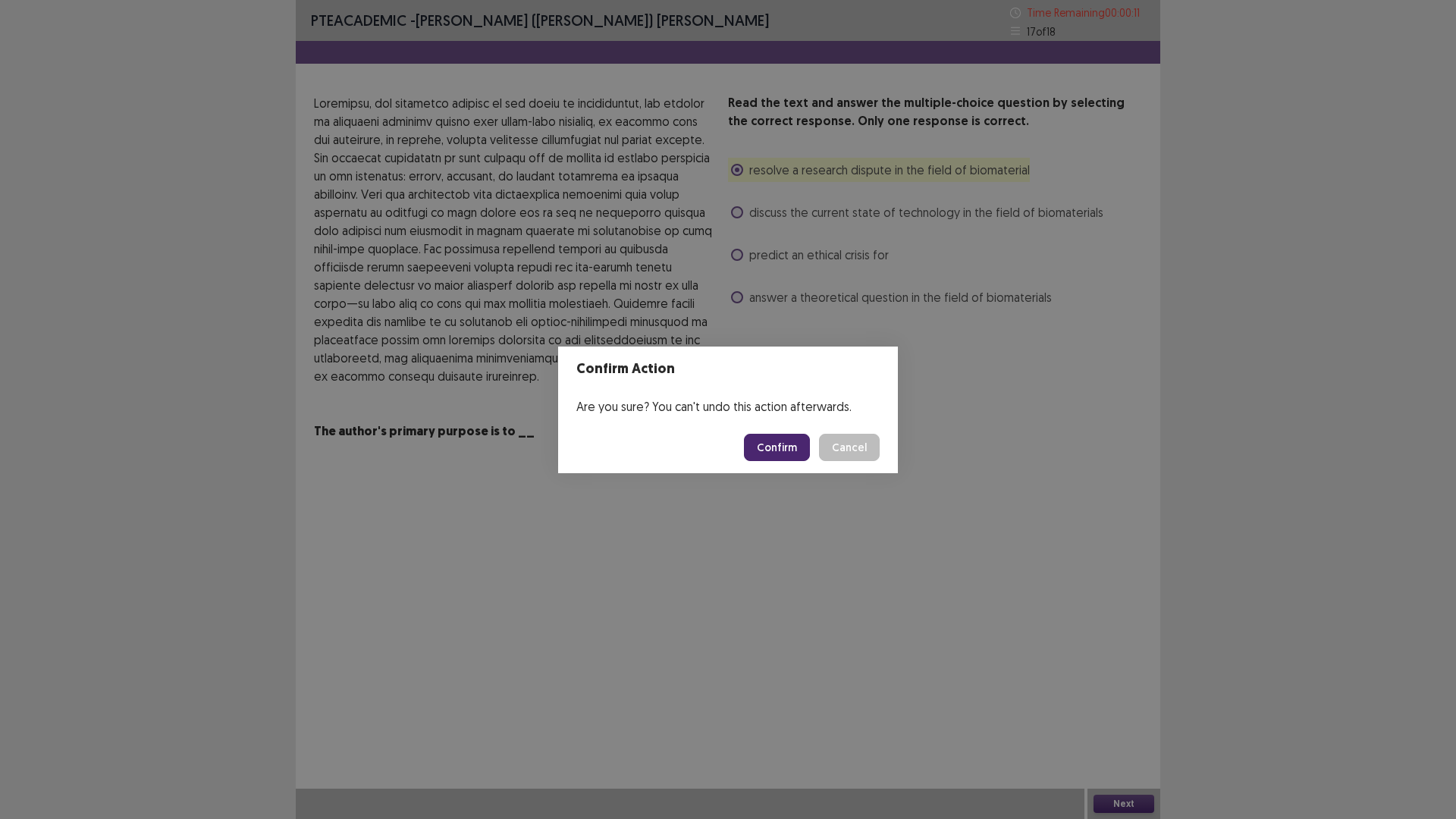
click at [777, 443] on button "Confirm" at bounding box center [777, 447] width 66 height 27
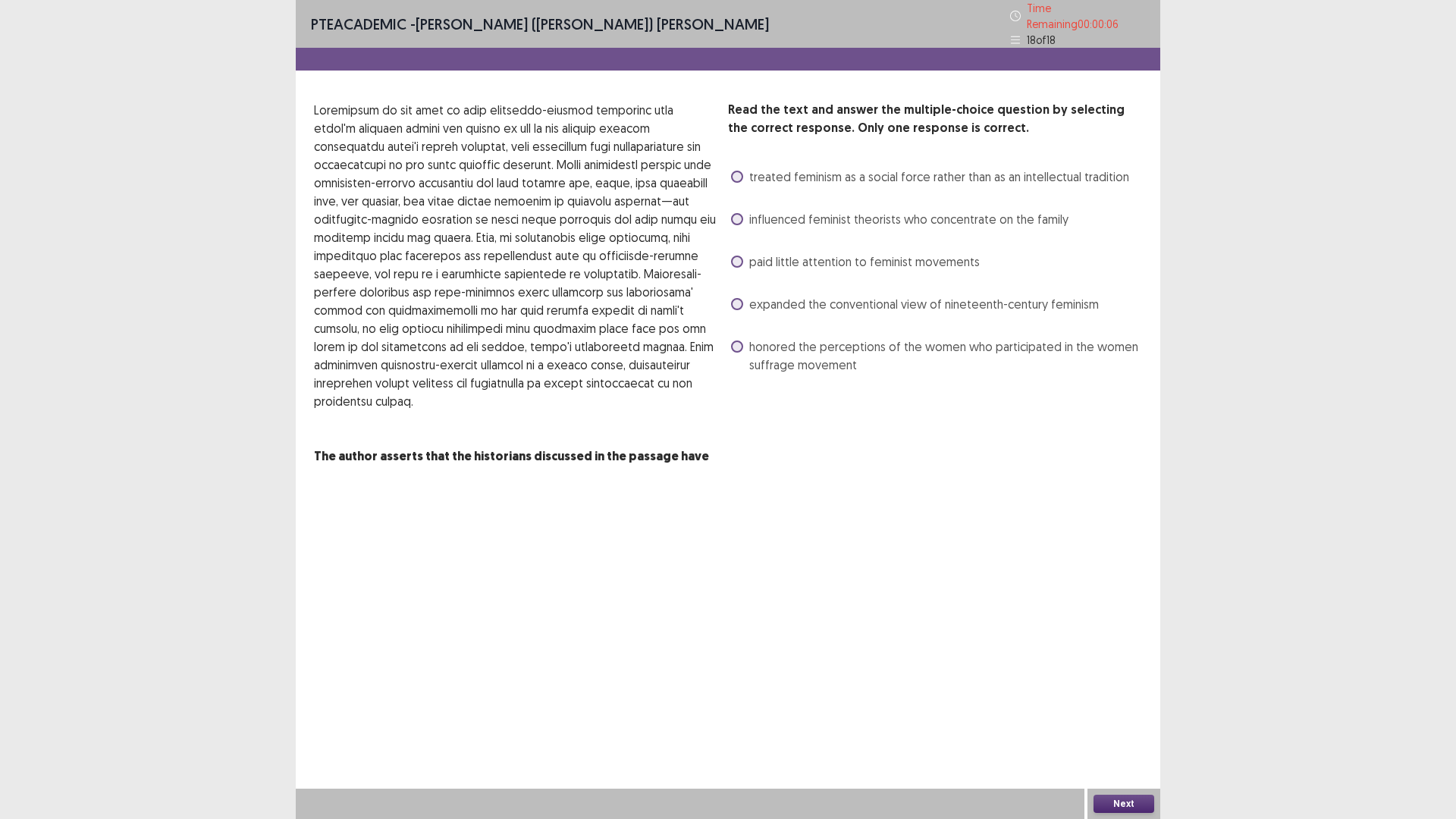
drag, startPoint x: 734, startPoint y: 336, endPoint x: 790, endPoint y: 420, distance: 101.0
click at [735, 341] on span at bounding box center [737, 346] width 12 height 12
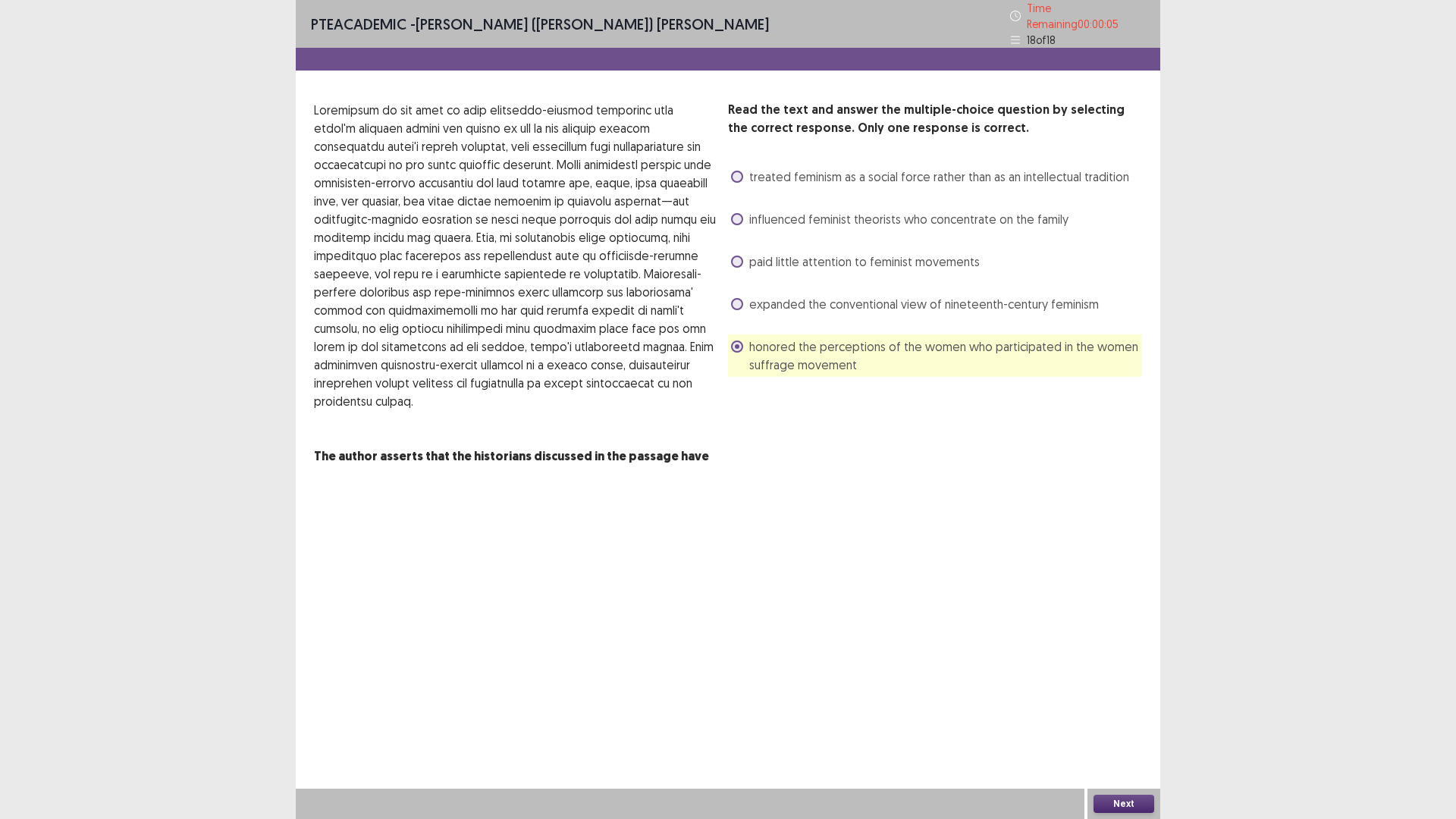
click at [1123, 716] on button "Next" at bounding box center [1124, 803] width 60 height 18
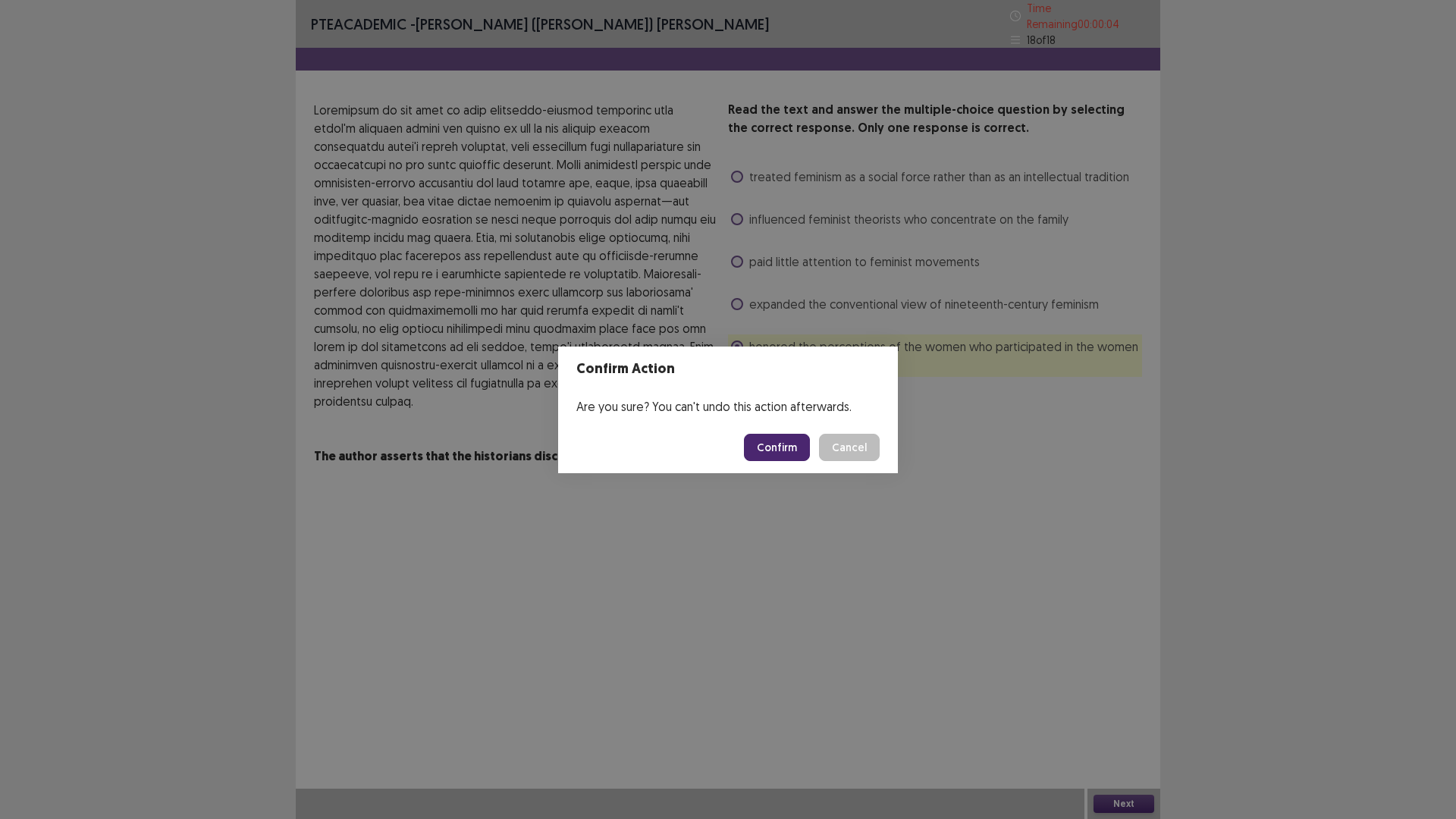
click at [780, 448] on button "Confirm" at bounding box center [777, 447] width 66 height 27
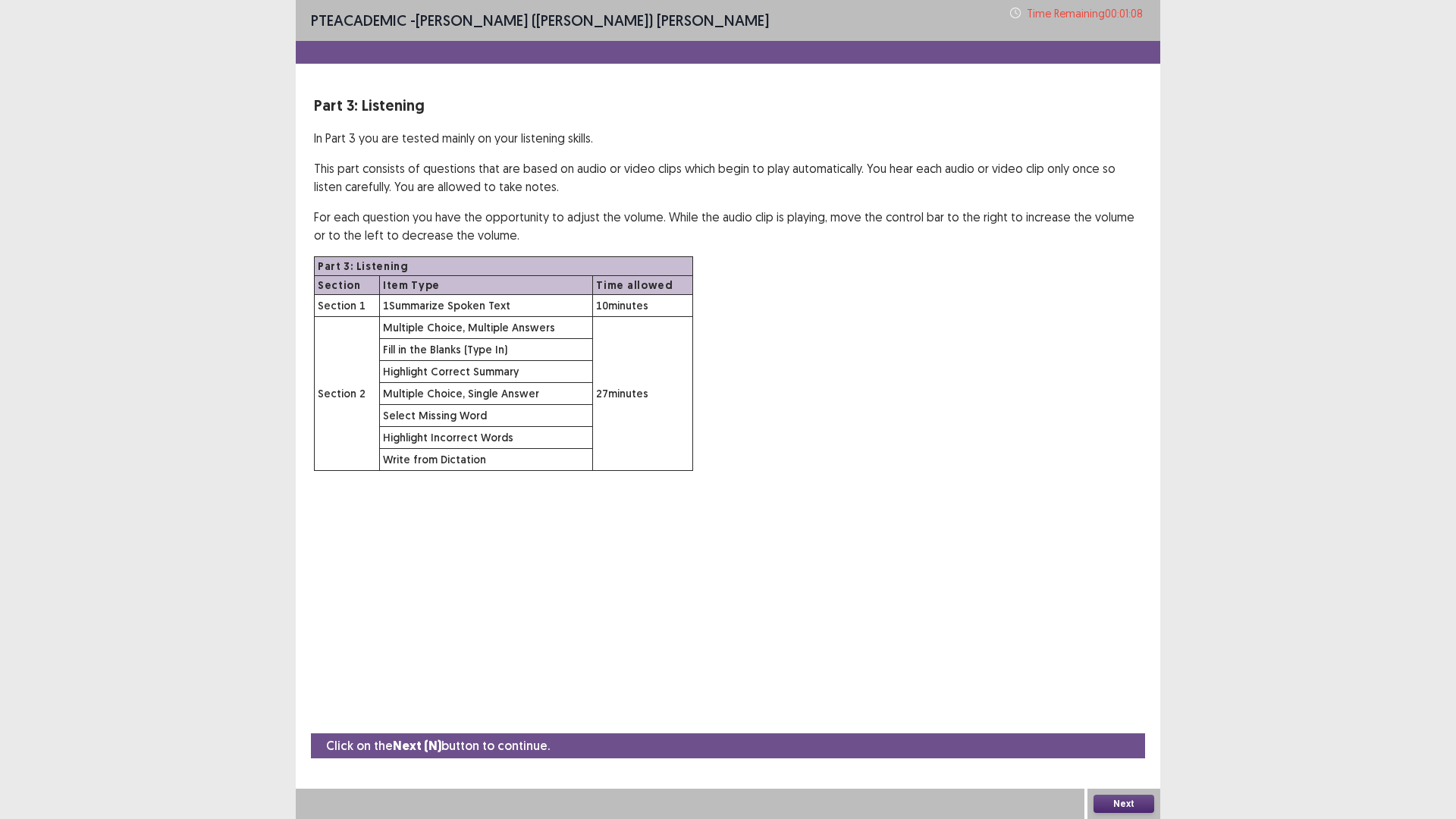
click at [1137, 716] on button "Next" at bounding box center [1124, 803] width 60 height 18
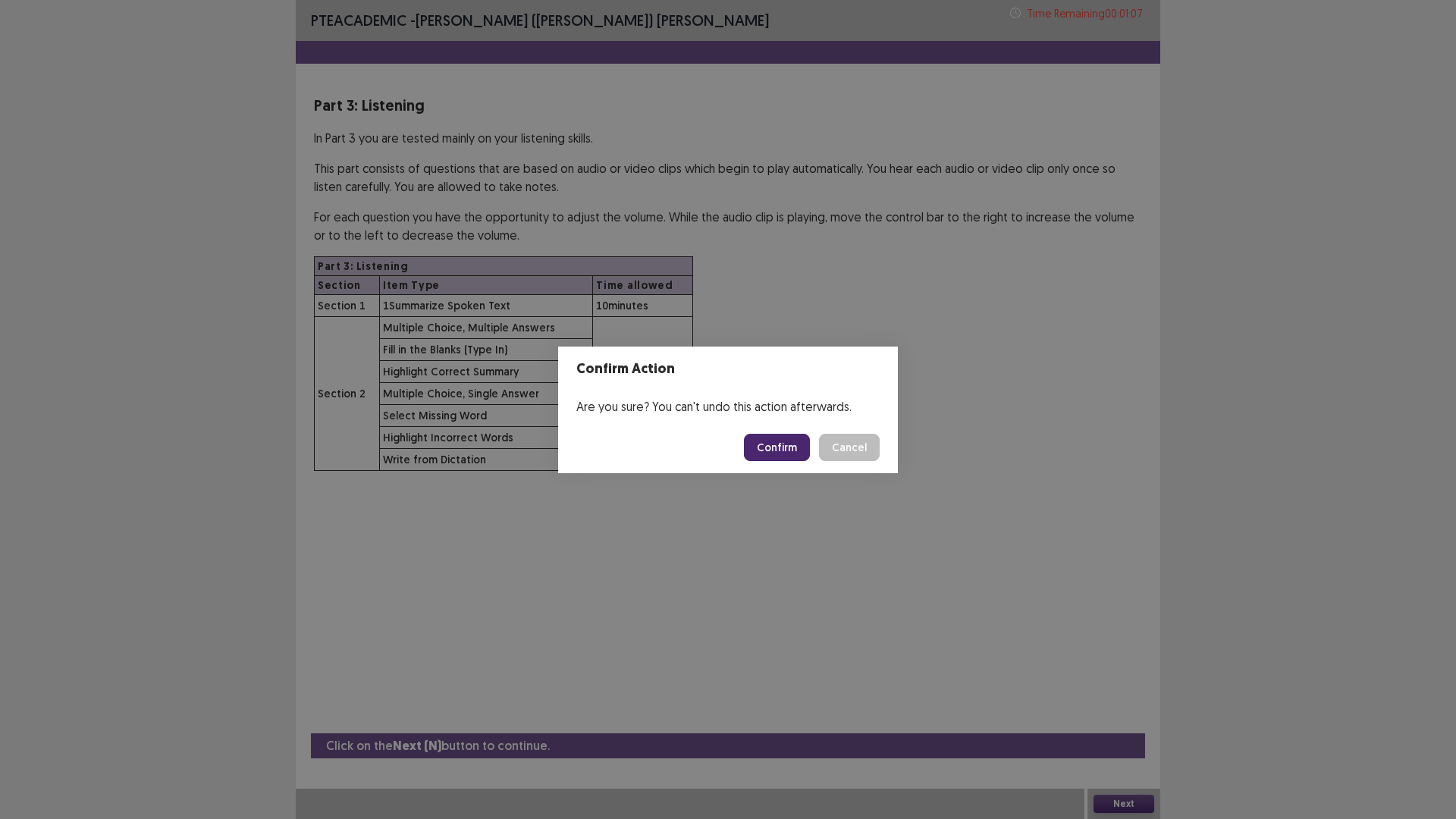
click at [778, 448] on button "Confirm" at bounding box center [777, 447] width 66 height 27
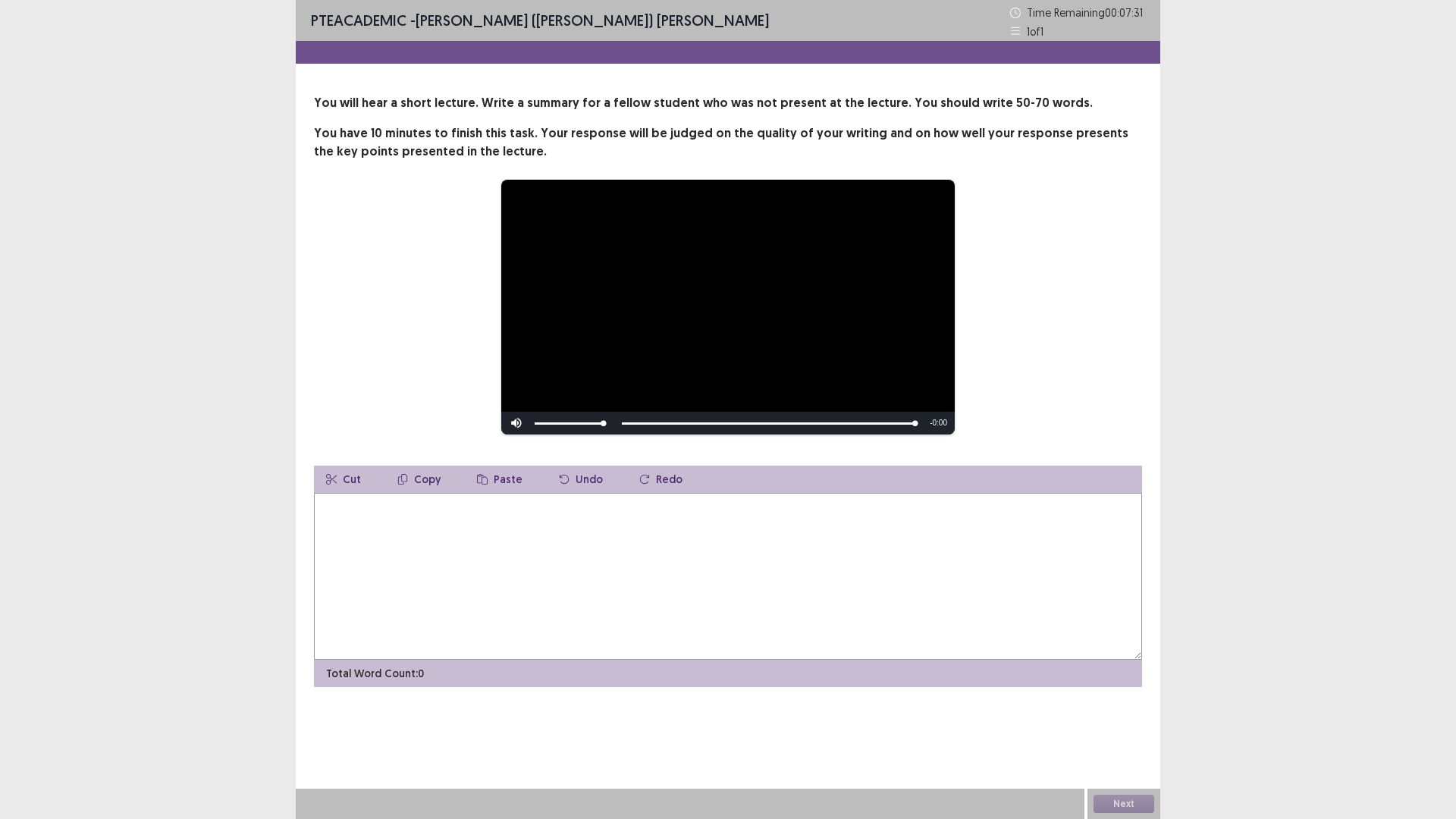
click at [479, 542] on textarea at bounding box center [728, 576] width 828 height 167
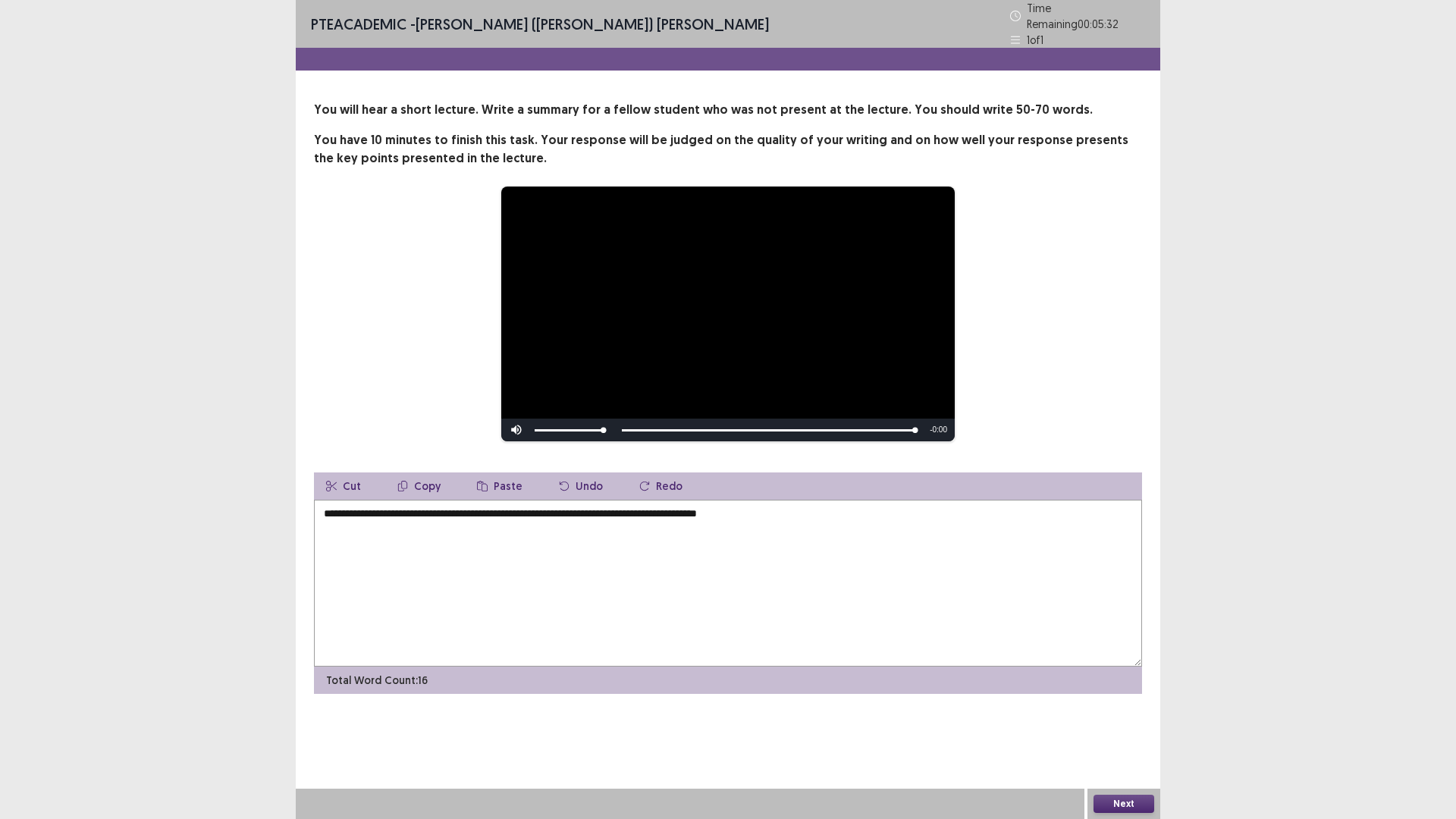
click at [450, 505] on textarea "**********" at bounding box center [728, 583] width 828 height 167
click at [452, 513] on textarea "**********" at bounding box center [728, 583] width 828 height 167
click at [977, 532] on textarea "**********" at bounding box center [728, 583] width 828 height 167
click at [323, 513] on textarea "**********" at bounding box center [728, 583] width 828 height 167
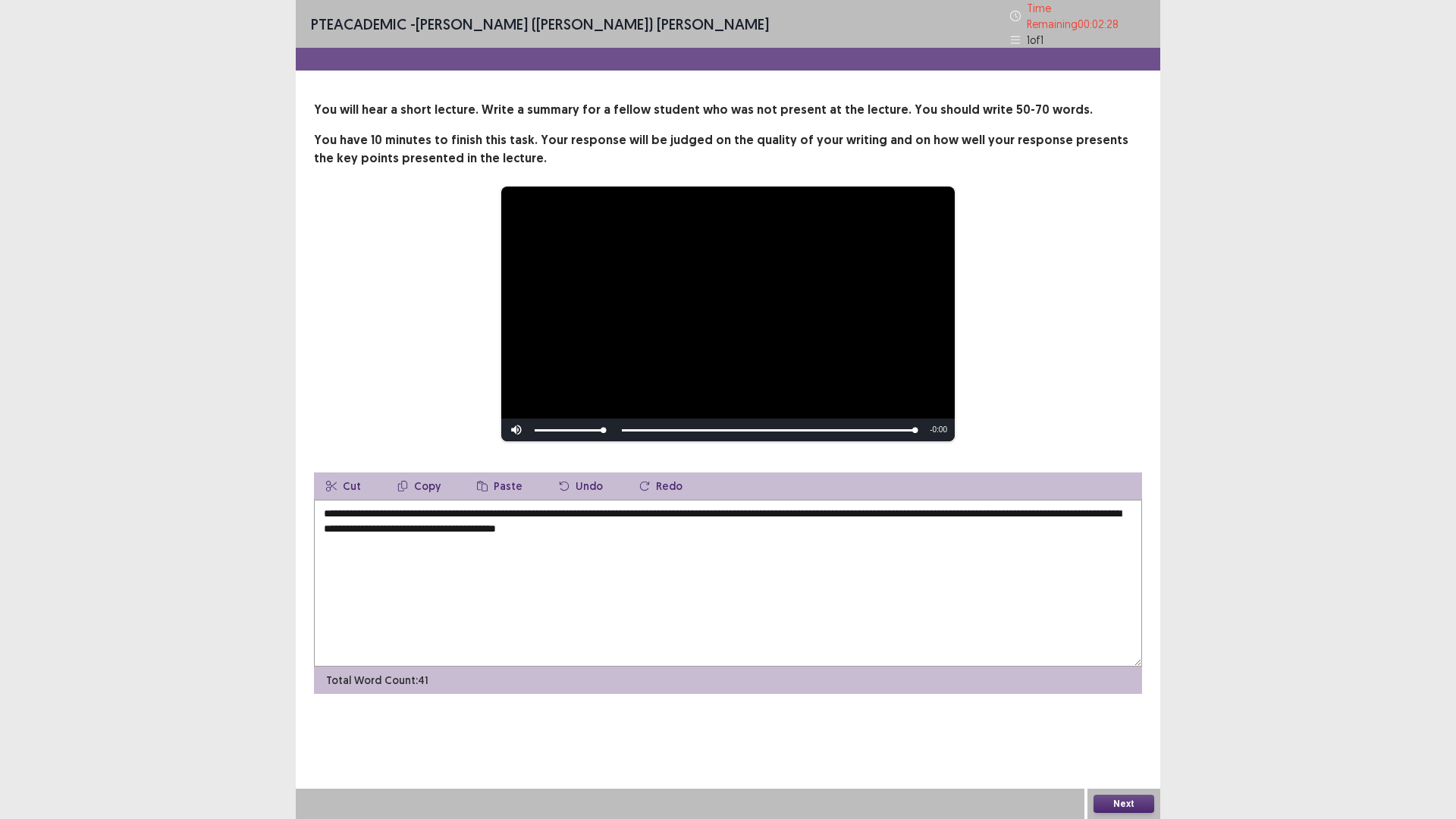
click at [1014, 505] on textarea "**********" at bounding box center [728, 583] width 828 height 167
click at [634, 521] on textarea "**********" at bounding box center [728, 583] width 828 height 167
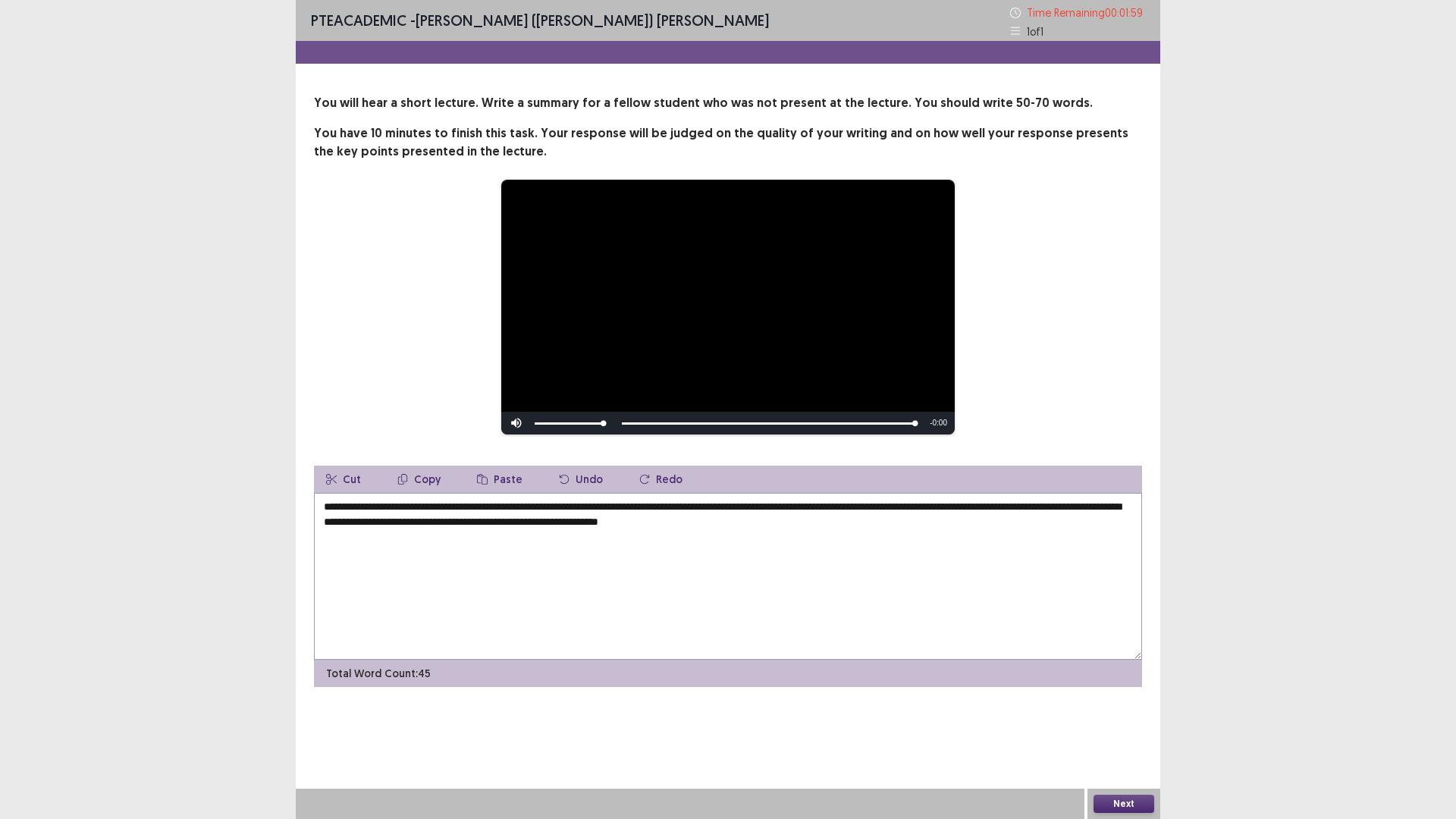
click at [634, 521] on textarea "**********" at bounding box center [728, 576] width 828 height 167
click at [636, 521] on textarea "**********" at bounding box center [728, 576] width 828 height 167
click at [558, 509] on textarea "**********" at bounding box center [728, 576] width 828 height 167
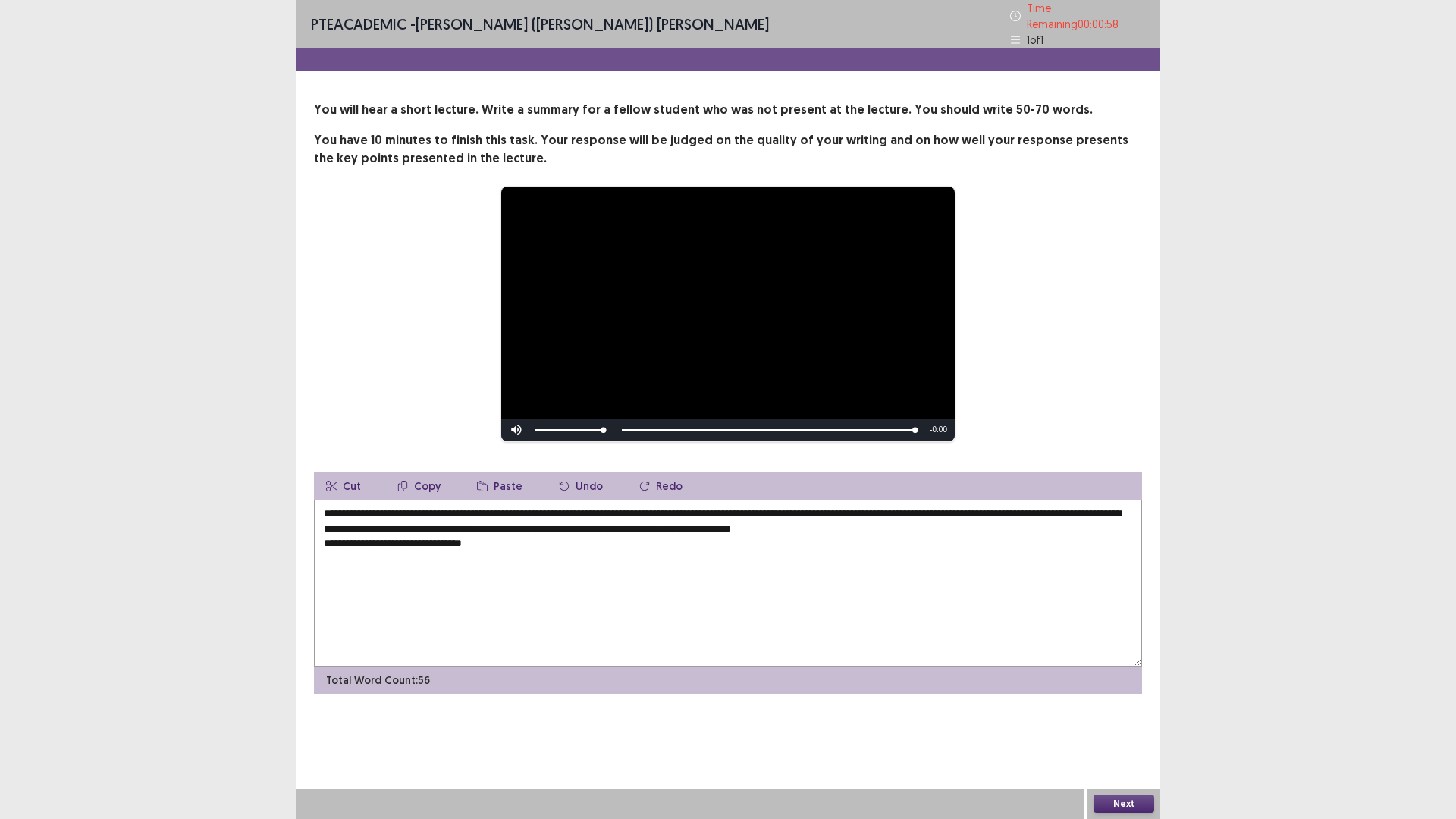
click at [375, 523] on textarea "**********" at bounding box center [728, 583] width 828 height 167
click at [394, 523] on textarea "**********" at bounding box center [728, 583] width 828 height 167
click at [375, 525] on textarea "**********" at bounding box center [728, 583] width 828 height 167
click at [438, 523] on textarea "**********" at bounding box center [728, 583] width 828 height 167
click at [786, 520] on textarea "**********" at bounding box center [728, 583] width 828 height 167
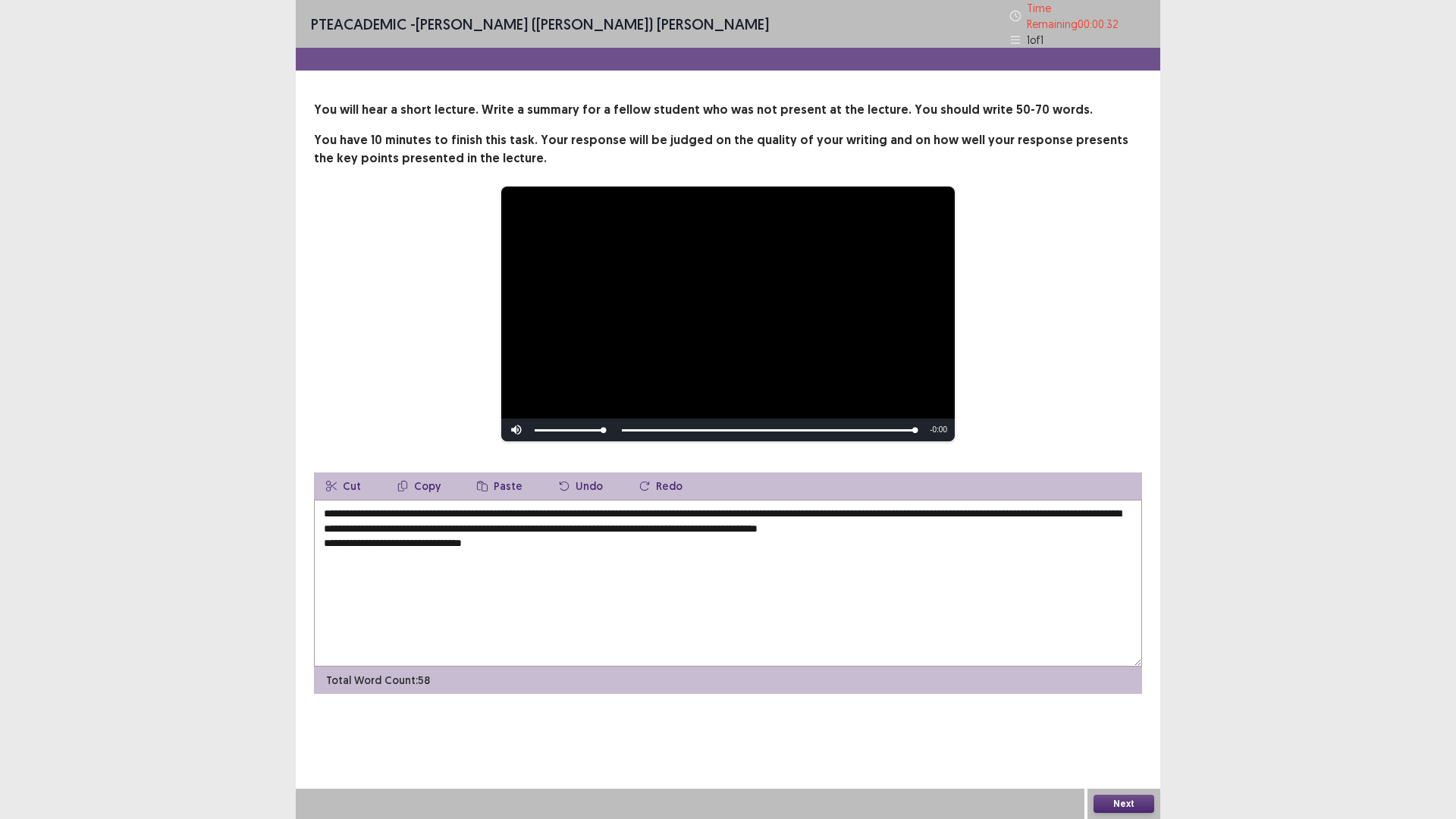
click at [783, 526] on textarea "**********" at bounding box center [728, 583] width 828 height 167
click at [327, 551] on textarea "**********" at bounding box center [728, 583] width 828 height 167
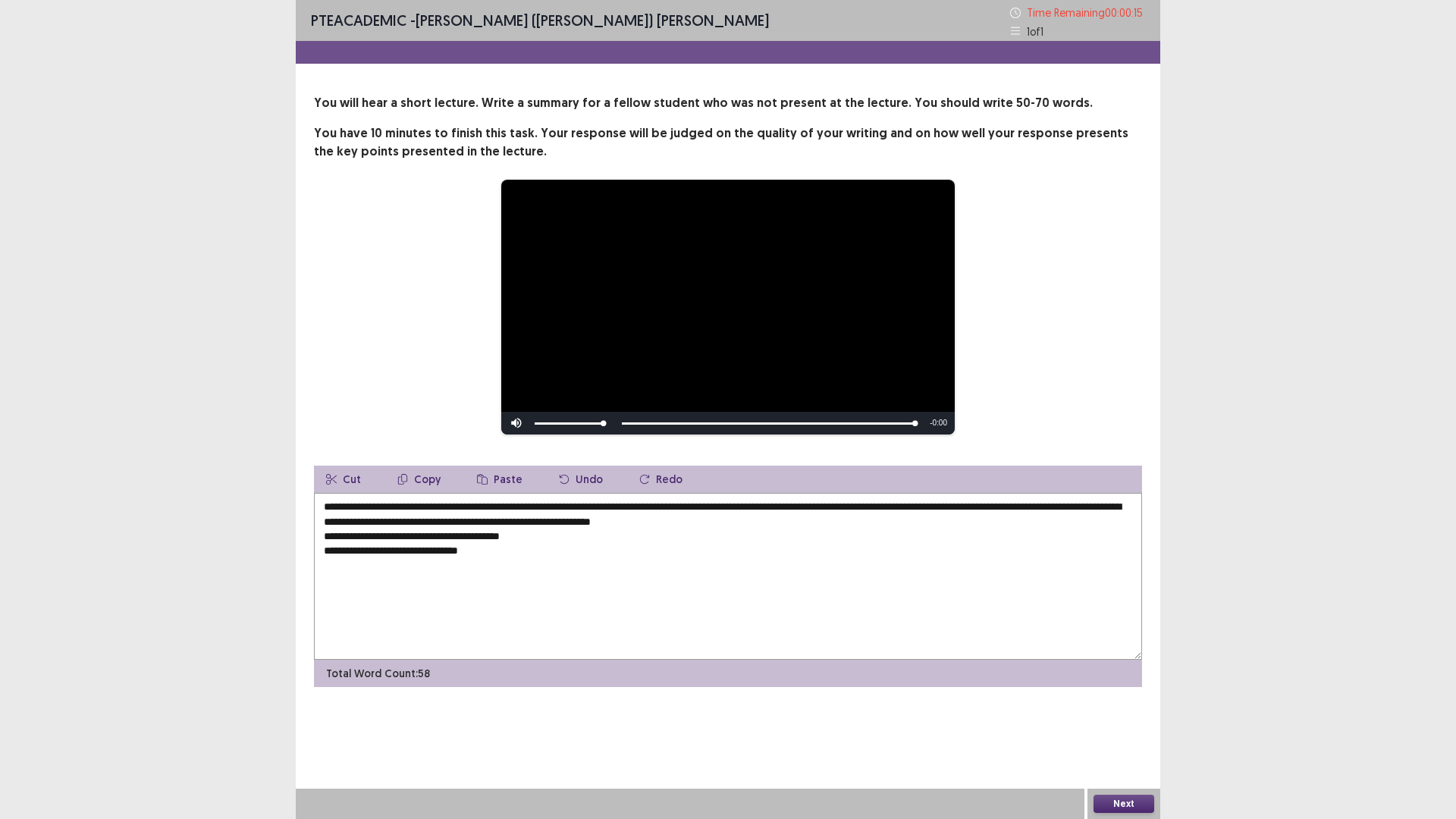
click at [345, 554] on textarea "**********" at bounding box center [728, 576] width 828 height 167
click at [346, 550] on textarea "**********" at bounding box center [728, 576] width 828 height 167
click at [322, 554] on textarea "**********" at bounding box center [728, 576] width 828 height 167
type textarea "**********"
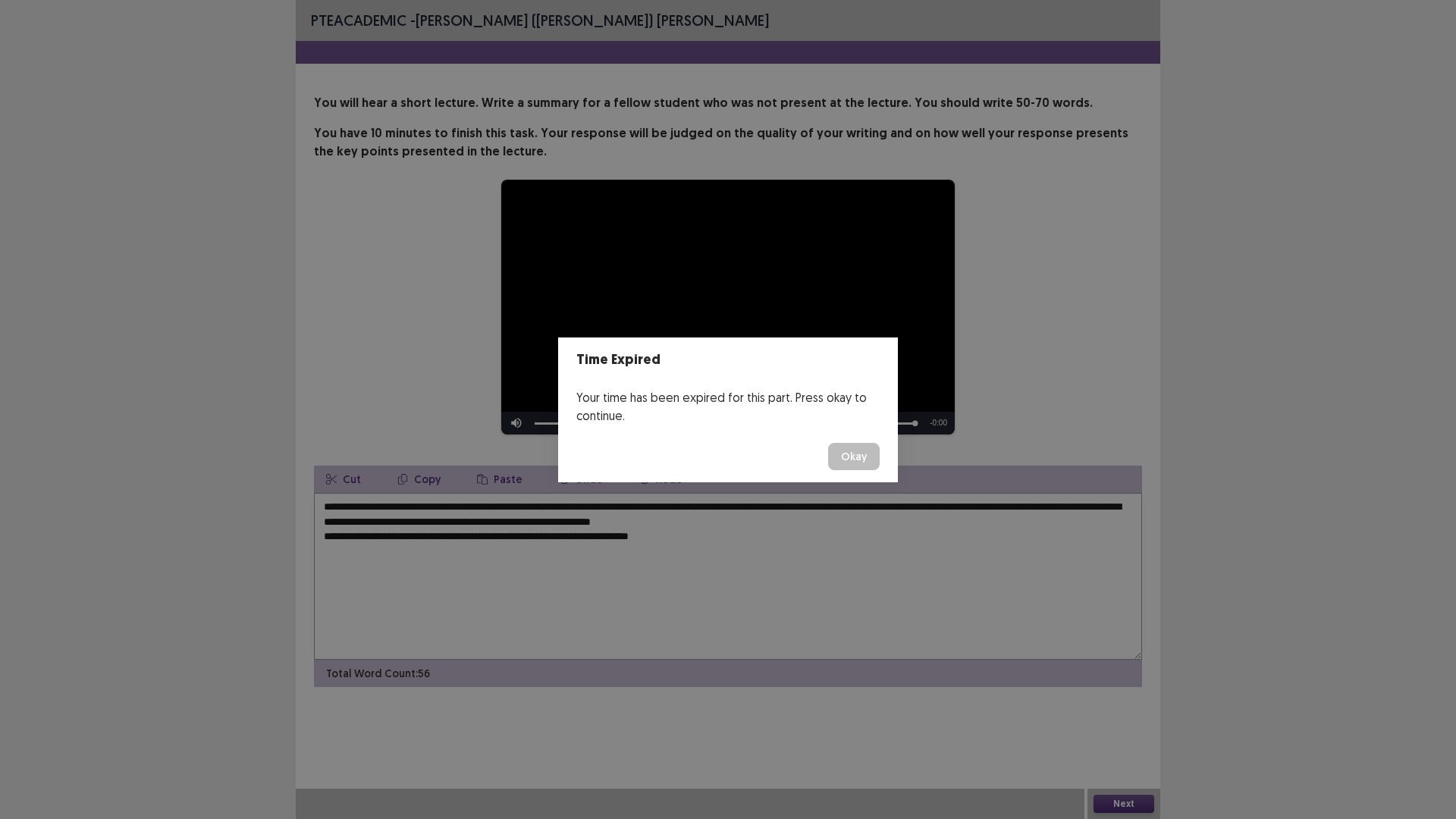
click at [576, 536] on div "Time Expired Your time has been expired for this part. Press okay to continue. …" at bounding box center [728, 409] width 1456 height 819
click at [849, 454] on button "Okay" at bounding box center [853, 456] width 51 height 27
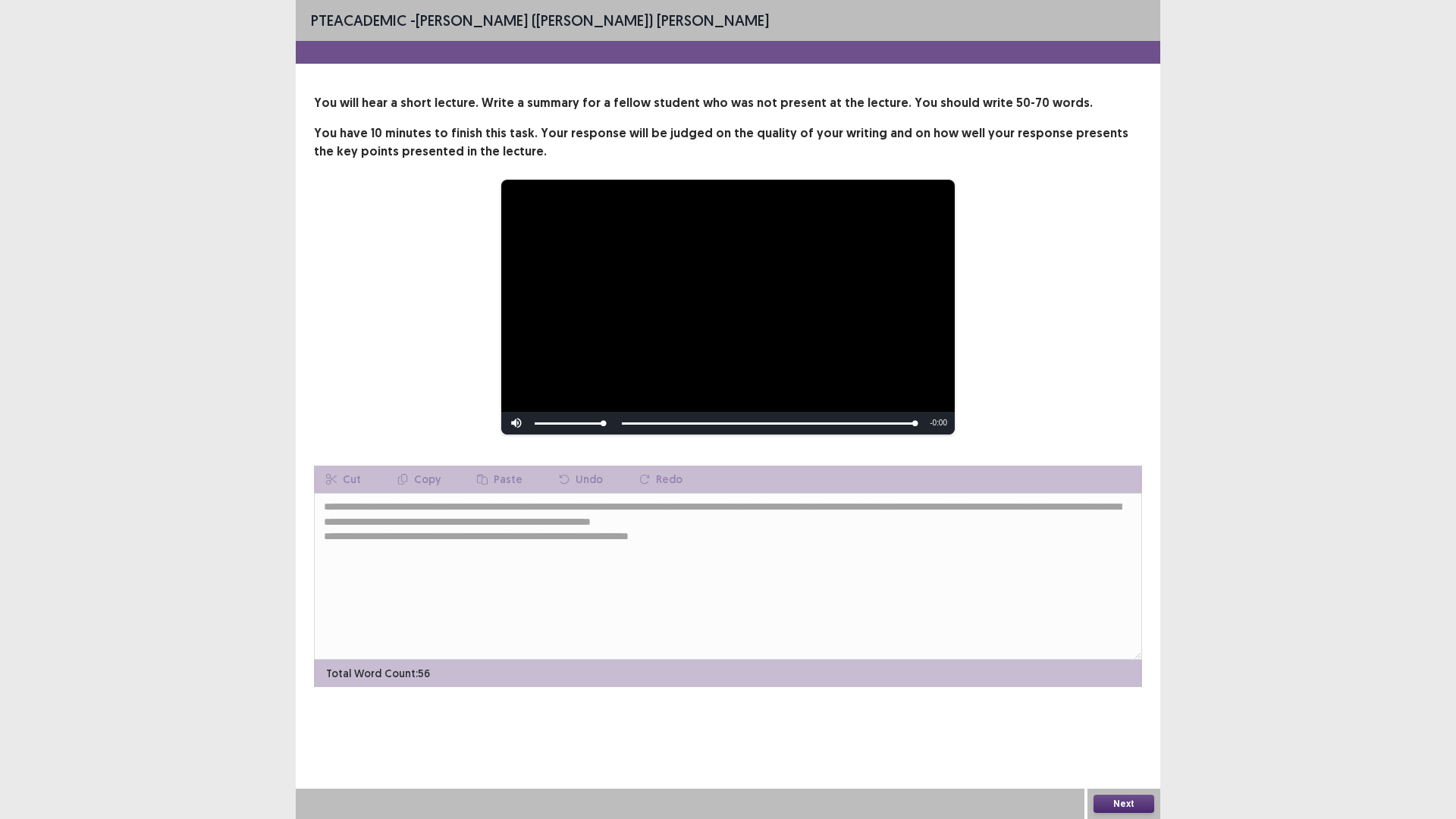
click at [1114, 716] on button "Next" at bounding box center [1124, 803] width 60 height 18
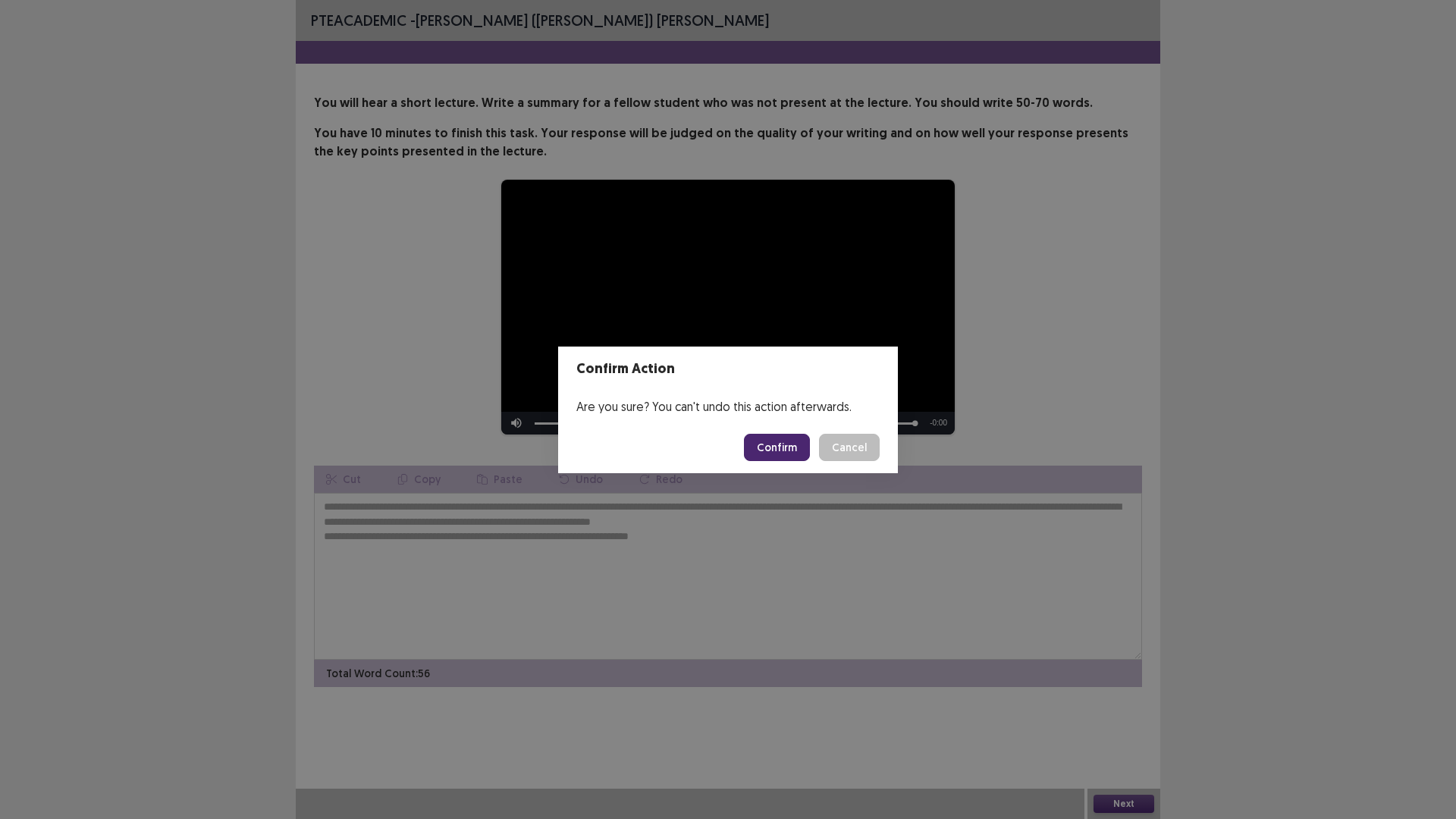
click at [777, 448] on button "Confirm" at bounding box center [777, 447] width 66 height 27
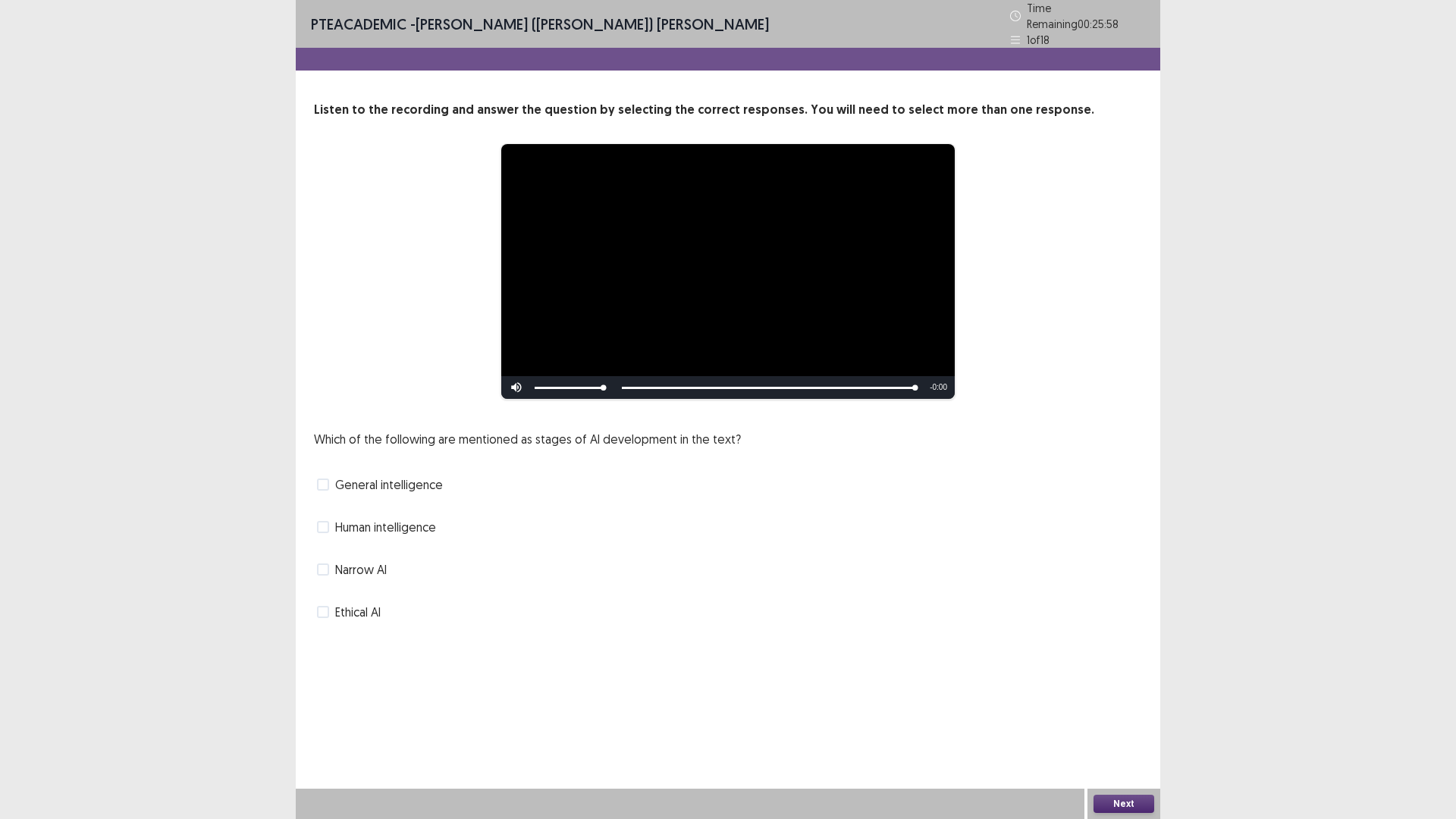
drag, startPoint x: 329, startPoint y: 603, endPoint x: 301, endPoint y: 575, distance: 39.6
click at [328, 603] on label "Ethical AI" at bounding box center [349, 612] width 64 height 18
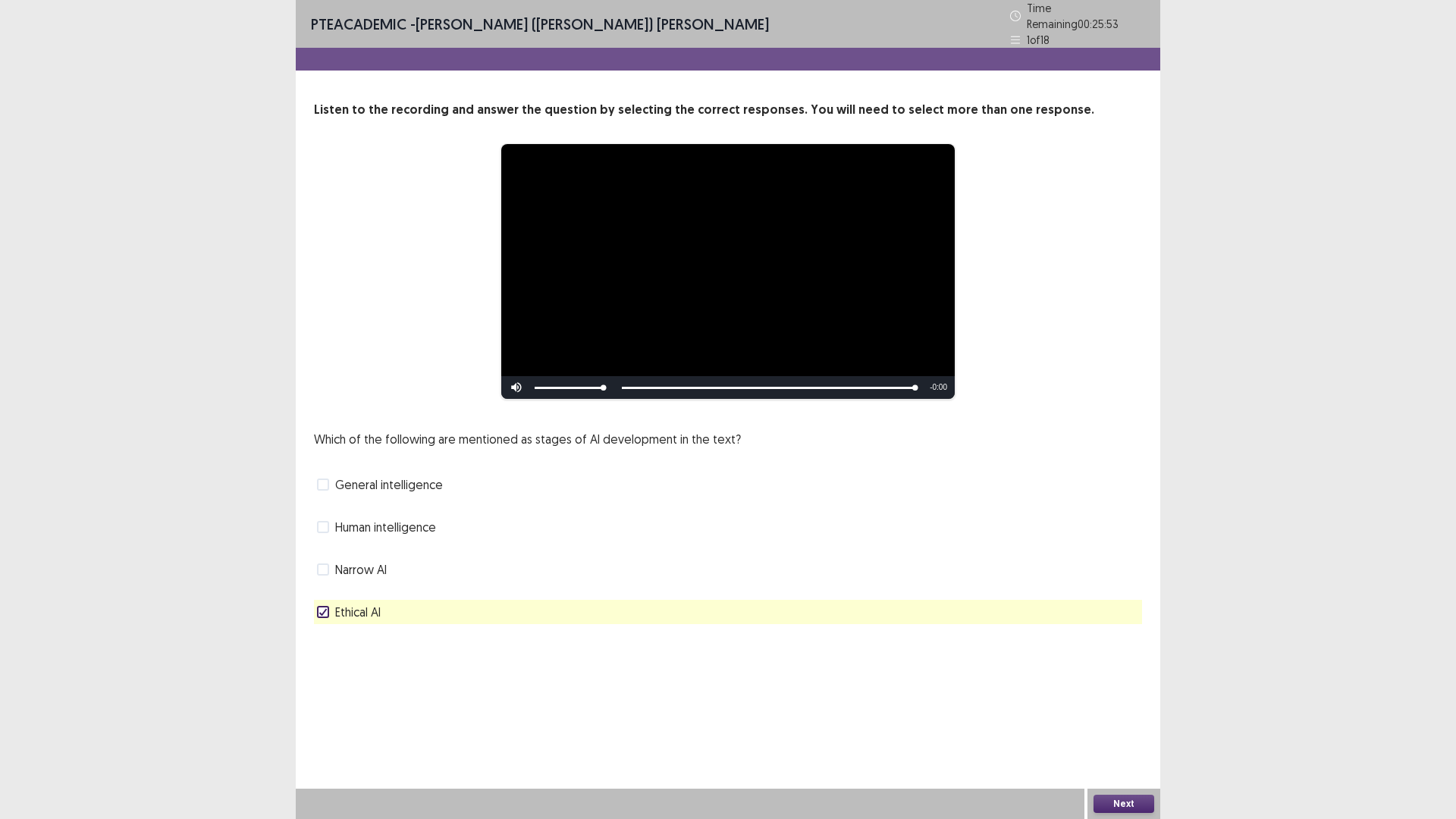
click at [1129, 716] on button "Next" at bounding box center [1124, 803] width 60 height 18
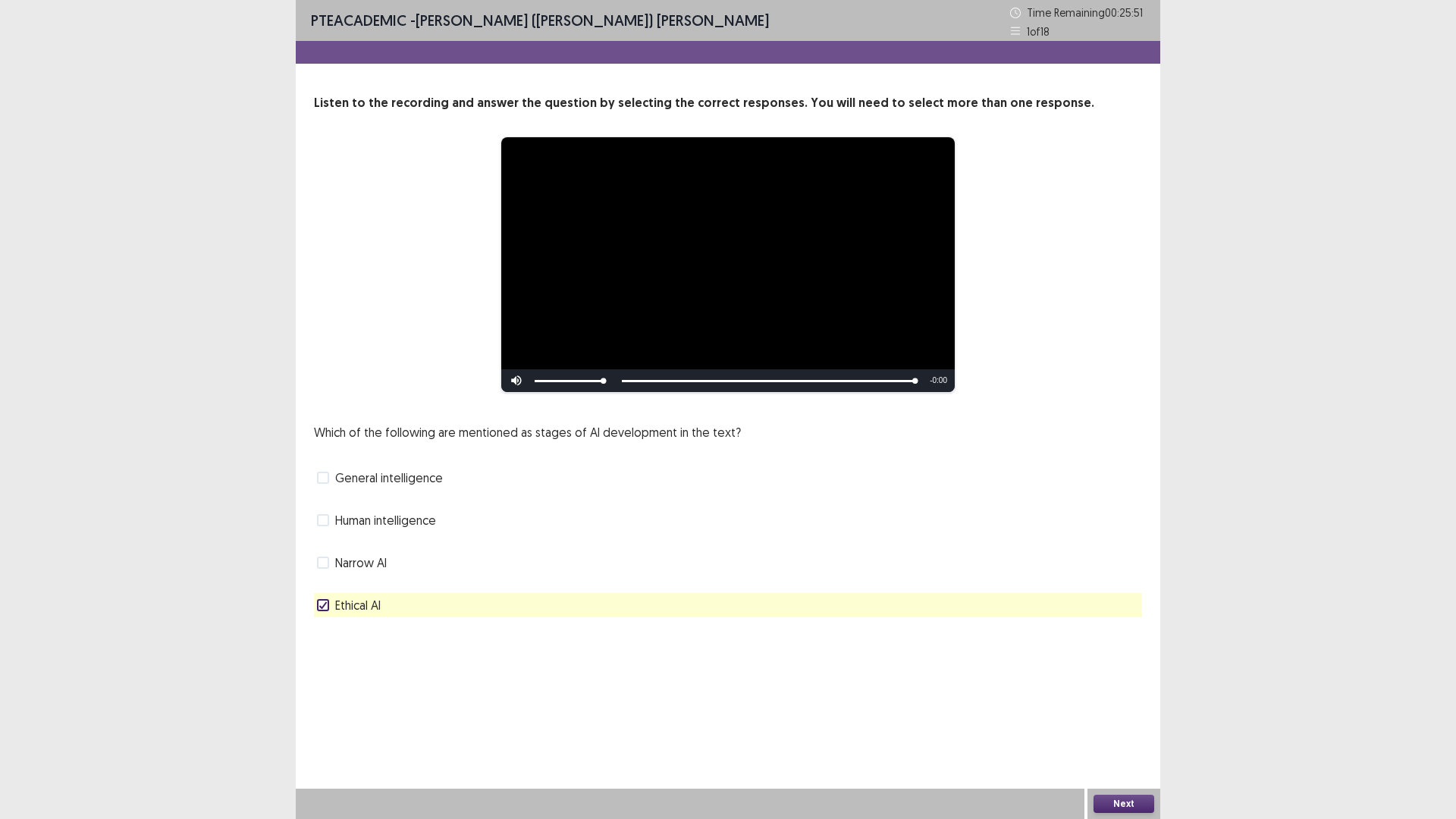
click at [1129, 716] on button "Next" at bounding box center [1124, 803] width 60 height 18
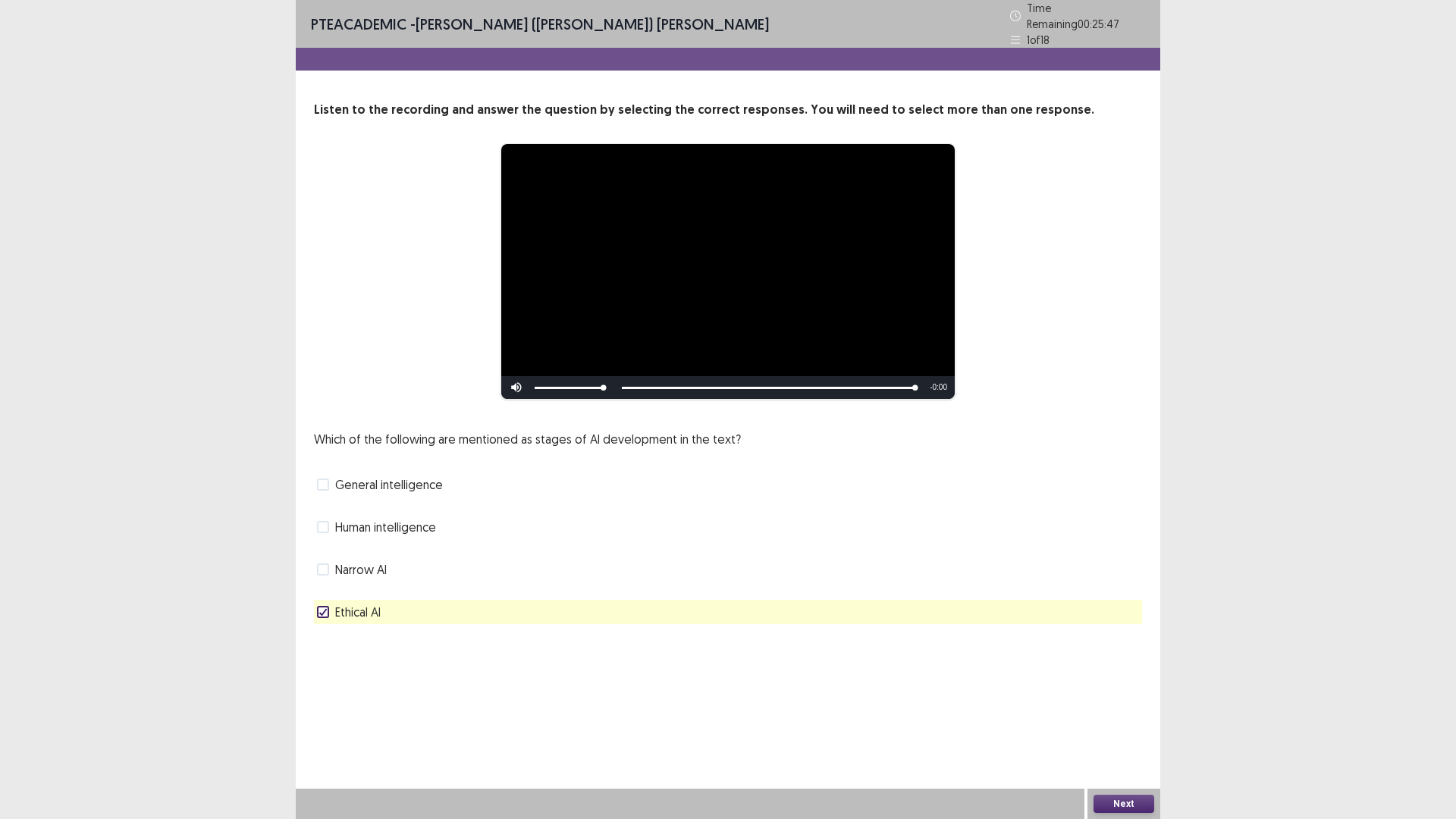
click at [1111, 716] on button "Next" at bounding box center [1124, 803] width 60 height 18
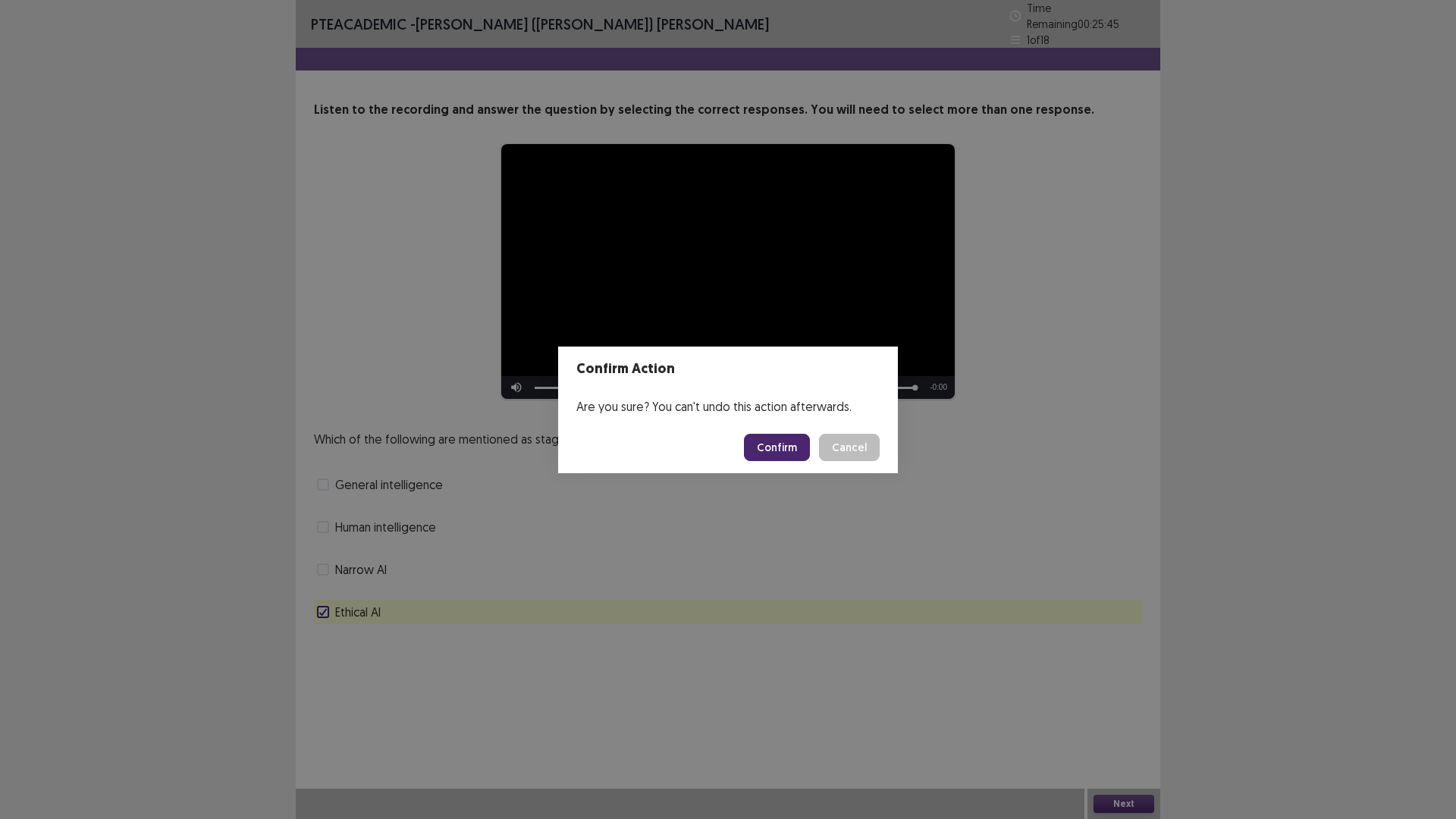
click at [758, 444] on button "Confirm" at bounding box center [777, 447] width 66 height 27
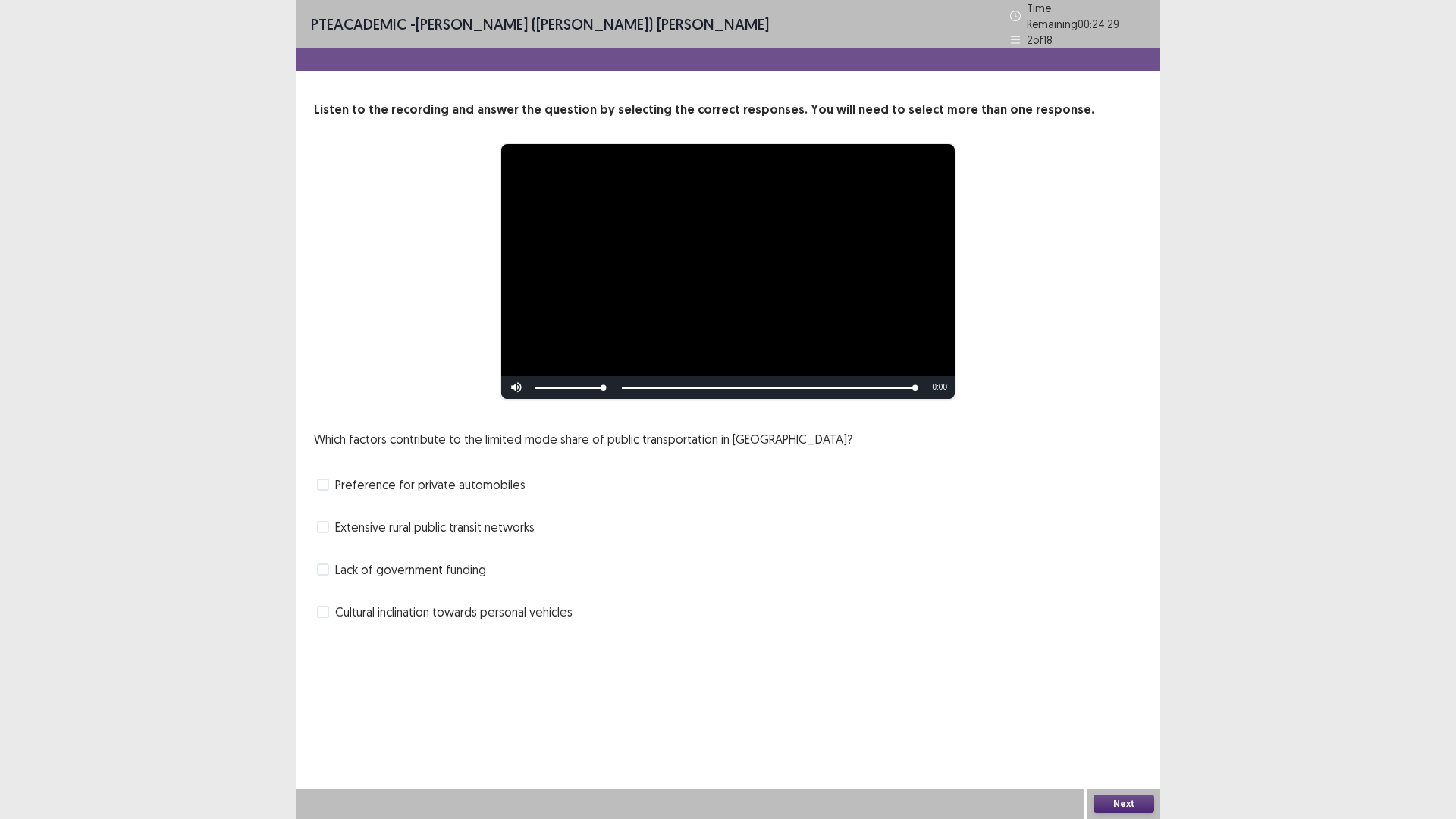
click at [327, 479] on span at bounding box center [323, 484] width 12 height 12
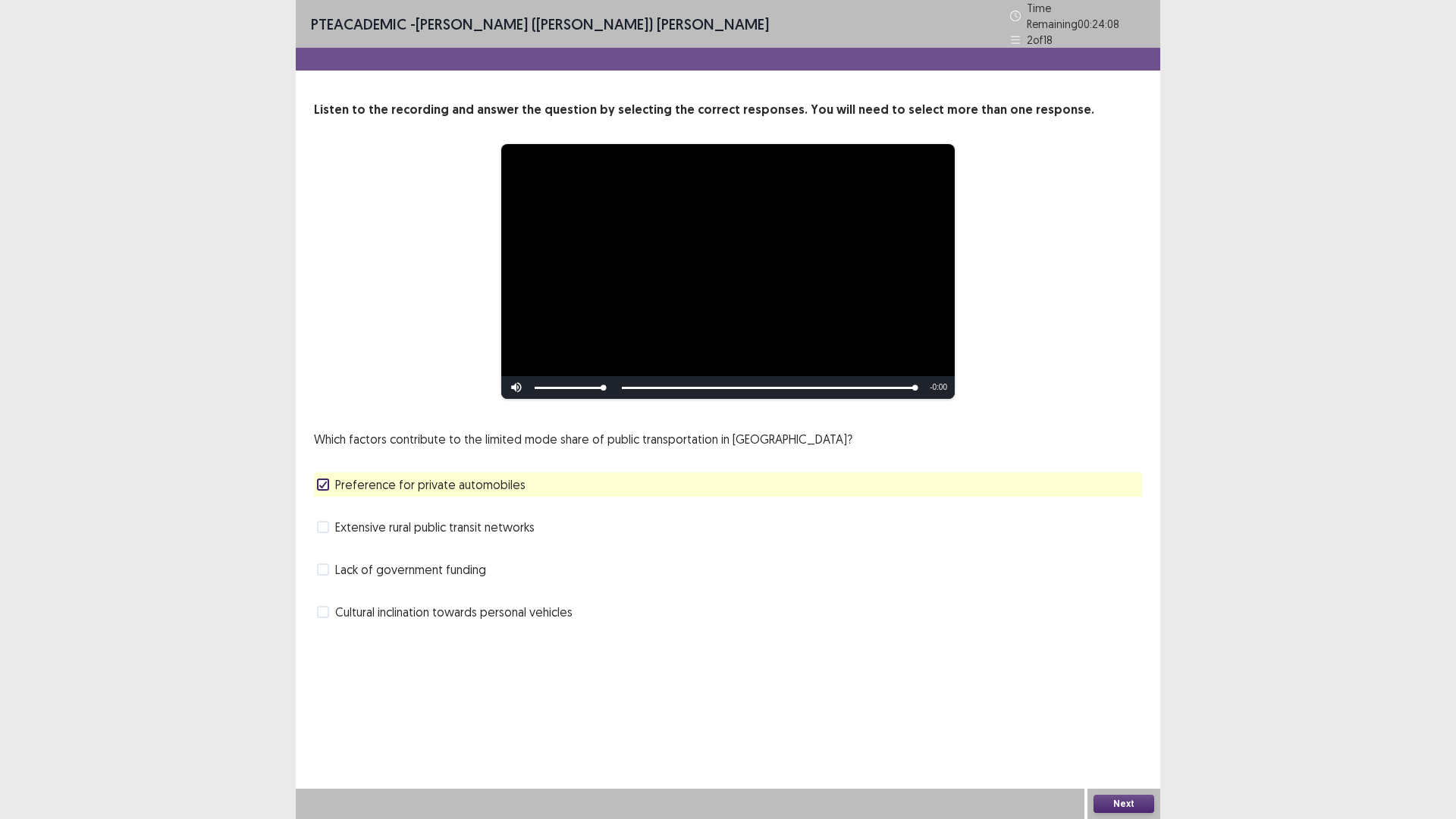
drag, startPoint x: 323, startPoint y: 603, endPoint x: 334, endPoint y: 606, distance: 11.4
click at [326, 606] on span at bounding box center [323, 612] width 12 height 12
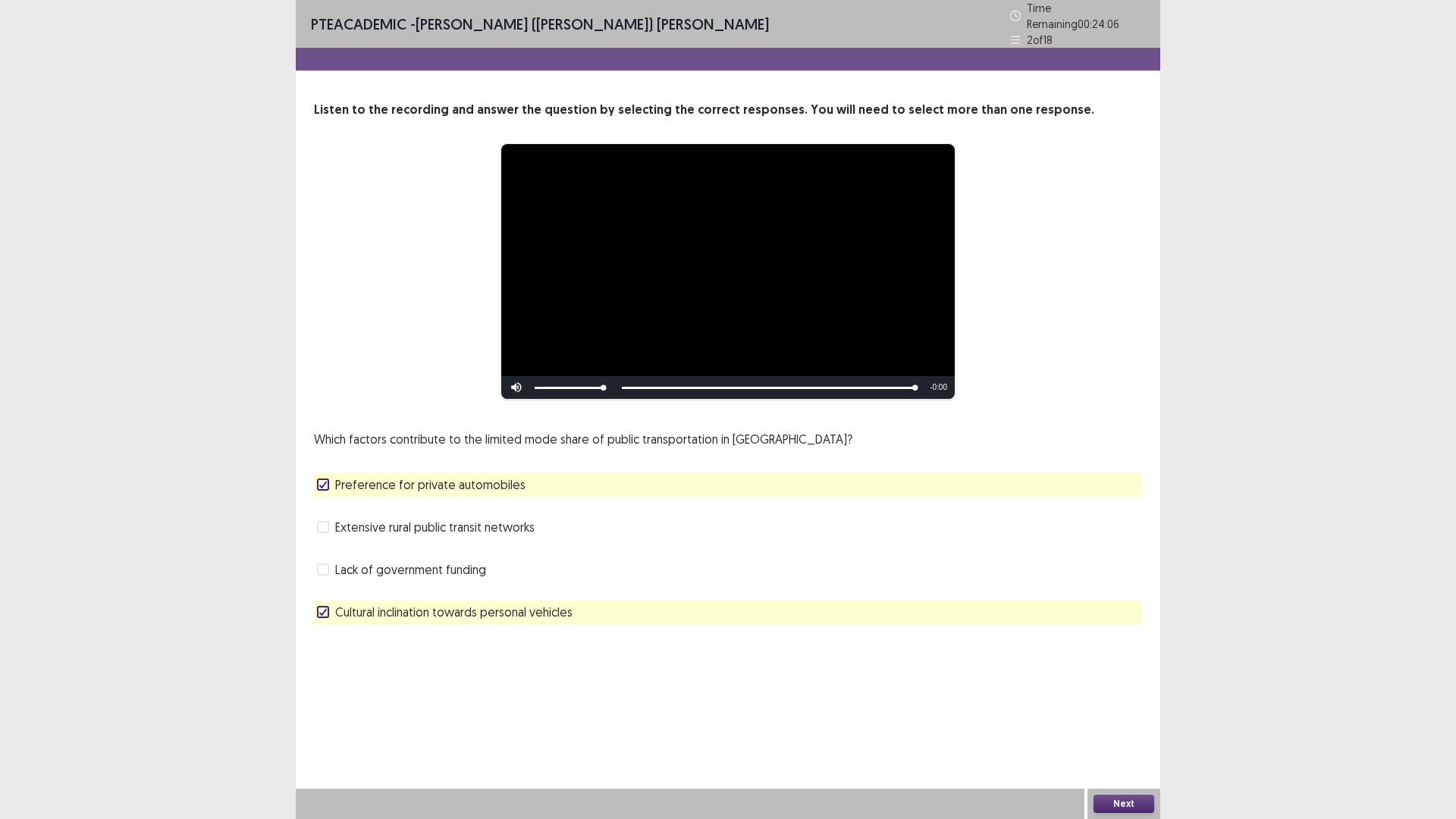
click at [315, 606] on div "Cultural inclination towards personal vehicles" at bounding box center [728, 612] width 828 height 24
click at [323, 609] on polyline at bounding box center [323, 612] width 7 height 6
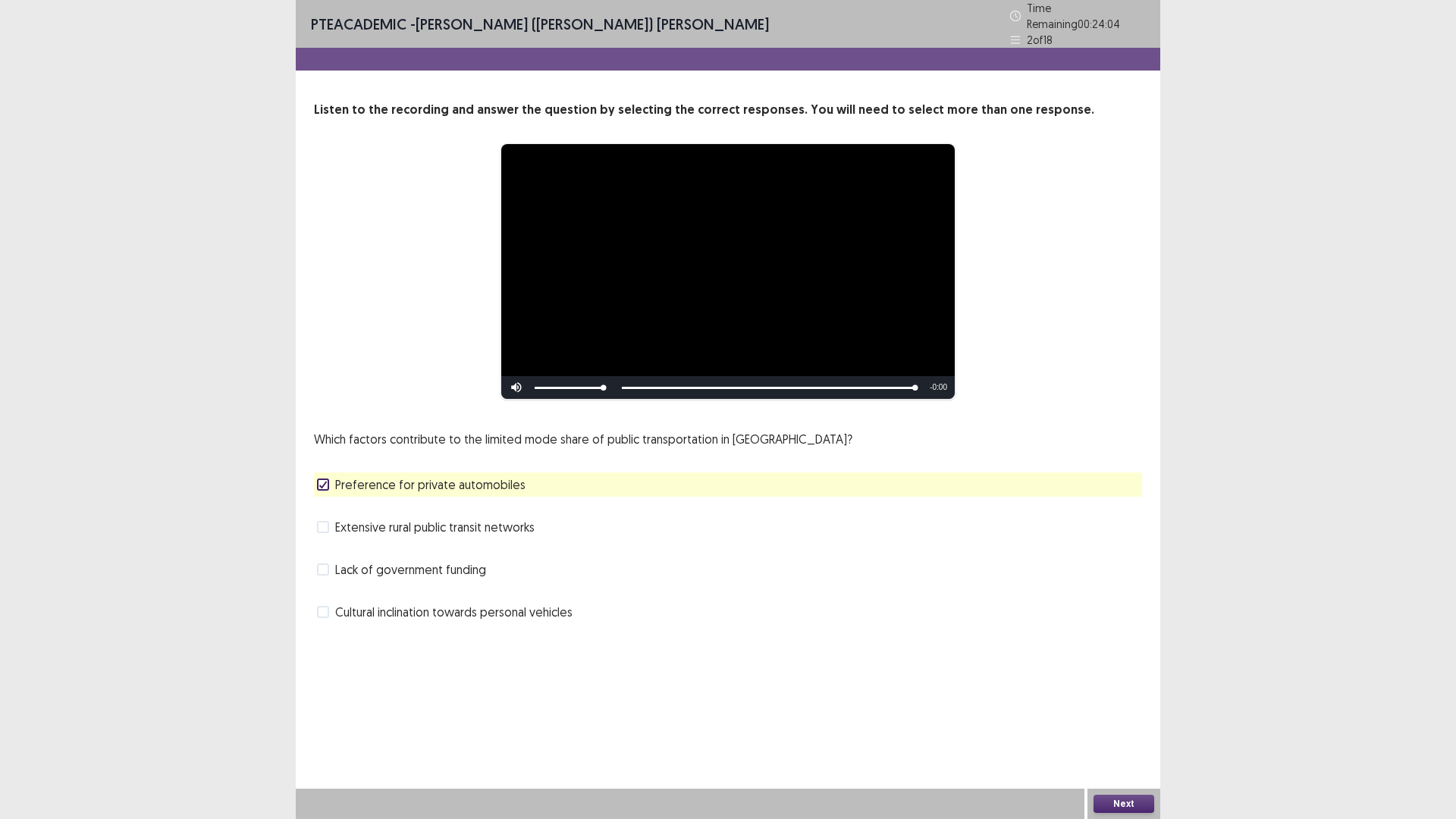
click at [1111, 716] on button "Next" at bounding box center [1124, 803] width 60 height 18
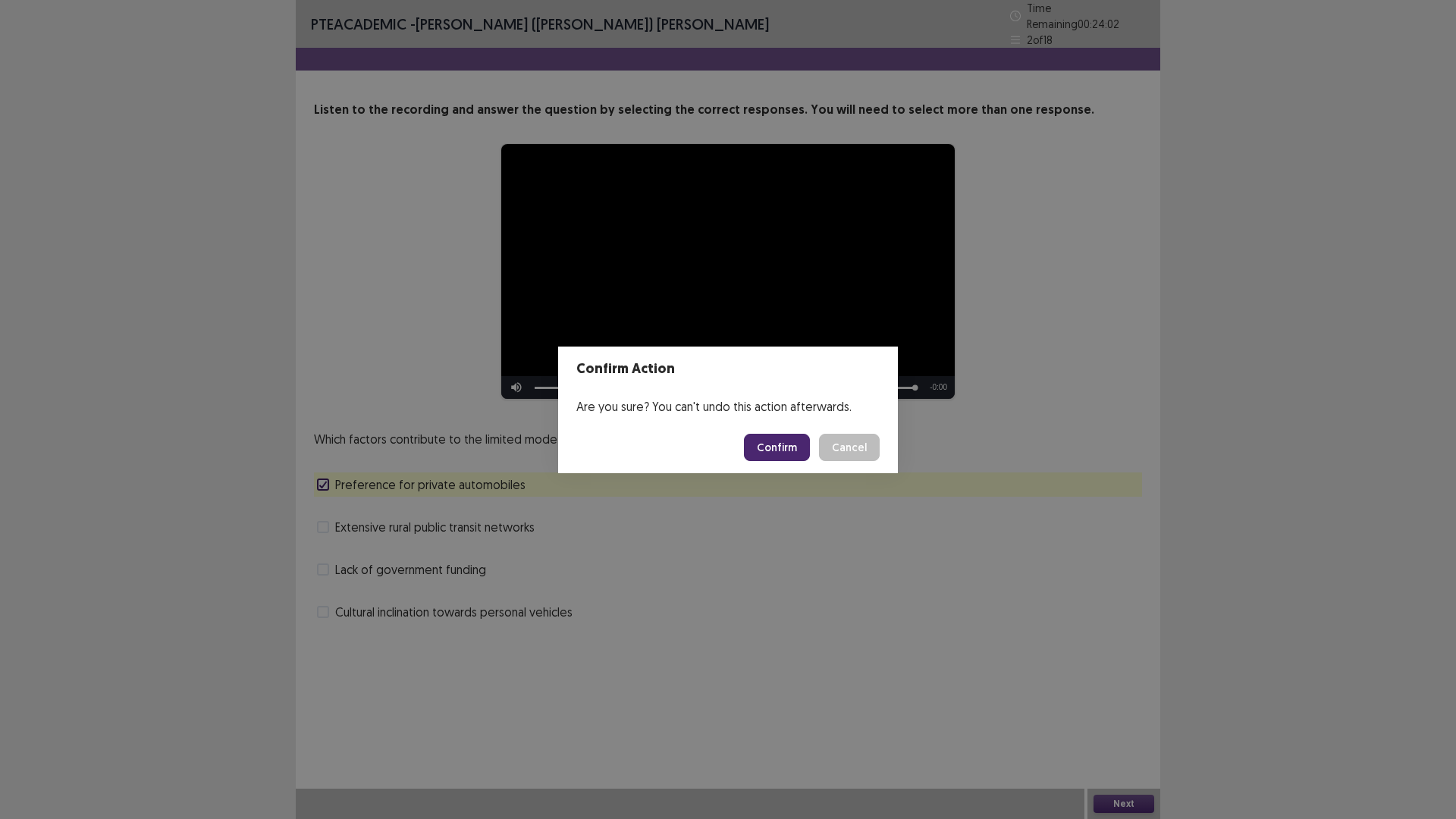
click at [774, 452] on button "Confirm" at bounding box center [777, 447] width 66 height 27
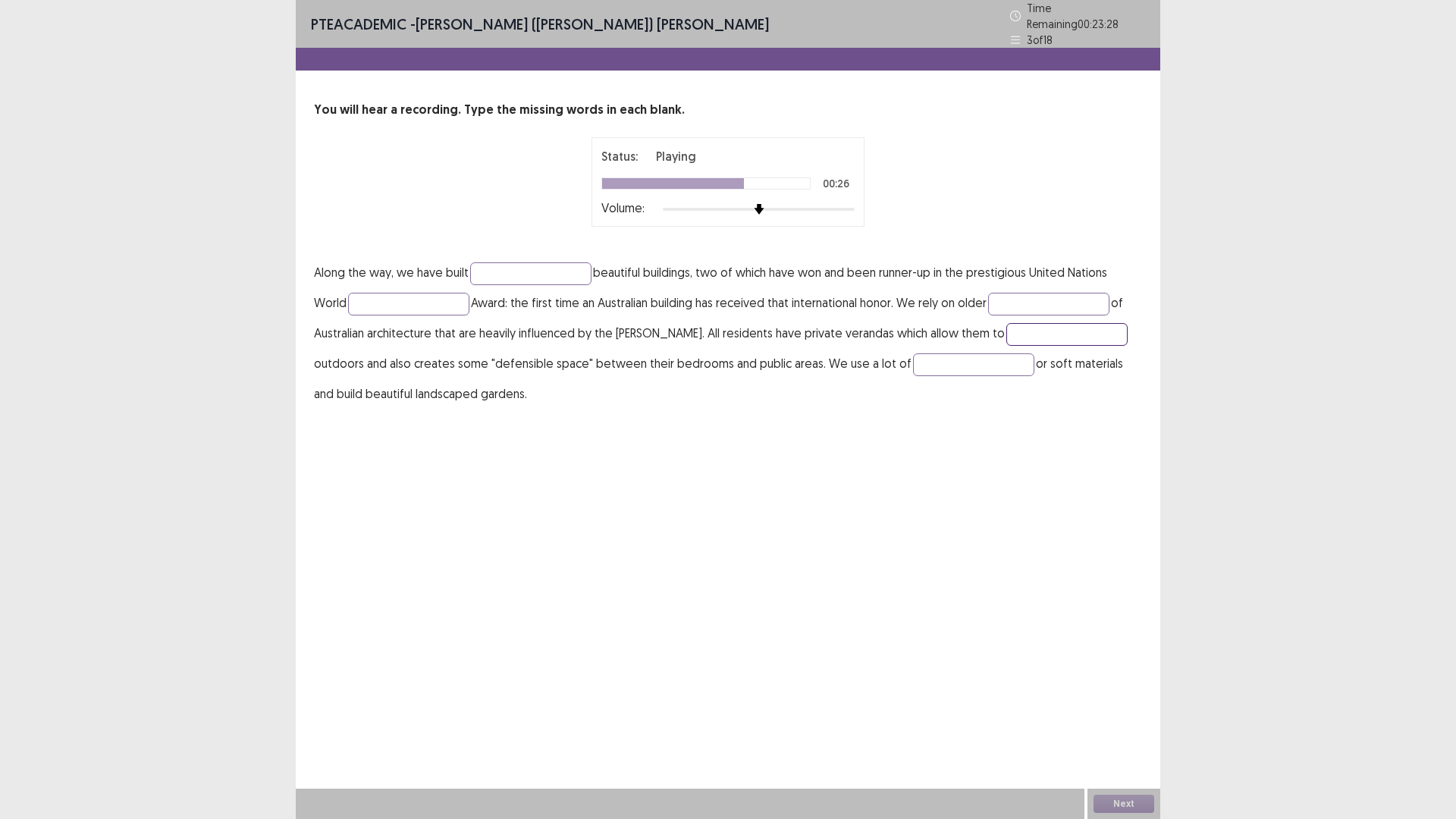
click at [1006, 336] on input "text" at bounding box center [1066, 335] width 122 height 23
type input "*********"
click at [557, 265] on input "text" at bounding box center [531, 274] width 122 height 23
click at [1123, 716] on button "Next" at bounding box center [1124, 803] width 60 height 18
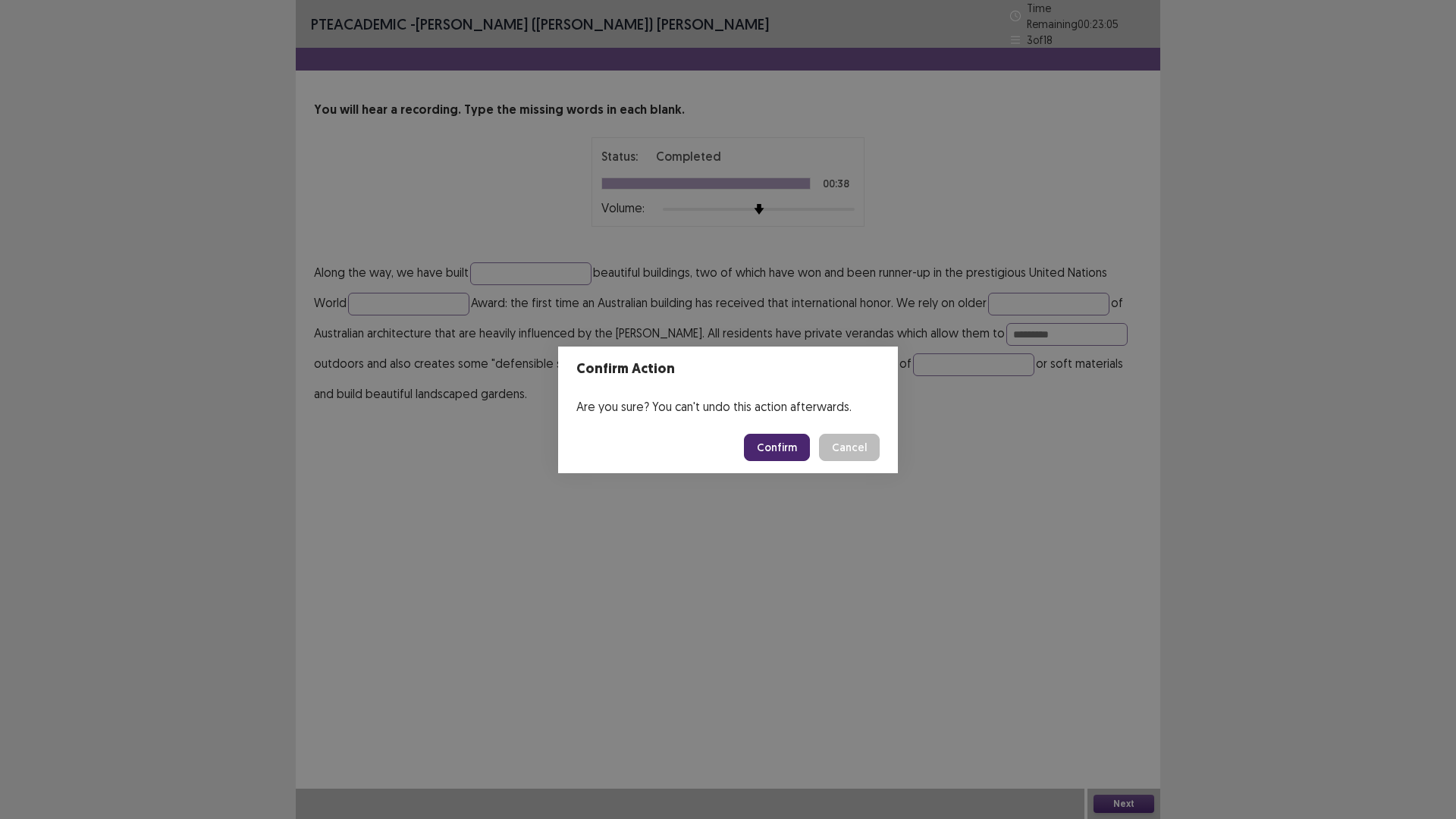
click at [774, 447] on button "Confirm" at bounding box center [777, 447] width 66 height 27
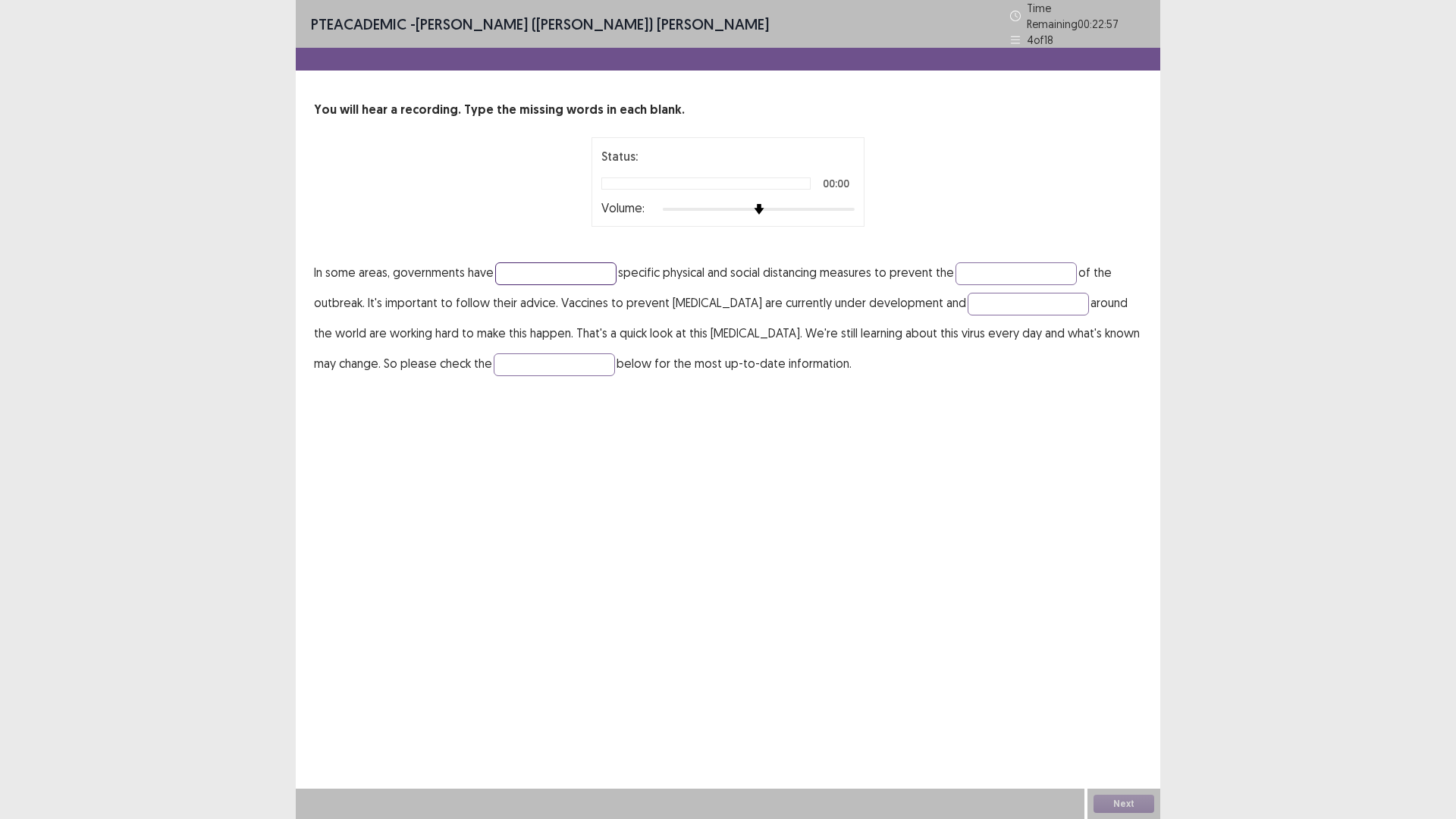
click at [523, 262] on input "text" at bounding box center [555, 274] width 122 height 23
click at [565, 356] on input "text" at bounding box center [554, 365] width 122 height 23
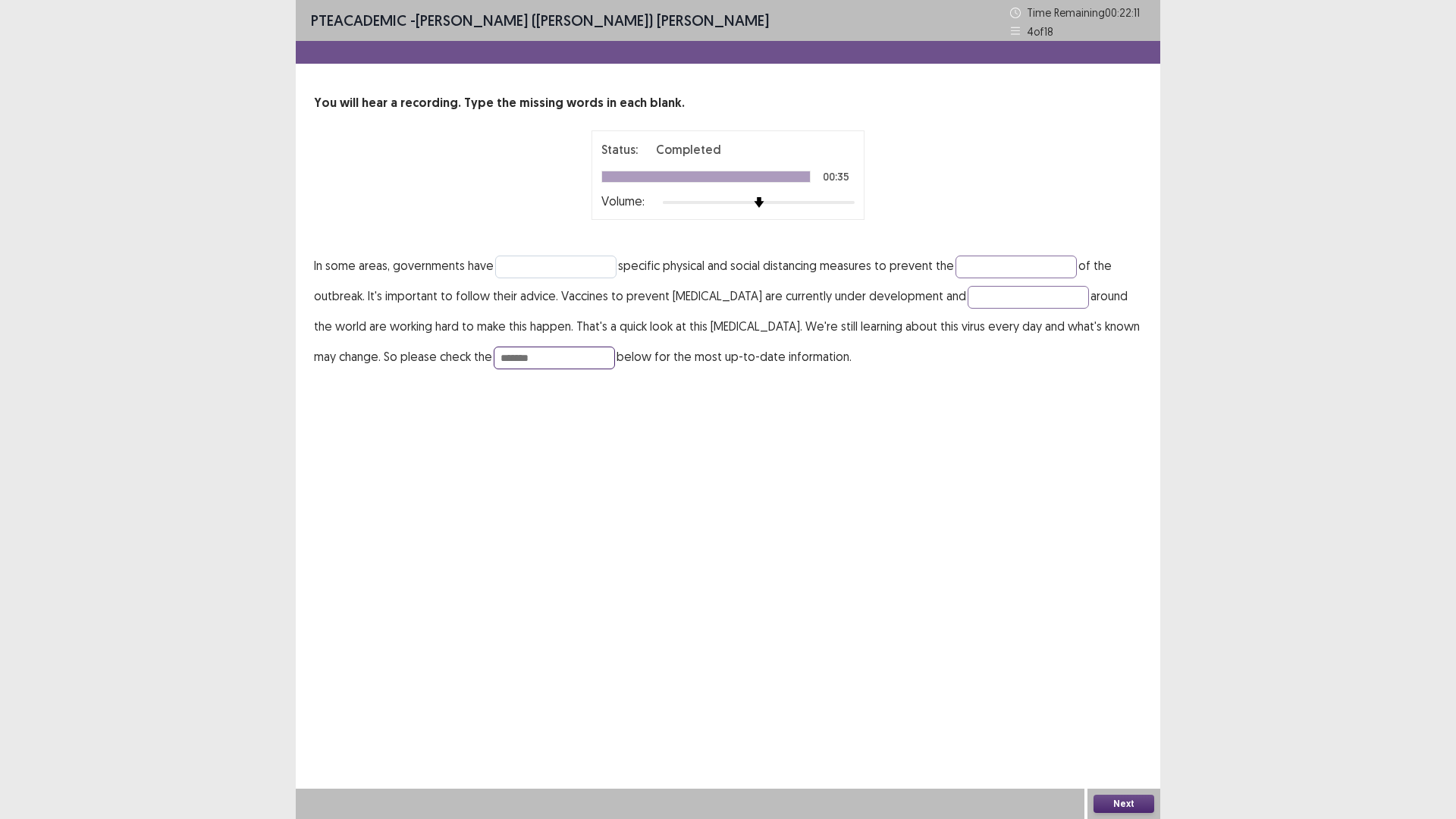
type input "*******"
click at [568, 270] on input "text" at bounding box center [555, 267] width 122 height 23
type input "********"
click at [968, 300] on input "text" at bounding box center [1028, 297] width 122 height 23
type input "**********"
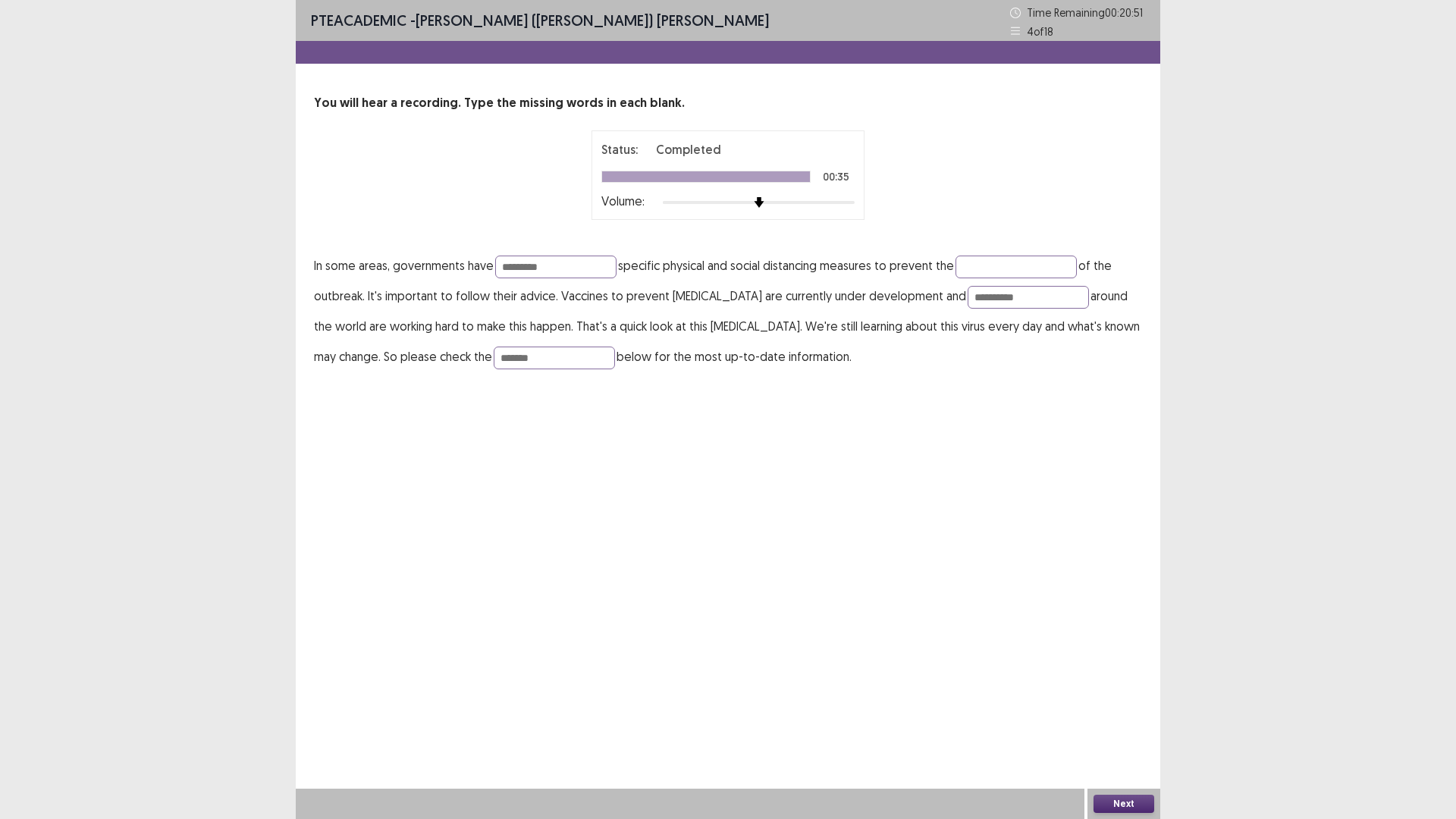
click at [1111, 716] on button "Next" at bounding box center [1124, 803] width 60 height 18
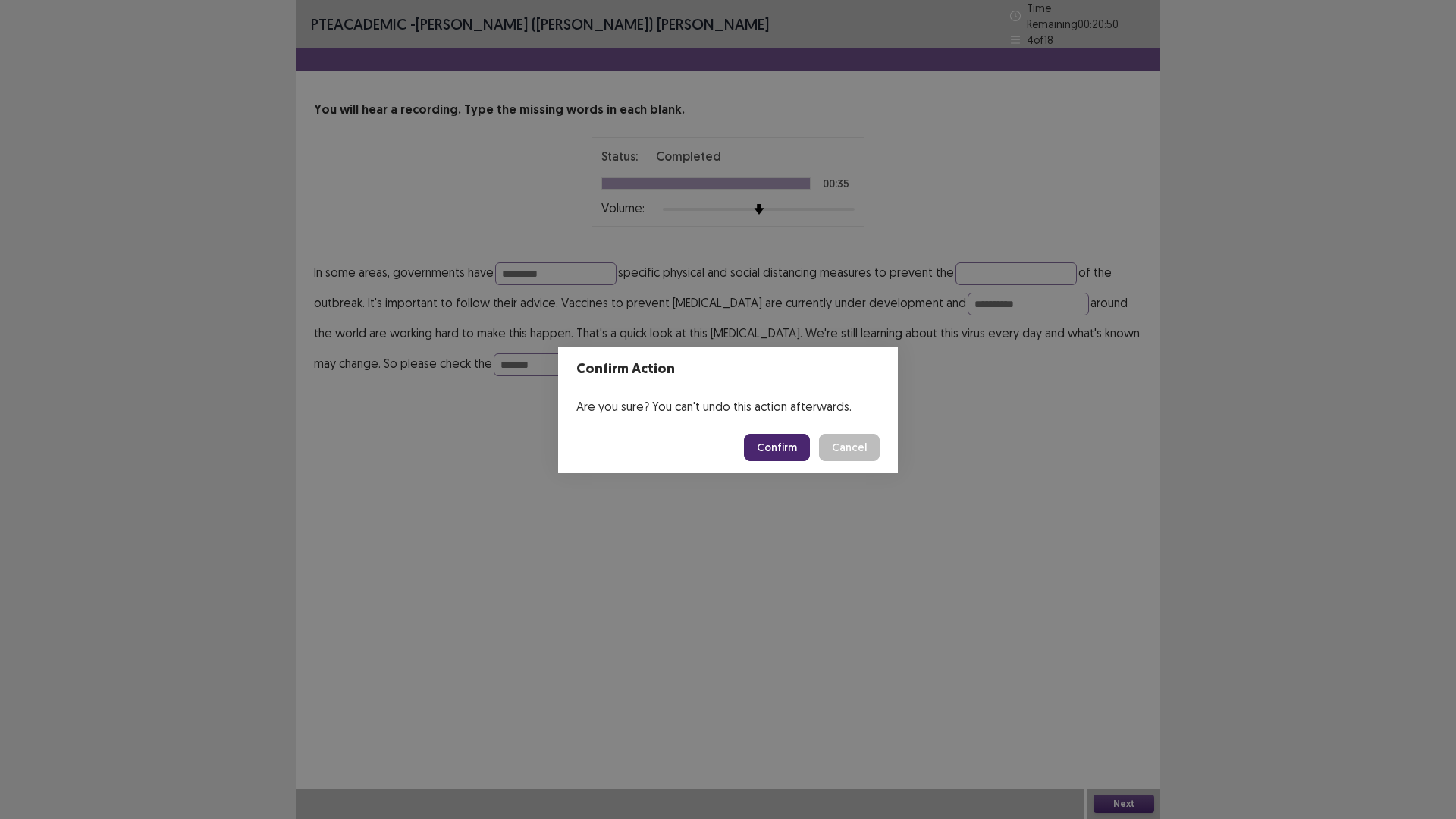
click at [778, 452] on button "Confirm" at bounding box center [777, 447] width 66 height 27
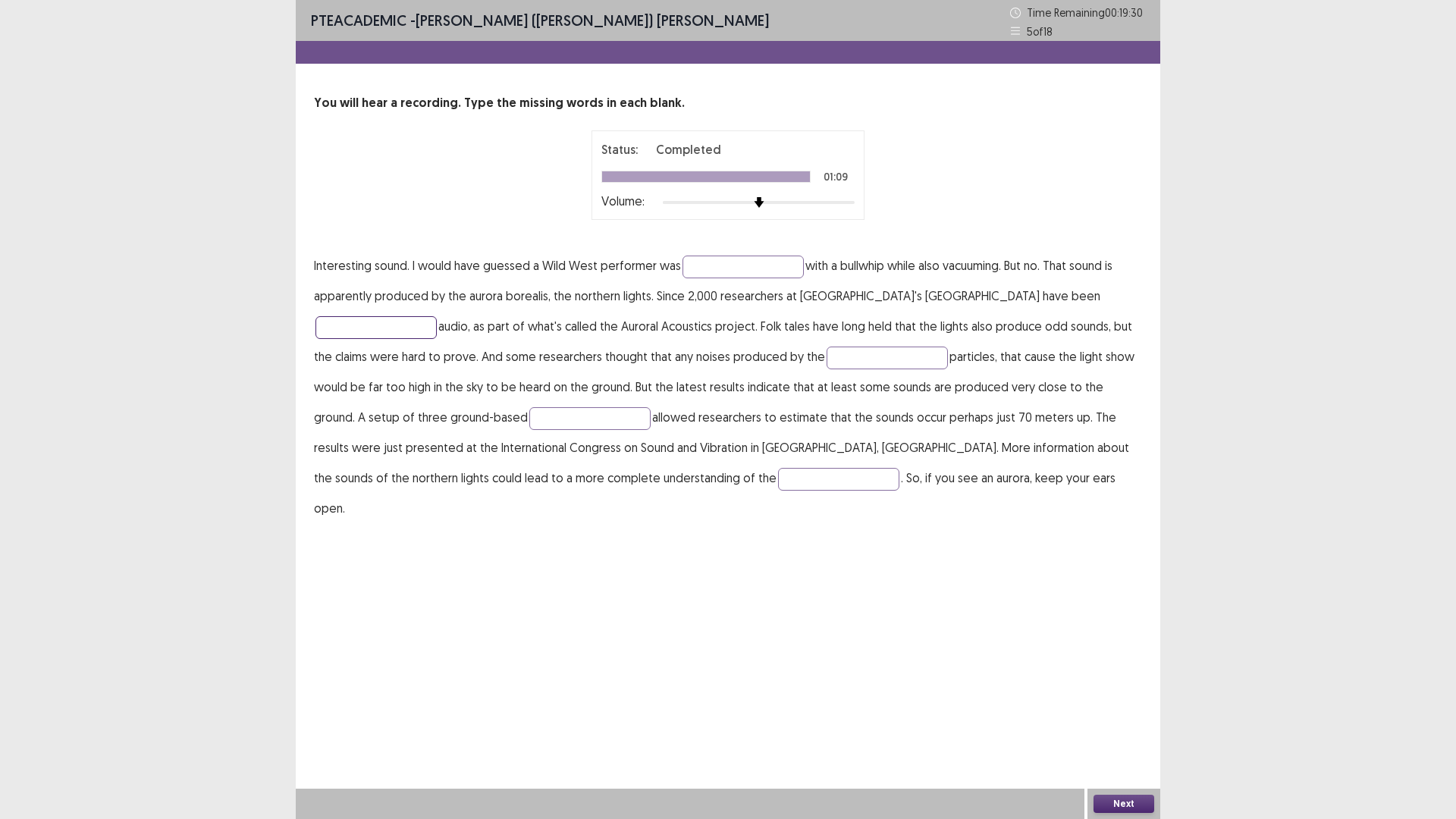
click at [437, 316] on input "text" at bounding box center [376, 327] width 122 height 23
type input "**********"
click at [826, 358] on input "text" at bounding box center [887, 358] width 122 height 23
type input "***"
click at [1126, 716] on button "Next" at bounding box center [1124, 803] width 60 height 18
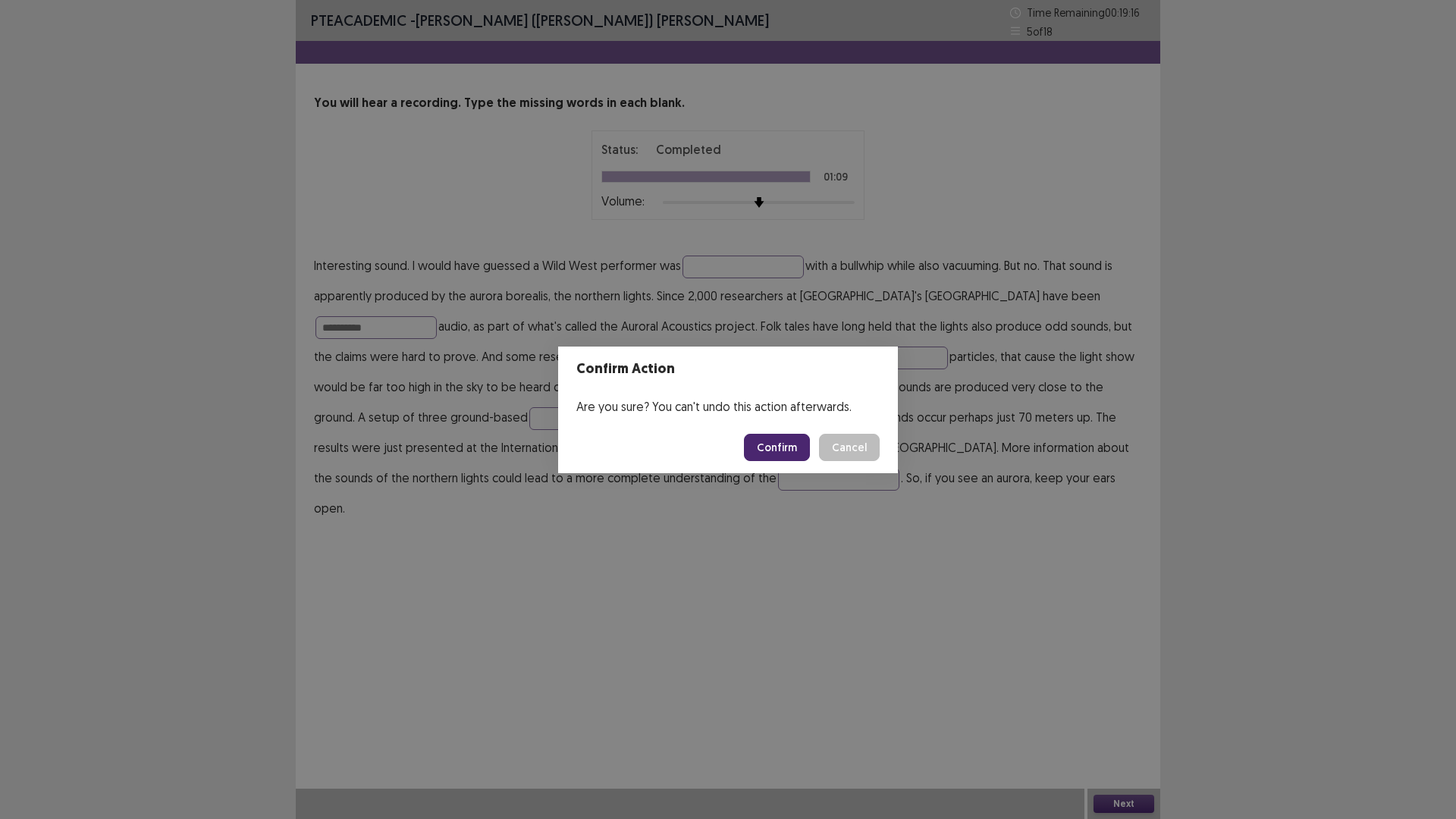
click at [787, 452] on button "Confirm" at bounding box center [777, 447] width 66 height 27
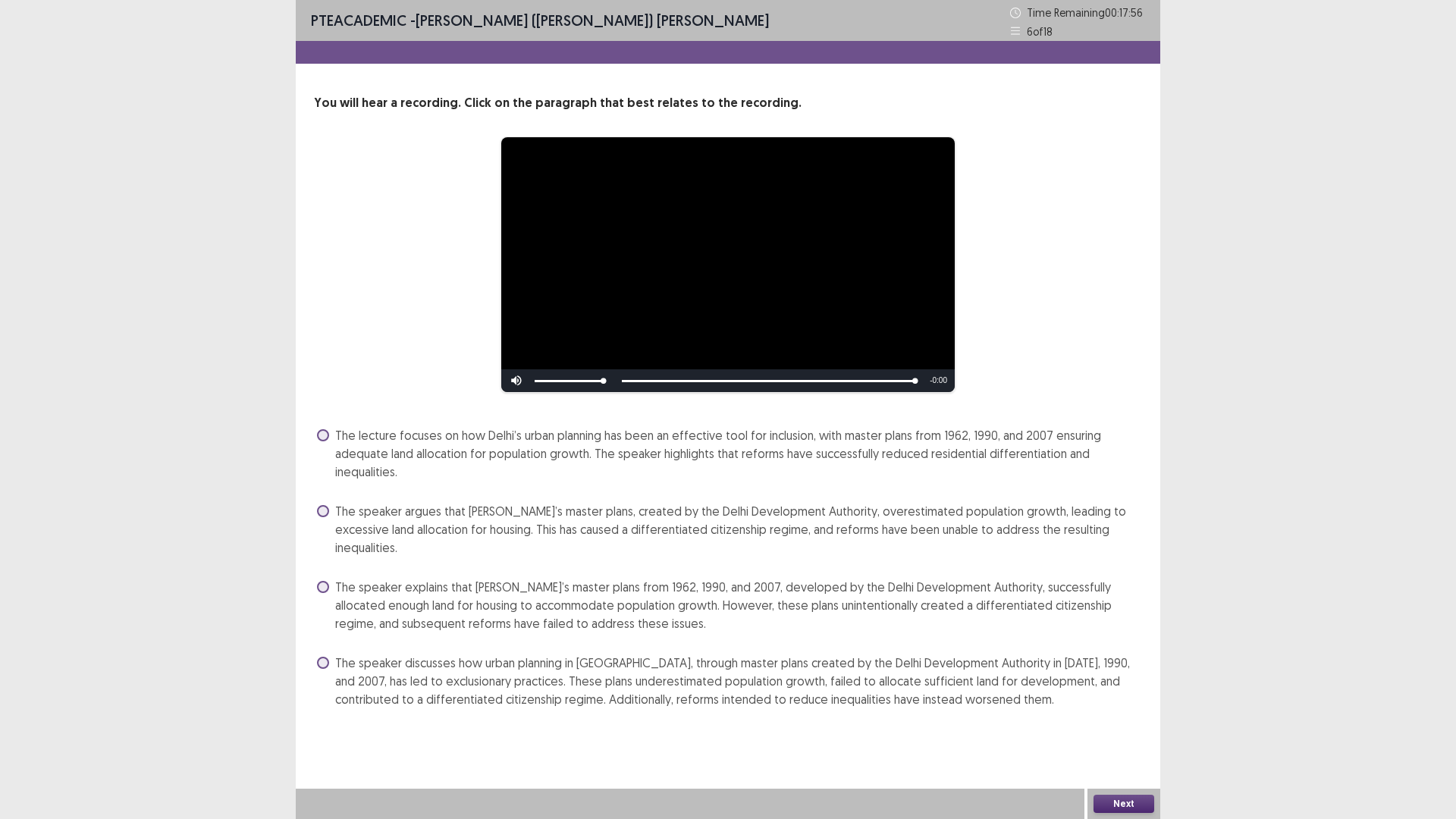
click at [327, 578] on label "The speaker explains that [PERSON_NAME]’s master plans from 1962, 1990, and 200…" at bounding box center [729, 605] width 825 height 55
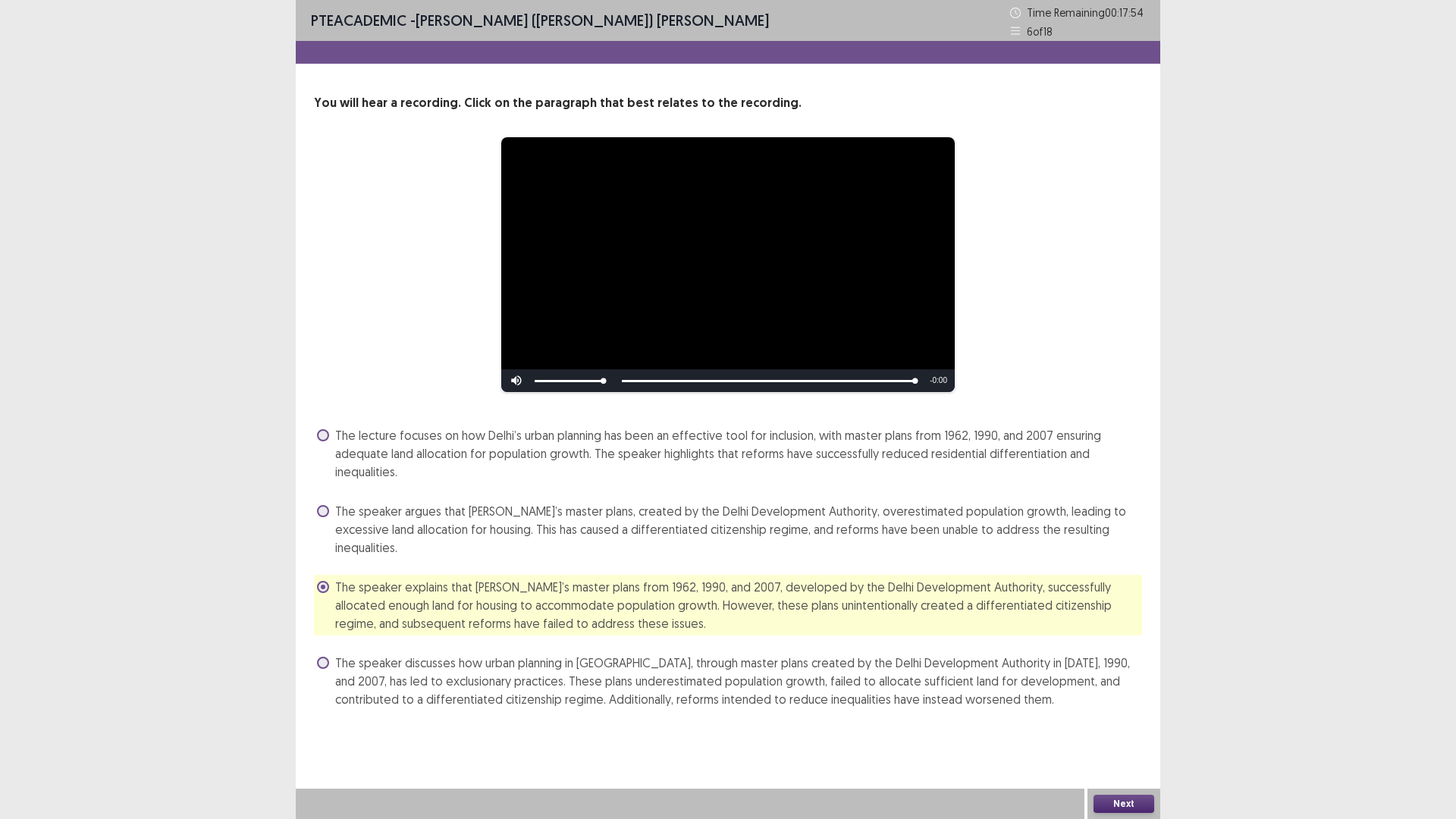
click at [1109, 716] on button "Next" at bounding box center [1124, 803] width 60 height 18
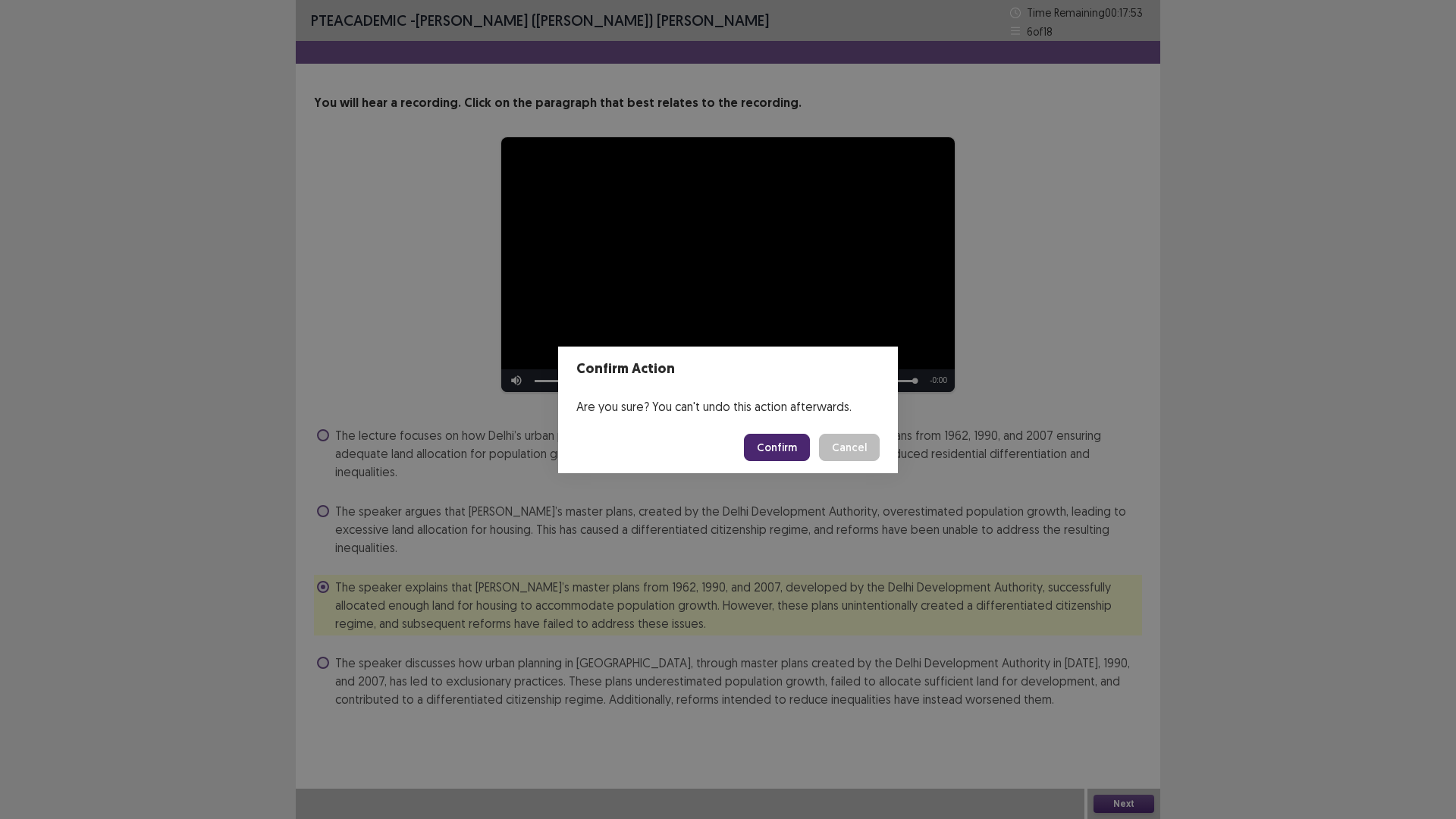
click at [772, 452] on button "Confirm" at bounding box center [777, 447] width 66 height 27
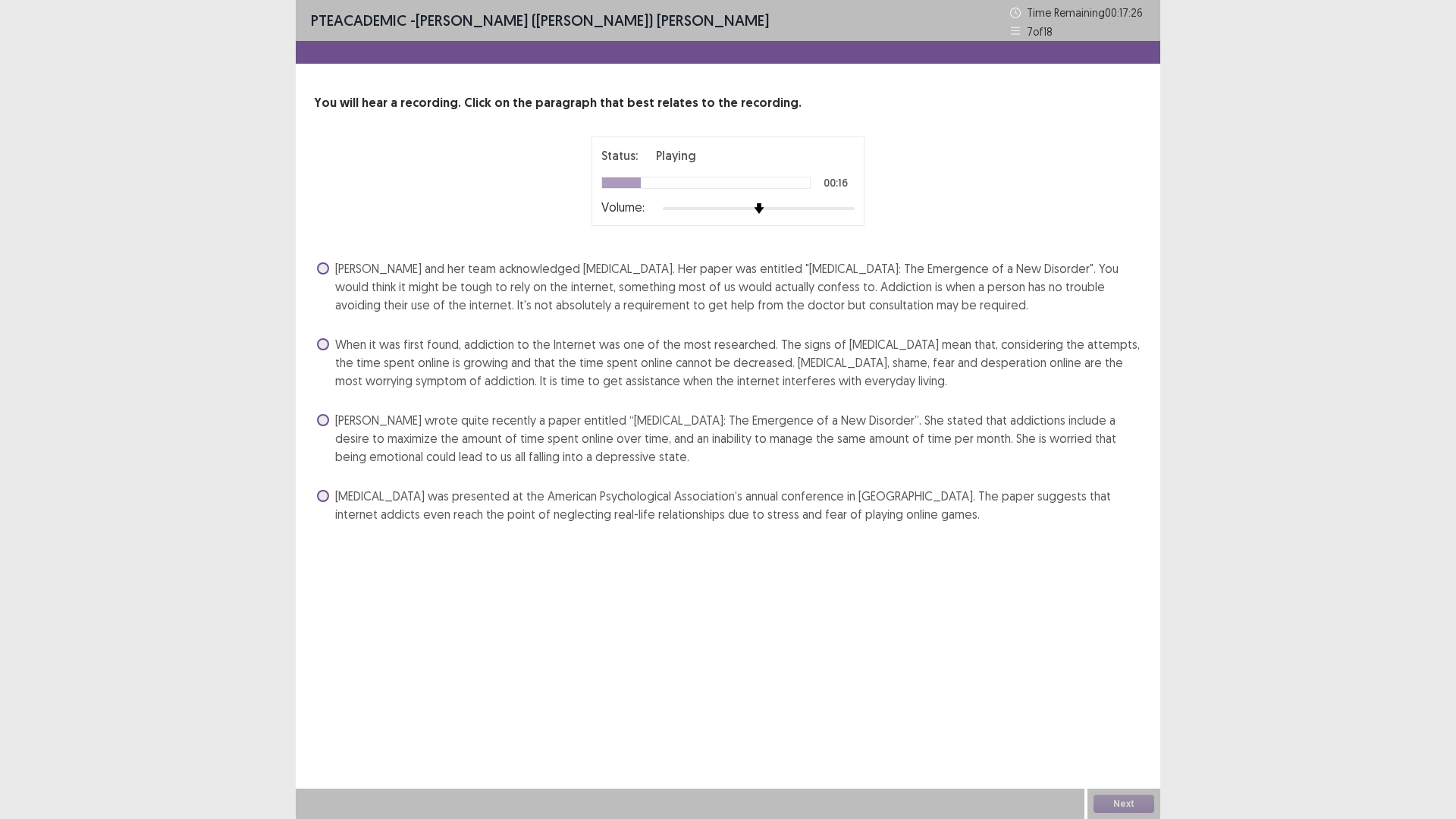
click at [318, 421] on span at bounding box center [323, 420] width 12 height 12
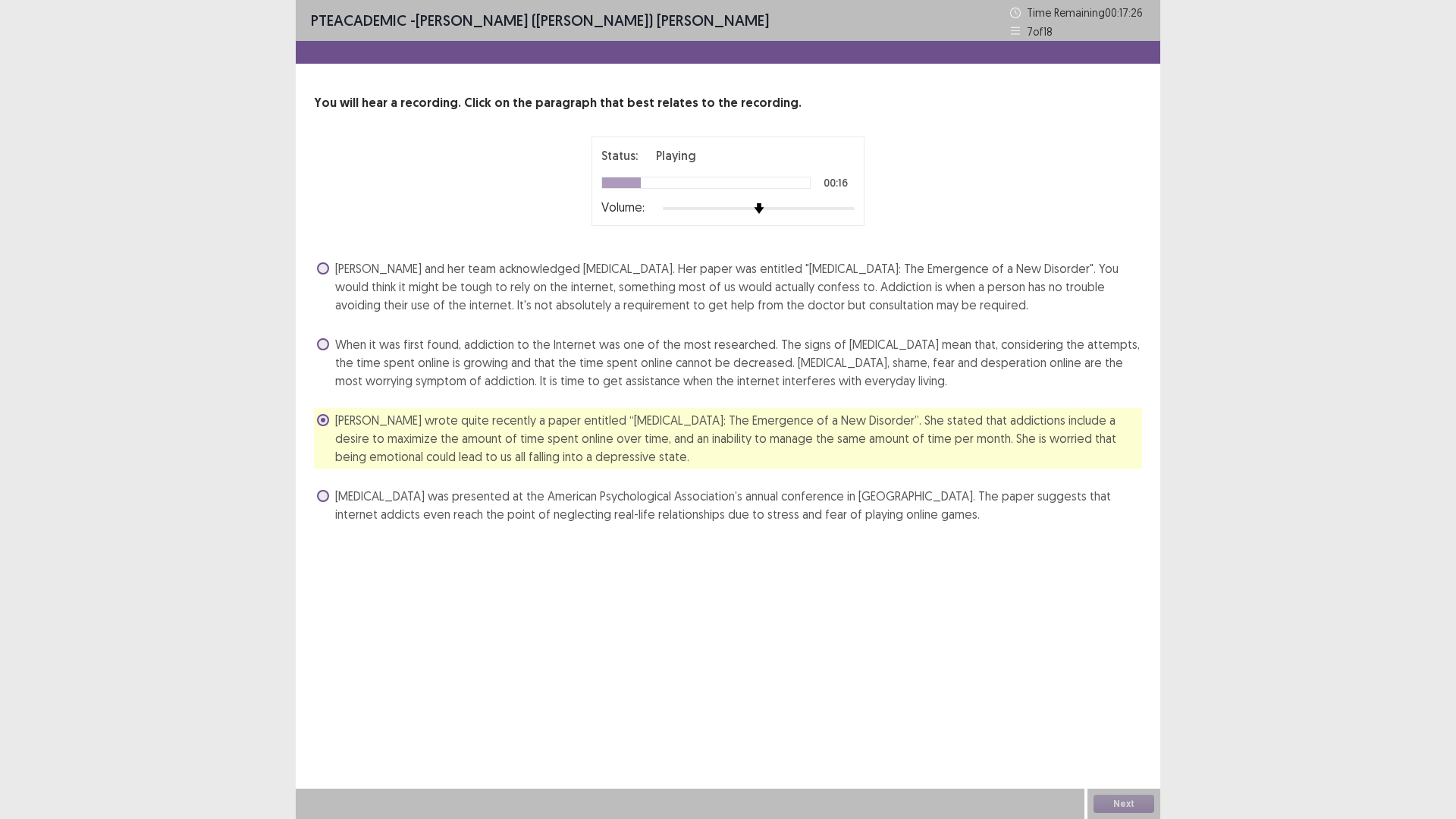
click at [318, 421] on span at bounding box center [323, 420] width 12 height 12
click at [323, 495] on span at bounding box center [323, 496] width 12 height 12
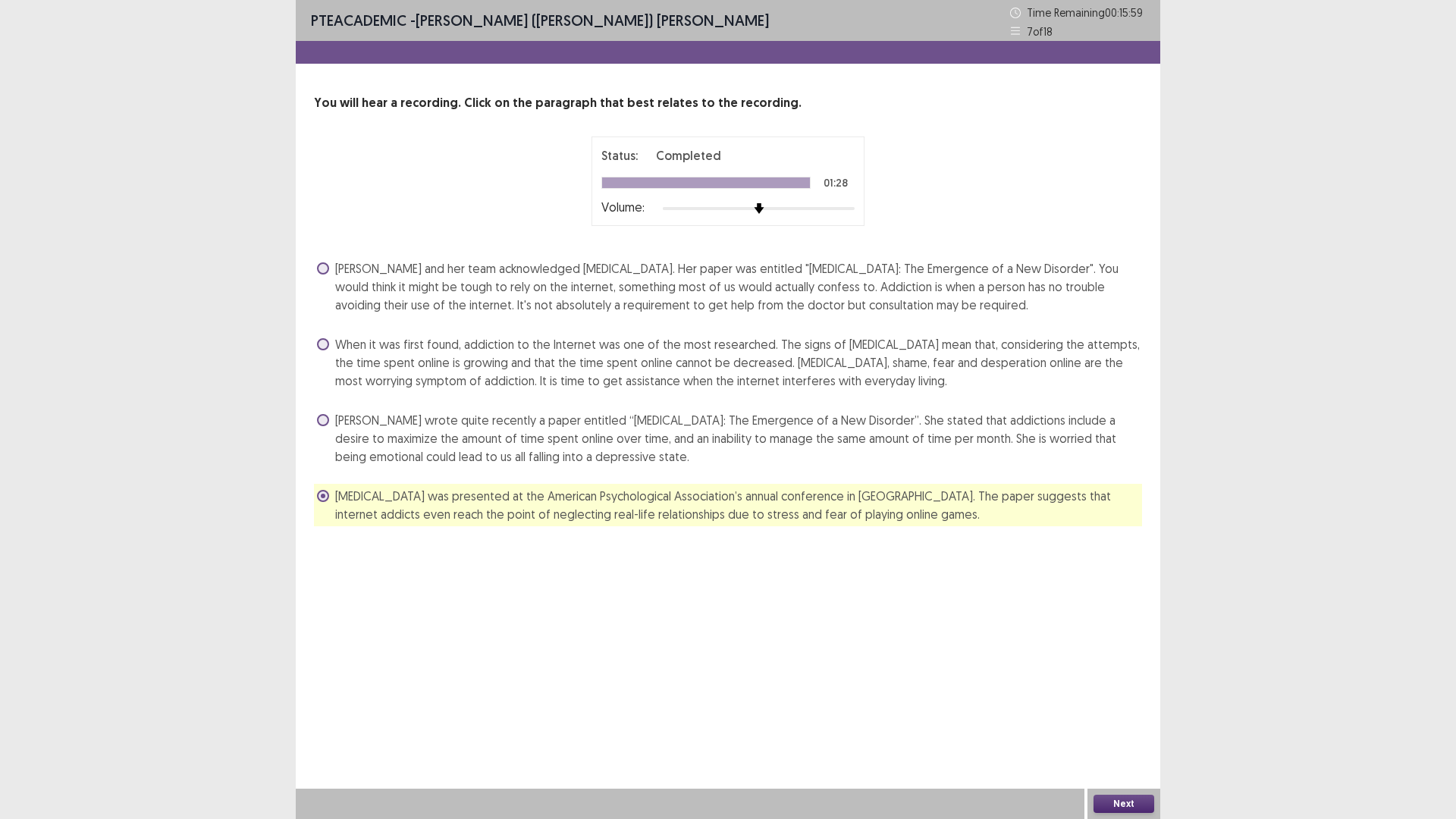
click at [323, 341] on span at bounding box center [323, 344] width 12 height 12
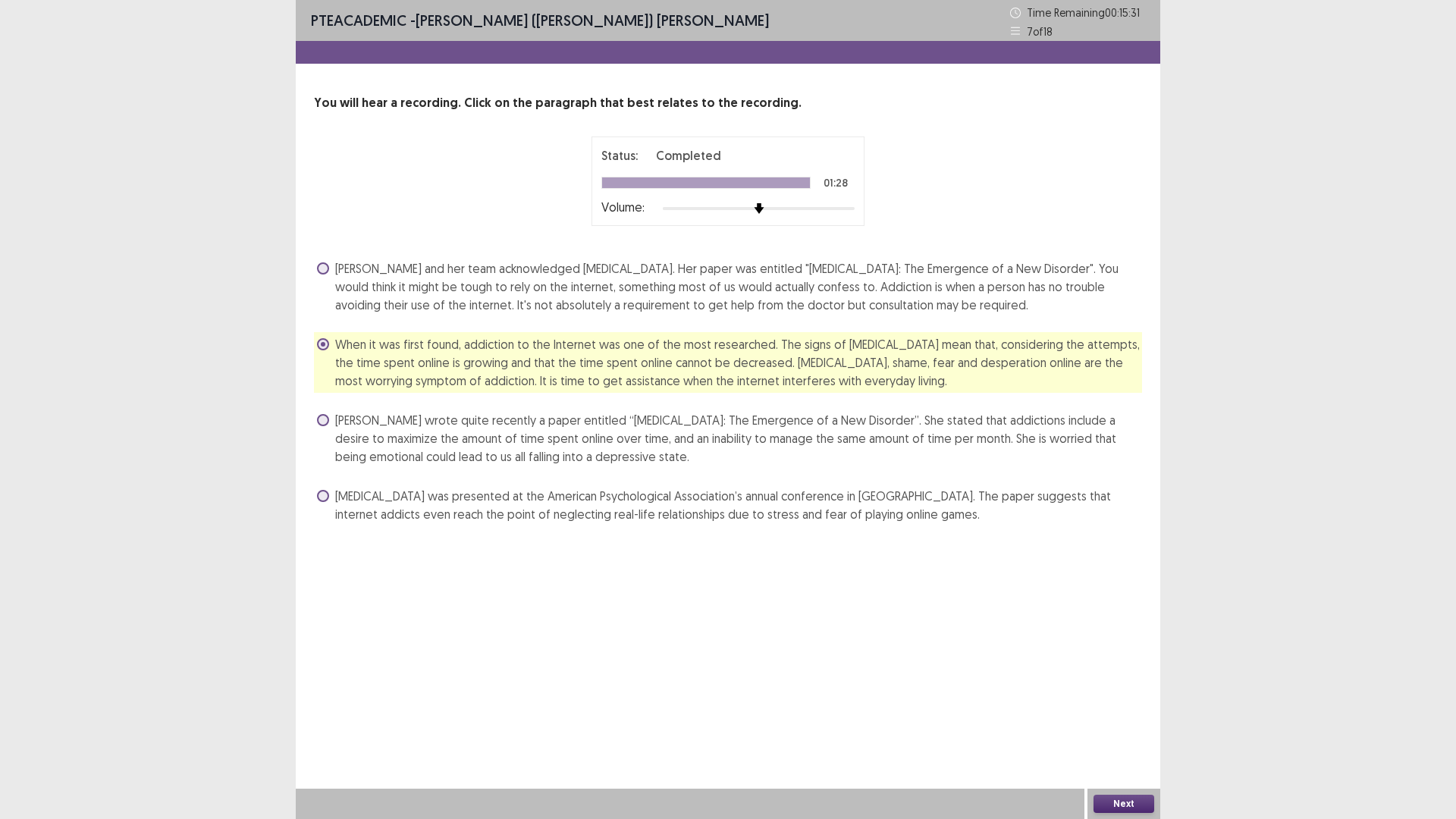
drag, startPoint x: 1115, startPoint y: 795, endPoint x: 1106, endPoint y: 769, distance: 27.5
click at [1117, 716] on div "Next" at bounding box center [1124, 803] width 73 height 30
click at [1123, 716] on button "Next" at bounding box center [1124, 803] width 60 height 18
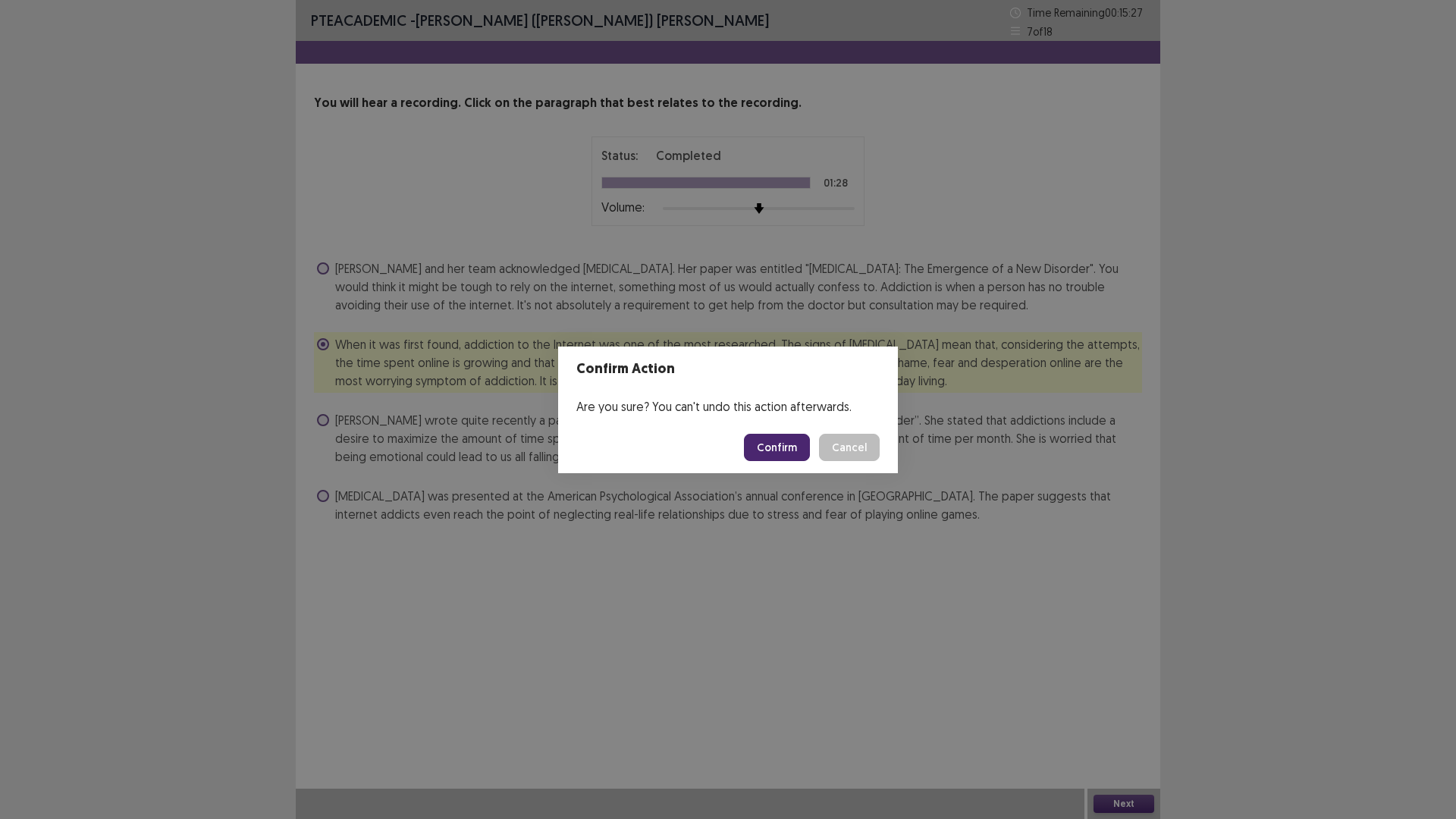
click at [775, 440] on button "Confirm" at bounding box center [777, 447] width 66 height 27
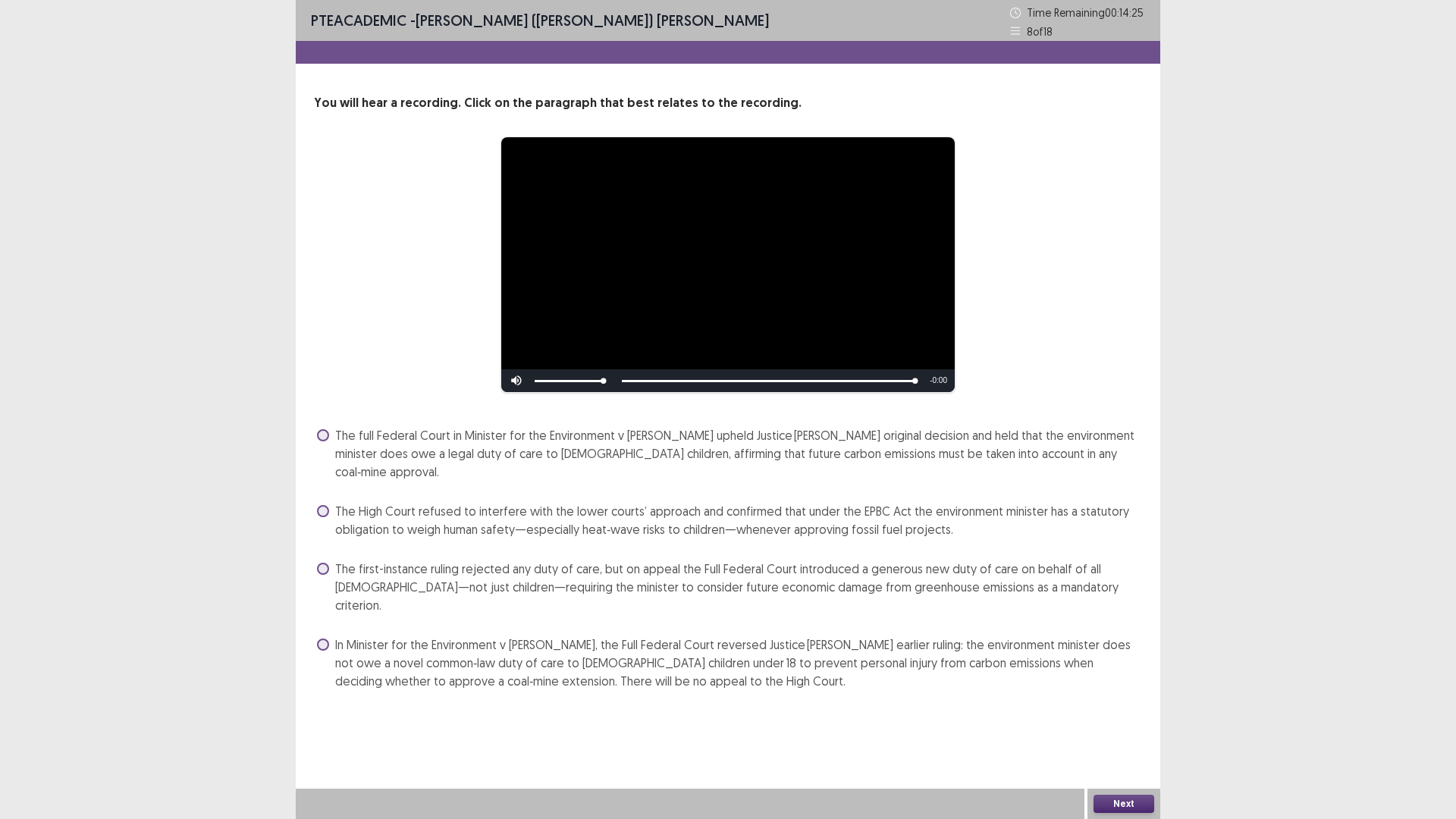
drag, startPoint x: 320, startPoint y: 552, endPoint x: 381, endPoint y: 538, distance: 62.6
click at [323, 563] on span at bounding box center [323, 568] width 12 height 12
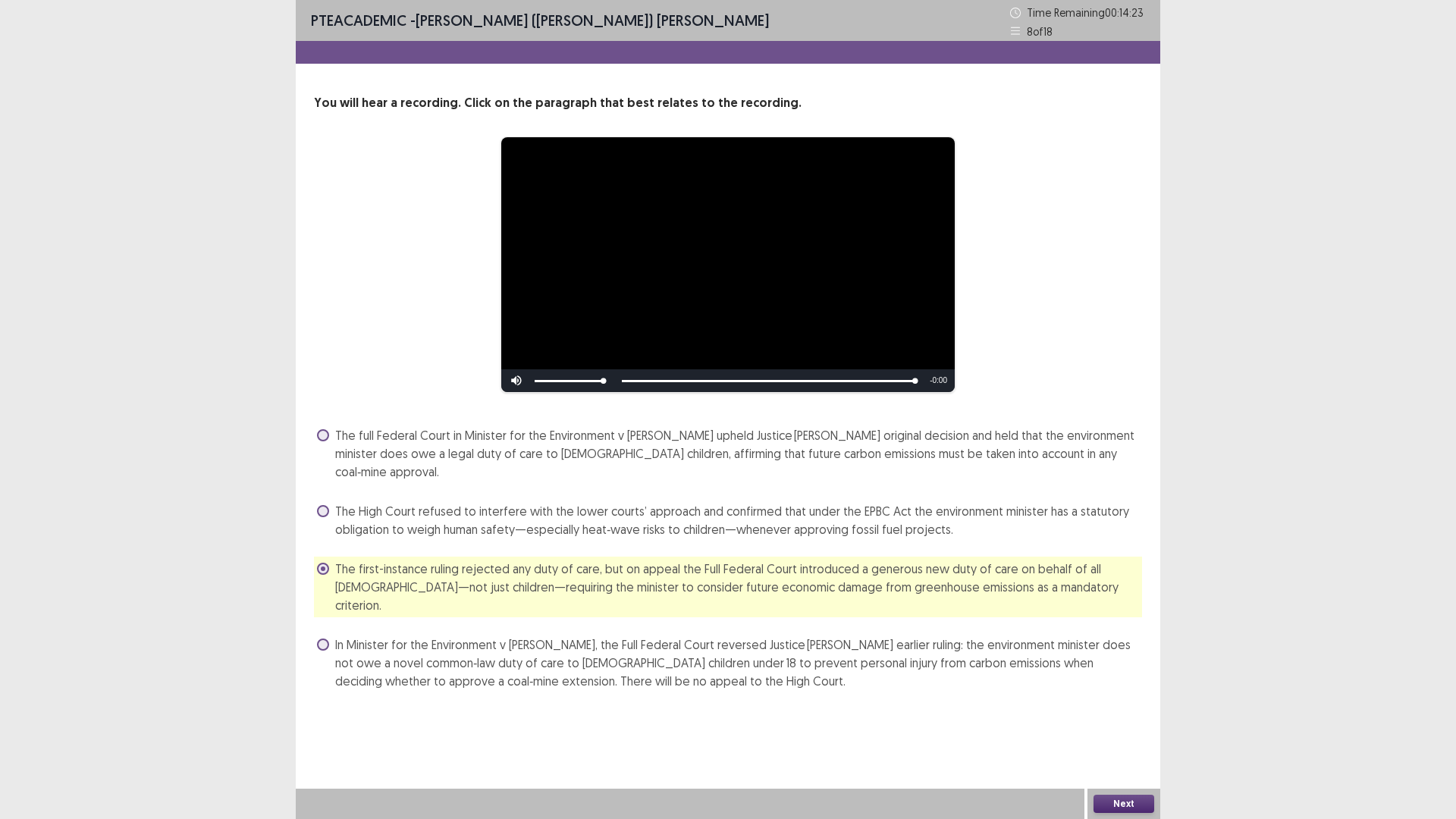
click at [1111, 716] on button "Next" at bounding box center [1124, 803] width 60 height 18
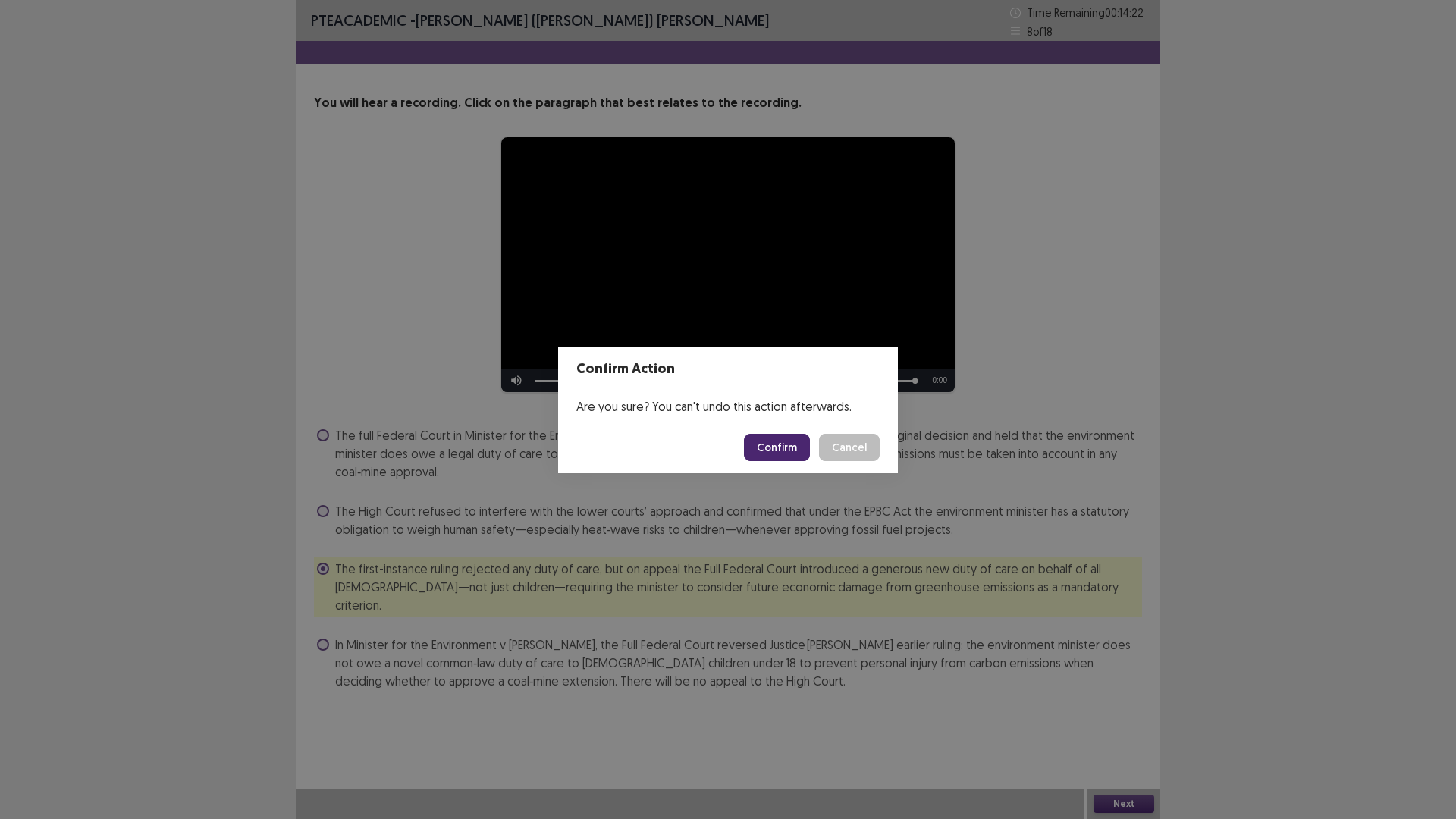
click at [790, 445] on button "Confirm" at bounding box center [777, 447] width 66 height 27
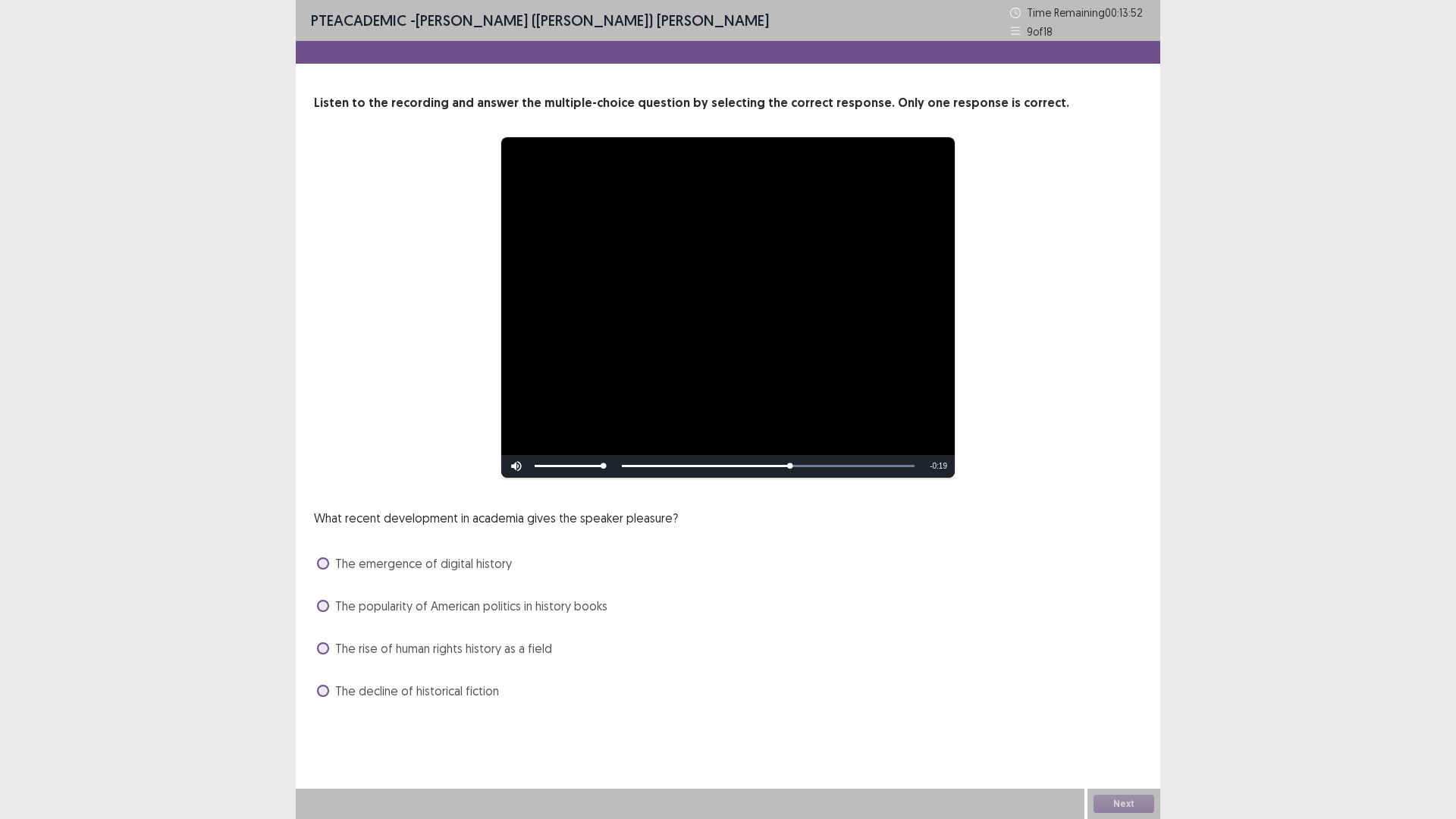
click at [321, 648] on span at bounding box center [323, 648] width 12 height 12
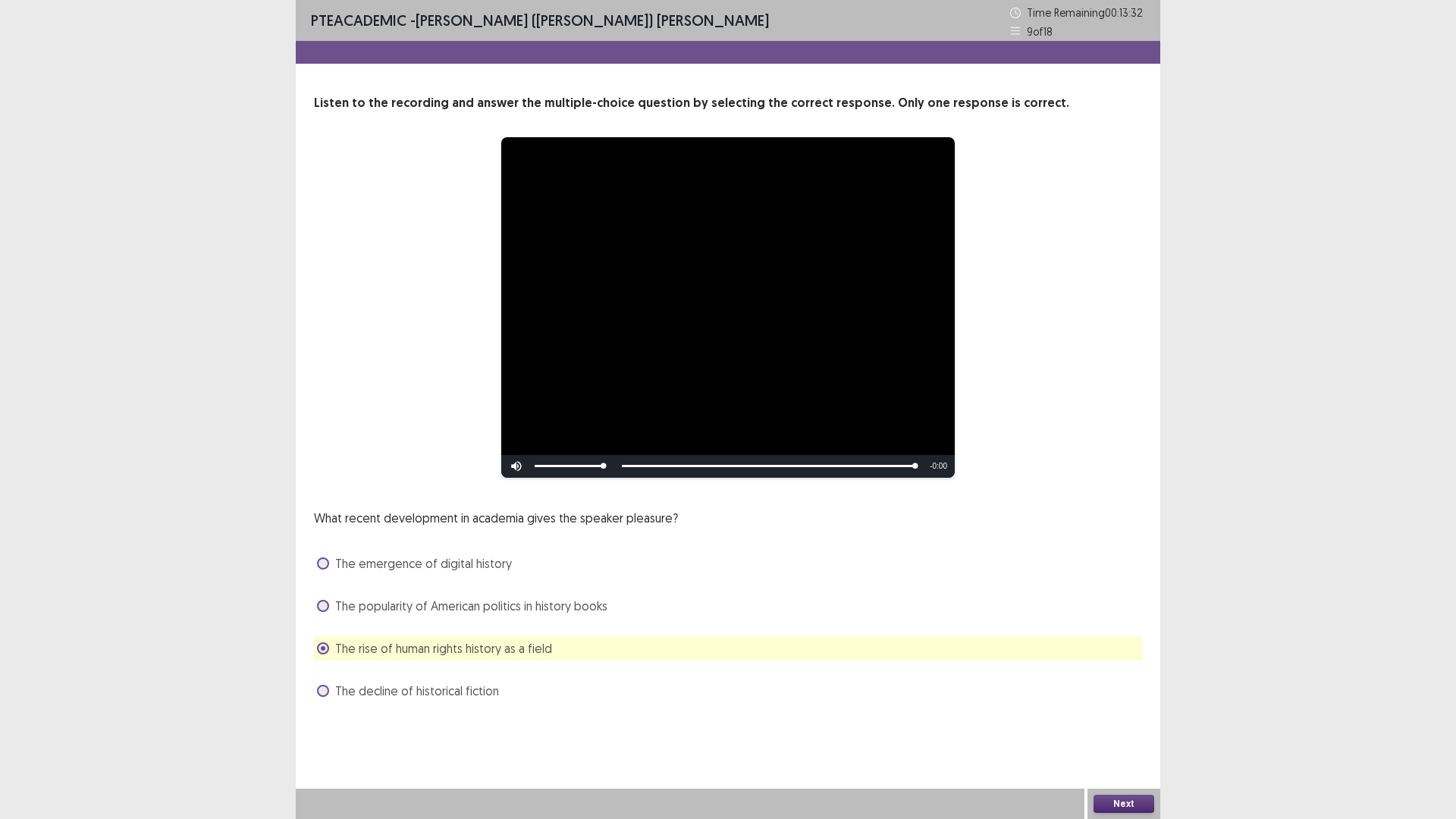
click at [1117, 716] on button "Next" at bounding box center [1124, 803] width 60 height 18
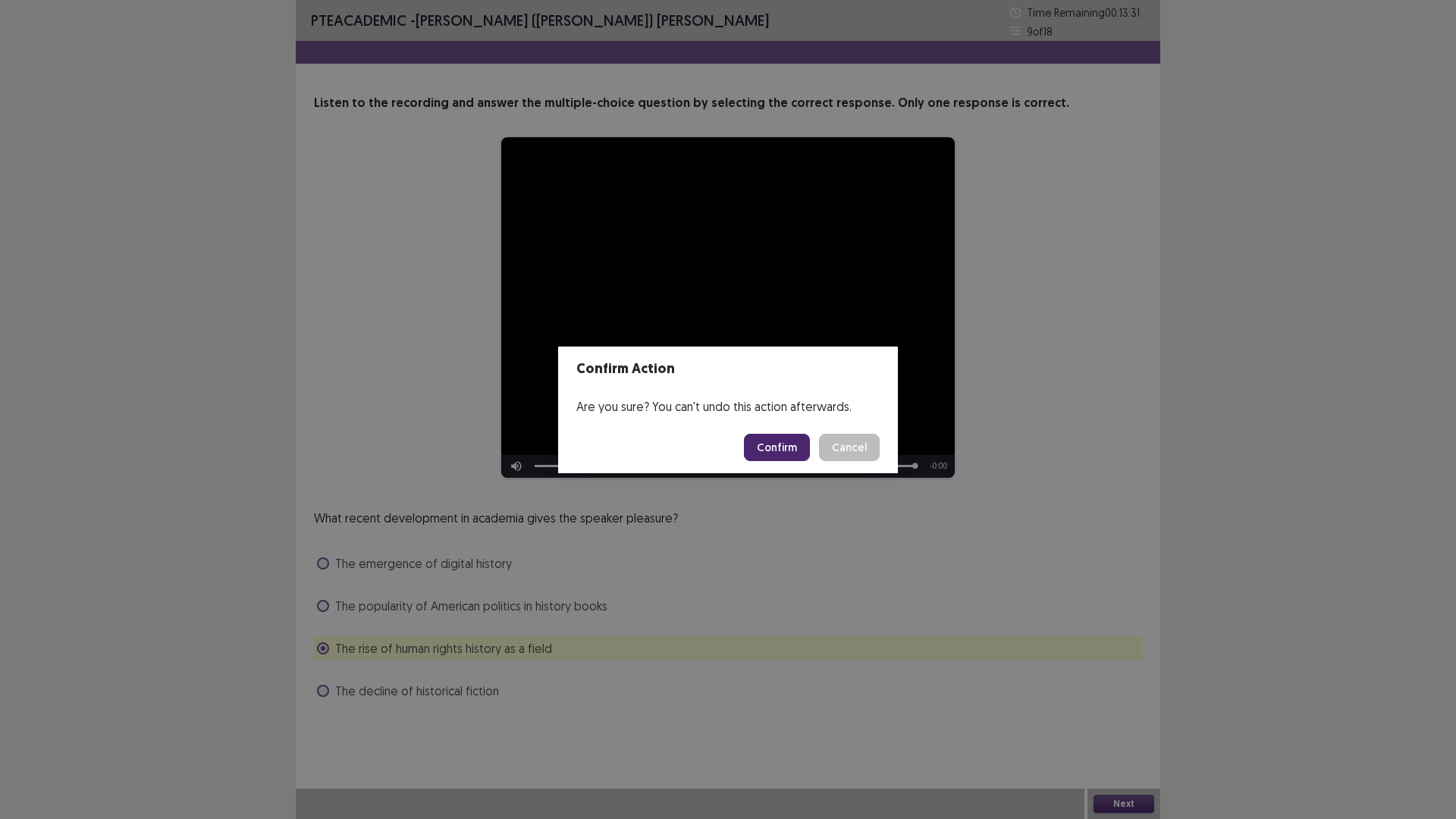
click at [785, 443] on button "Confirm" at bounding box center [777, 447] width 66 height 27
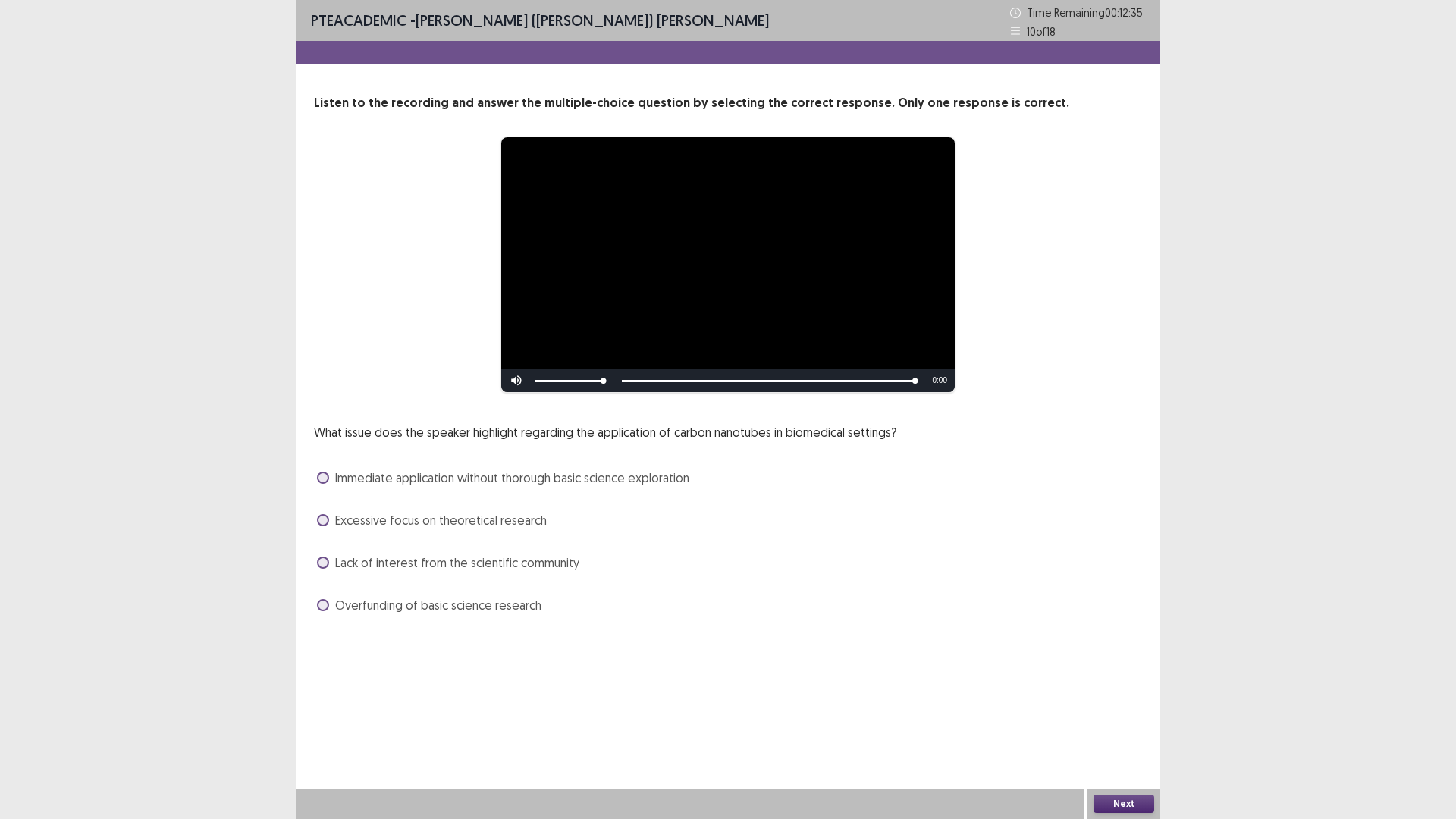
drag, startPoint x: 322, startPoint y: 564, endPoint x: 331, endPoint y: 569, distance: 10.3
click at [327, 567] on span at bounding box center [323, 563] width 12 height 12
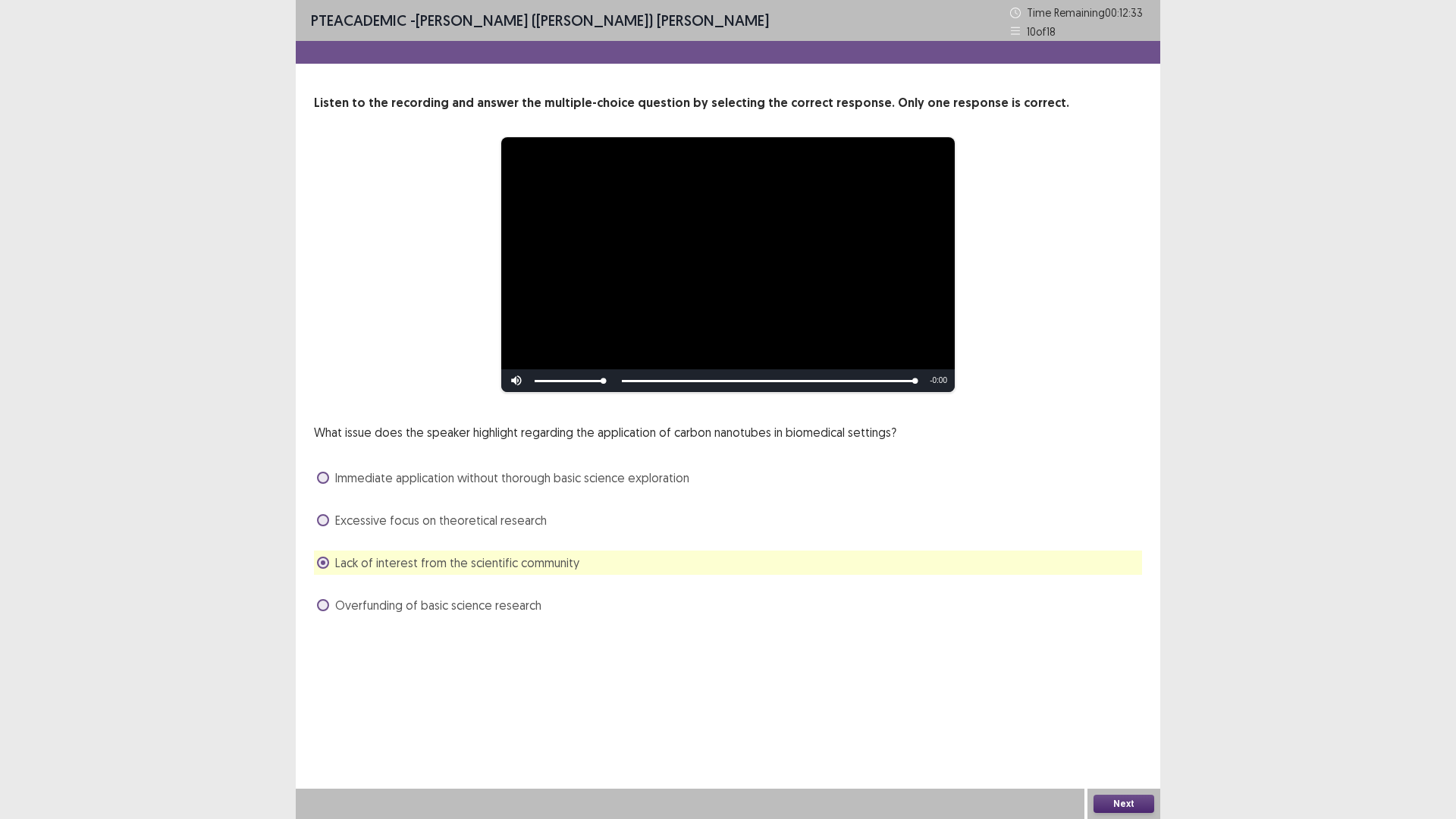
click at [1127, 716] on button "Next" at bounding box center [1124, 803] width 60 height 18
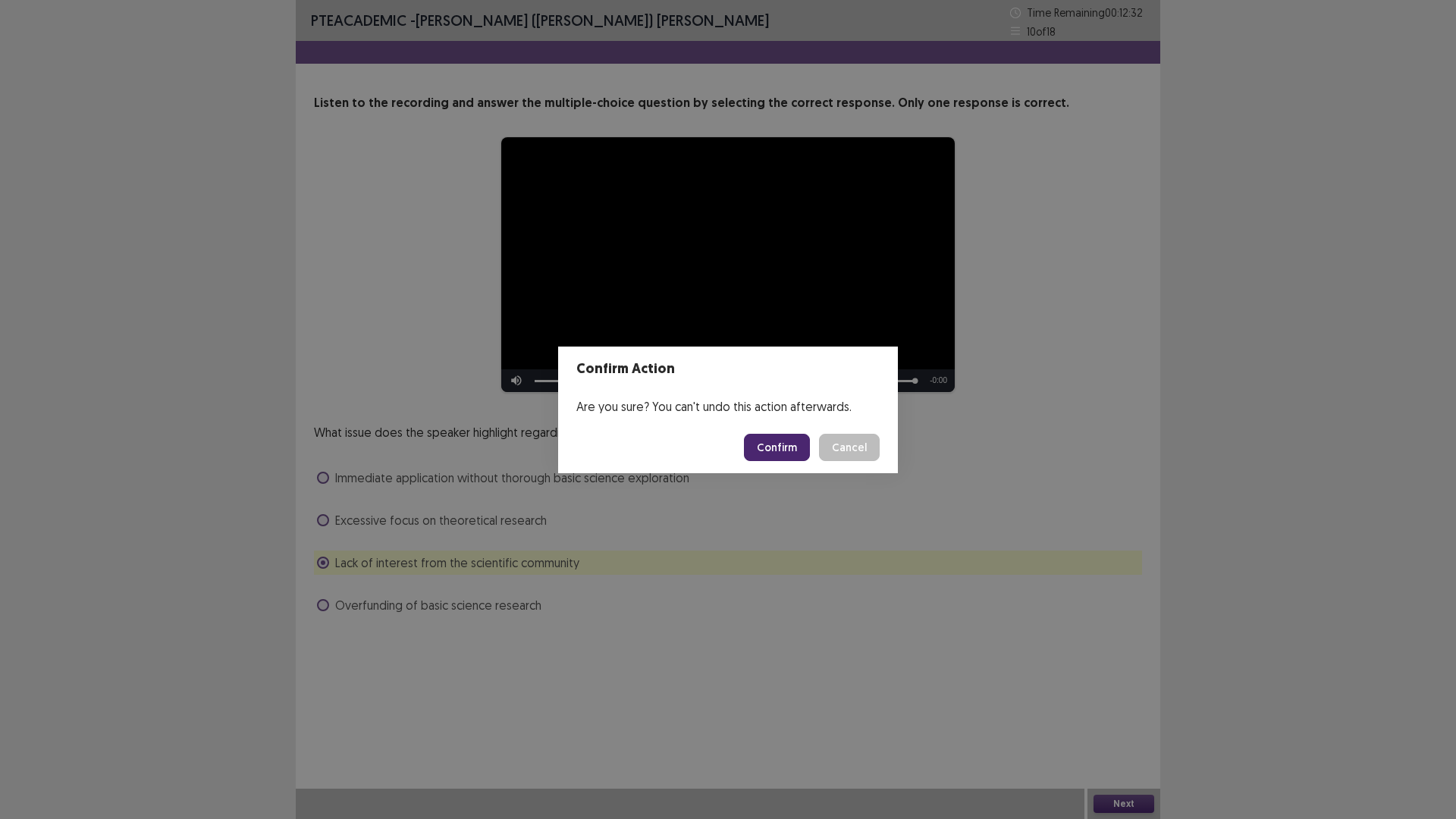
click at [791, 451] on button "Confirm" at bounding box center [777, 447] width 66 height 27
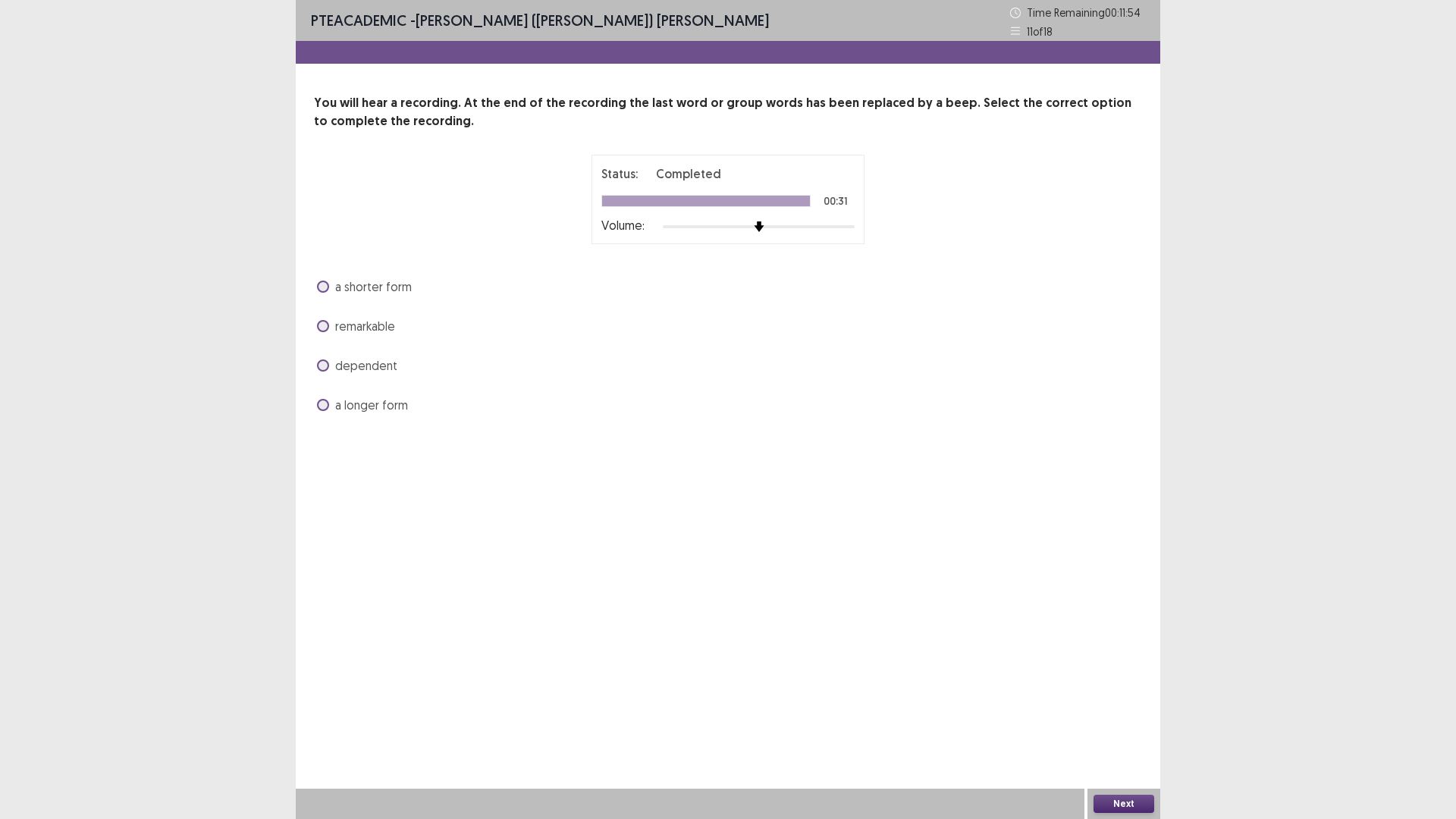
click at [323, 366] on span at bounding box center [323, 365] width 12 height 12
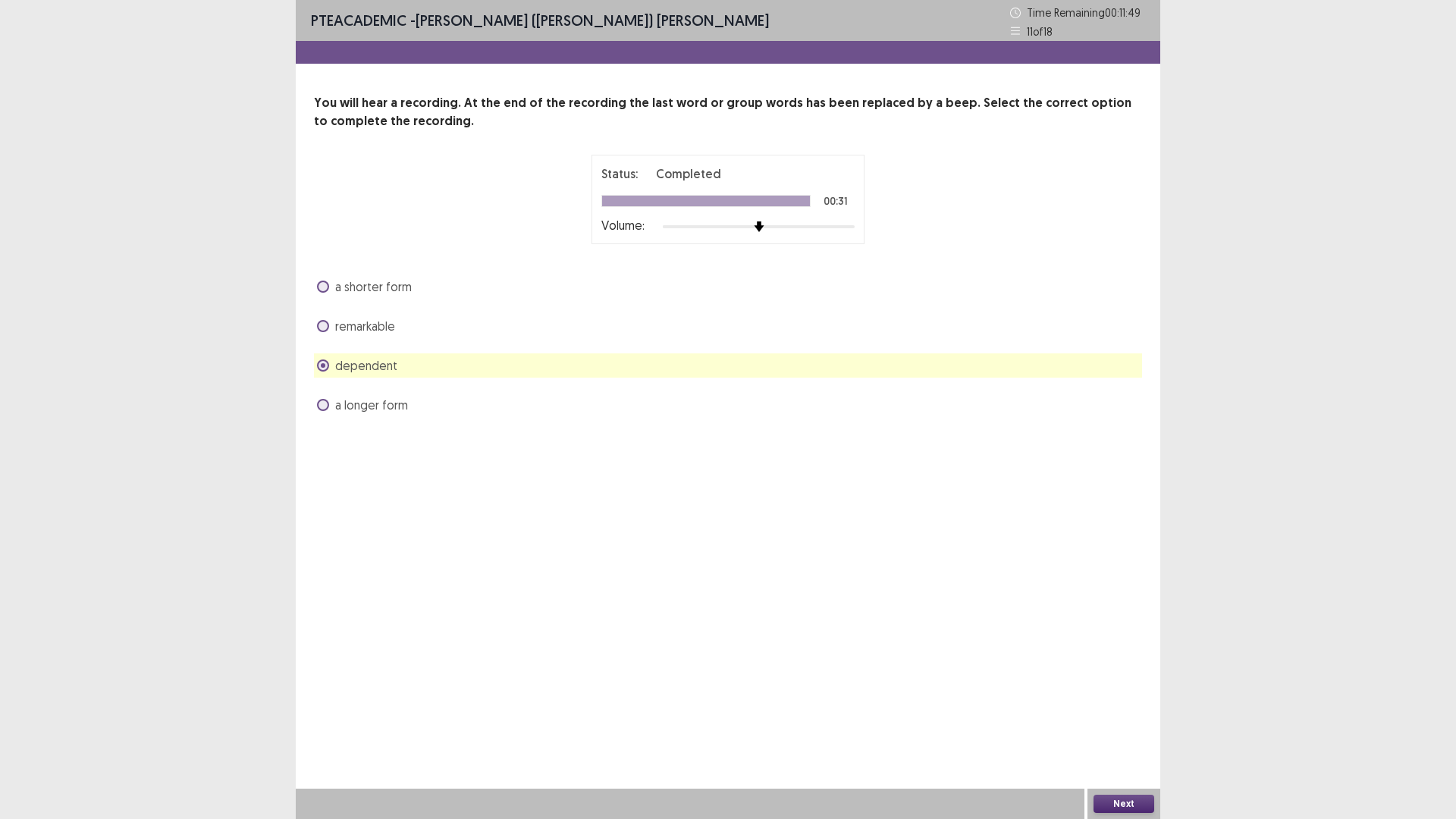
click at [323, 322] on span at bounding box center [323, 326] width 12 height 12
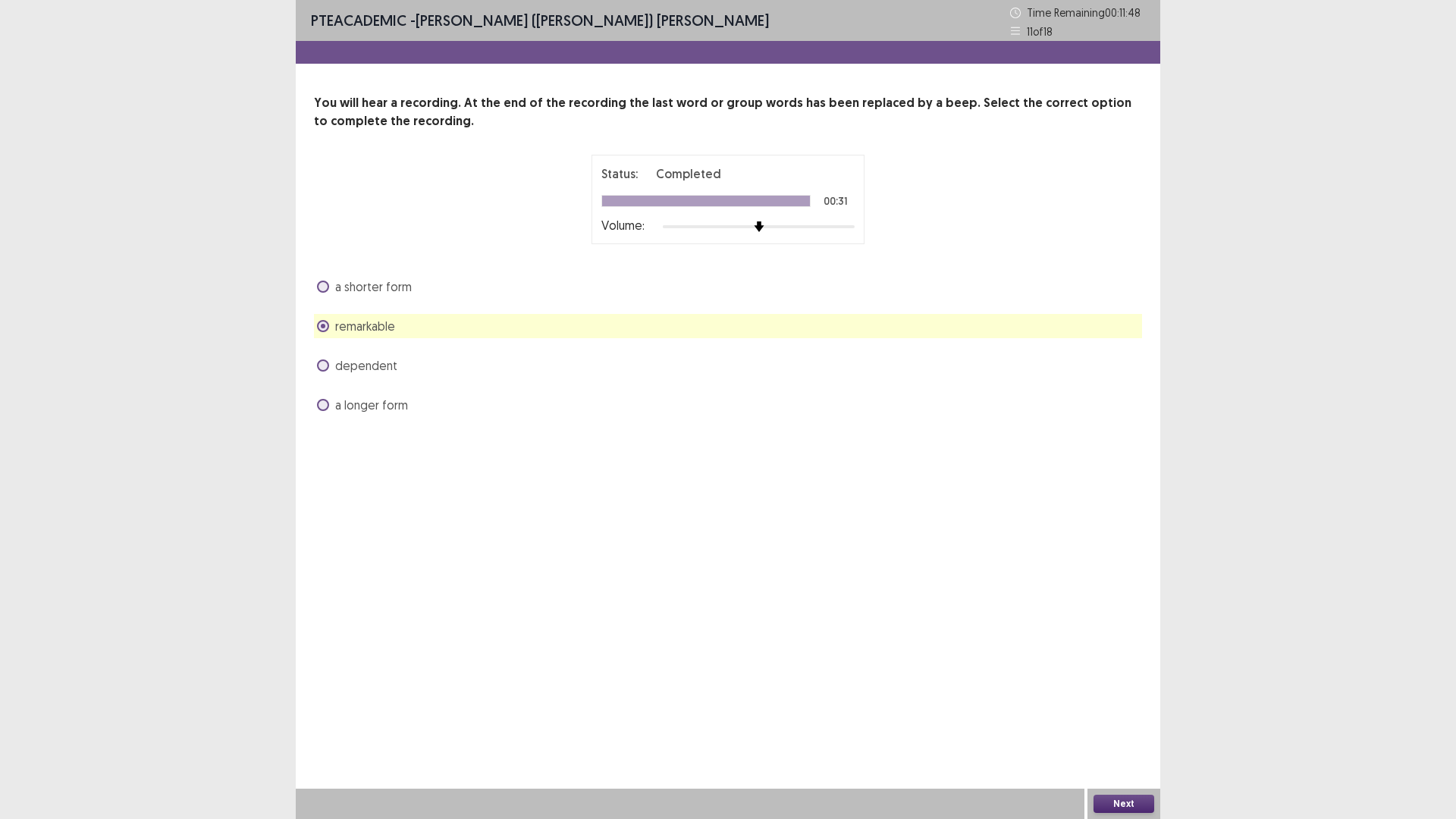
click at [1120, 716] on button "Next" at bounding box center [1124, 803] width 60 height 18
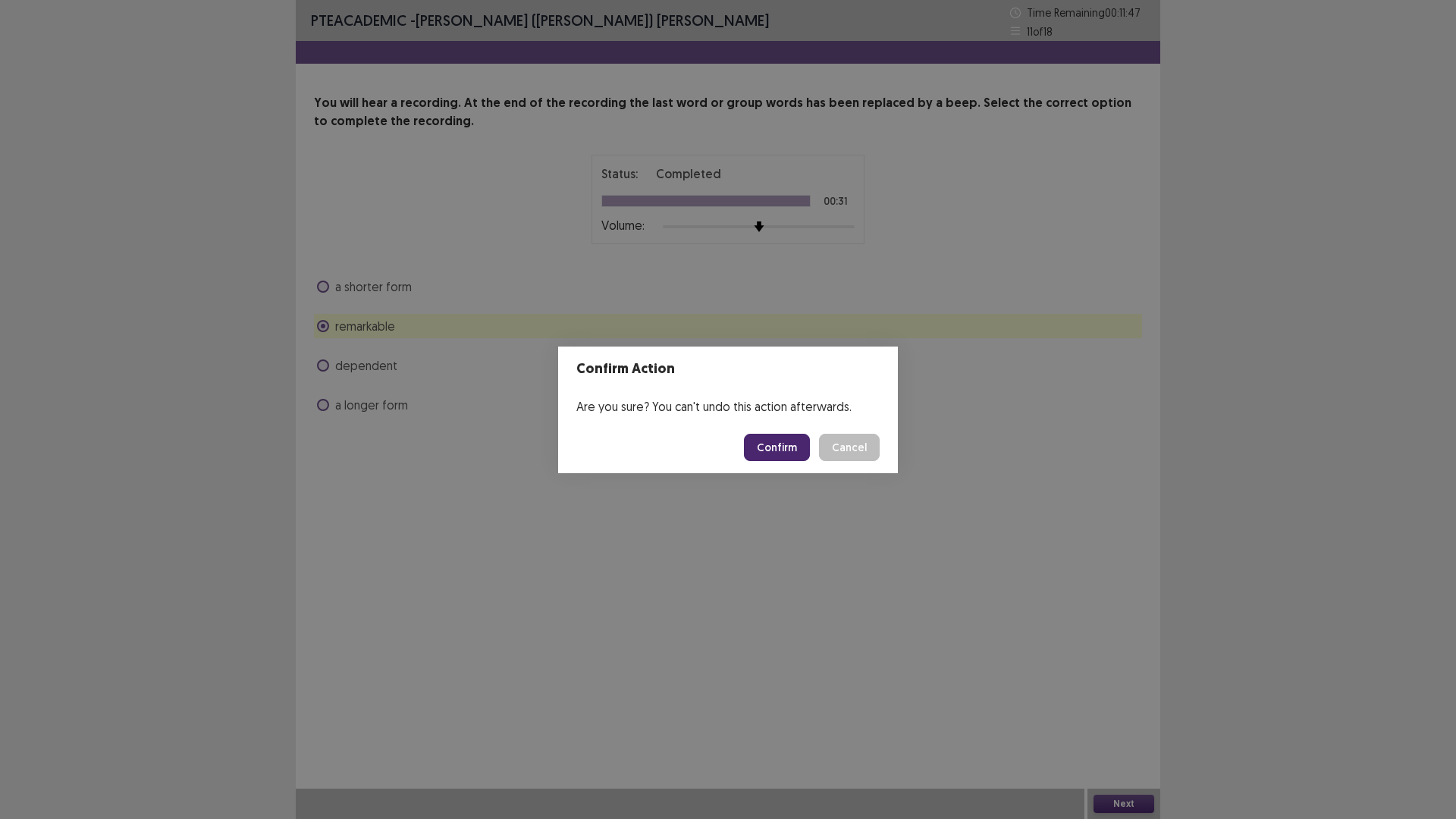
click at [768, 458] on button "Confirm" at bounding box center [777, 447] width 66 height 27
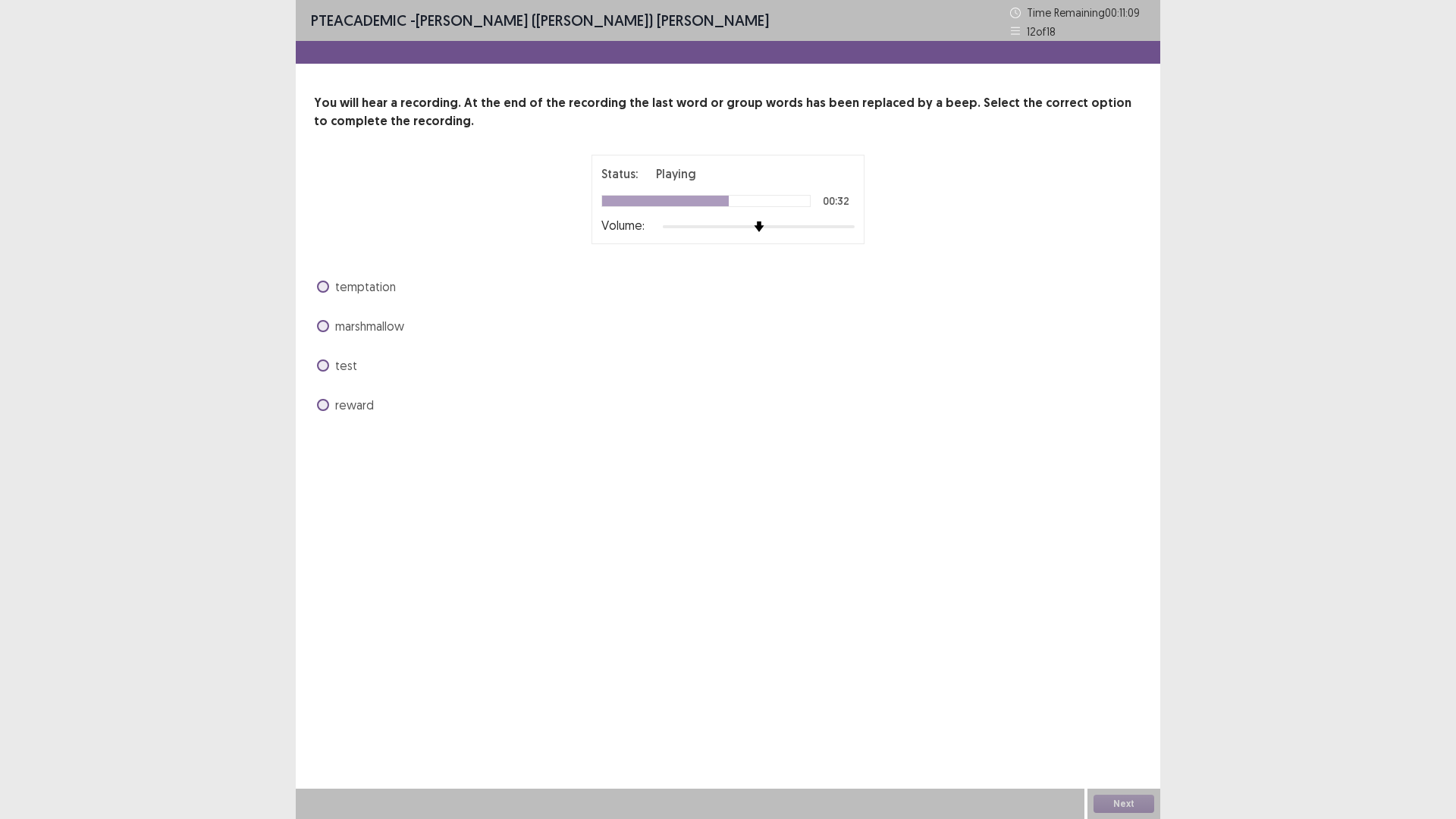
click at [320, 325] on span at bounding box center [323, 326] width 12 height 12
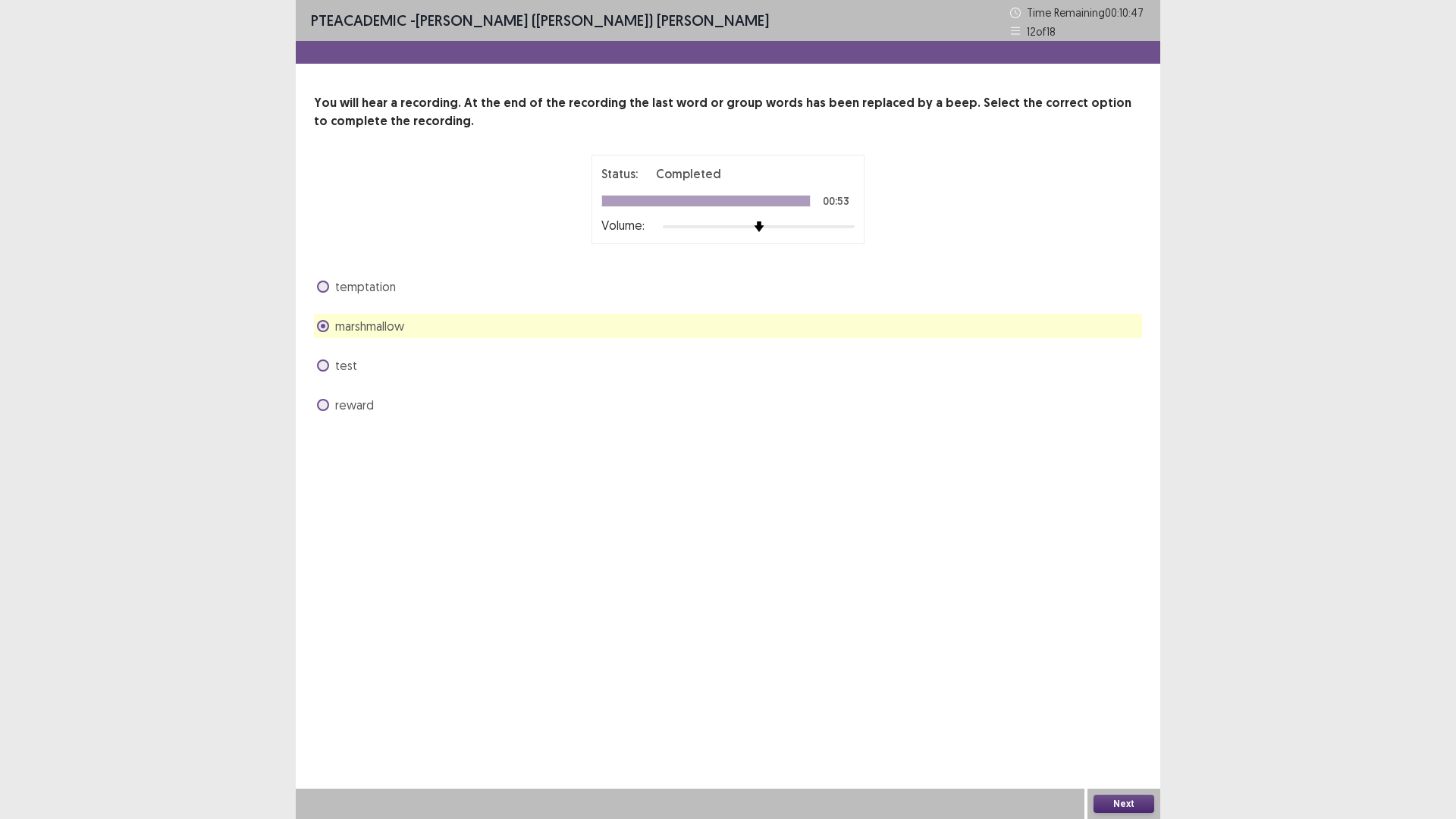
click at [1129, 716] on button "Next" at bounding box center [1124, 803] width 60 height 18
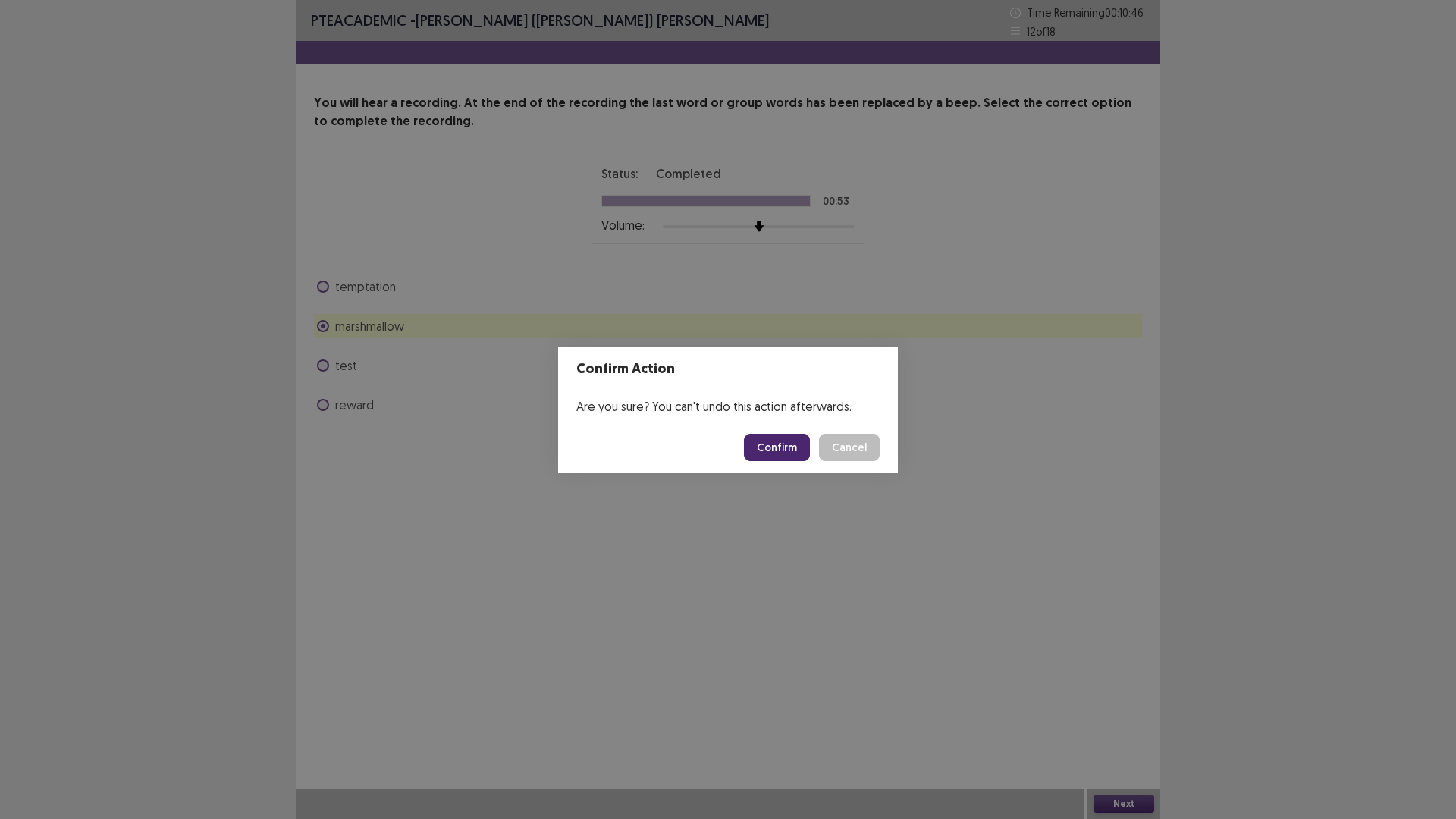
click at [777, 447] on button "Confirm" at bounding box center [777, 447] width 66 height 27
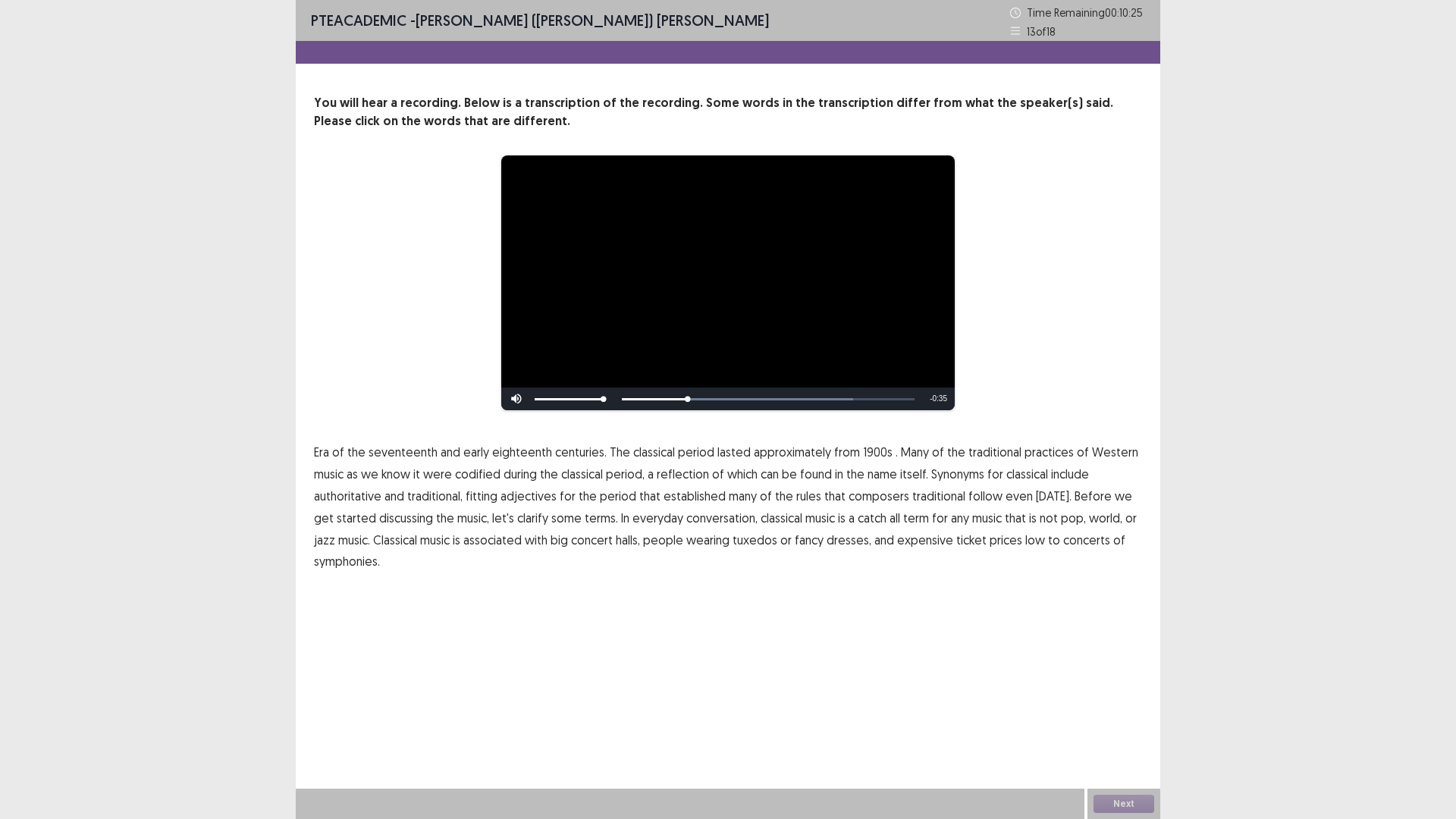
drag, startPoint x: 850, startPoint y: 451, endPoint x: 879, endPoint y: 460, distance: 30.4
click at [879, 453] on p "Era of the seventeenth and early eighteenth centuries. The classical period las…" at bounding box center [728, 506] width 828 height 131
click at [865, 452] on span "1900s" at bounding box center [878, 452] width 29 height 18
click at [864, 452] on span "1900s" at bounding box center [878, 452] width 29 height 18
click at [872, 451] on span "1900s" at bounding box center [878, 452] width 29 height 18
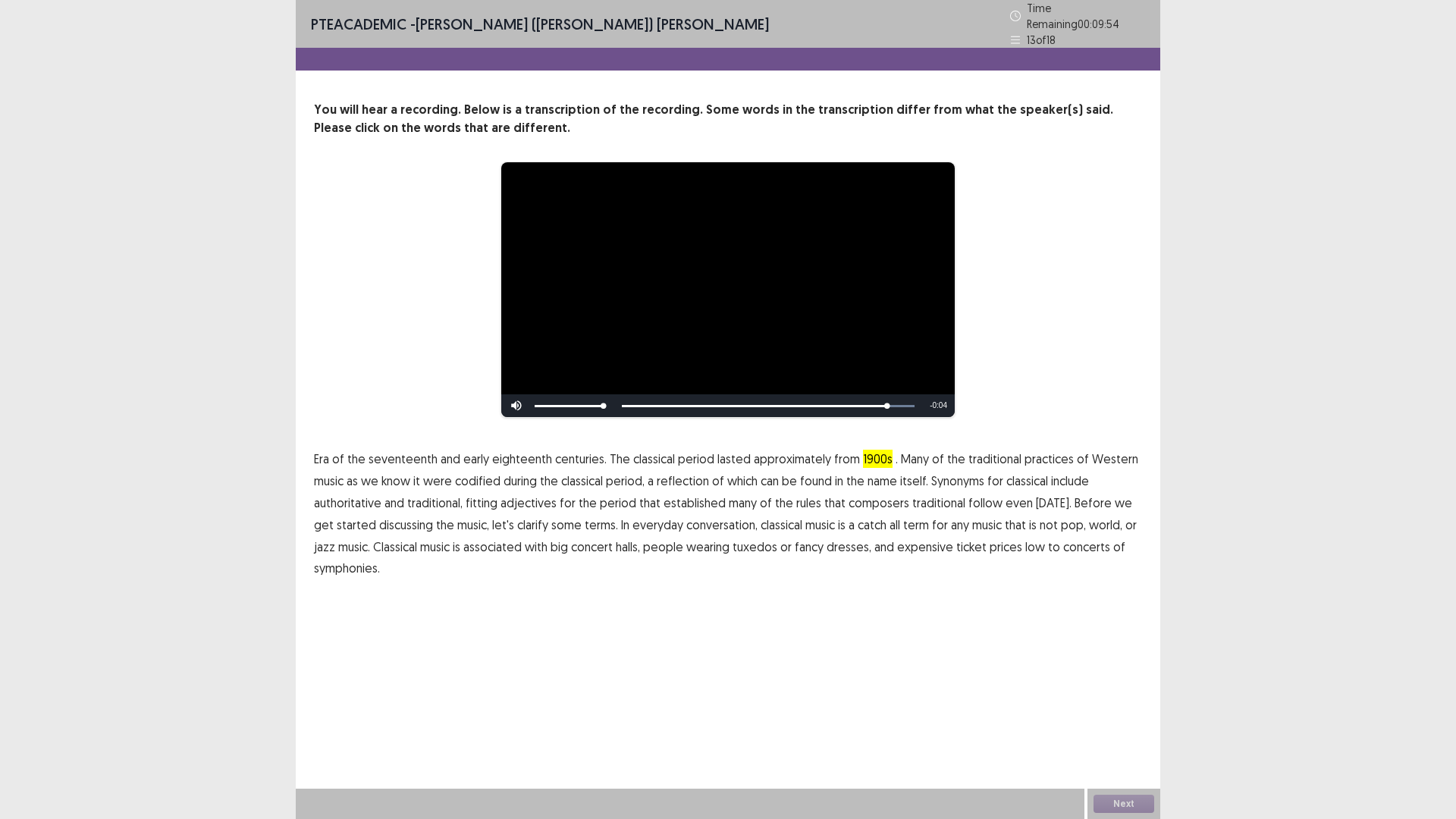
click at [616, 538] on span "halls," at bounding box center [628, 546] width 24 height 18
click at [643, 537] on span "people" at bounding box center [662, 546] width 40 height 18
drag, startPoint x: 1128, startPoint y: 800, endPoint x: 1053, endPoint y: 746, distance: 92.4
click at [1122, 716] on div "Next" at bounding box center [1124, 803] width 73 height 30
click at [1109, 716] on button "Next" at bounding box center [1124, 803] width 60 height 18
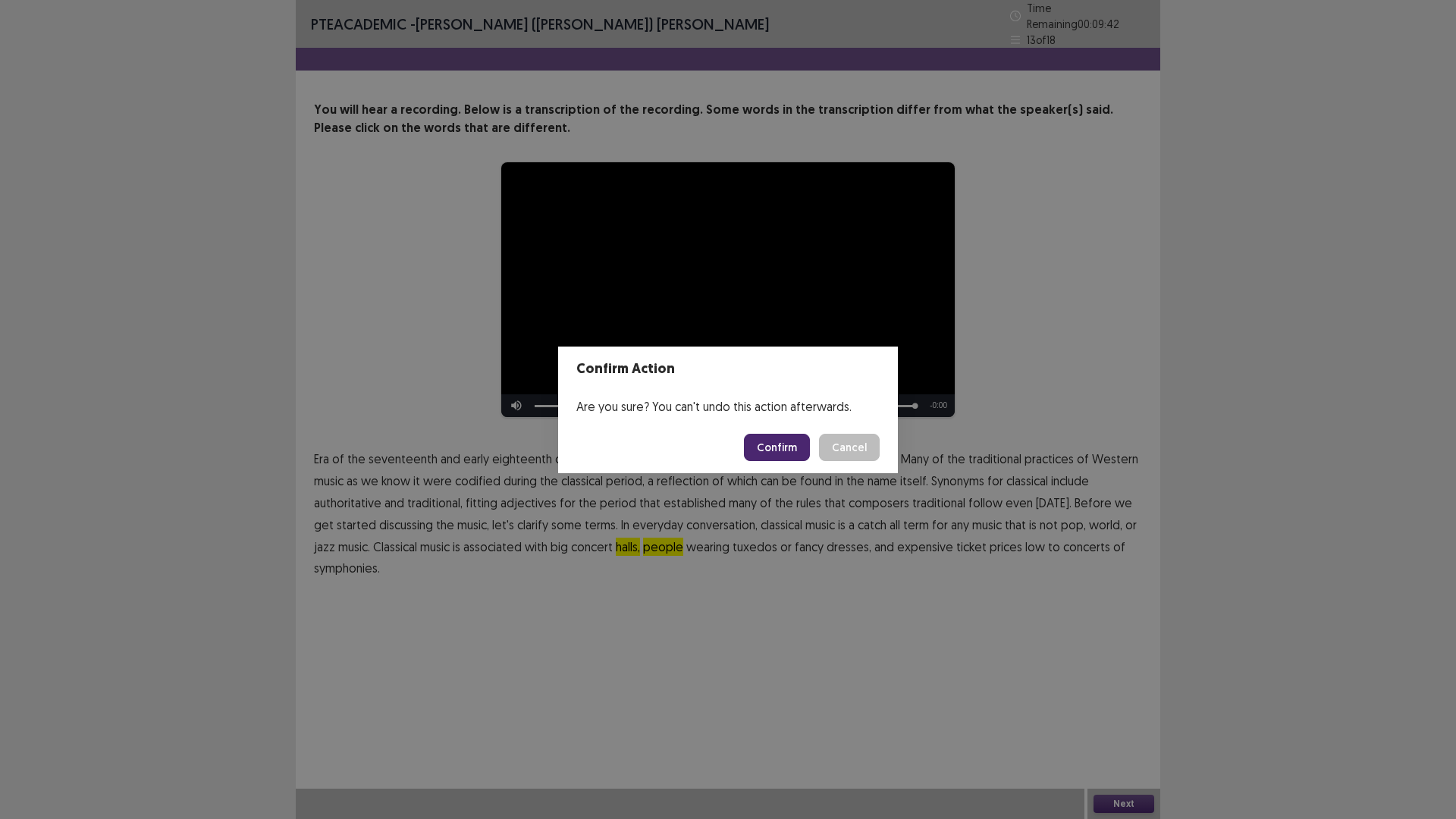
click at [782, 442] on button "Confirm" at bounding box center [777, 447] width 66 height 27
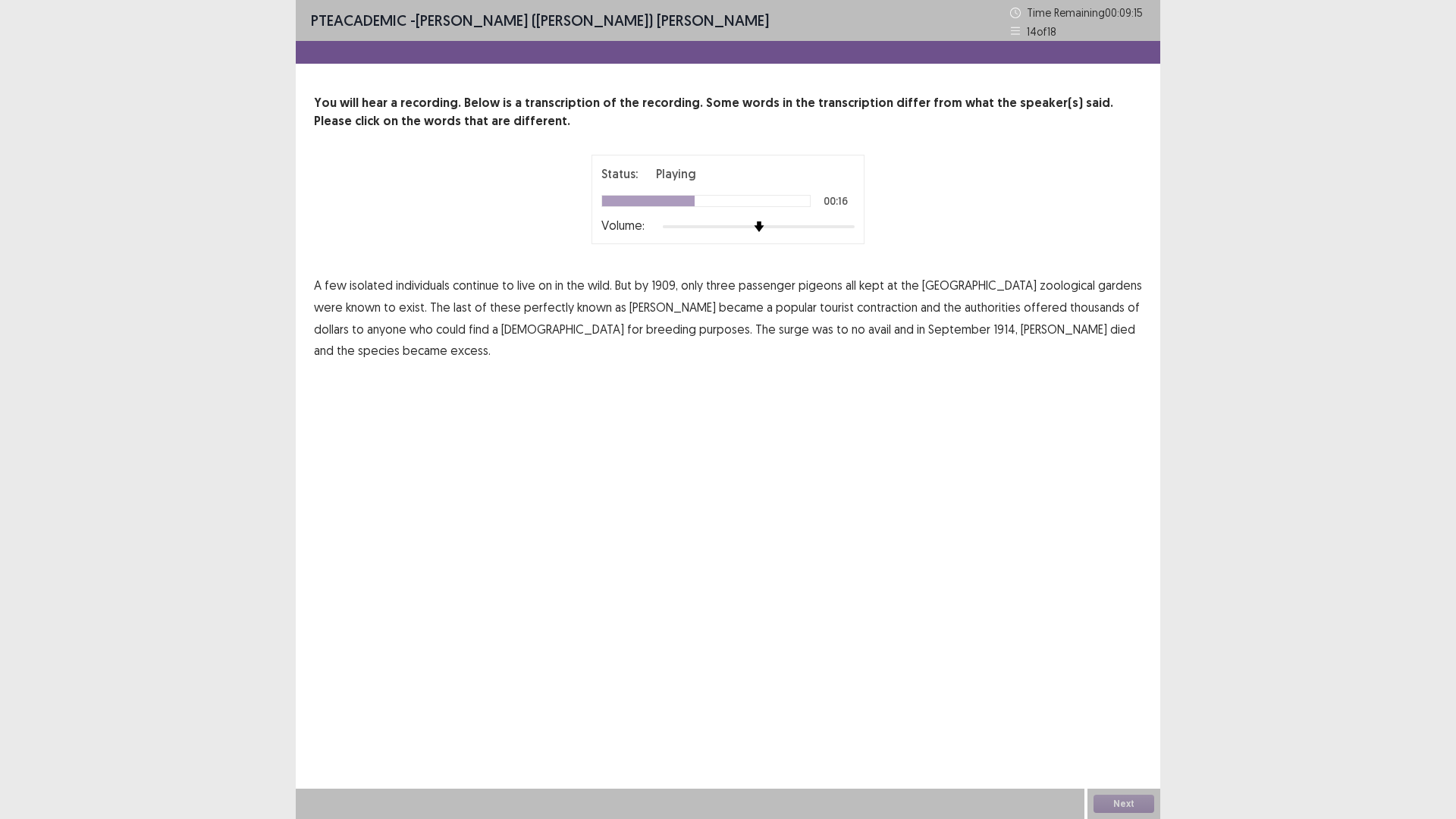
click at [524, 306] on span "perfectly" at bounding box center [549, 307] width 50 height 18
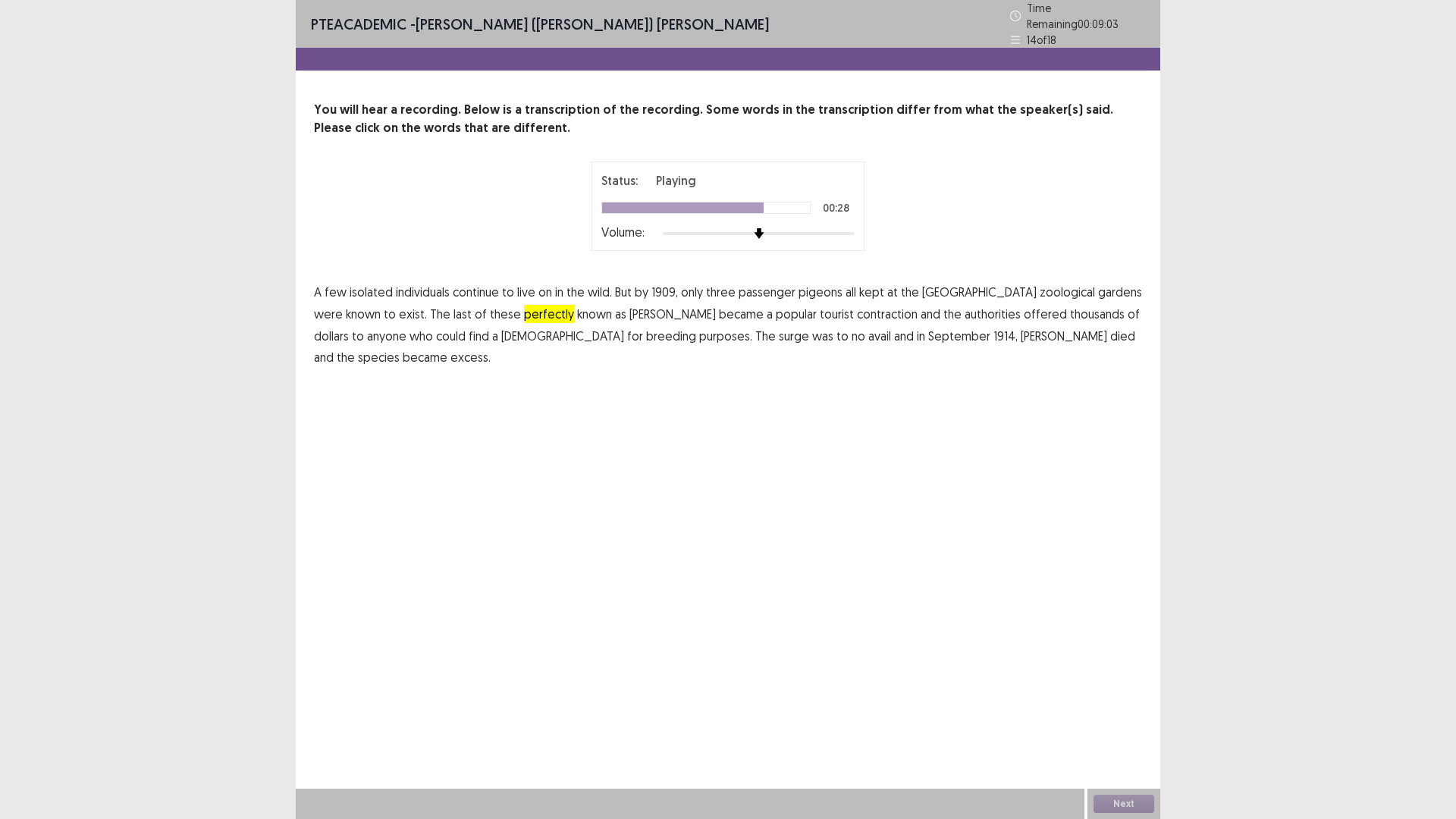
drag, startPoint x: 602, startPoint y: 334, endPoint x: 610, endPoint y: 337, distance: 8.5
click at [812, 334] on span "was" at bounding box center [822, 336] width 21 height 18
click at [1129, 716] on button "Next" at bounding box center [1124, 803] width 60 height 18
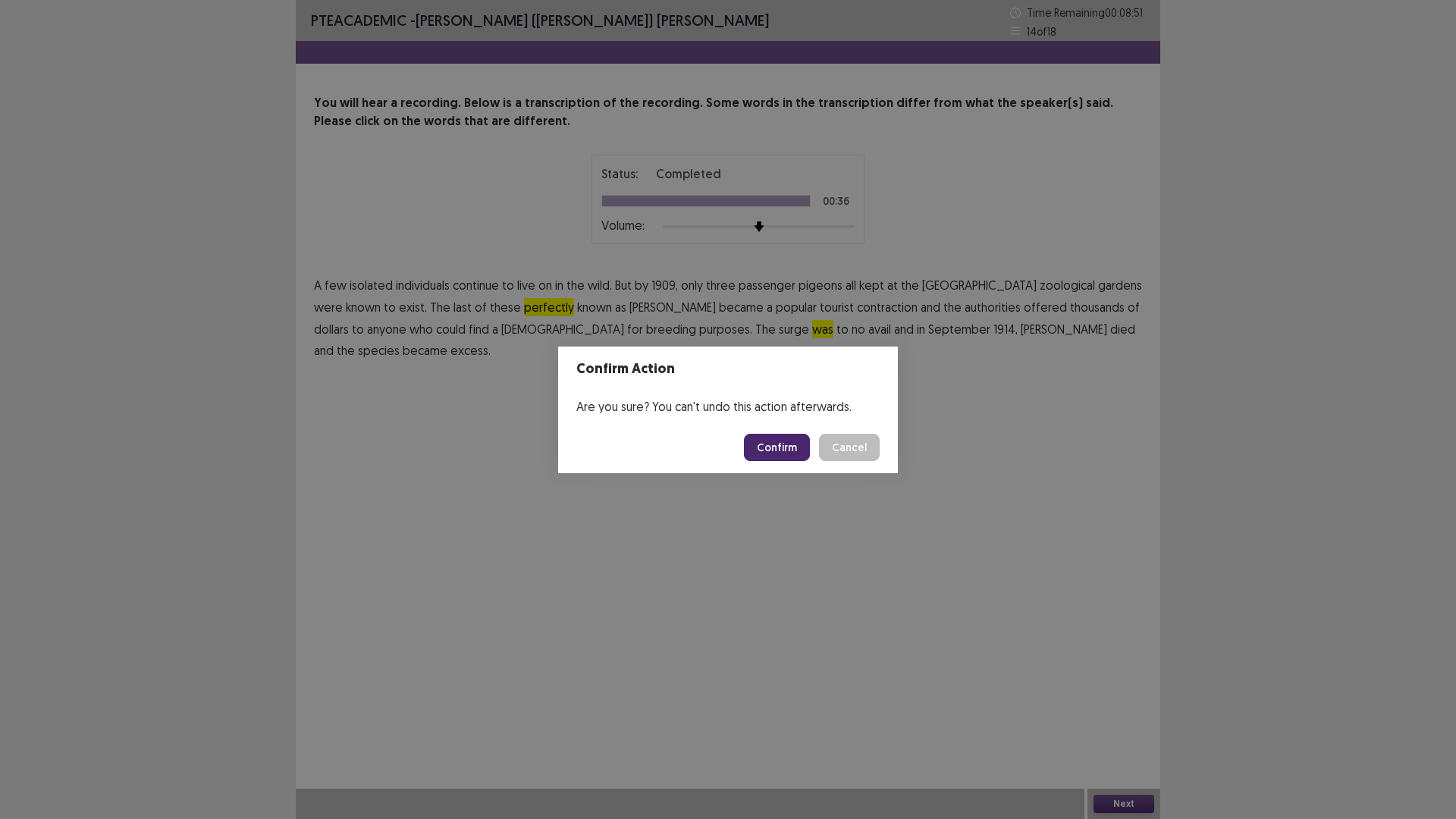
drag, startPoint x: 749, startPoint y: 447, endPoint x: 715, endPoint y: 439, distance: 34.9
click at [749, 447] on button "Confirm" at bounding box center [777, 447] width 66 height 27
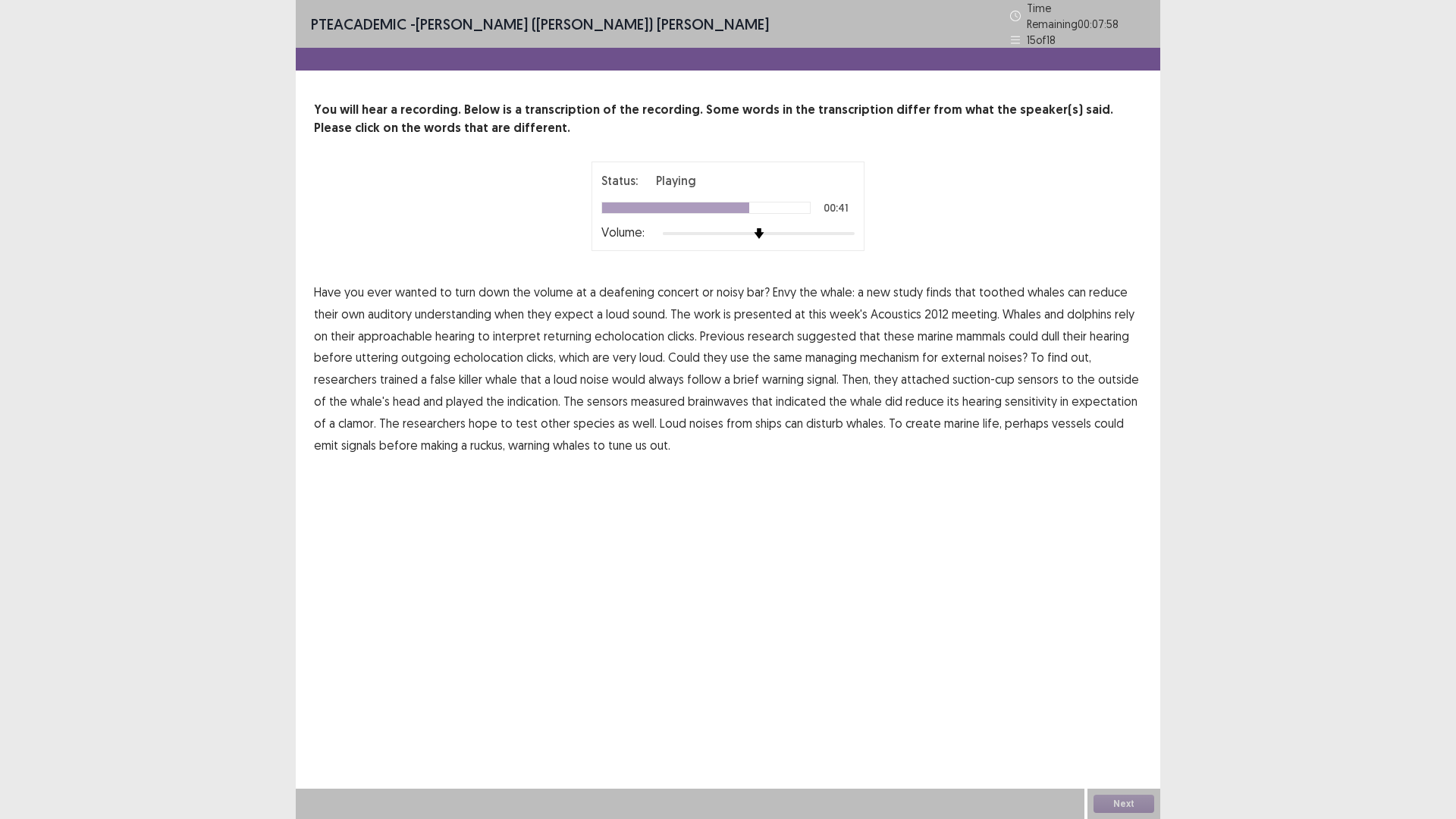
click at [1080, 377] on span "the" at bounding box center [1086, 379] width 18 height 18
drag, startPoint x: 638, startPoint y: 438, endPoint x: 884, endPoint y: 407, distance: 247.9
click at [647, 438] on p "Have you ever wanted to turn down the volume at a deafening concert or noisy ba…" at bounding box center [728, 368] width 828 height 175
click at [1129, 716] on button "Next" at bounding box center [1124, 803] width 60 height 18
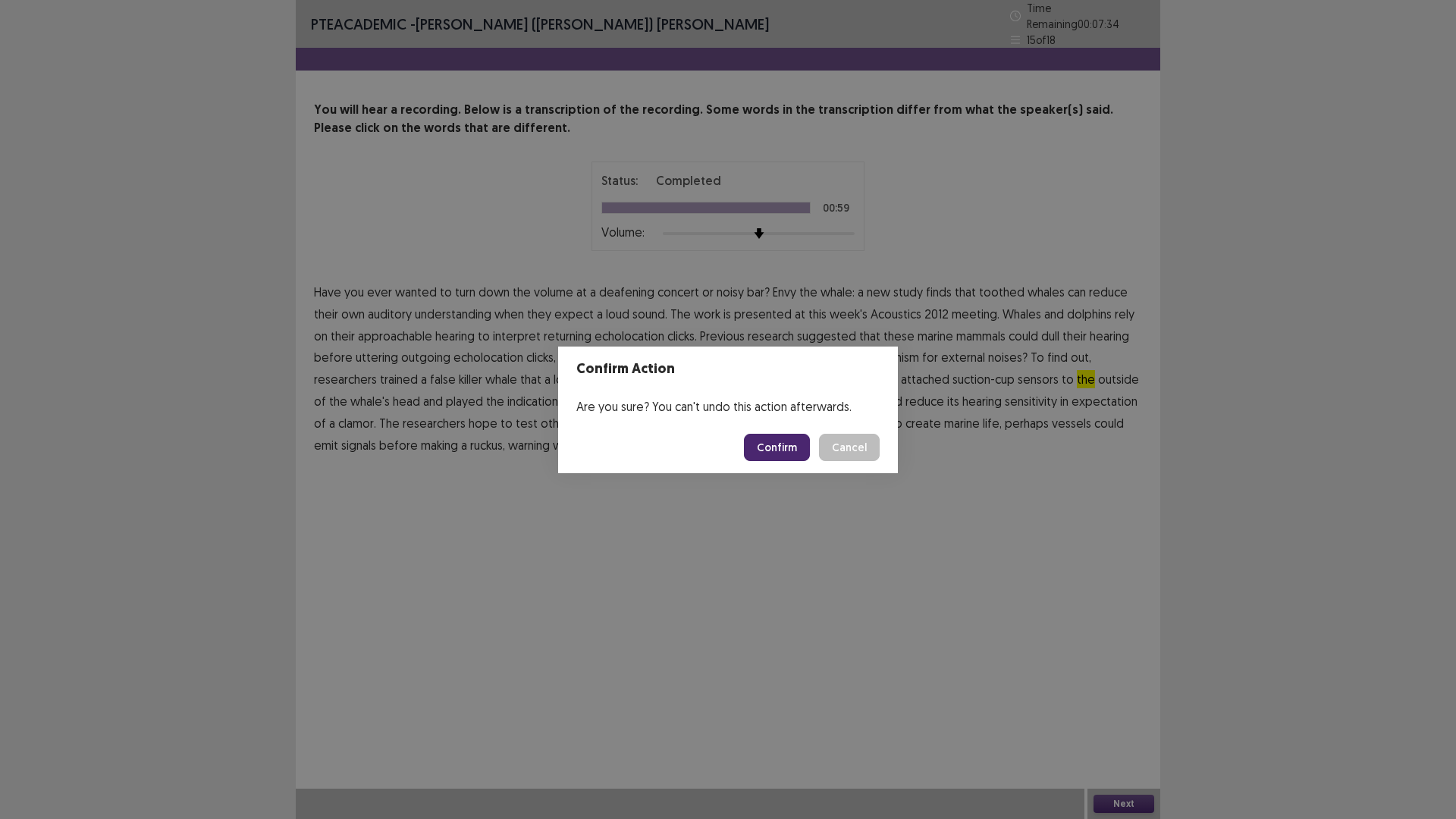
click at [792, 445] on button "Confirm" at bounding box center [777, 447] width 66 height 27
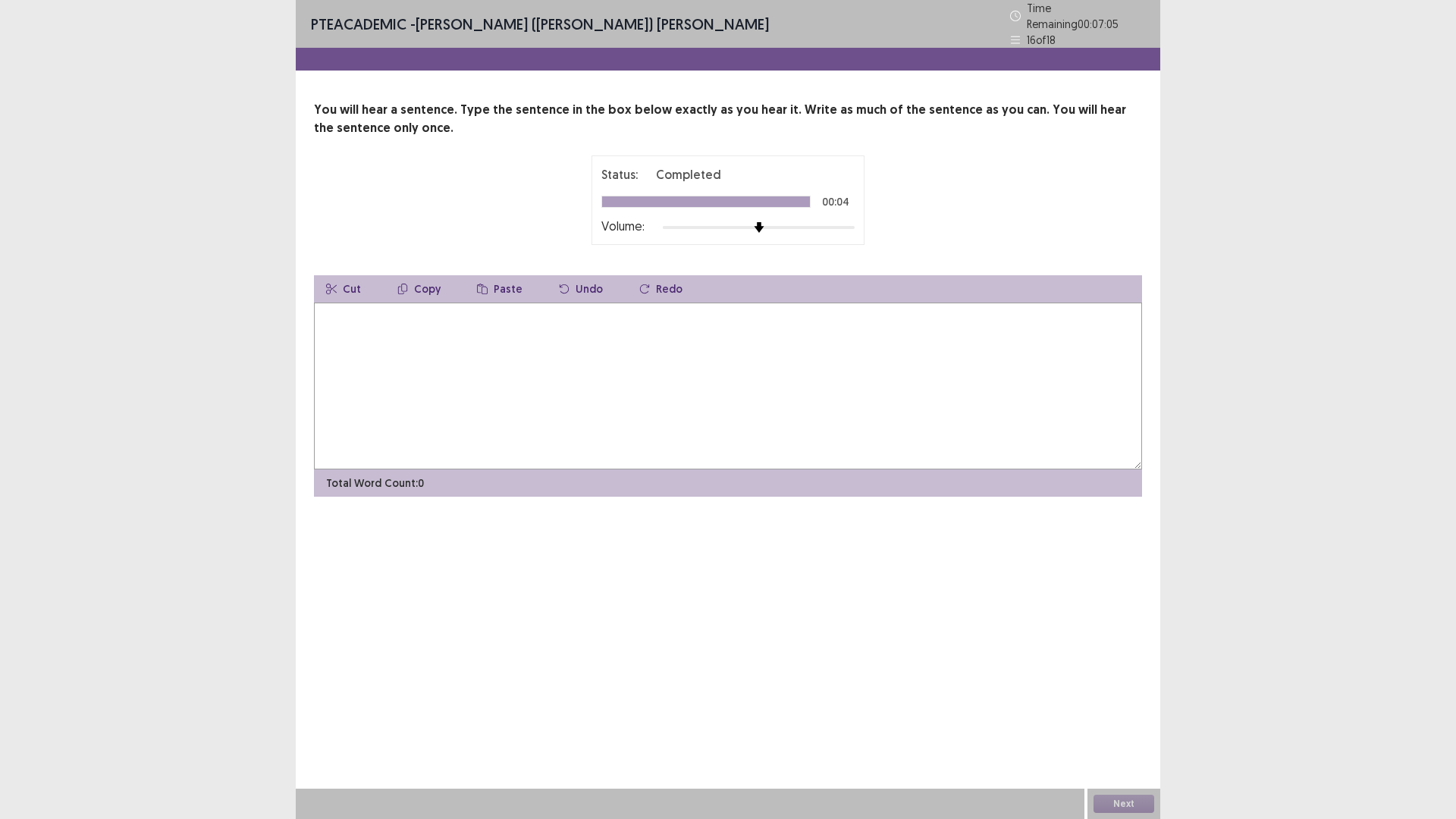
click at [524, 419] on textarea at bounding box center [728, 385] width 828 height 167
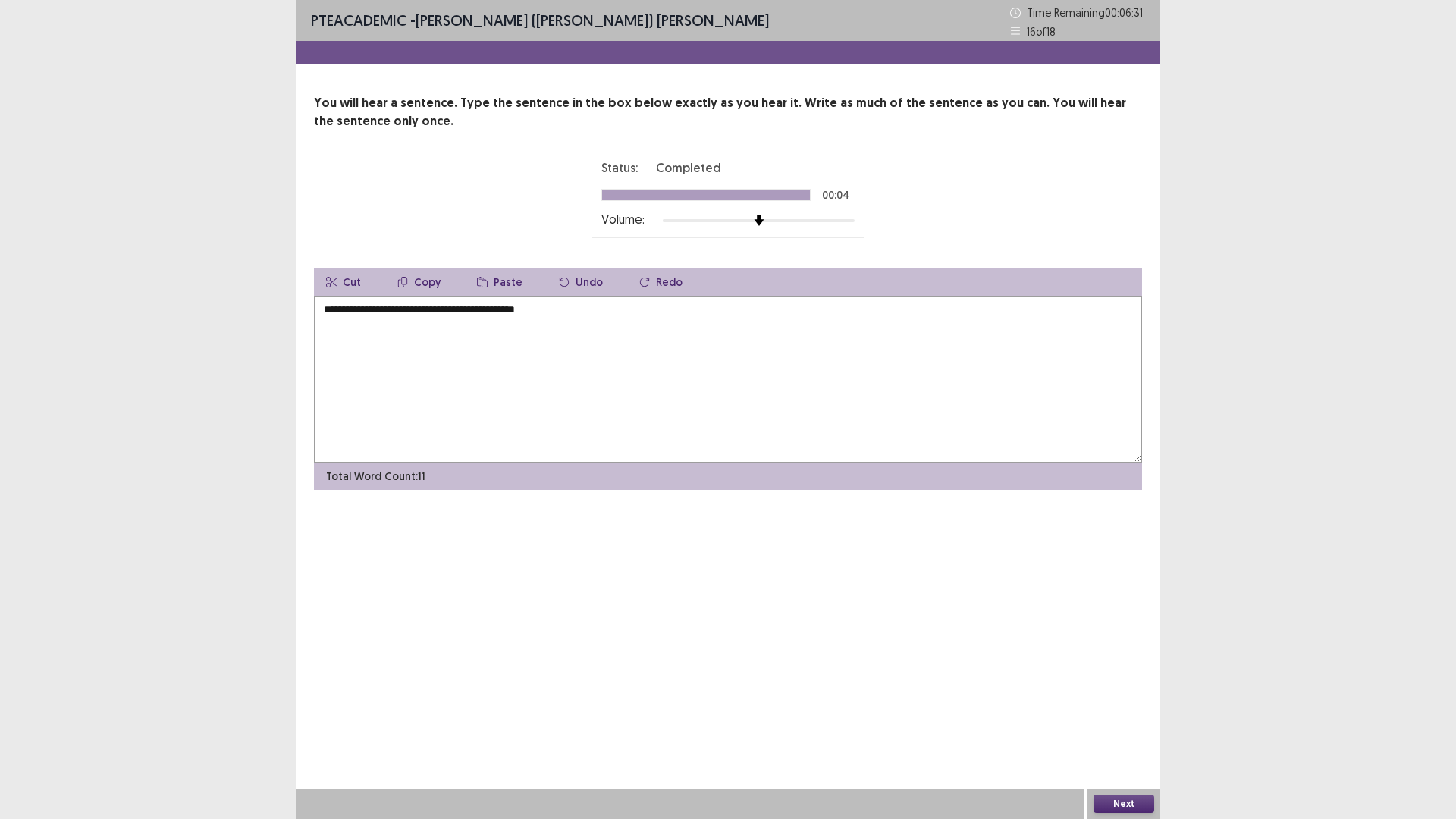
type textarea "**********"
click at [1141, 716] on button "Next" at bounding box center [1124, 803] width 60 height 18
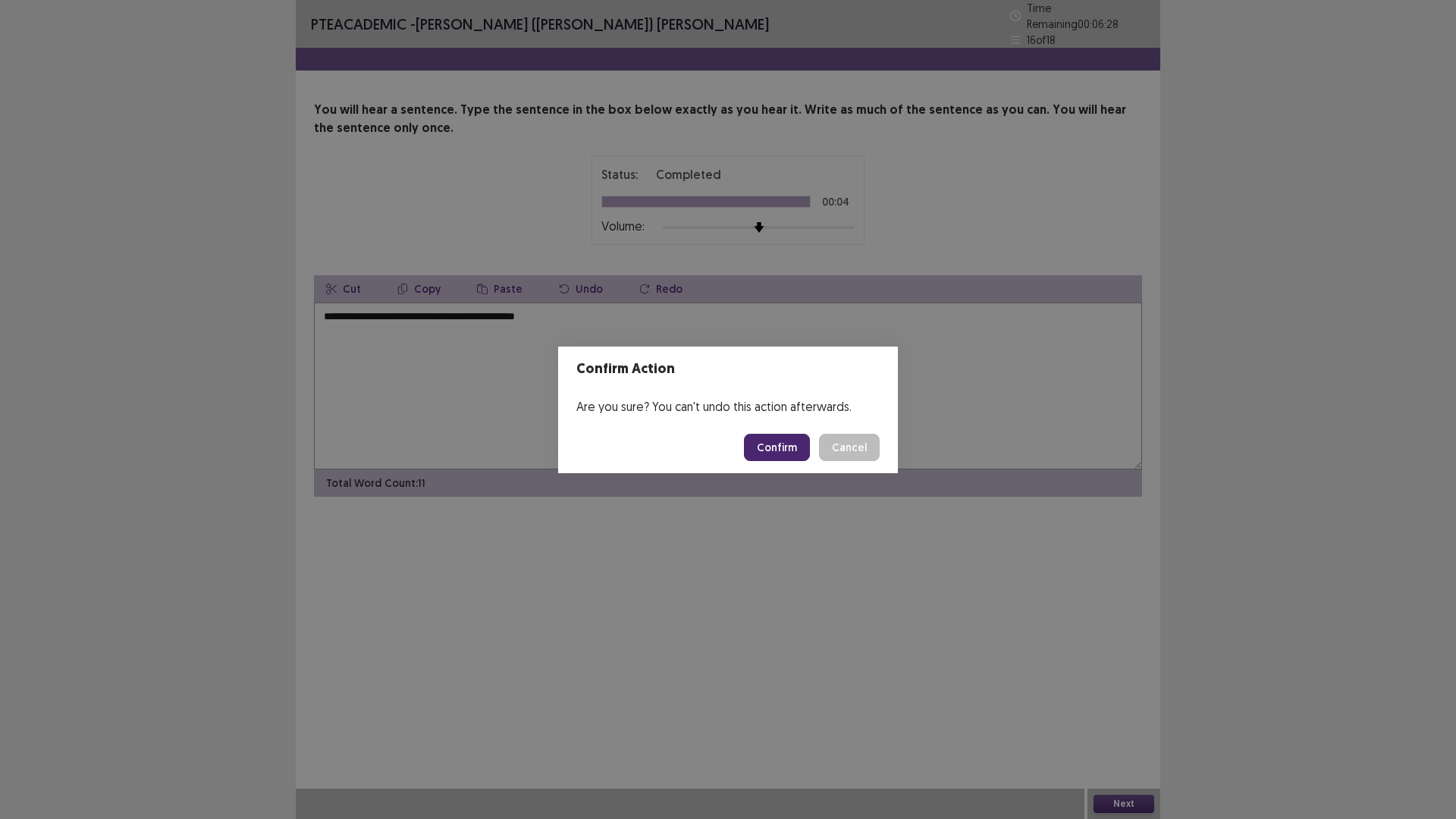
click at [790, 452] on button "Confirm" at bounding box center [777, 447] width 66 height 27
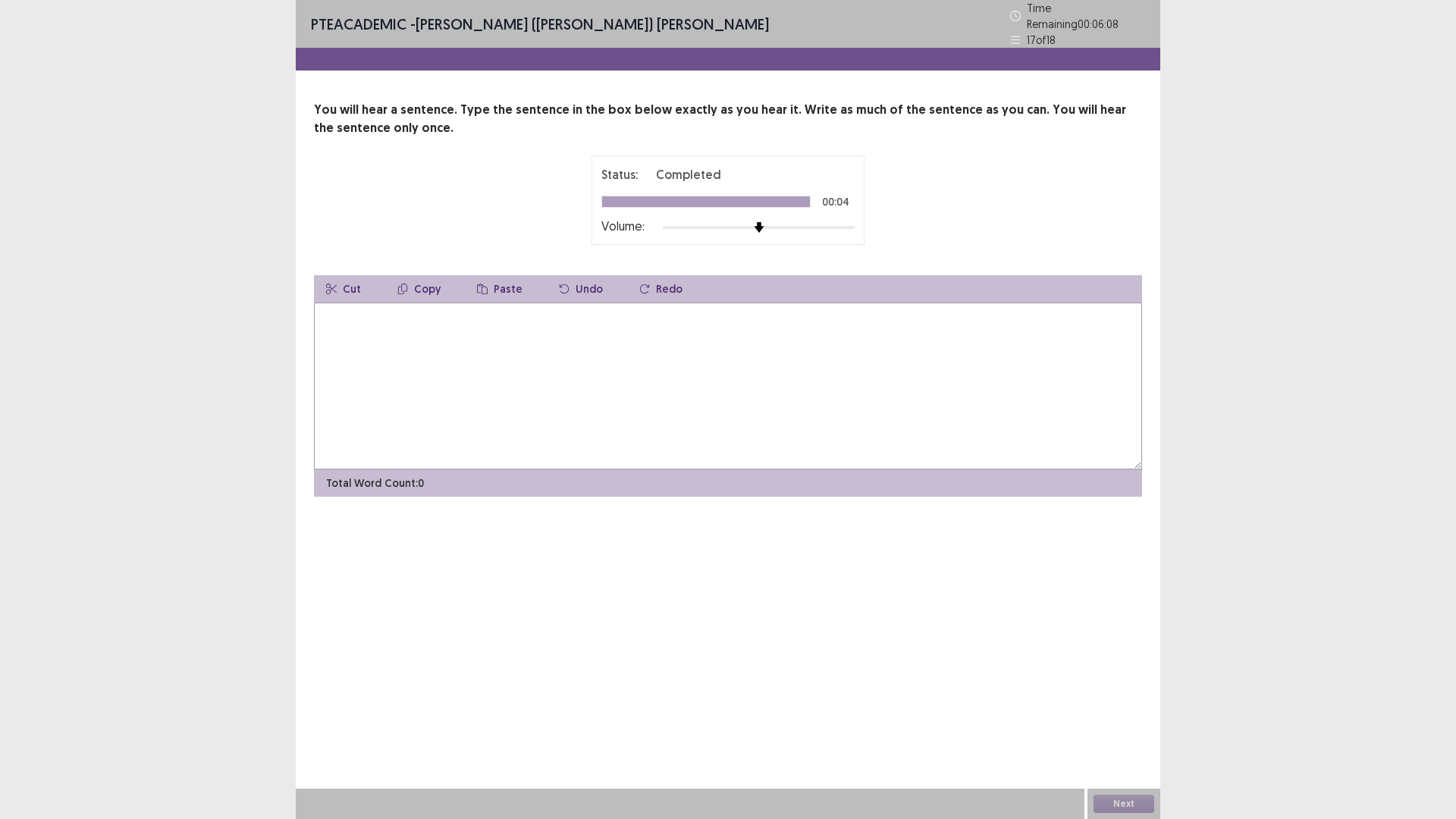
click at [563, 389] on textarea at bounding box center [728, 385] width 828 height 167
type textarea "*"
type textarea "**********"
click at [1148, 716] on button "Next" at bounding box center [1124, 803] width 60 height 18
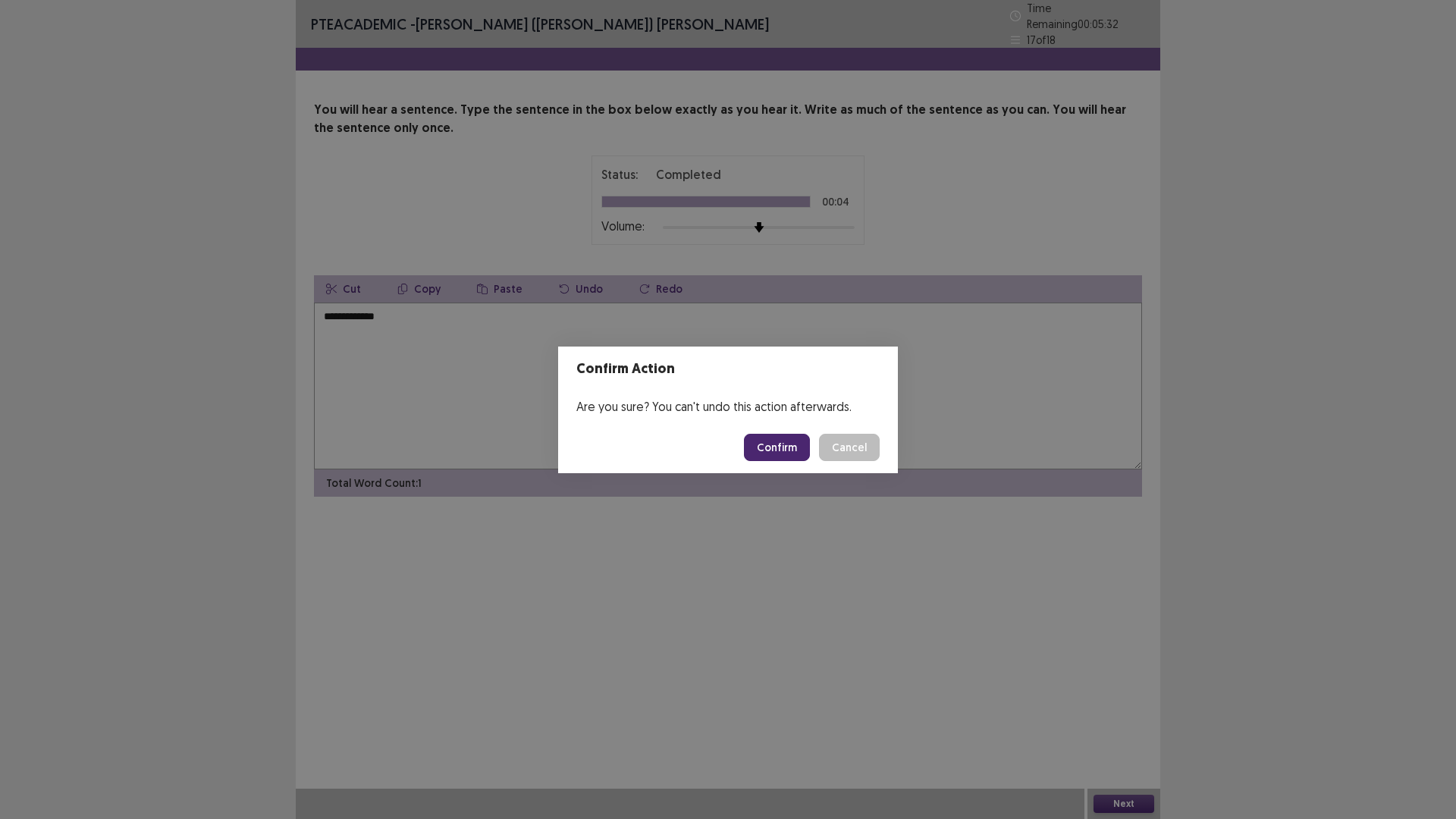
click at [799, 443] on button "Confirm" at bounding box center [777, 447] width 66 height 27
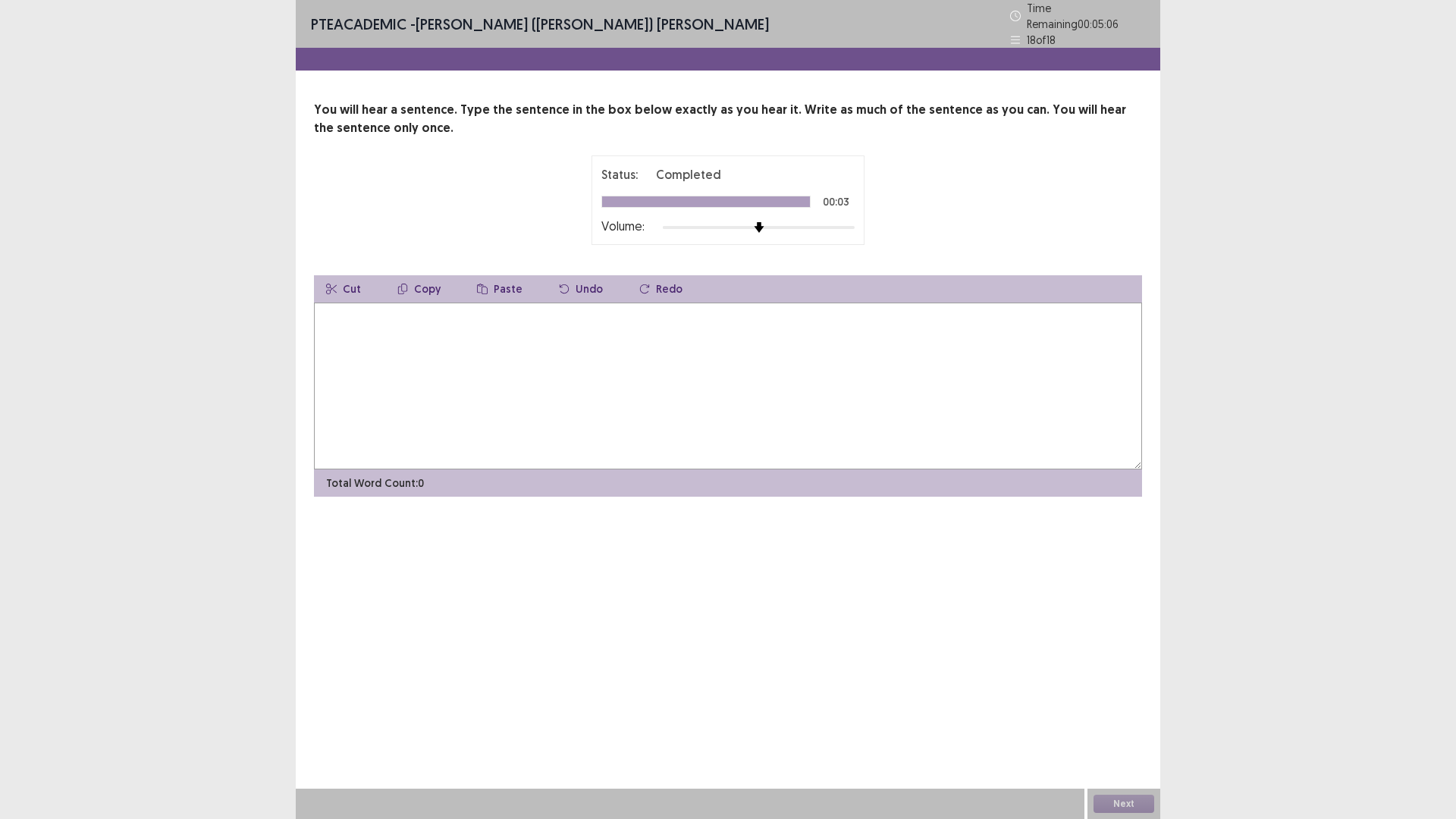
click at [697, 444] on textarea at bounding box center [728, 385] width 828 height 167
click at [358, 314] on textarea "**********" at bounding box center [728, 385] width 828 height 167
click at [461, 322] on textarea "**********" at bounding box center [728, 385] width 828 height 167
type textarea "**********"
click at [1119, 716] on button "Next" at bounding box center [1124, 803] width 60 height 18
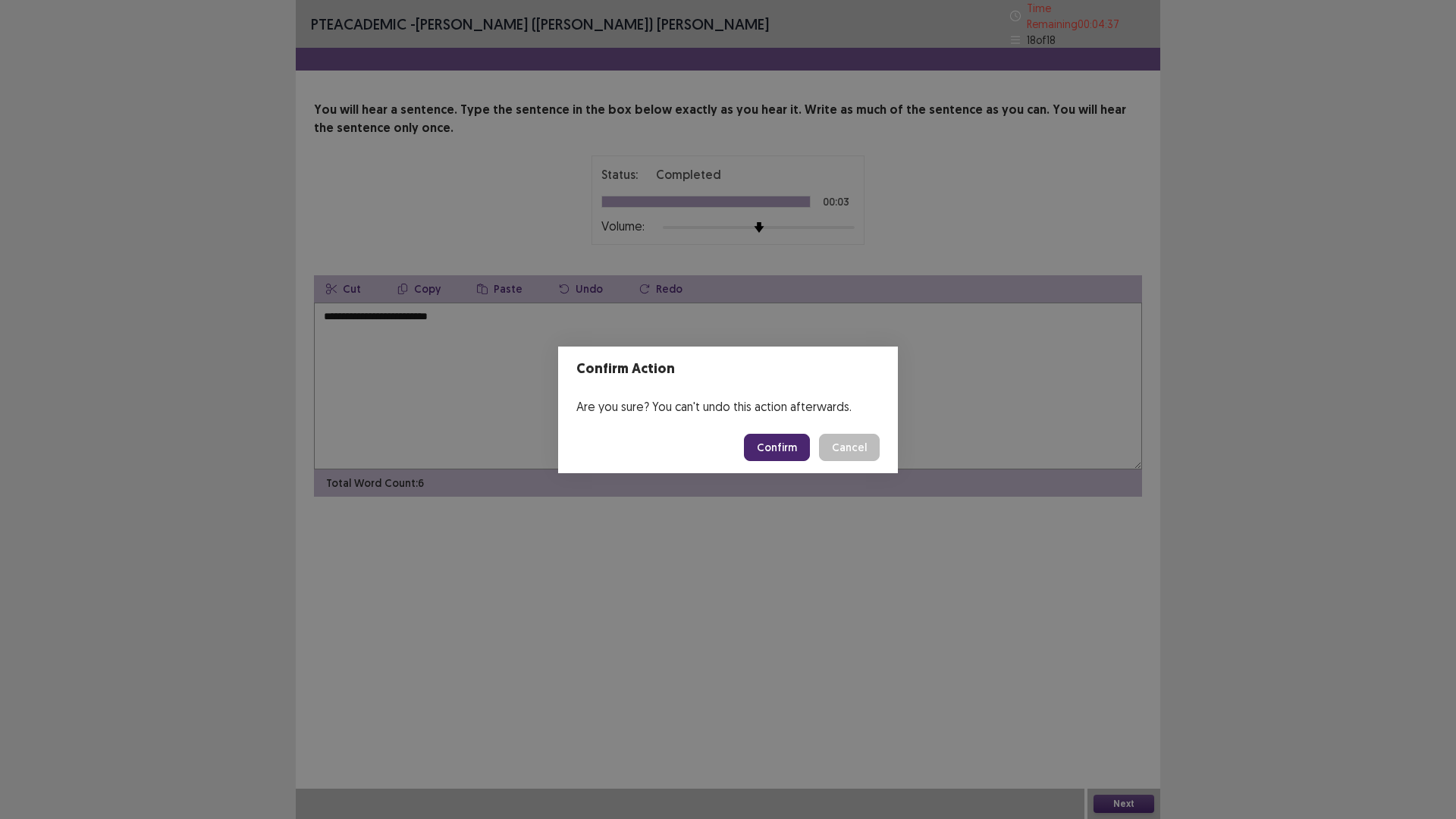
click at [762, 439] on button "Confirm" at bounding box center [777, 447] width 66 height 27
